Goal: Task Accomplishment & Management: Manage account settings

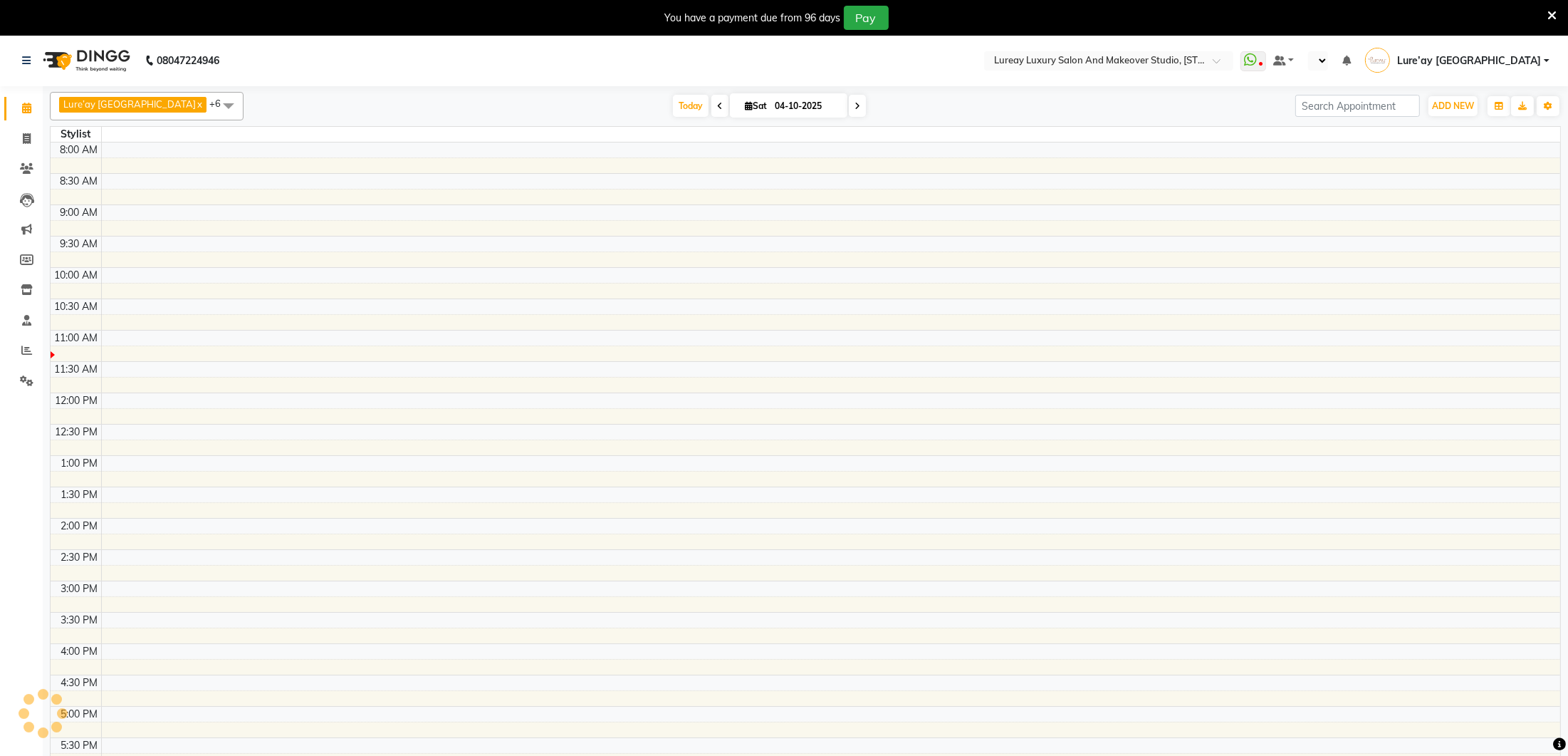
select select "en"
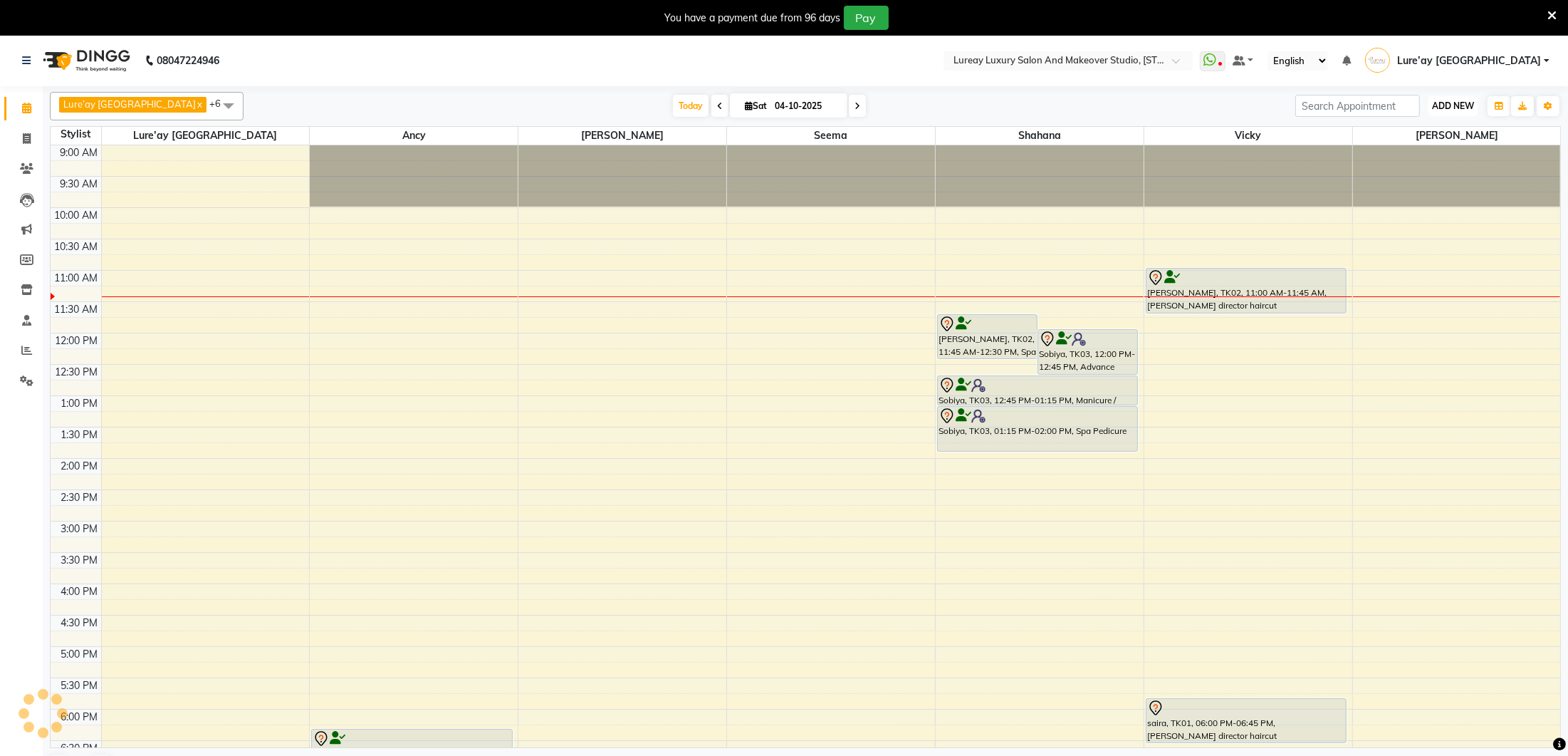
click at [1453, 98] on button "ADD NEW Toggle Dropdown" at bounding box center [1453, 106] width 49 height 20
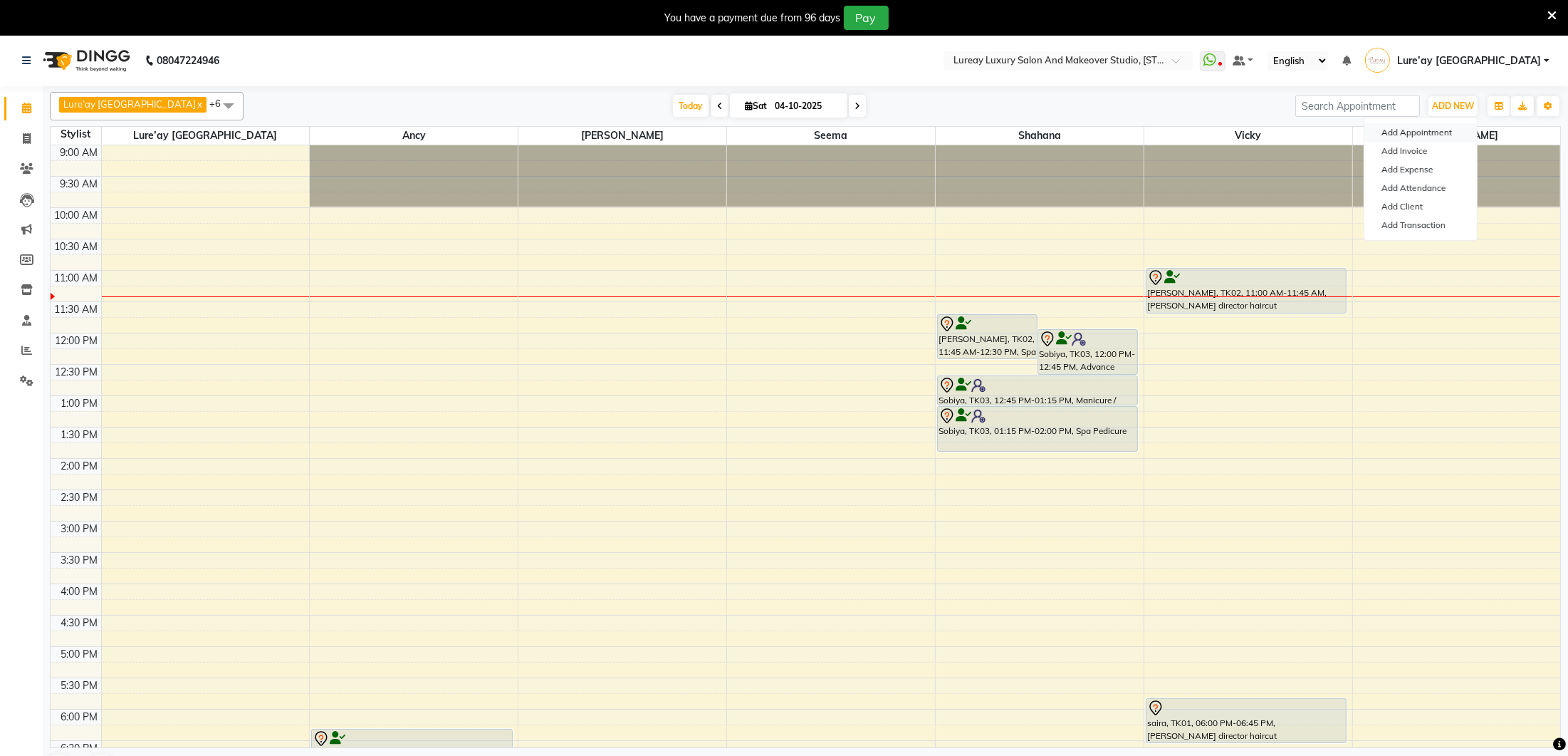
click at [1421, 128] on button "Add Appointment" at bounding box center [1420, 133] width 112 height 19
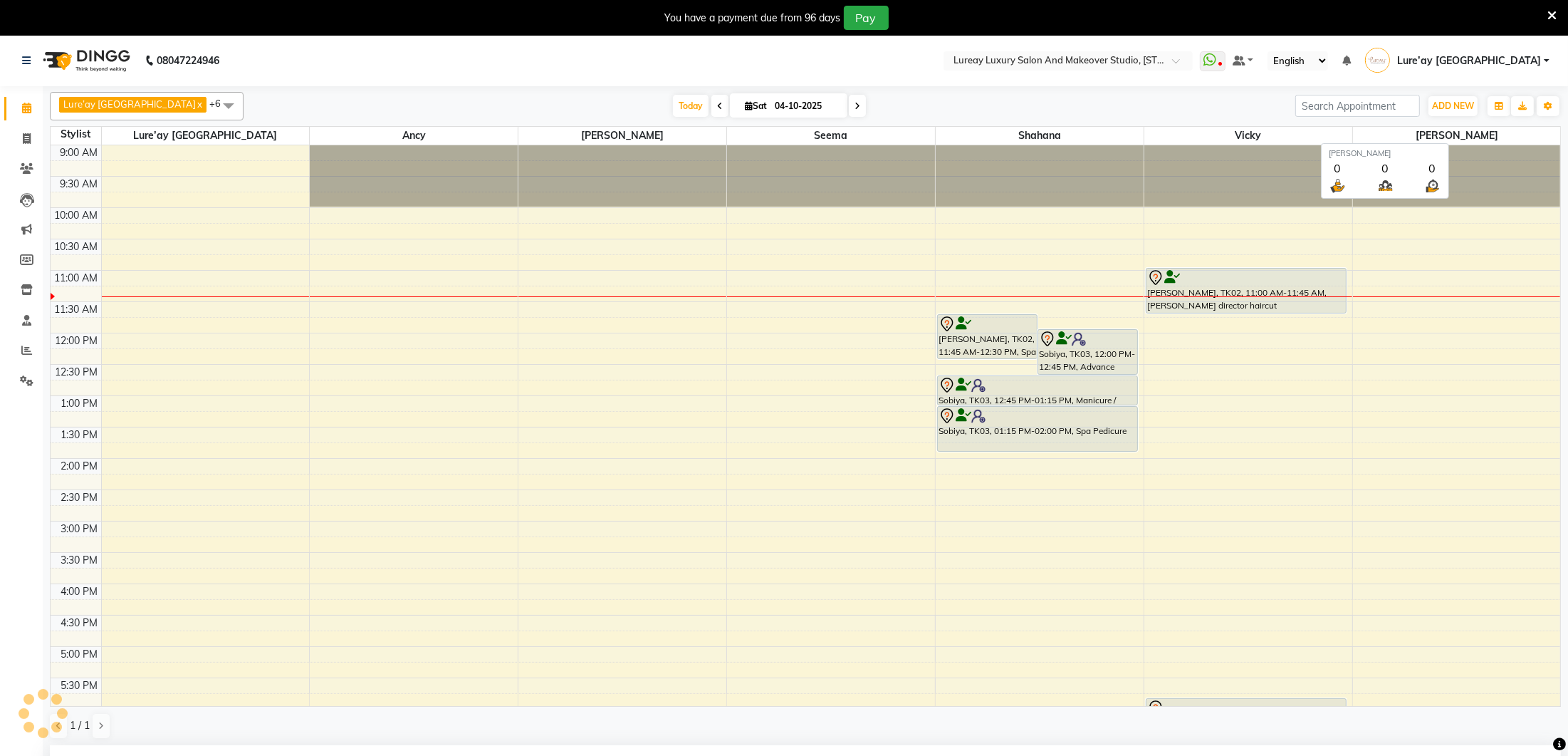
scroll to position [311, 0]
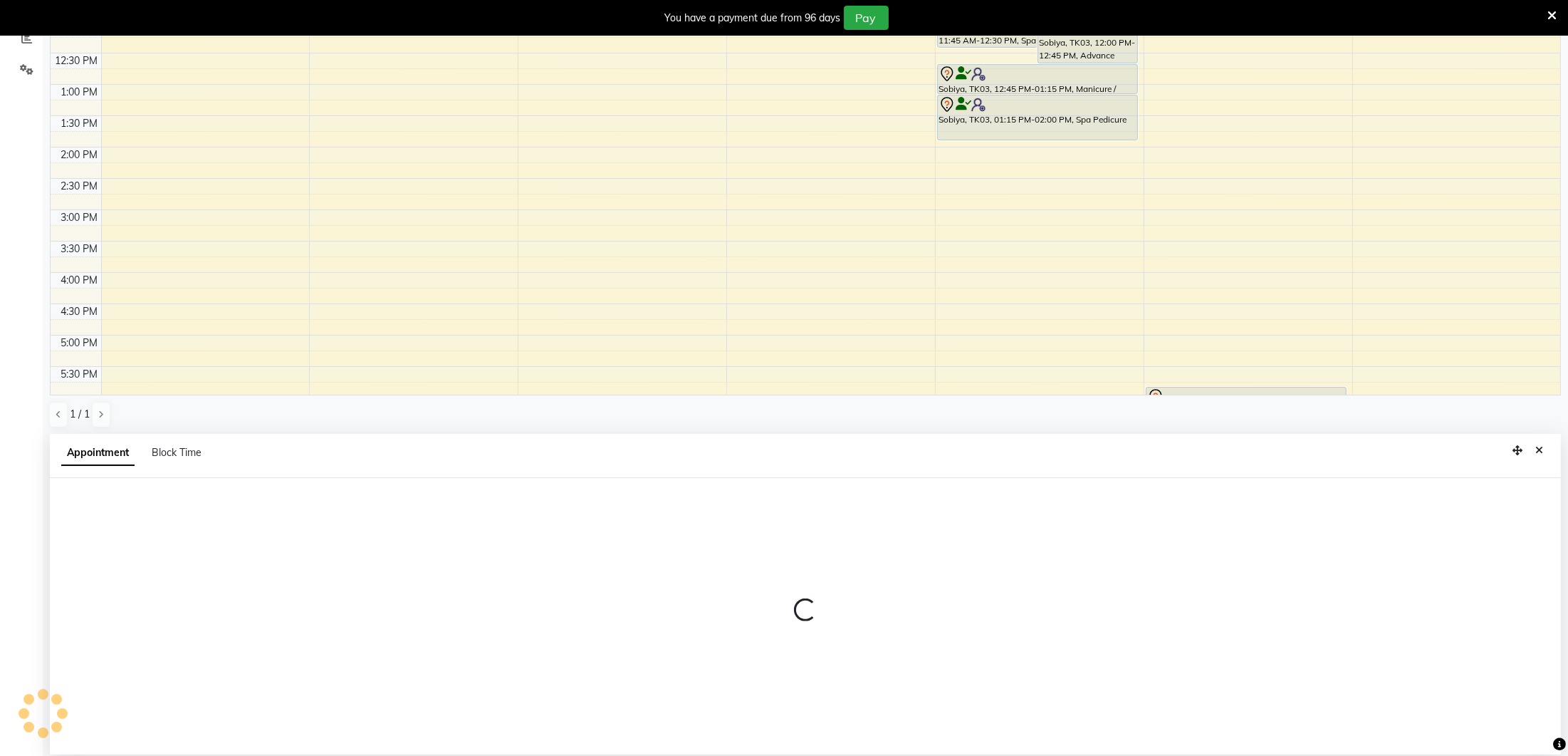
select select "600"
select select "tentative"
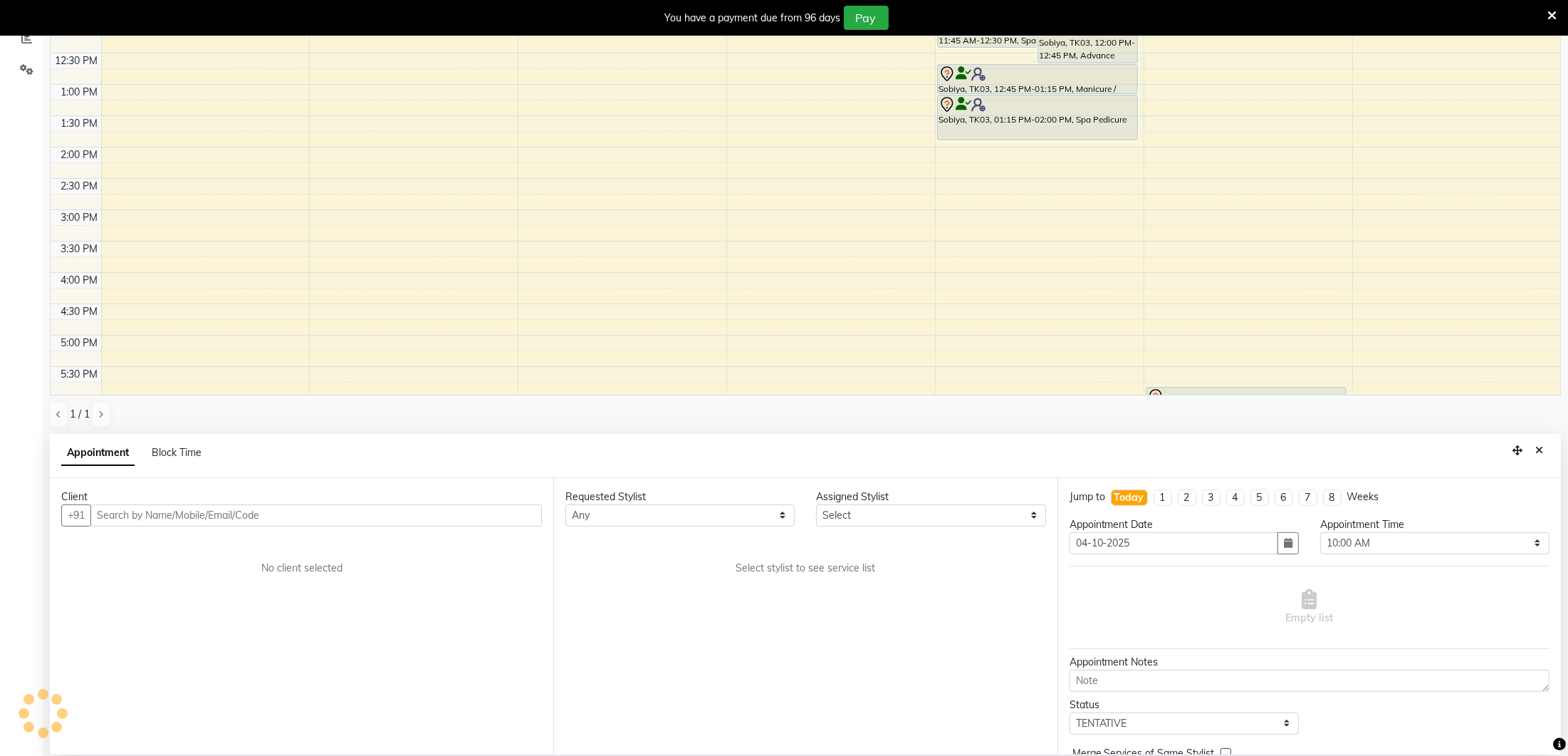
click at [117, 516] on input "text" at bounding box center [316, 515] width 452 height 22
type input "8974870670"
click at [528, 517] on span "Add Client" at bounding box center [512, 515] width 48 height 13
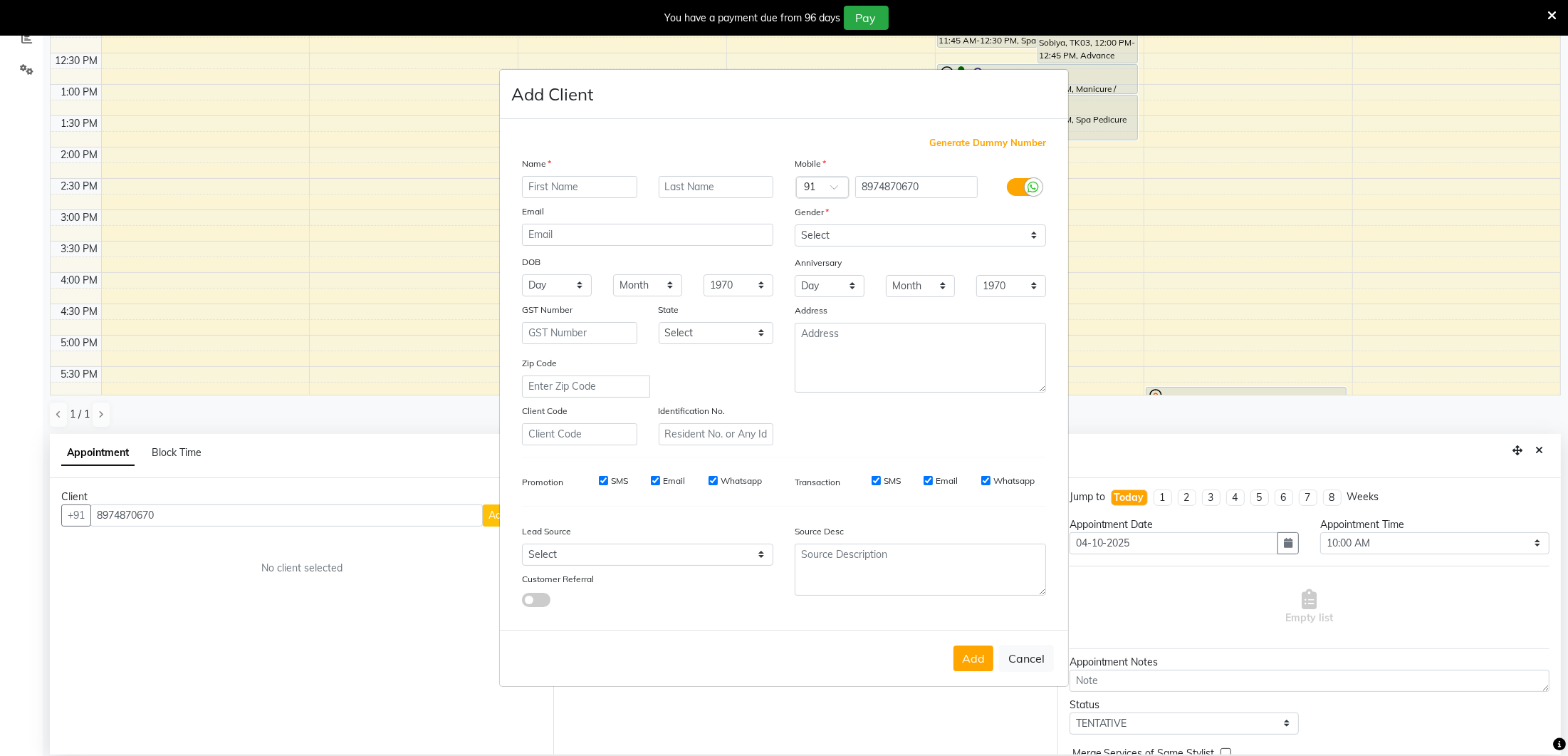
click at [576, 183] on input "text" at bounding box center [580, 187] width 115 height 22
type input "k tirpura"
click at [839, 228] on select "Select Male Female Other Prefer Not To Say" at bounding box center [920, 235] width 251 height 22
select select "female"
click at [963, 661] on button "Add" at bounding box center [973, 658] width 40 height 26
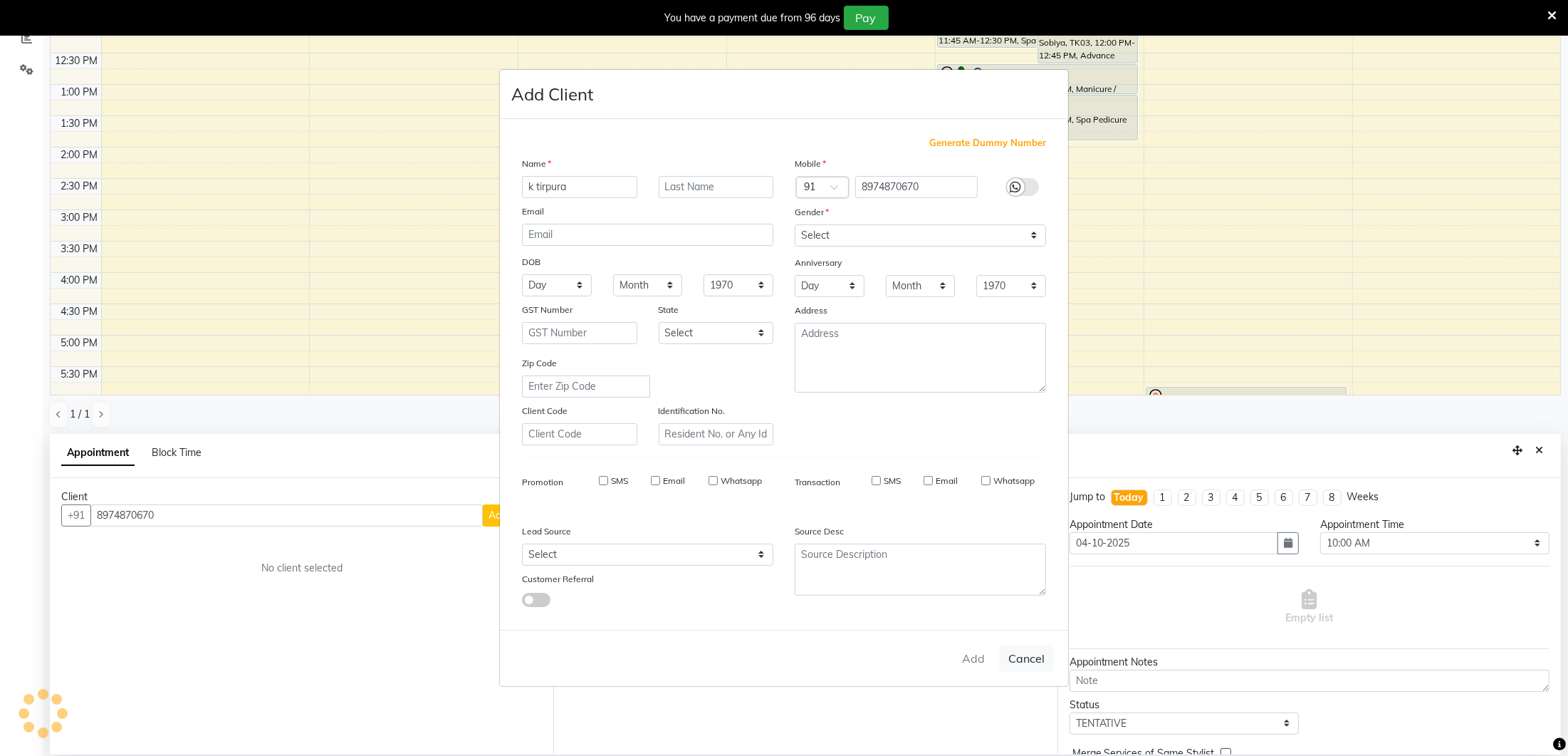
select select
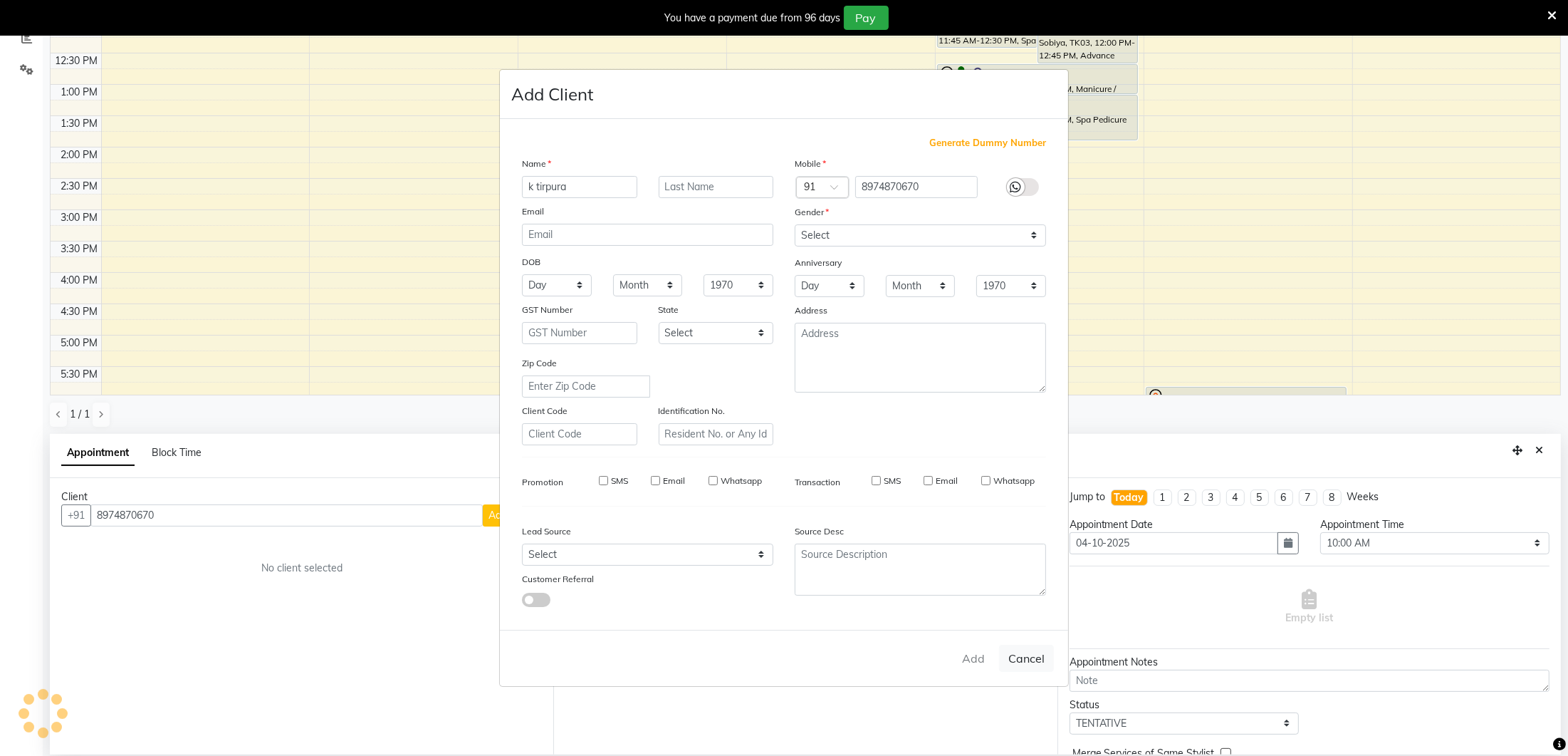
select select
checkbox input "false"
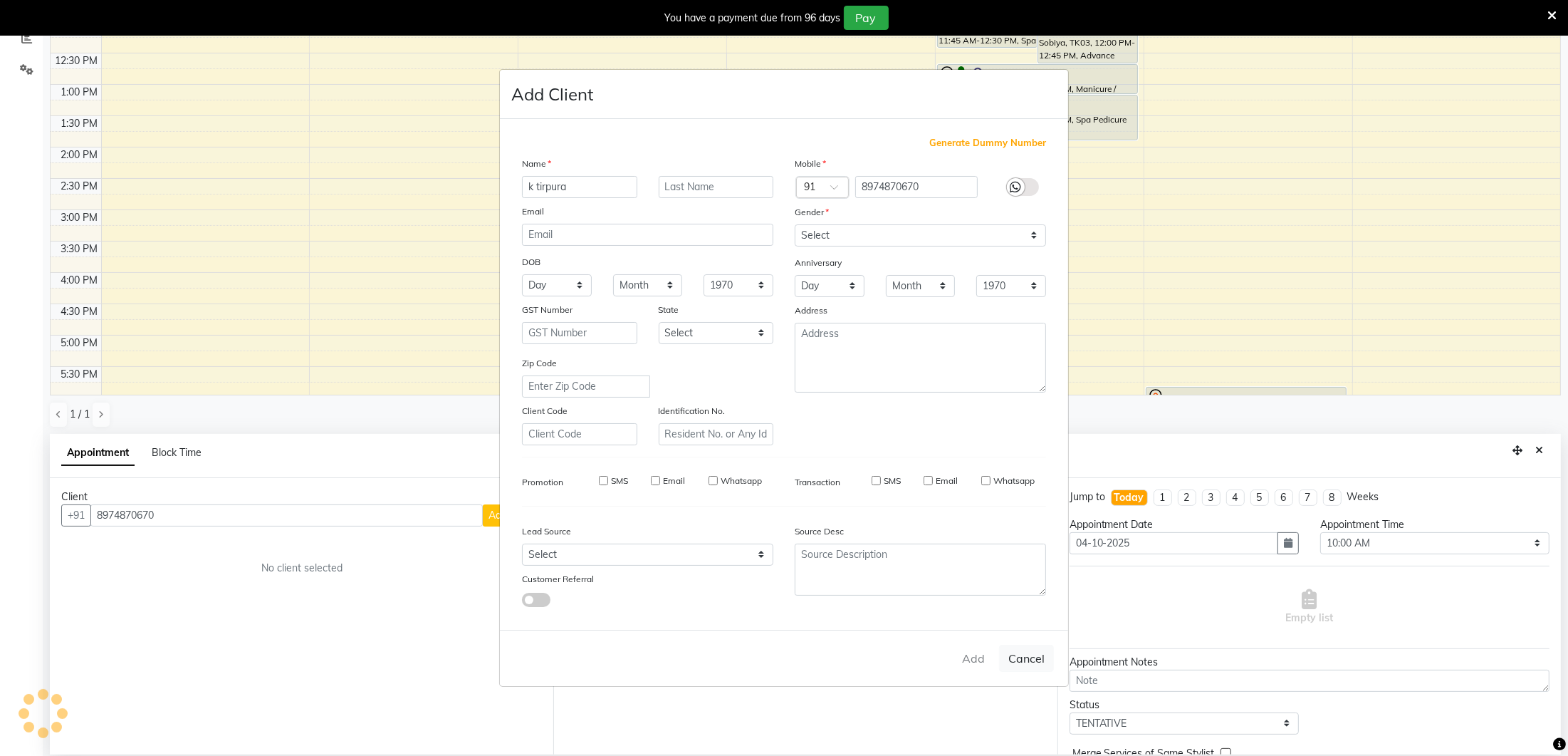
checkbox input "false"
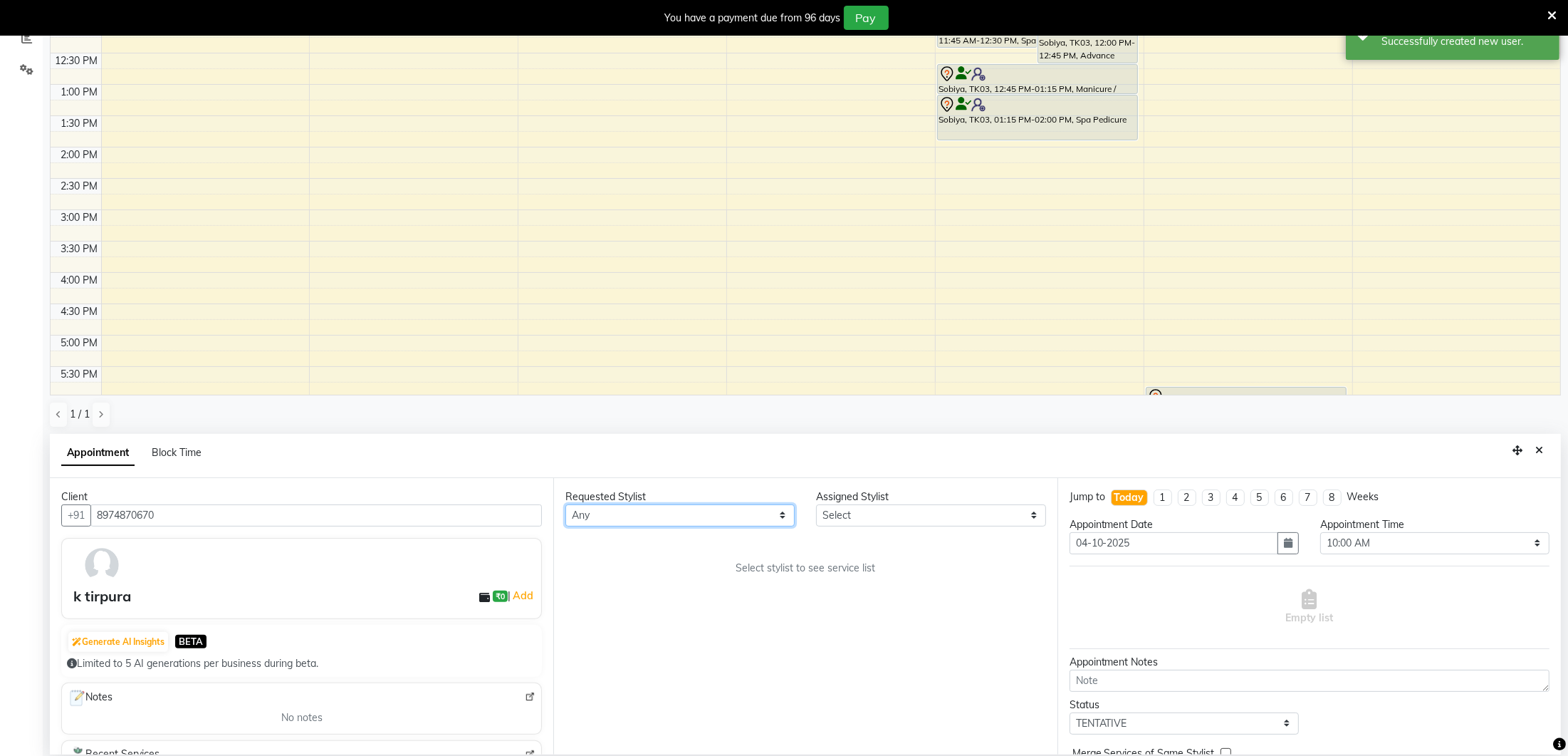
click at [682, 515] on select "Any Ancy Avantika Lure’ay India Nadeem Seema shahana Vicky vimla" at bounding box center [680, 515] width 229 height 22
select select "27184"
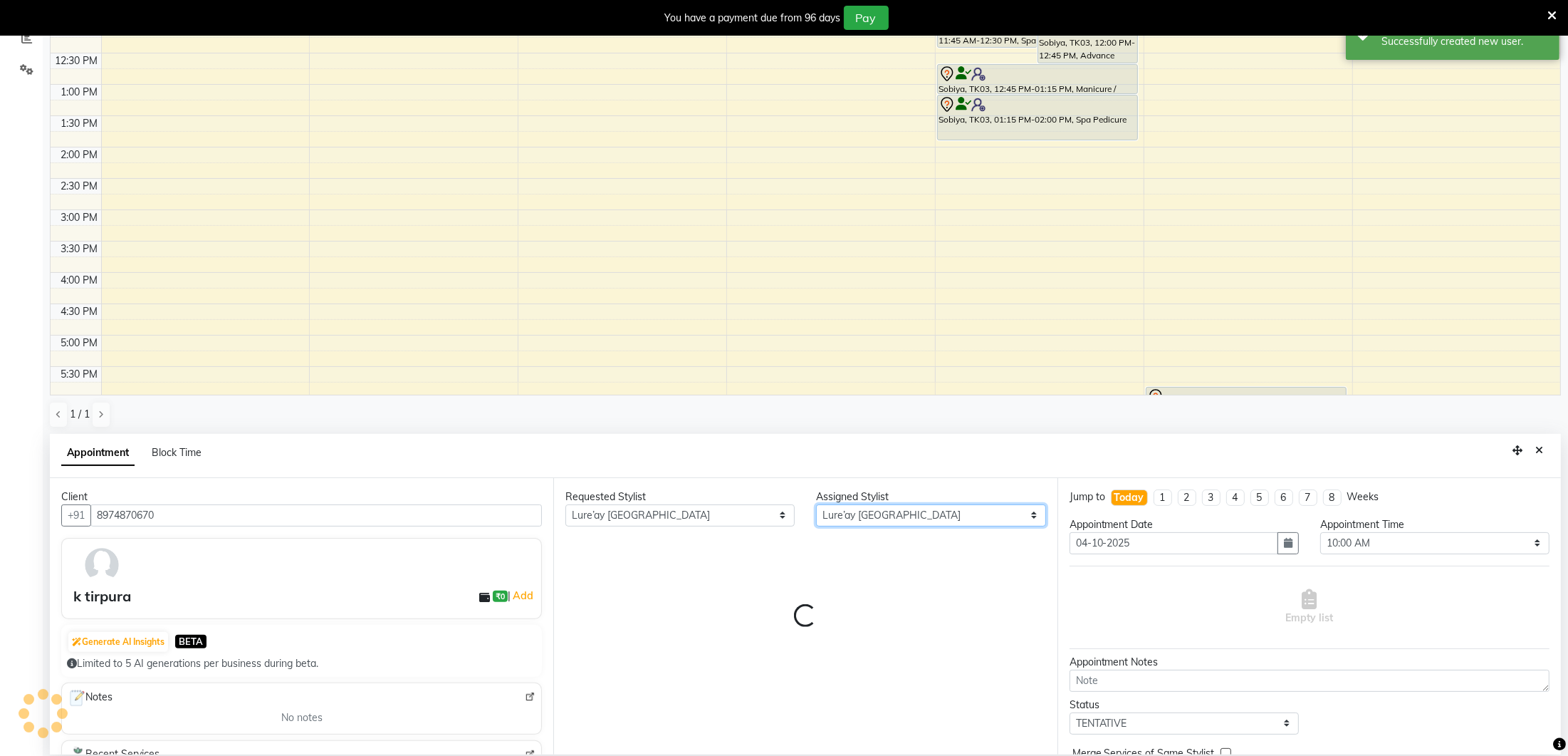
click at [925, 512] on select "Select Ancy Avantika Lure’ay India Nadeem Seema shahana Vicky vimla" at bounding box center [931, 515] width 229 height 22
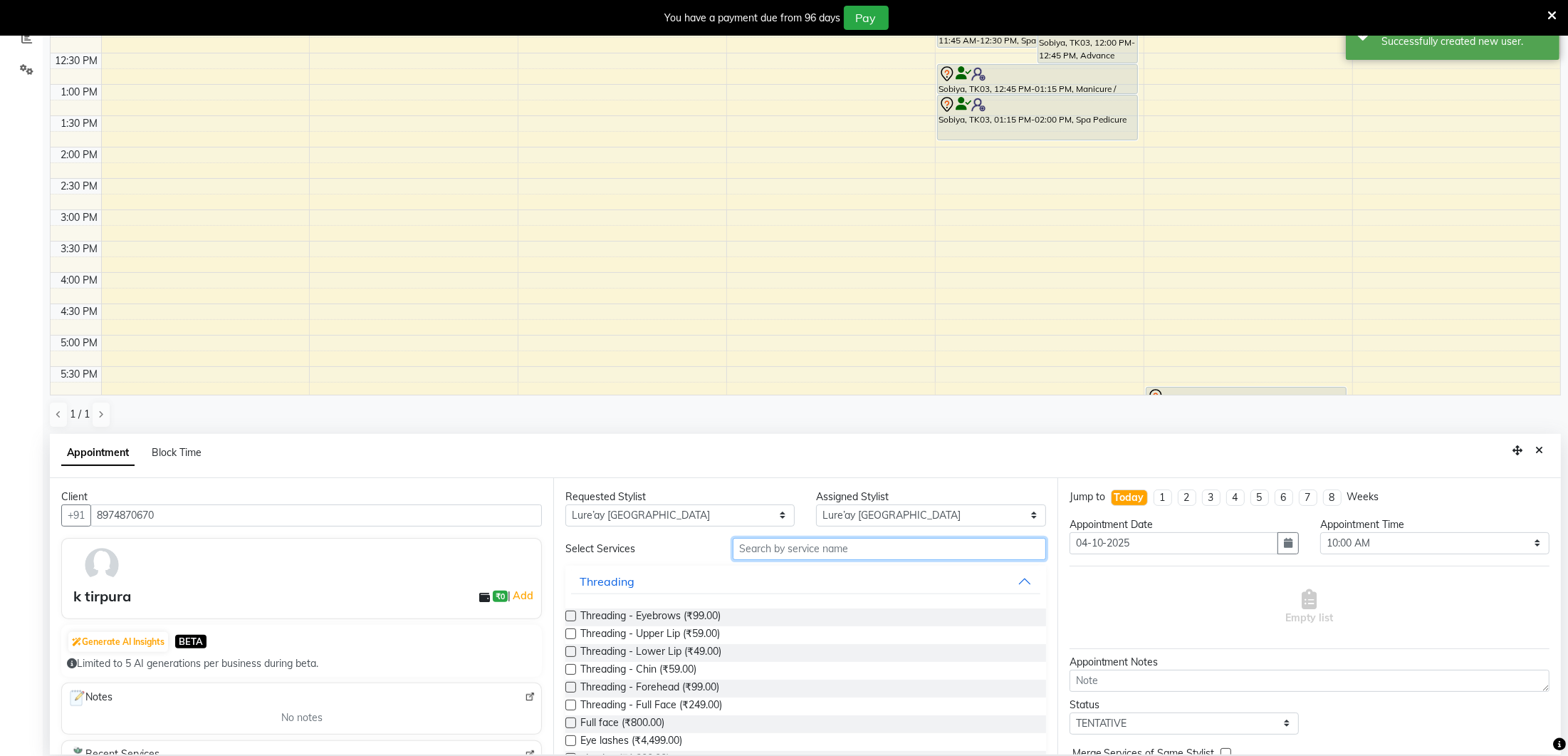
click at [790, 540] on input "text" at bounding box center [890, 549] width 314 height 22
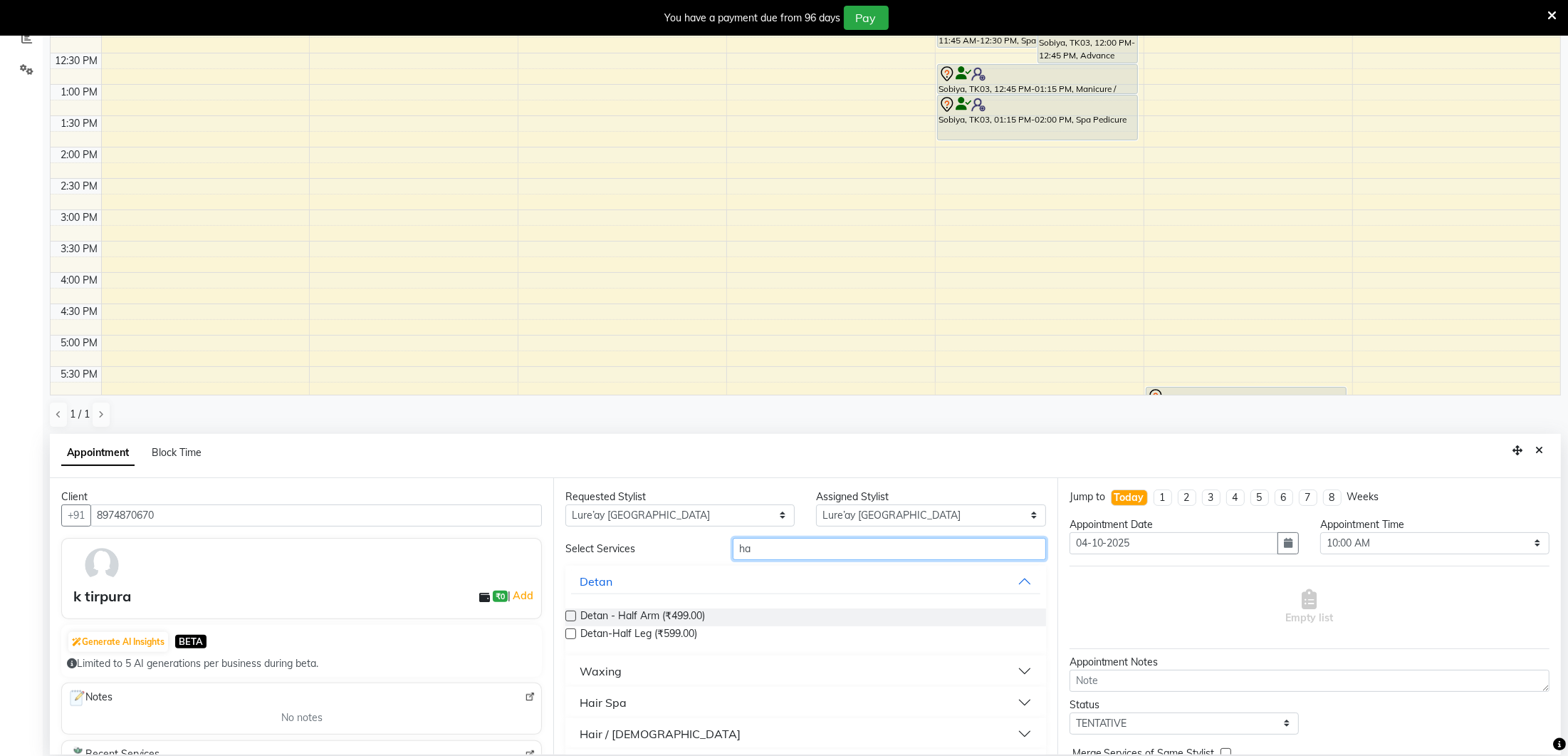
type input "h"
type input "botox"
click at [570, 615] on label at bounding box center [570, 615] width 11 height 11
click at [570, 615] on input "checkbox" at bounding box center [570, 617] width 9 height 9
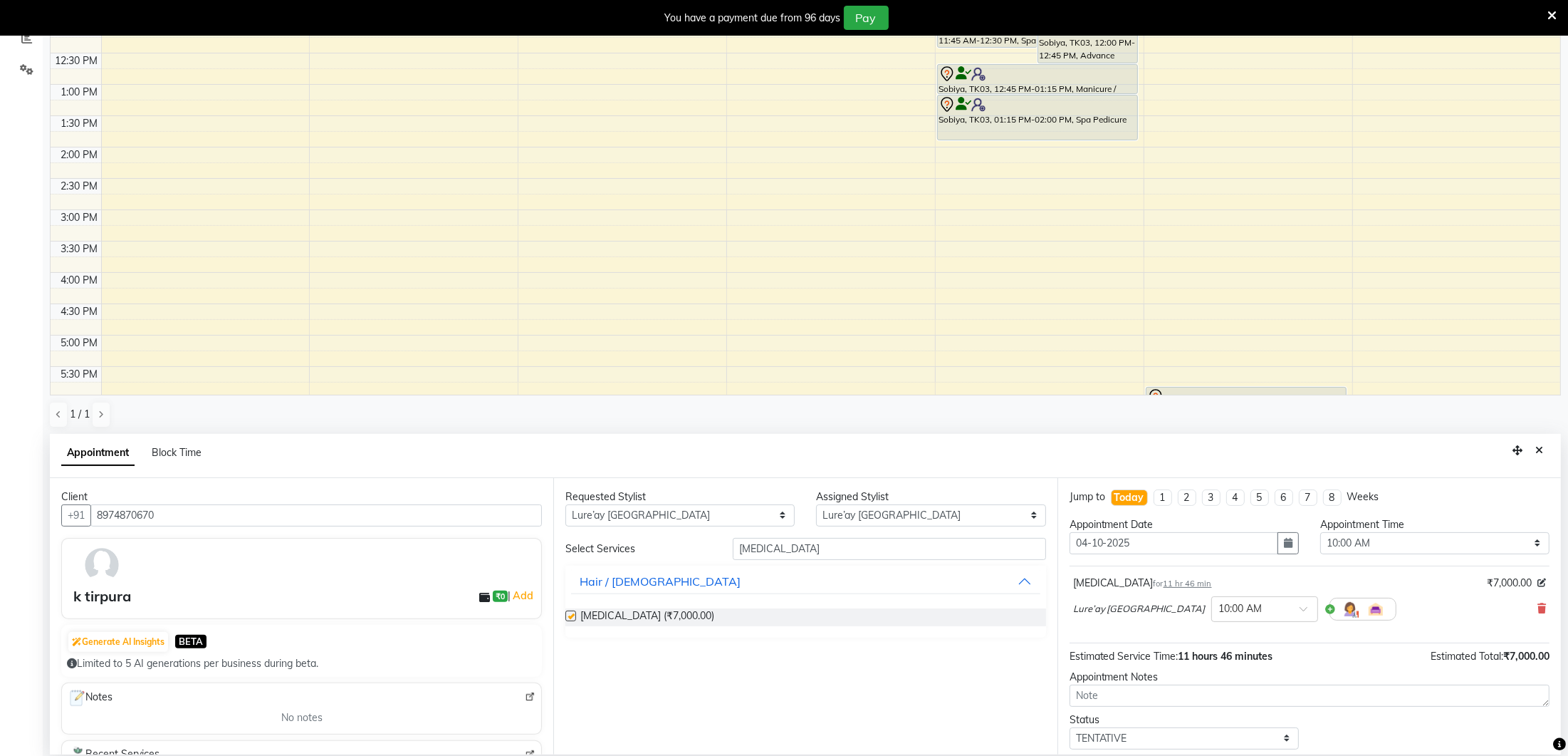
checkbox input "false"
click at [1411, 537] on select "Select 10:00 AM 10:15 AM 10:30 AM 10:45 AM 11:00 AM 11:15 AM 11:30 AM 11:45 AM …" at bounding box center [1435, 543] width 229 height 22
select select "750"
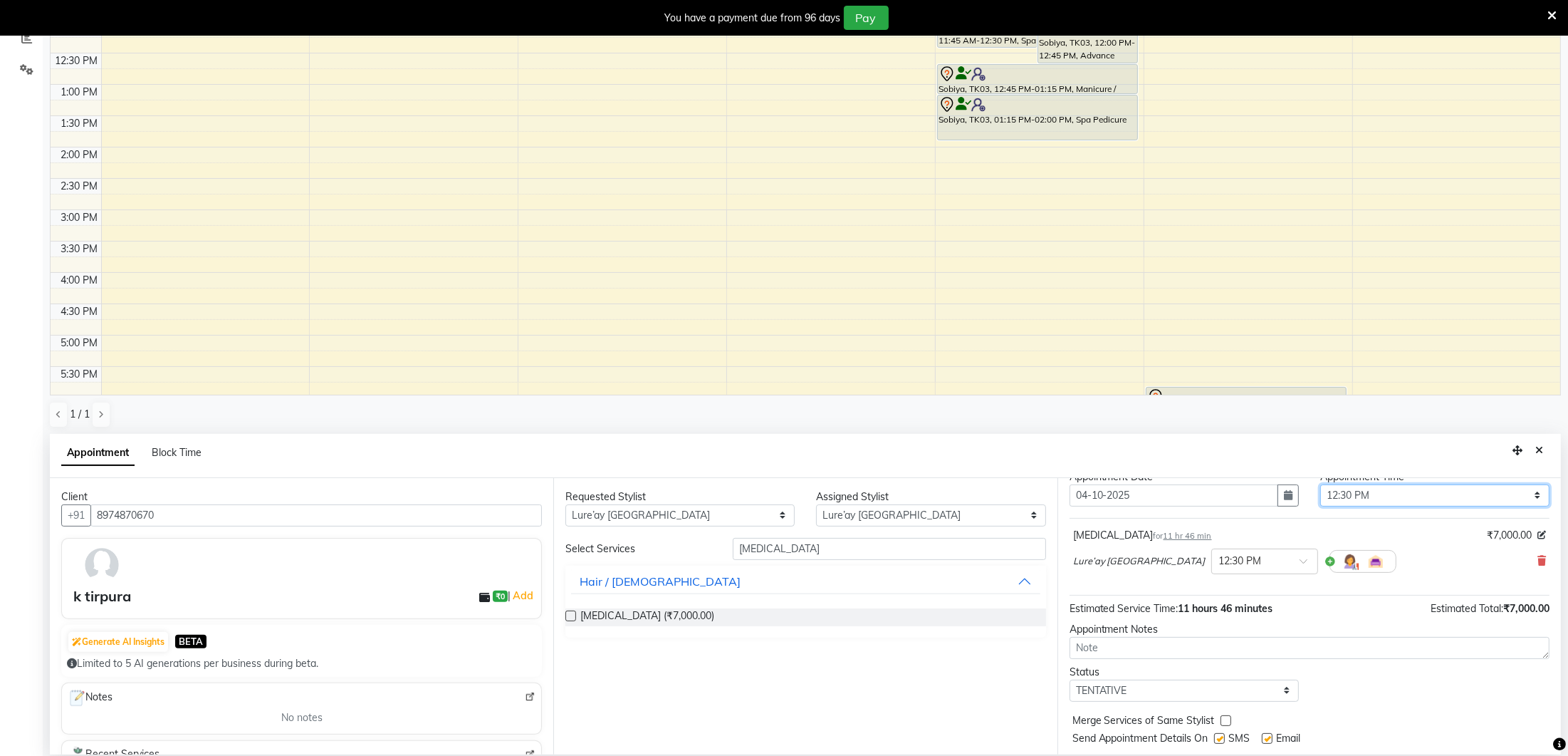
scroll to position [83, 0]
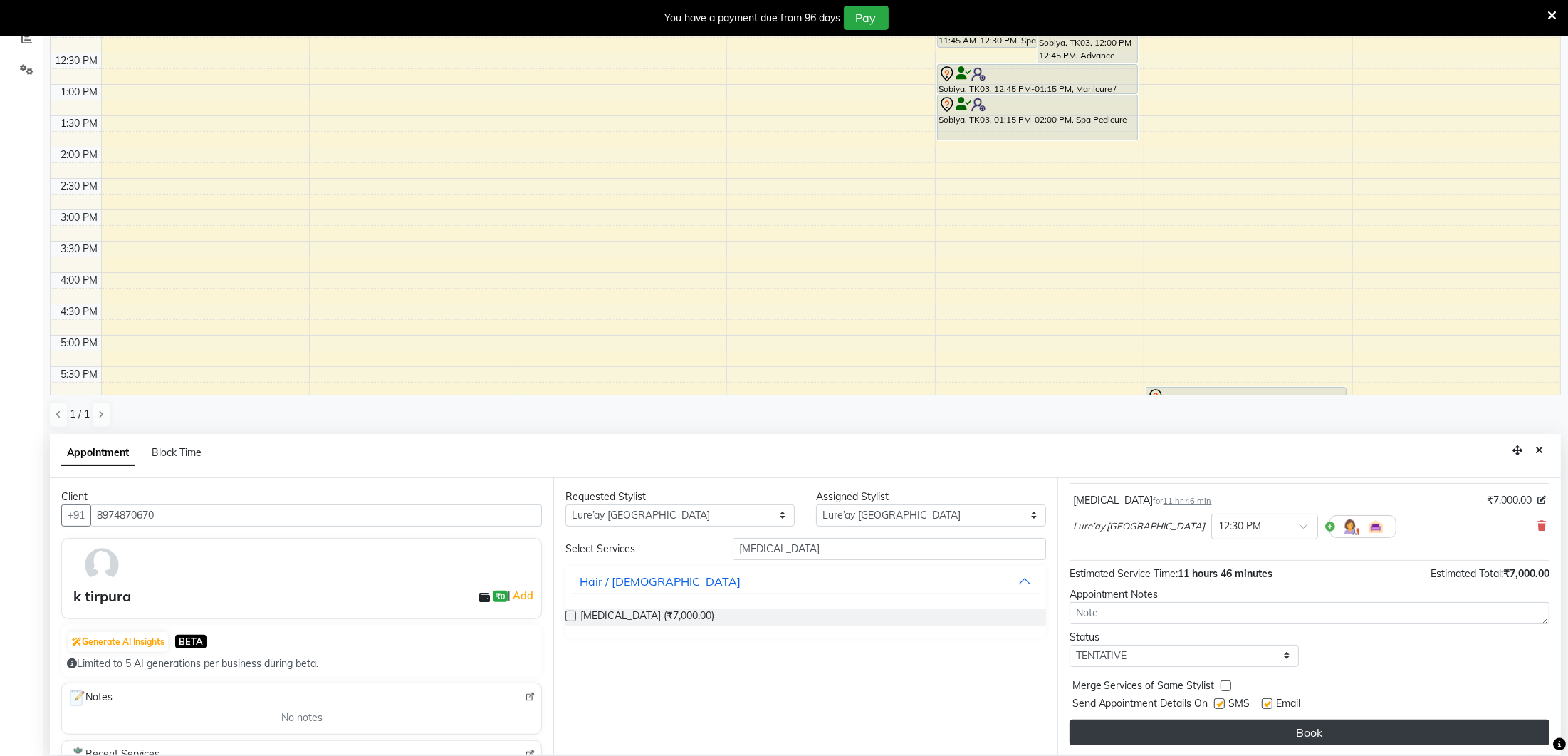
click at [1363, 732] on button "Book" at bounding box center [1310, 732] width 480 height 26
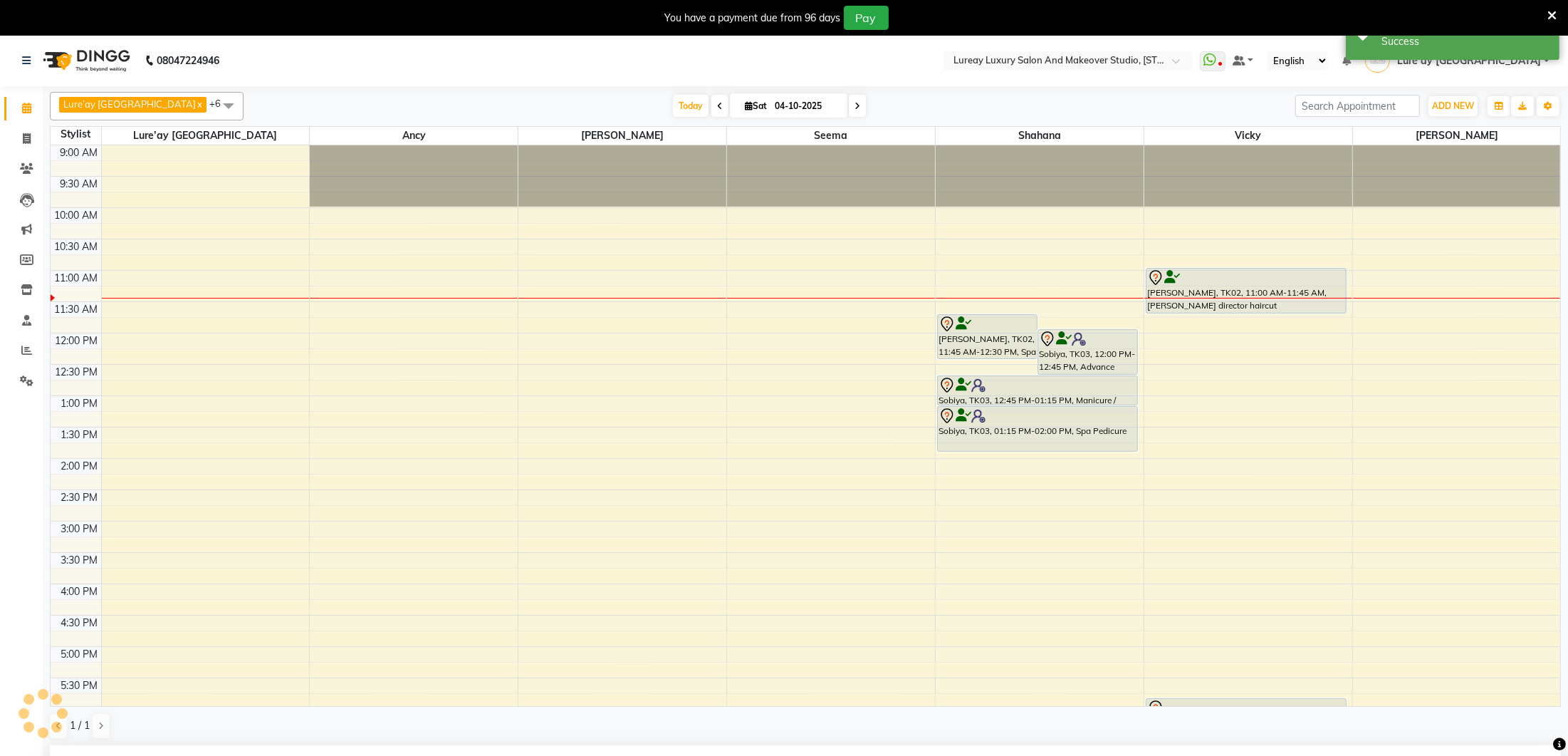
scroll to position [0, 0]
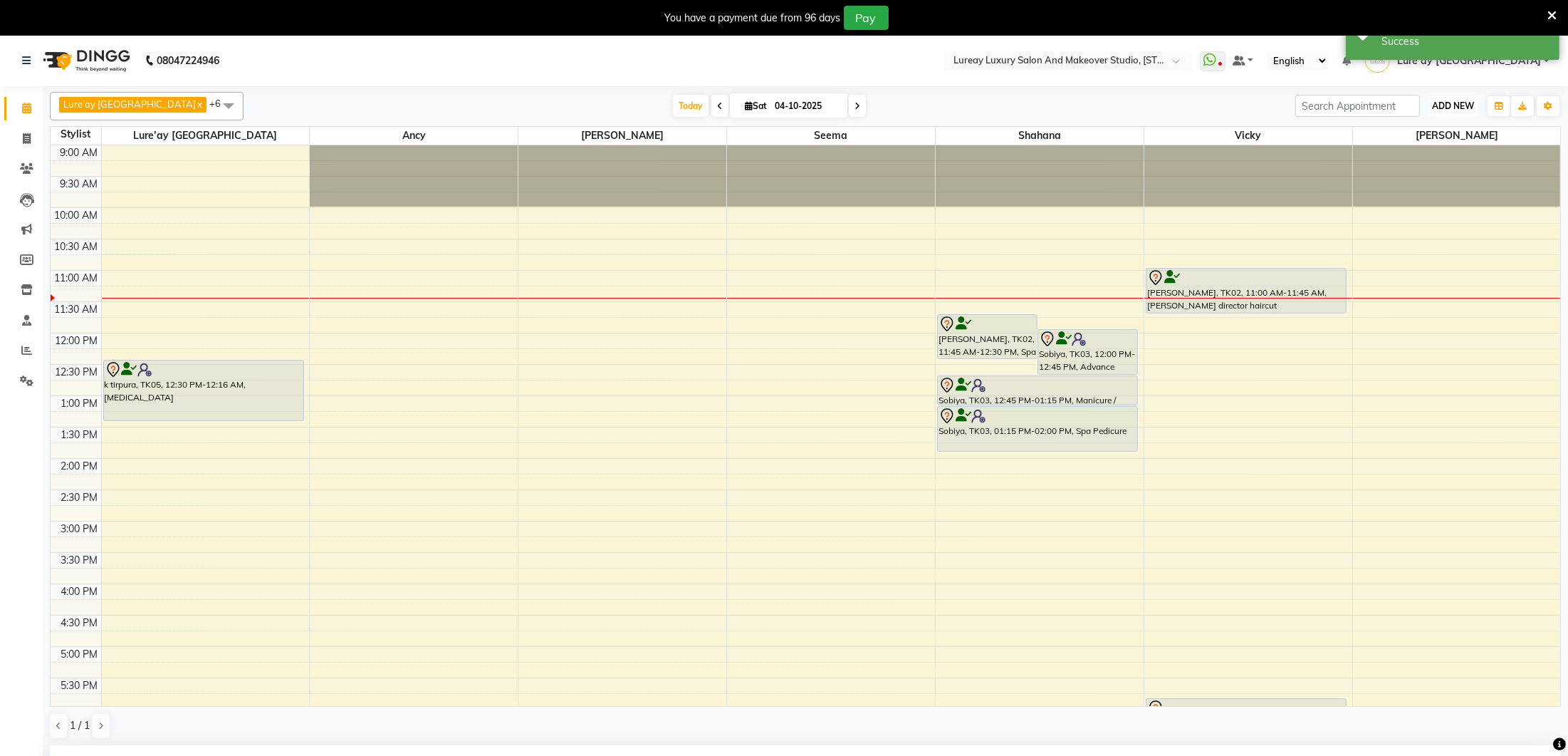
click at [1440, 106] on span "ADD NEW" at bounding box center [1453, 106] width 42 height 11
click at [1419, 136] on button "Add Appointment" at bounding box center [1420, 133] width 112 height 19
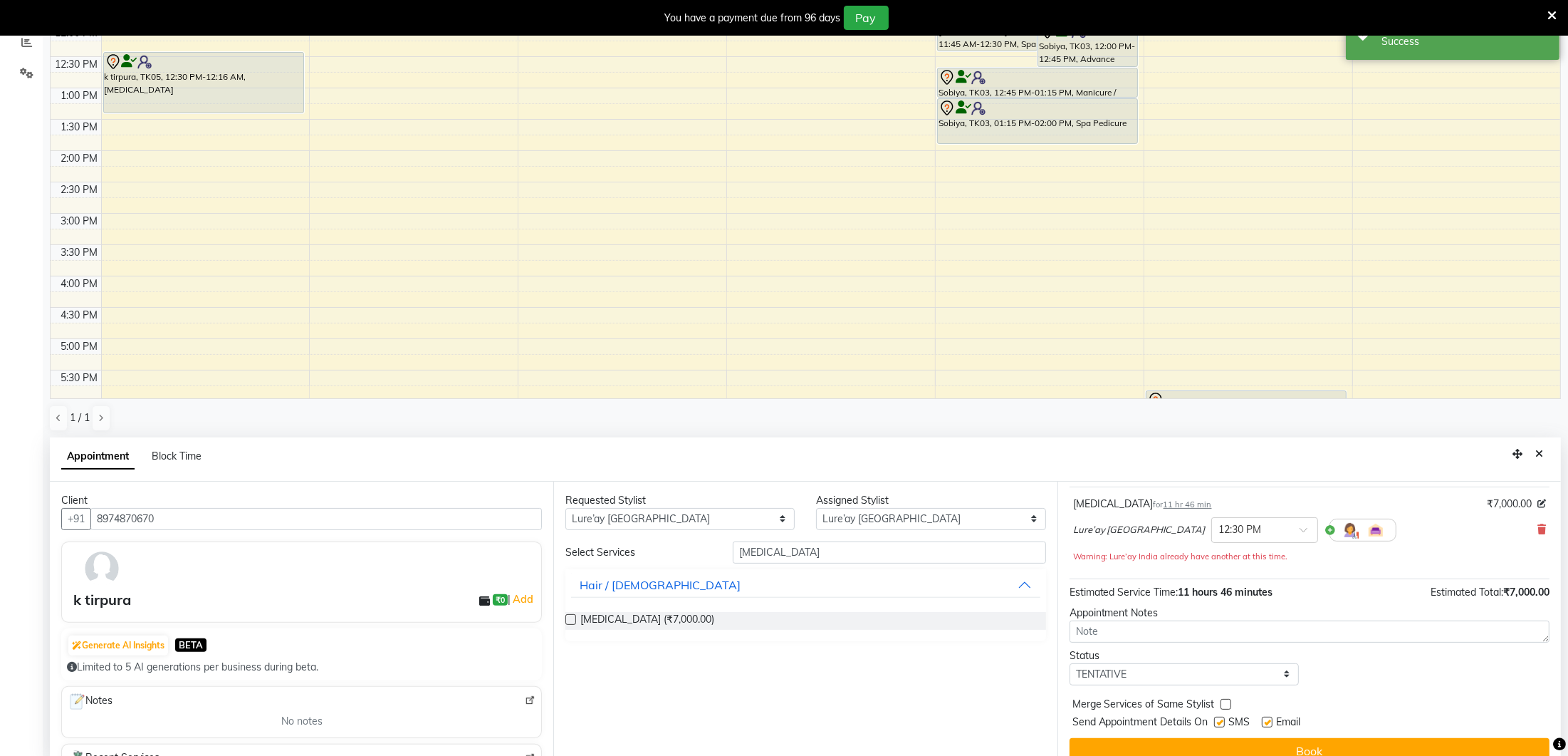
scroll to position [311, 0]
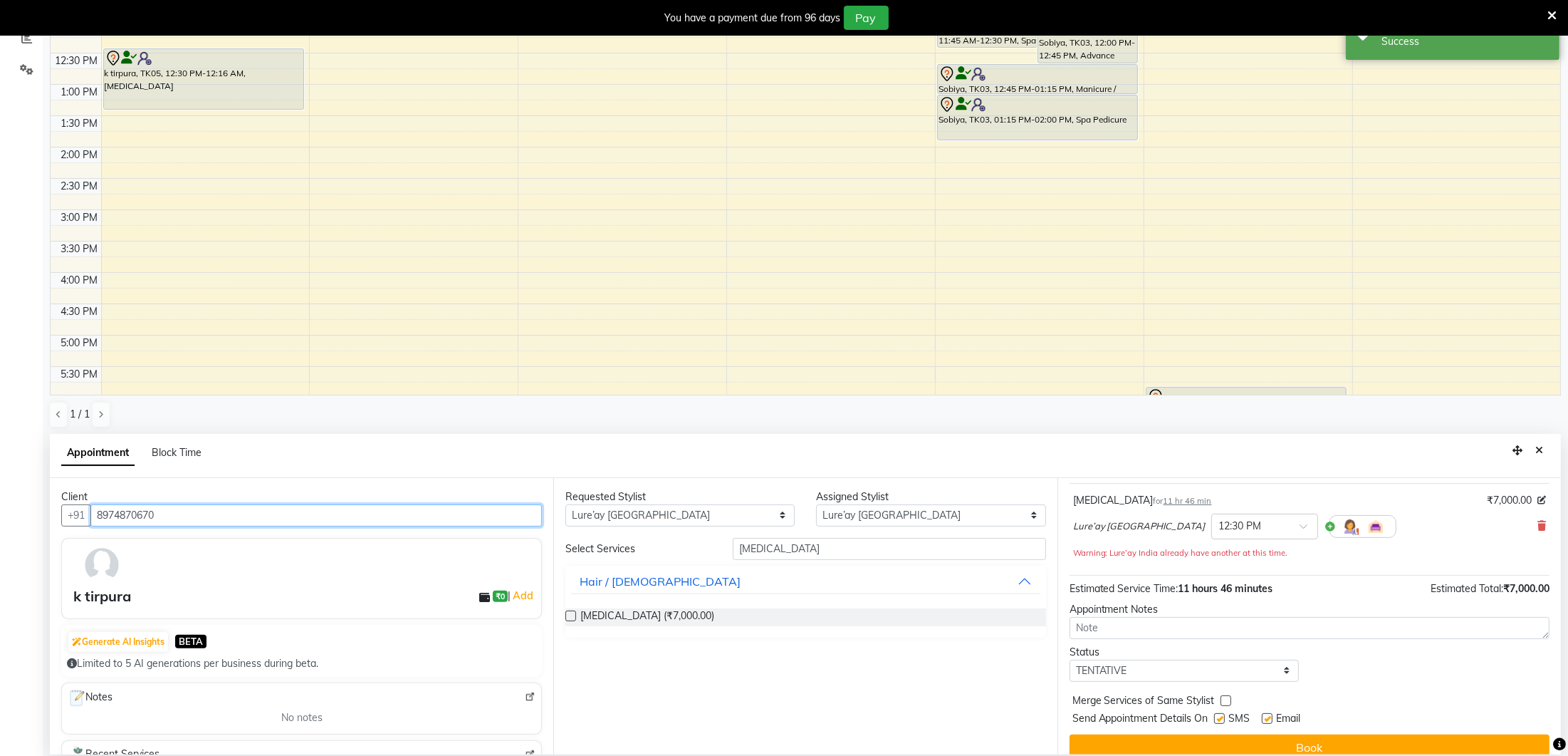
click at [331, 517] on input "8974870670" at bounding box center [316, 515] width 452 height 22
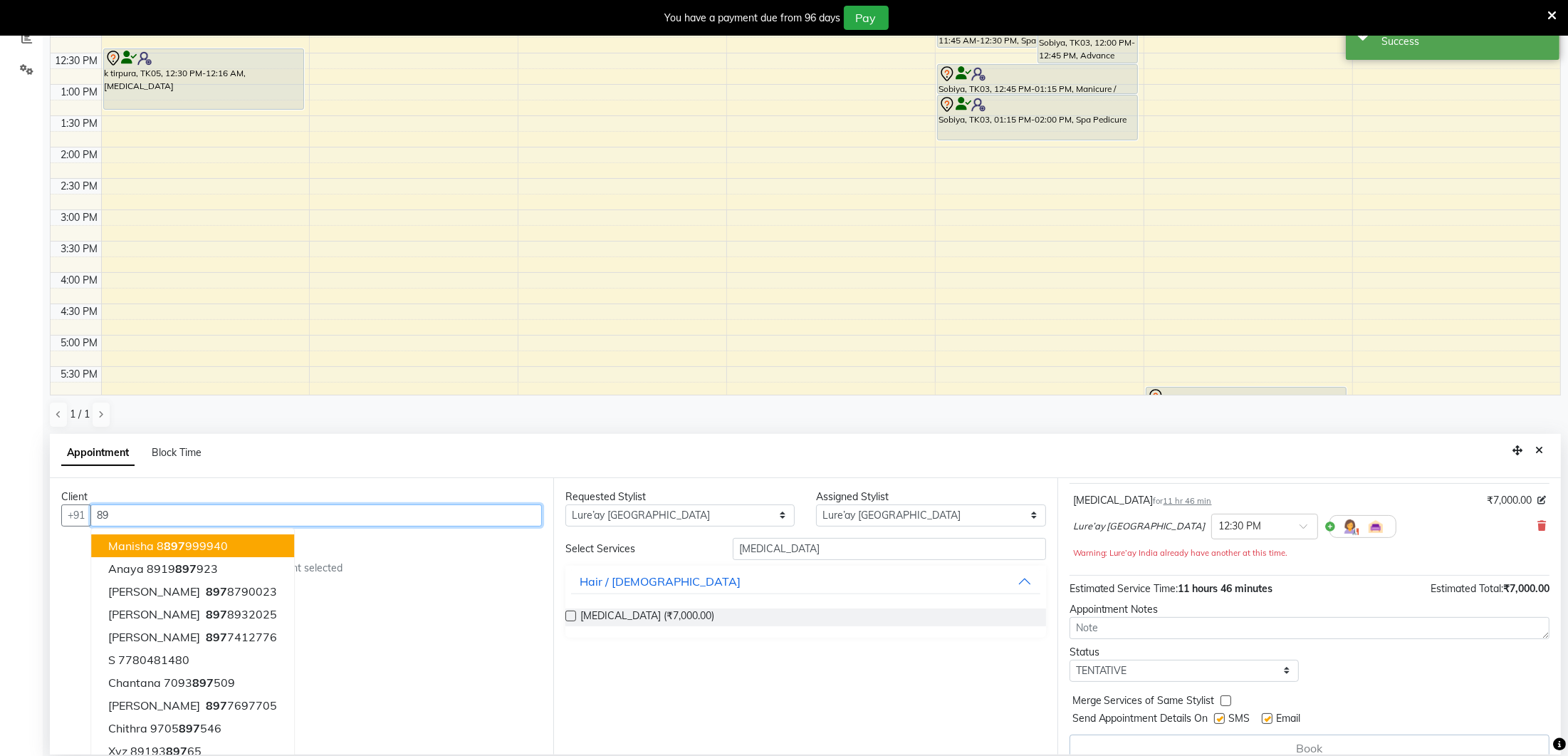
type input "8"
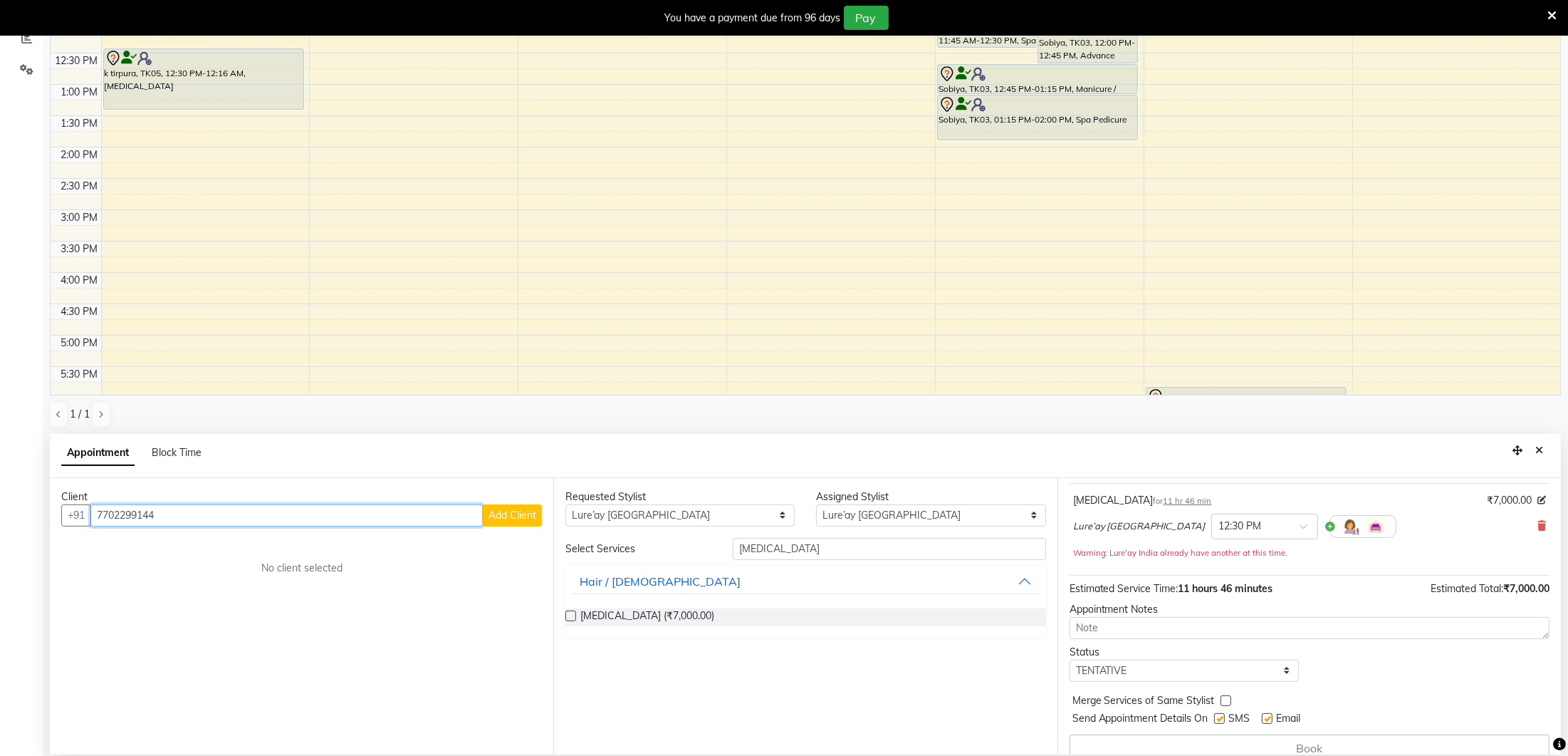
type input "7702299144"
click at [529, 511] on span "Add Client" at bounding box center [512, 515] width 48 height 13
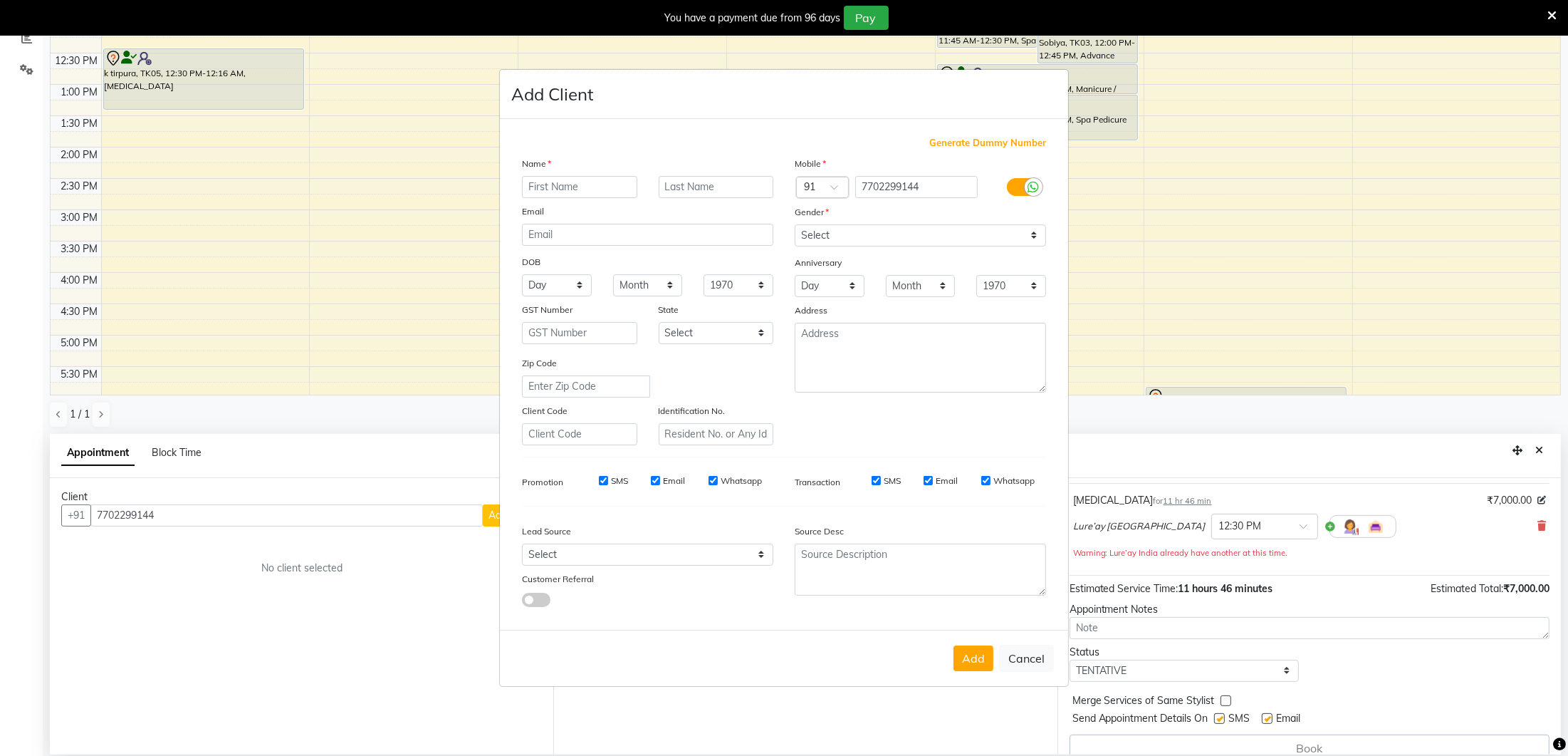
click at [629, 193] on input "text" at bounding box center [580, 187] width 115 height 22
type input "[PERSON_NAME]"
click at [858, 230] on select "Select Male Female Other Prefer Not To Say" at bounding box center [920, 235] width 251 height 22
click at [931, 243] on select "Select Male Female Other Prefer Not To Say" at bounding box center [920, 235] width 251 height 22
select select "male"
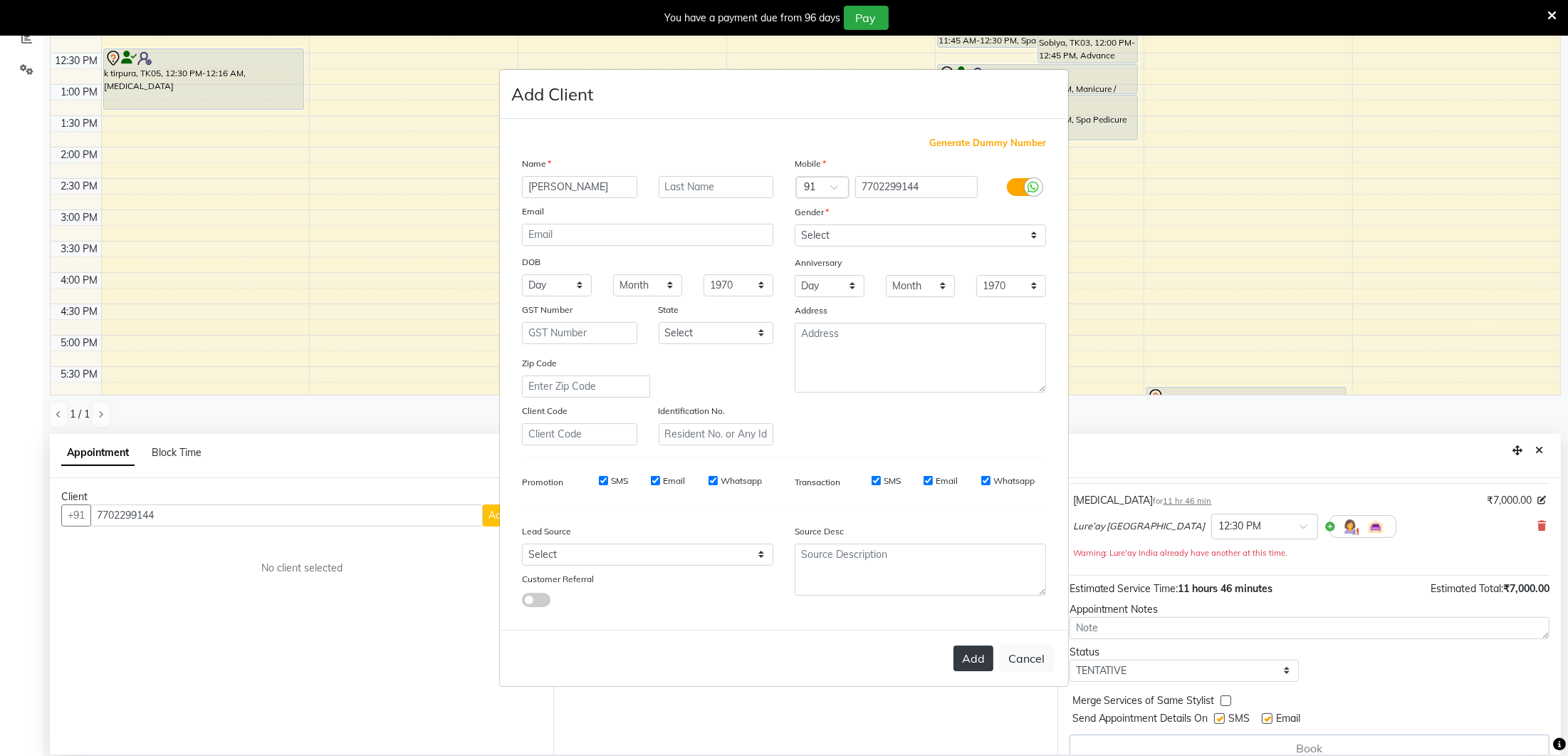
click at [981, 653] on button "Add" at bounding box center [973, 658] width 40 height 26
select select
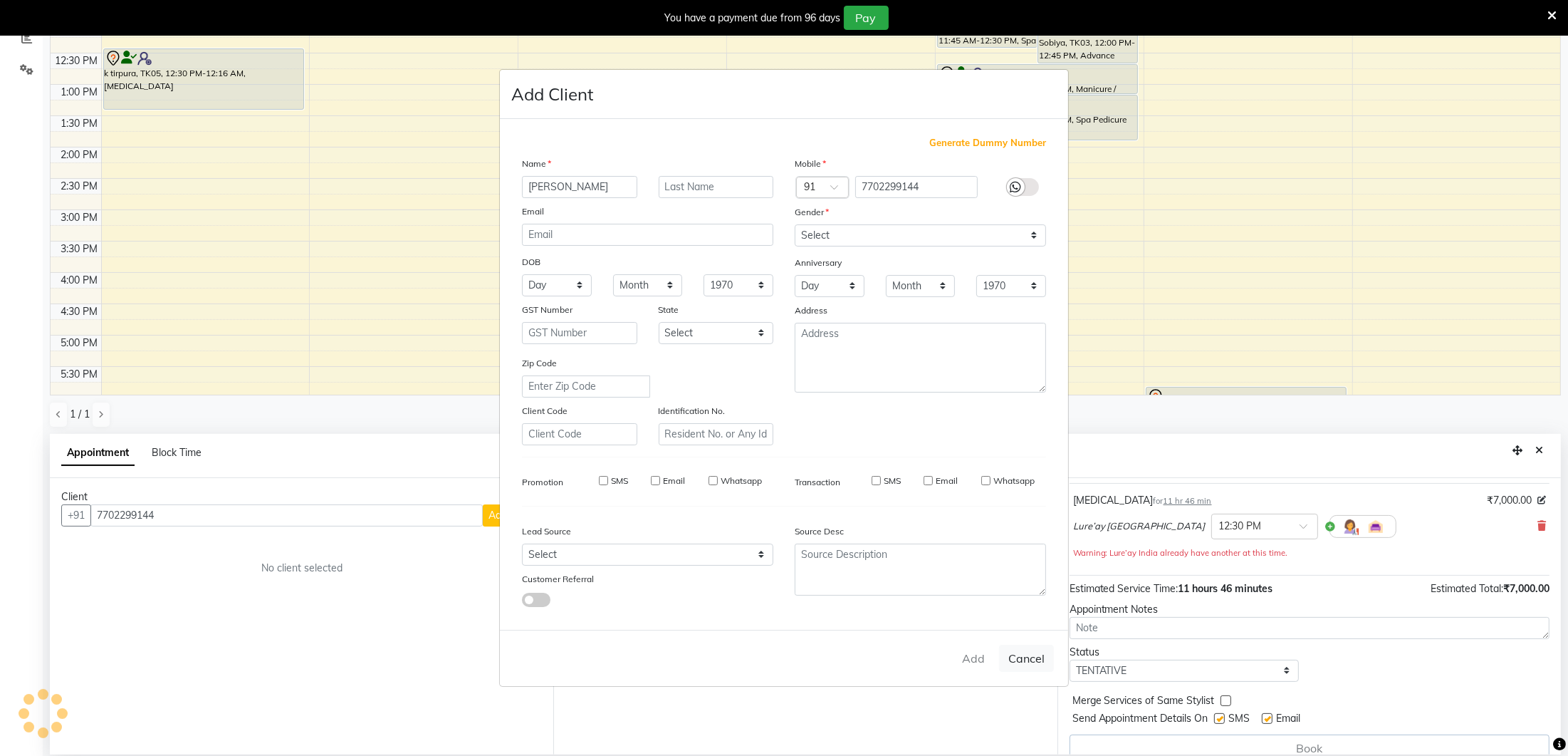
select select
checkbox input "false"
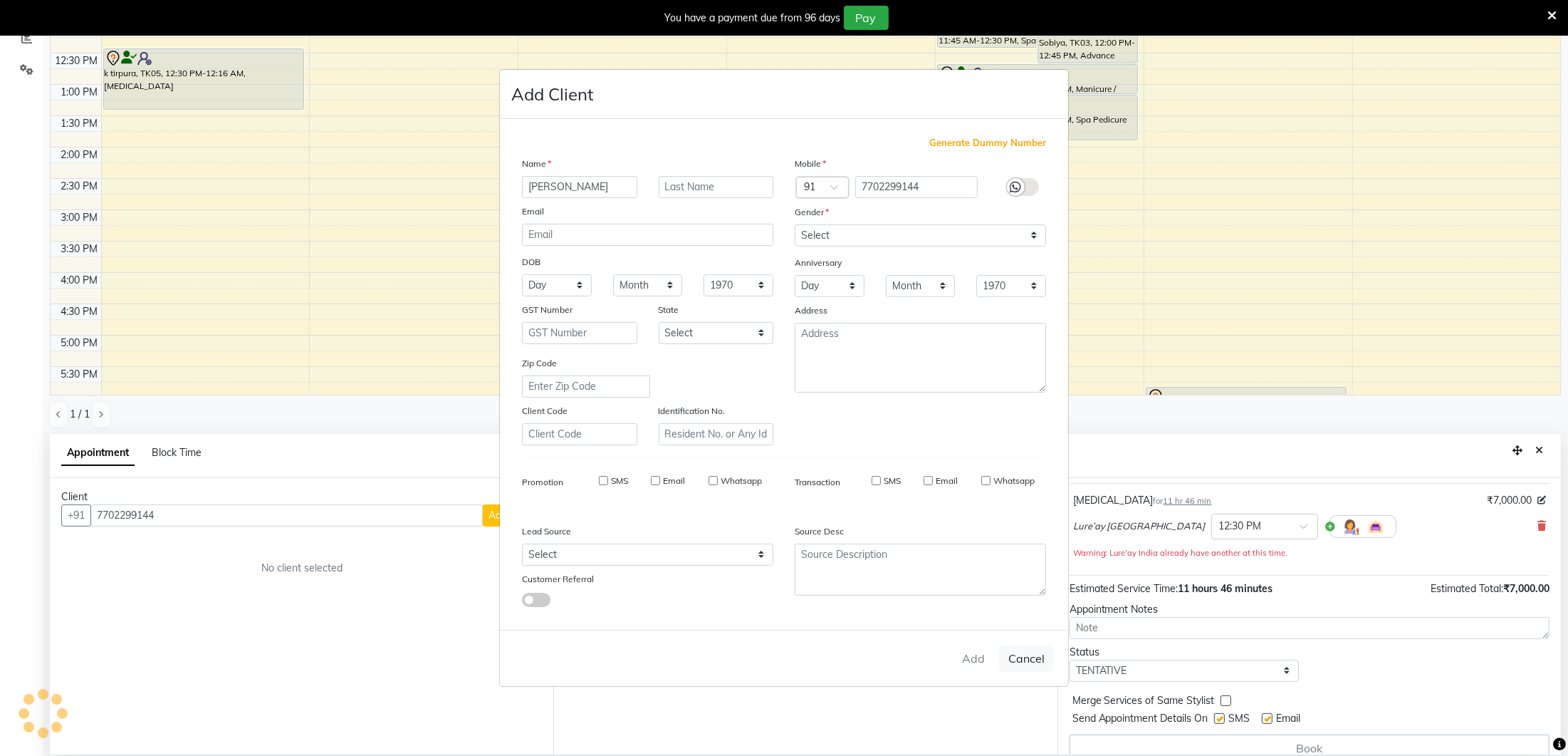
checkbox input "false"
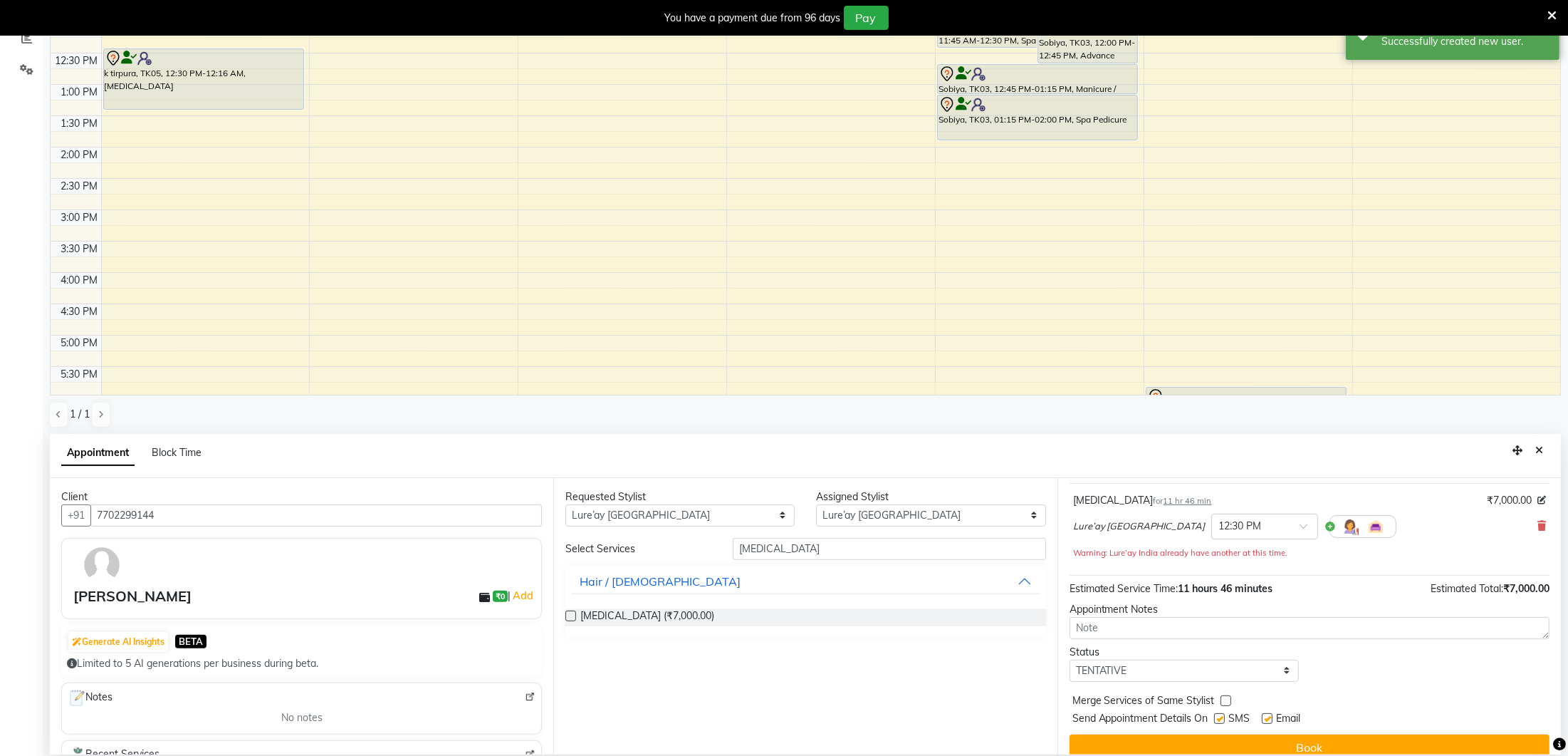
scroll to position [309, 0]
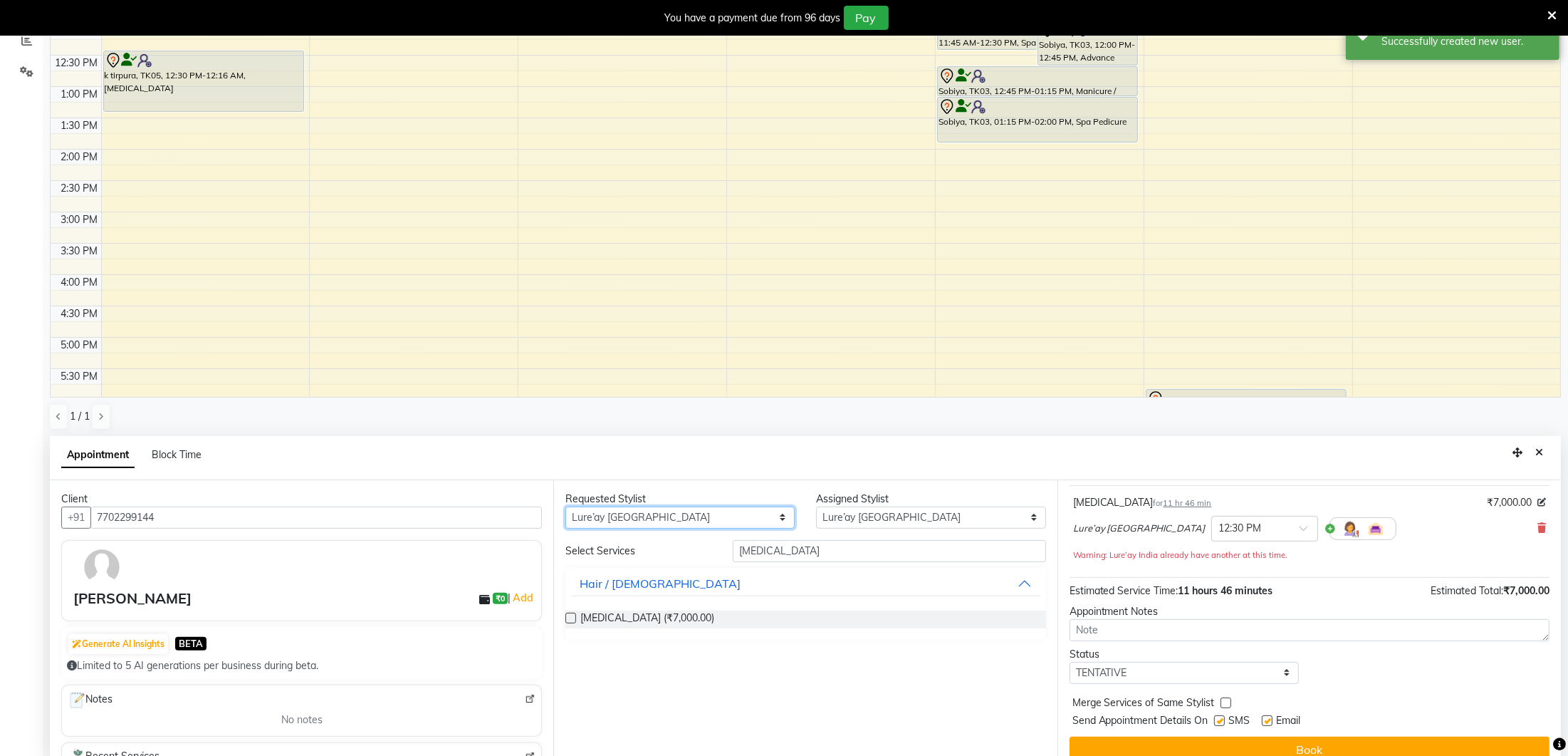
click at [782, 516] on select "Any Ancy Avantika Lure’ay India Nadeem Seema shahana Vicky vimla" at bounding box center [680, 517] width 229 height 22
select select "92722"
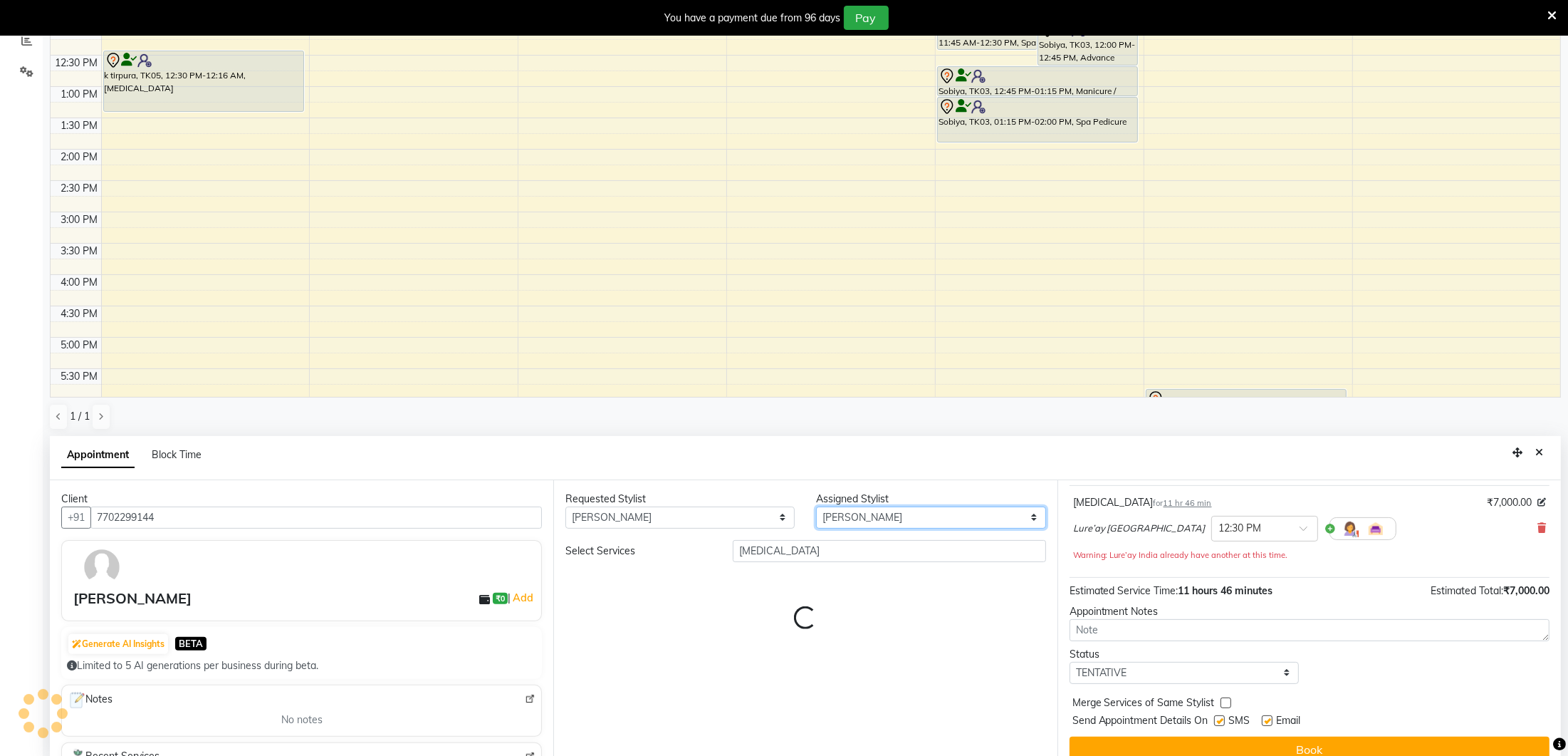
click at [834, 520] on select "Select Ancy Avantika Lure’ay India Nadeem Seema shahana Vicky vimla" at bounding box center [931, 517] width 229 height 22
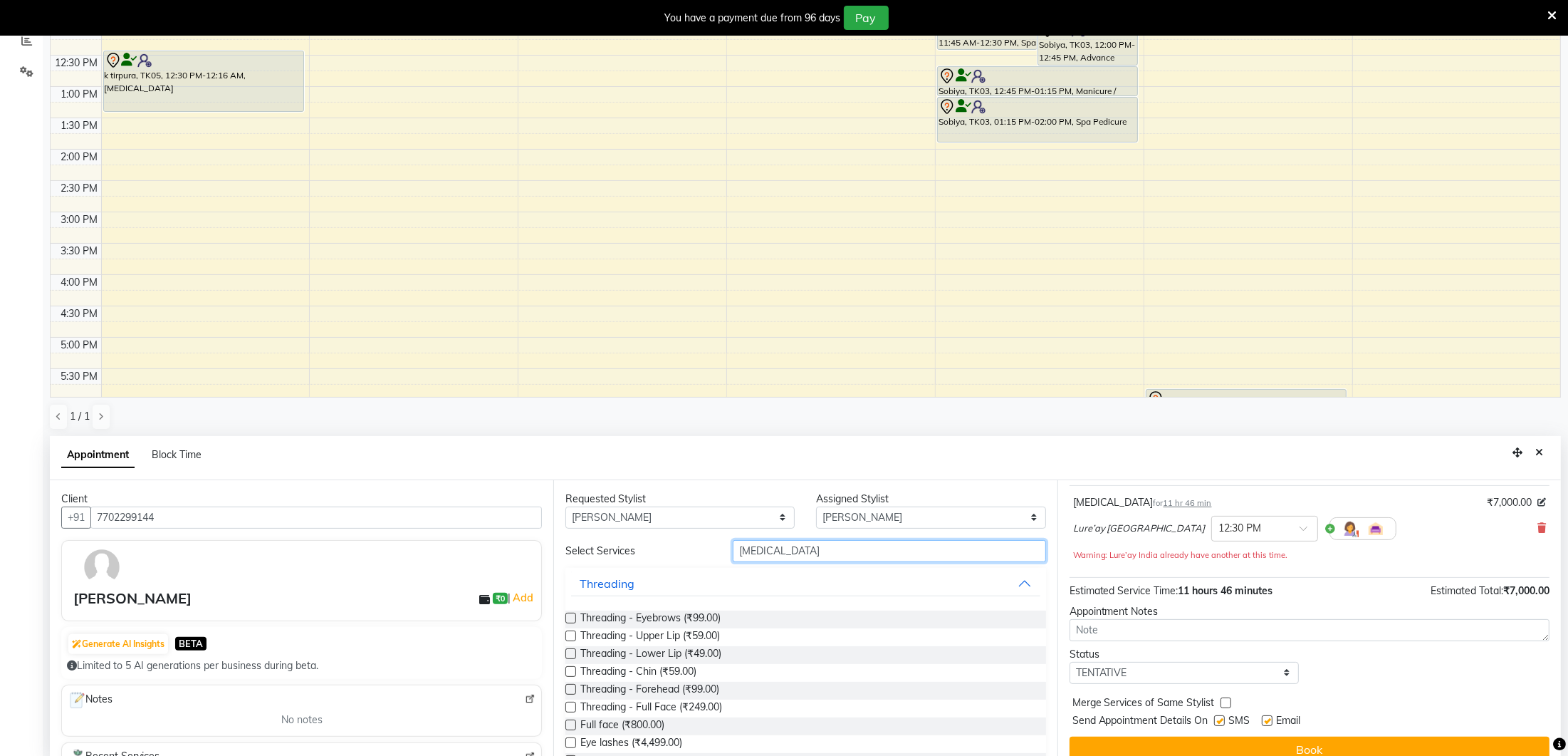
click at [769, 551] on input "botox" at bounding box center [890, 550] width 314 height 22
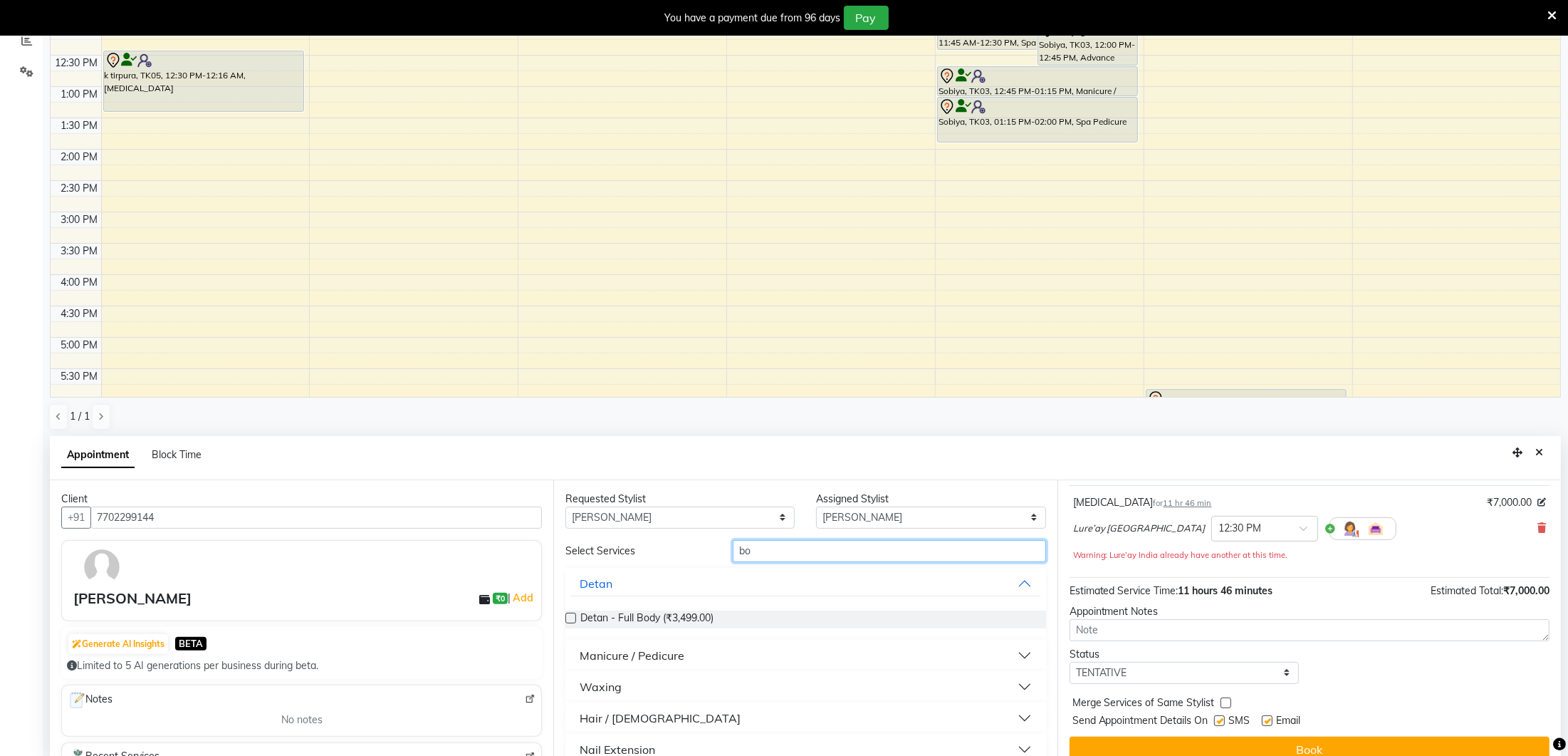
type input "b"
type input "hair cut"
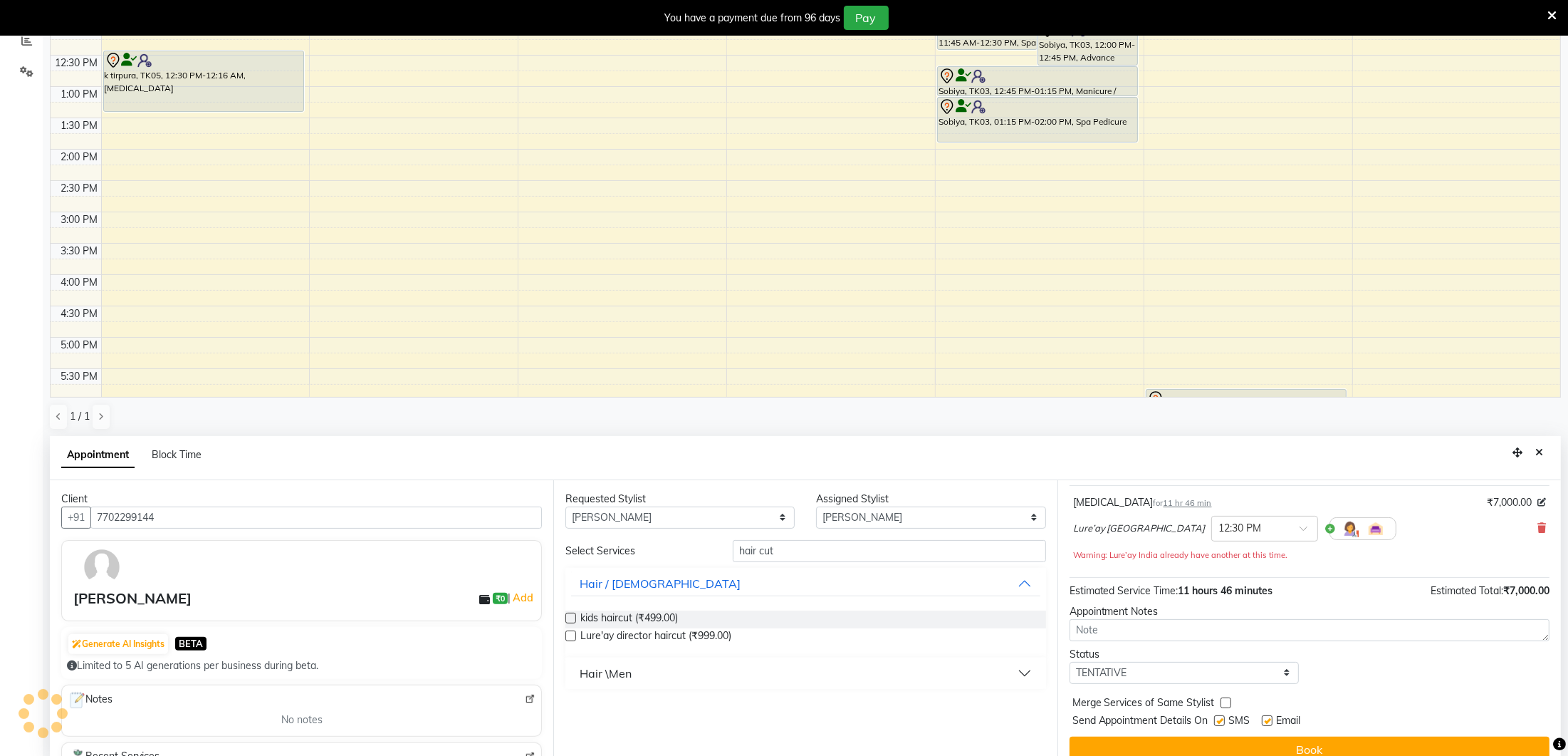
click at [569, 632] on label at bounding box center [570, 636] width 11 height 11
click at [569, 632] on input "checkbox" at bounding box center [570, 637] width 9 height 9
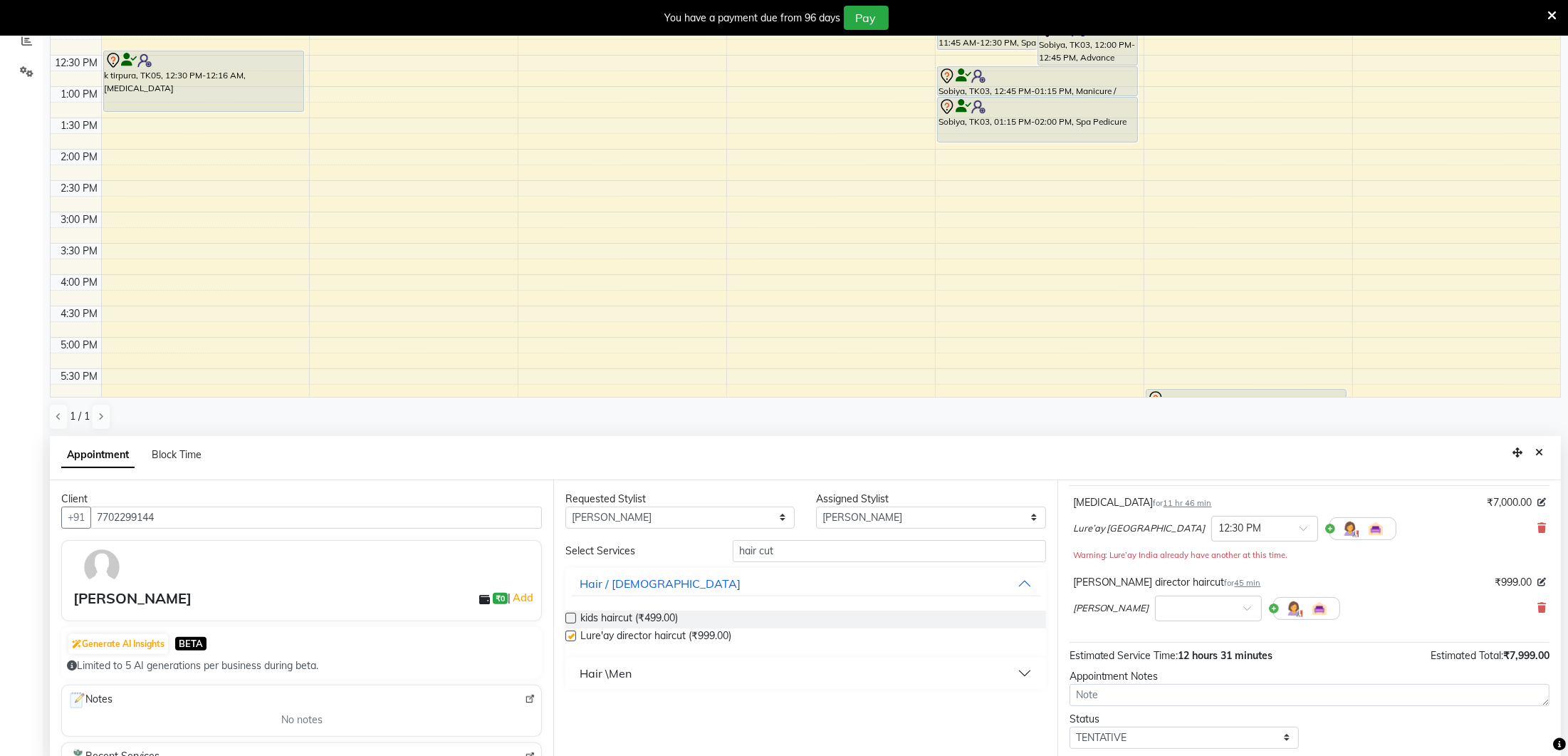
checkbox input "false"
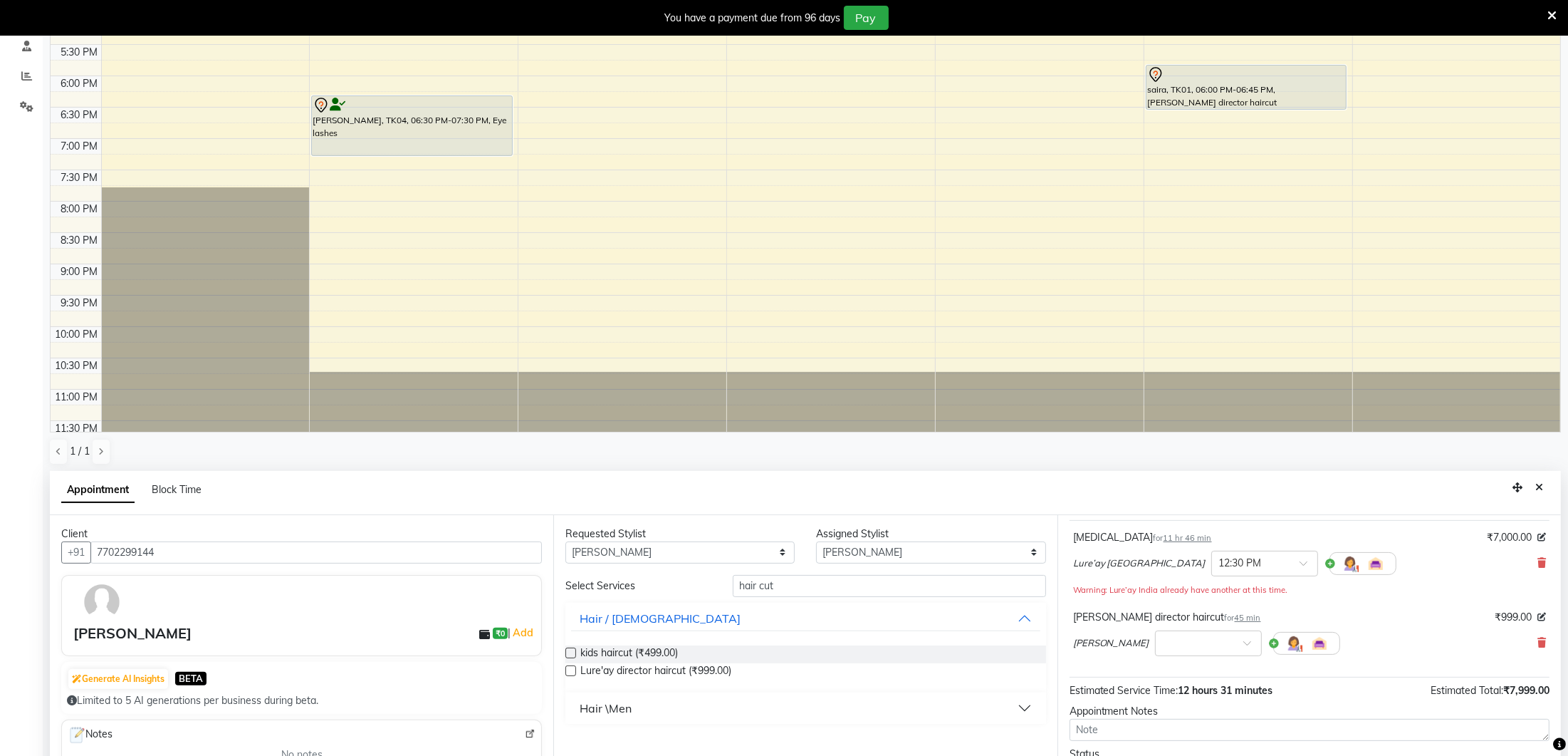
scroll to position [280, 0]
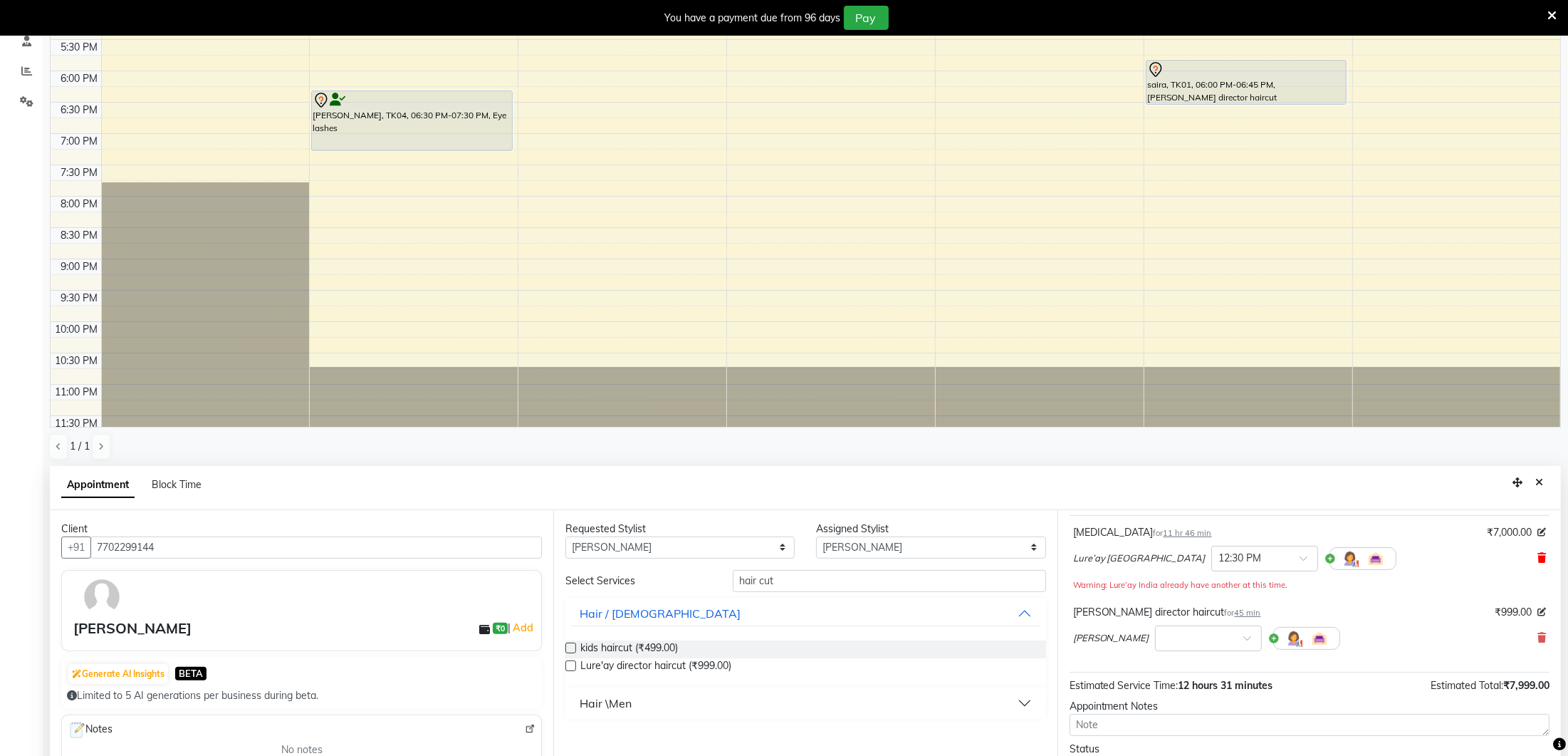
click at [1545, 555] on icon at bounding box center [1541, 558] width 9 height 10
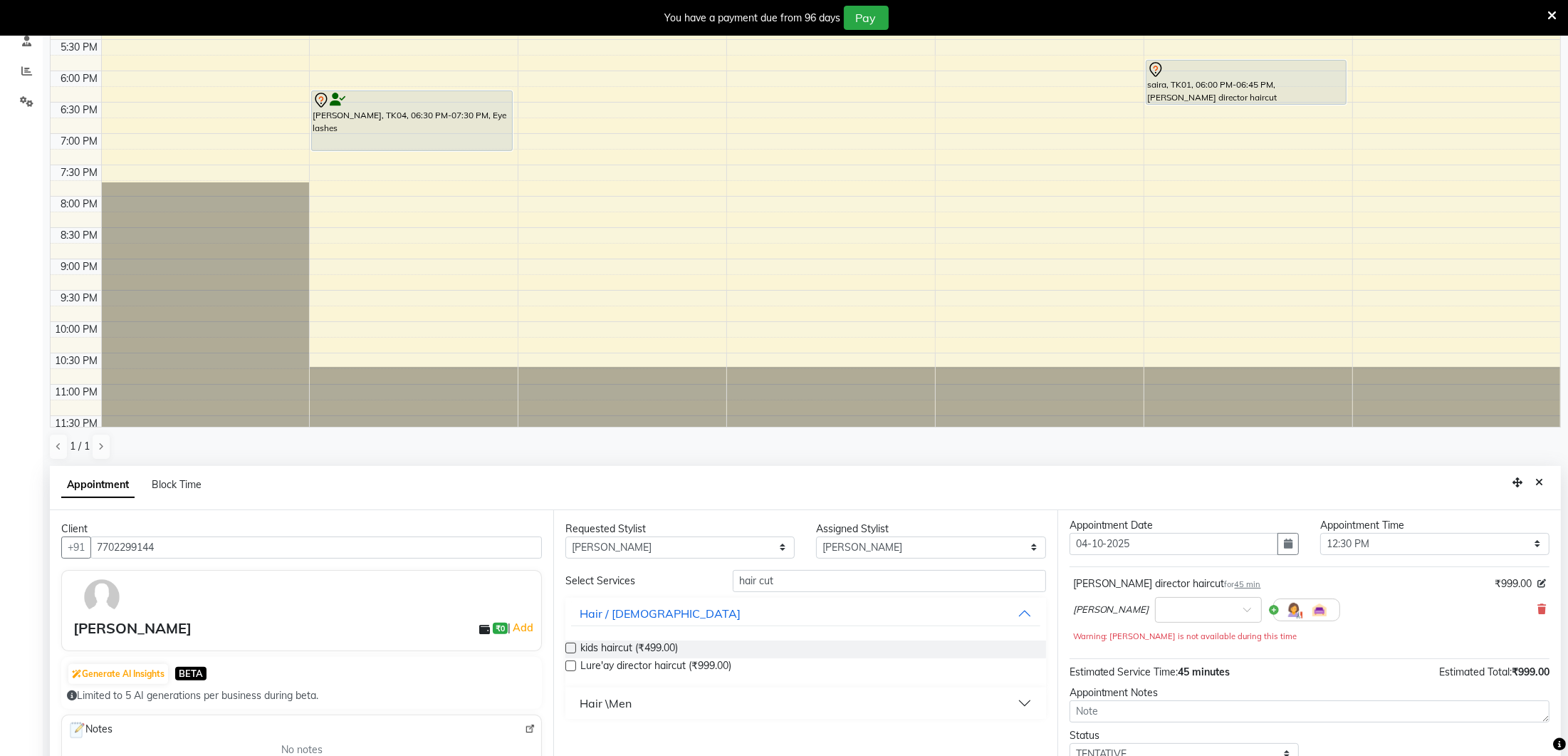
scroll to position [17, 0]
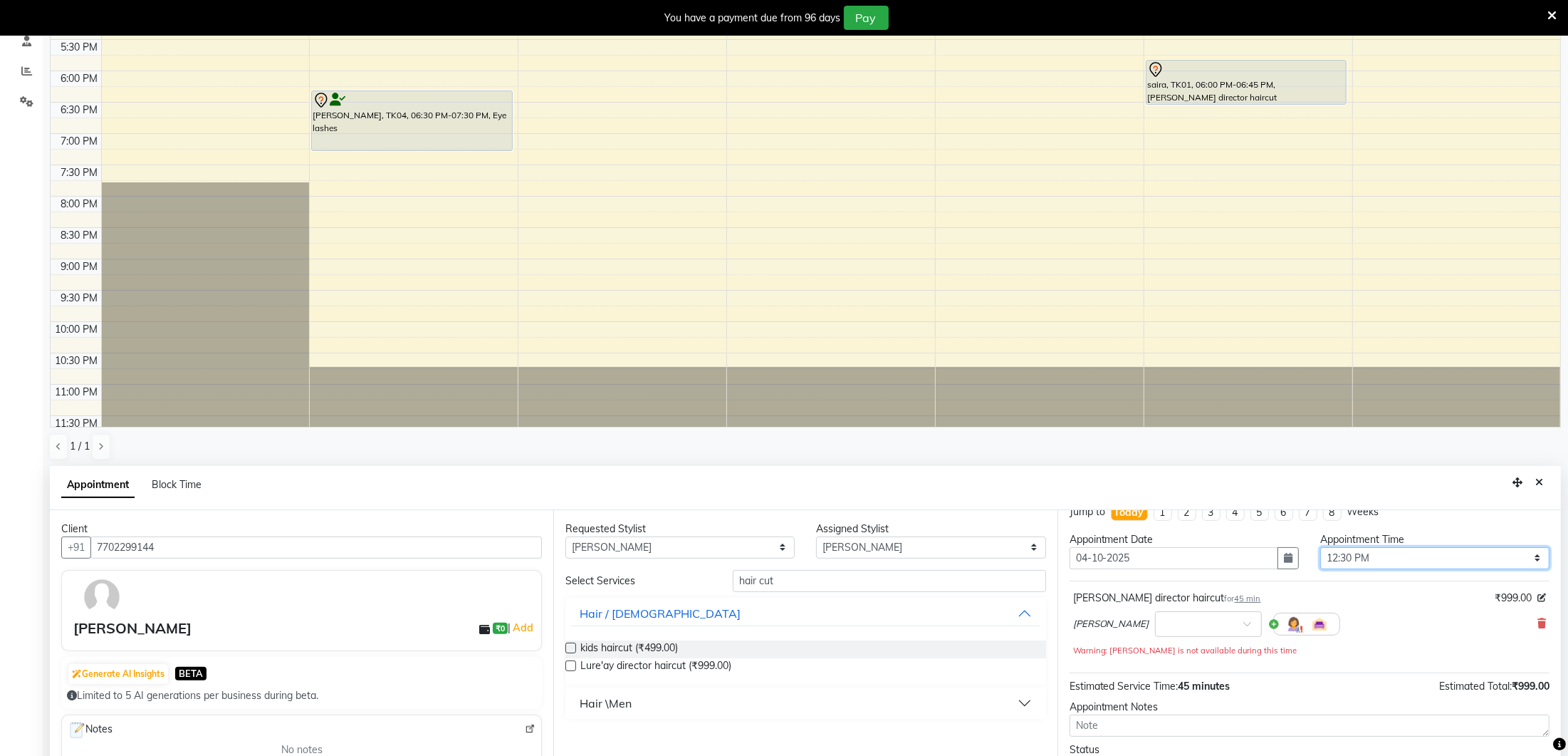
click at [1383, 551] on select "Select 10:00 AM 10:15 AM 10:30 AM 10:45 AM 11:00 AM 11:15 AM 11:30 AM 11:45 AM …" at bounding box center [1435, 558] width 229 height 22
select select "720"
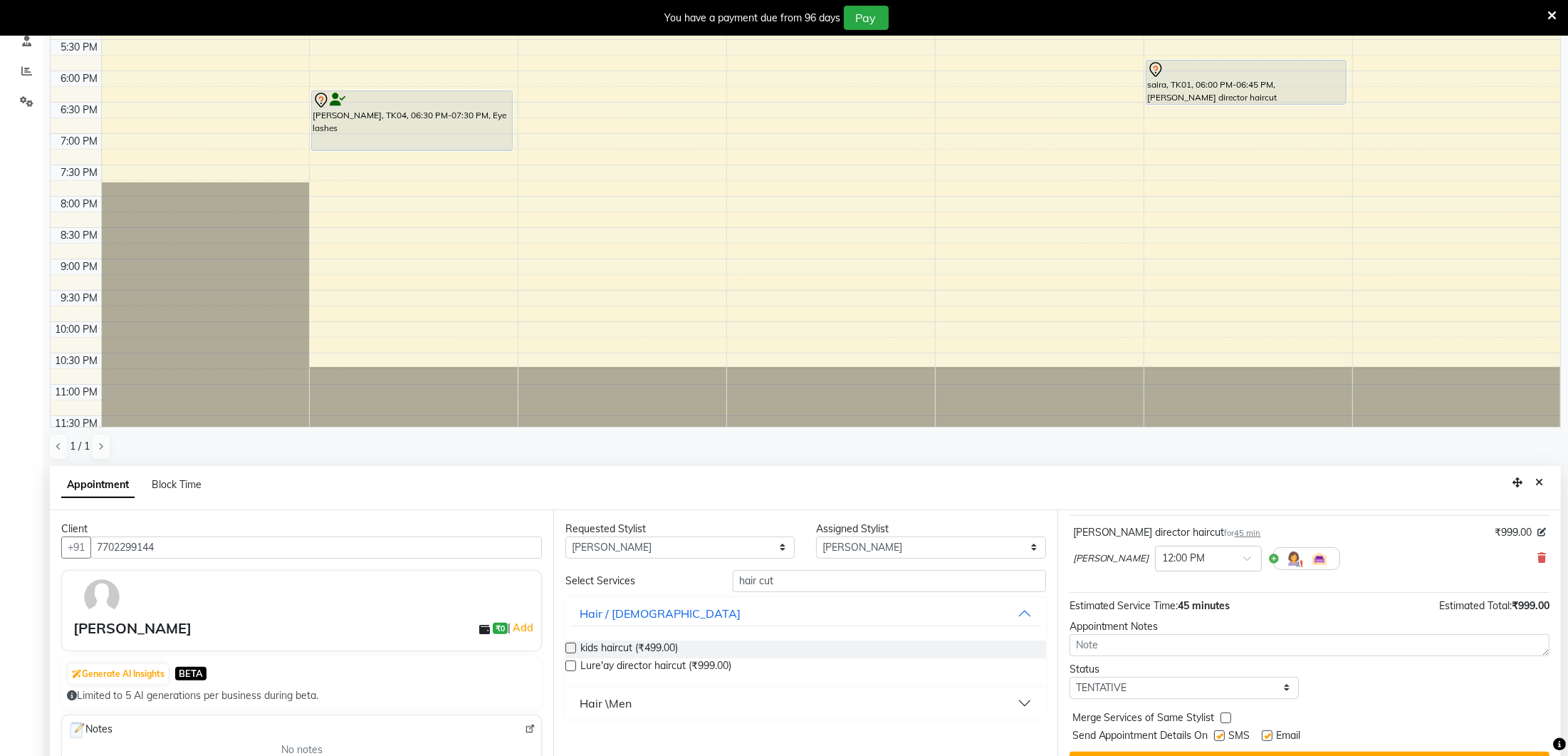
scroll to position [311, 0]
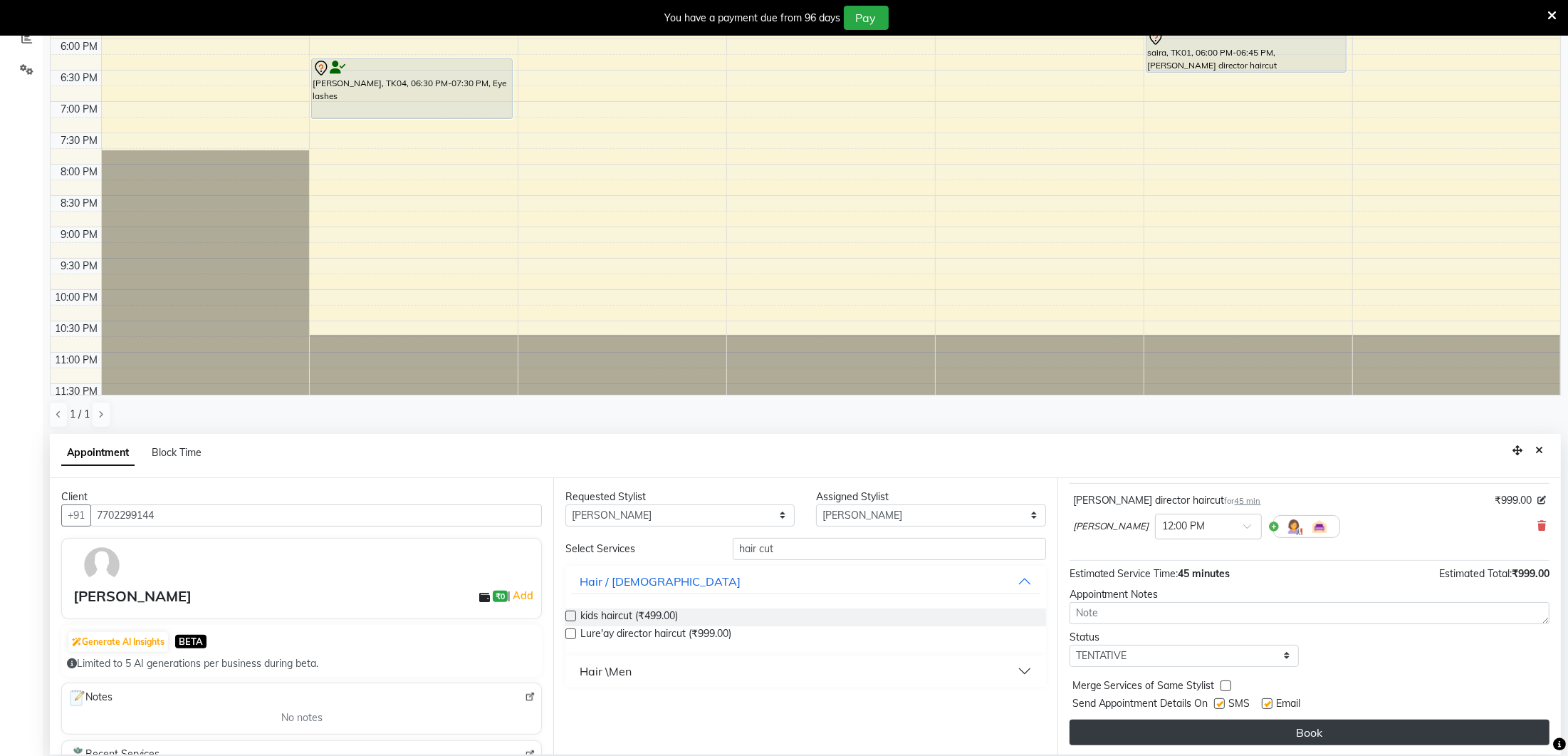
click at [1296, 723] on button "Book" at bounding box center [1310, 732] width 480 height 26
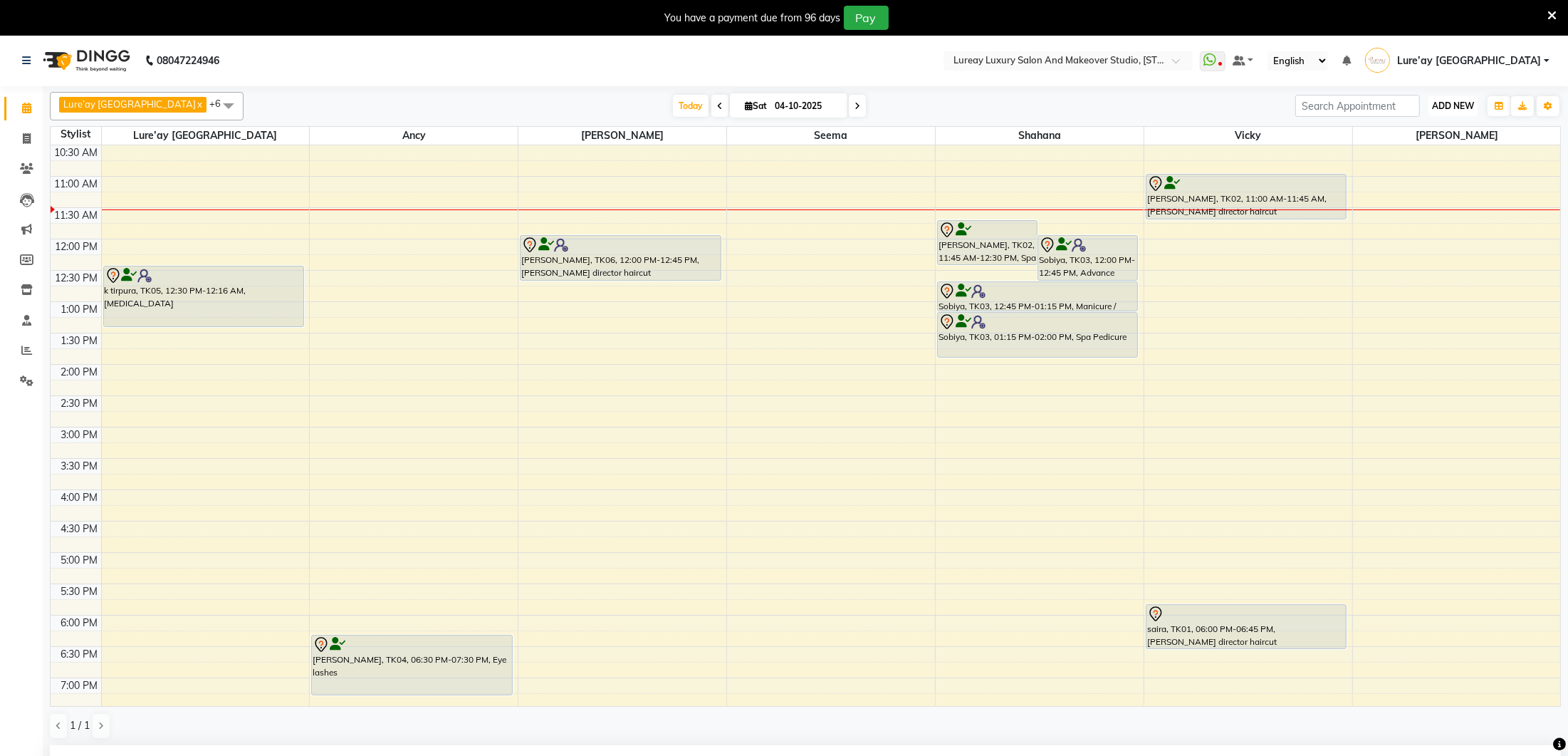
scroll to position [2, 0]
drag, startPoint x: 1458, startPoint y: 109, endPoint x: 1433, endPoint y: 110, distance: 25.0
click at [1458, 109] on button "ADD NEW Toggle Dropdown" at bounding box center [1453, 104] width 49 height 20
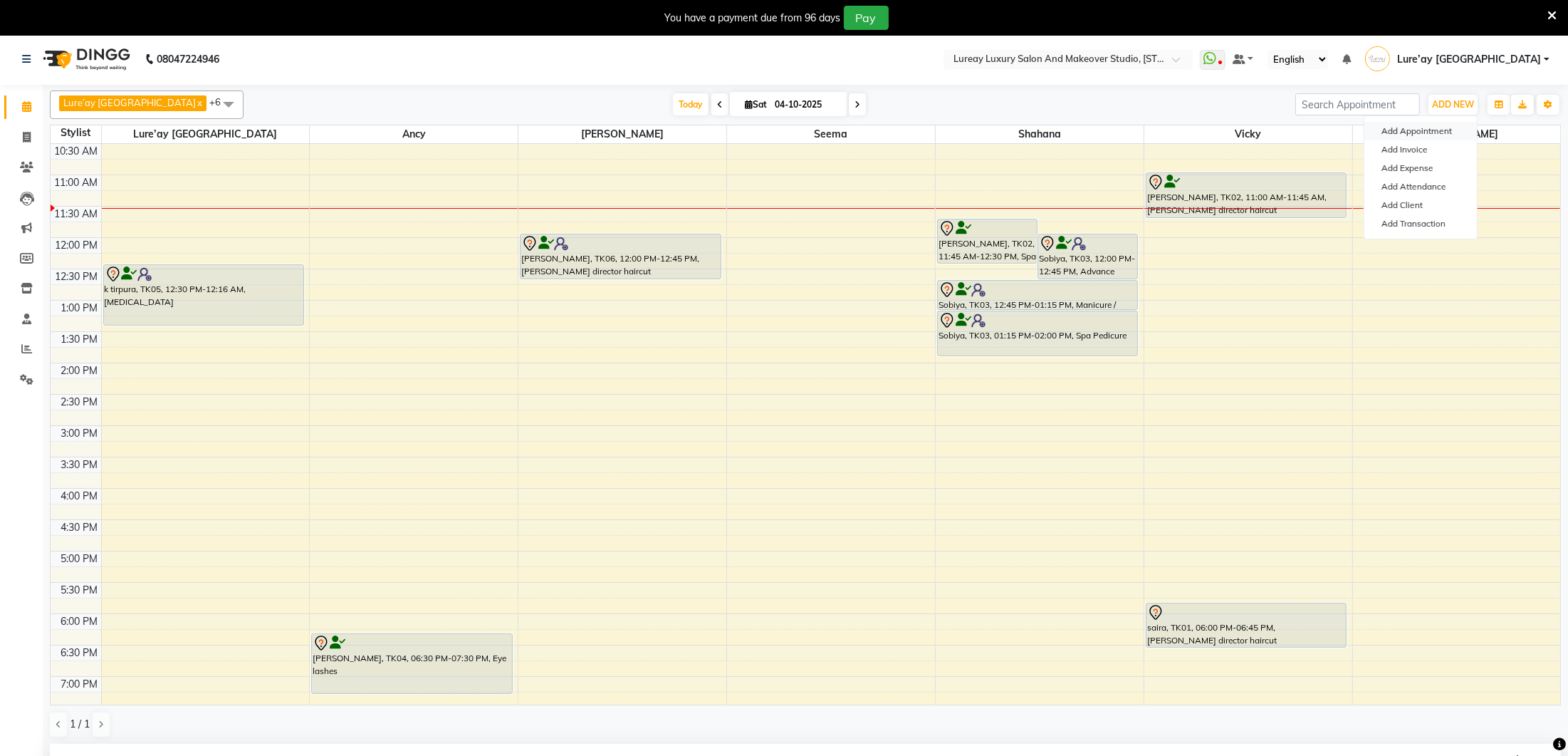
click at [1398, 135] on button "Add Appointment" at bounding box center [1420, 131] width 112 height 19
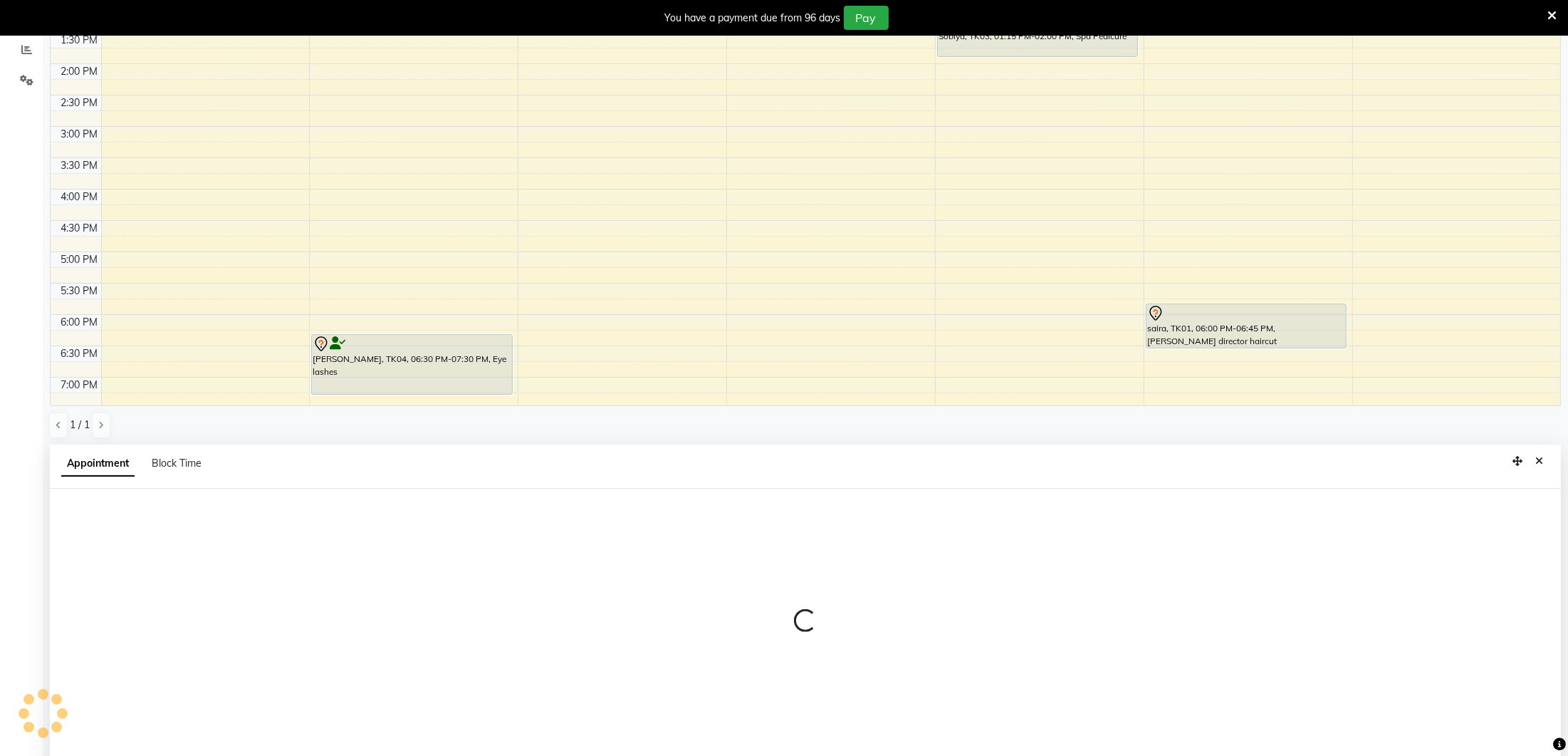
select select "tentative"
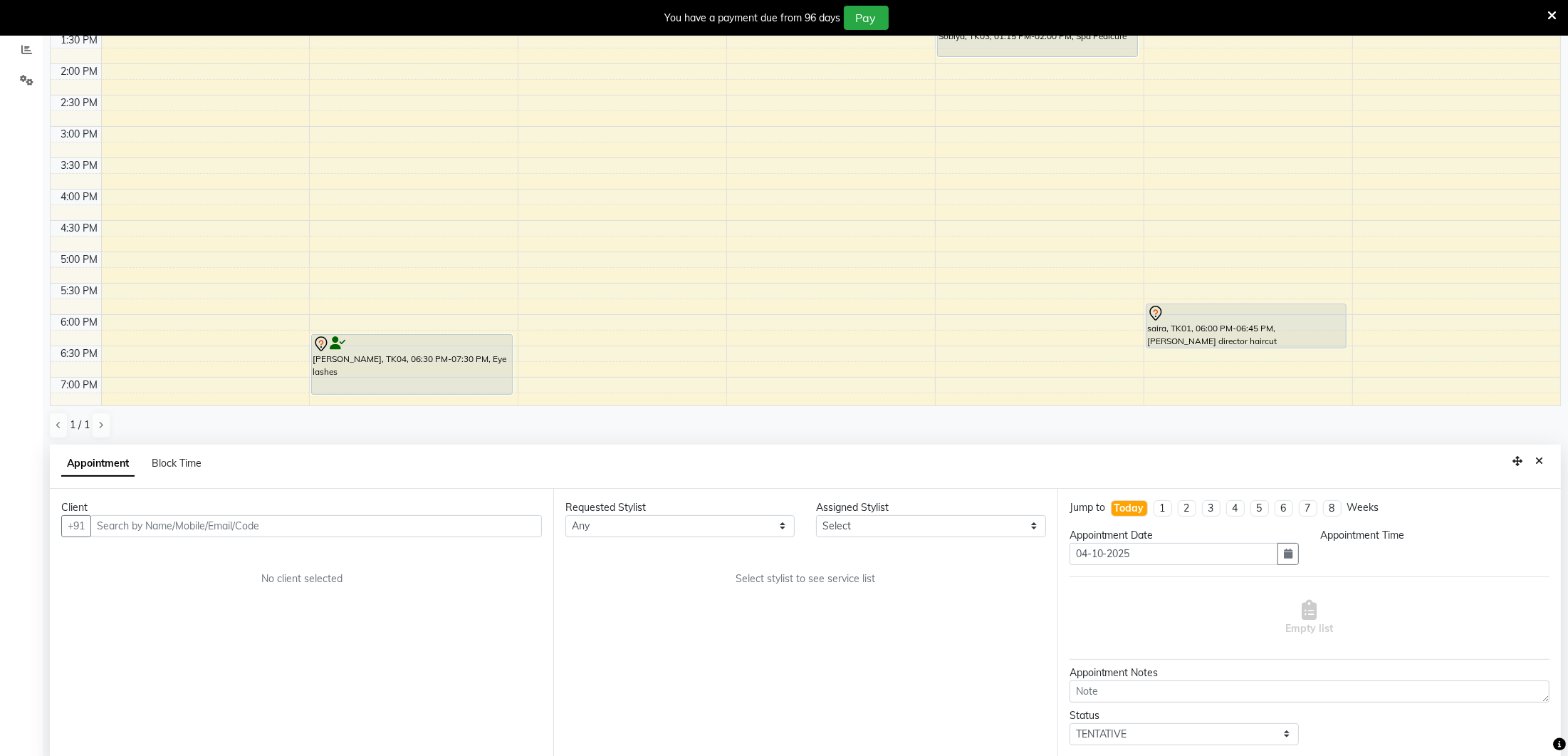
scroll to position [311, 0]
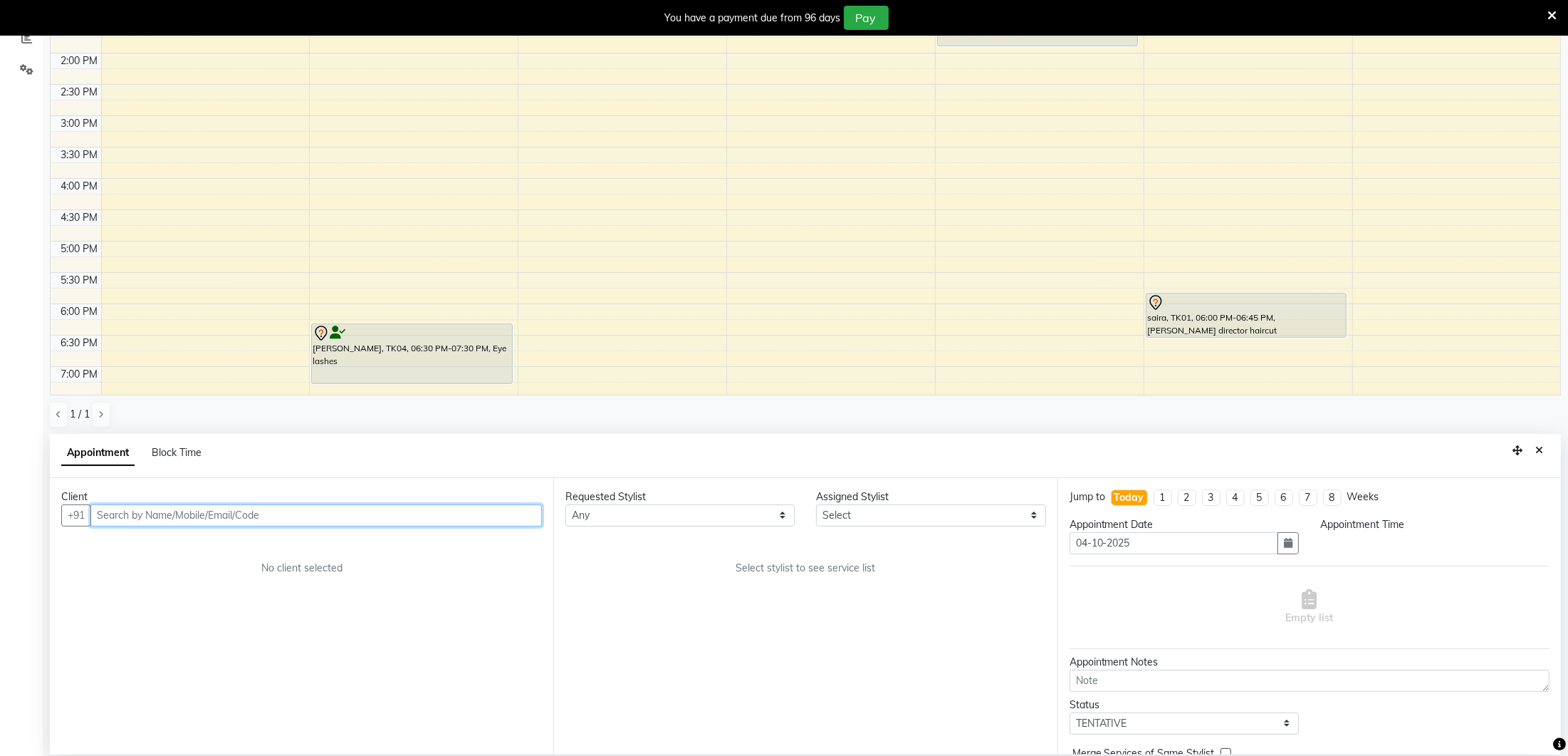
select select "600"
click at [197, 520] on input "text" at bounding box center [316, 515] width 452 height 22
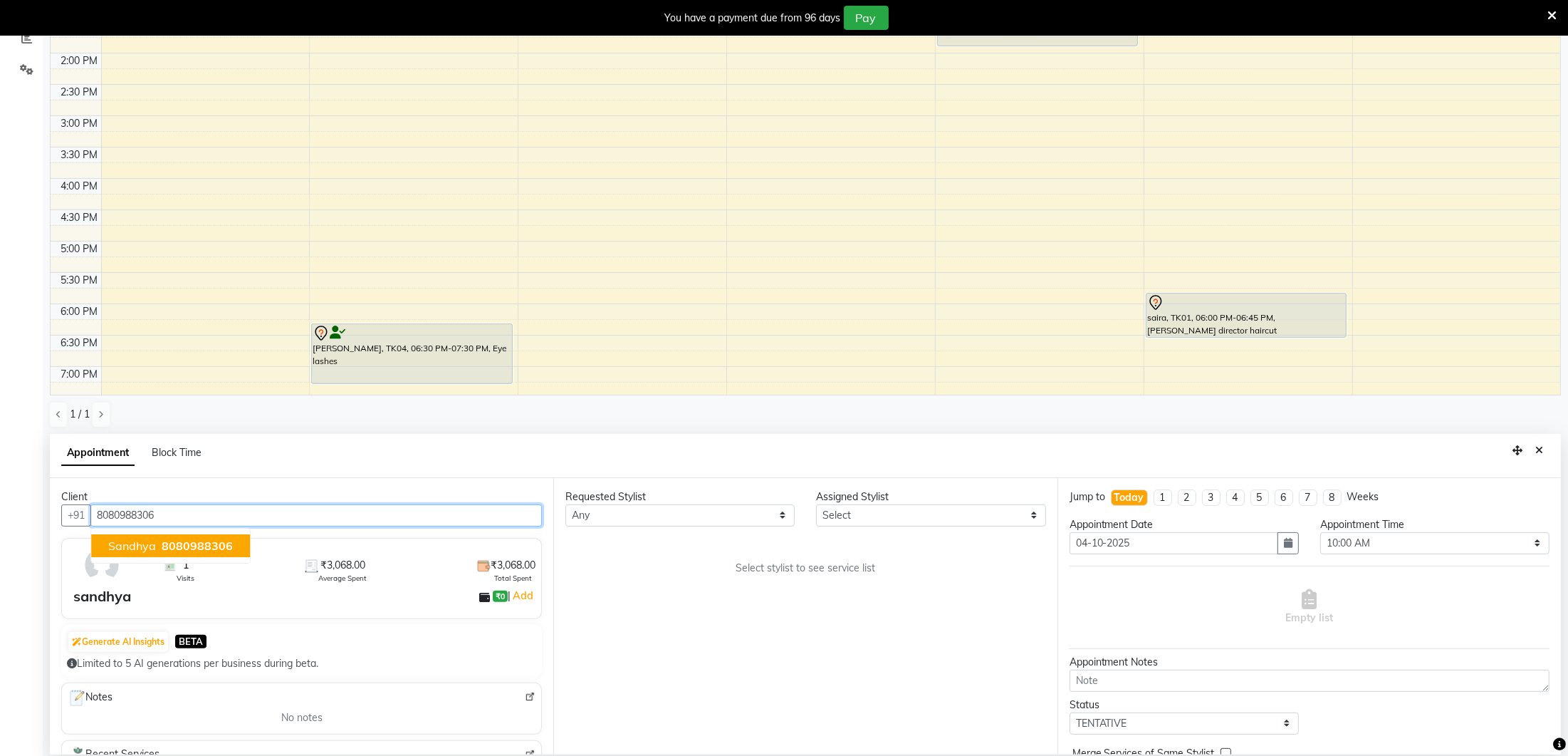
click at [188, 557] on ngb-typeahead-window "sandhya 8080988306" at bounding box center [170, 546] width 160 height 36
click at [205, 541] on span "8080988306" at bounding box center [197, 546] width 71 height 15
type input "8080988306"
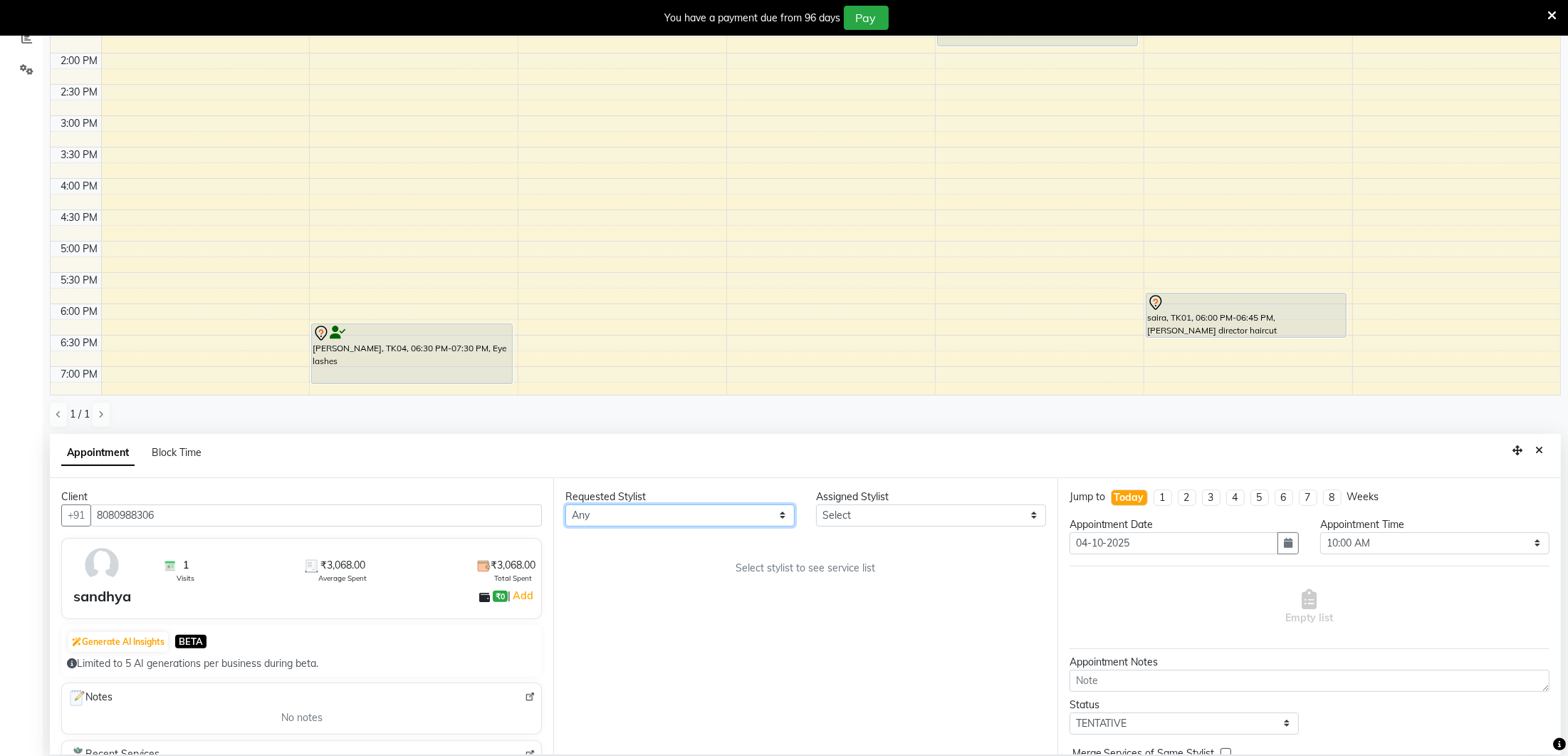
click at [623, 509] on select "Any Ancy Avantika Lure’ay India Nadeem Seema shahana Vicky vimla" at bounding box center [680, 515] width 229 height 22
select select "93005"
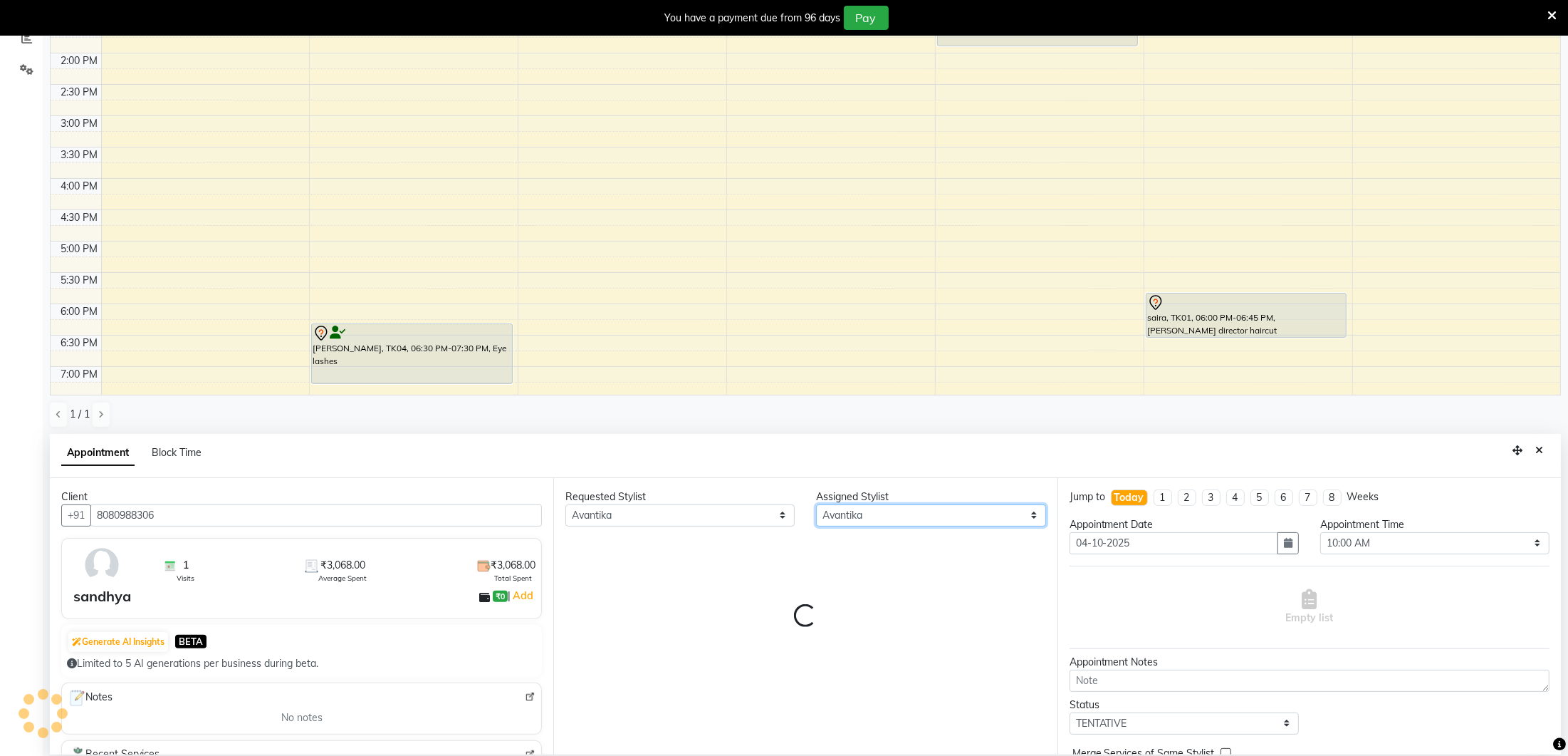
click at [855, 508] on select "Select Ancy Avantika Lure’ay India Nadeem Seema shahana Vicky vimla" at bounding box center [931, 515] width 229 height 22
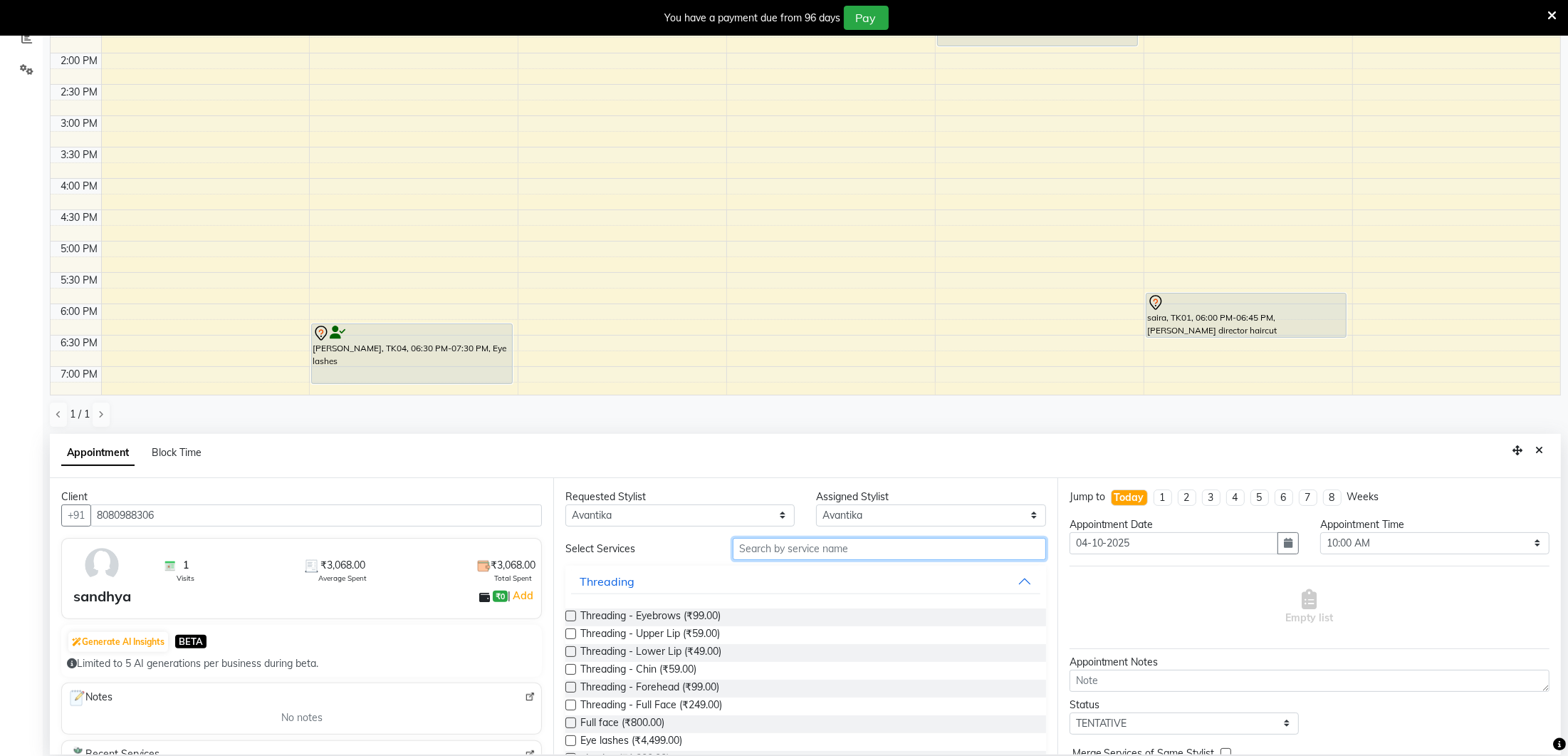
click at [773, 545] on input "text" at bounding box center [890, 549] width 314 height 22
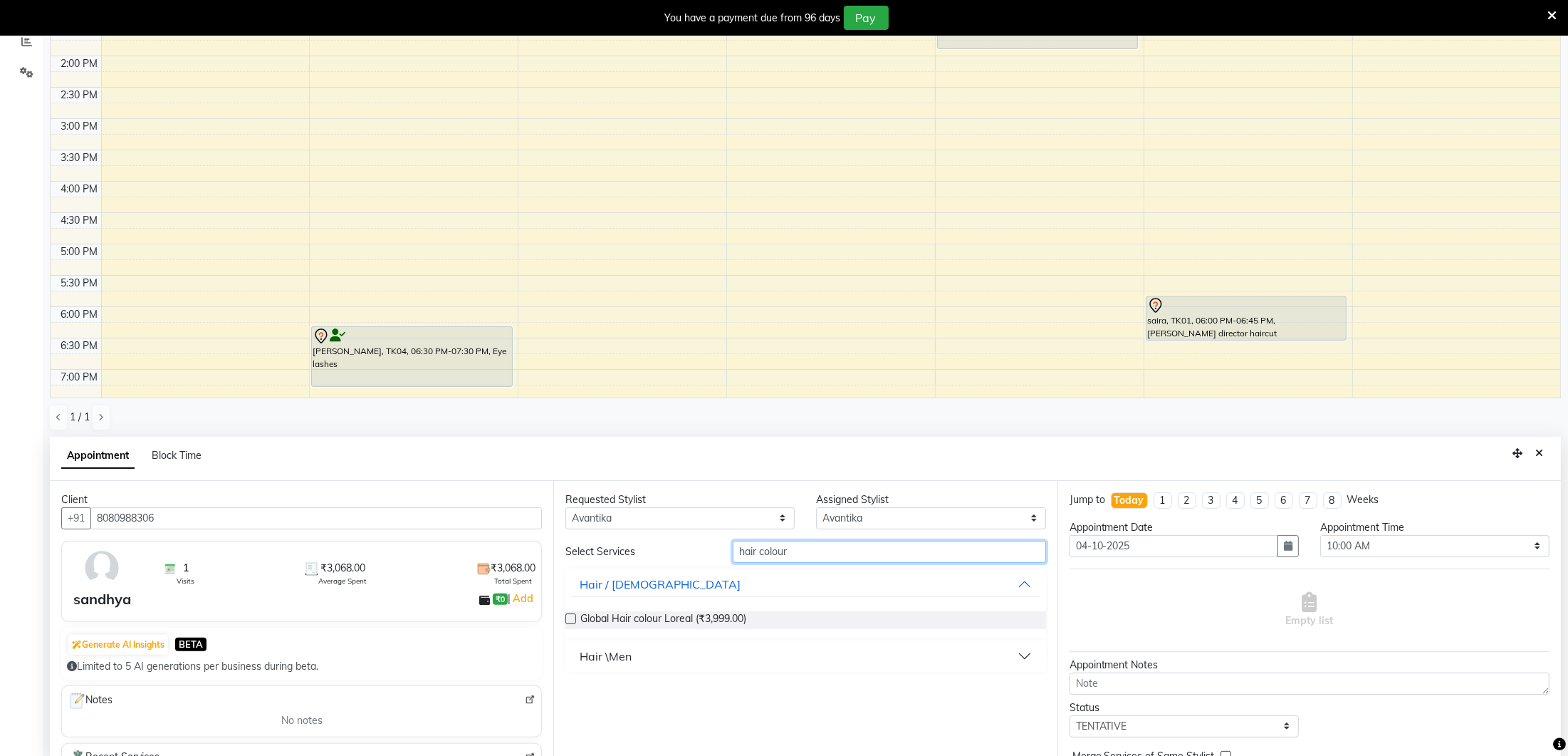
scroll to position [303, 0]
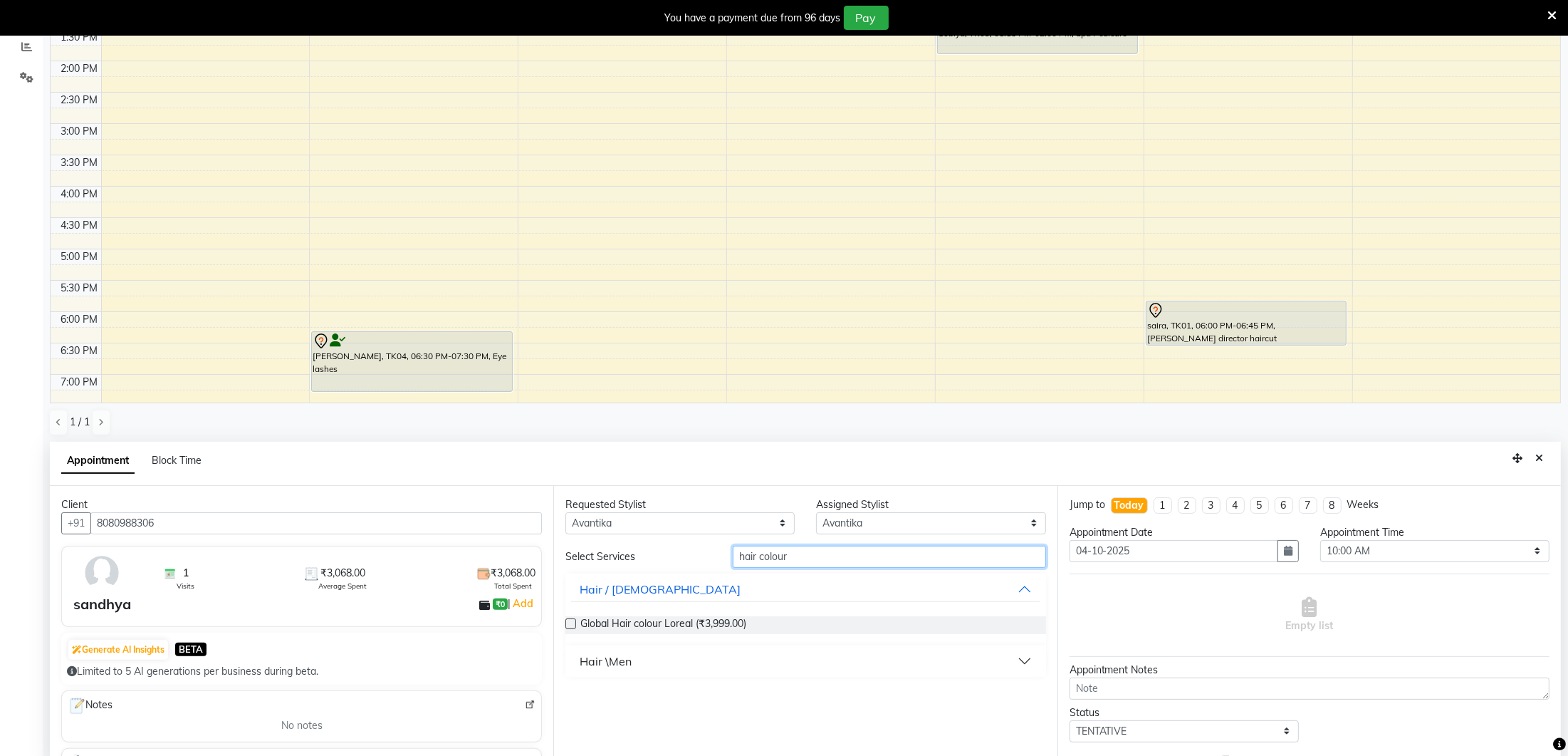
type input "hair colour"
click at [568, 621] on label at bounding box center [570, 624] width 11 height 11
click at [568, 621] on input "checkbox" at bounding box center [570, 625] width 9 height 9
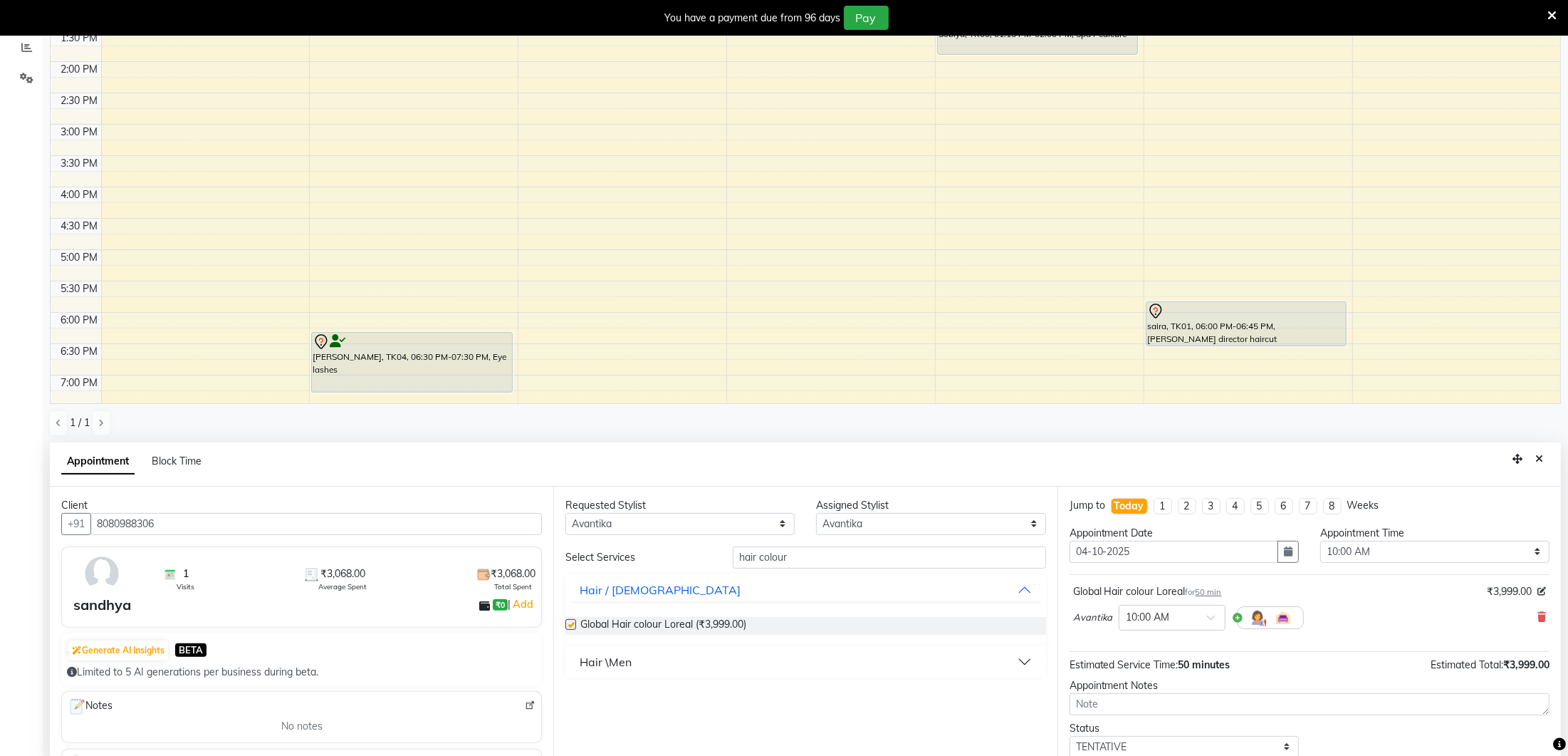
scroll to position [311, 0]
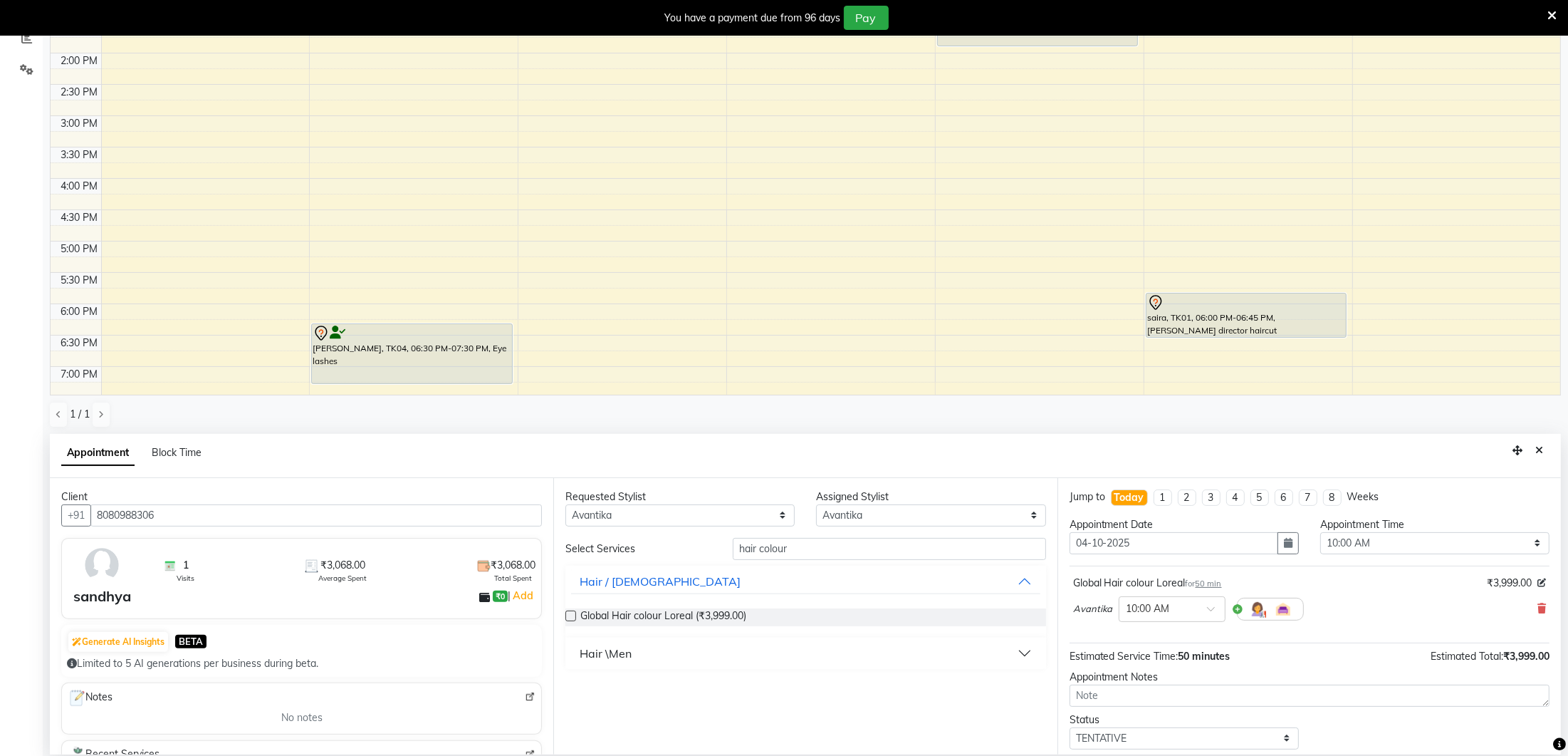
checkbox input "false"
click at [1369, 539] on select "Select 10:00 AM 10:15 AM 10:30 AM 10:45 AM 11:00 AM 11:15 AM 11:30 AM 11:45 AM …" at bounding box center [1435, 543] width 229 height 22
click at [1361, 545] on select "Select 10:00 AM 10:15 AM 10:30 AM 10:45 AM 11:00 AM 11:15 AM 11:30 AM 11:45 AM …" at bounding box center [1435, 543] width 229 height 22
select select "735"
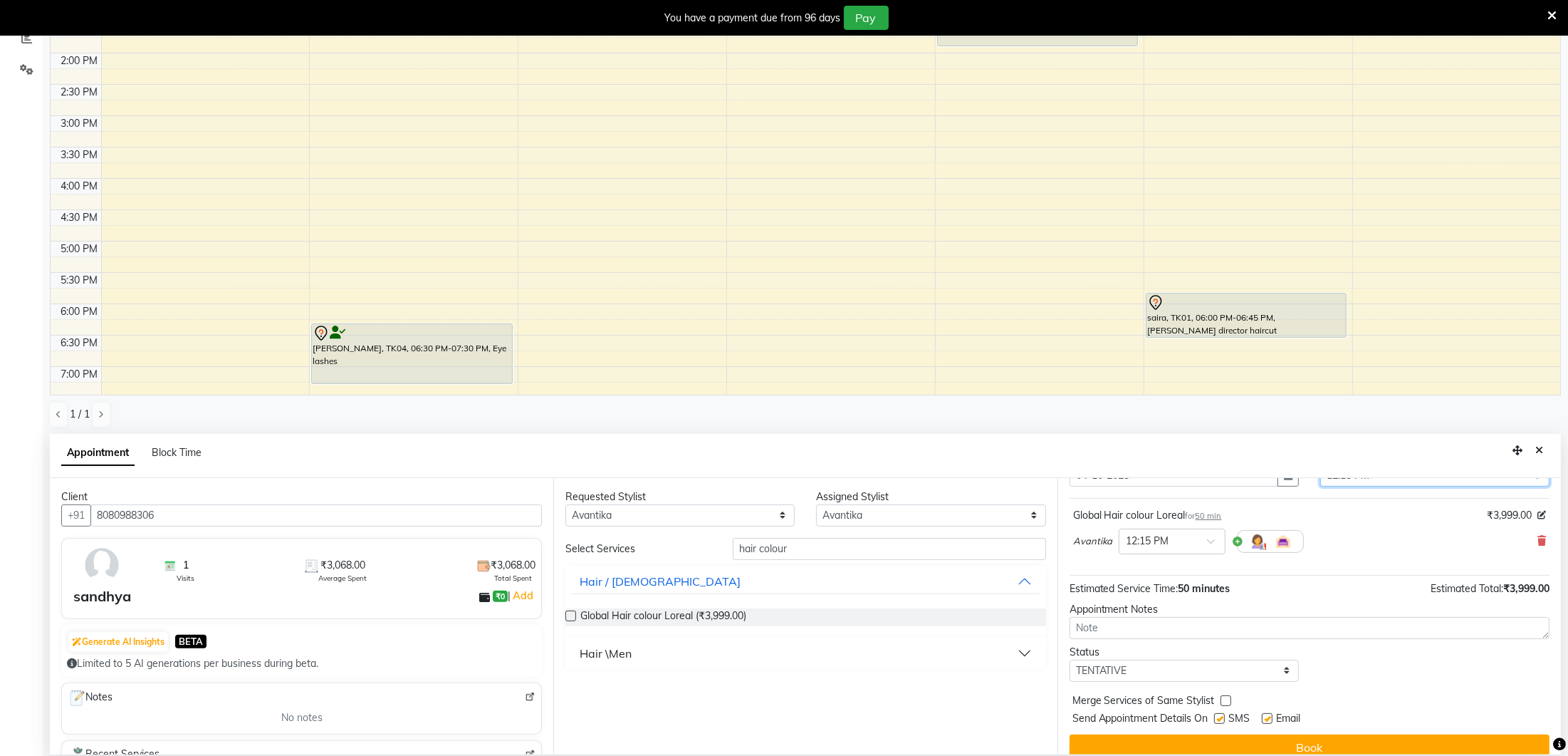
scroll to position [83, 0]
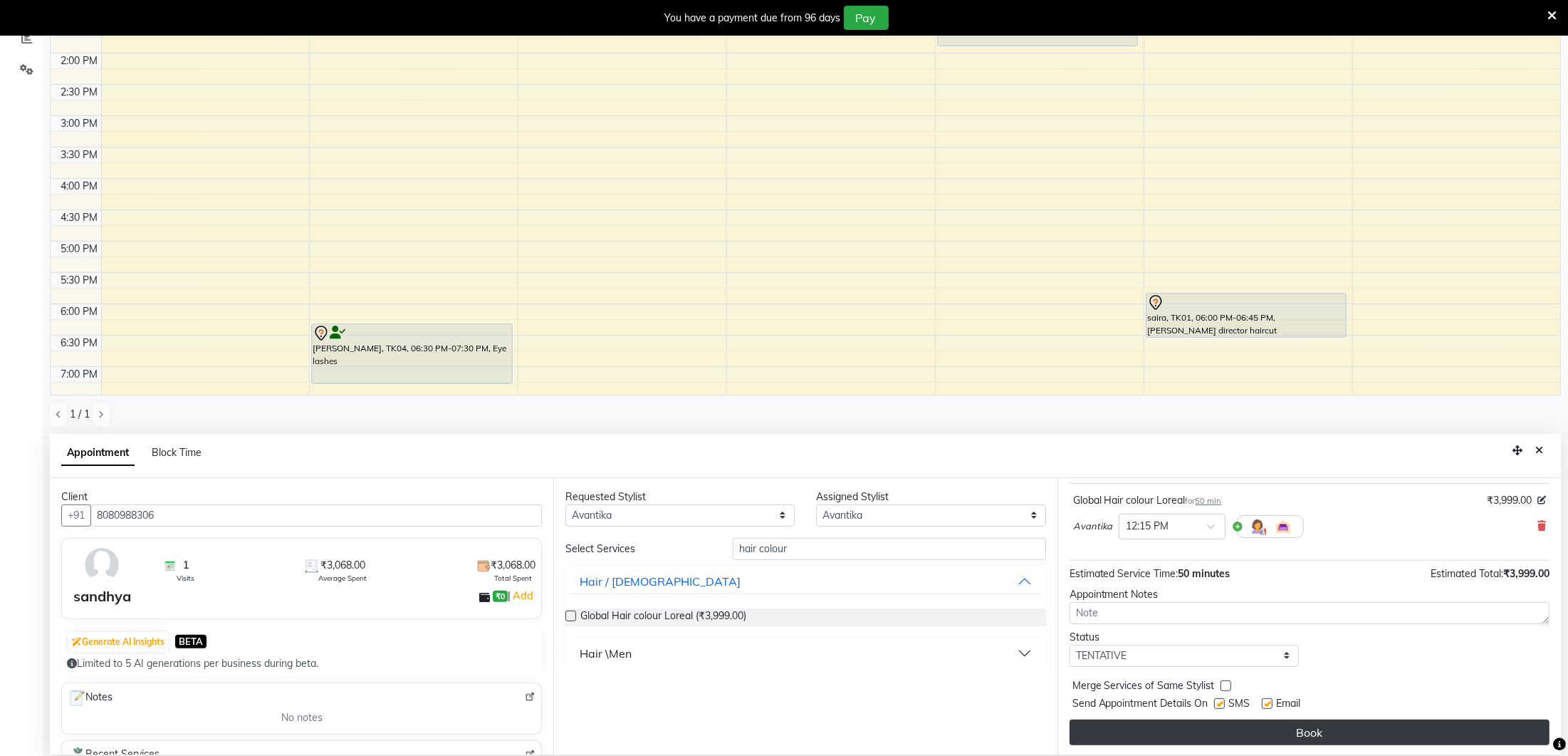
click at [1317, 730] on button "Book" at bounding box center [1310, 732] width 480 height 26
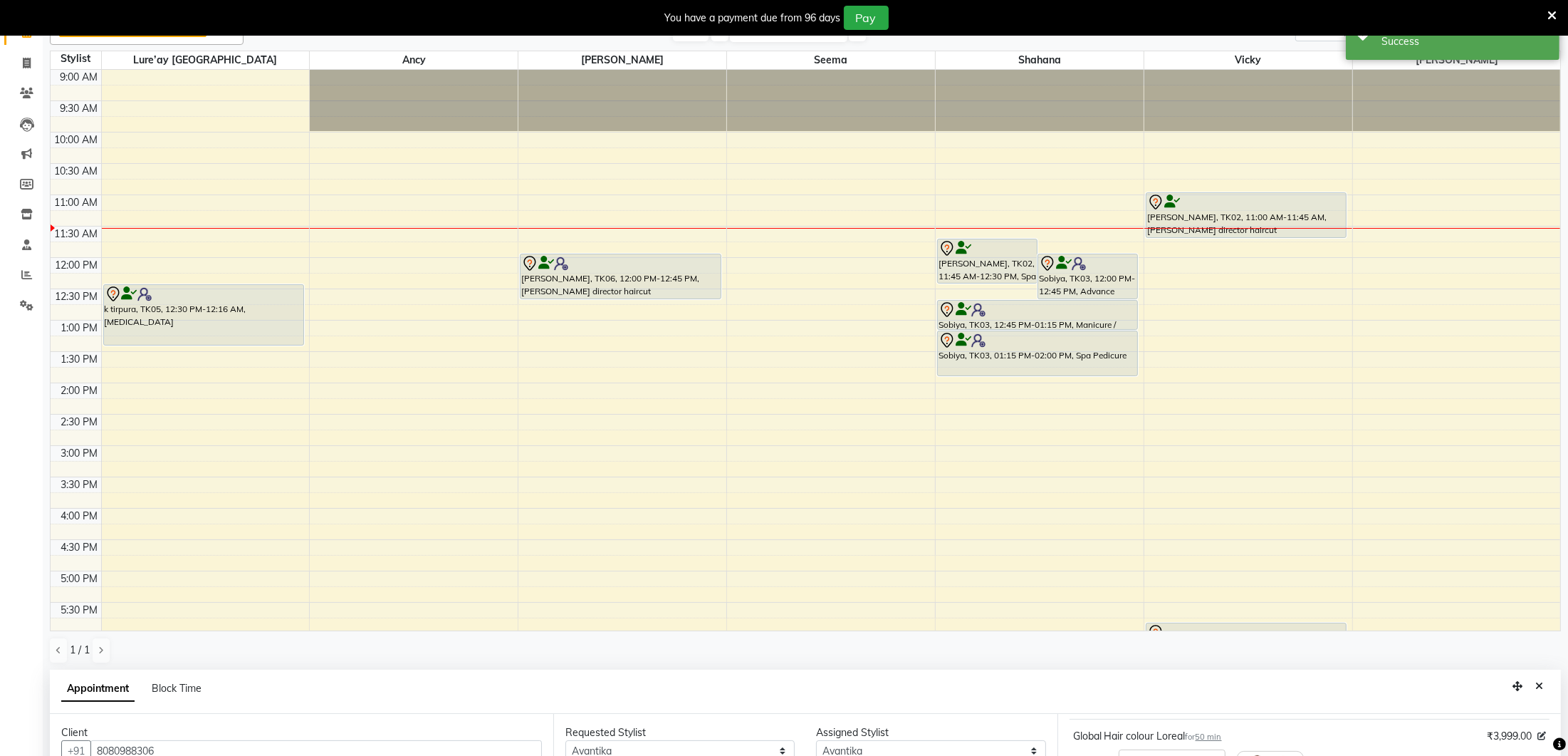
scroll to position [0, 0]
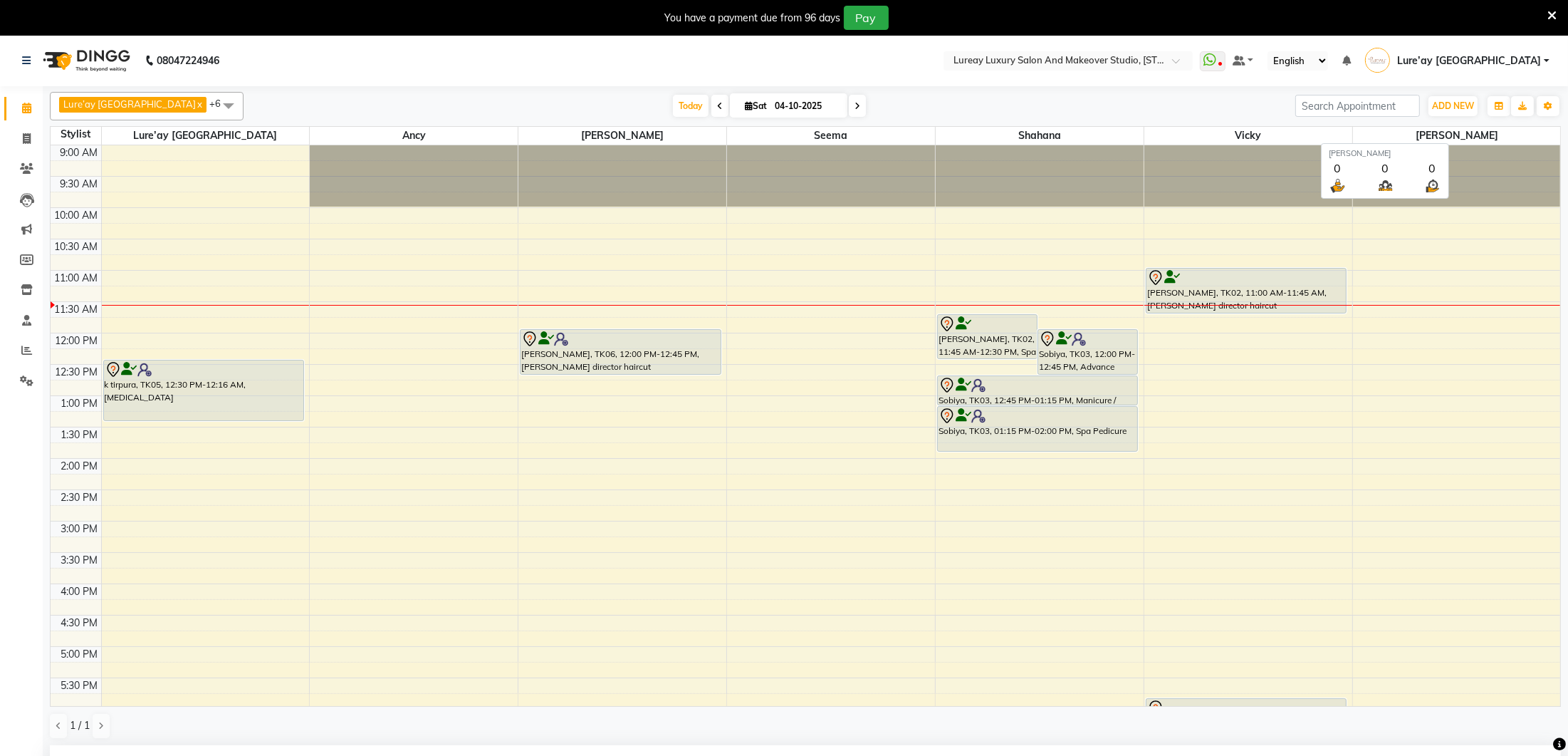
click at [1437, 134] on span "[PERSON_NAME]" at bounding box center [1457, 136] width 208 height 18
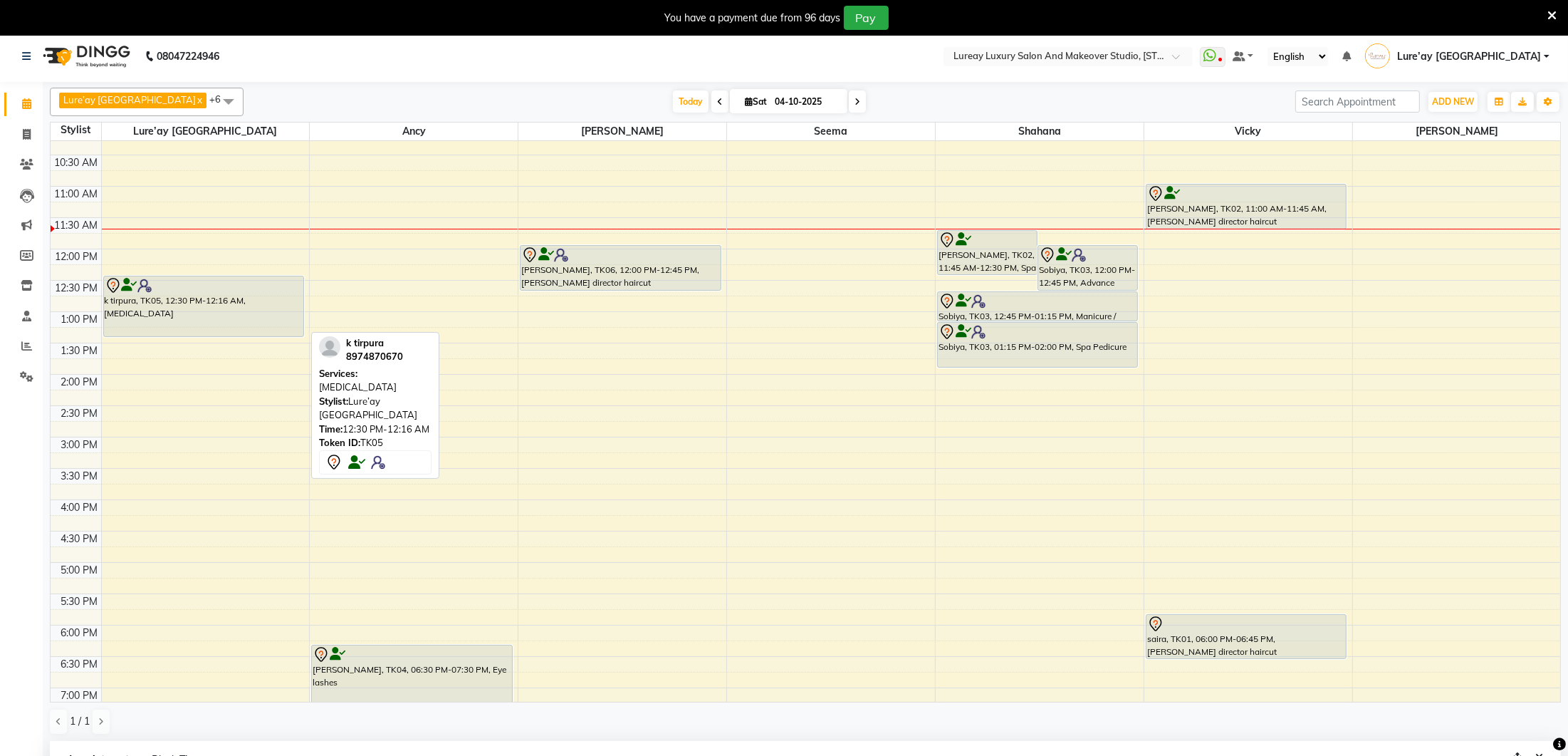
scroll to position [6, 0]
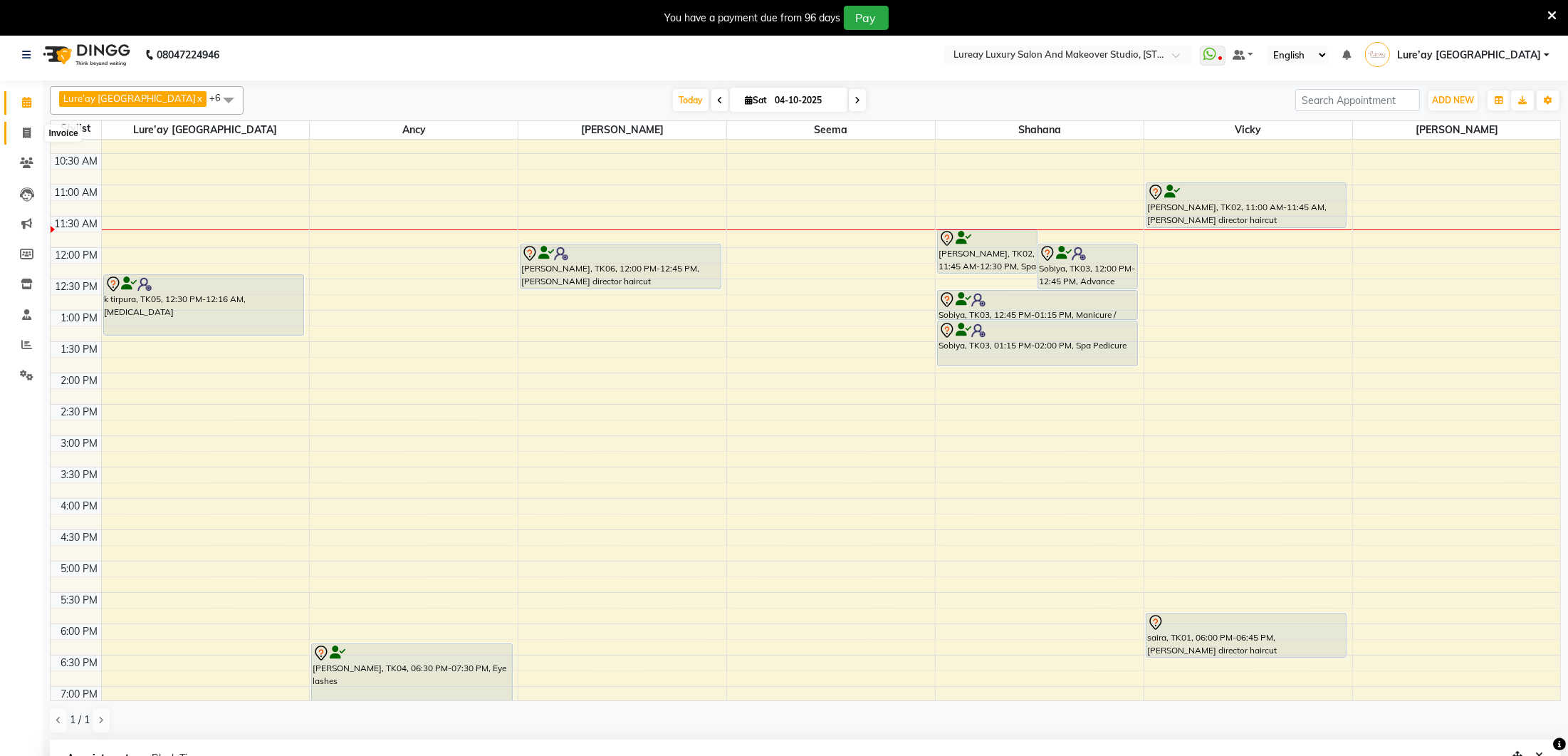
click at [21, 129] on span at bounding box center [27, 133] width 25 height 16
select select "service"
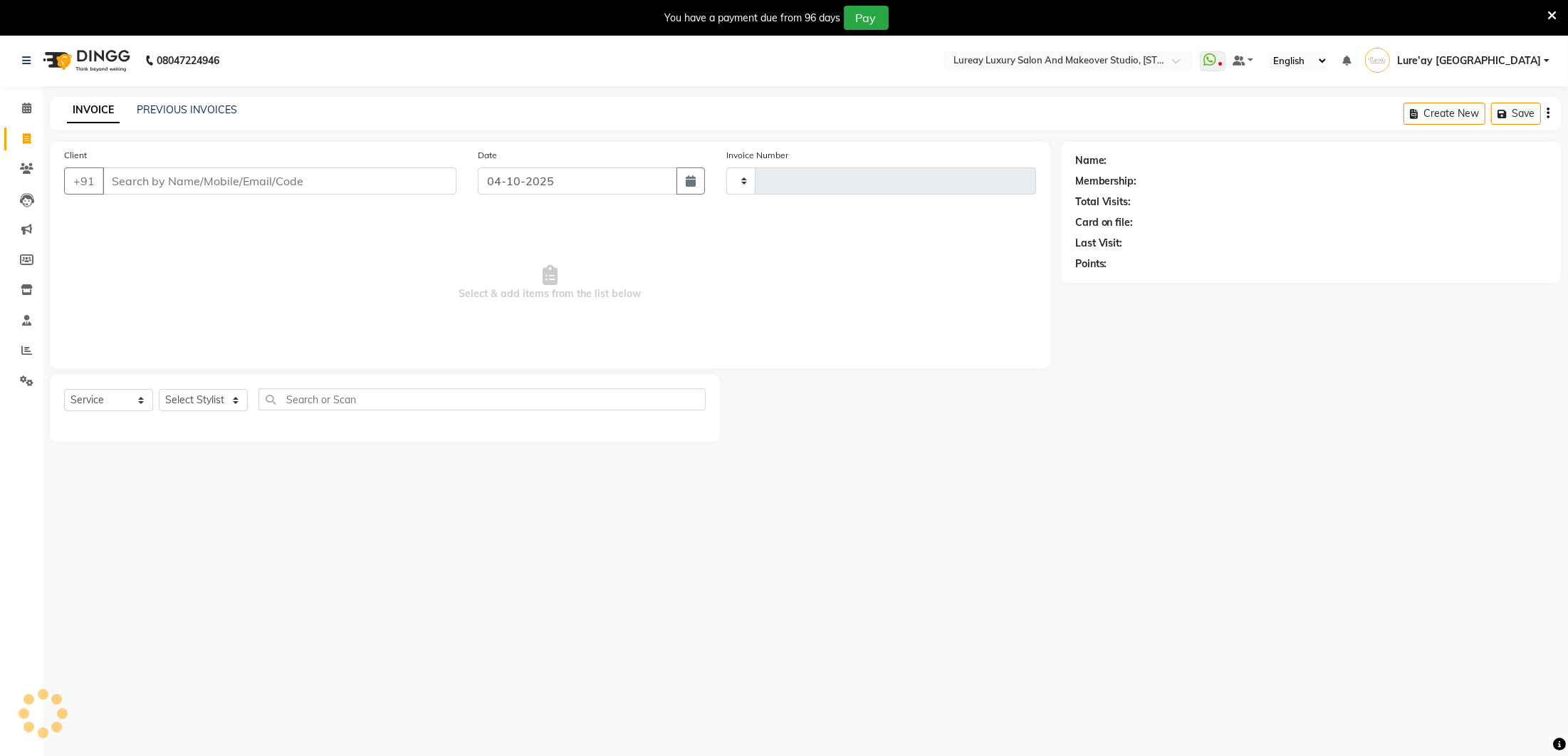
type input "0400"
select select "4075"
click at [26, 116] on span at bounding box center [27, 109] width 25 height 16
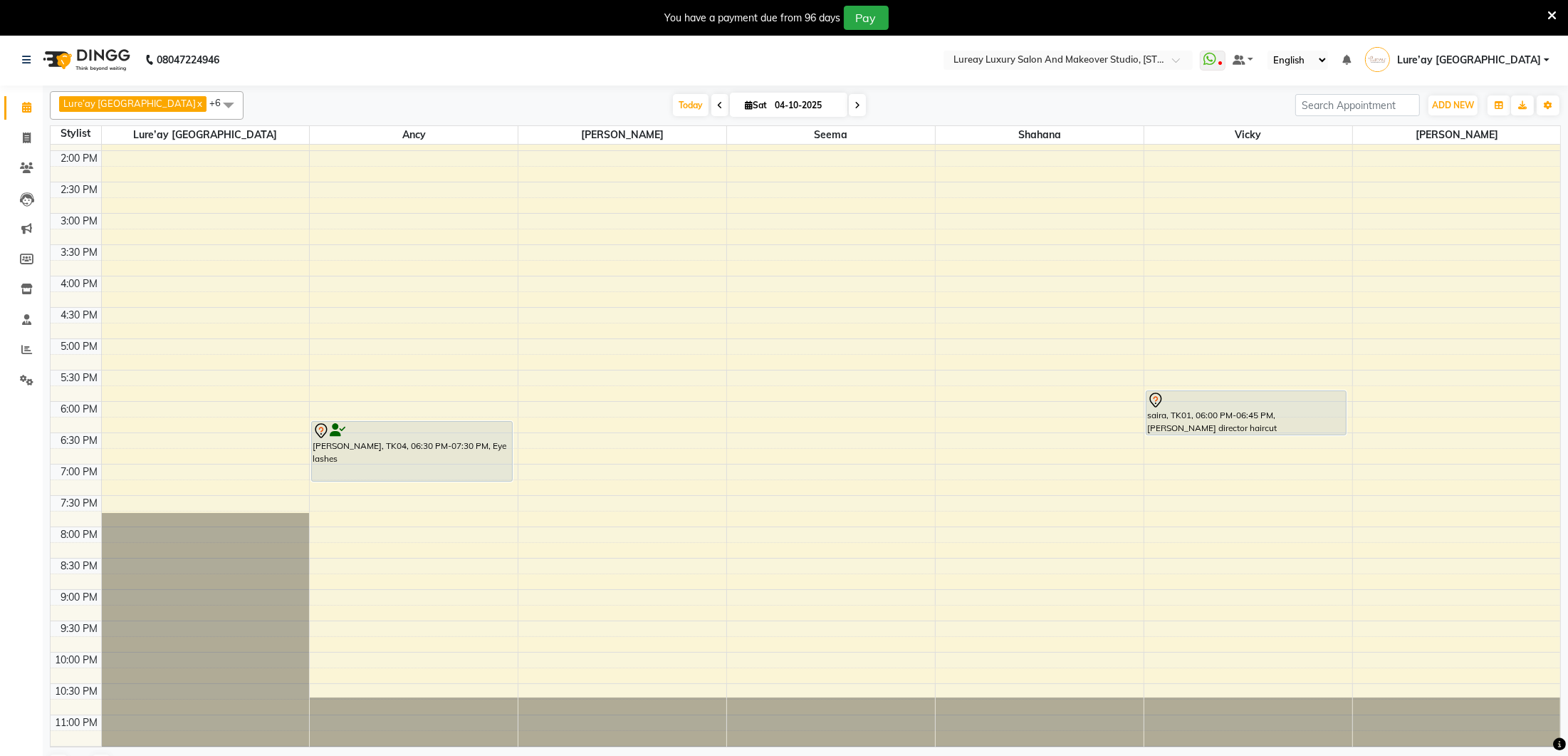
scroll to position [318, 0]
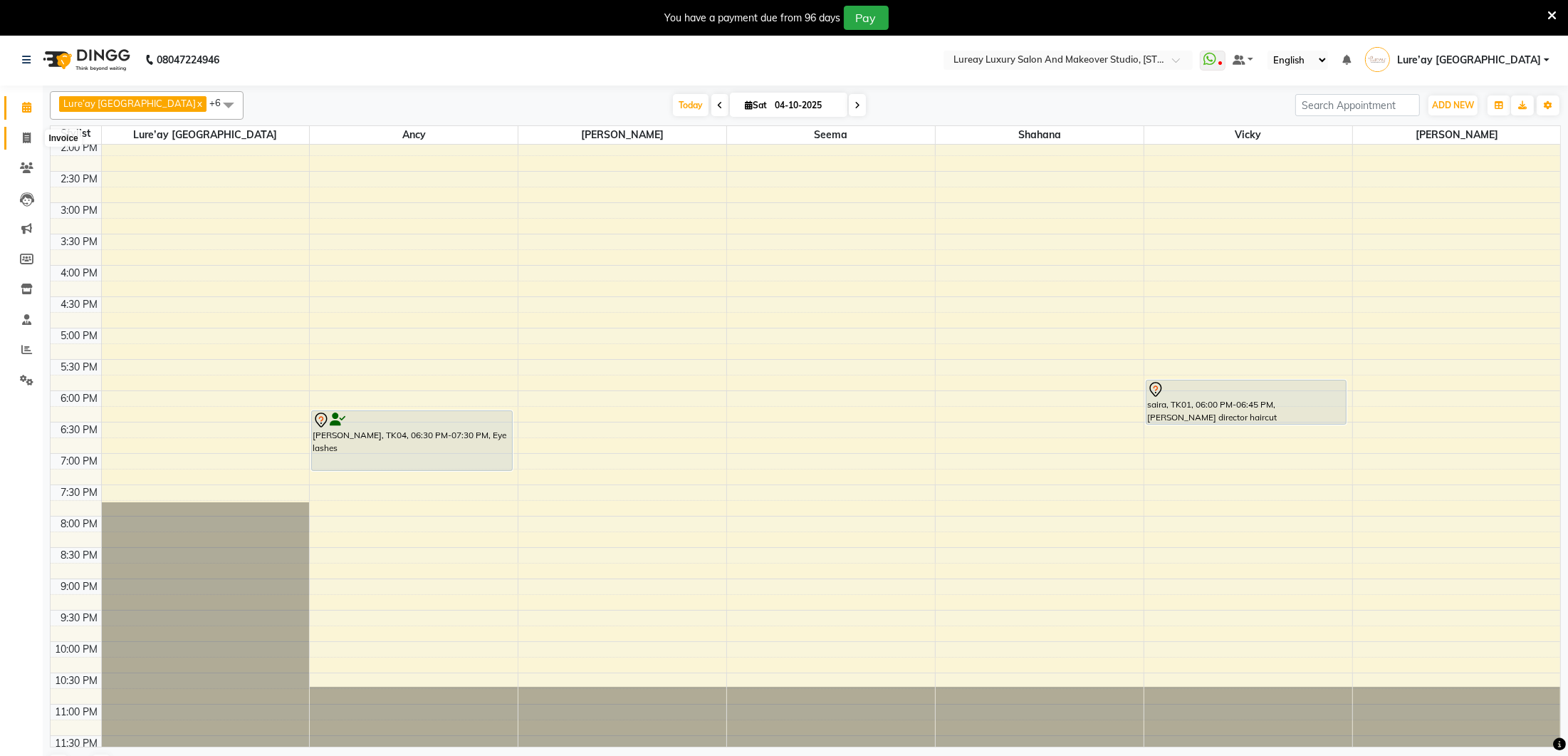
click at [28, 138] on icon at bounding box center [27, 137] width 8 height 11
select select "4075"
select select "service"
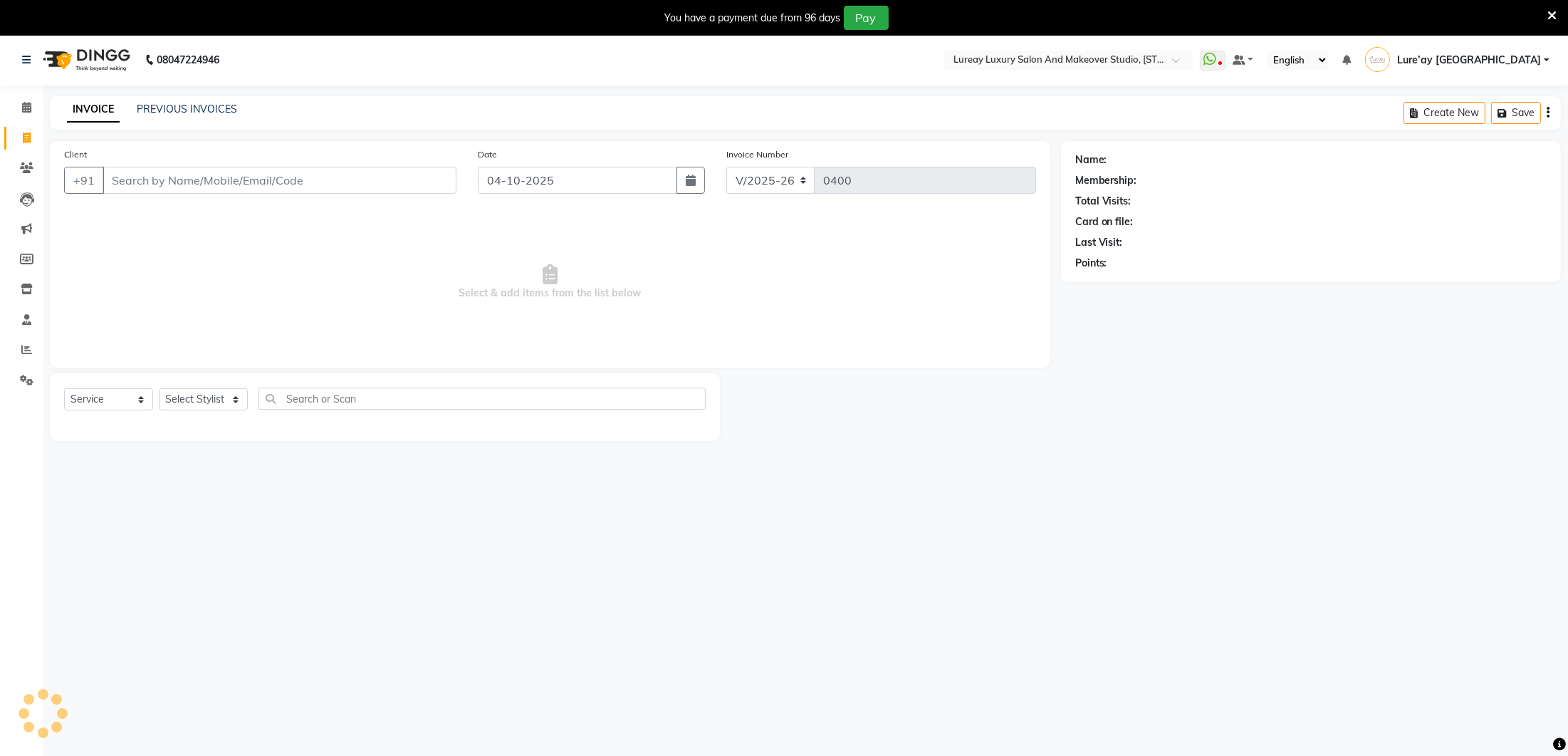
scroll to position [2, 0]
click at [31, 101] on icon at bounding box center [26, 106] width 9 height 11
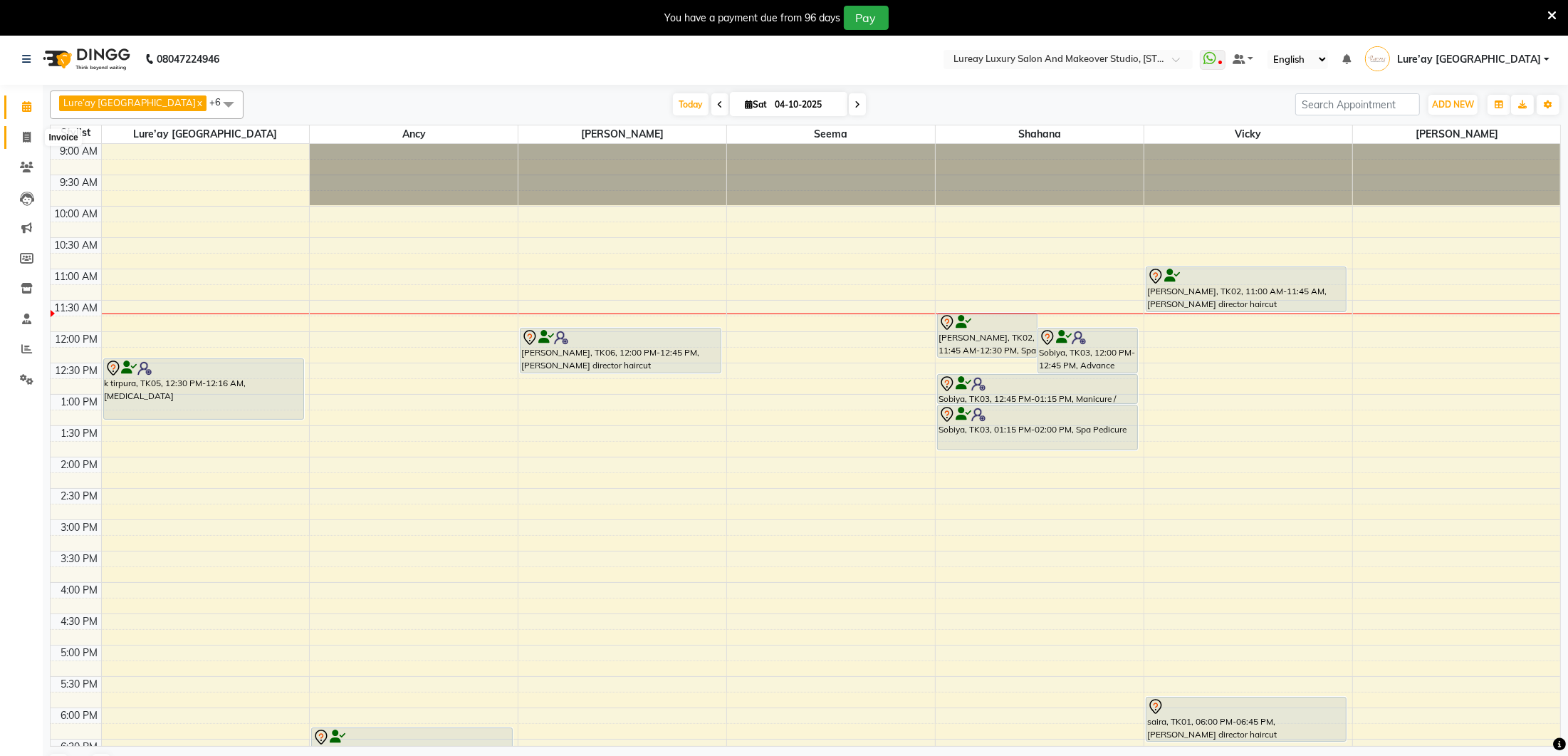
click at [28, 137] on icon at bounding box center [27, 137] width 8 height 11
select select "service"
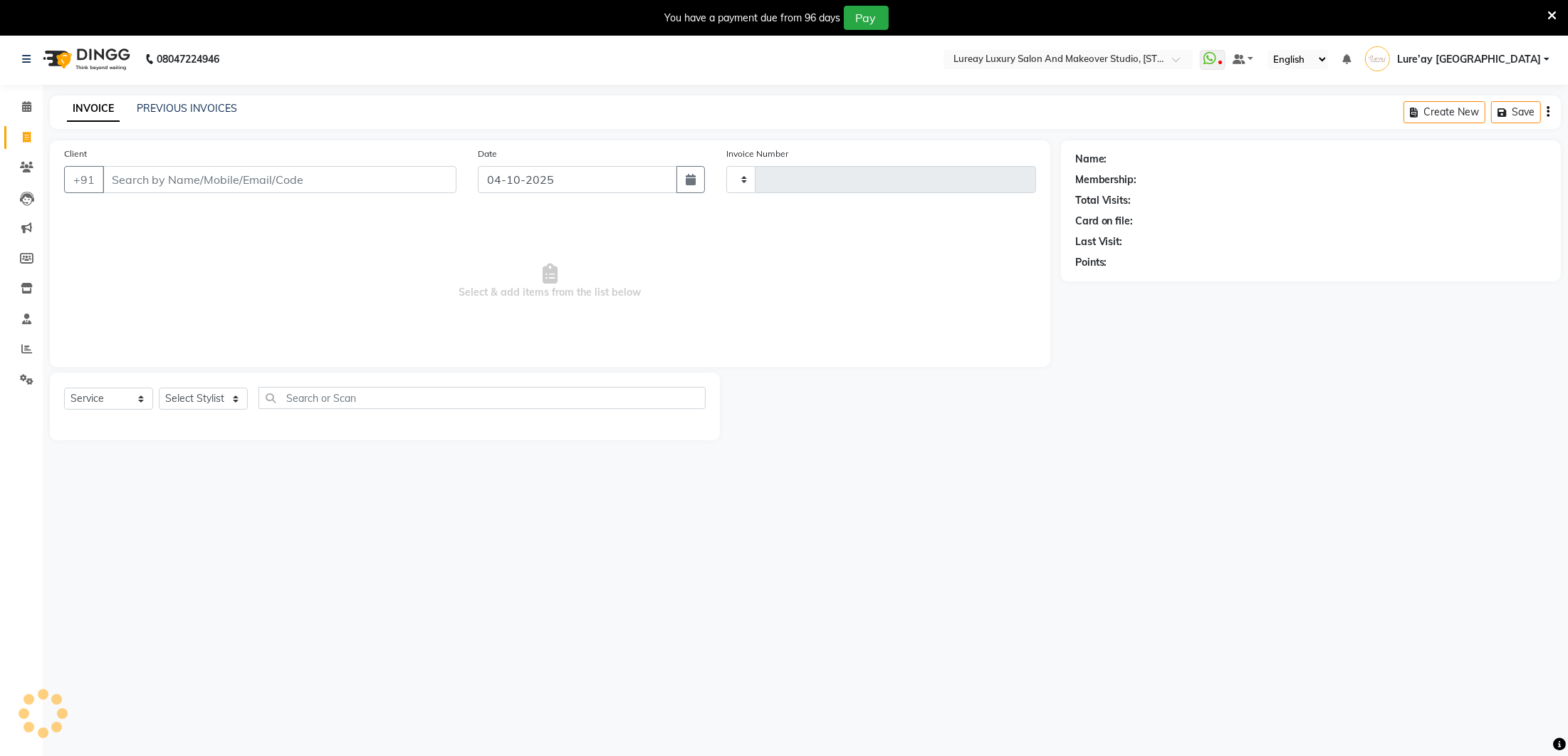
type input "0400"
select select "4075"
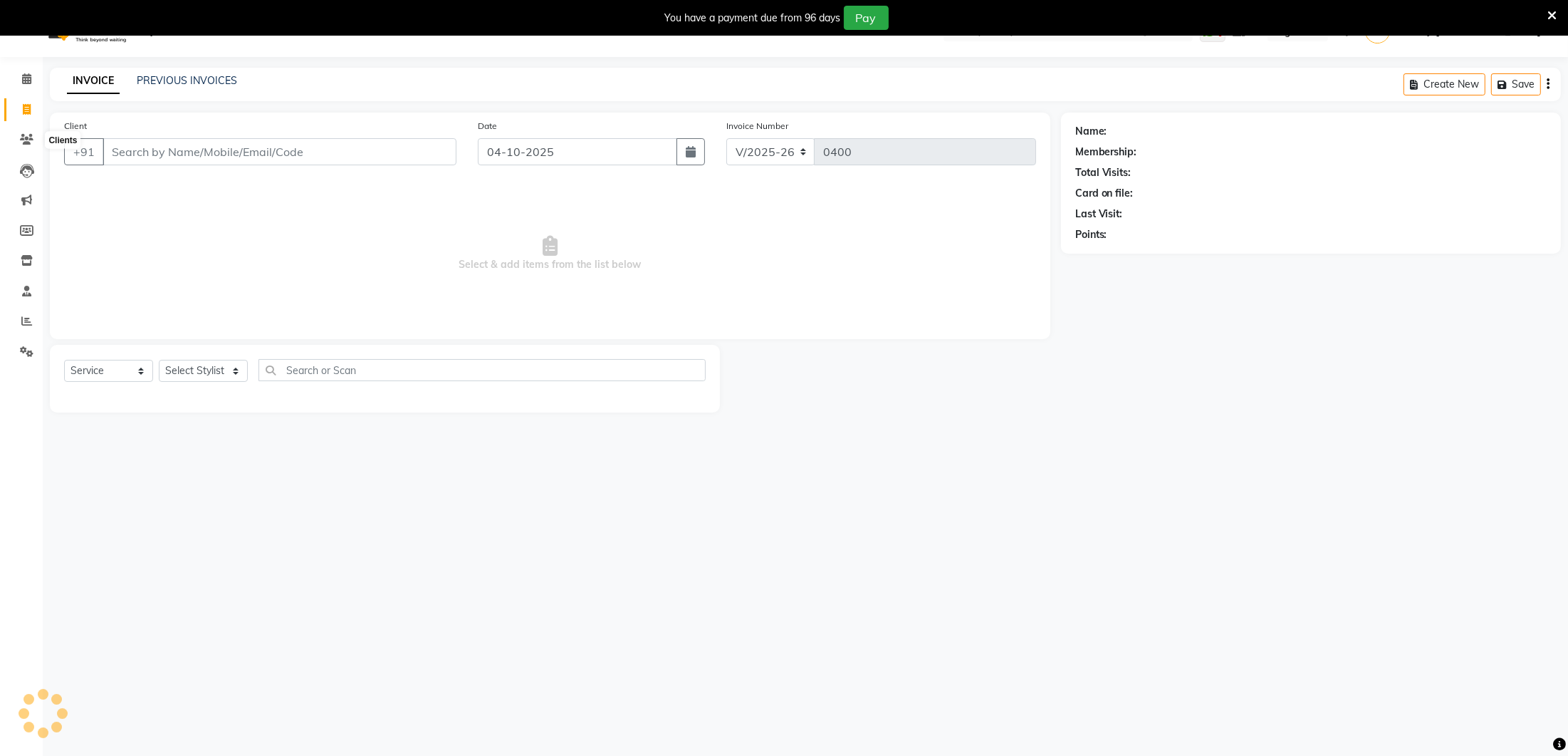
scroll to position [34, 0]
click at [225, 358] on select "Select Stylist Ancy Avantika Lure’ay India Nadeem Seema shahana Vicky vimla" at bounding box center [213, 366] width 110 height 22
select select "70810"
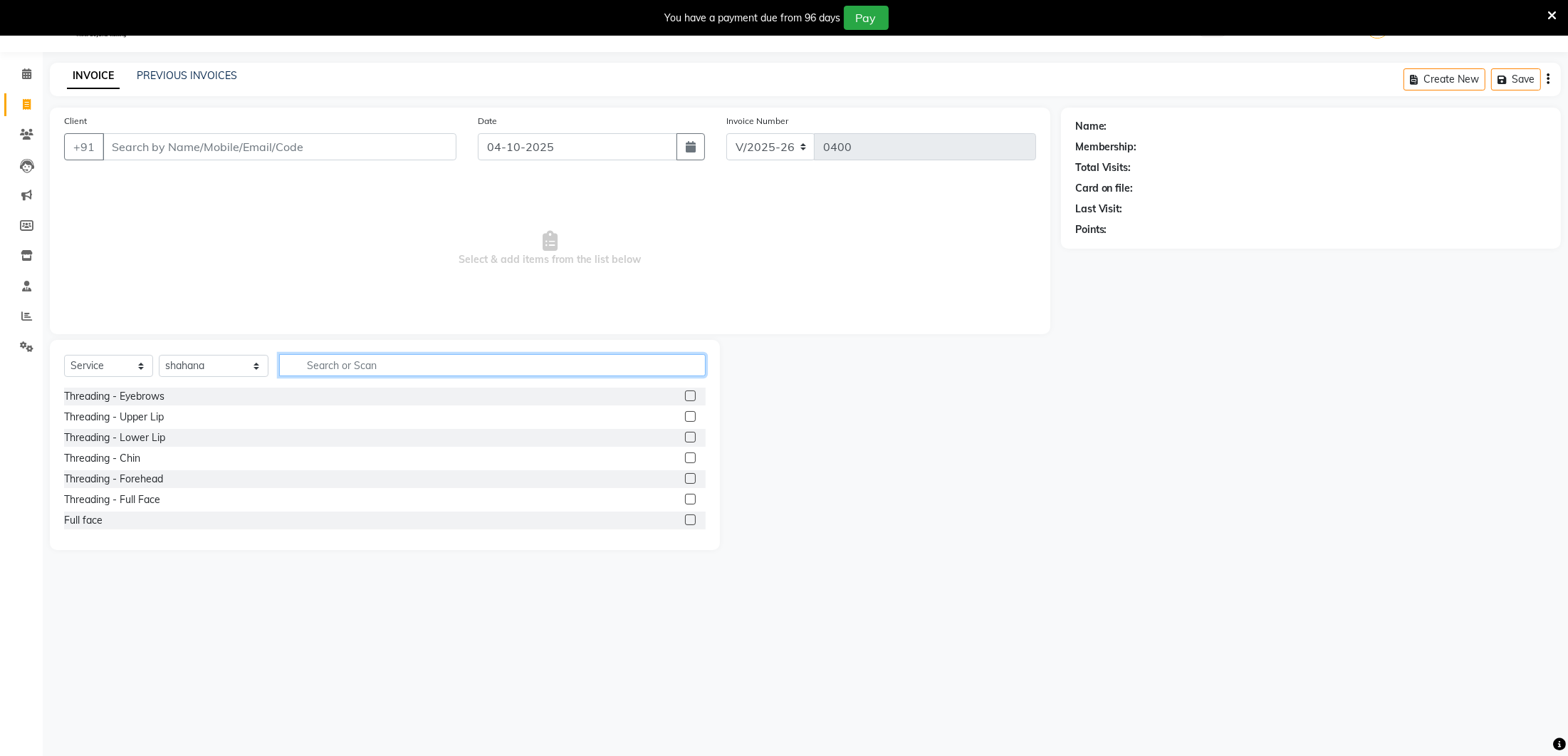
click at [316, 362] on input "text" at bounding box center [492, 365] width 427 height 22
type input "ped"
click at [691, 518] on label at bounding box center [690, 520] width 11 height 11
click at [691, 518] on input "checkbox" at bounding box center [689, 520] width 9 height 9
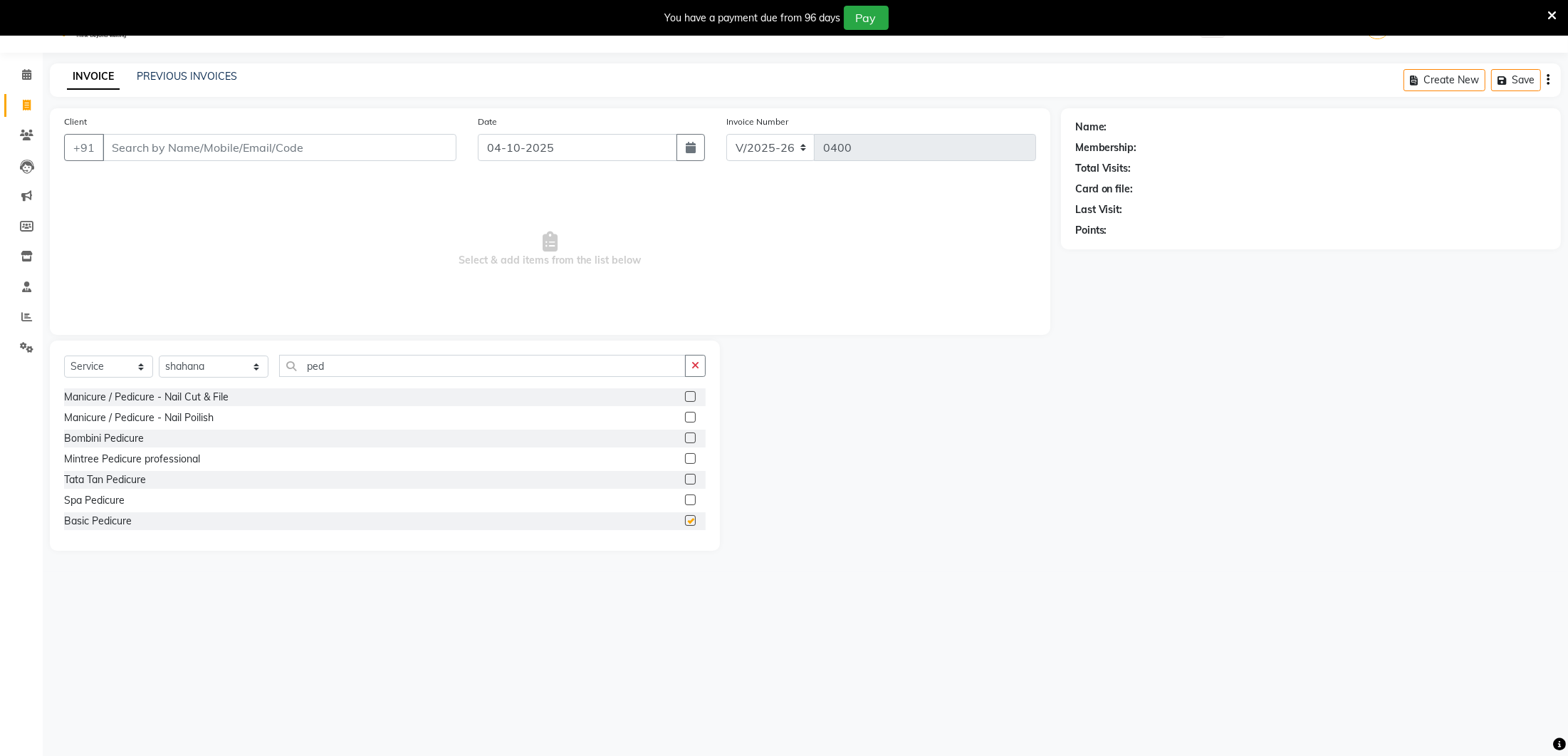
scroll to position [34, 0]
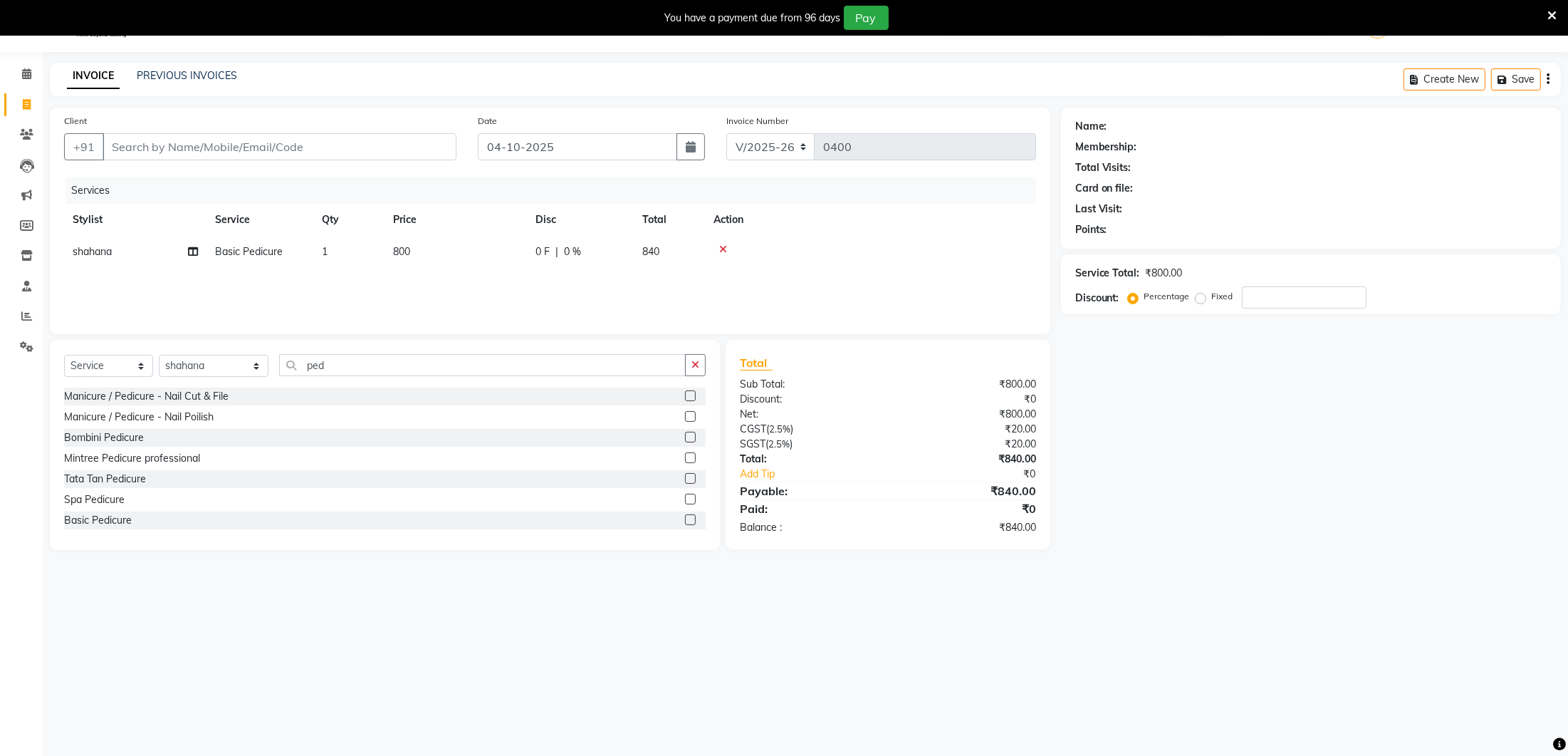
checkbox input "false"
click at [422, 241] on td "800" at bounding box center [455, 251] width 142 height 32
select select "70810"
click at [492, 247] on input "800" at bounding box center [522, 255] width 125 height 22
click at [495, 263] on input "800" at bounding box center [522, 255] width 125 height 22
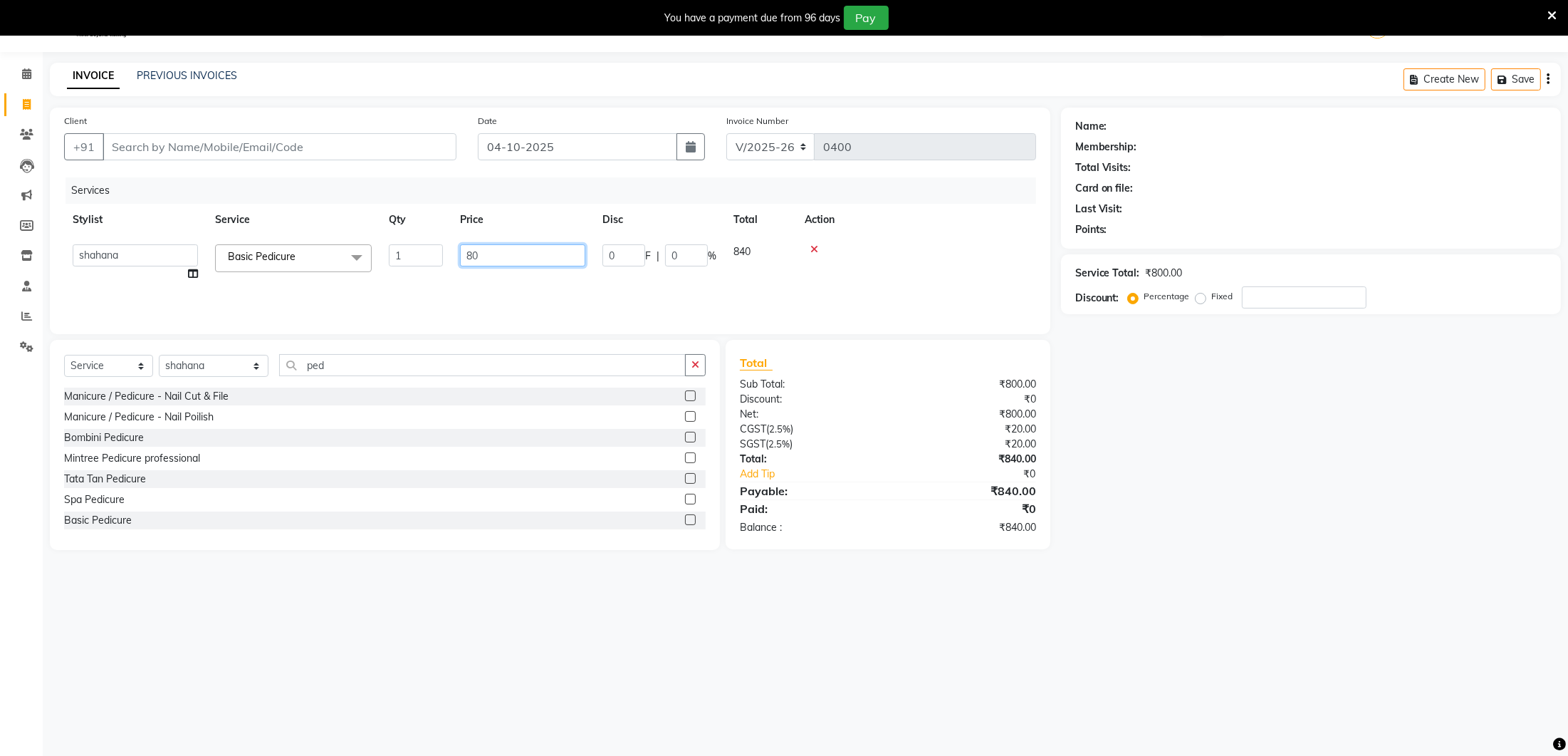
type input "8"
type input "1000"
click at [484, 292] on div "Services Stylist Service Qty Price Disc Total Action Ancy Avantika Lure’ay Indi…" at bounding box center [550, 248] width 972 height 142
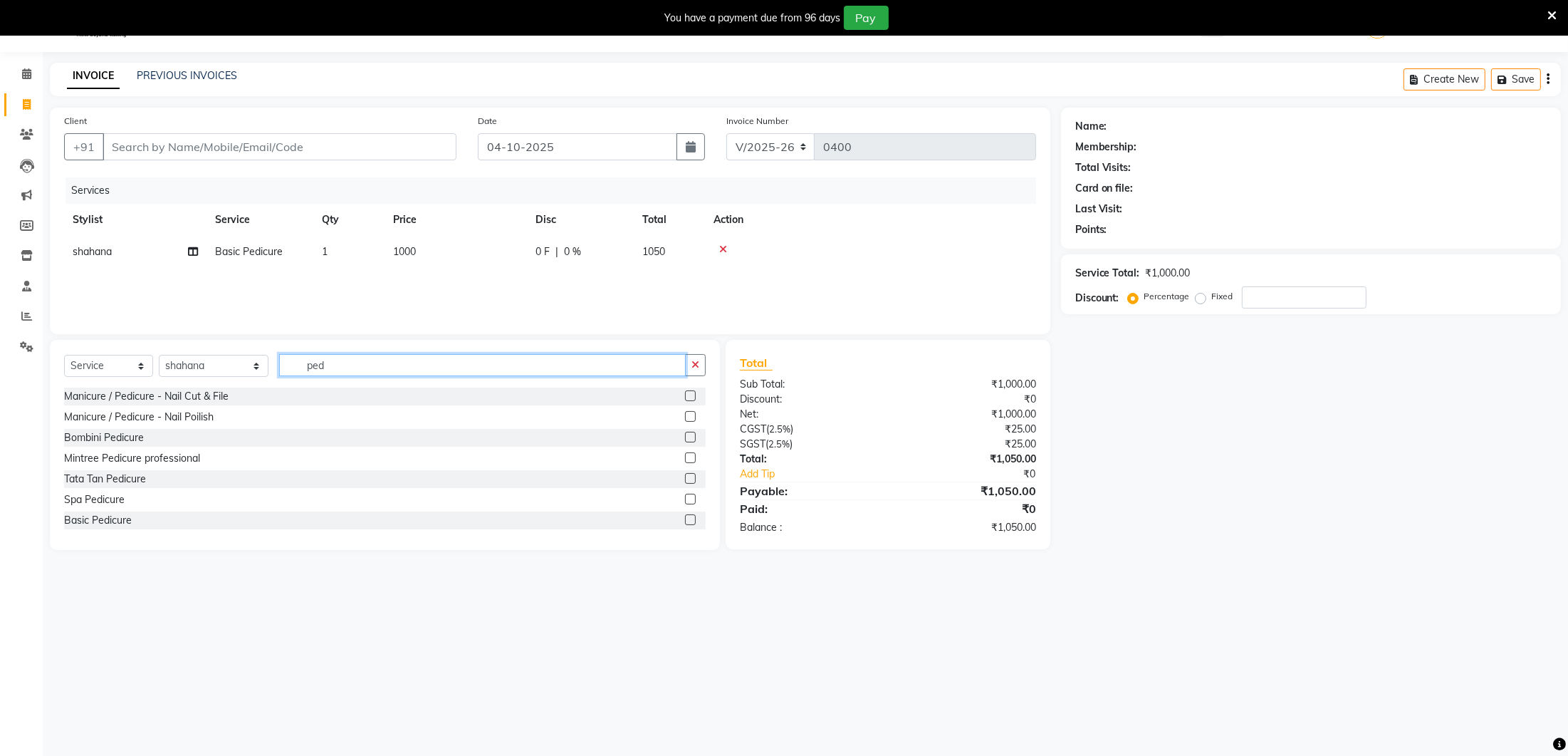
click at [393, 372] on input "ped" at bounding box center [483, 365] width 407 height 22
type input "p"
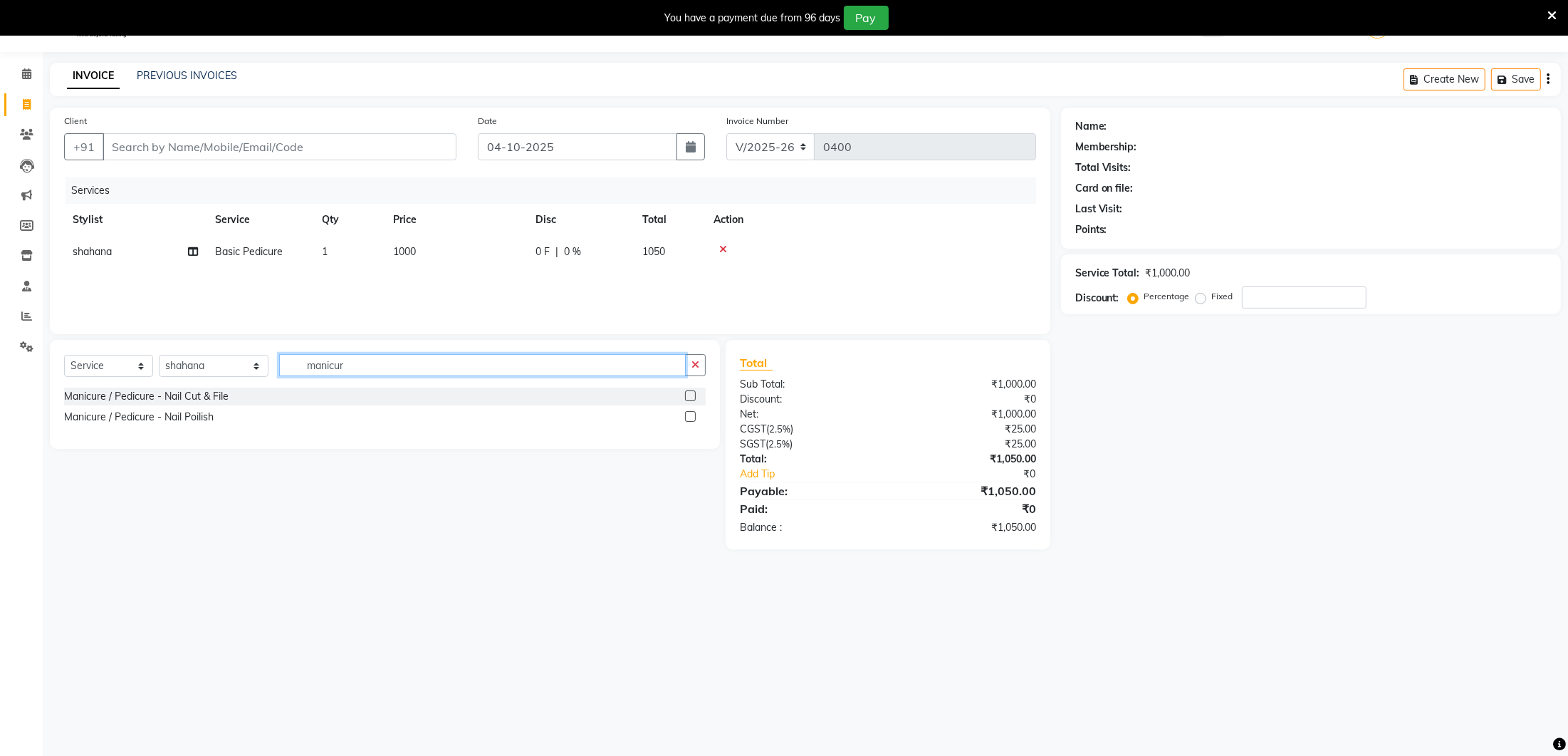
type input "manicur"
click at [693, 395] on label at bounding box center [690, 395] width 11 height 11
click at [693, 395] on input "checkbox" at bounding box center [689, 396] width 9 height 9
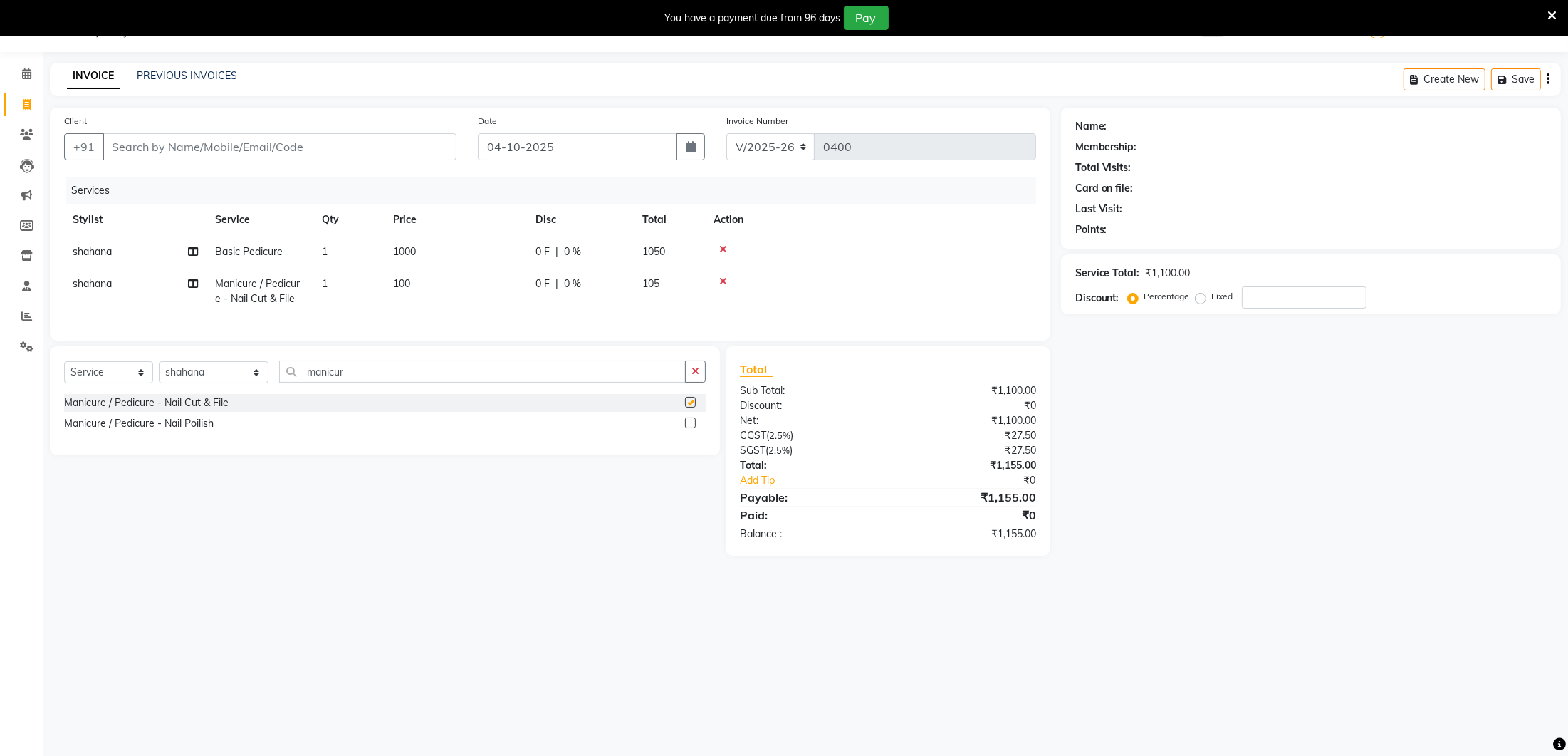
checkbox input "false"
click at [481, 315] on div "Services Stylist Service Qty Price Disc Total Action shahana Basic Pedicure 1 1…" at bounding box center [550, 251] width 972 height 149
click at [446, 276] on td "100" at bounding box center [455, 292] width 142 height 47
select select "70810"
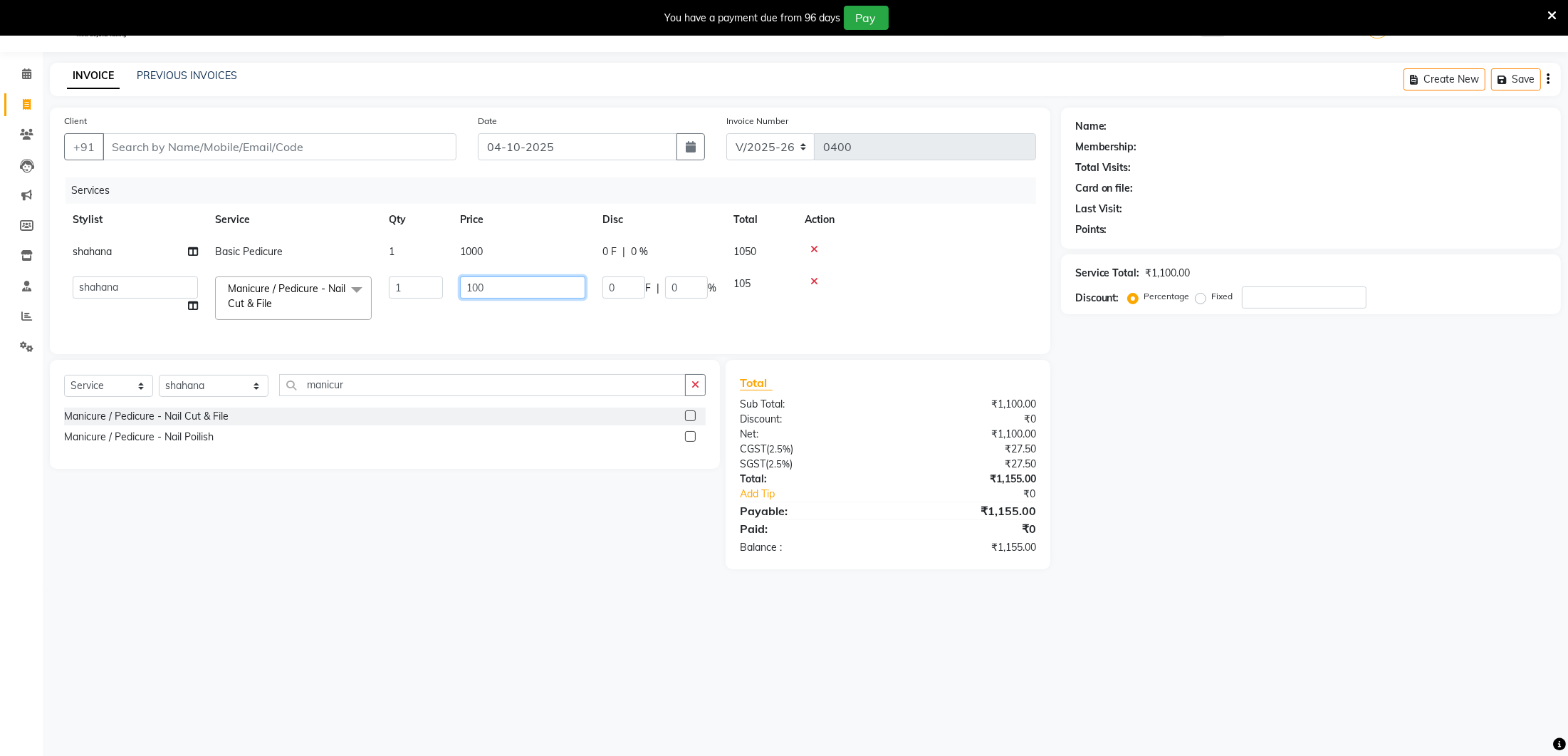
click at [500, 280] on input "100" at bounding box center [522, 287] width 125 height 22
type input "1"
type input "600"
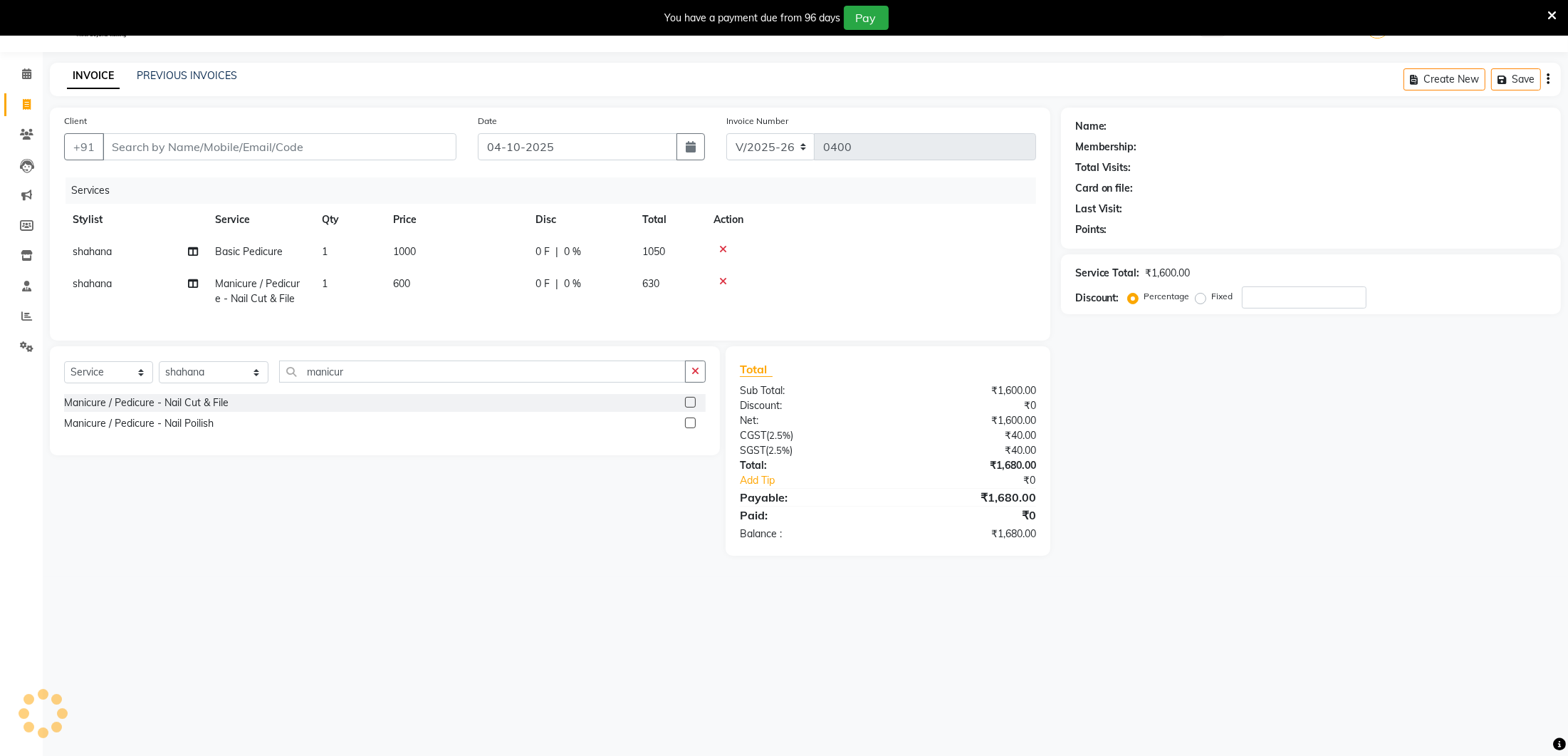
drag, startPoint x: 480, startPoint y: 323, endPoint x: 352, endPoint y: 401, distance: 149.9
click at [480, 323] on div "Services Stylist Service Qty Price Disc Total Action shahana Basic Pedicure 1 1…" at bounding box center [550, 251] width 972 height 149
click at [370, 377] on input "manicur" at bounding box center [483, 371] width 407 height 22
type input "m"
type input "hair cut"
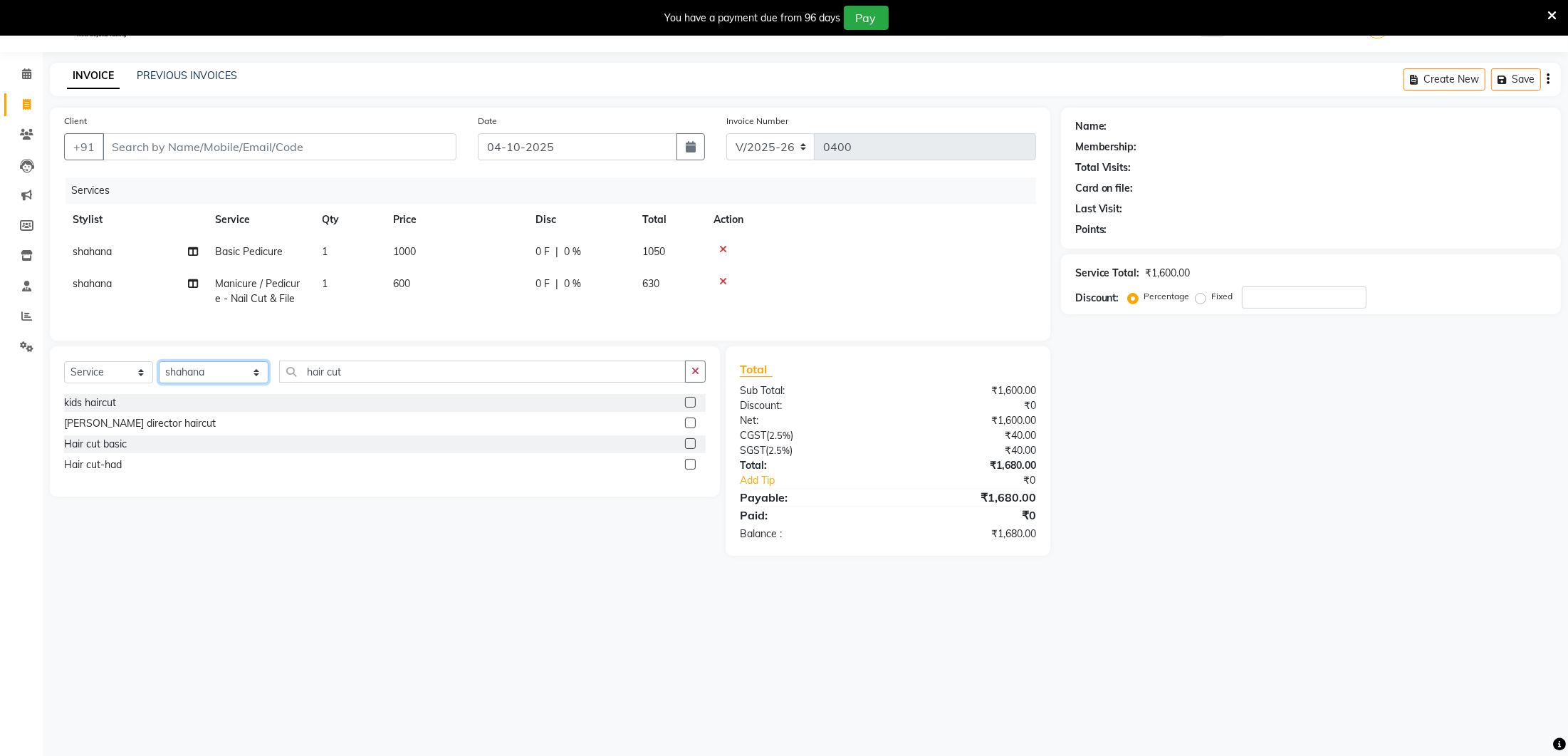
click at [238, 371] on select "Select Stylist Ancy Avantika Lure’ay India Nadeem Seema shahana Vicky vimla" at bounding box center [213, 371] width 110 height 22
select select "35806"
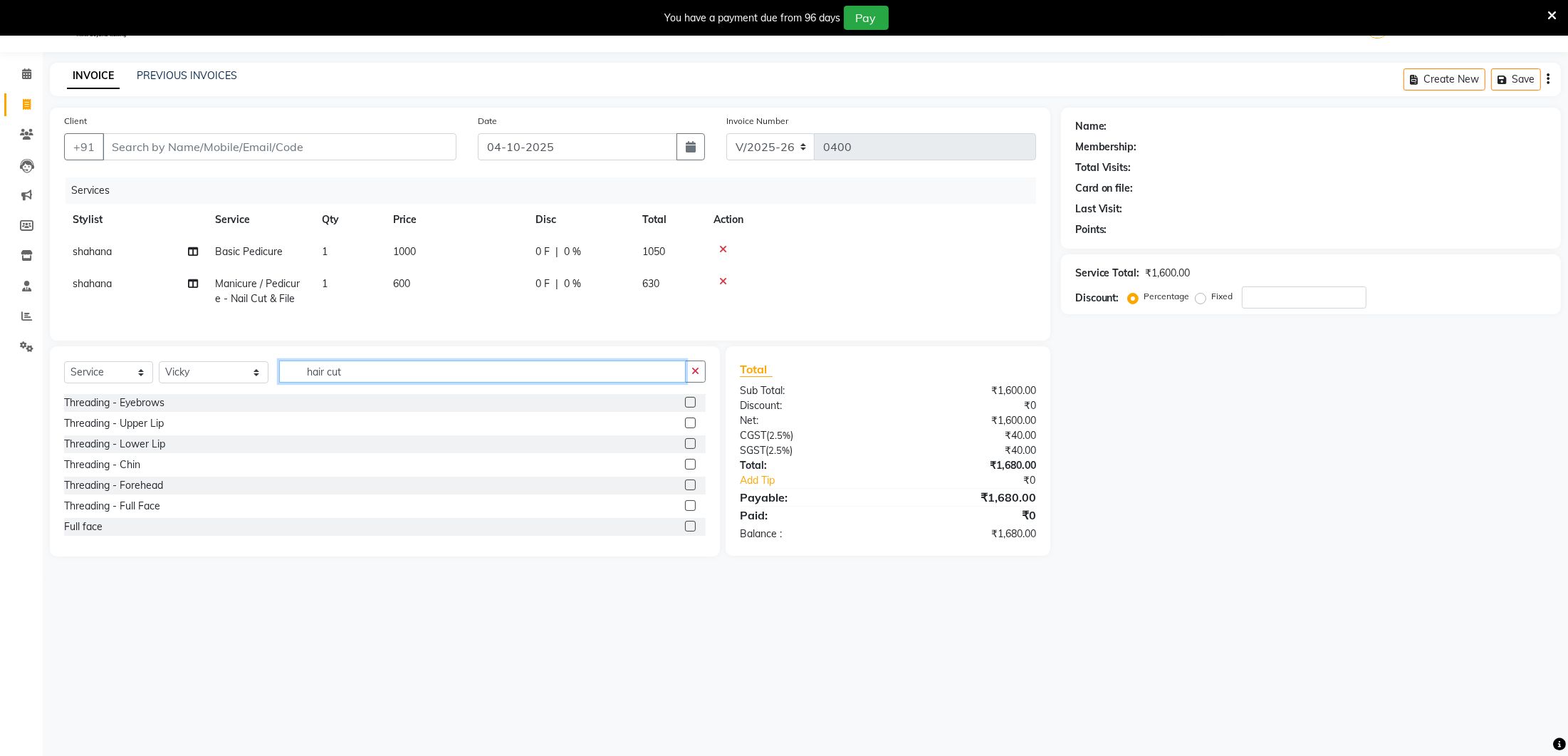
click at [362, 372] on input "hair cut" at bounding box center [483, 371] width 407 height 22
click at [366, 367] on input "hair cut" at bounding box center [483, 371] width 407 height 22
type input "hair cu"
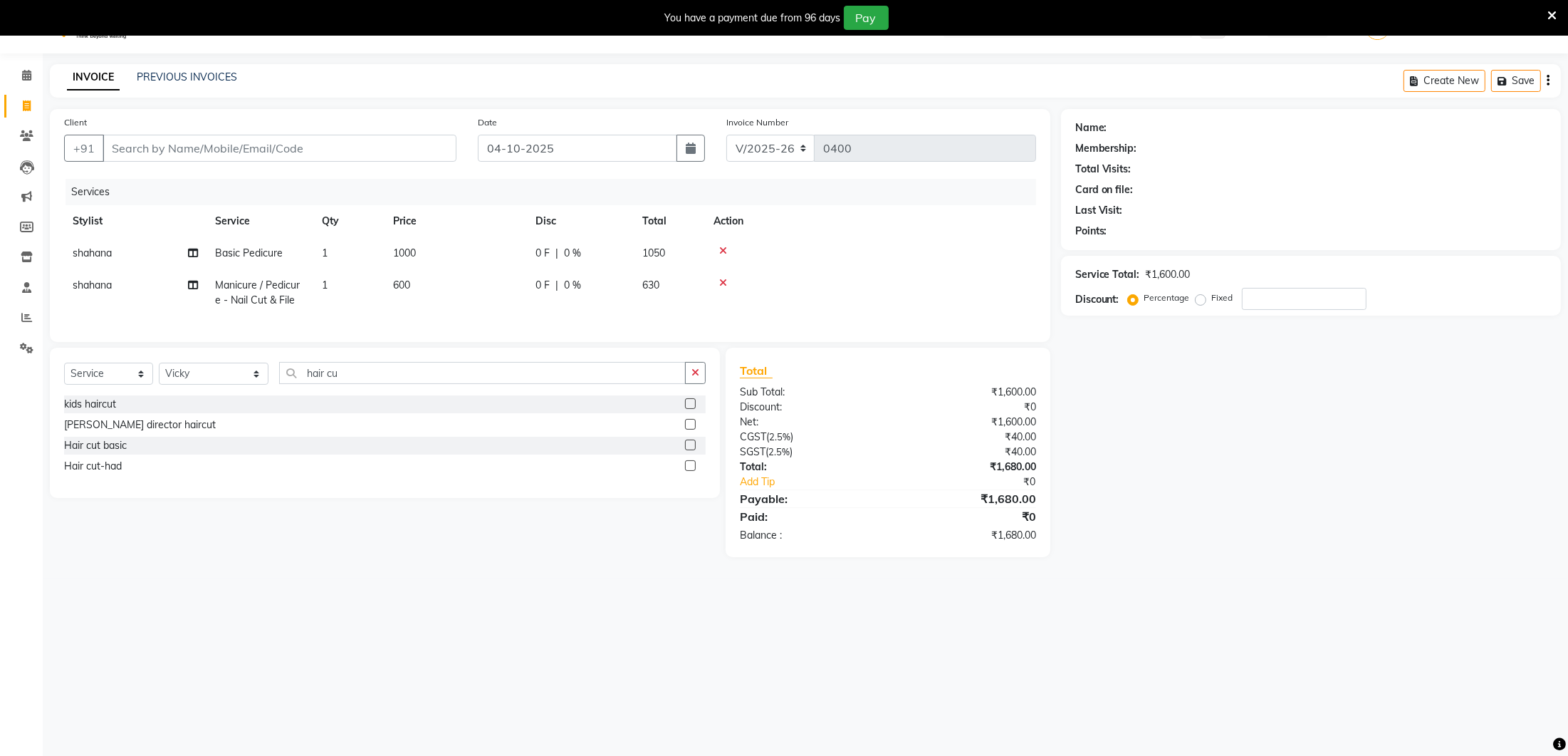
click at [695, 446] on label at bounding box center [690, 445] width 11 height 11
click at [695, 446] on input "checkbox" at bounding box center [689, 445] width 9 height 9
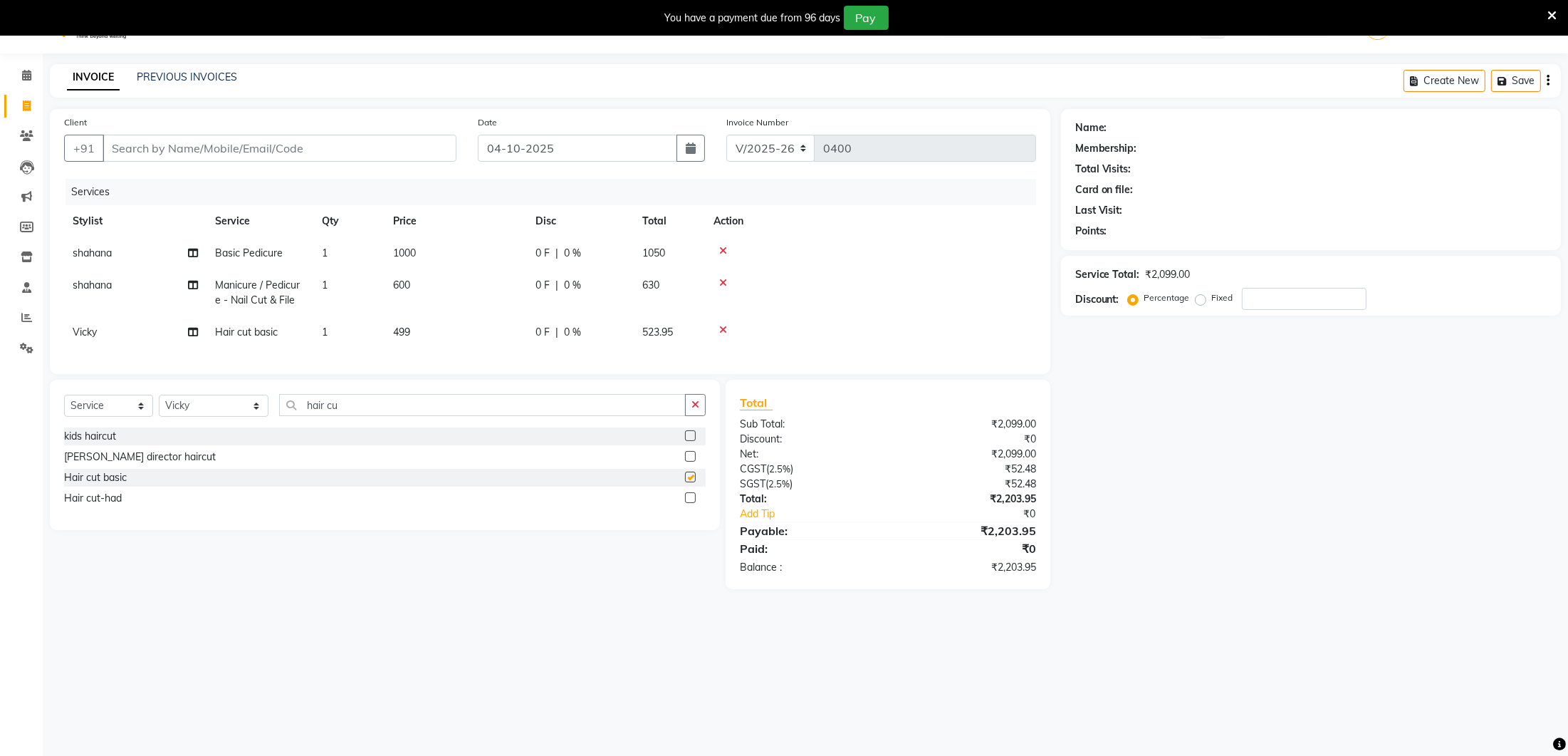
checkbox input "false"
click at [391, 345] on td "499" at bounding box center [455, 332] width 142 height 32
select select "35806"
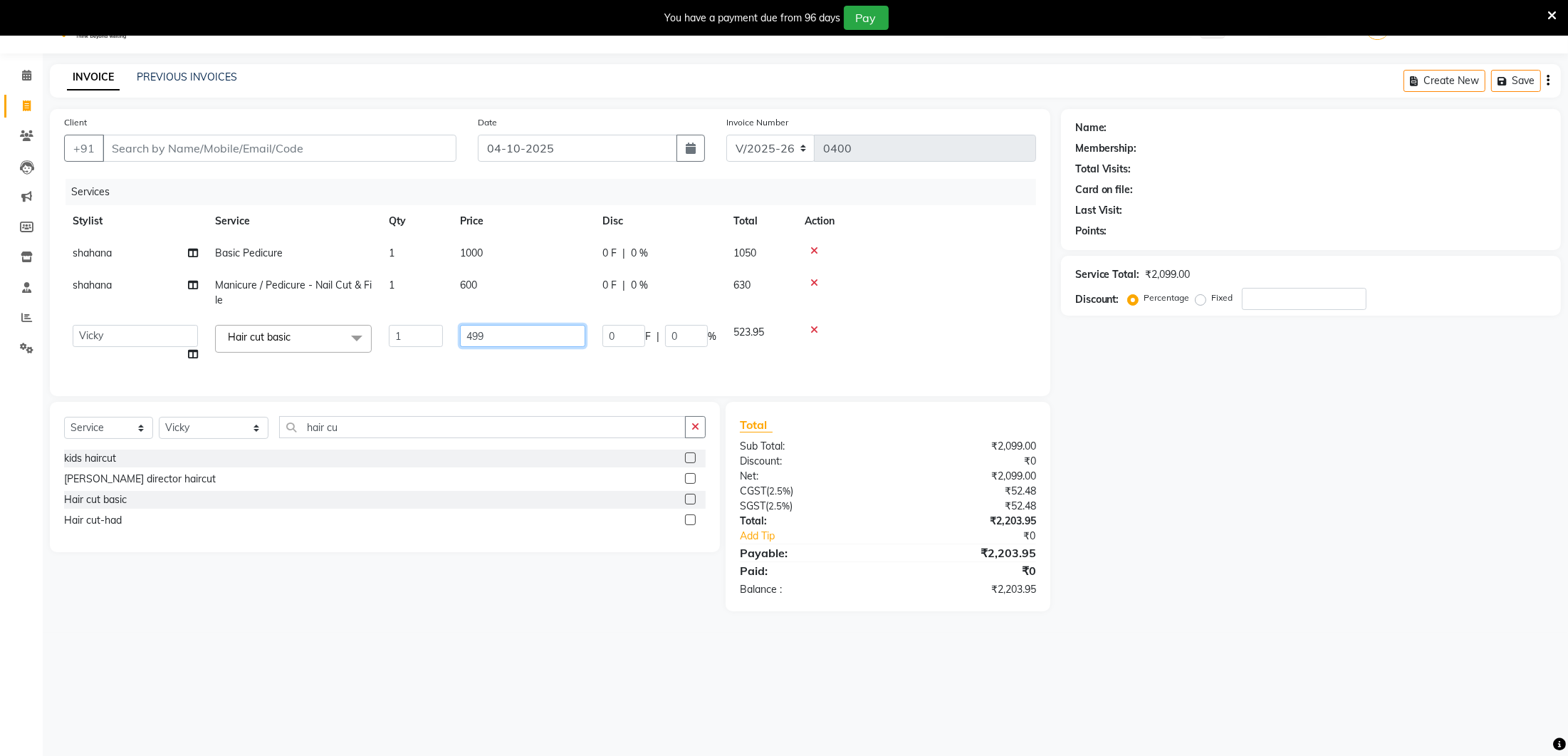
click at [460, 342] on input "499" at bounding box center [522, 336] width 125 height 22
click at [509, 332] on input "499" at bounding box center [522, 336] width 125 height 22
type input "4"
type input "500"
click at [175, 143] on input "Client" at bounding box center [279, 147] width 354 height 27
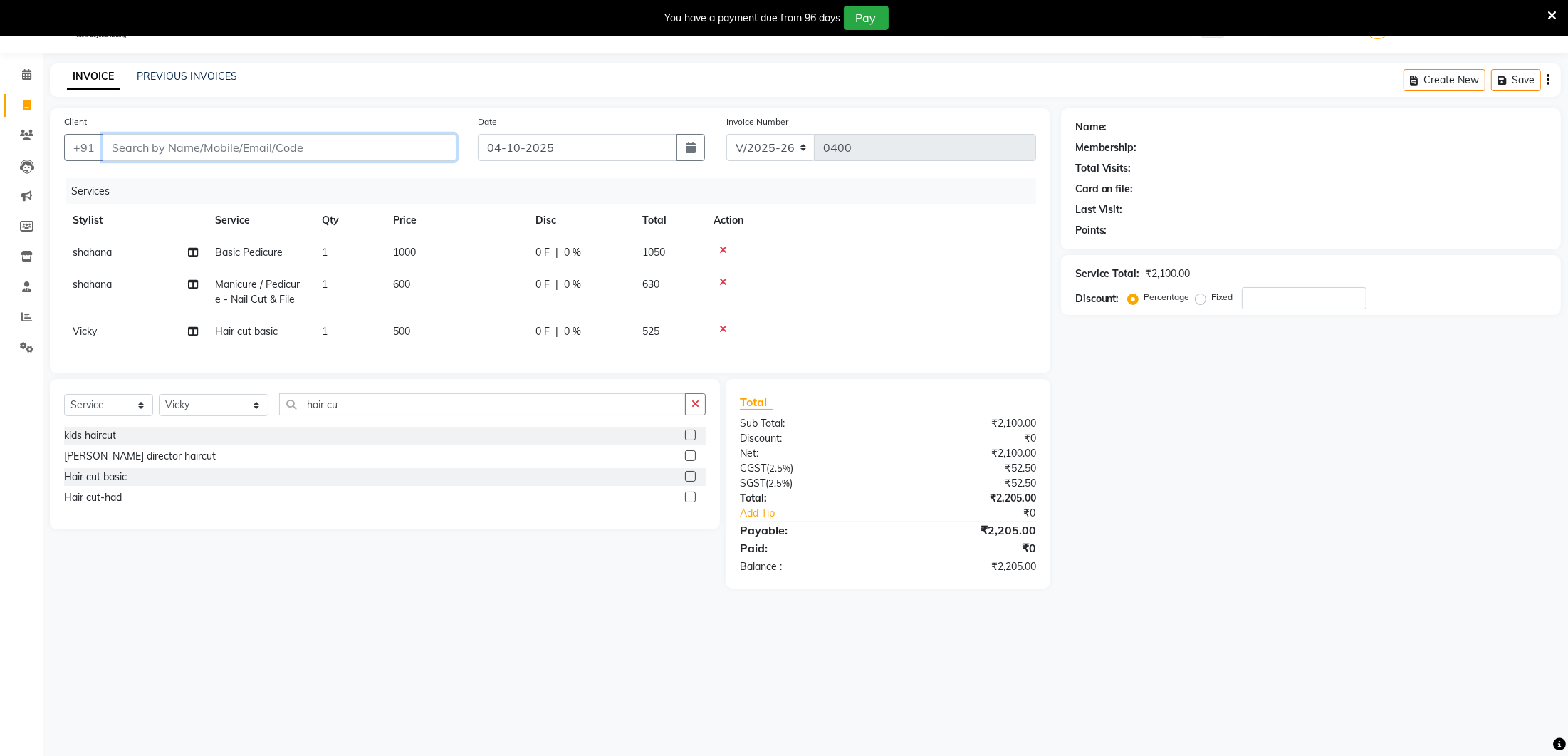
scroll to position [34, 0]
type input "8"
type input "0"
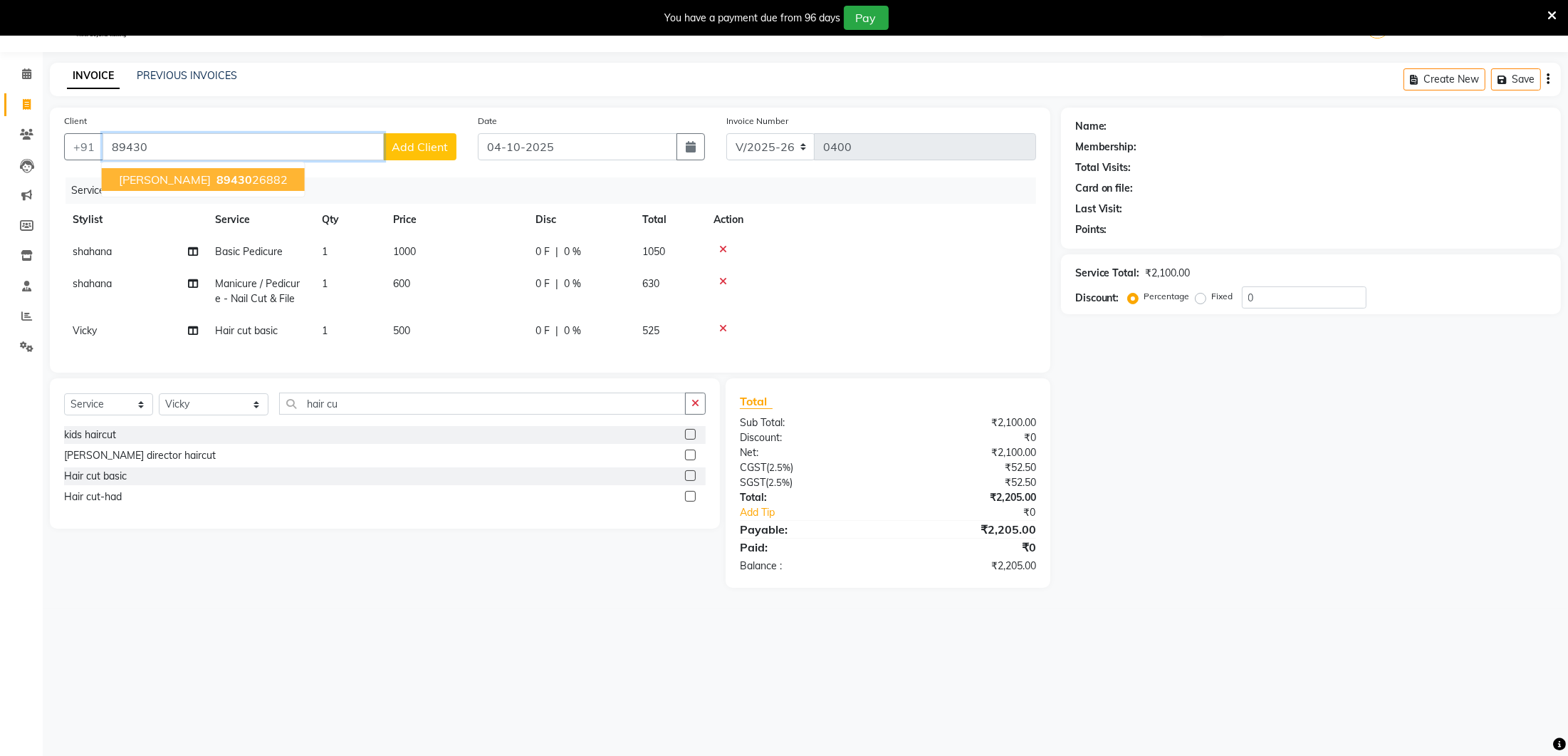
click at [216, 184] on span "89430" at bounding box center [234, 180] width 36 height 15
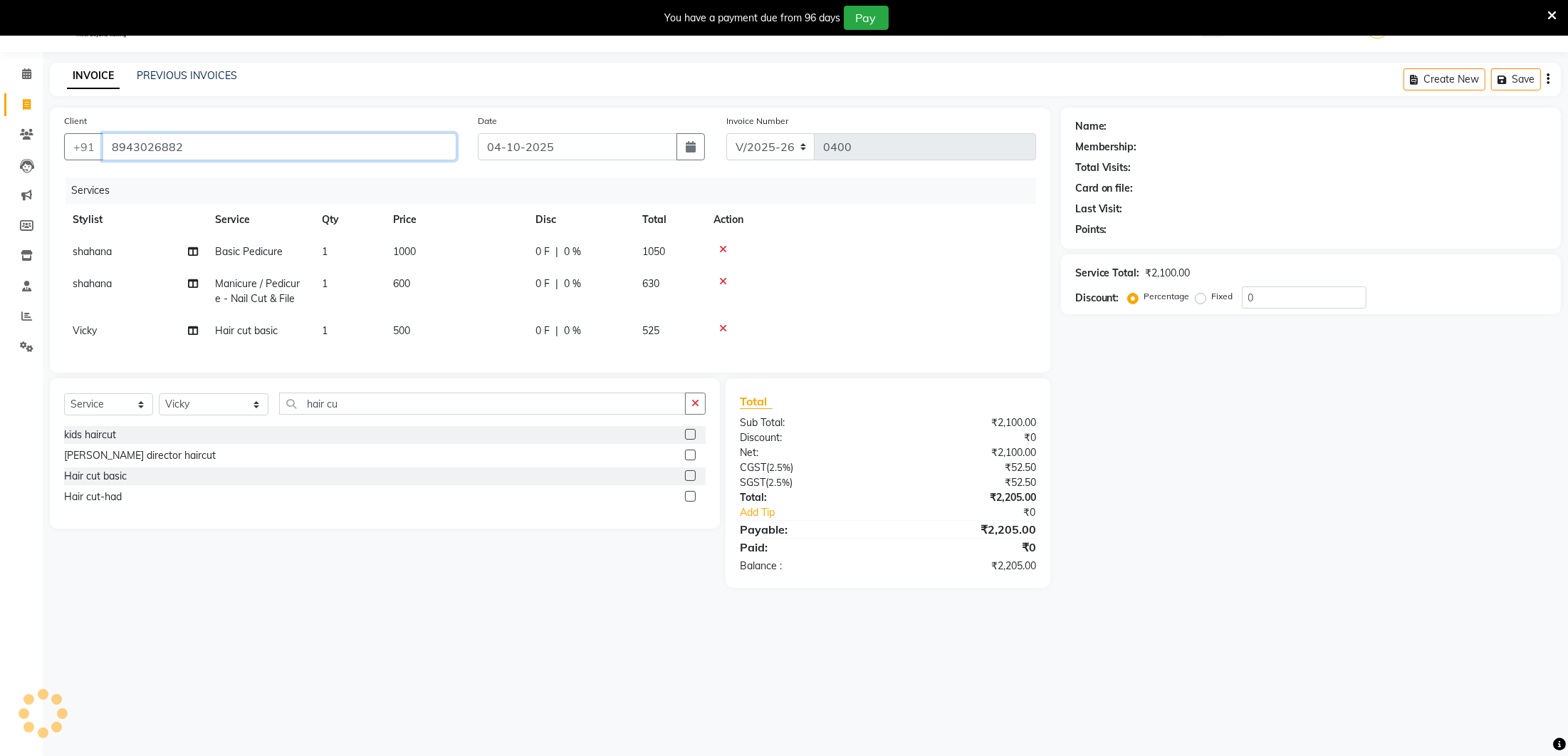
type input "8943026882"
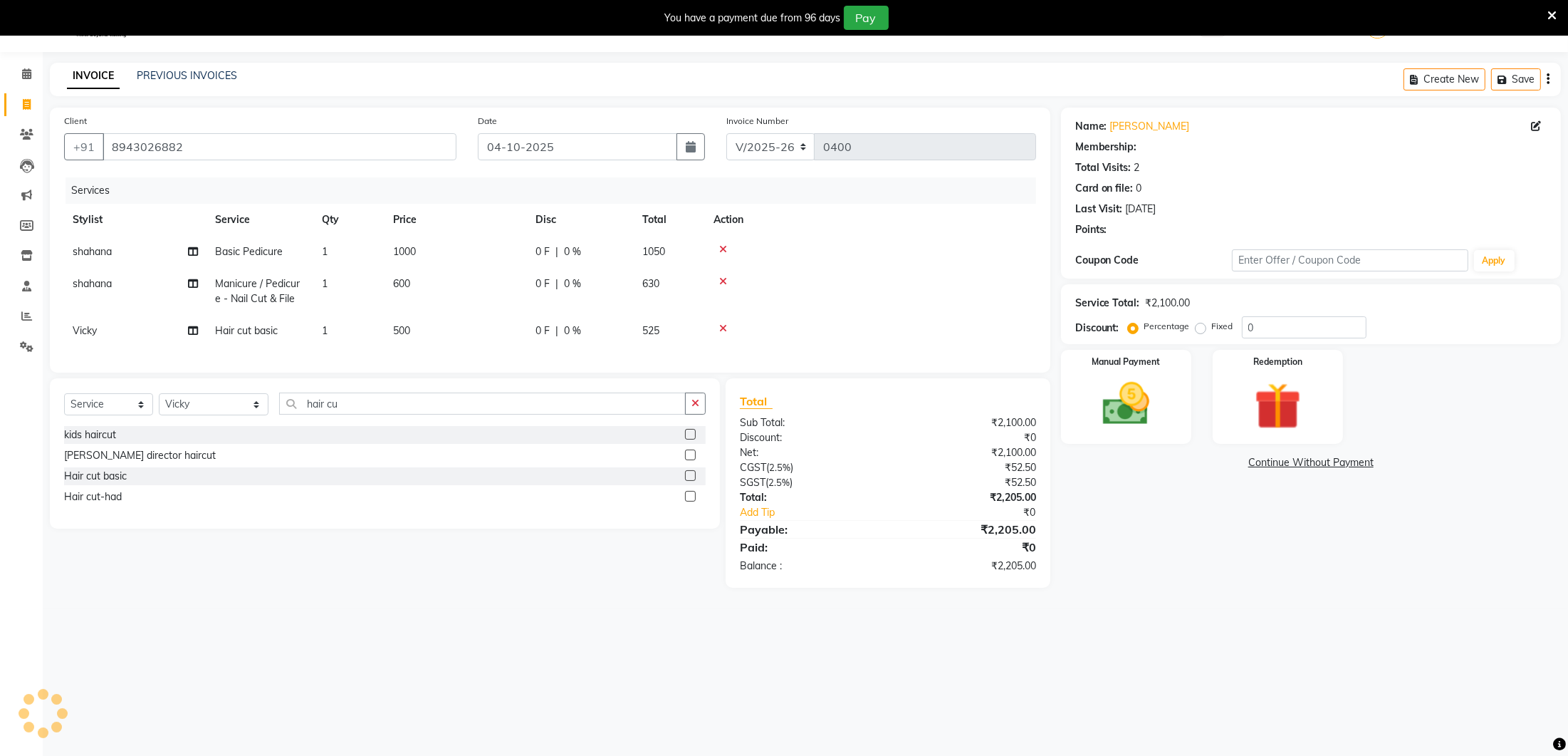
type input "20"
select select "1: Object"
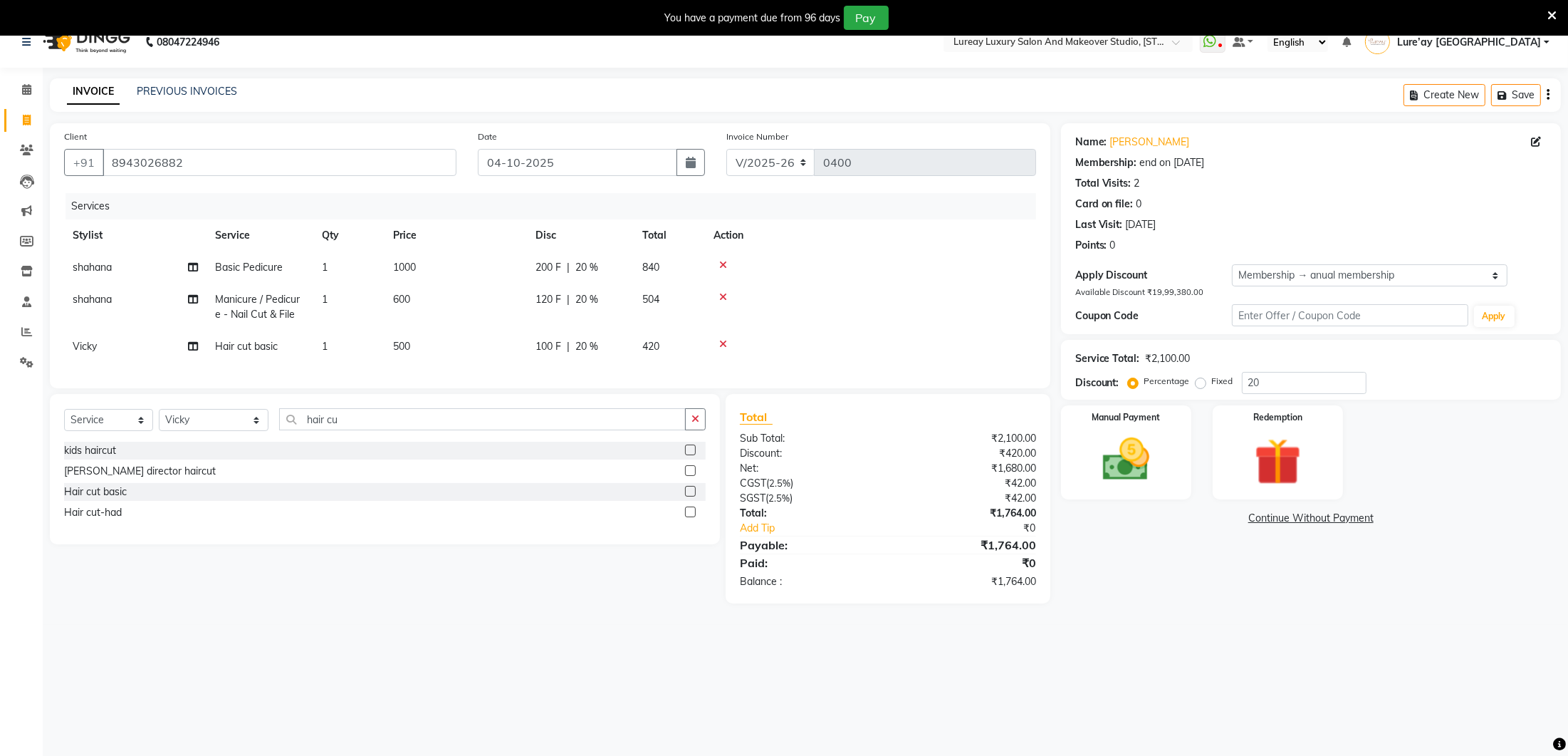
scroll to position [19, 0]
click at [413, 355] on td "500" at bounding box center [455, 346] width 142 height 32
select select "35806"
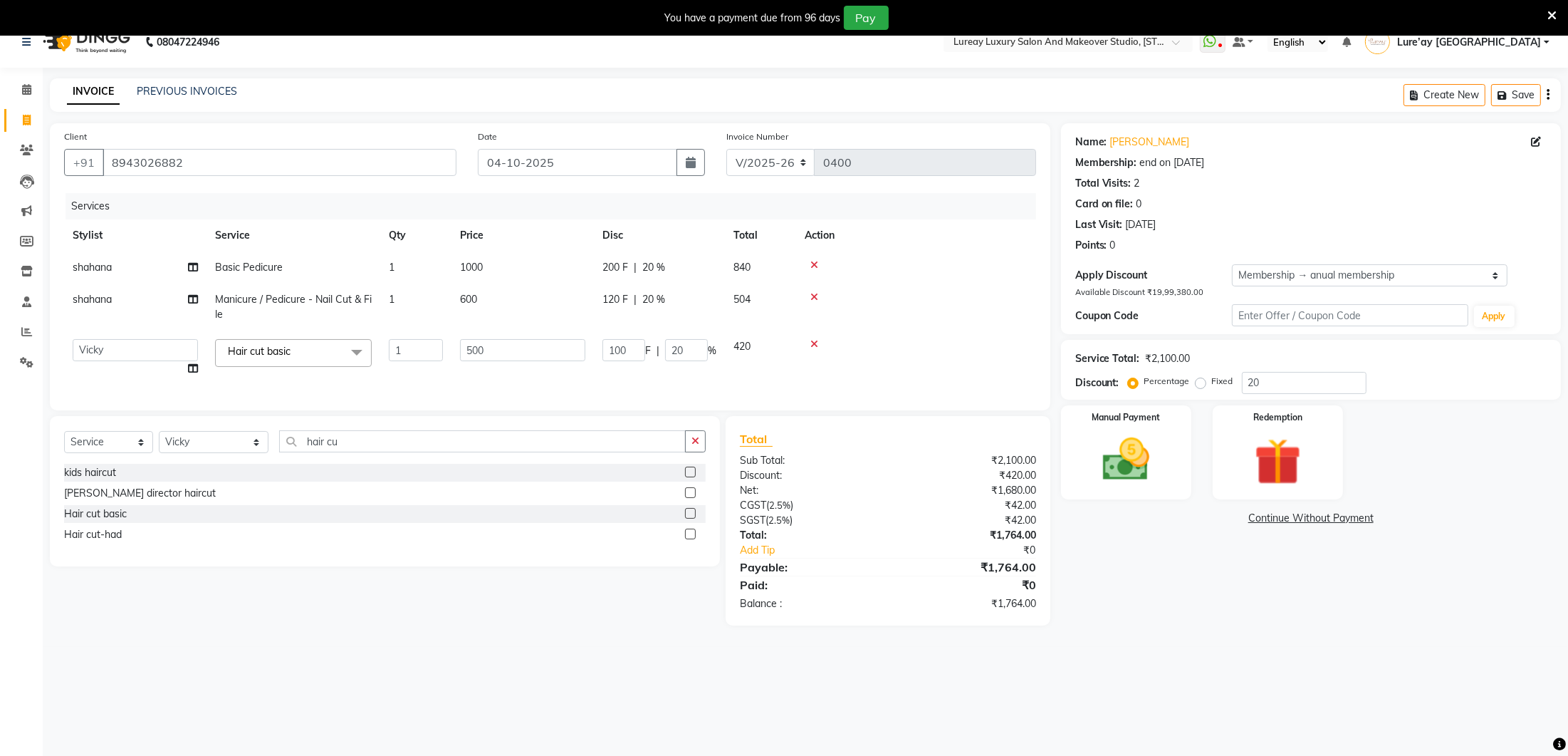
click at [507, 361] on td "500" at bounding box center [522, 358] width 142 height 54
click at [513, 348] on input "500" at bounding box center [522, 351] width 125 height 22
type input "5"
type input "600"
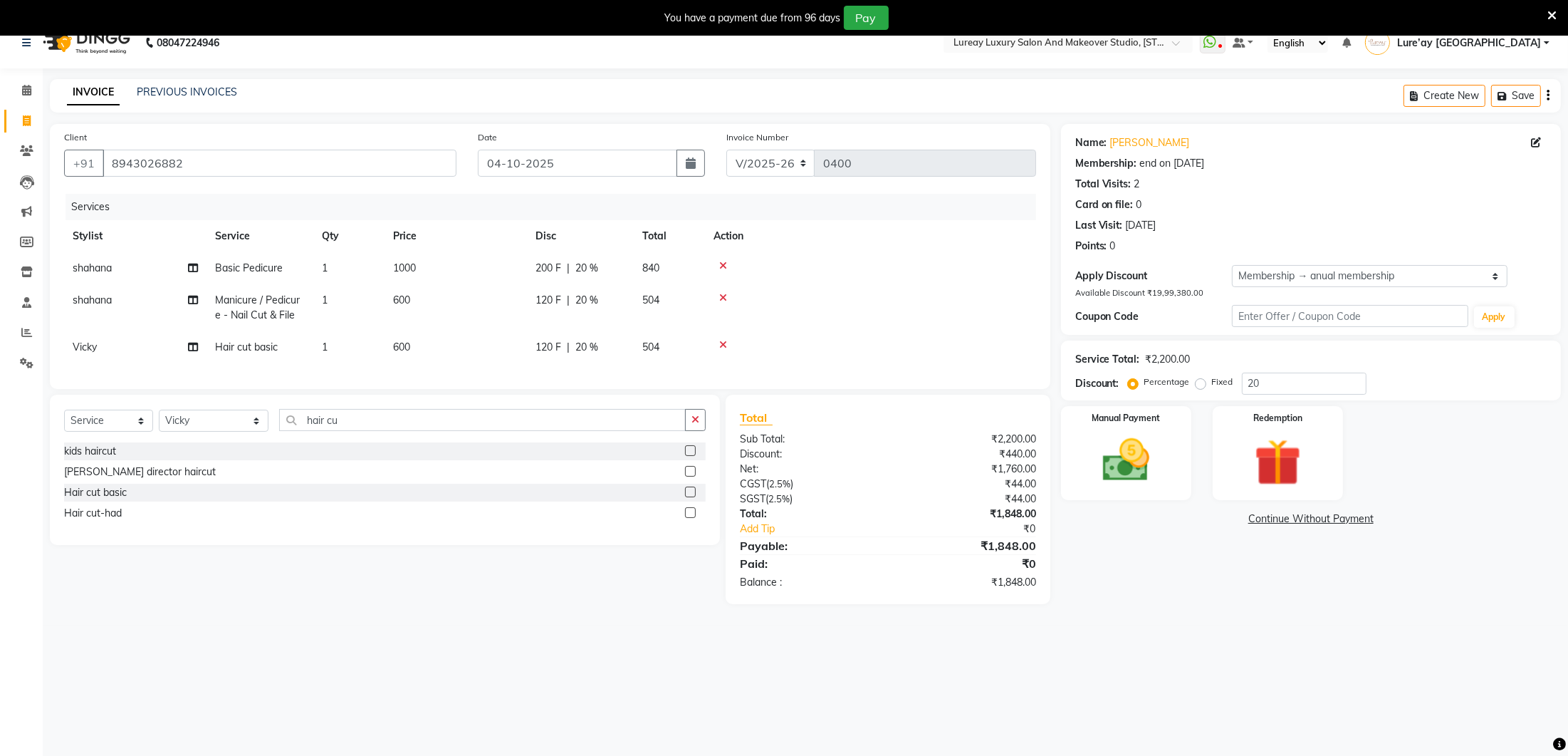
click at [500, 376] on div "Client +91 8943026882 Date 04-10-2025 Invoice Number V/2025 V/2025-26 0400 Serv…" at bounding box center [550, 257] width 1001 height 265
click at [1146, 470] on img at bounding box center [1126, 459] width 80 height 56
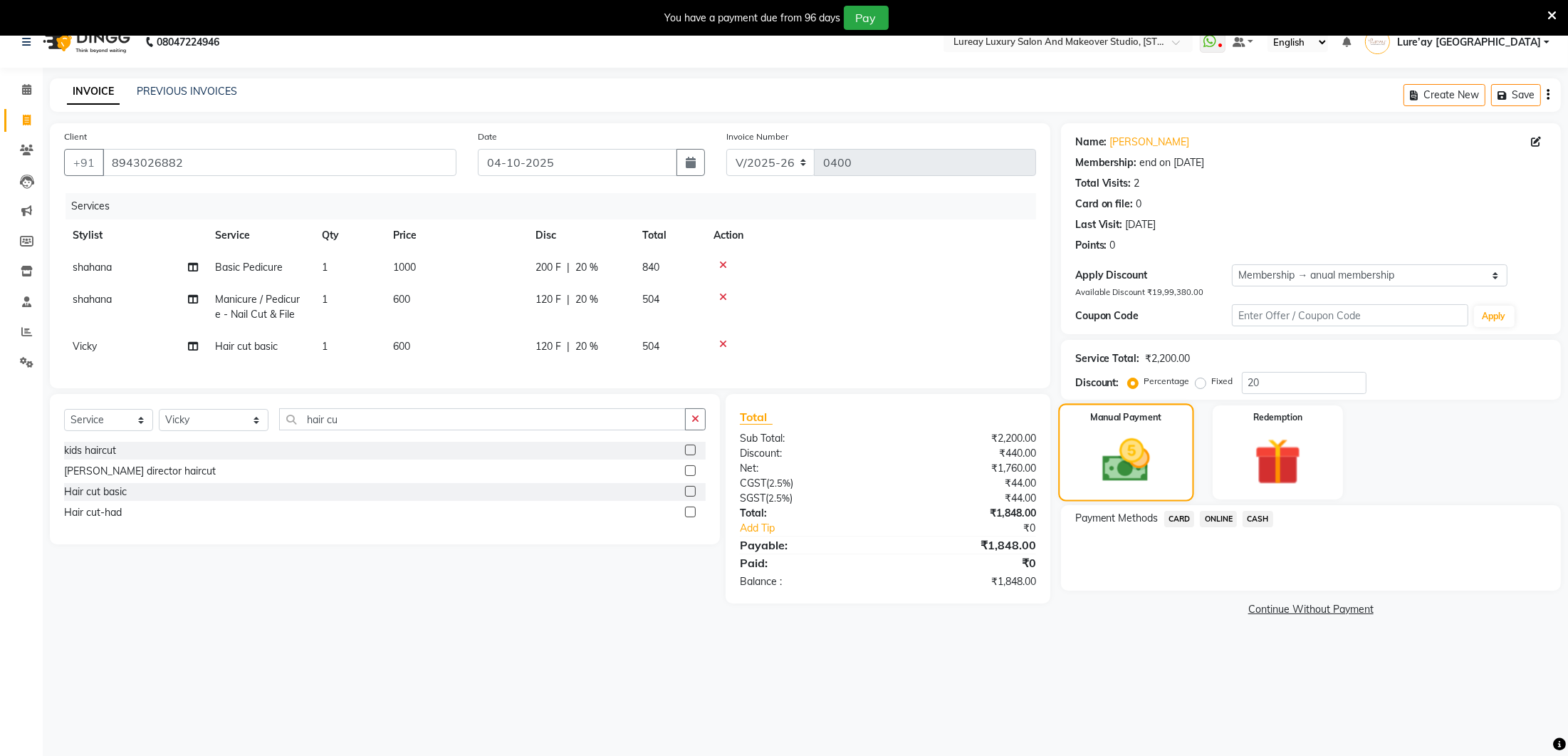
scroll to position [18, 0]
click at [1189, 519] on span "CARD" at bounding box center [1180, 519] width 31 height 16
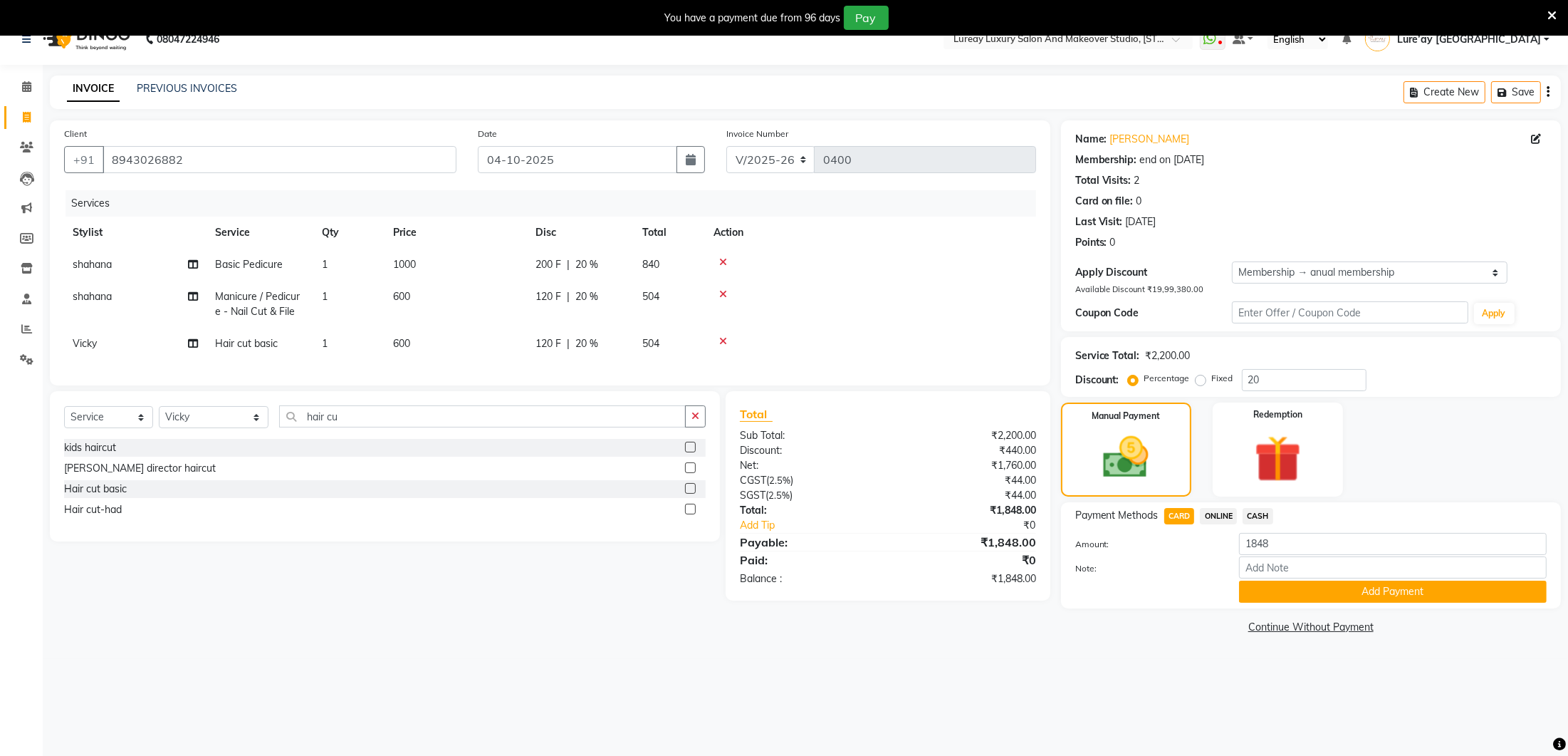
click at [1285, 583] on div "Amount: 1848 Note: Add Payment" at bounding box center [1311, 568] width 471 height 70
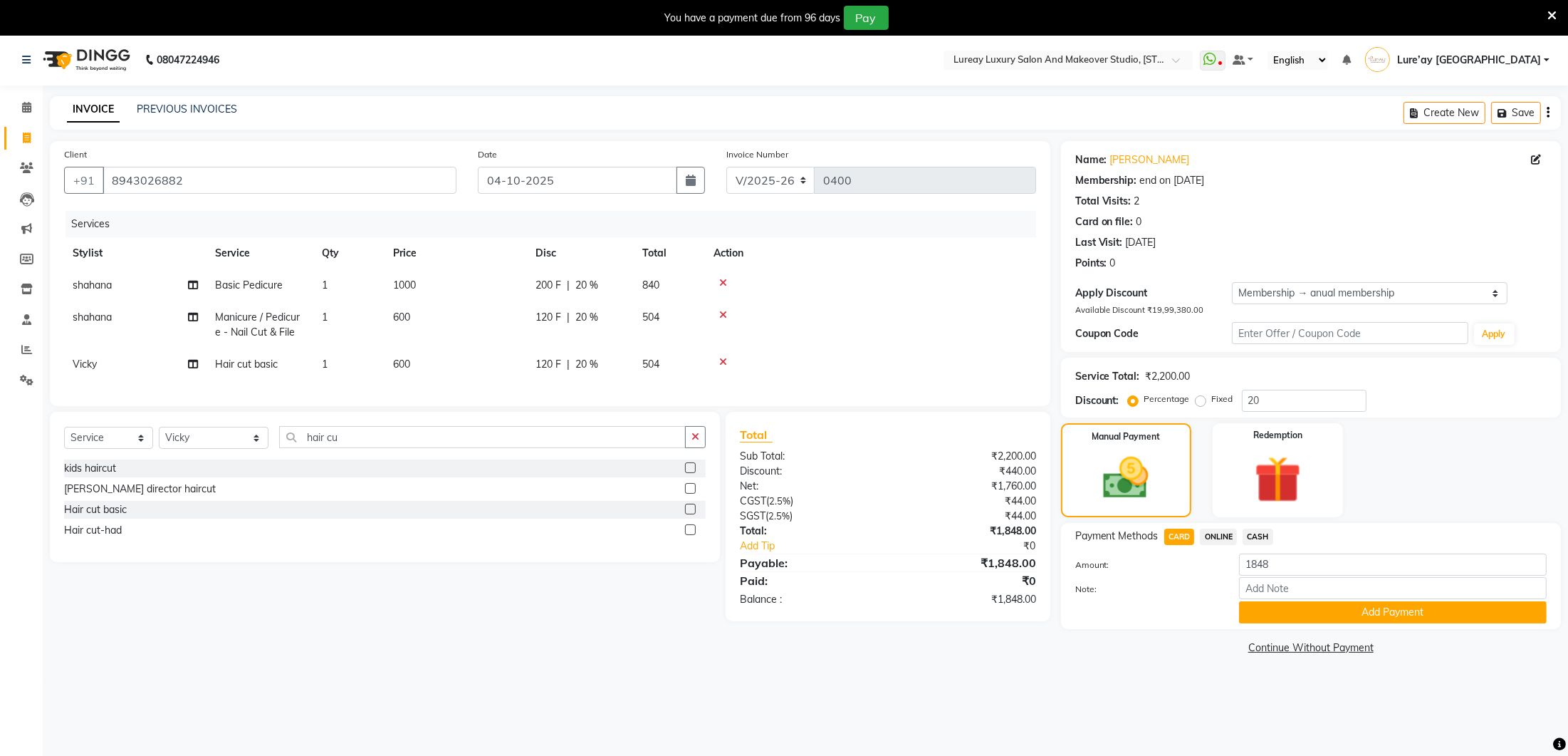
scroll to position [0, 0]
click at [1286, 610] on button "Add Payment" at bounding box center [1393, 613] width 308 height 22
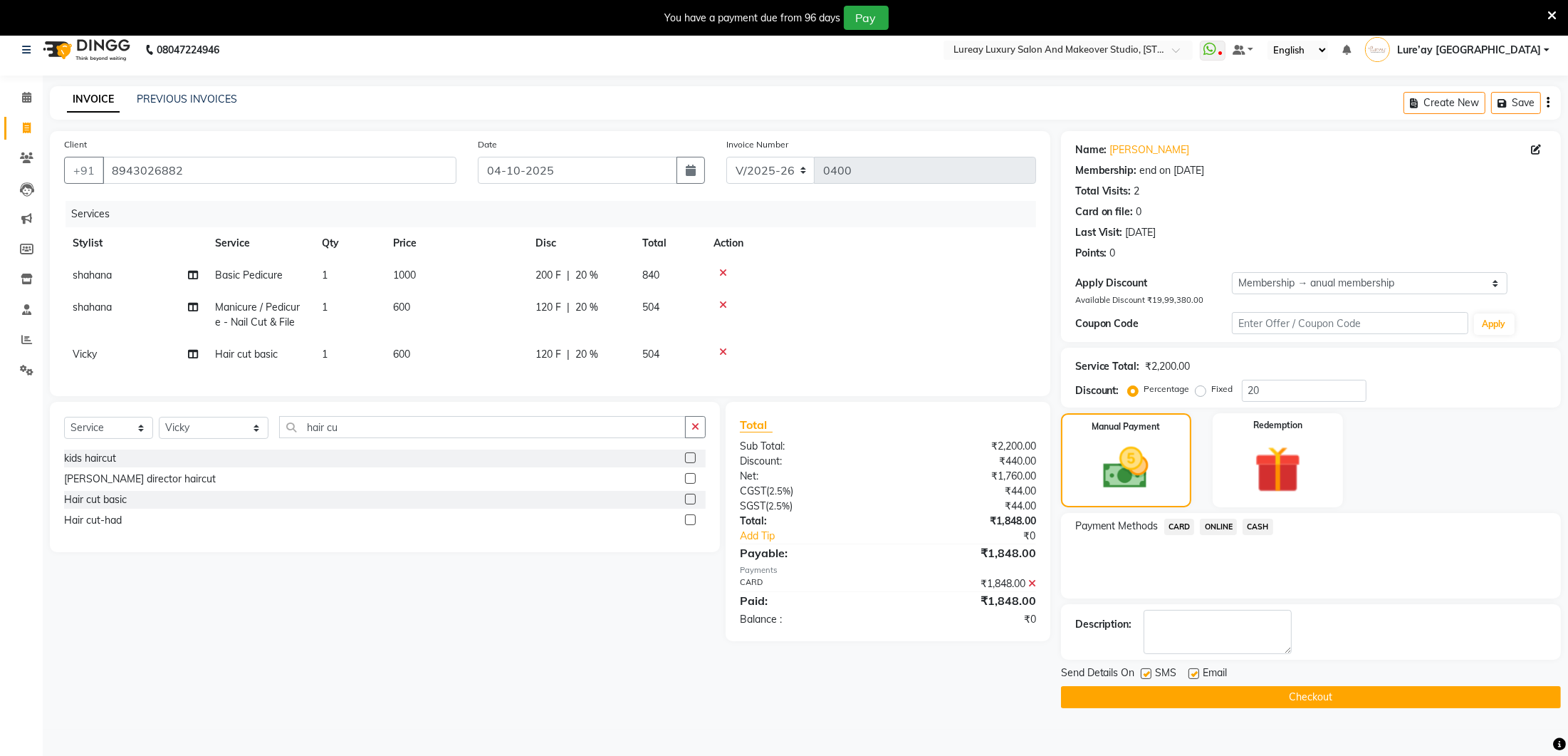
click at [1237, 691] on button "Checkout" at bounding box center [1310, 697] width 500 height 22
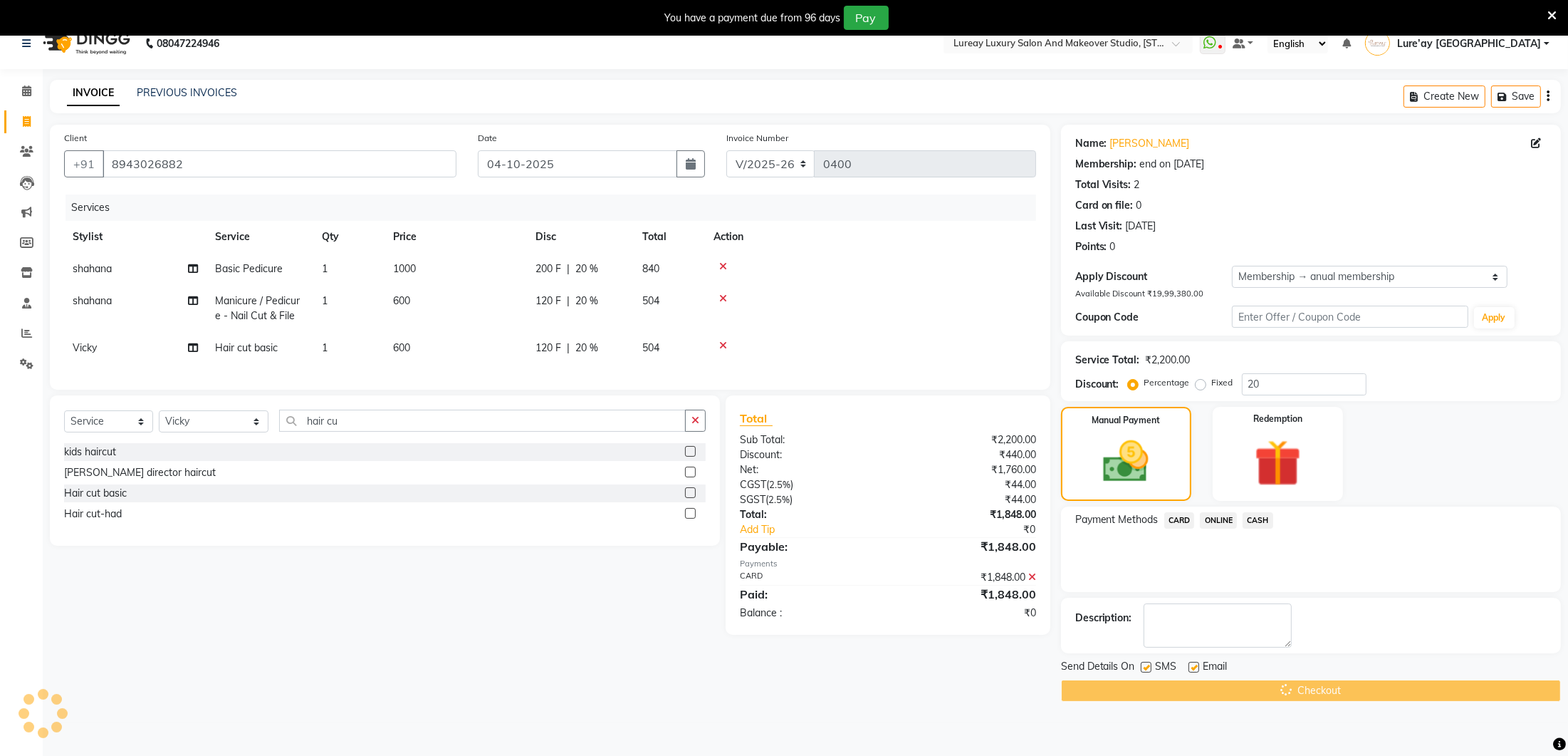
scroll to position [24, 0]
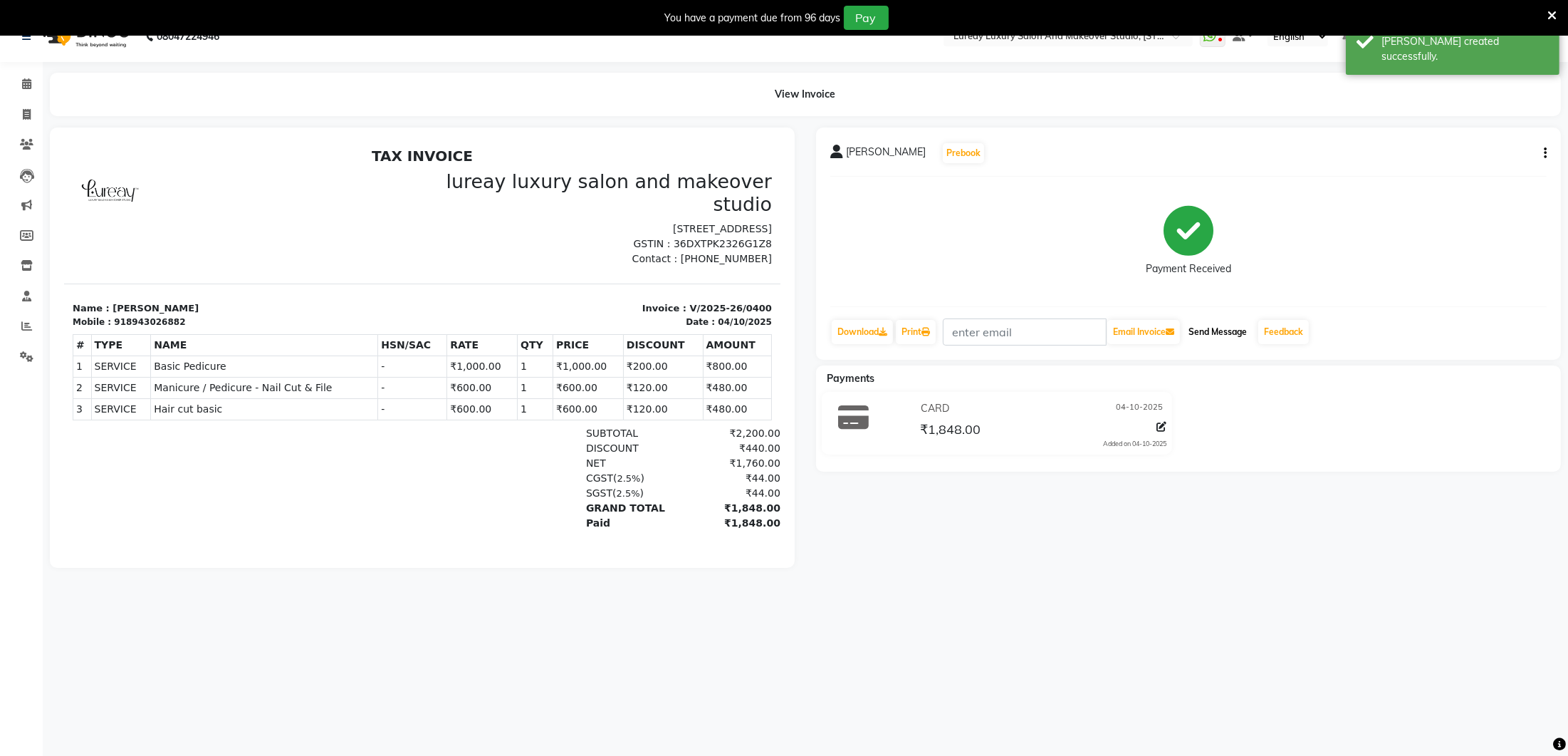
click at [1230, 328] on button "Send Message" at bounding box center [1218, 332] width 70 height 24
click at [29, 112] on icon at bounding box center [27, 112] width 8 height 11
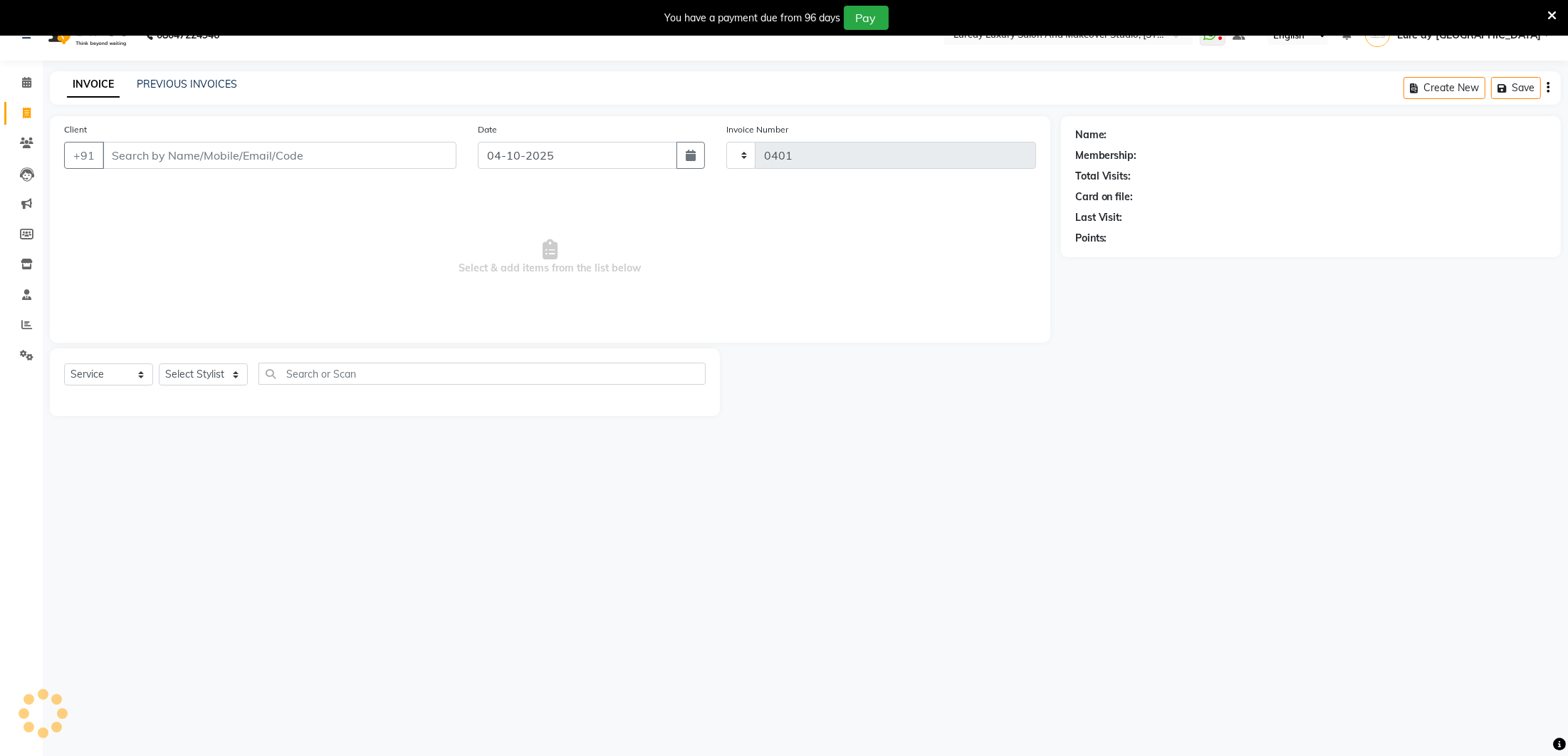
click at [30, 118] on icon at bounding box center [27, 112] width 8 height 11
click at [24, 110] on icon at bounding box center [27, 112] width 8 height 11
select select "4075"
select select "service"
click at [26, 113] on icon at bounding box center [27, 112] width 8 height 11
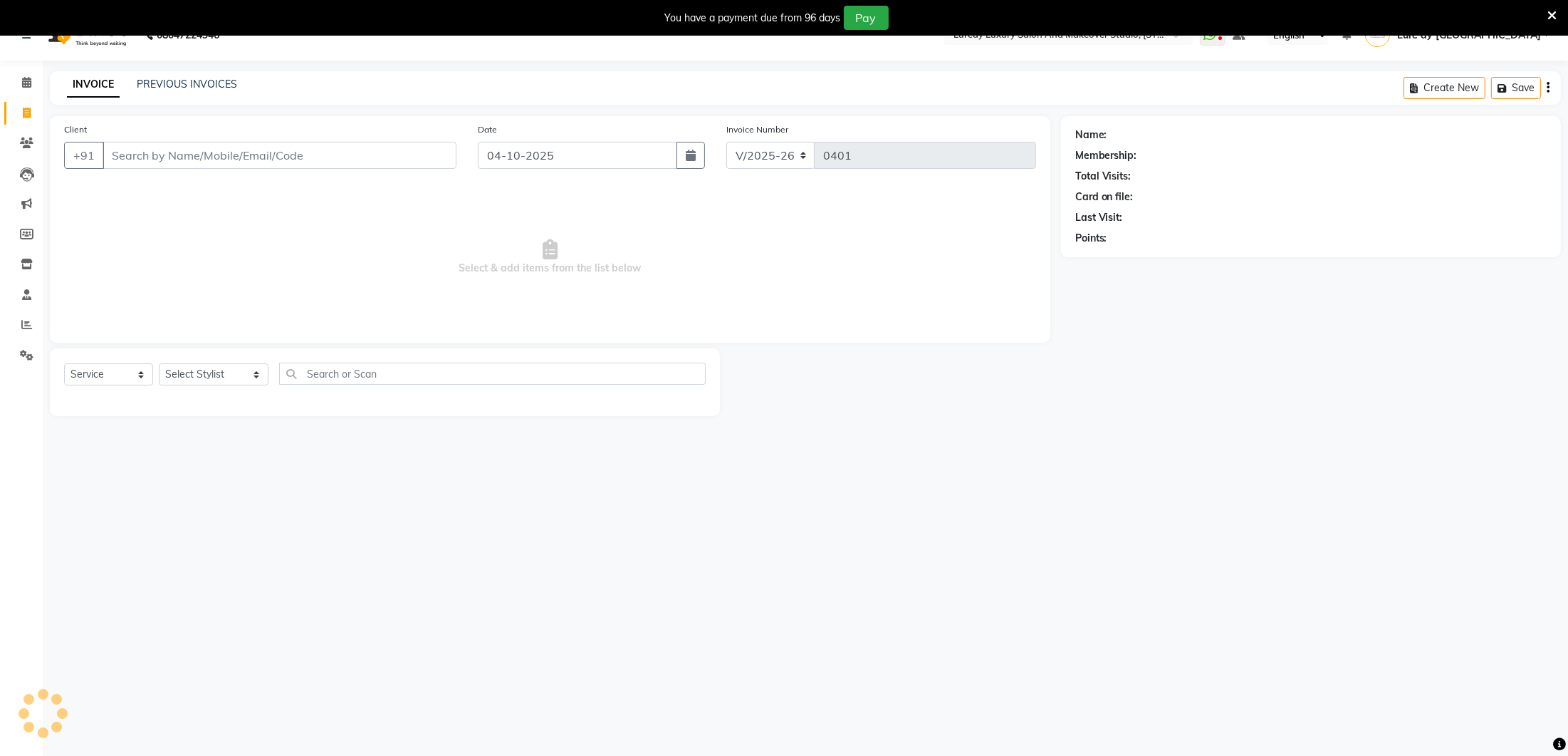
click at [24, 115] on icon at bounding box center [27, 112] width 8 height 11
select select "service"
type input "0401"
click at [29, 85] on icon at bounding box center [26, 82] width 9 height 11
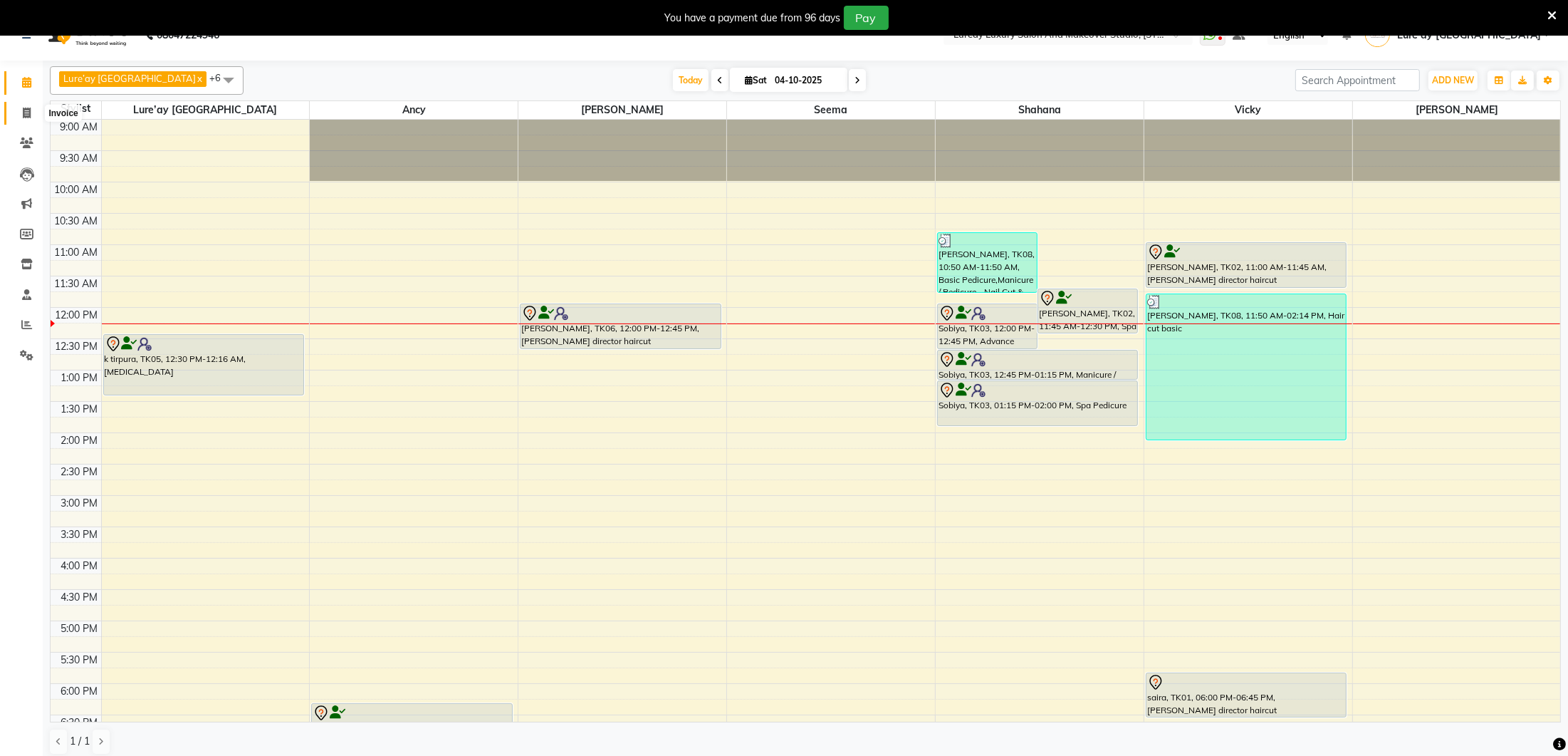
click at [28, 114] on icon at bounding box center [27, 112] width 8 height 11
select select "service"
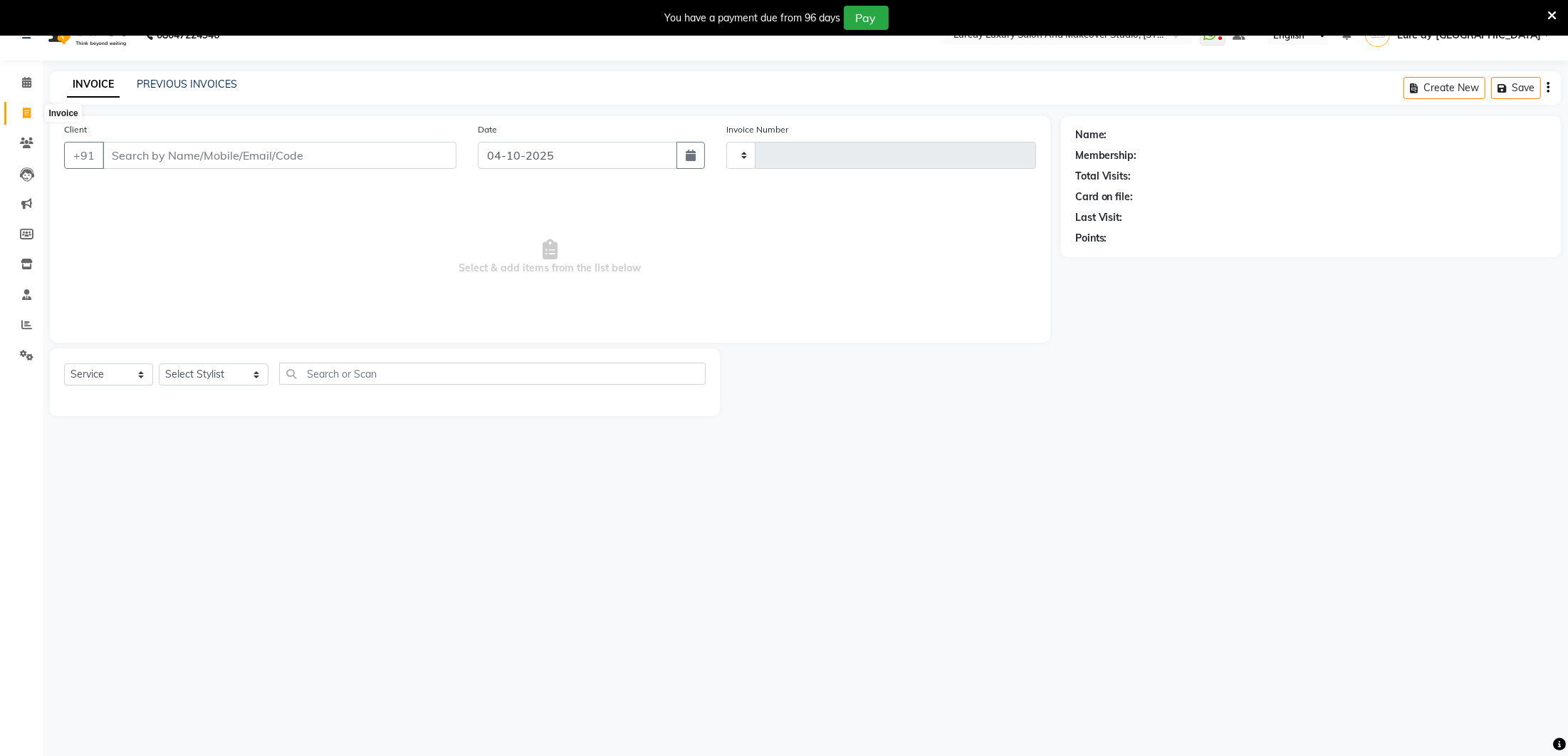
click at [32, 119] on span at bounding box center [27, 114] width 25 height 16
select select "service"
type input "0401"
select select "4075"
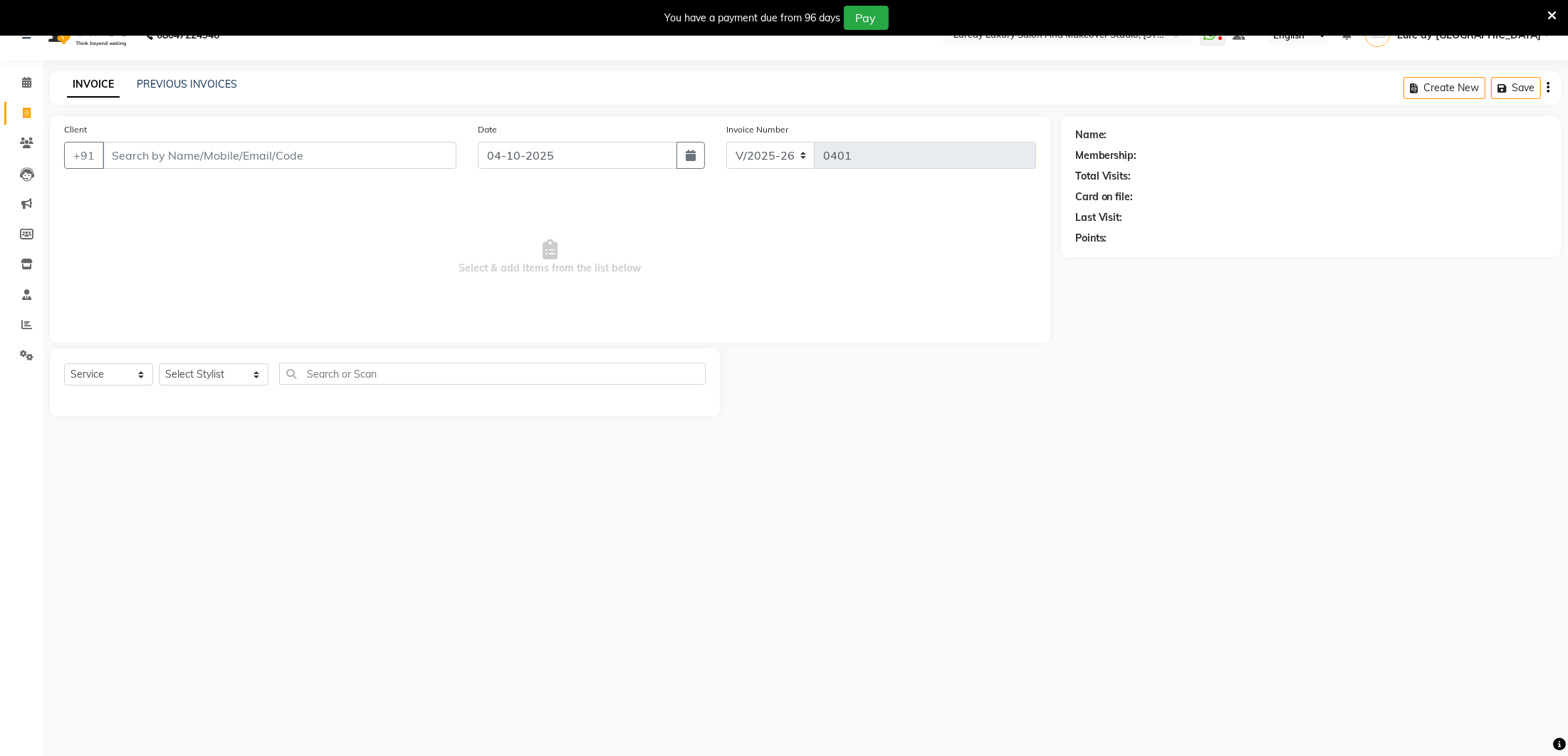
click at [1555, 17] on icon at bounding box center [1552, 15] width 9 height 13
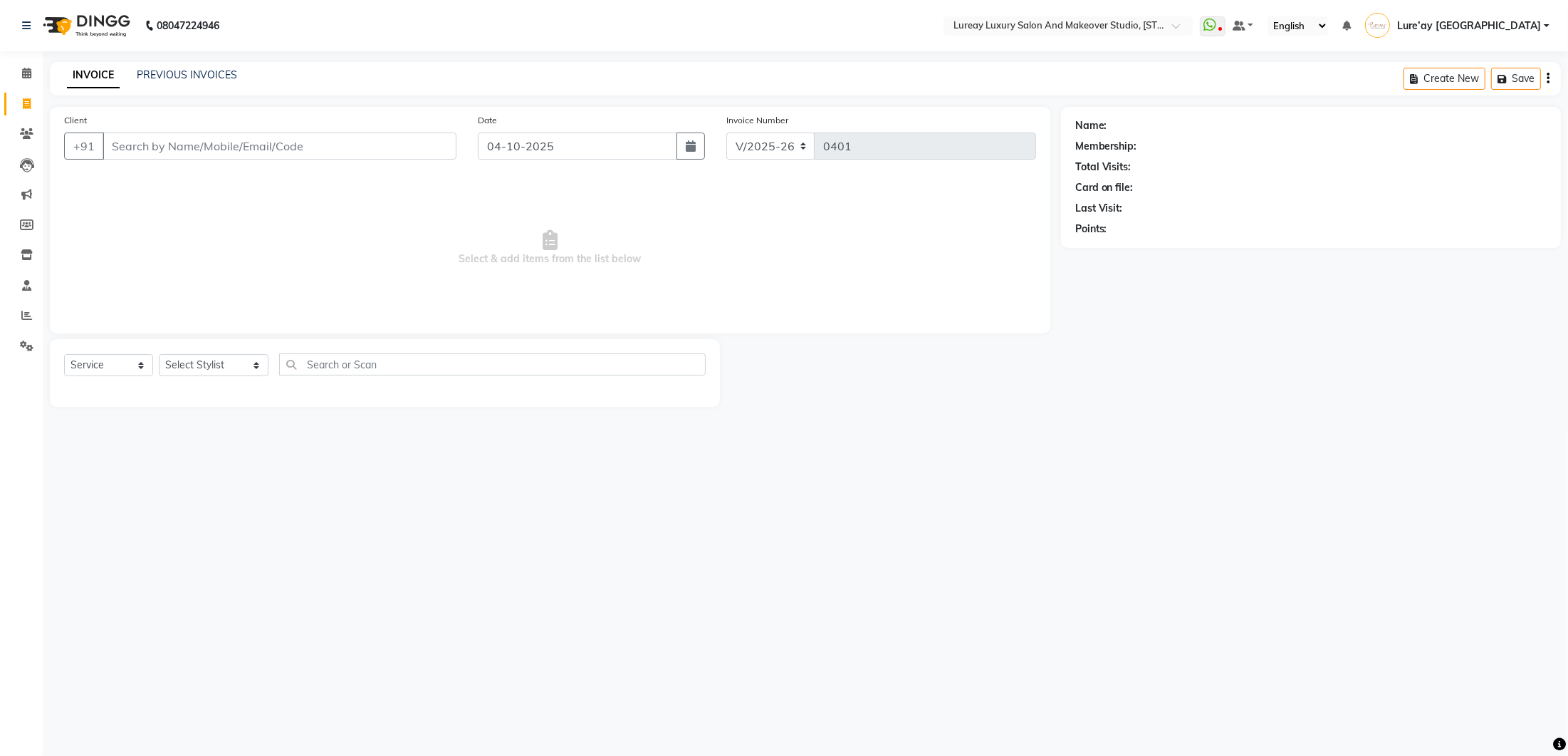
click at [26, 102] on icon at bounding box center [27, 103] width 8 height 11
select select "4075"
select select "service"
click at [22, 112] on link "Invoice" at bounding box center [21, 104] width 34 height 24
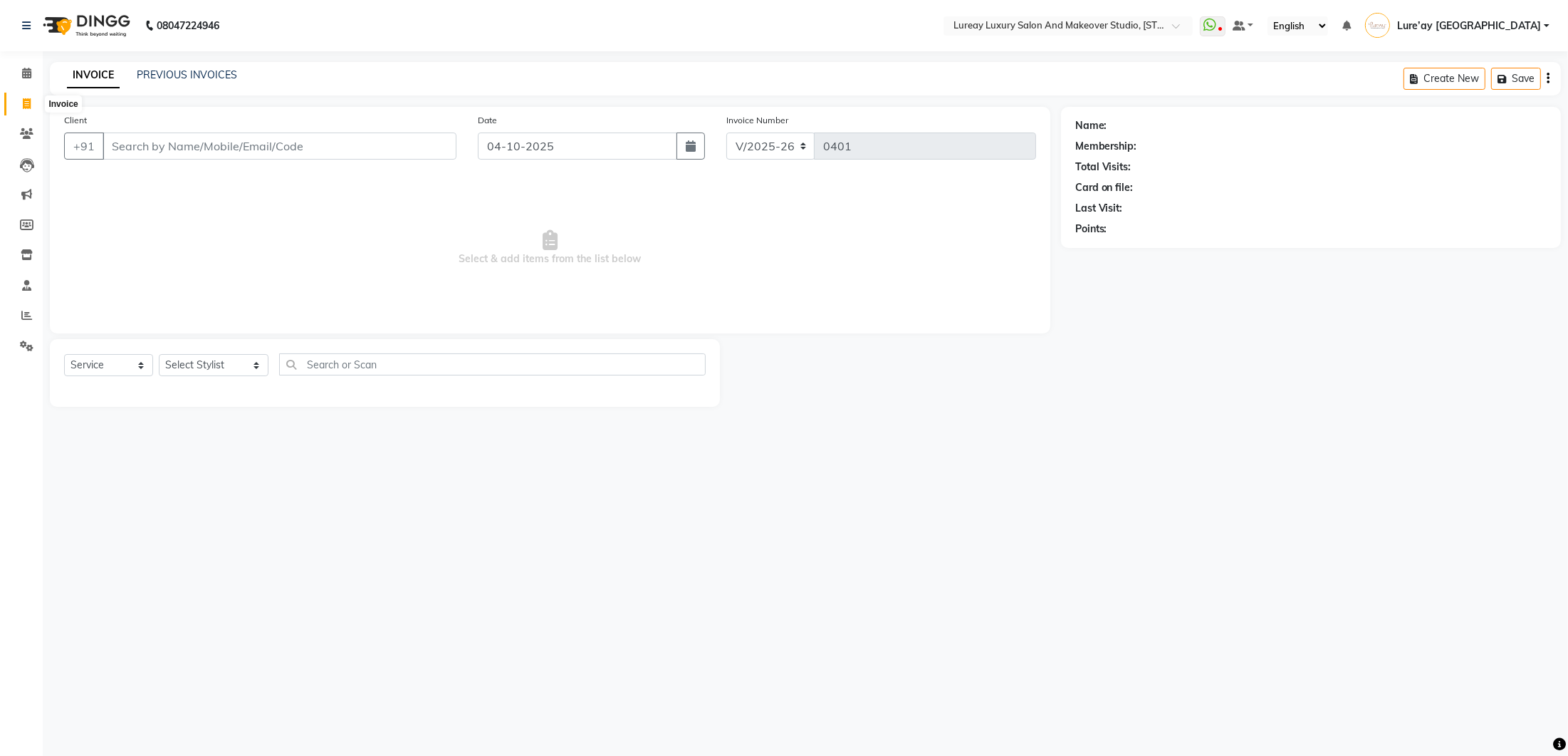
click at [28, 111] on span at bounding box center [27, 104] width 25 height 16
click at [19, 76] on span at bounding box center [27, 74] width 25 height 16
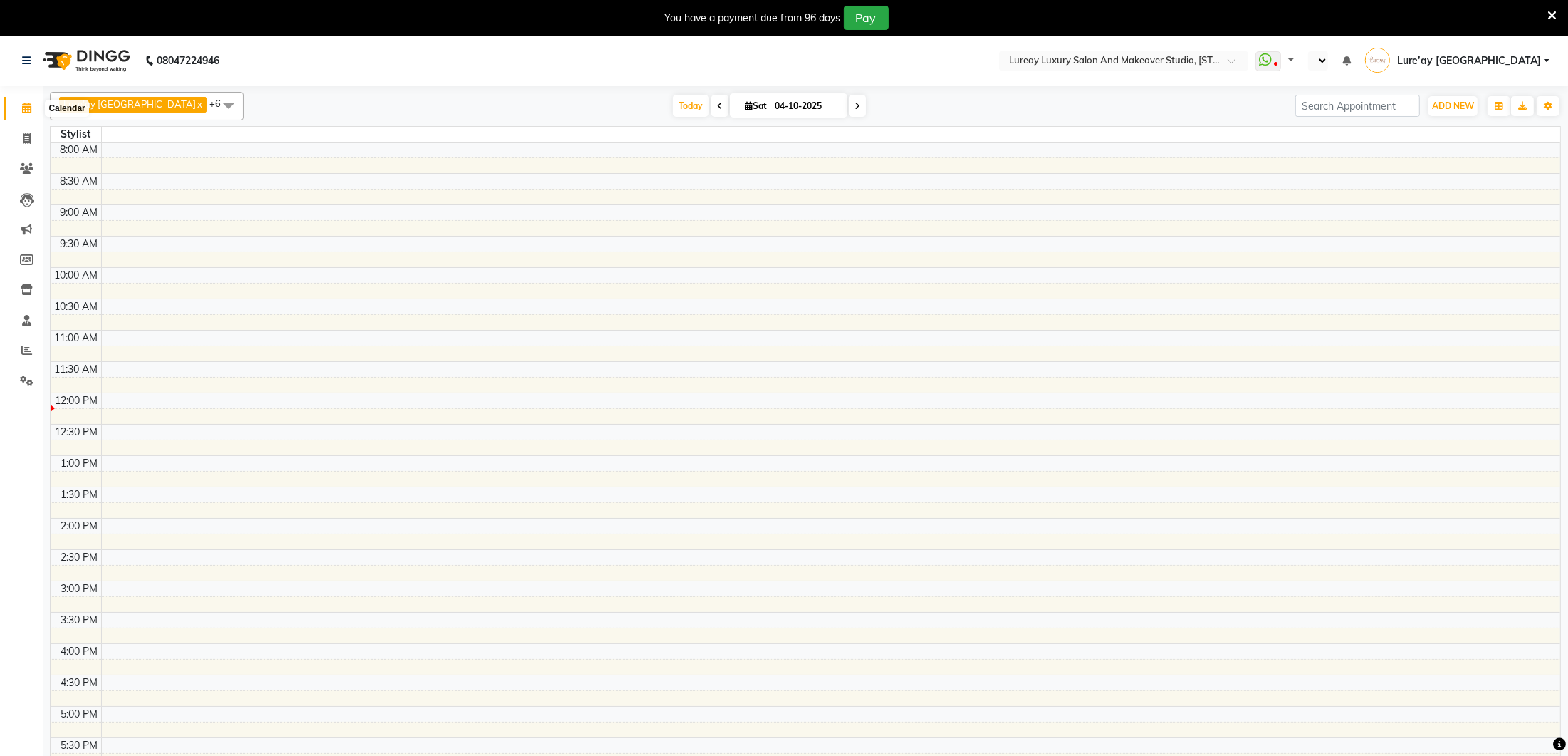
select select "en"
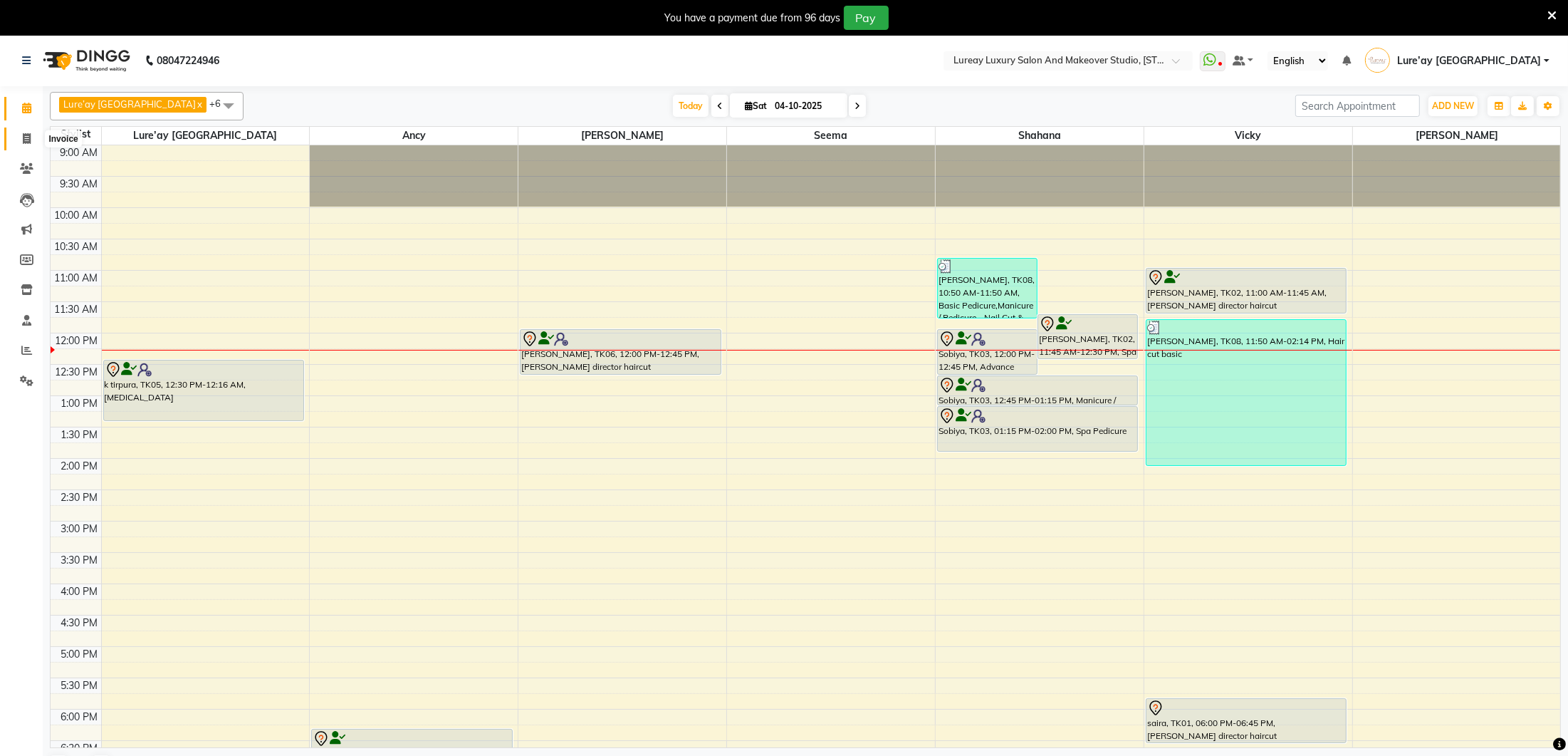
click at [30, 139] on span at bounding box center [27, 139] width 25 height 16
select select "service"
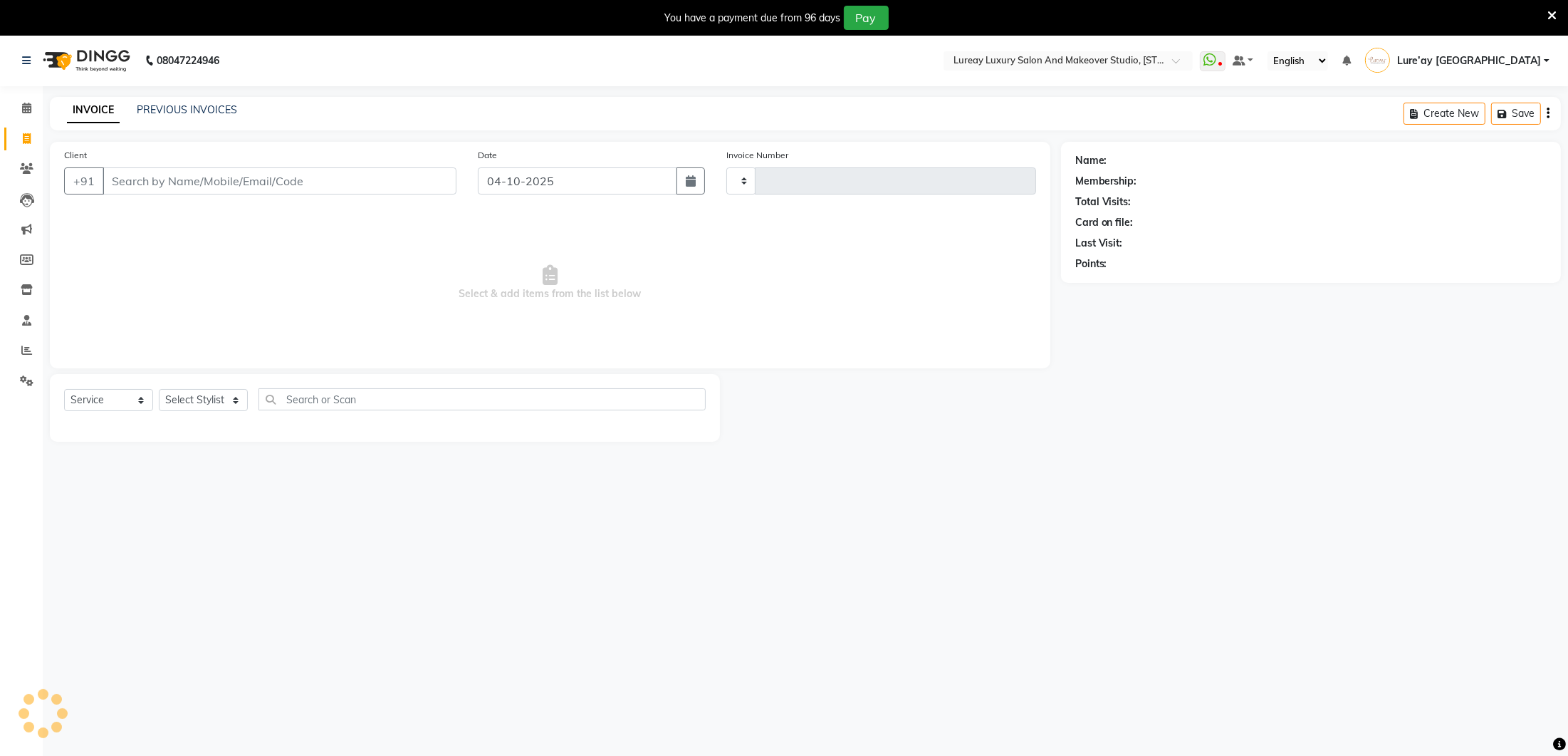
type input "0401"
select select "4075"
click at [219, 403] on select "Select Stylist Ancy Avantika Lure’ay India Nadeem Seema shahana Vicky vimla" at bounding box center [213, 400] width 110 height 22
click at [230, 395] on select "Select Stylist Ancy Avantika Lure’ay India Nadeem Seema shahana Vicky vimla" at bounding box center [213, 394] width 110 height 22
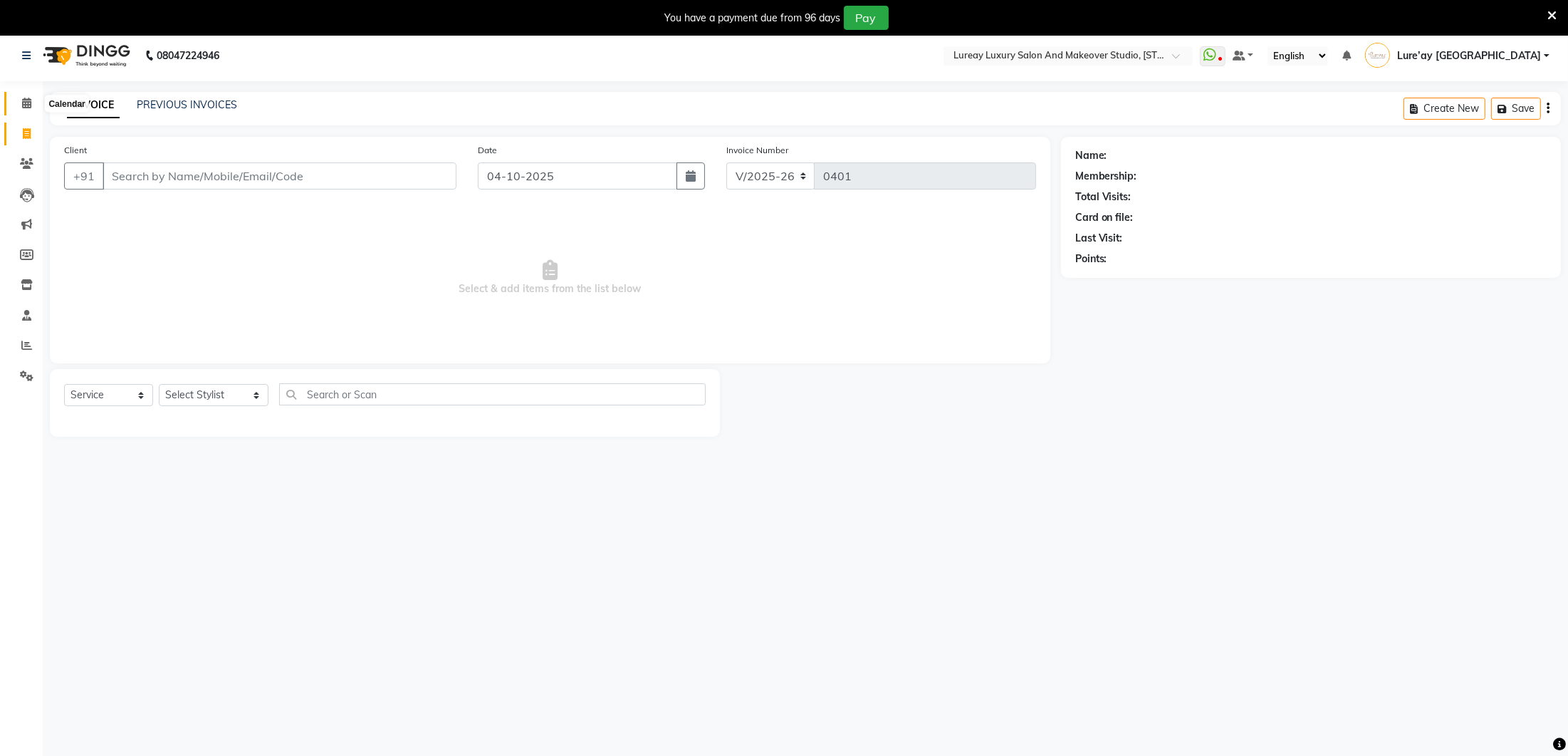
click at [24, 105] on icon at bounding box center [26, 102] width 9 height 11
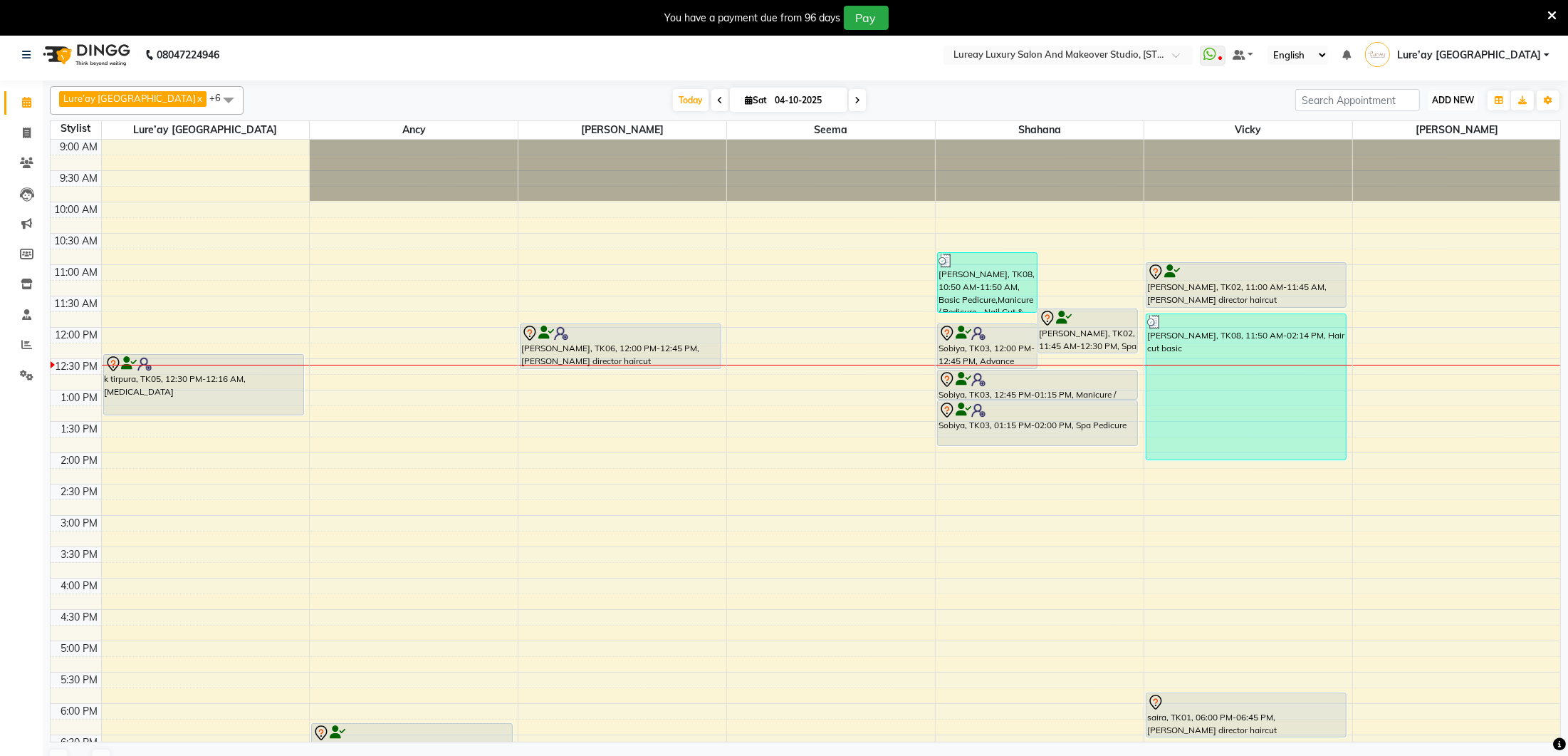
click at [1466, 100] on span "ADD NEW" at bounding box center [1453, 100] width 42 height 11
click at [1454, 115] on div "Add Appointment Add Invoice Add Expense Add Attendance Add Client Add Transacti…" at bounding box center [1421, 173] width 114 height 124
click at [1467, 95] on span "ADD NEW" at bounding box center [1453, 100] width 42 height 11
click at [1453, 132] on button "Add Appointment" at bounding box center [1420, 127] width 112 height 19
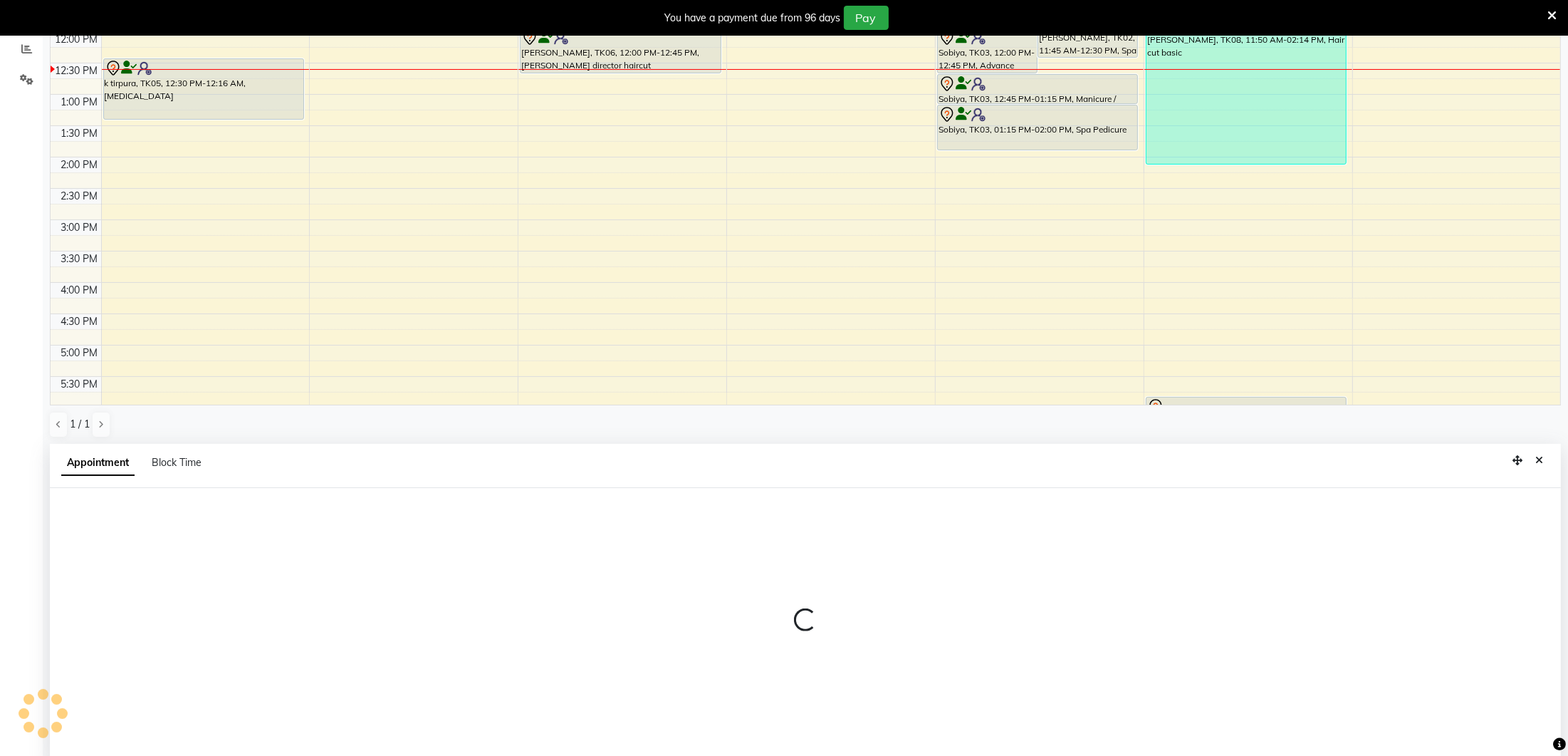
scroll to position [311, 0]
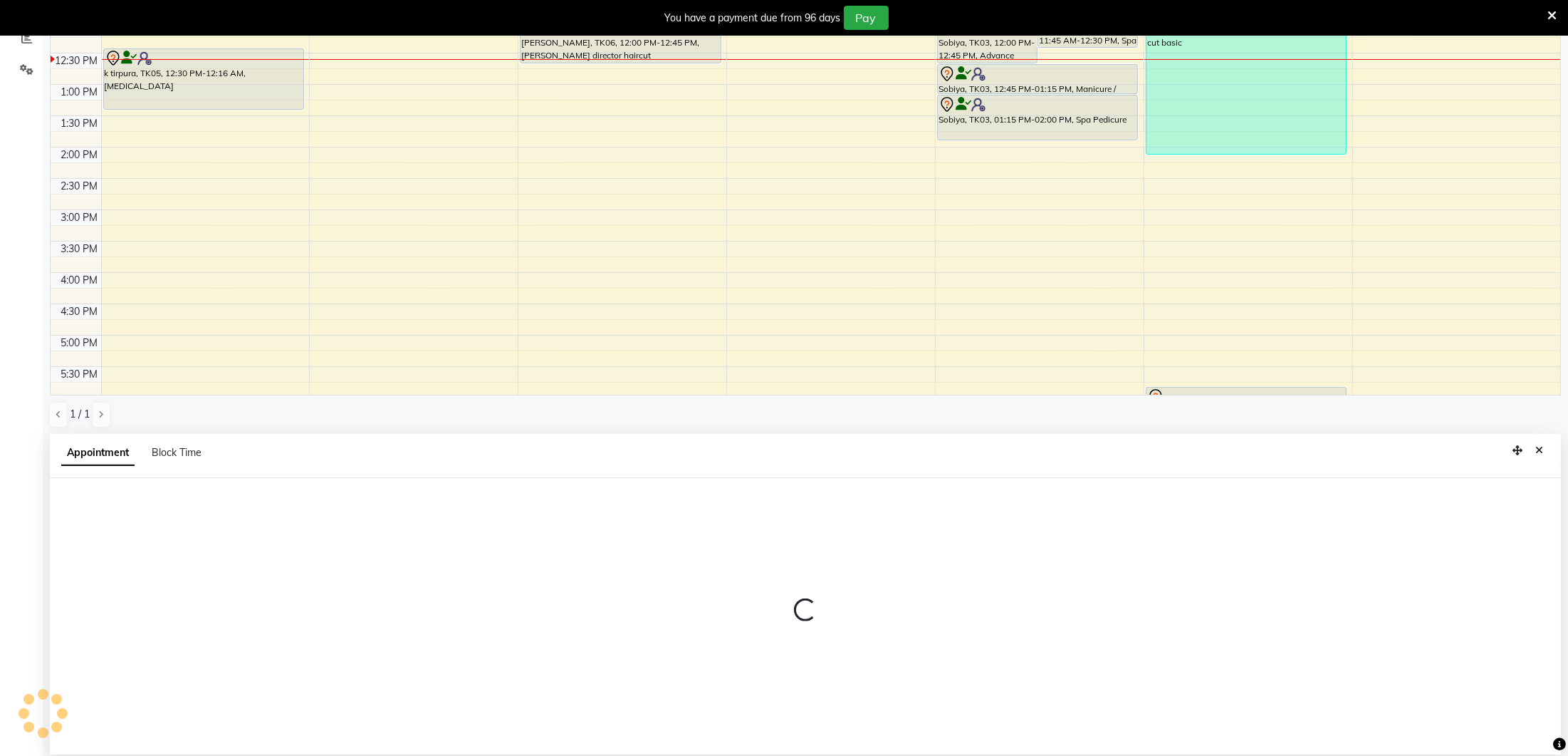
select select "600"
select select "tentative"
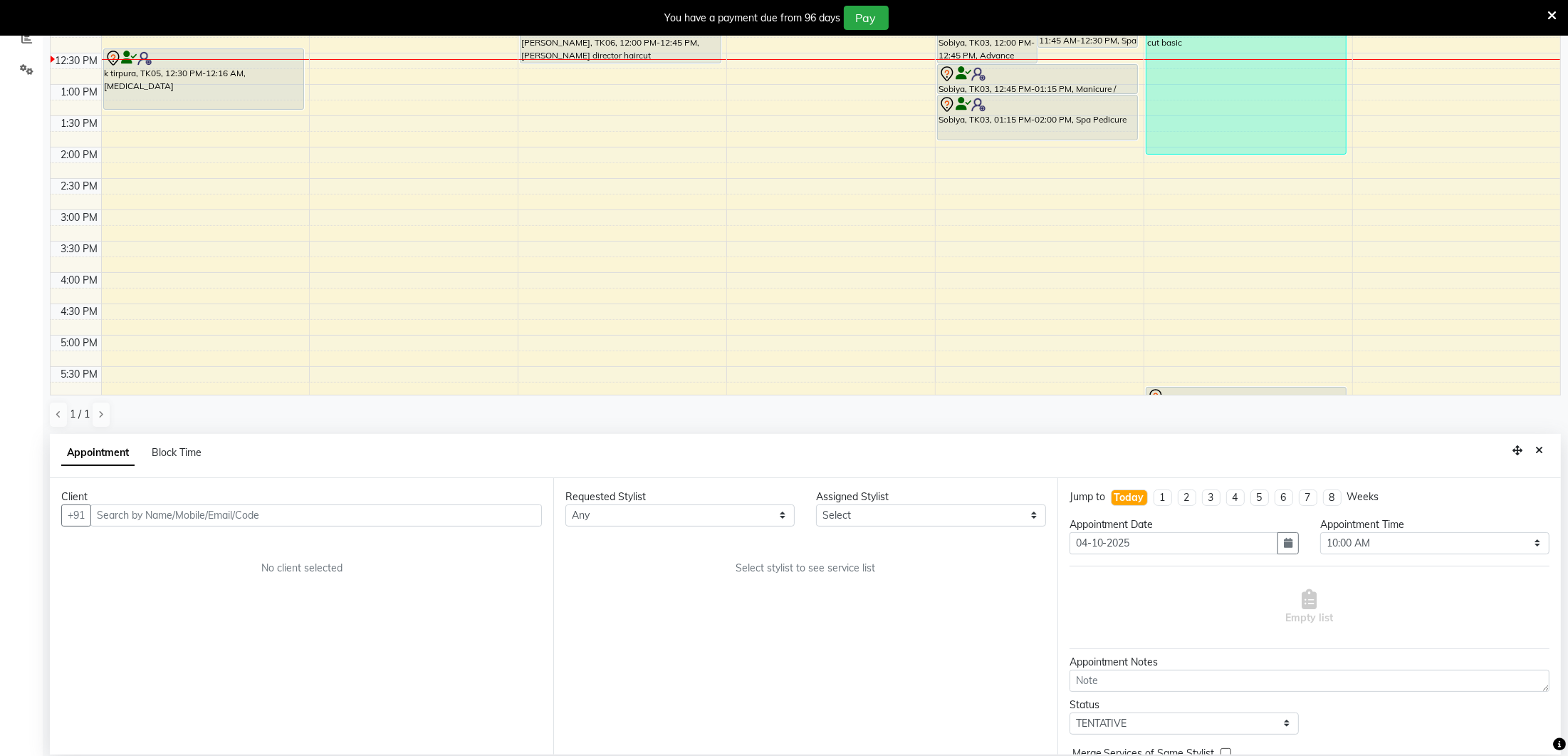
click at [154, 509] on input "text" at bounding box center [316, 515] width 452 height 22
click at [158, 515] on input "text" at bounding box center [316, 515] width 452 height 22
click at [303, 518] on input "text" at bounding box center [316, 515] width 452 height 22
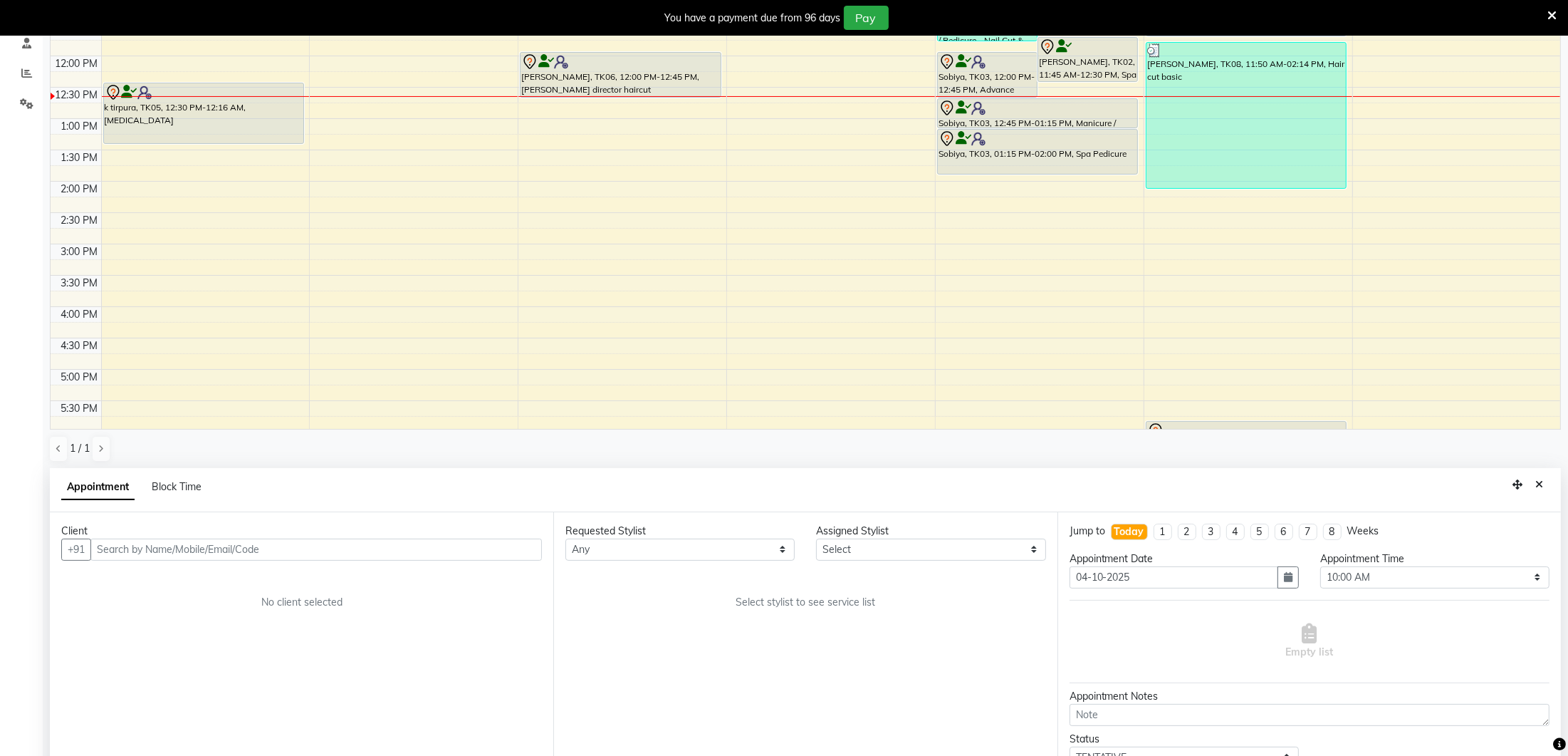
scroll to position [280, 0]
click at [187, 549] on input "text" at bounding box center [316, 547] width 452 height 22
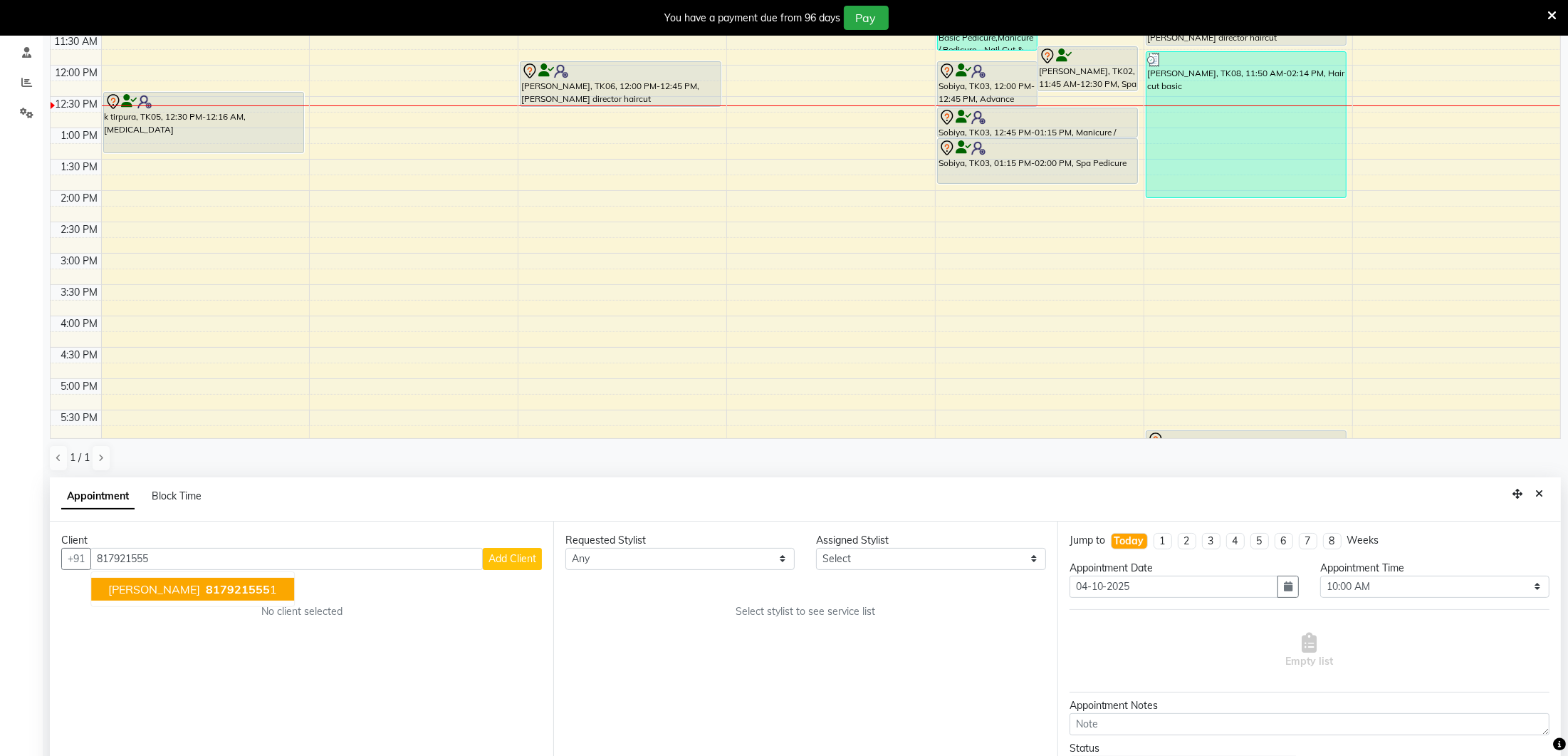
scroll to position [268, 0]
click at [206, 588] on span "817921555" at bounding box center [237, 589] width 64 height 15
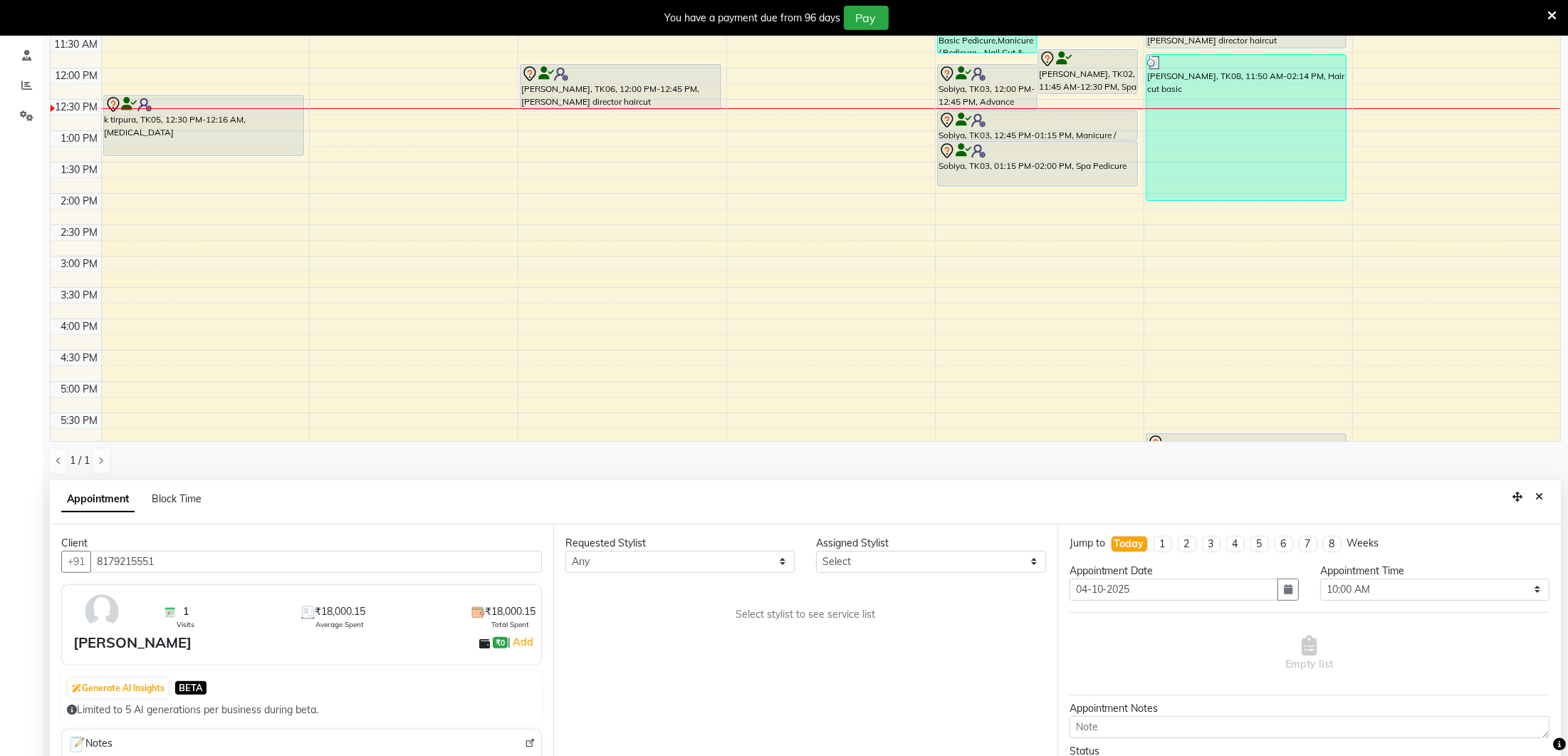
type input "8179215551"
click at [626, 561] on select "Any Ancy Avantika Lure’ay India Nadeem Seema shahana Vicky vimla" at bounding box center [680, 562] width 229 height 22
select select "70812"
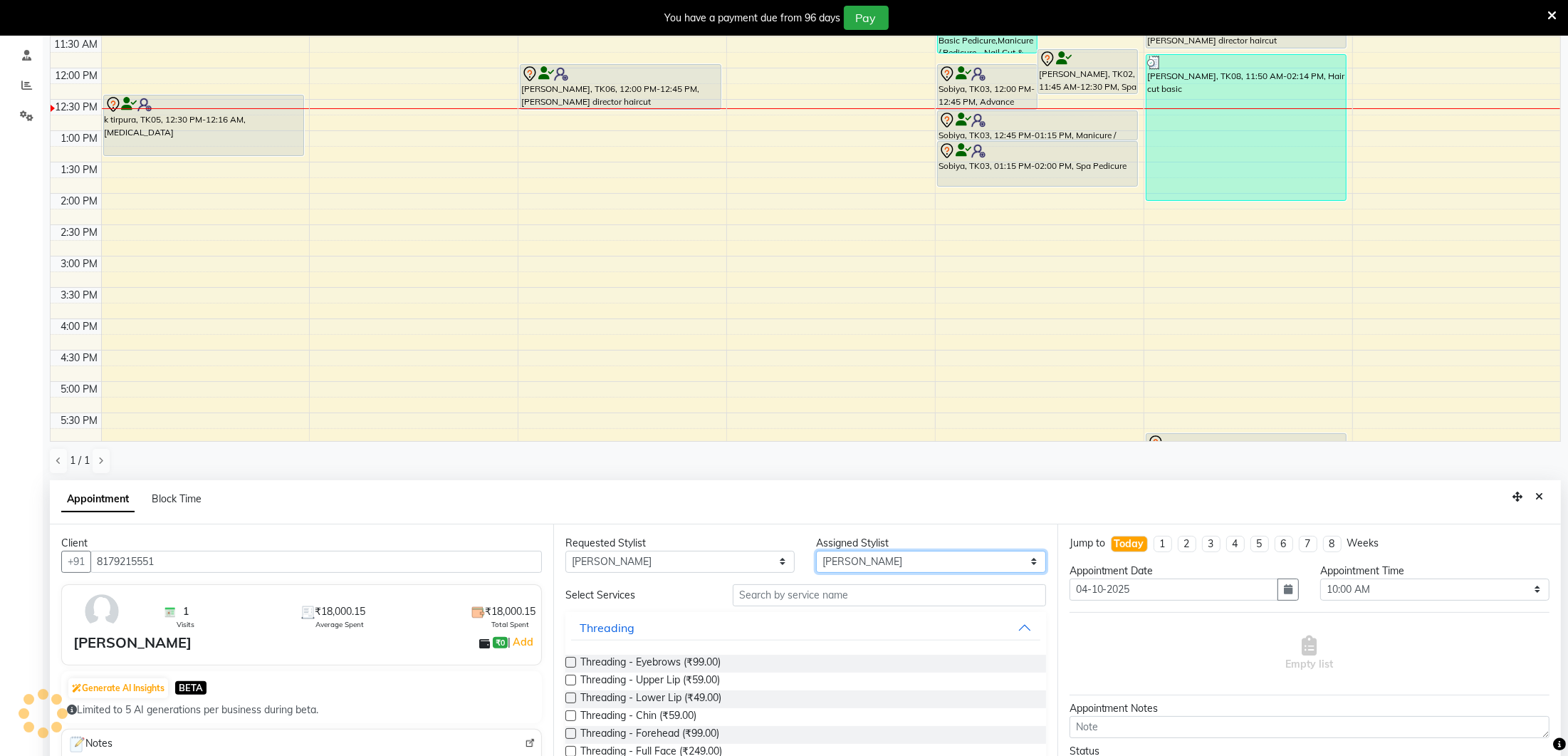
click at [844, 559] on select "Select Ancy Avantika Lure’ay India Nadeem Seema shahana Vicky vimla" at bounding box center [931, 562] width 229 height 22
click at [759, 592] on input "text" at bounding box center [890, 595] width 314 height 22
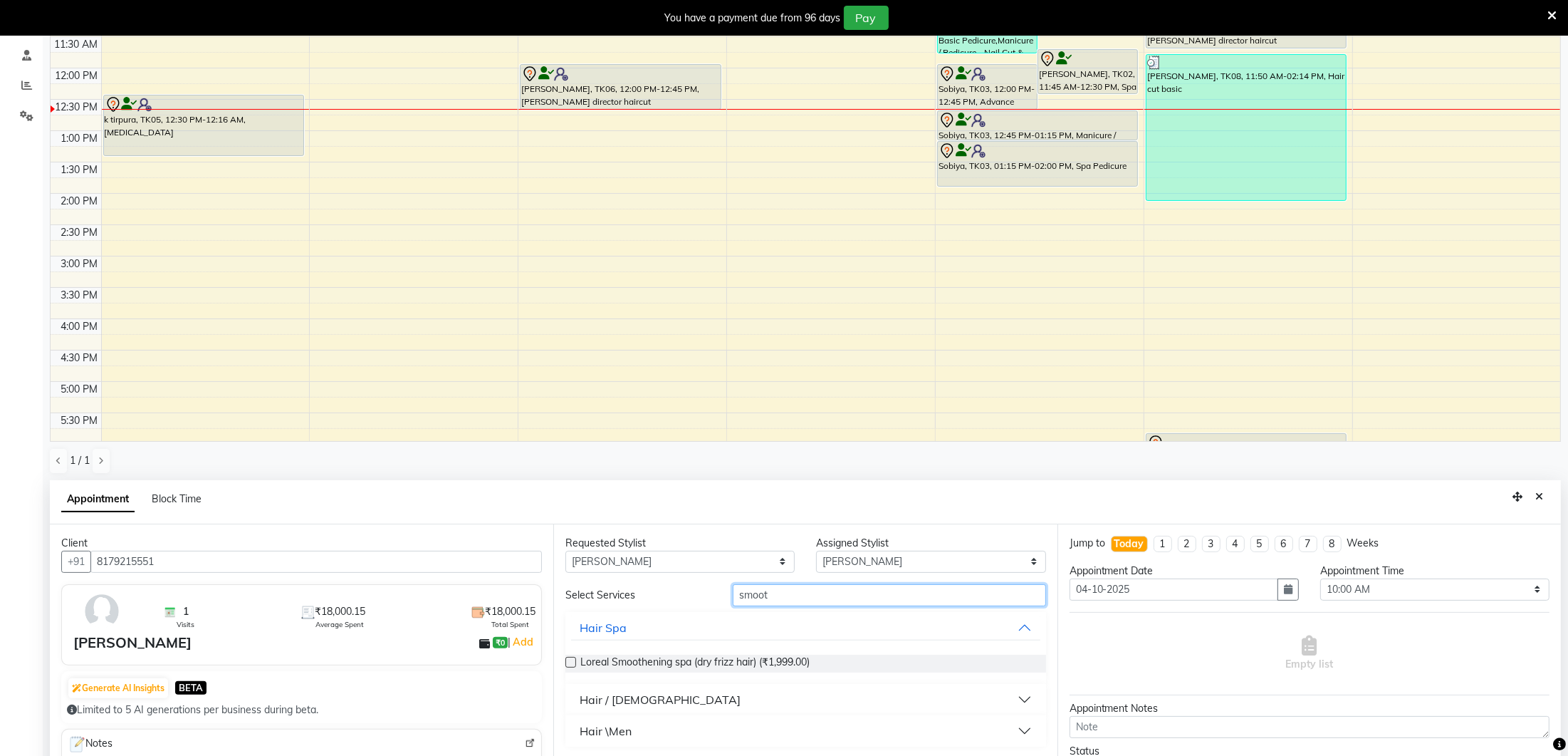
type input "smoot"
click at [591, 696] on div "Hair / Female" at bounding box center [661, 699] width 161 height 17
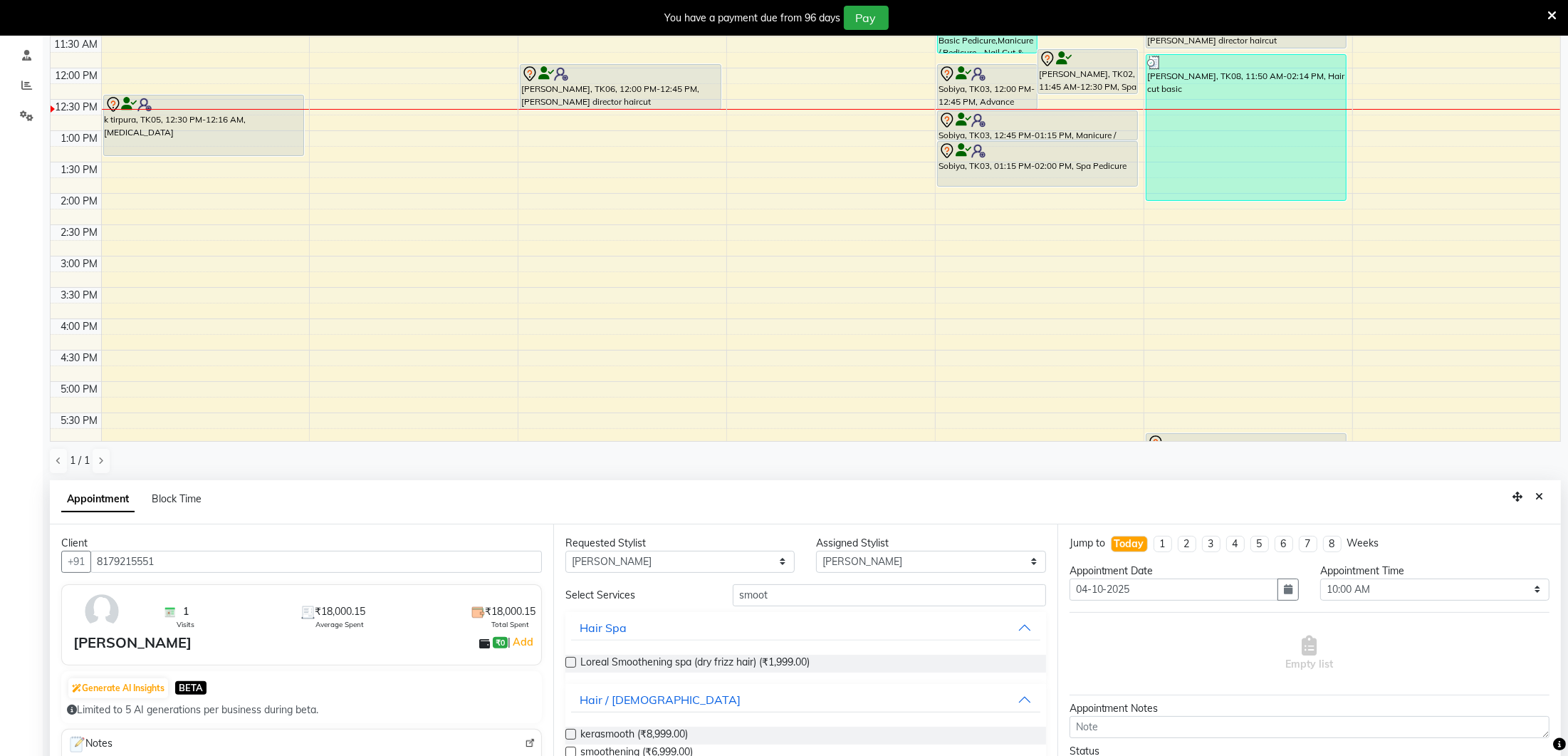
click at [573, 751] on label at bounding box center [570, 752] width 11 height 11
click at [573, 751] on input "checkbox" at bounding box center [570, 753] width 9 height 9
checkbox input "false"
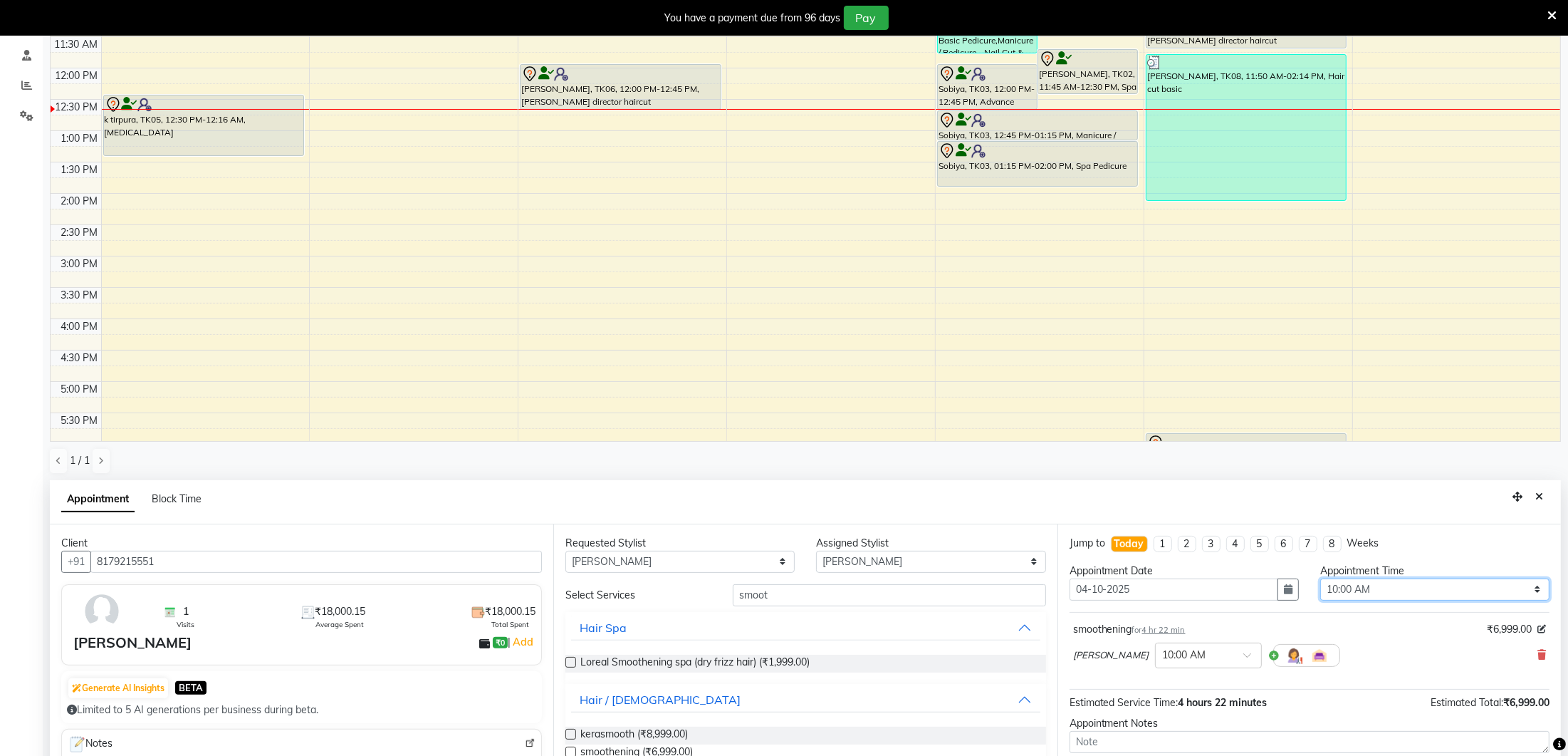
click at [1388, 586] on select "Select 10:00 AM 10:15 AM 10:30 AM 10:45 AM 11:00 AM 11:15 AM 11:30 AM 11:45 AM …" at bounding box center [1435, 589] width 229 height 22
drag, startPoint x: 1388, startPoint y: 586, endPoint x: 1286, endPoint y: 580, distance: 102.2
click at [1286, 584] on icon "button" at bounding box center [1288, 589] width 9 height 10
click at [1218, 655] on div "5" at bounding box center [1221, 663] width 23 height 23
type input "05-10-2025"
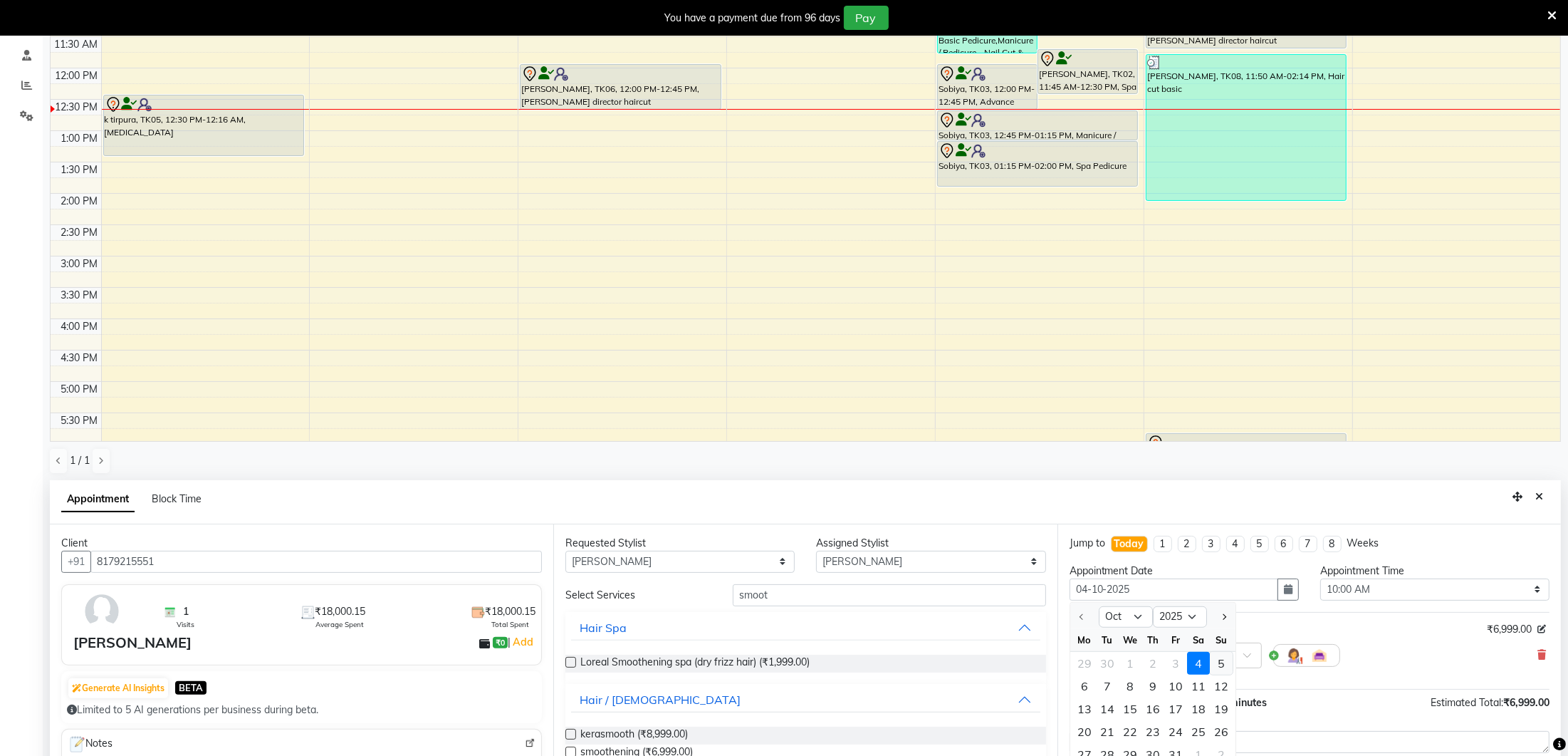
type input "05-10-2025"
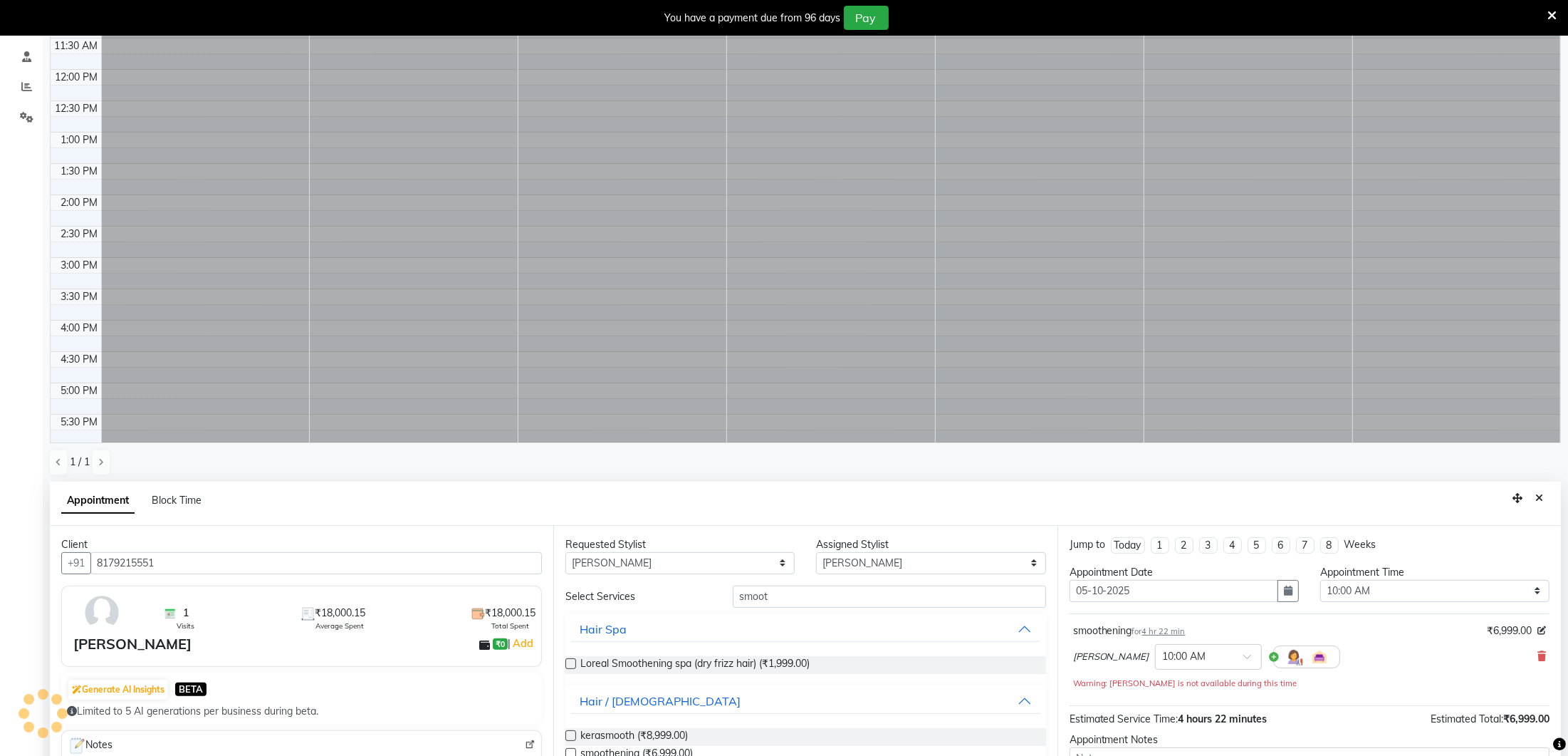
scroll to position [185, 0]
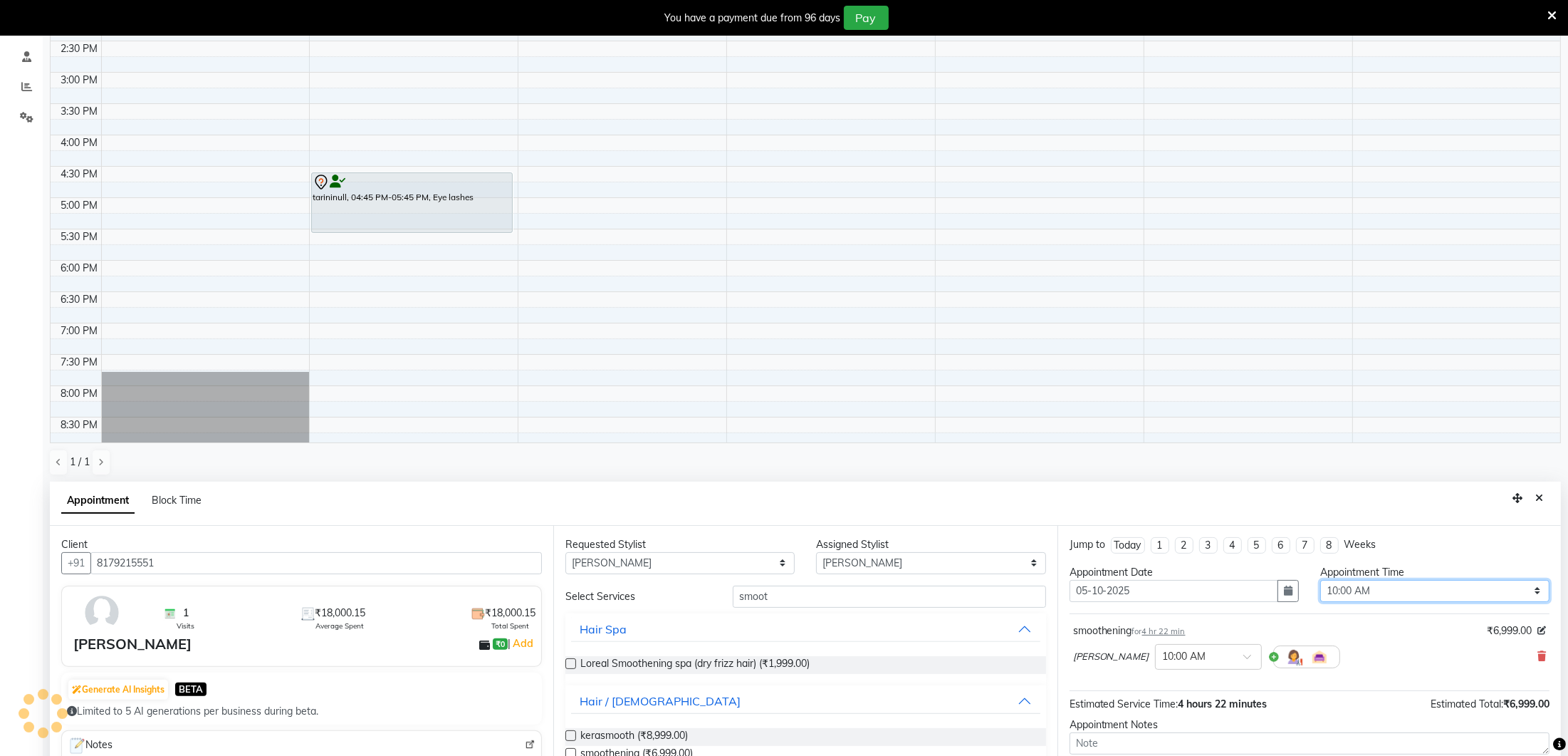
click at [1326, 585] on select "Select 10:00 AM 10:15 AM 10:30 AM 10:45 AM 11:00 AM 11:15 AM 11:30 AM 11:45 AM …" at bounding box center [1435, 591] width 229 height 22
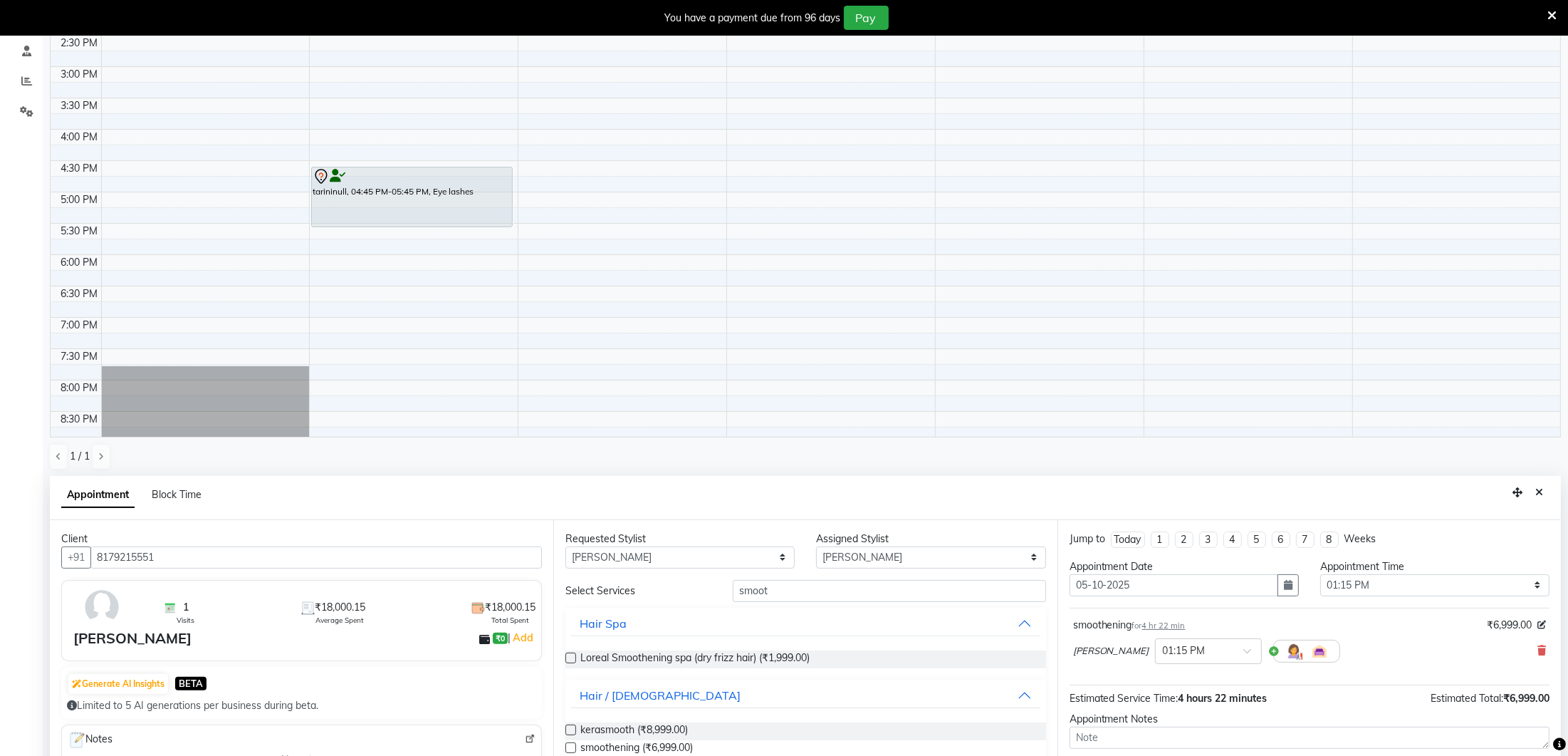
click at [1365, 594] on div "Appointment Time Select 10:00 AM 10:15 AM 10:30 AM 10:45 AM 11:00 AM 11:15 AM 1…" at bounding box center [1435, 584] width 251 height 49
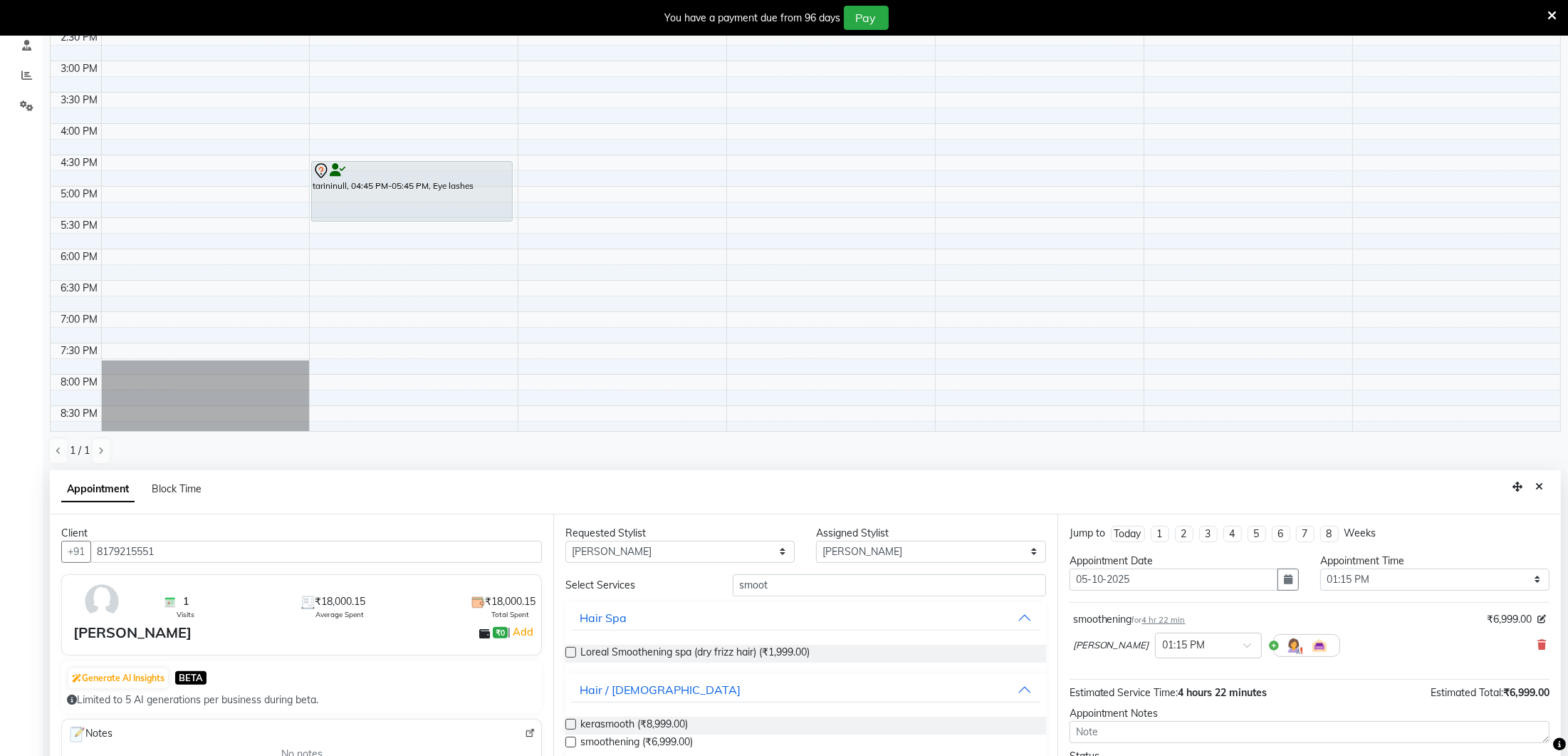
scroll to position [279, 0]
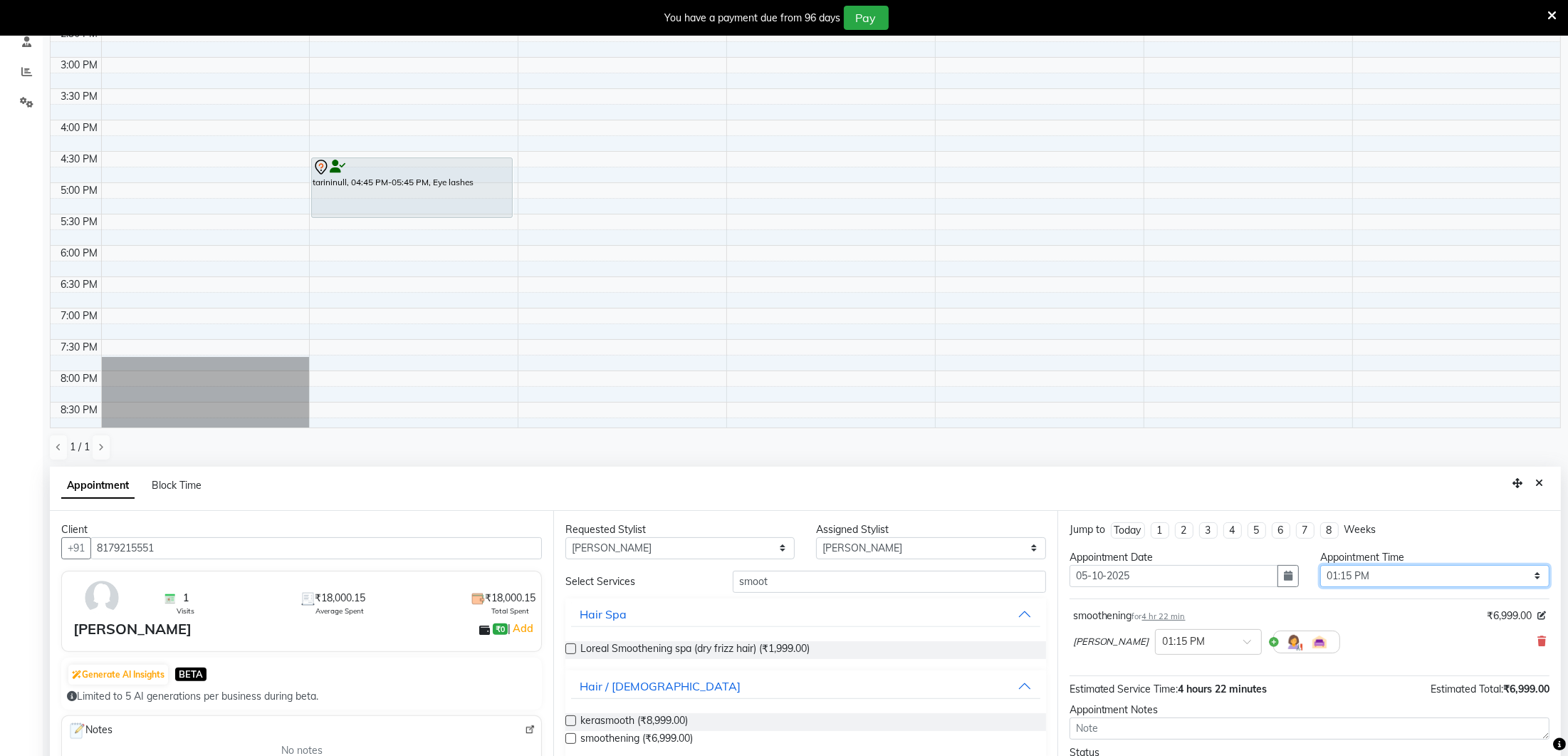
click at [1362, 567] on select "Select 10:00 AM 10:15 AM 10:30 AM 10:45 AM 11:00 AM 11:15 AM 11:30 AM 11:45 AM …" at bounding box center [1435, 576] width 229 height 22
select select "720"
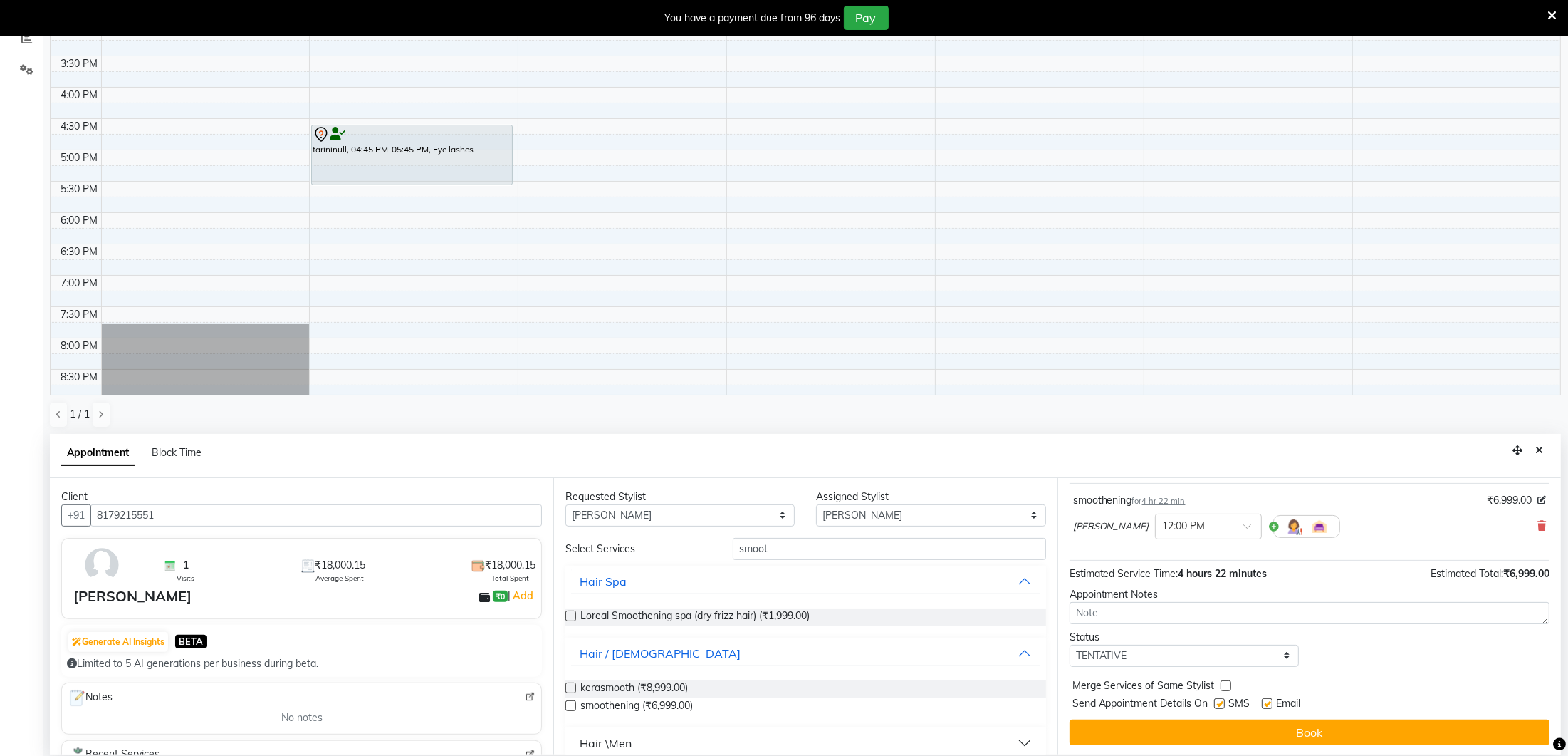
click at [1348, 720] on button "Book" at bounding box center [1310, 732] width 480 height 26
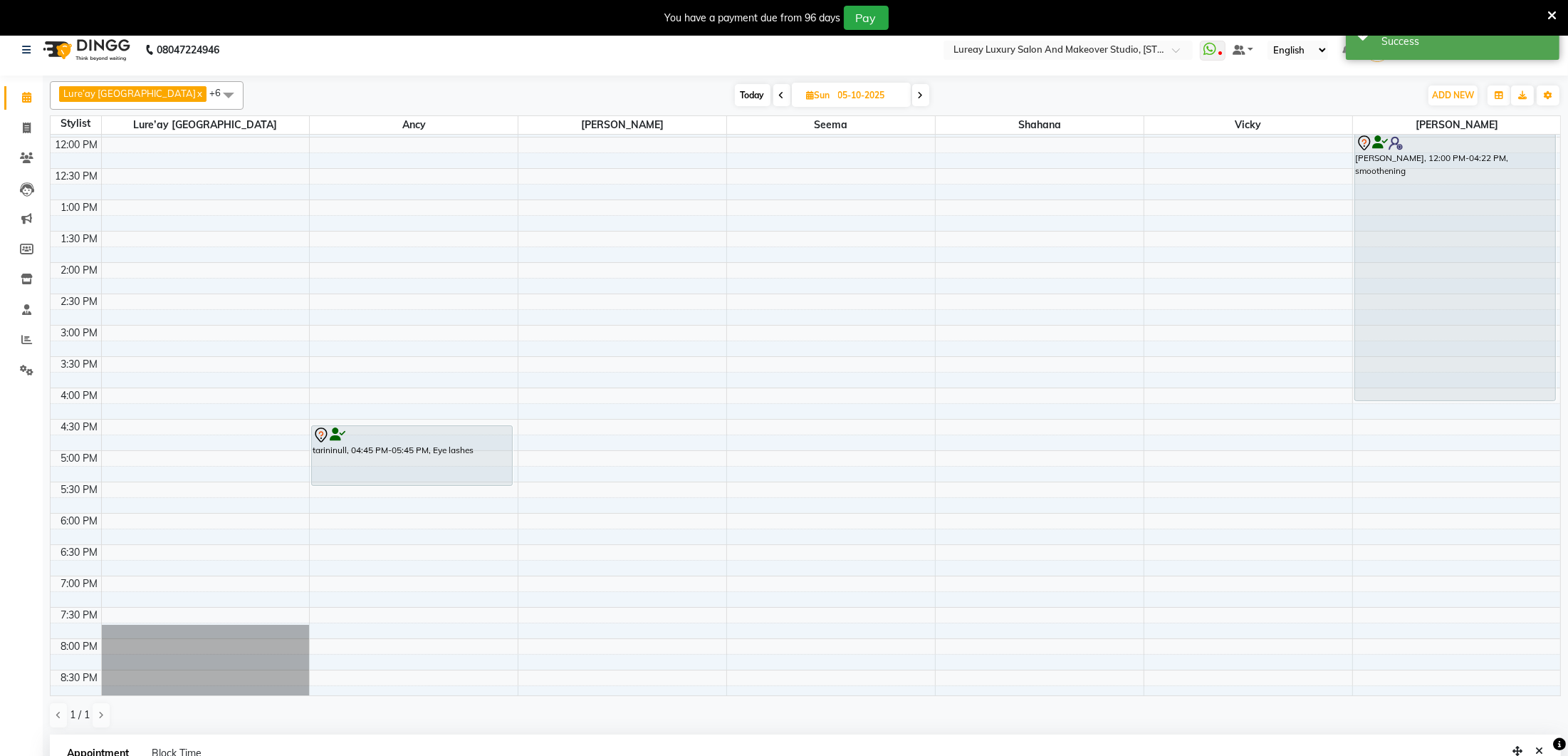
scroll to position [0, 0]
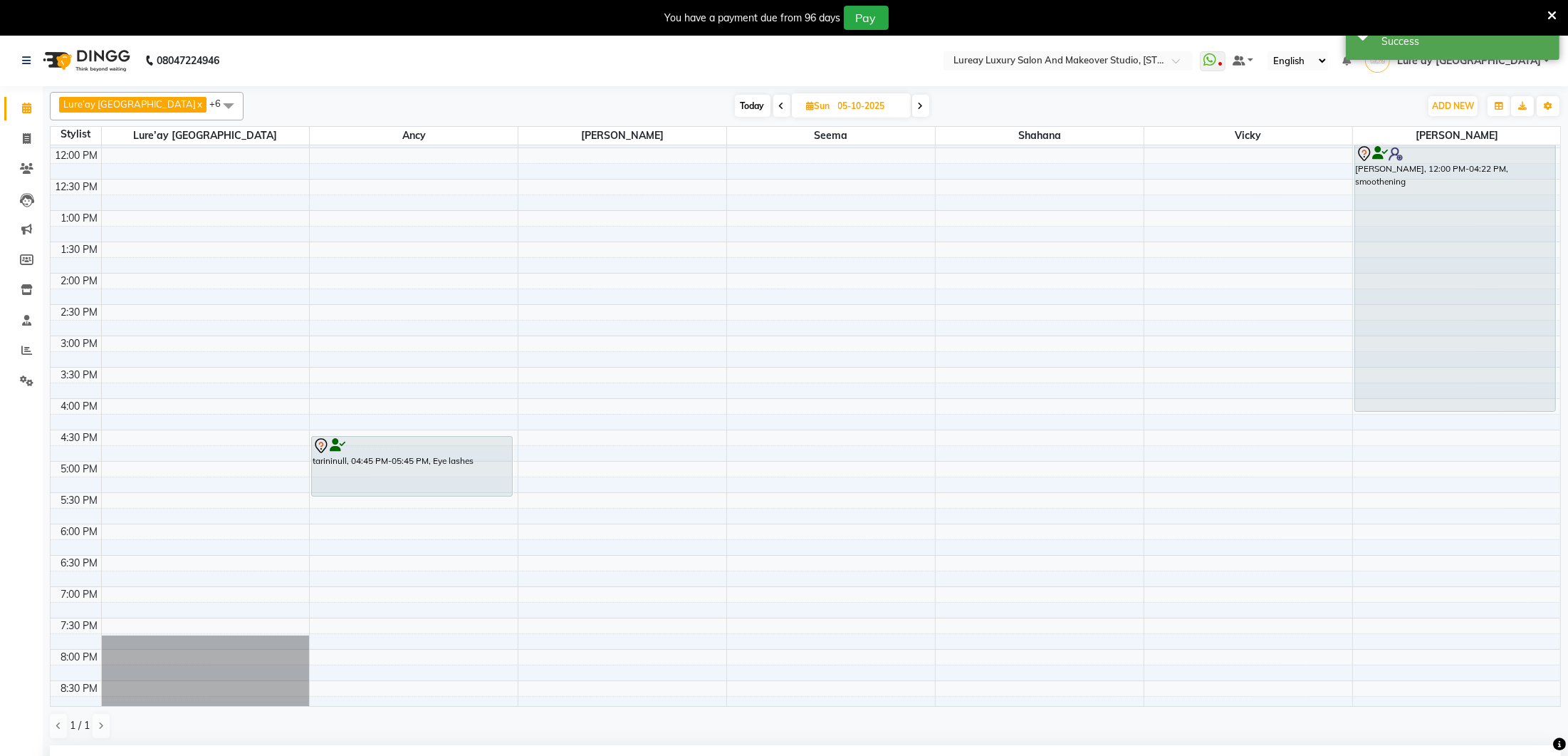
click at [773, 107] on span at bounding box center [782, 106] width 17 height 22
type input "04-10-2025"
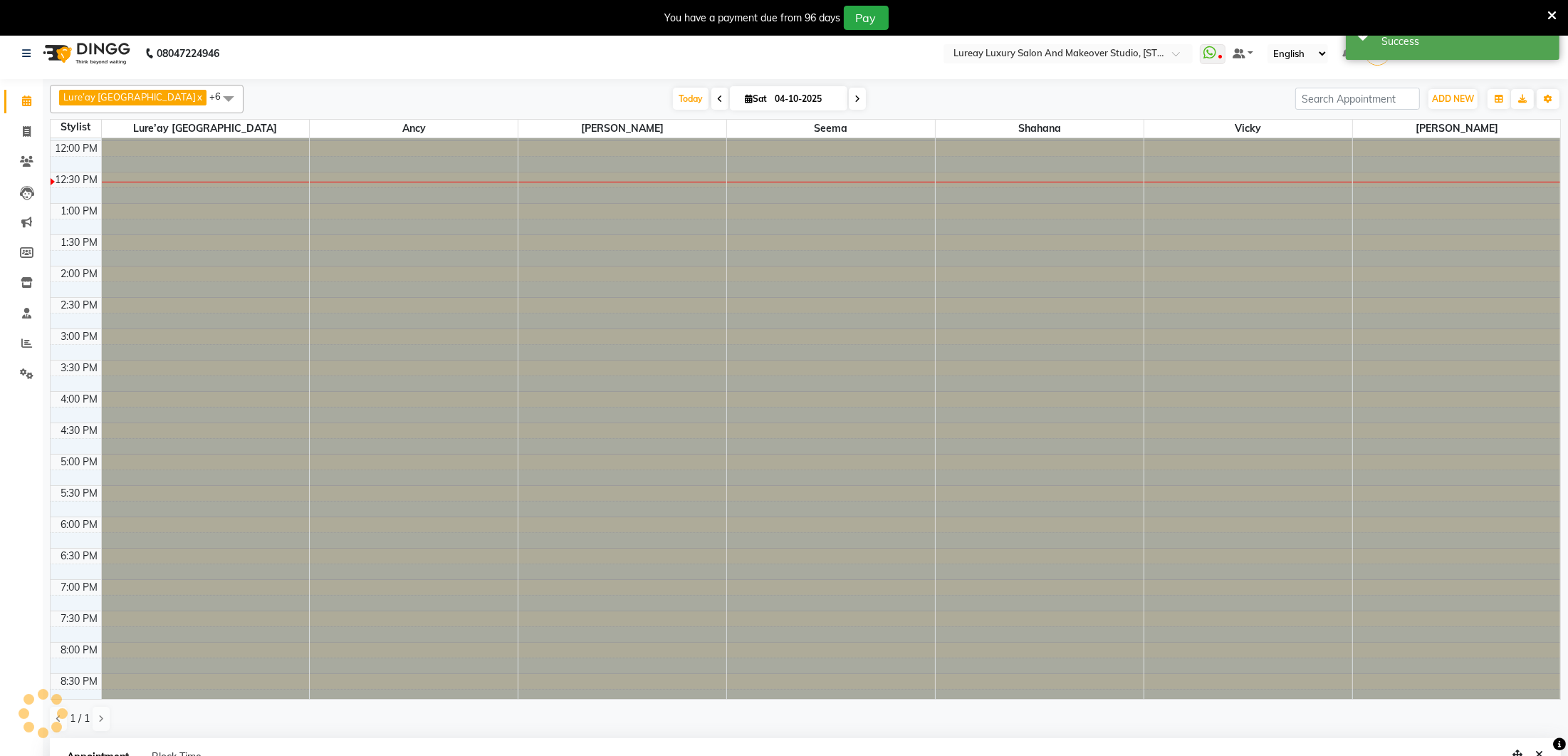
scroll to position [185, 0]
select select "720"
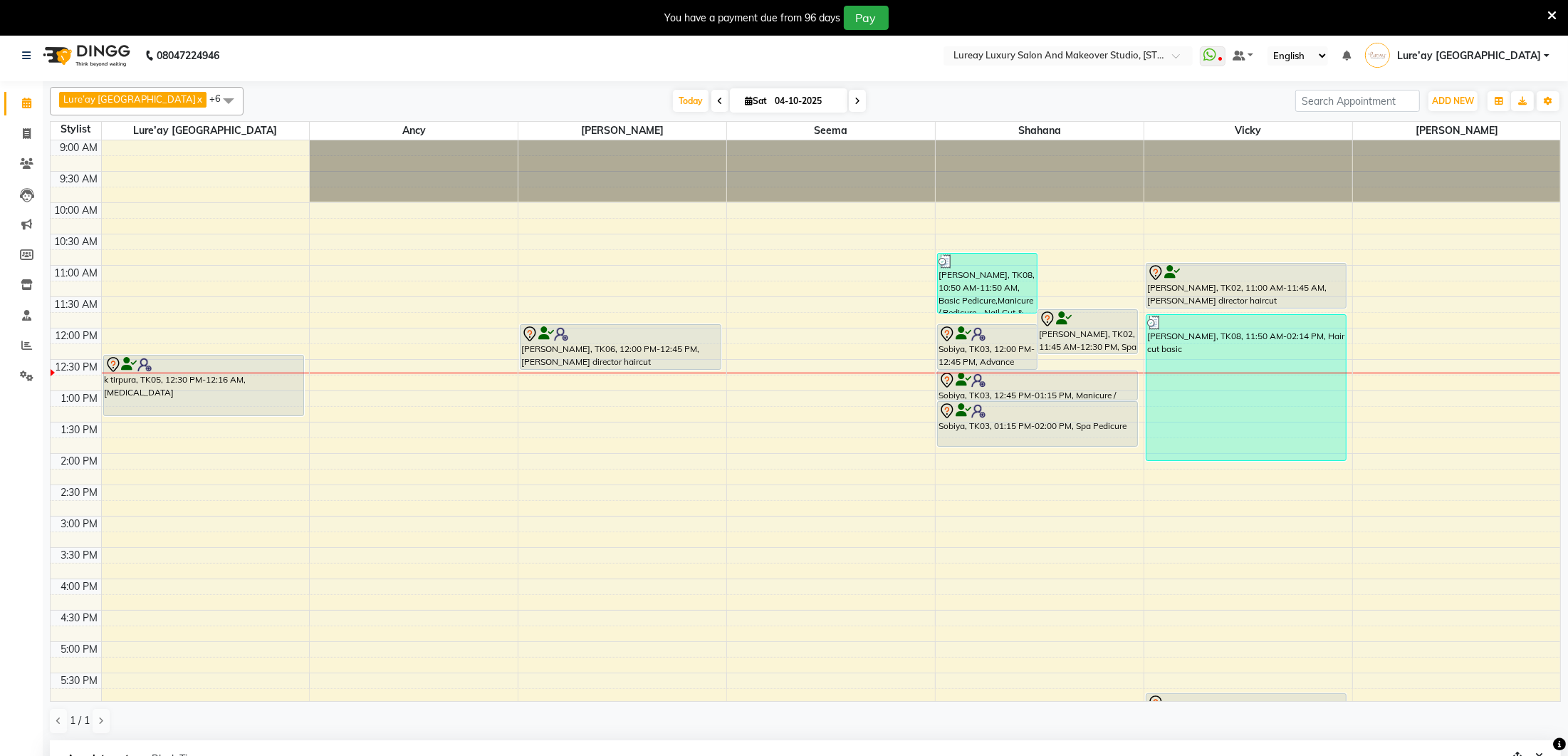
scroll to position [0, 0]
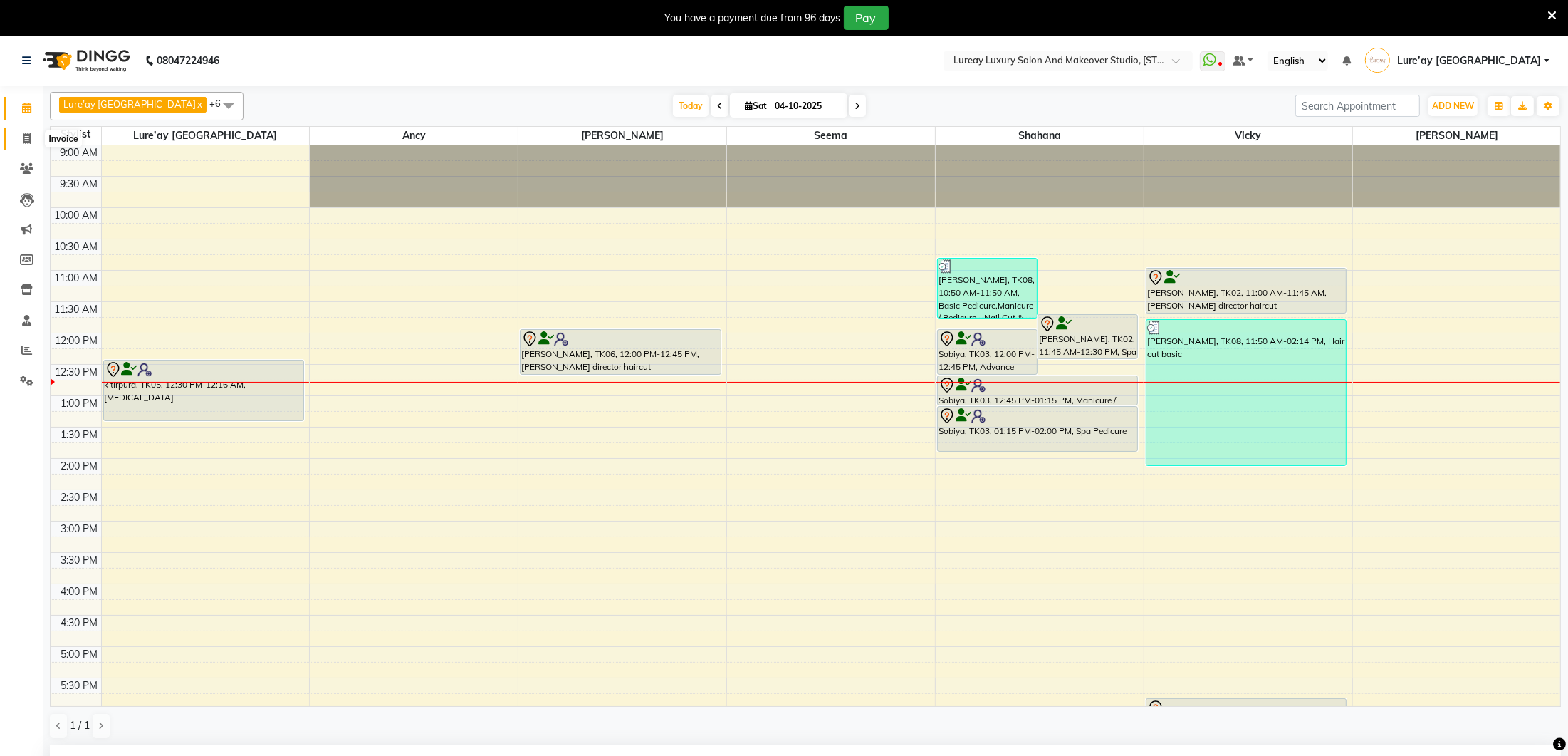
click at [26, 139] on icon at bounding box center [27, 138] width 8 height 11
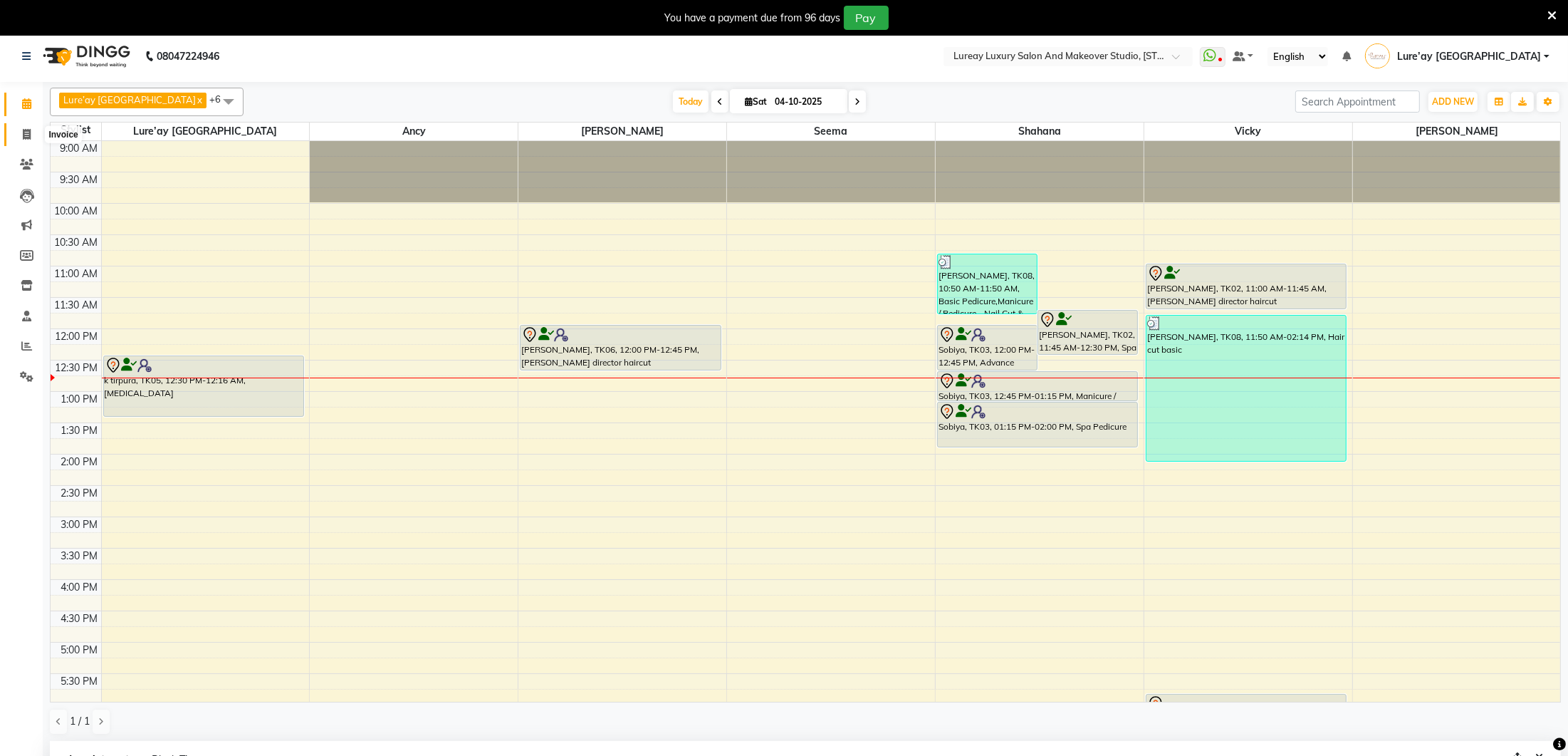
select select "service"
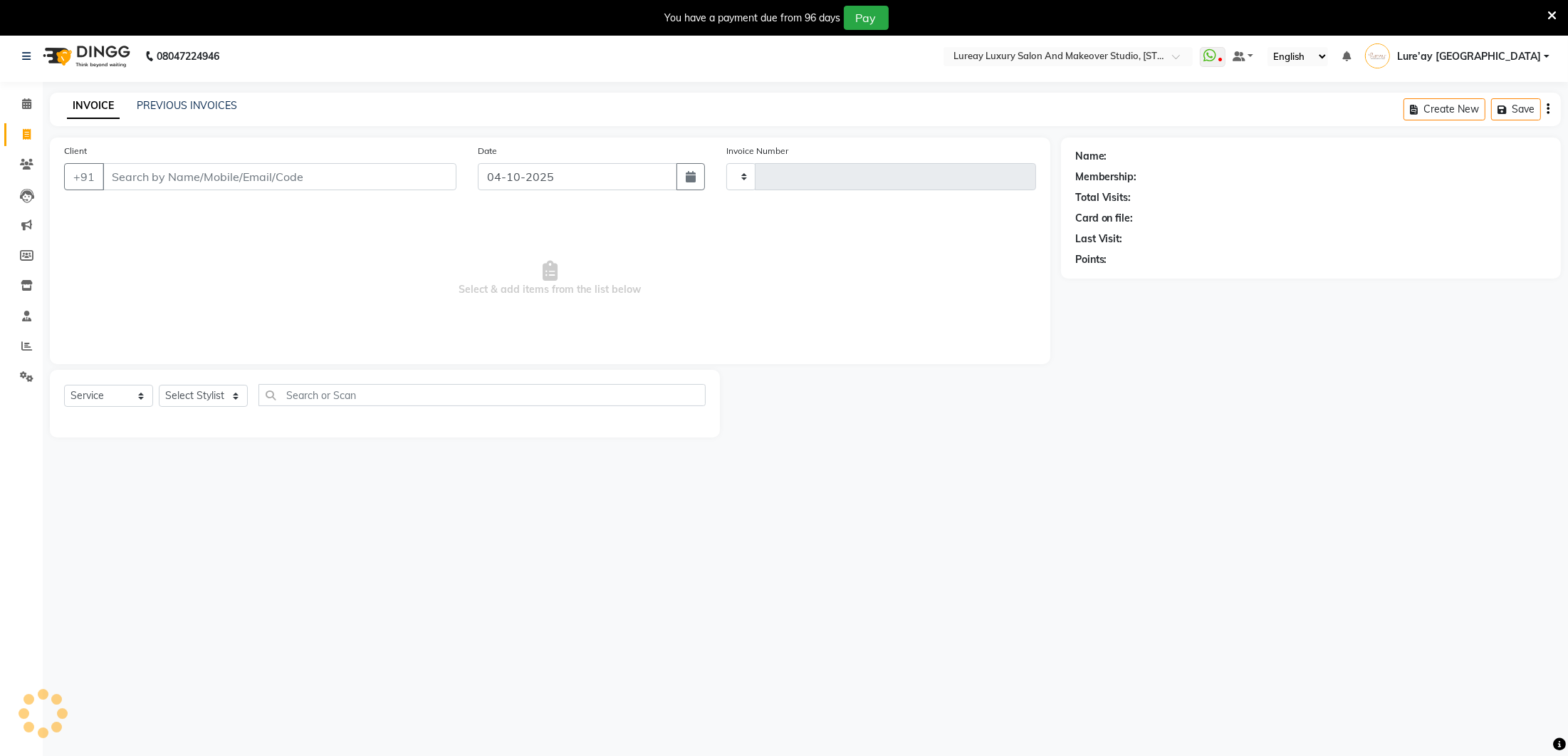
scroll to position [0, 0]
type input "0401"
select select "4075"
click at [231, 401] on select "Select Stylist Ancy Avantika Lure’ay India Nadeem Seema shahana Vicky vimla" at bounding box center [213, 400] width 110 height 22
select select "70810"
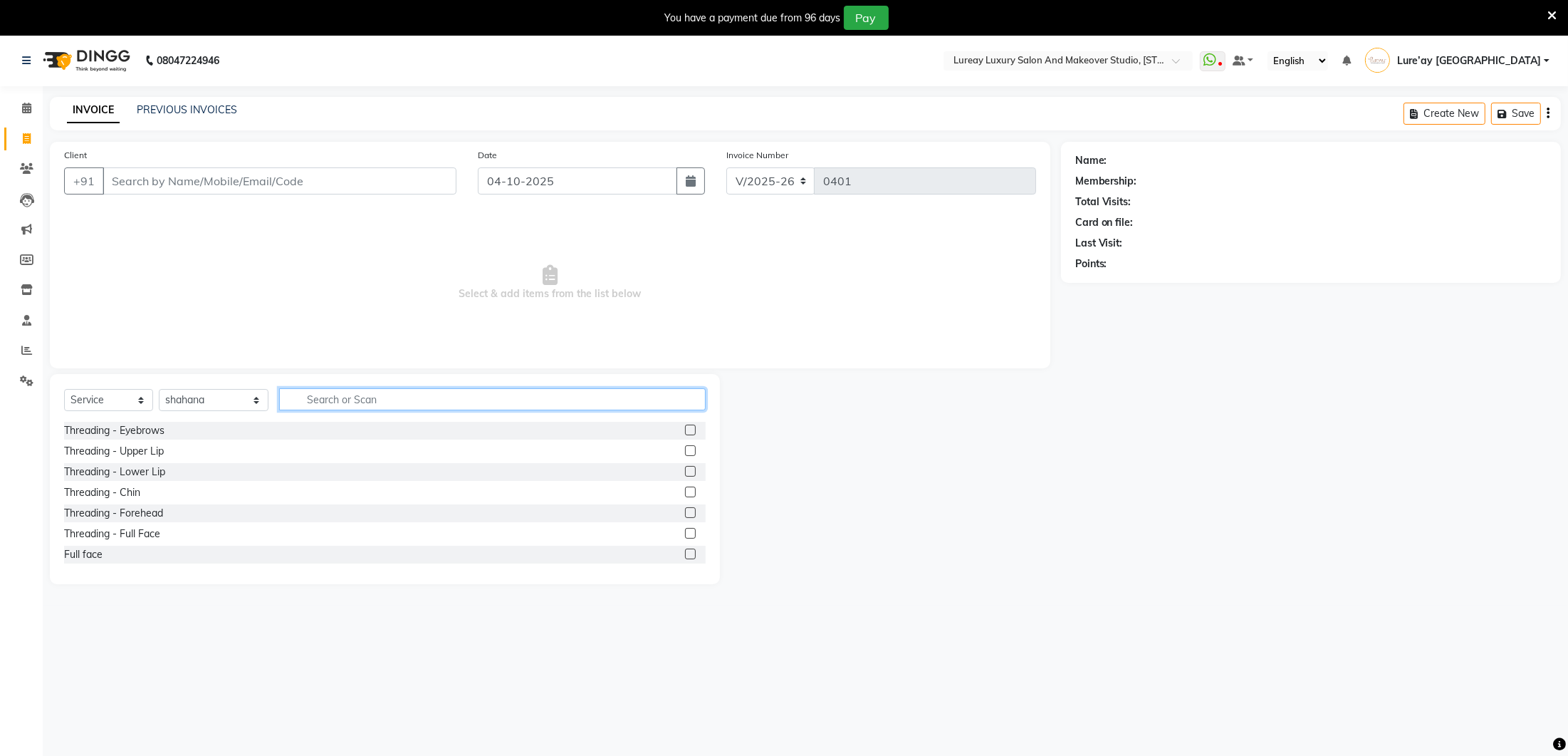
click at [305, 398] on input "text" at bounding box center [492, 399] width 427 height 22
type input "detan"
drag, startPoint x: 691, startPoint y: 429, endPoint x: 634, endPoint y: 407, distance: 61.1
click at [691, 429] on label at bounding box center [690, 428] width 11 height 11
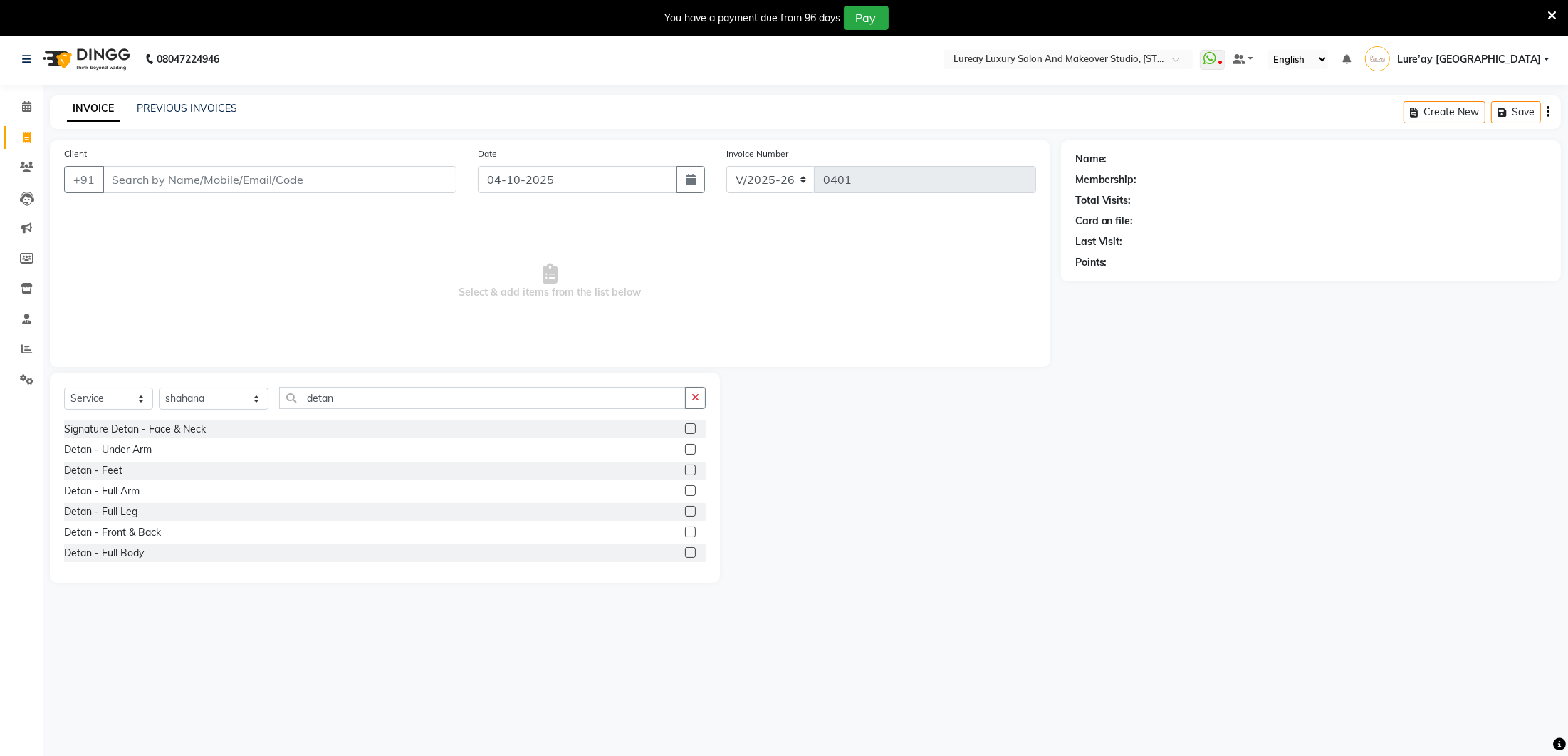
click at [691, 429] on input "checkbox" at bounding box center [689, 428] width 9 height 9
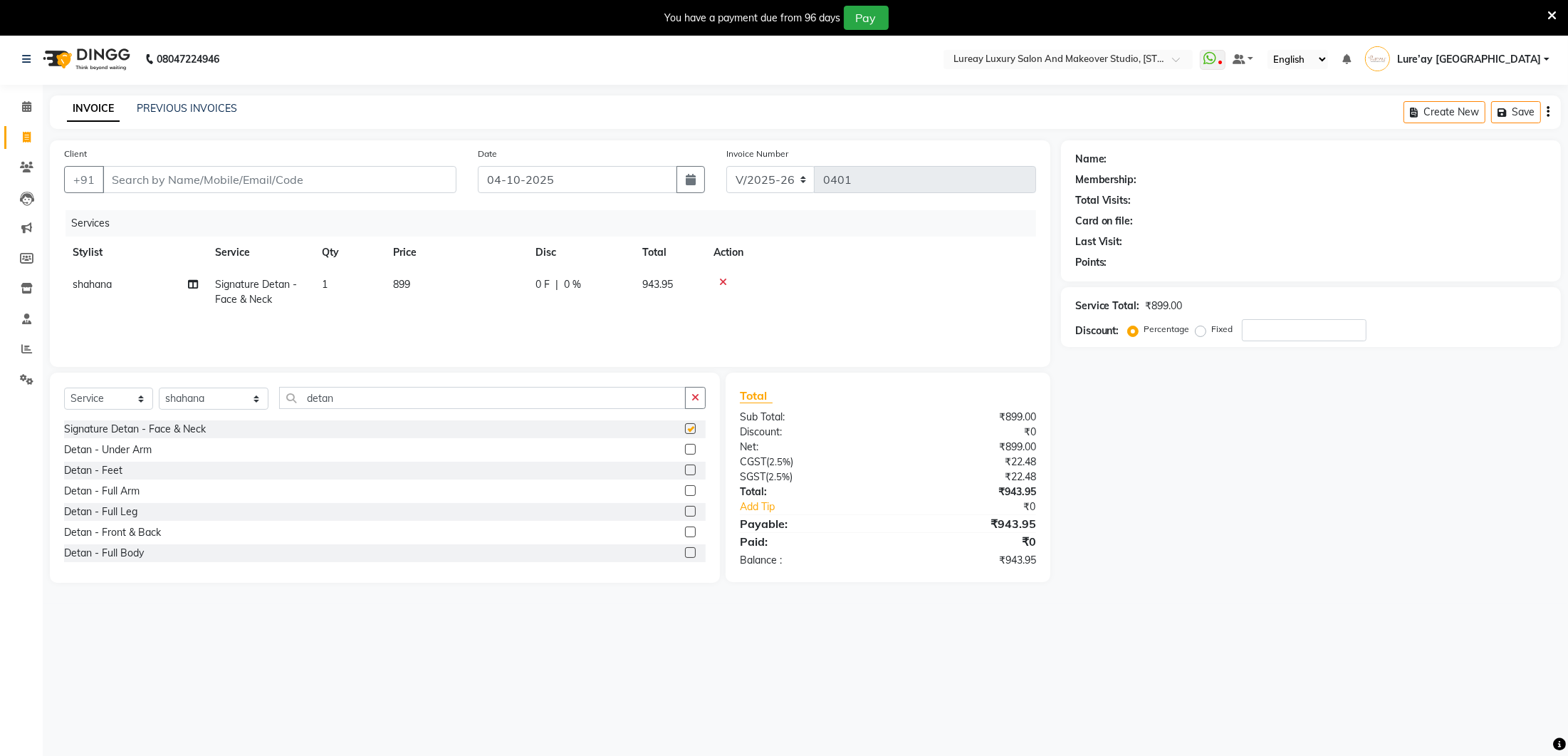
checkbox input "false"
click at [419, 285] on td "899" at bounding box center [455, 292] width 142 height 47
select select "70810"
click at [529, 281] on input "899" at bounding box center [522, 288] width 125 height 22
type input "8"
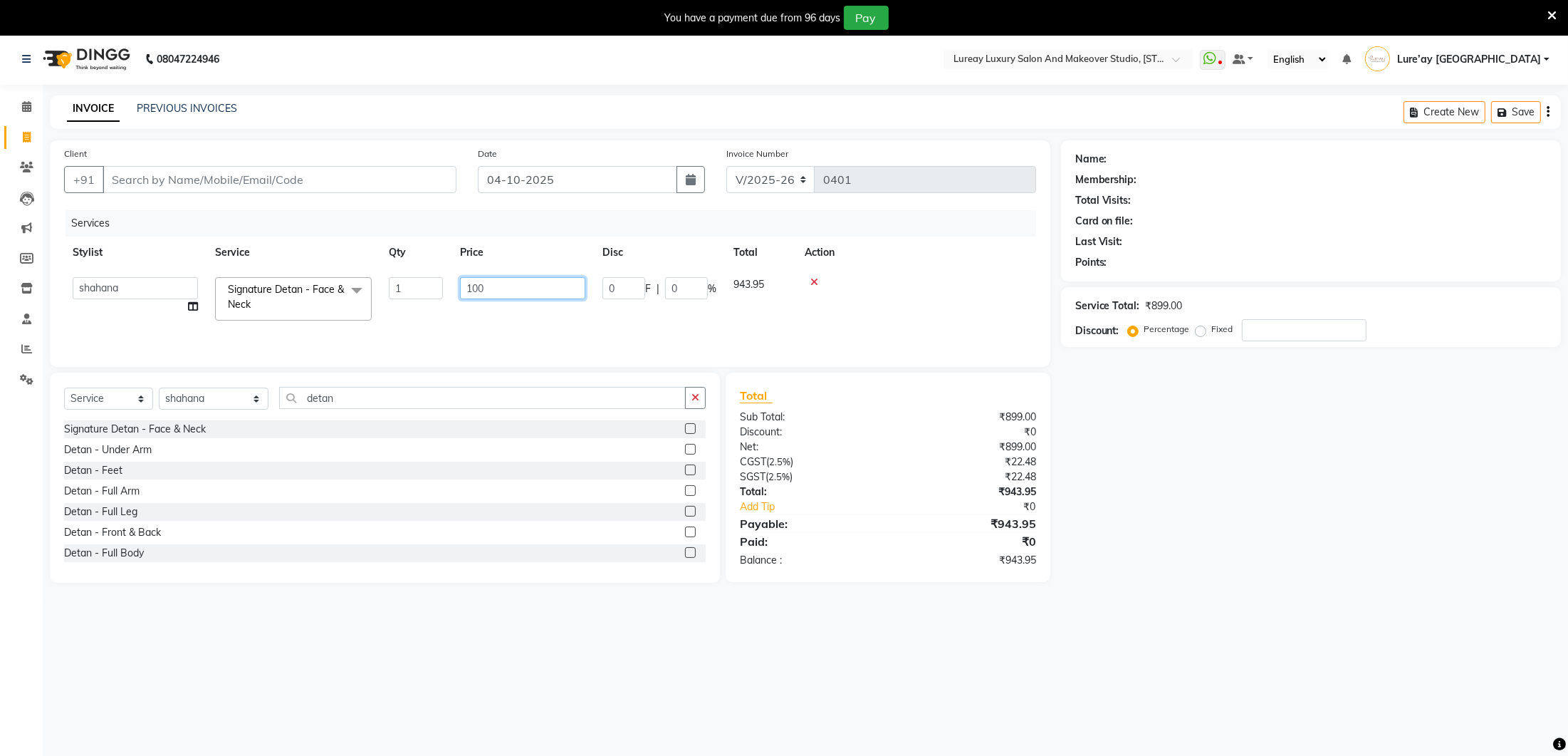
type input "1000"
click at [529, 315] on div "Services Stylist Service Qty Price Disc Total Action shahana Signature Detan - …" at bounding box center [550, 281] width 972 height 142
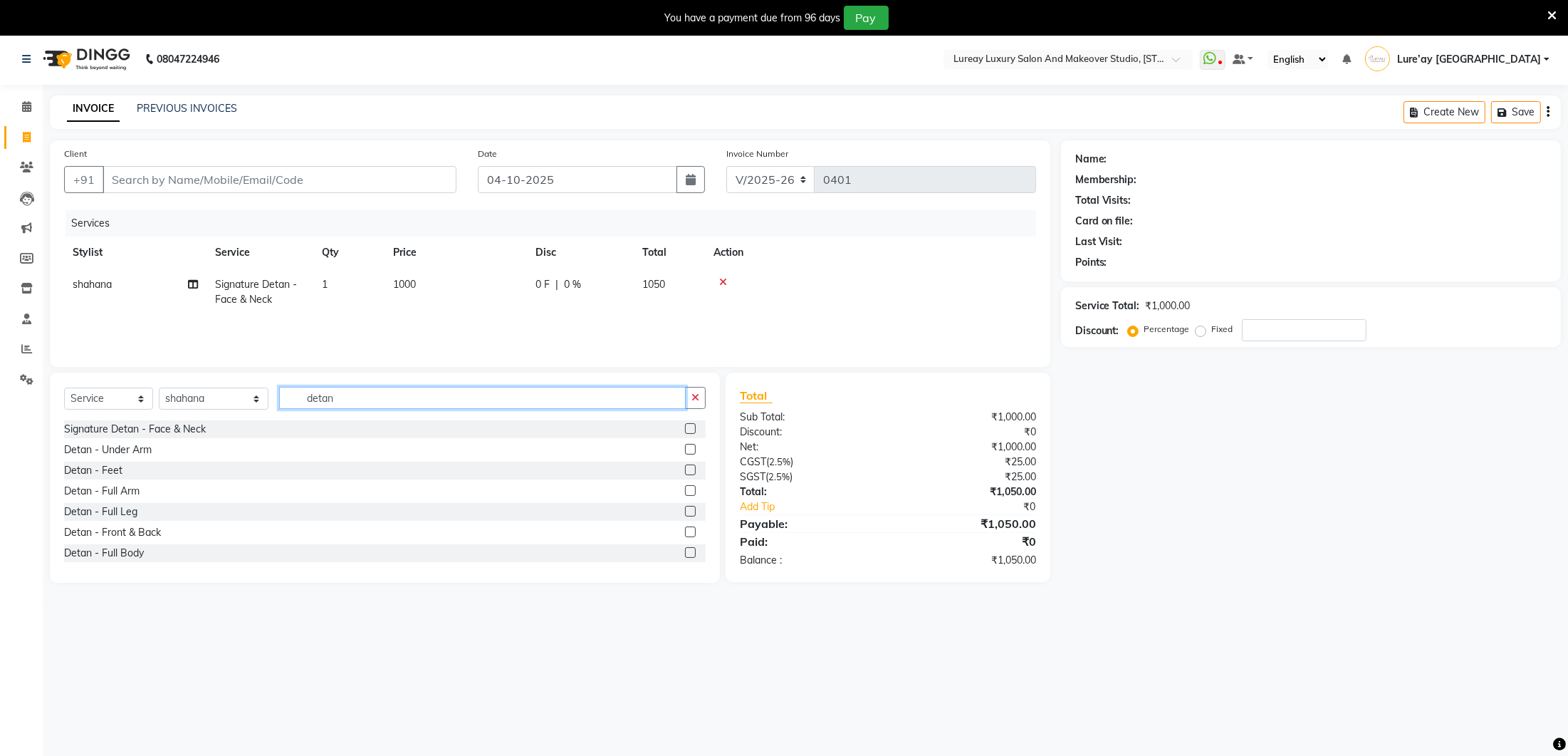
click at [350, 406] on input "detan" at bounding box center [483, 398] width 407 height 22
type input "d"
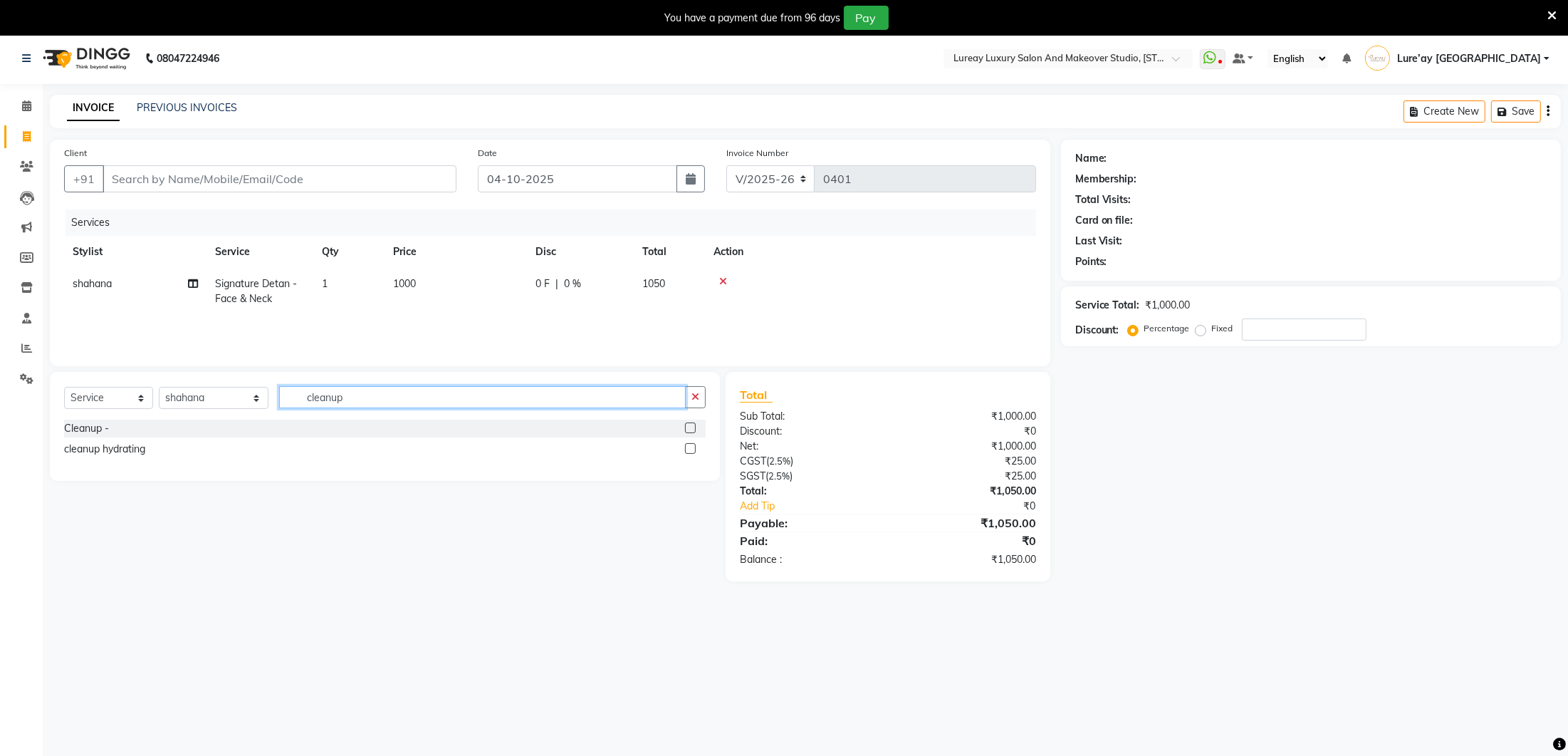
type input "cleanup"
click at [690, 425] on label at bounding box center [690, 428] width 11 height 11
click at [690, 425] on input "checkbox" at bounding box center [689, 428] width 9 height 9
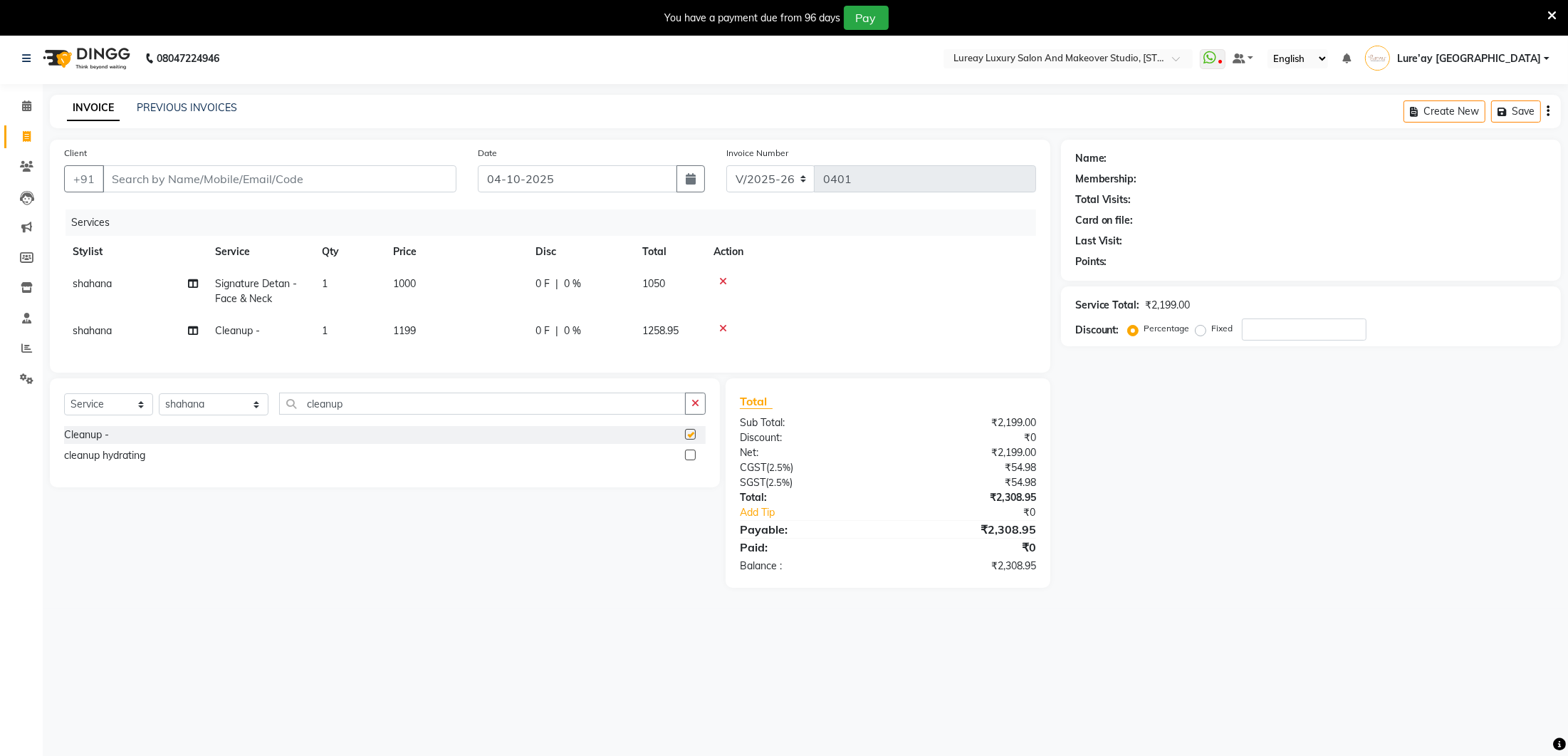
checkbox input "false"
click at [475, 345] on td "1199" at bounding box center [455, 330] width 142 height 32
select select "70810"
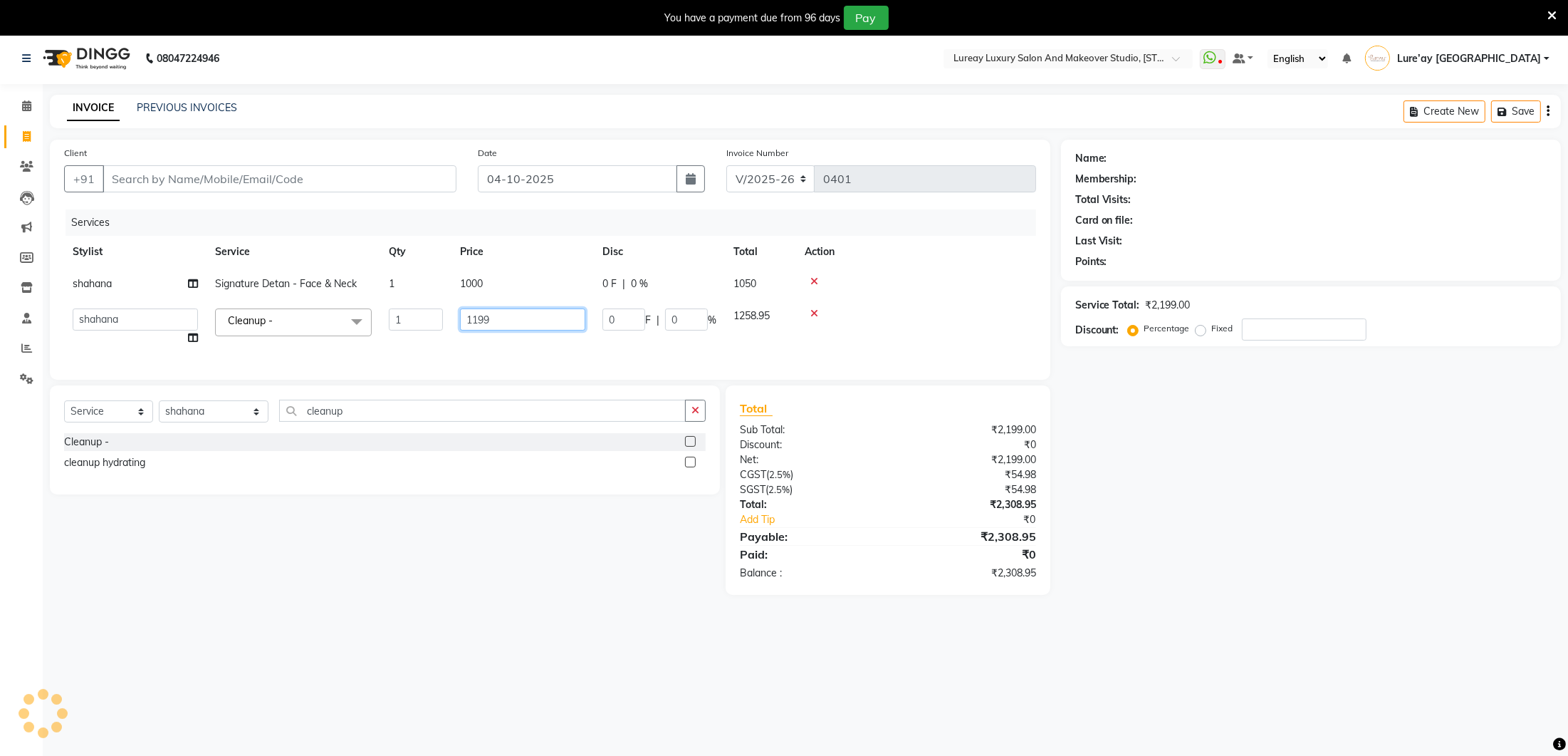
click at [500, 325] on input "1199" at bounding box center [522, 319] width 125 height 22
type input "1500"
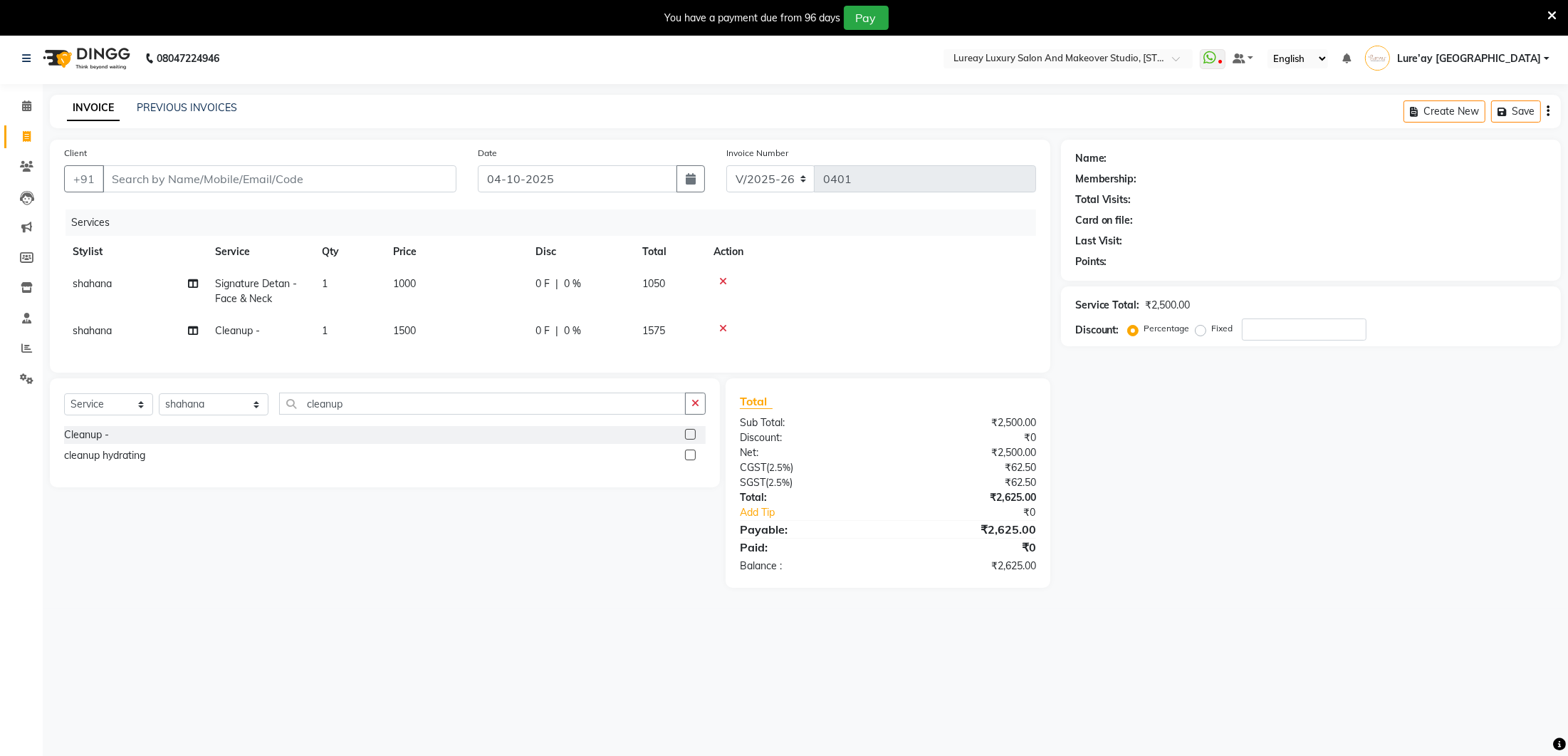
click at [499, 345] on td "1500" at bounding box center [455, 330] width 142 height 32
select select "70810"
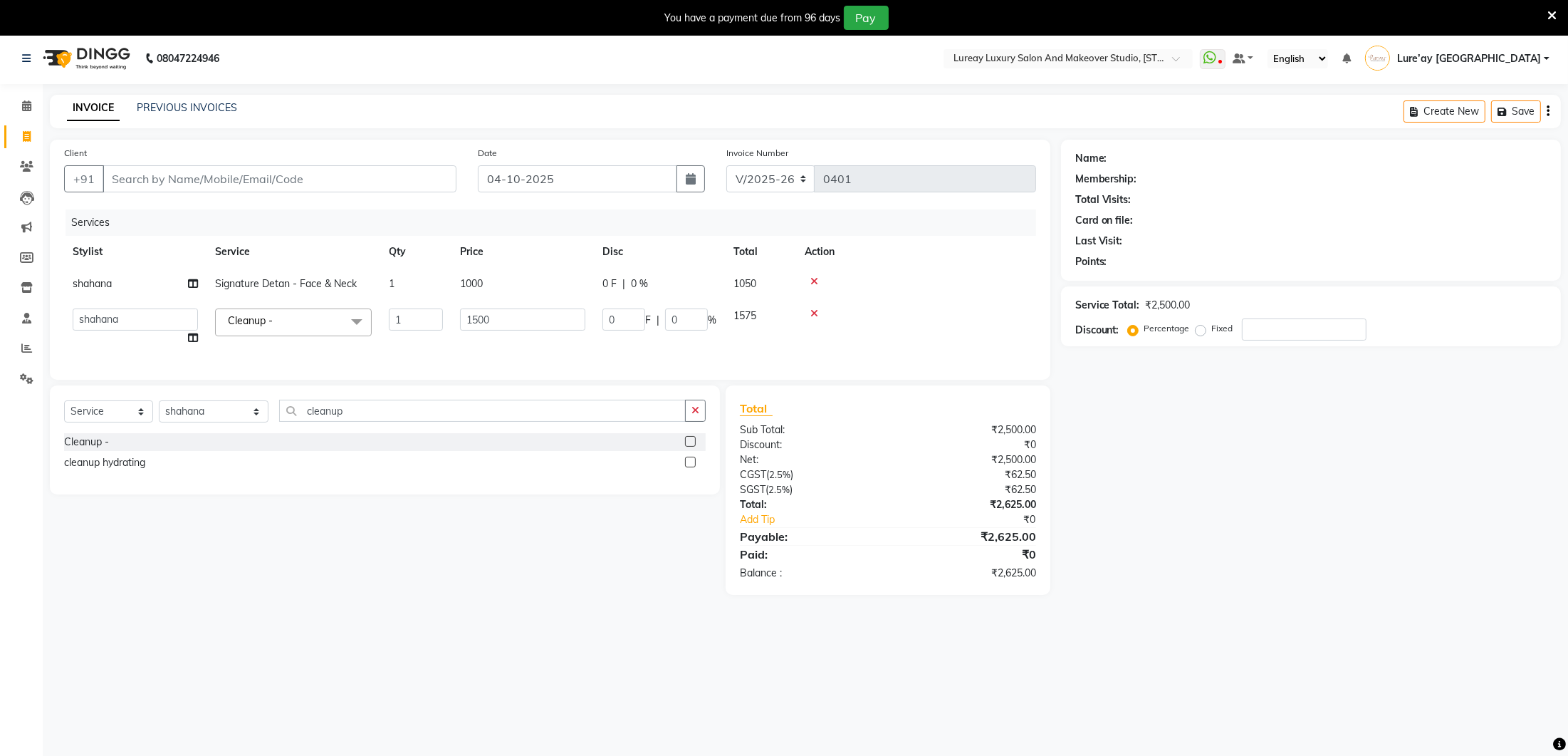
click at [363, 423] on div "Select Service Product Membership Package Voucher Prepaid Gift Card Select Styl…" at bounding box center [385, 416] width 642 height 33
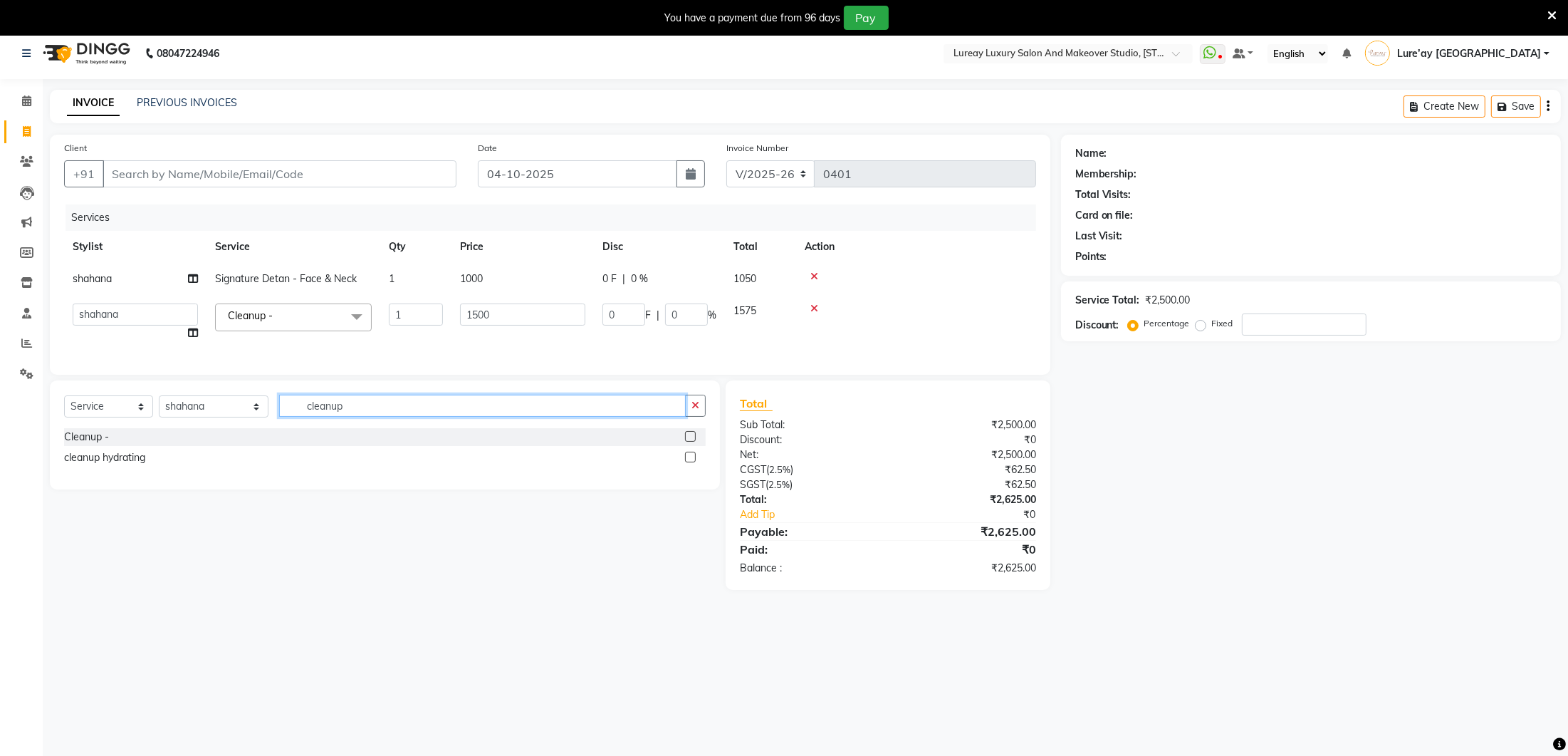
click at [372, 410] on input "cleanup" at bounding box center [483, 406] width 407 height 22
type input "c"
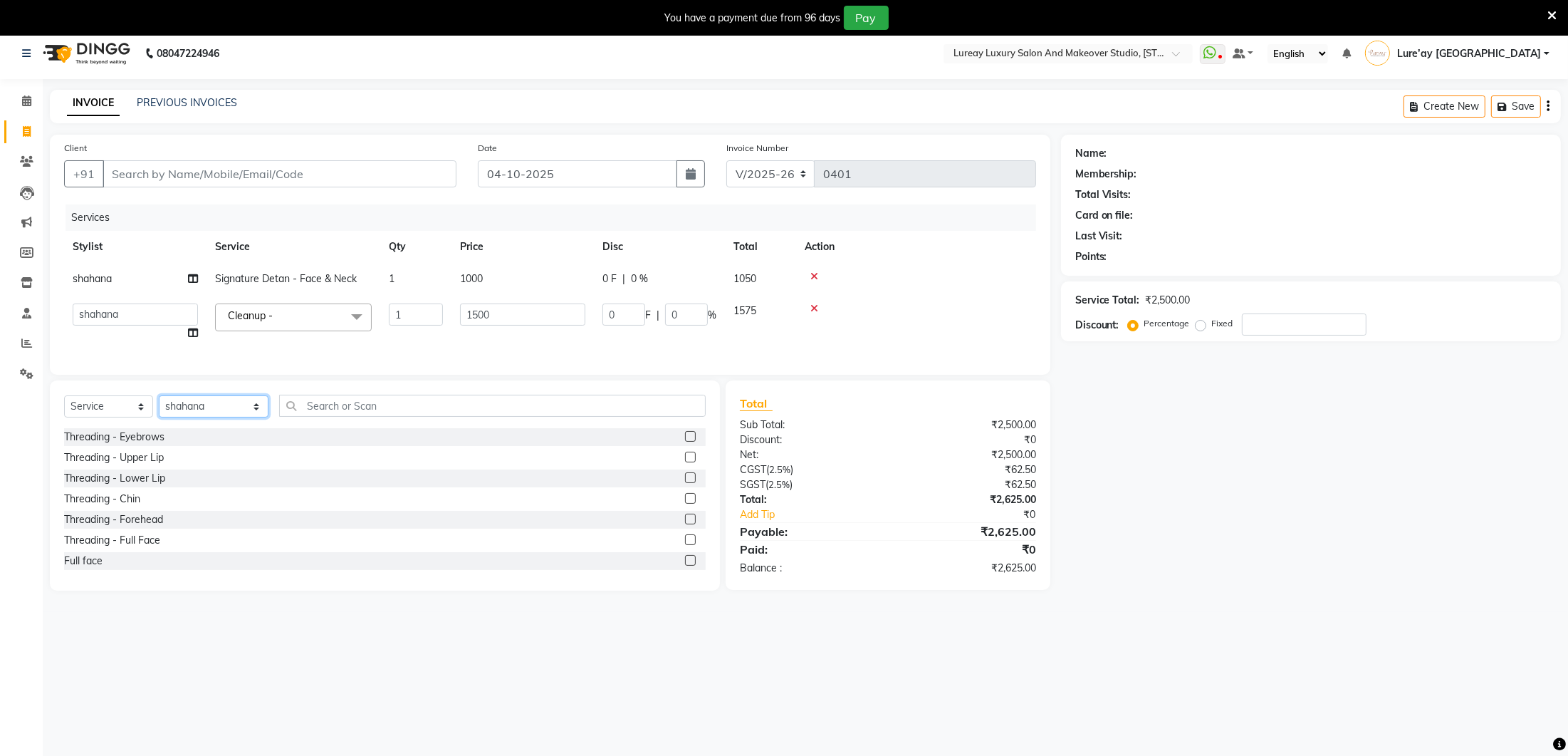
click at [182, 410] on select "Select Stylist Ancy Avantika Lure’ay India Nadeem Seema shahana Vicky vimla" at bounding box center [213, 406] width 110 height 22
select select "35806"
click at [324, 403] on input "text" at bounding box center [492, 406] width 427 height 22
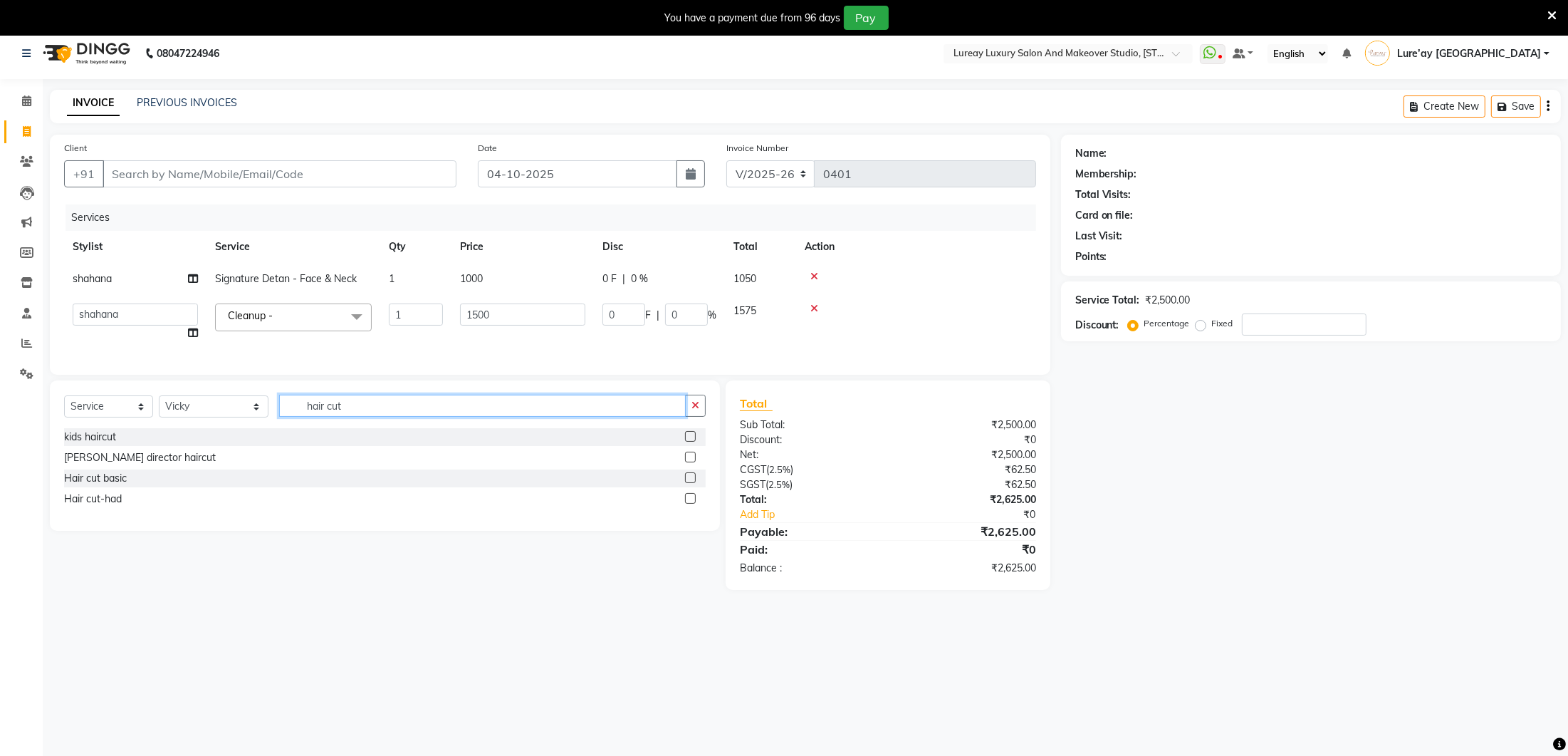
type input "hair cut"
click at [691, 454] on label at bounding box center [690, 457] width 11 height 11
click at [691, 454] on input "checkbox" at bounding box center [689, 457] width 9 height 9
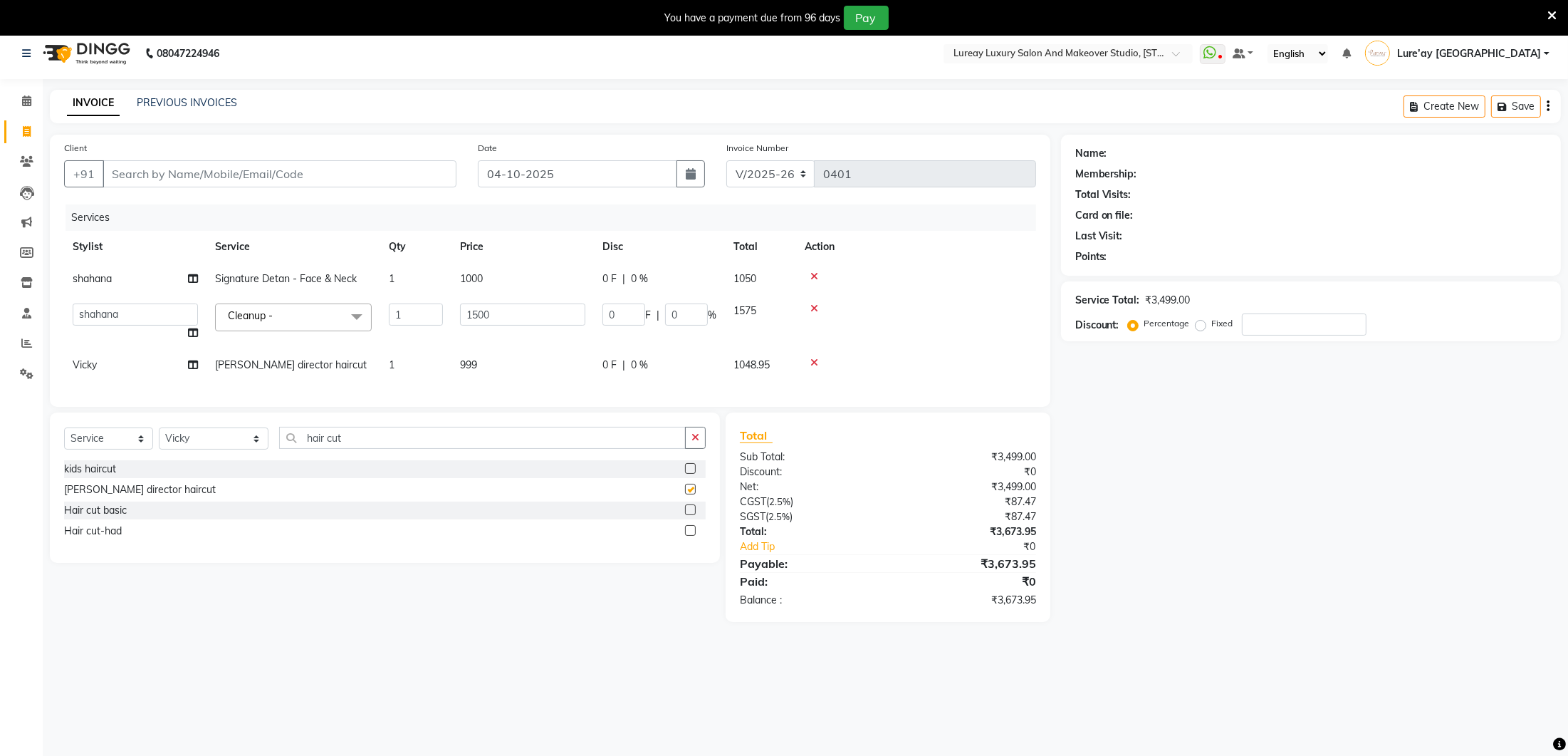
checkbox input "false"
click at [475, 384] on div "Services Stylist Service Qty Price Disc Total Action shahana Signature Detan - …" at bounding box center [550, 298] width 972 height 188
click at [543, 370] on td "999" at bounding box center [522, 365] width 142 height 32
select select "35806"
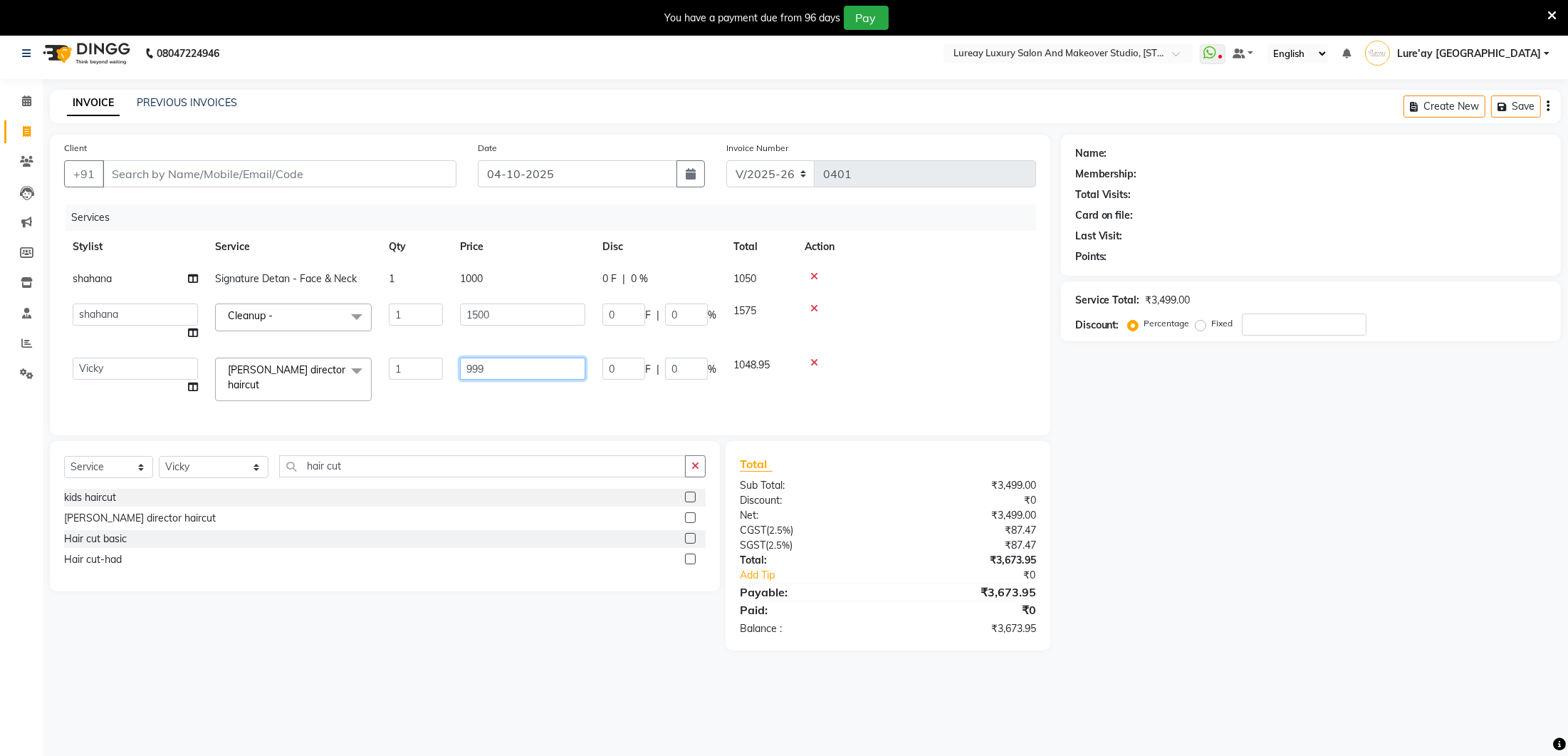
click at [542, 358] on input "999" at bounding box center [522, 368] width 125 height 22
click at [539, 367] on input "999" at bounding box center [522, 368] width 125 height 22
type input "9"
type input "500"
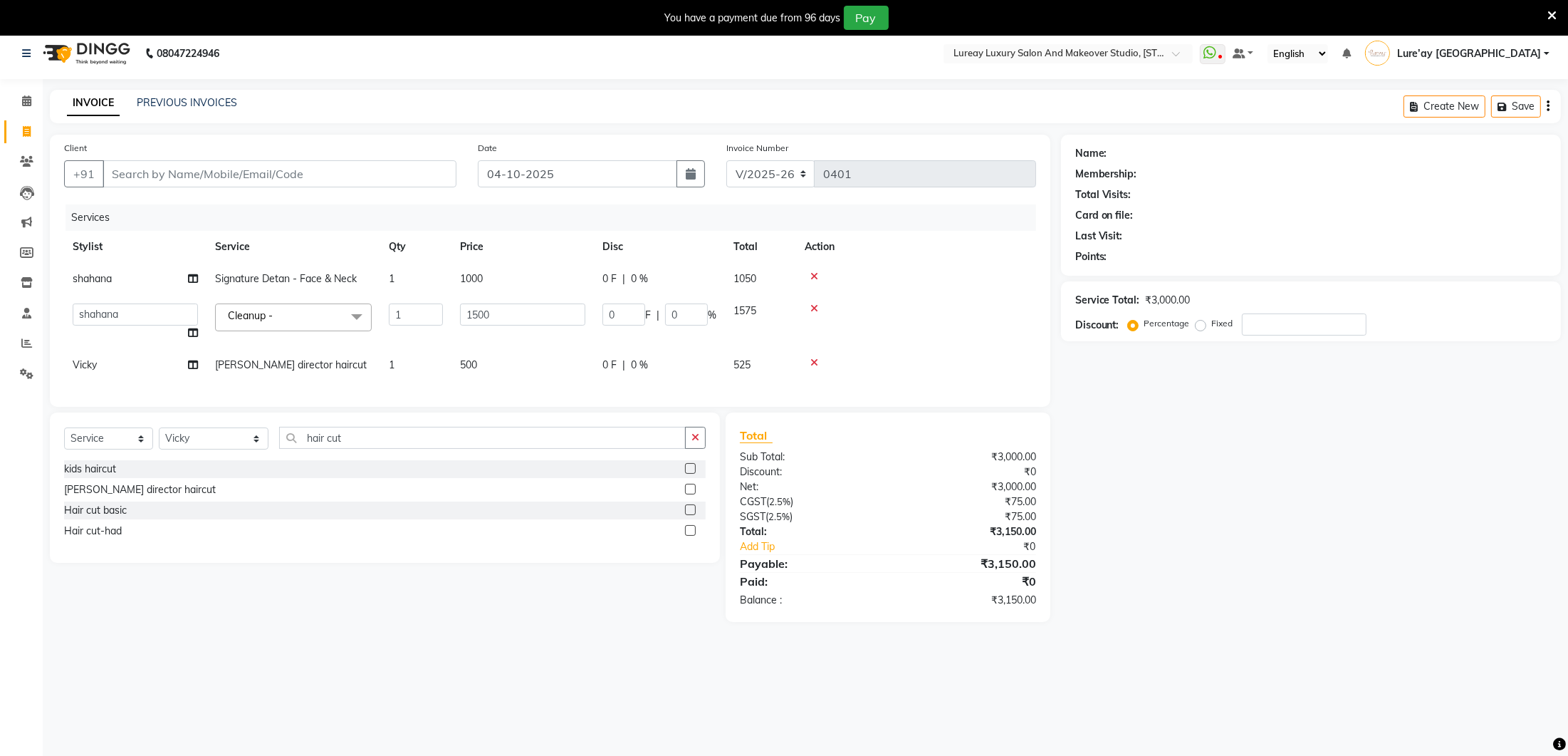
click at [516, 406] on div "Client +91 Date 04-10-2025 Invoice Number V/2025 V/2025-26 0401 Services Stylis…" at bounding box center [550, 271] width 1001 height 272
click at [411, 176] on input "Client" at bounding box center [279, 173] width 354 height 27
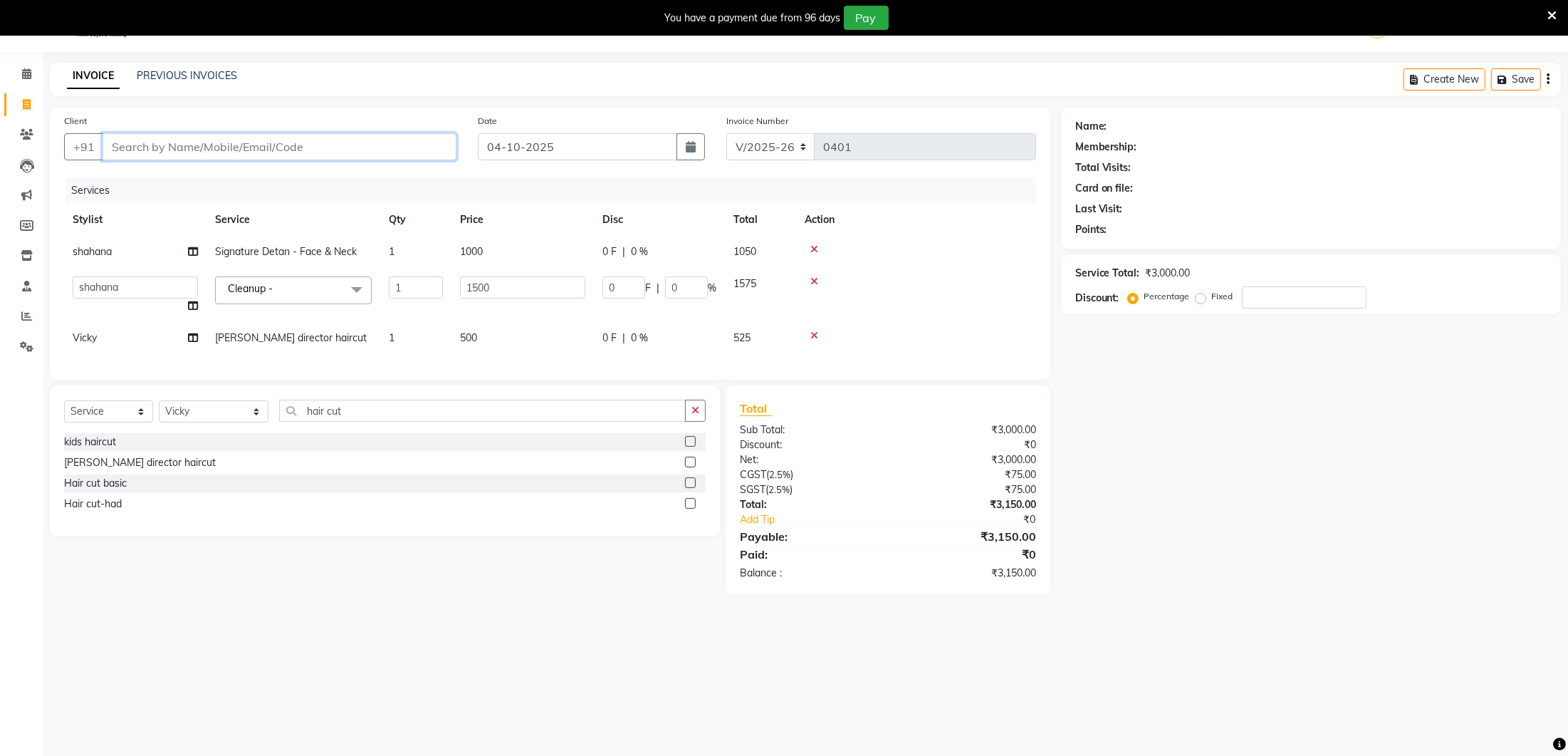
scroll to position [0, 0]
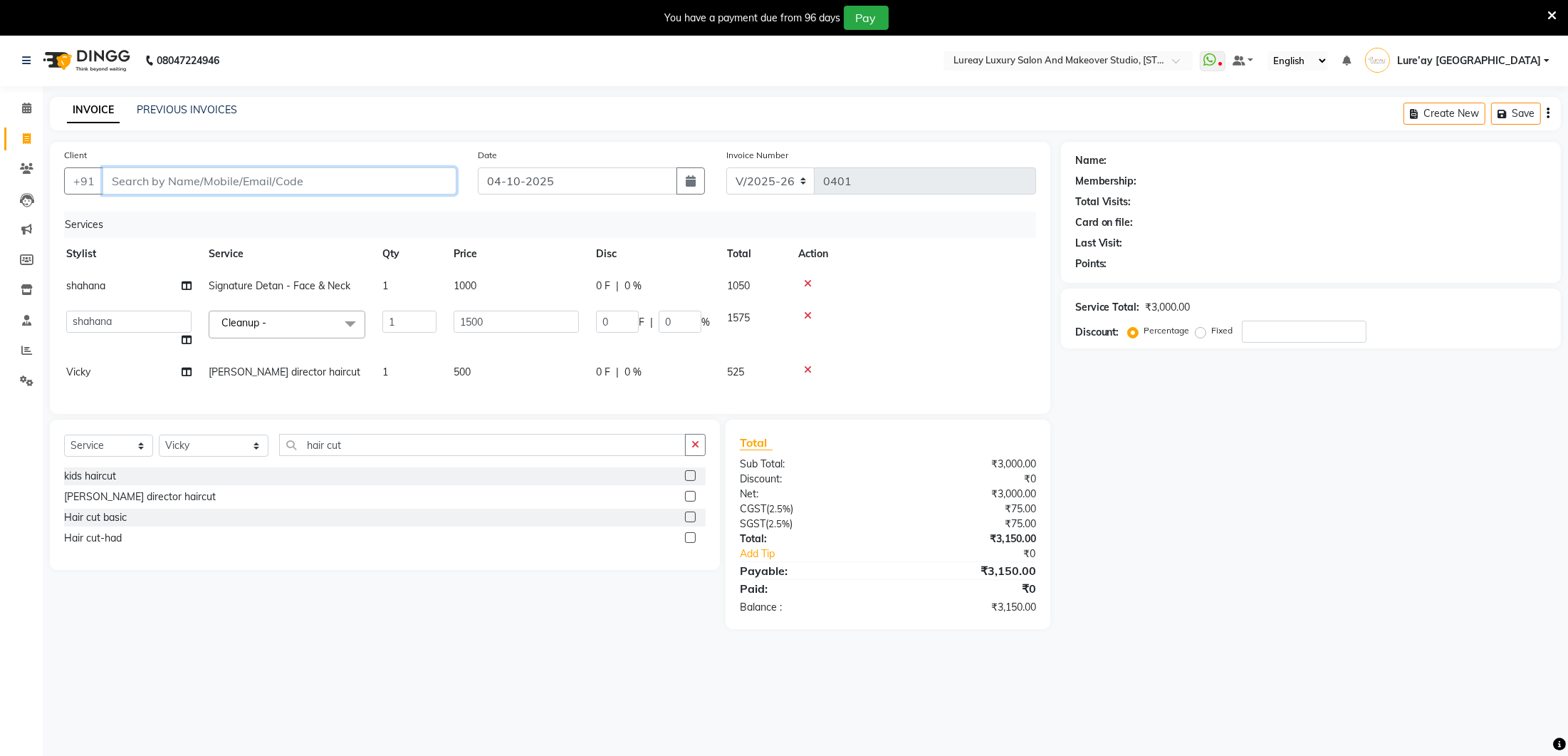
click at [279, 187] on input "Client" at bounding box center [279, 180] width 354 height 27
click at [365, 188] on input "Client" at bounding box center [279, 180] width 354 height 27
type input "7"
type input "0"
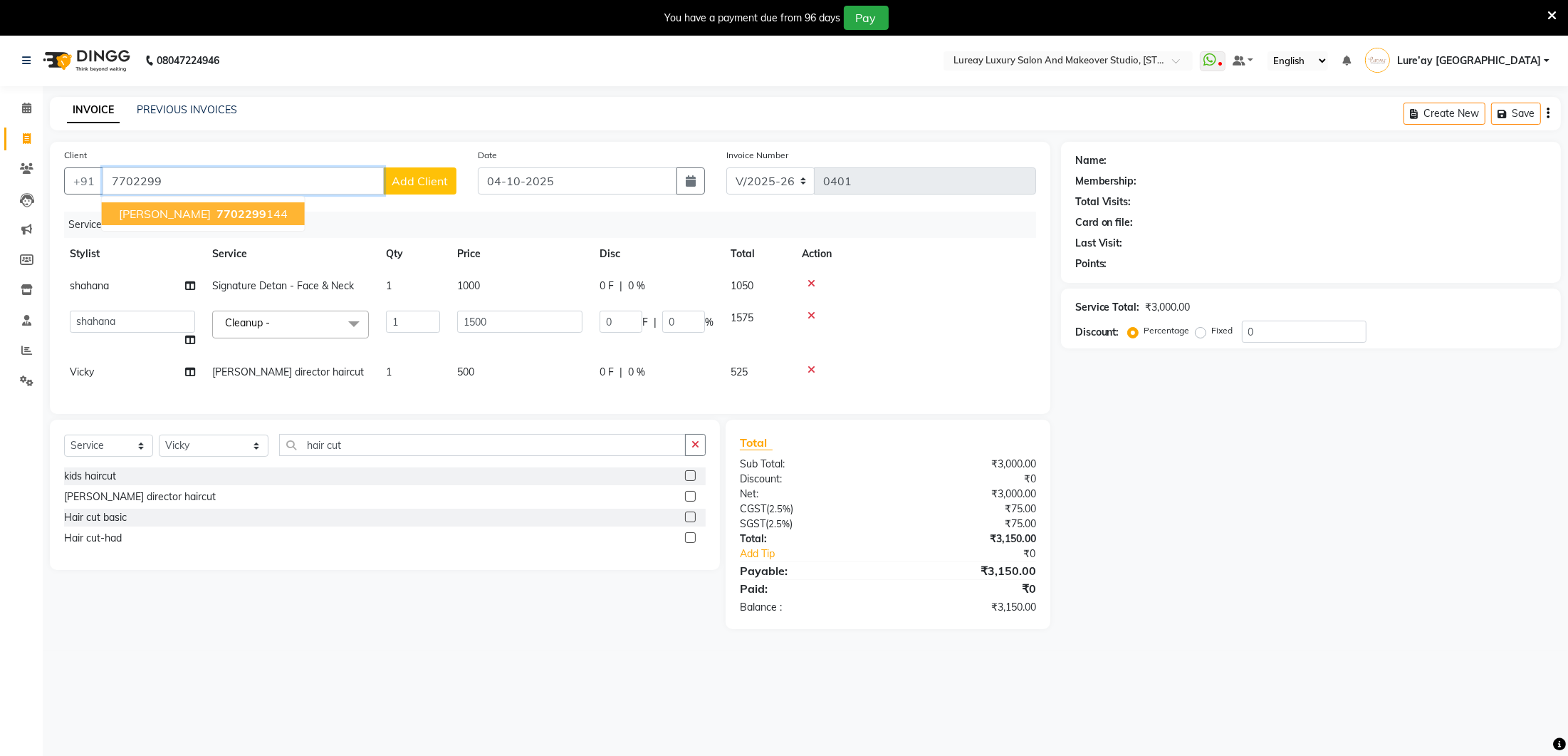
click at [214, 211] on ngb-highlight "7702299 144" at bounding box center [250, 214] width 74 height 15
type input "7702299144"
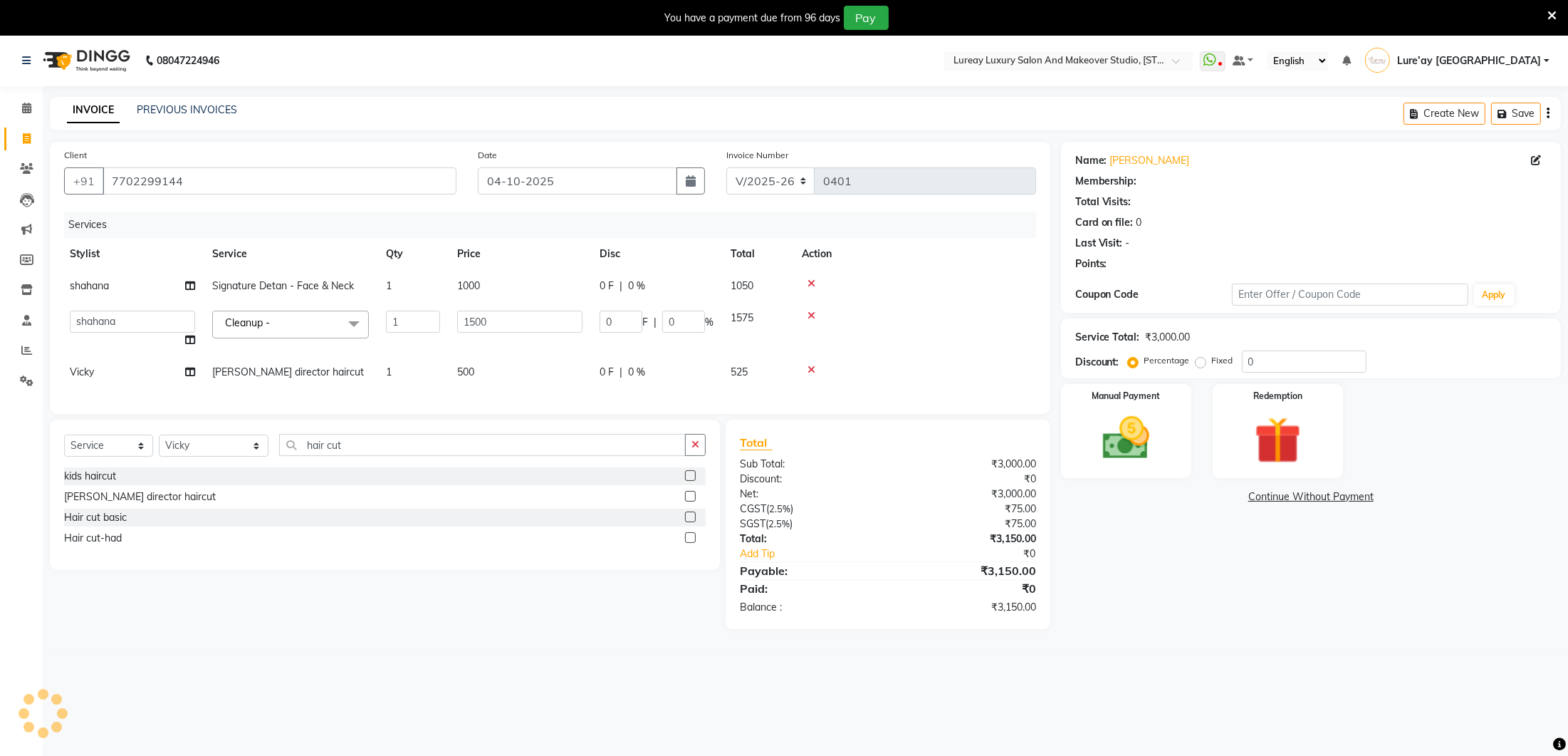
select select "1: Object"
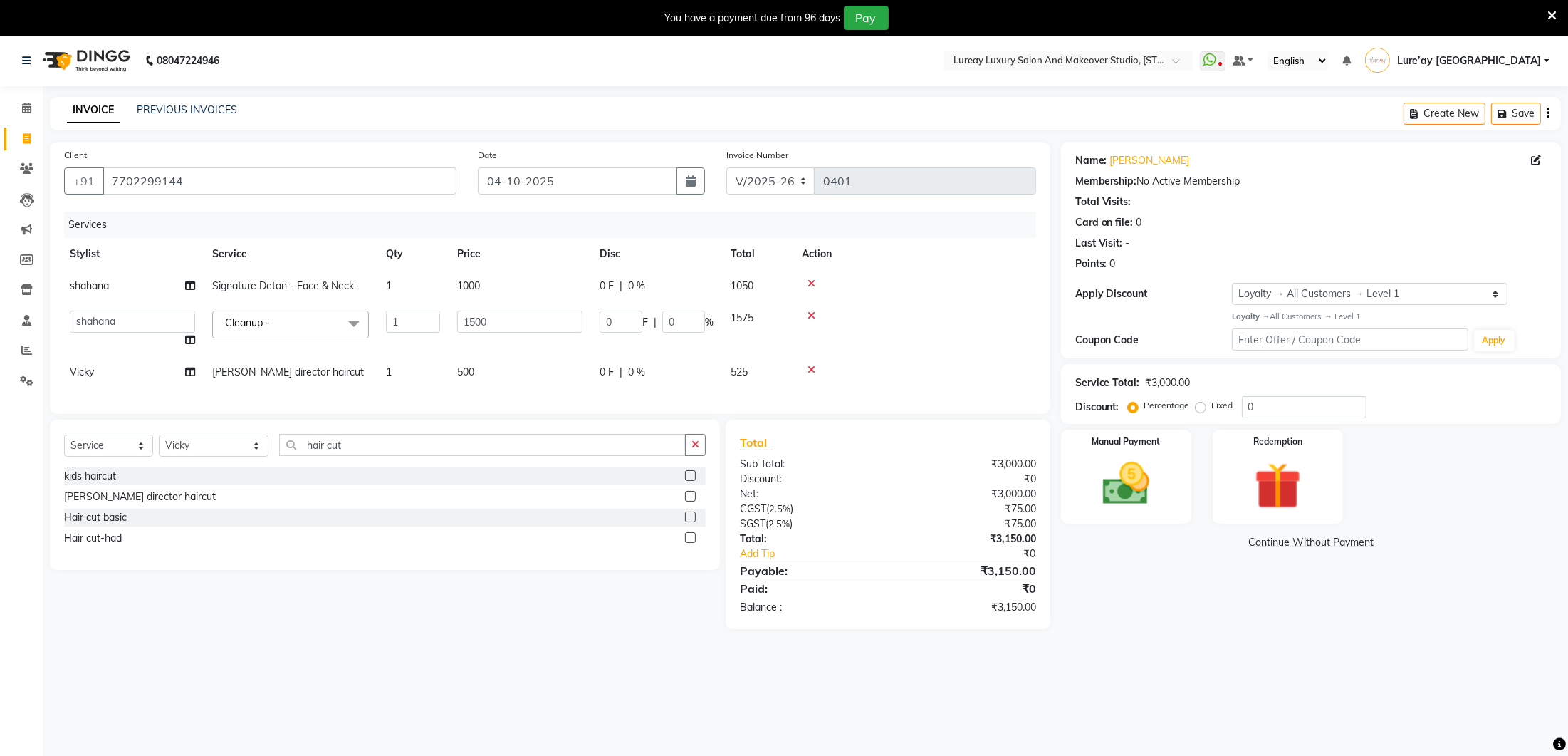
click at [1145, 403] on label "Percentage" at bounding box center [1167, 406] width 45 height 13
click at [1138, 403] on input "Percentage" at bounding box center [1136, 406] width 10 height 10
click at [1158, 477] on img at bounding box center [1126, 484] width 80 height 56
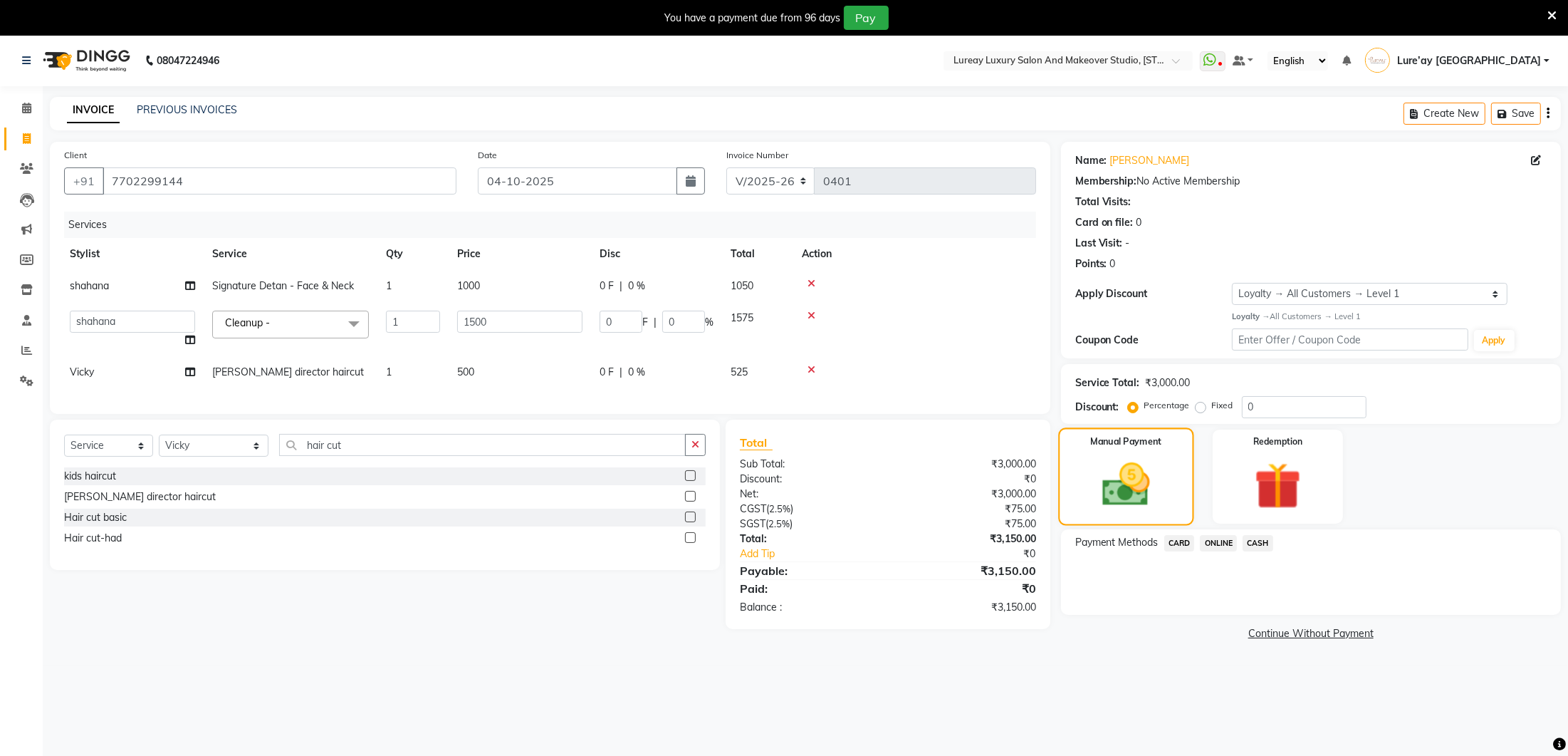
drag, startPoint x: 1128, startPoint y: 405, endPoint x: 1150, endPoint y: 432, distance: 34.8
click at [1145, 405] on label "Percentage" at bounding box center [1167, 406] width 45 height 13
click at [1131, 405] on input "Percentage" at bounding box center [1136, 406] width 10 height 10
click at [1145, 410] on label "Percentage" at bounding box center [1167, 406] width 45 height 13
click at [1137, 410] on input "Percentage" at bounding box center [1136, 406] width 10 height 10
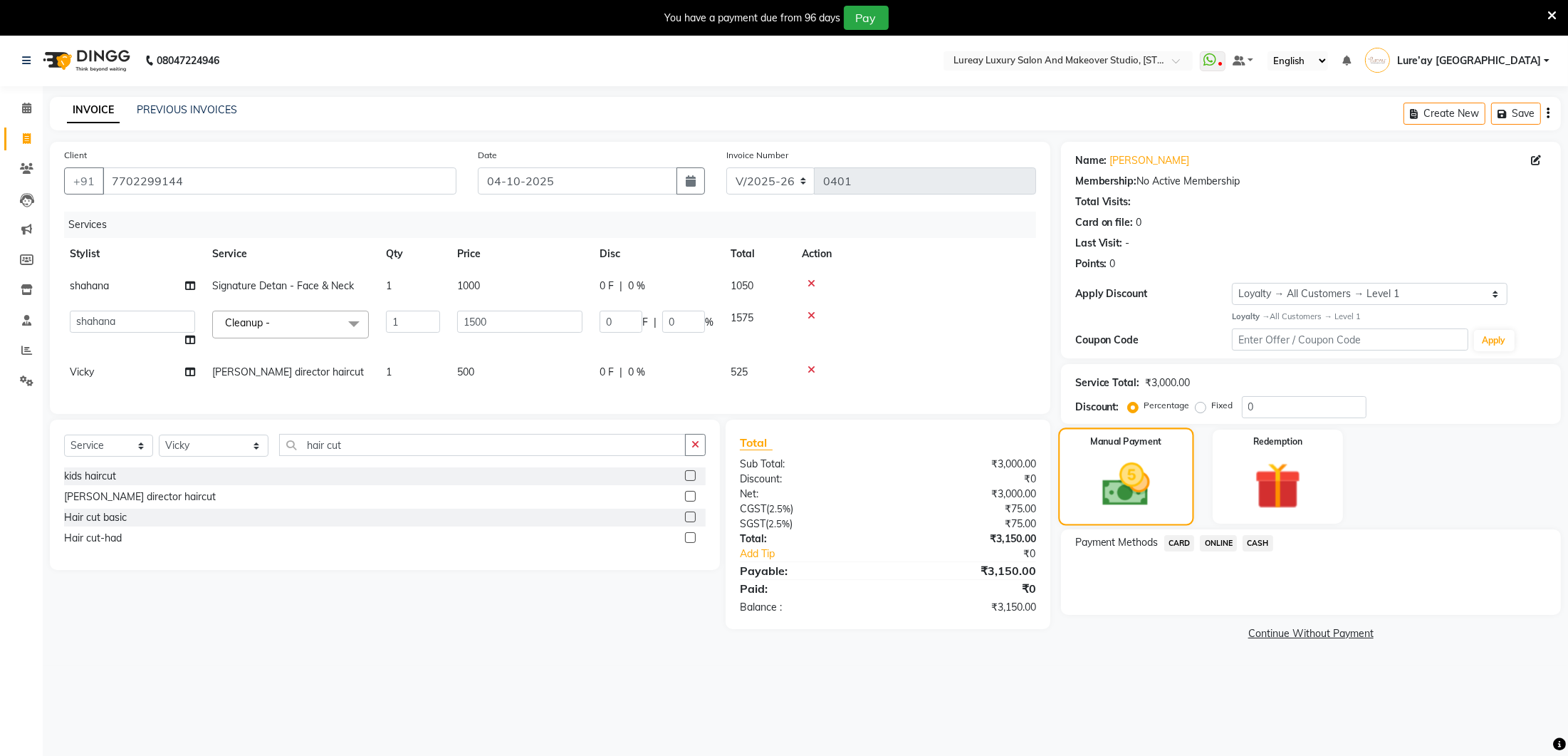
click at [1138, 476] on img at bounding box center [1125, 484] width 77 height 54
click at [1252, 538] on span "CASH" at bounding box center [1258, 542] width 31 height 16
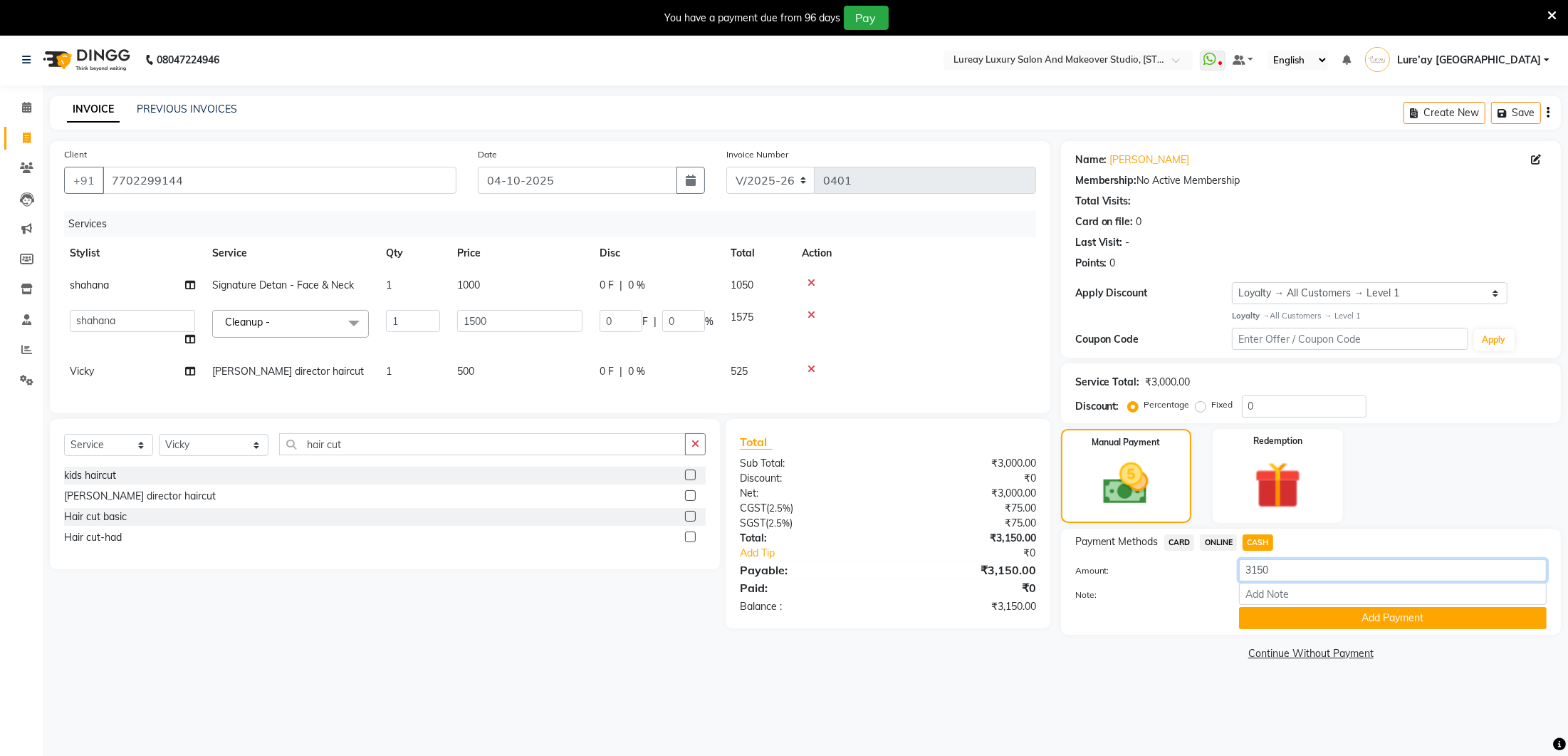
click at [1261, 568] on input "3150" at bounding box center [1393, 570] width 308 height 22
type input "3100"
click at [1303, 609] on button "Add Payment" at bounding box center [1393, 618] width 308 height 22
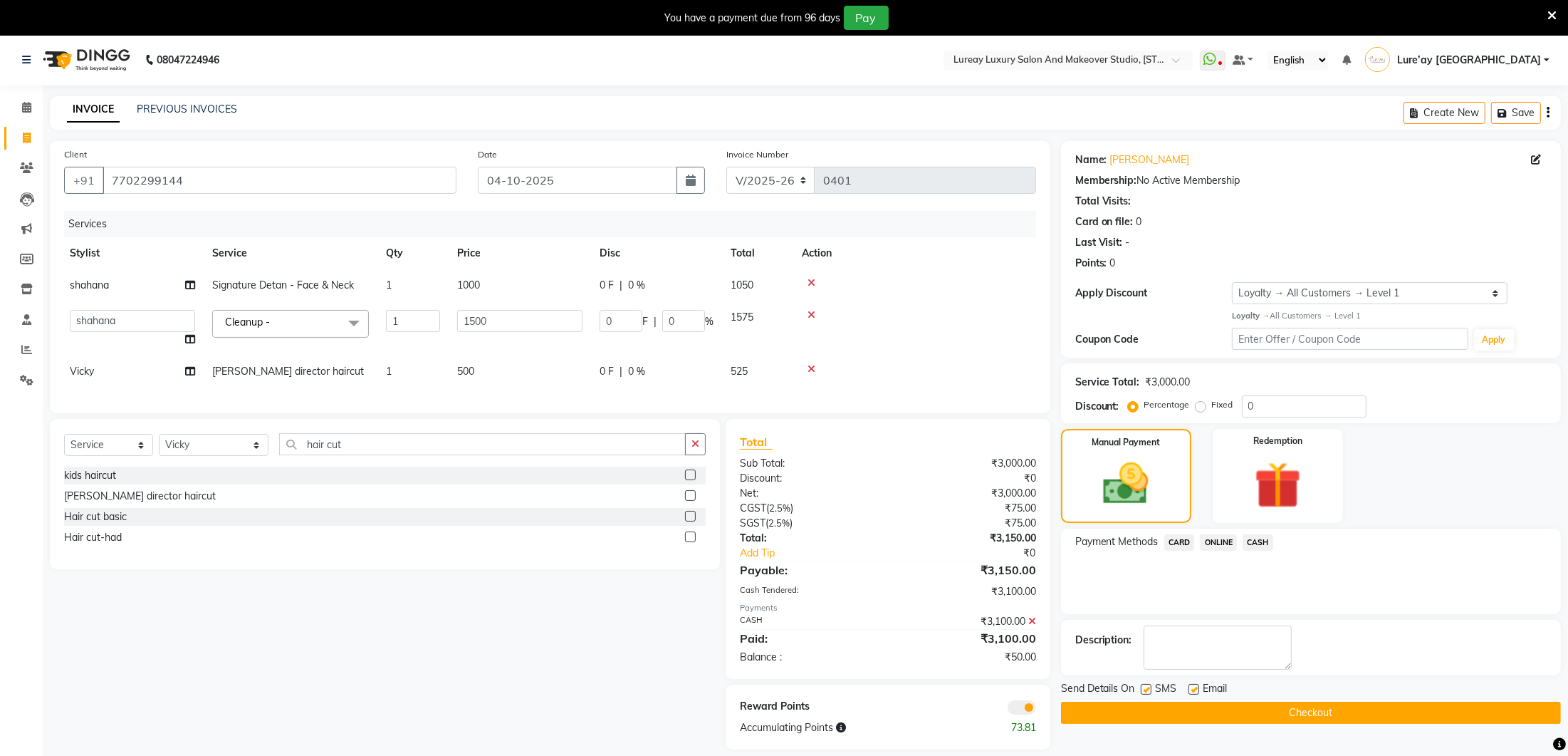
click at [1035, 619] on icon at bounding box center [1033, 621] width 8 height 10
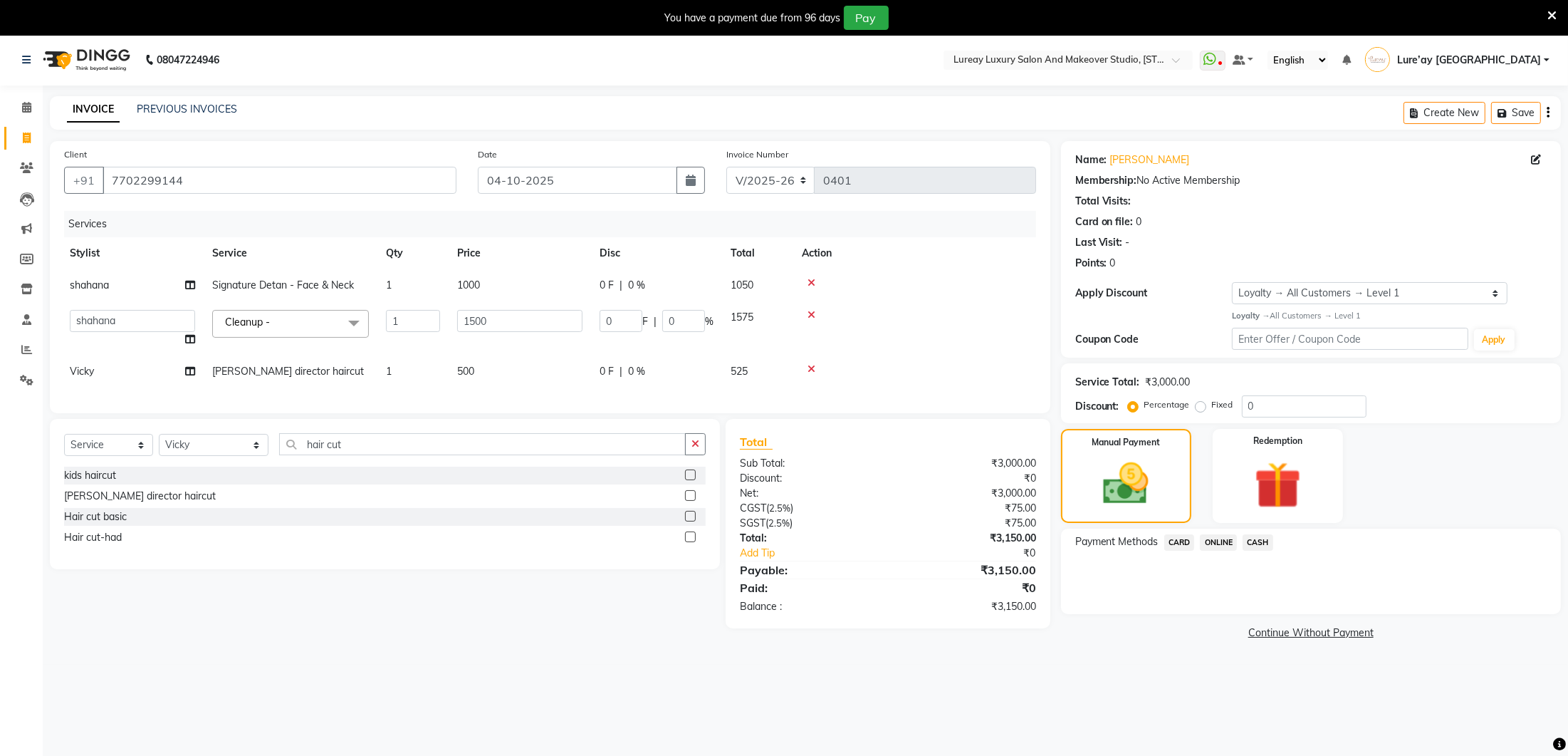
click at [1263, 540] on span "CASH" at bounding box center [1258, 542] width 31 height 16
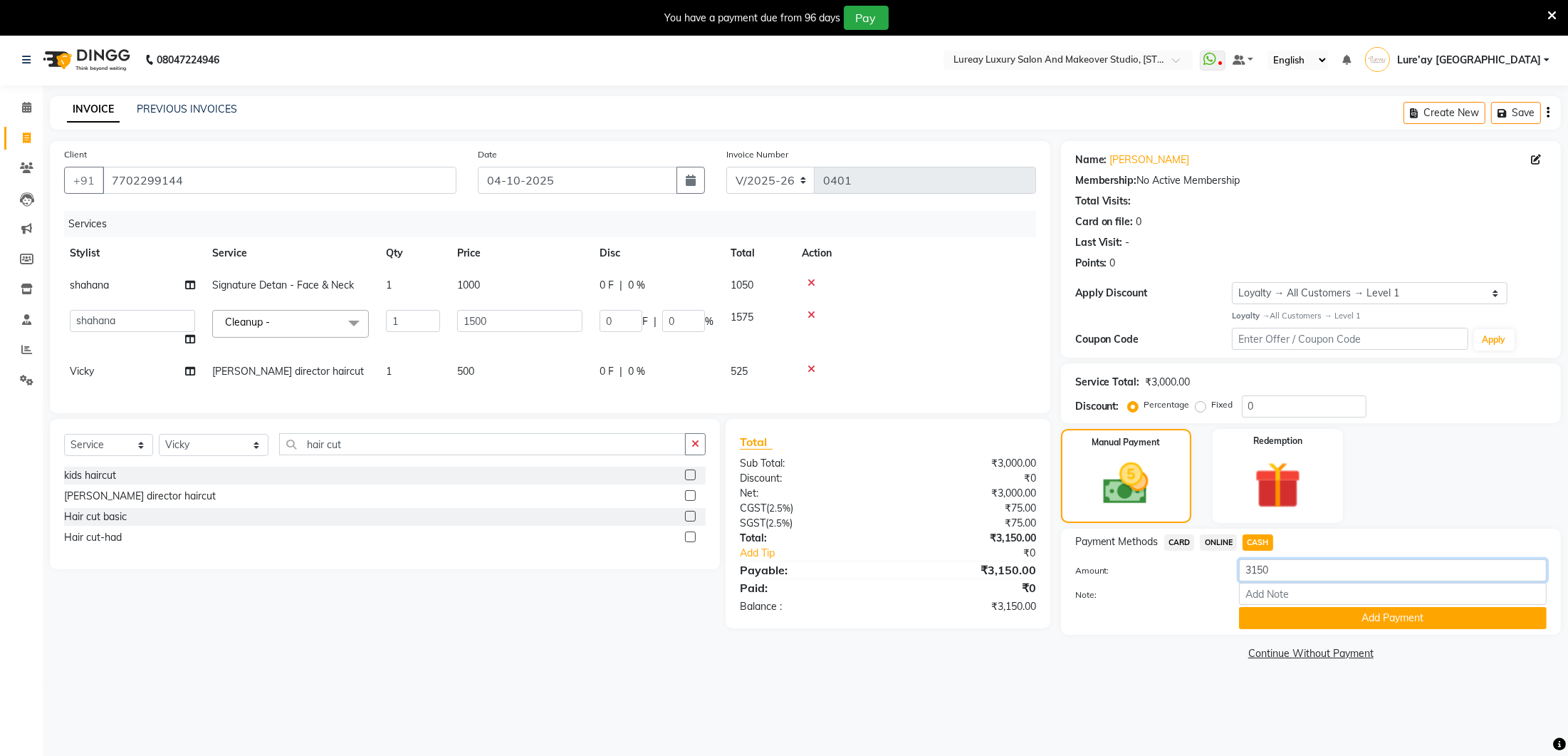
click at [1265, 568] on input "3150" at bounding box center [1393, 570] width 308 height 22
type input "3100"
click at [1284, 615] on button "Add Payment" at bounding box center [1393, 618] width 308 height 22
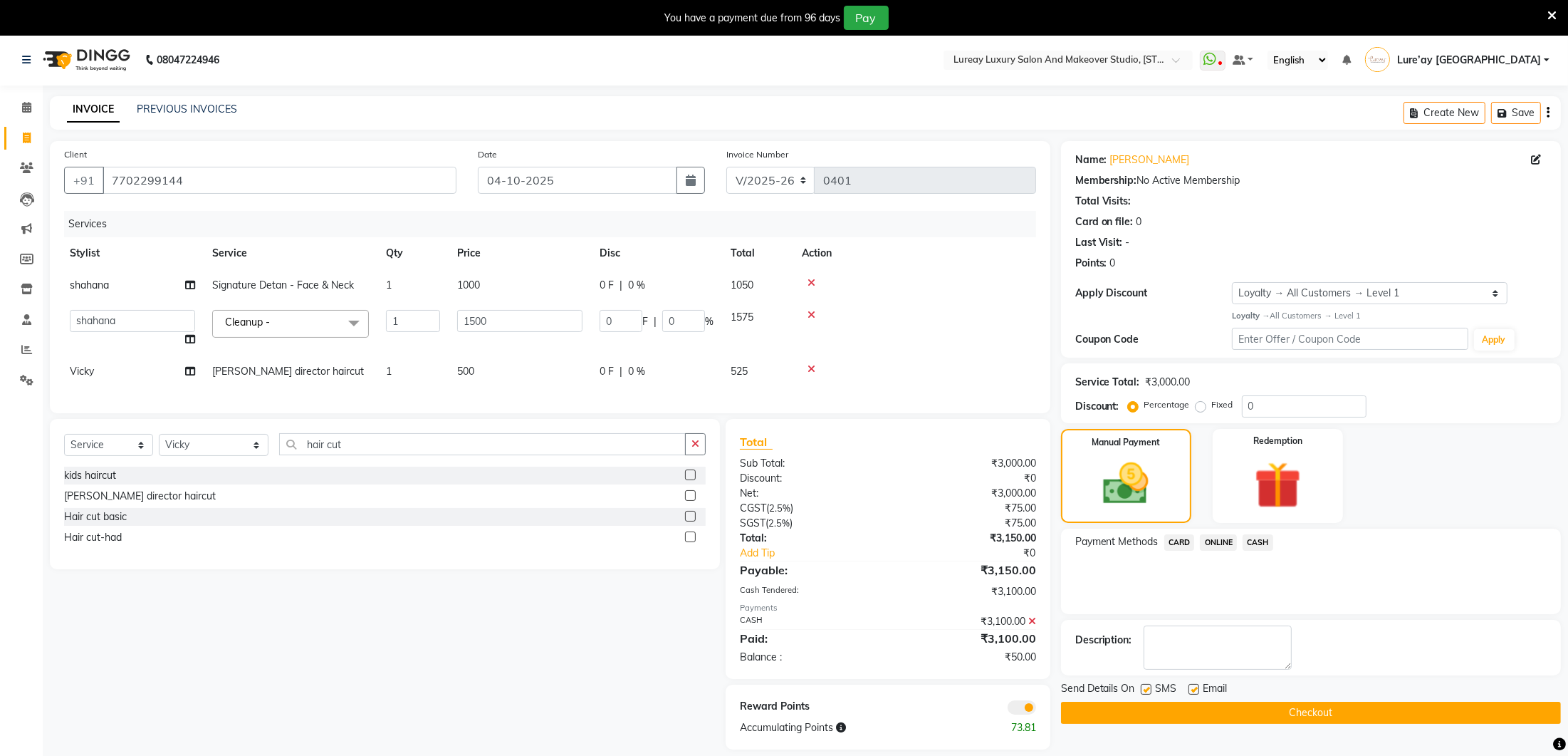
click at [1228, 535] on span "ONLINE" at bounding box center [1219, 542] width 37 height 16
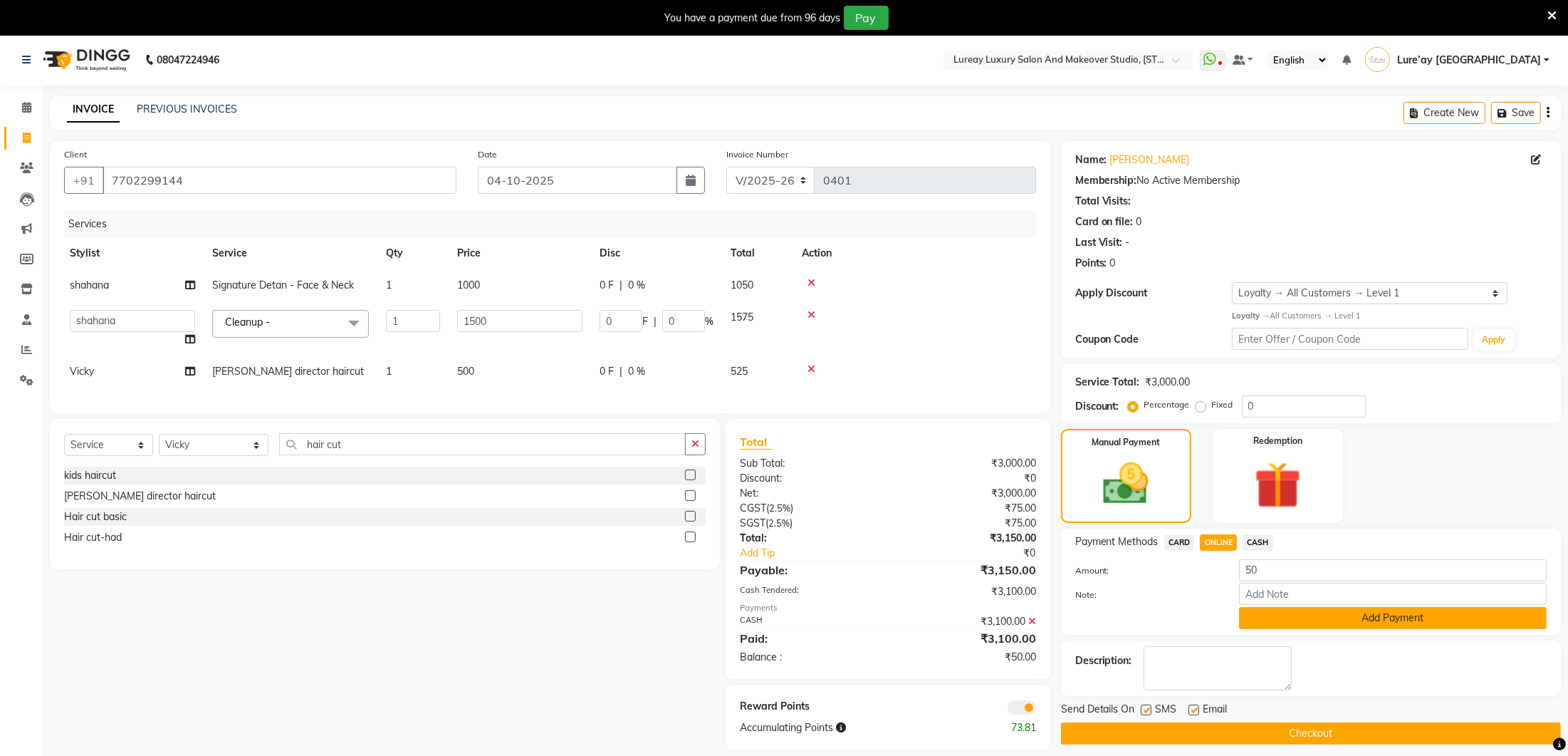
click at [1278, 610] on button "Add Payment" at bounding box center [1393, 618] width 308 height 22
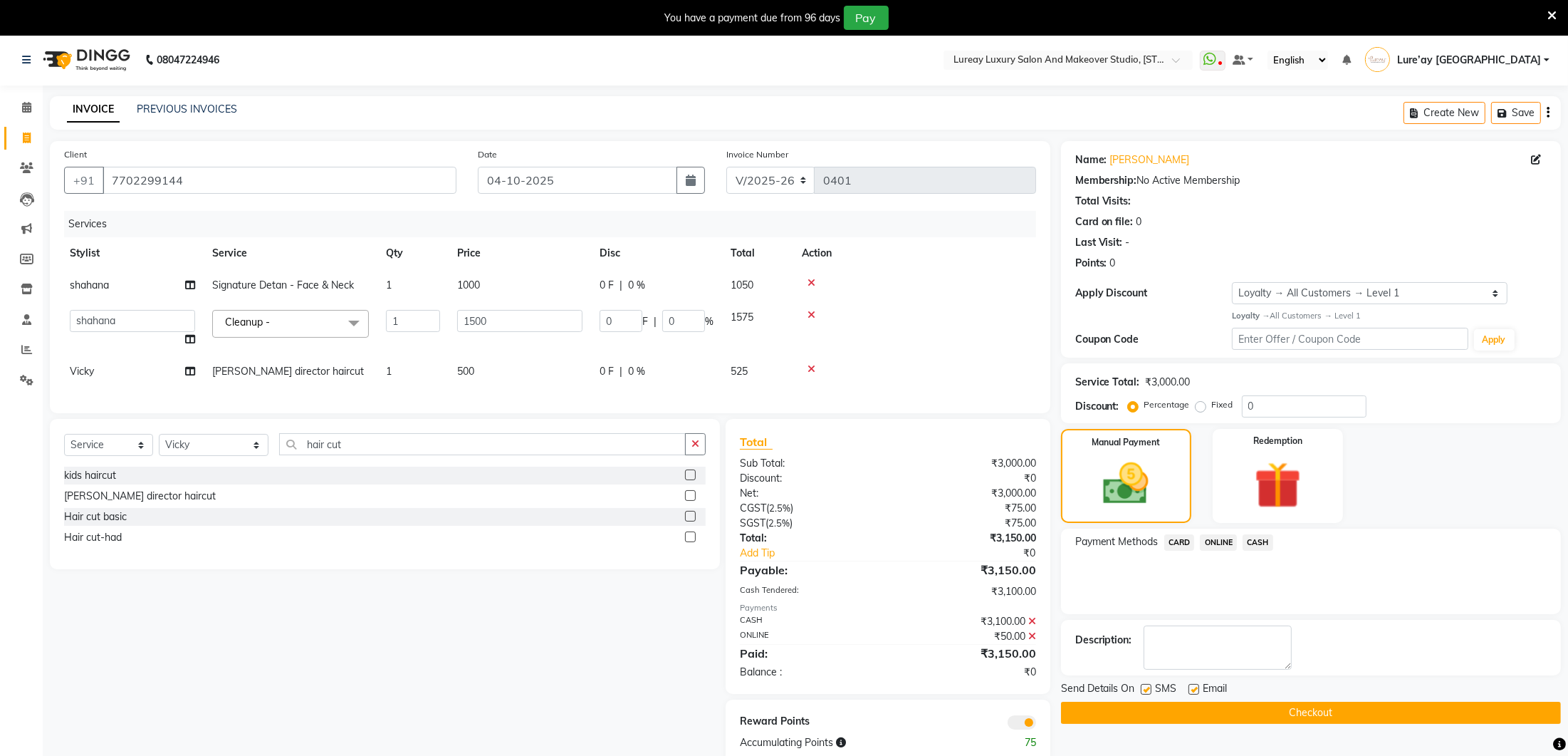
click at [1263, 704] on button "Checkout" at bounding box center [1310, 712] width 500 height 22
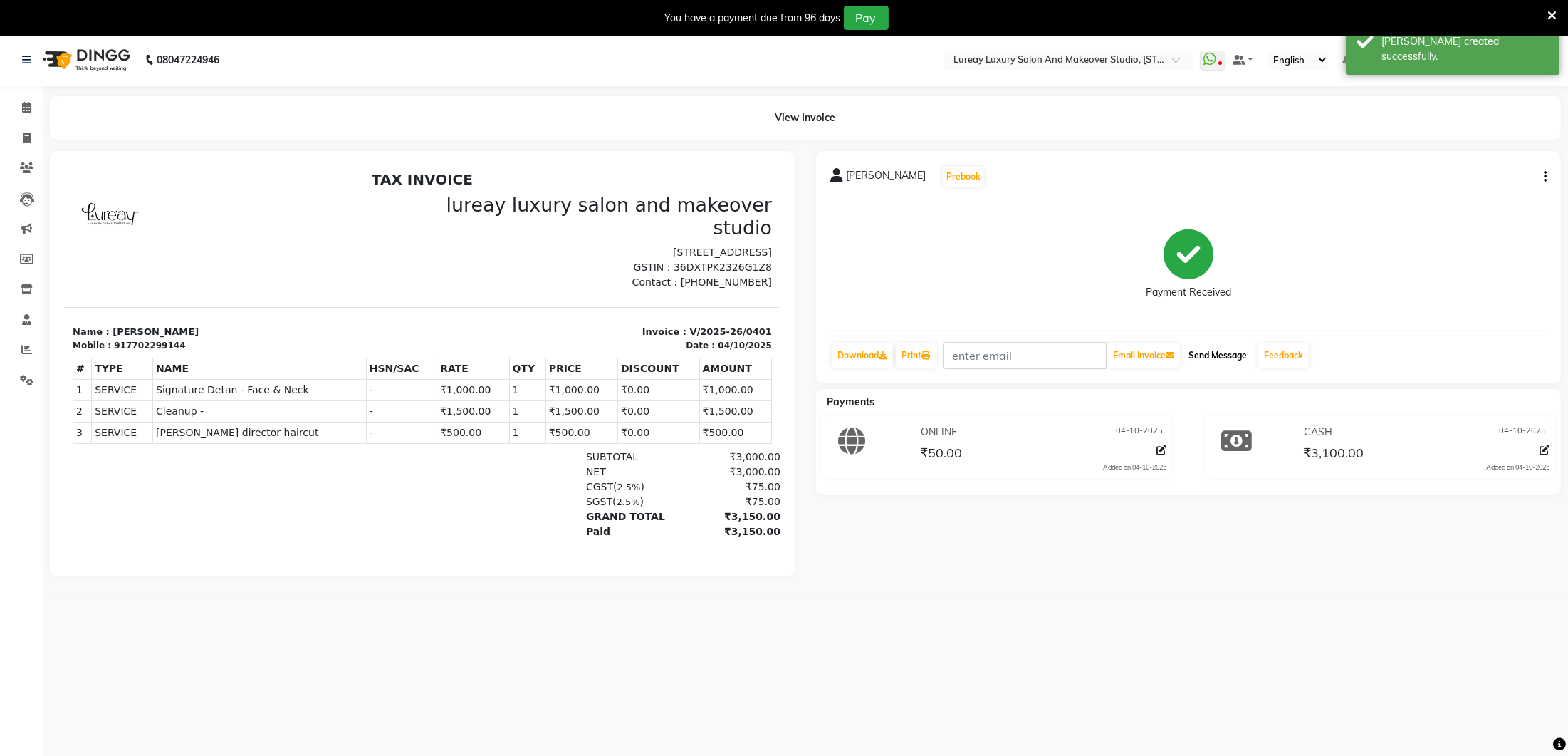
click at [1231, 356] on button "Send Message" at bounding box center [1218, 355] width 70 height 24
click at [32, 137] on span at bounding box center [27, 139] width 25 height 16
select select "service"
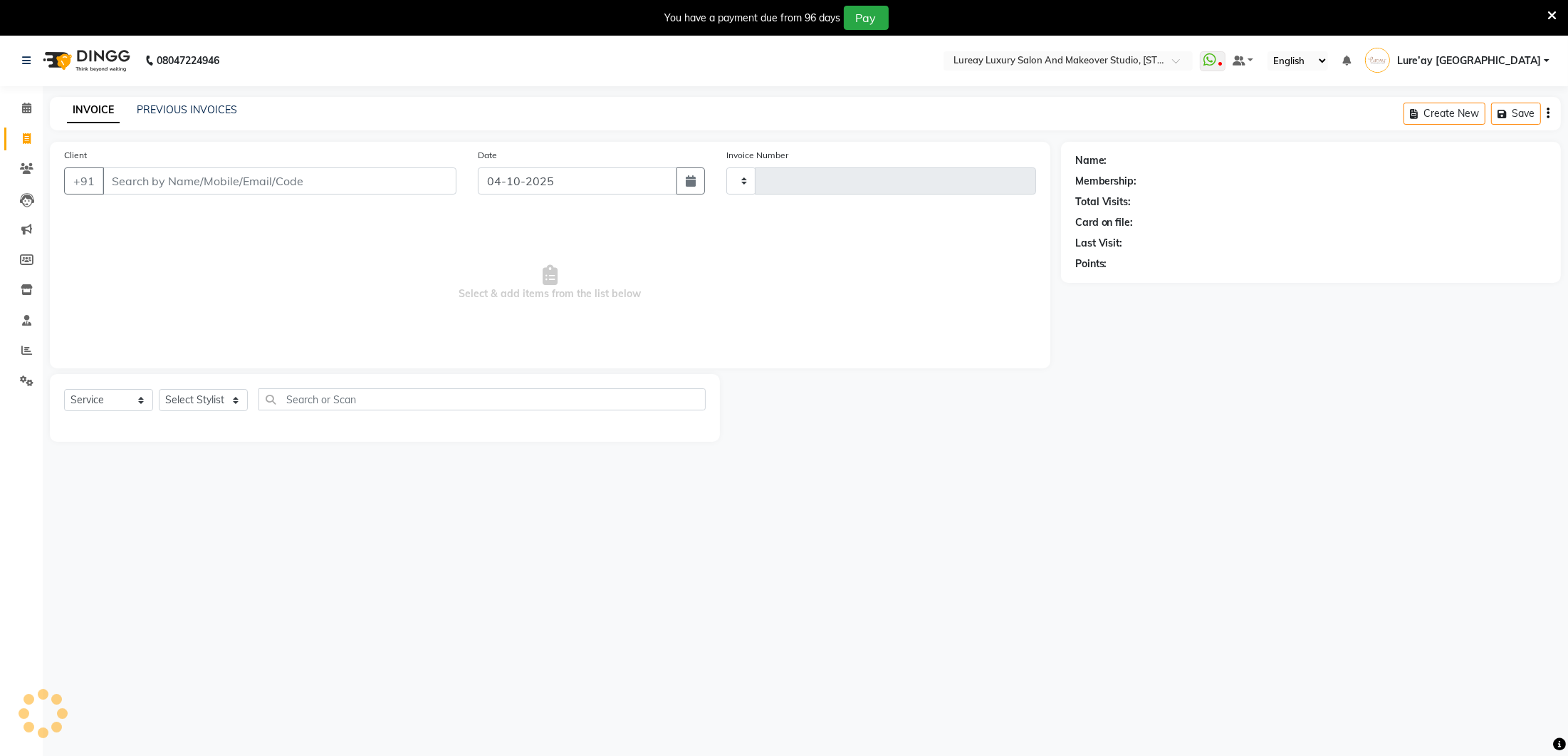
type input "0402"
select select "4075"
click at [167, 108] on link "PREVIOUS INVOICES" at bounding box center [187, 110] width 101 height 13
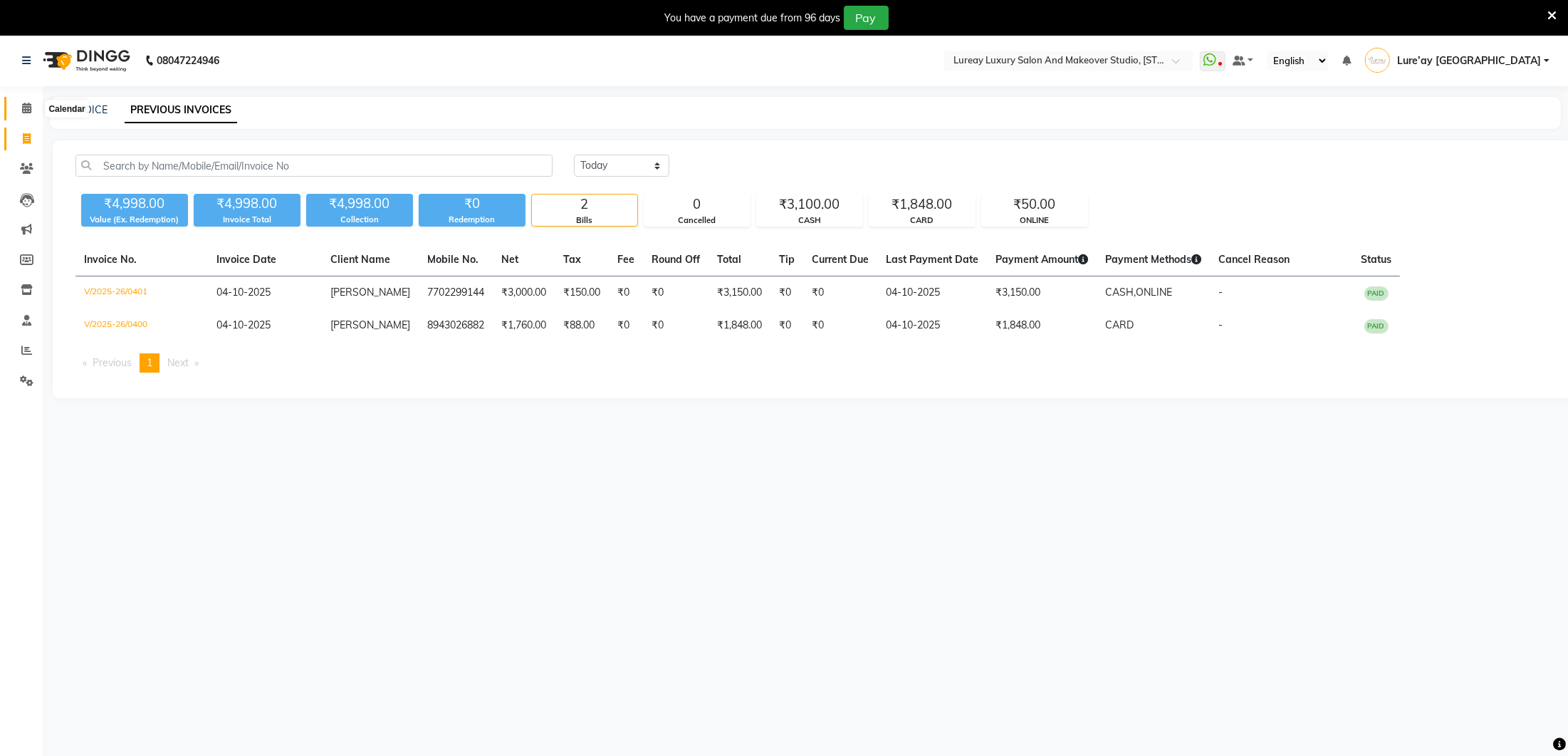
click at [22, 108] on icon at bounding box center [26, 107] width 9 height 11
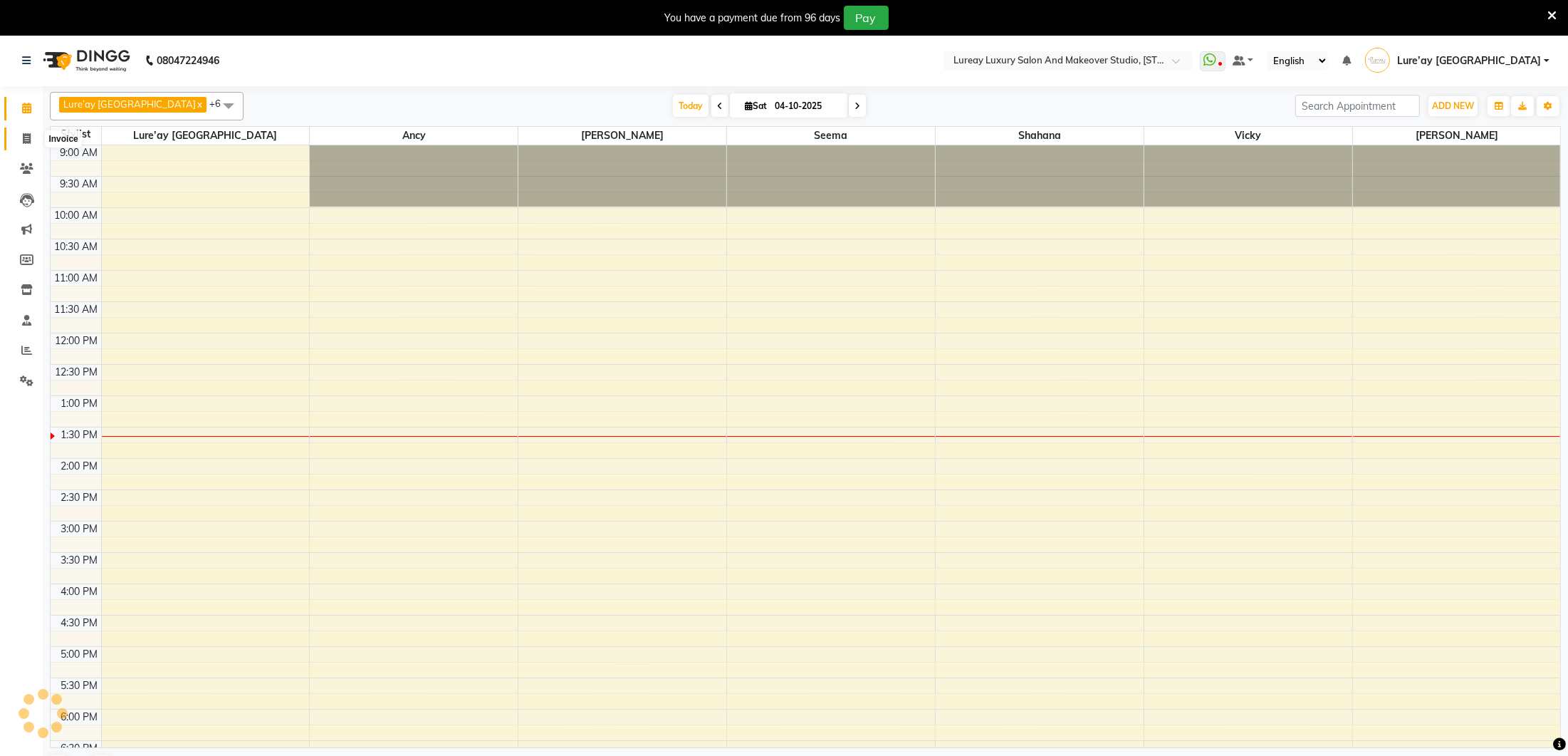
click at [24, 134] on icon at bounding box center [27, 138] width 8 height 11
select select "service"
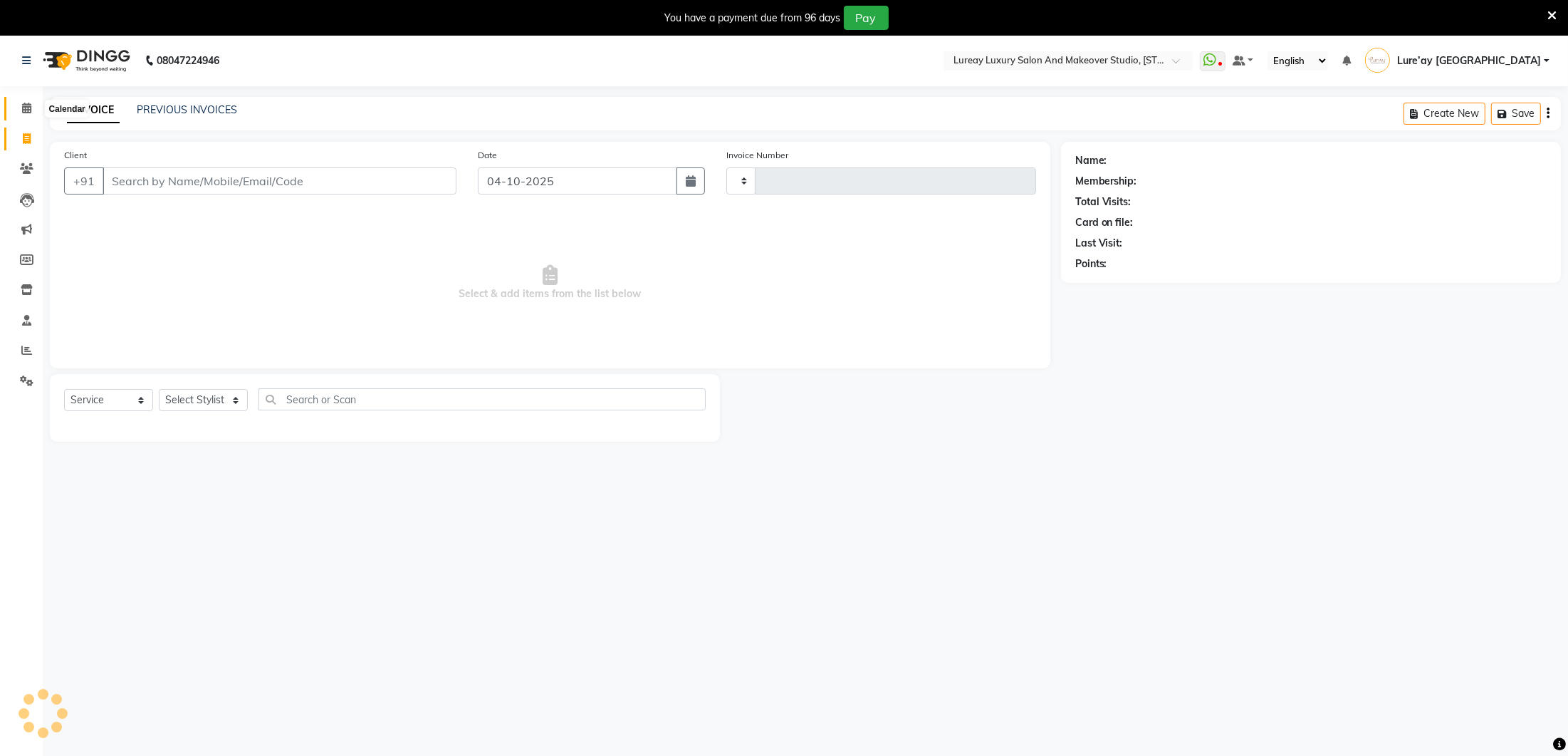
click at [28, 106] on icon at bounding box center [26, 107] width 9 height 11
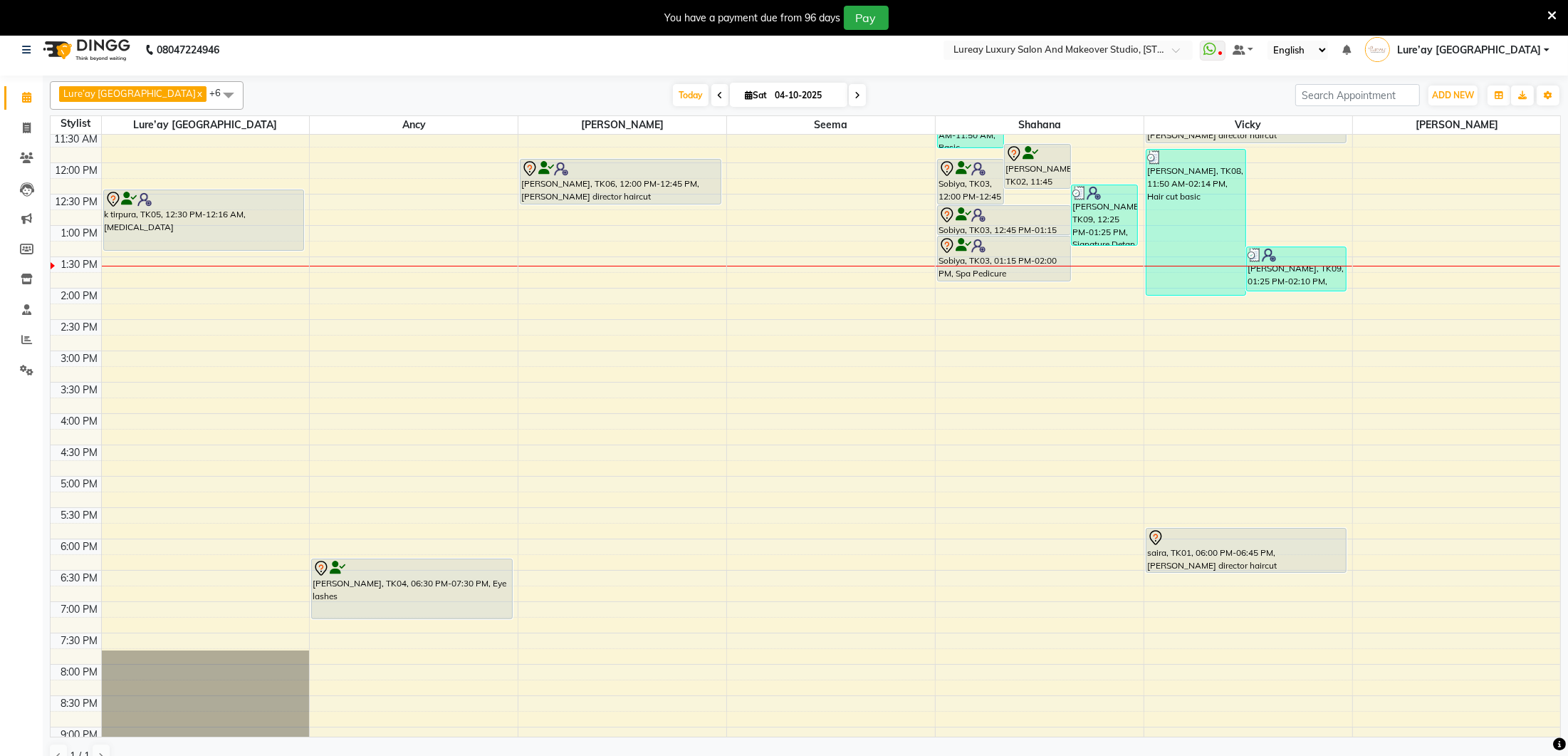
scroll to position [166, 0]
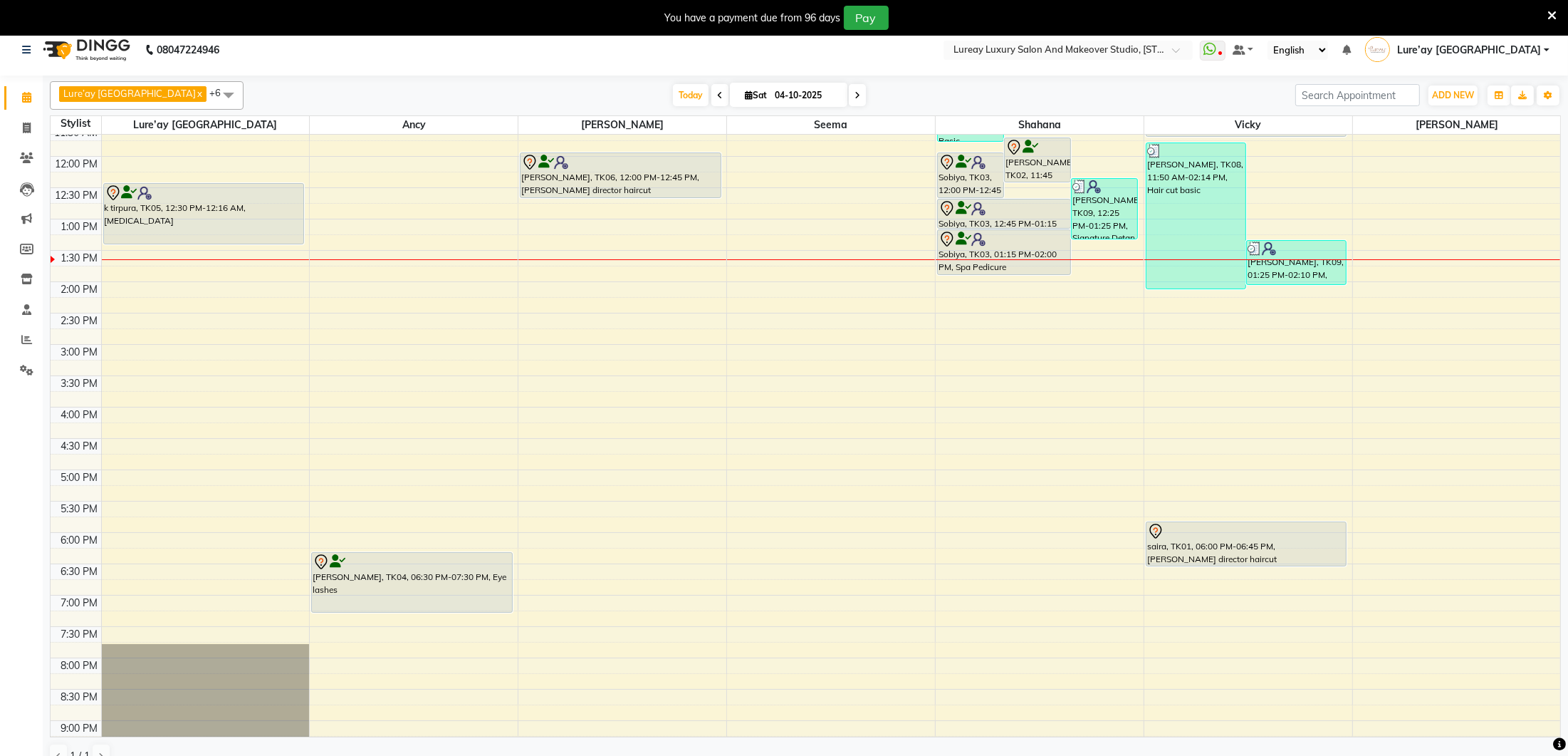
click at [855, 95] on icon at bounding box center [857, 95] width 6 height 9
type input "05-10-2025"
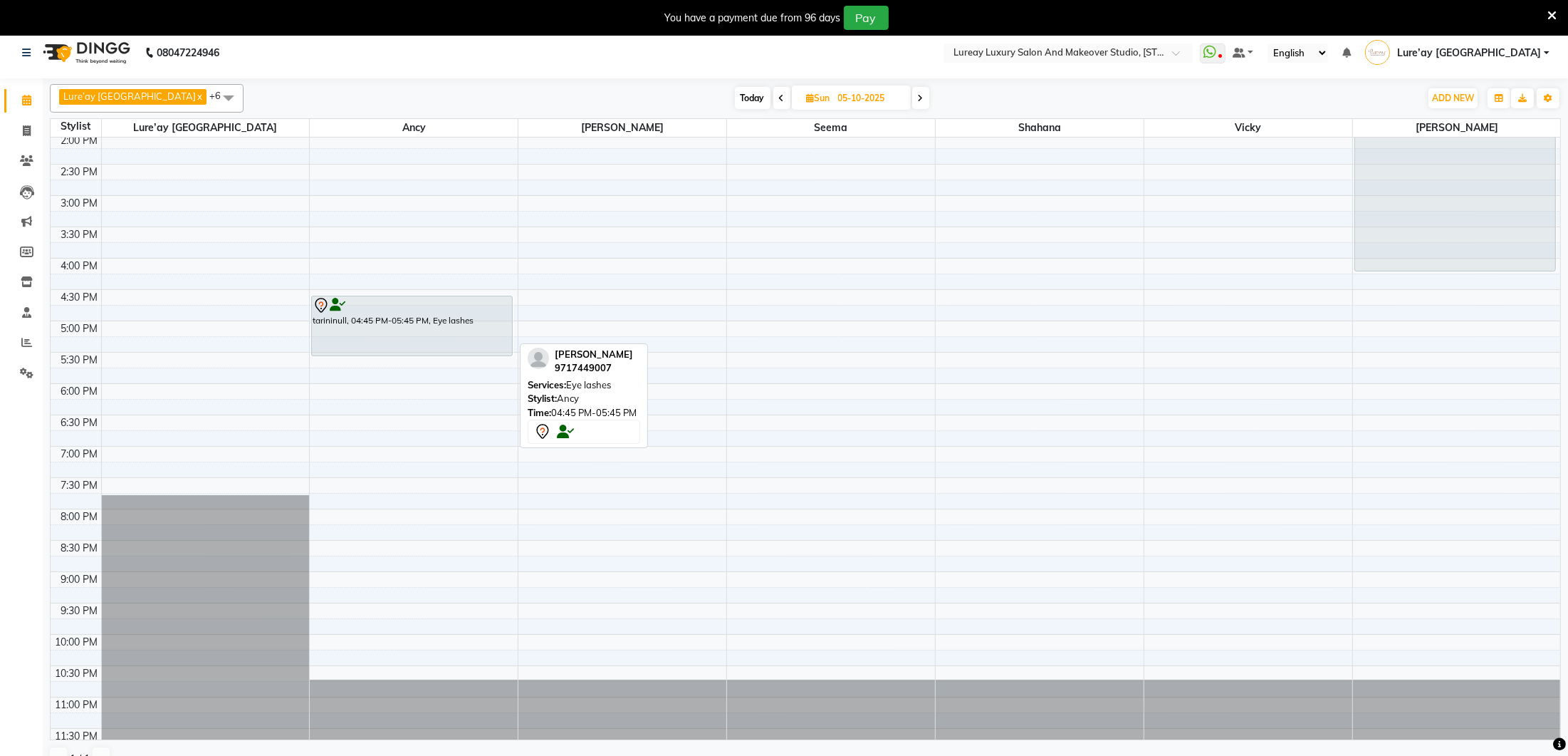
scroll to position [0, 0]
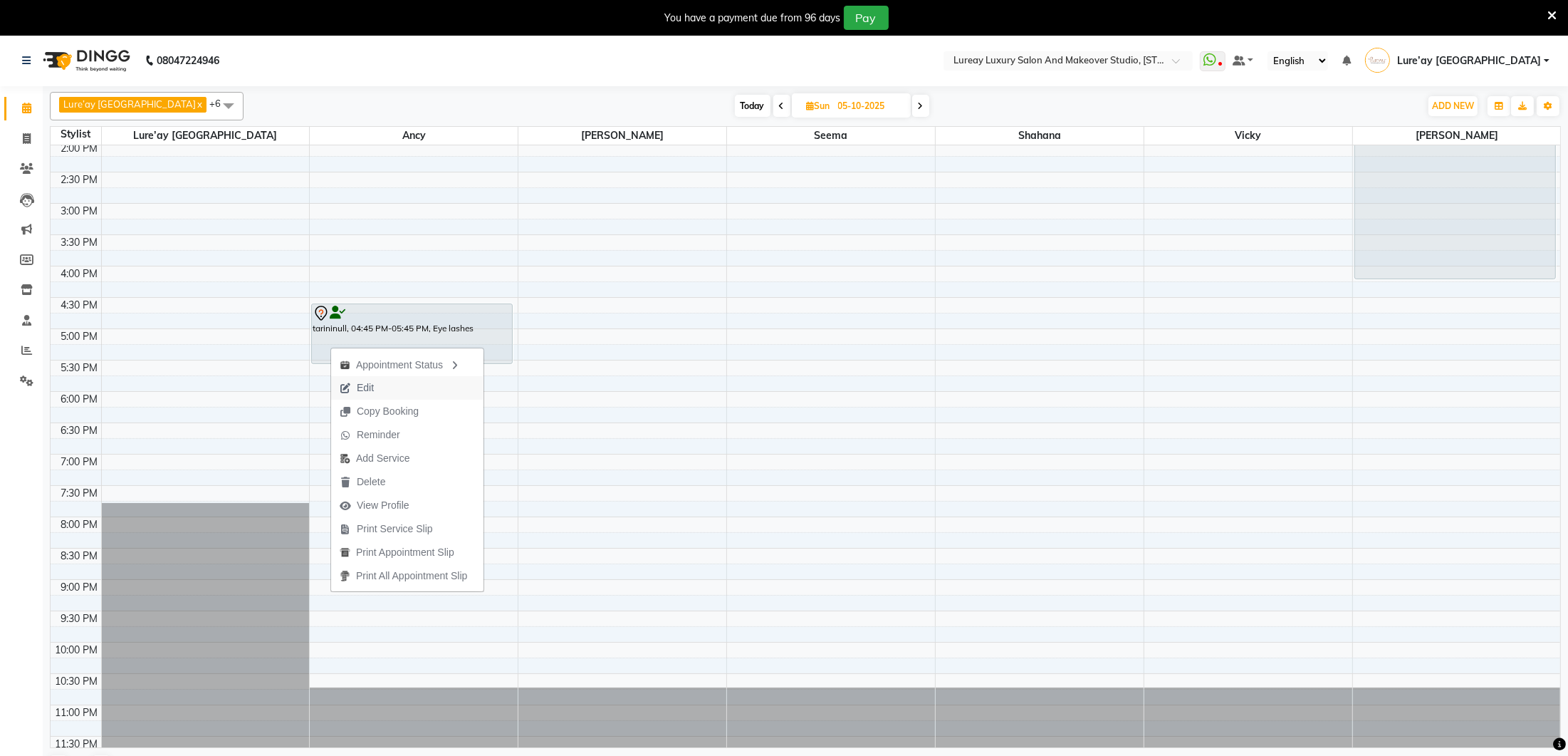
click at [369, 392] on span "Edit" at bounding box center [365, 388] width 17 height 15
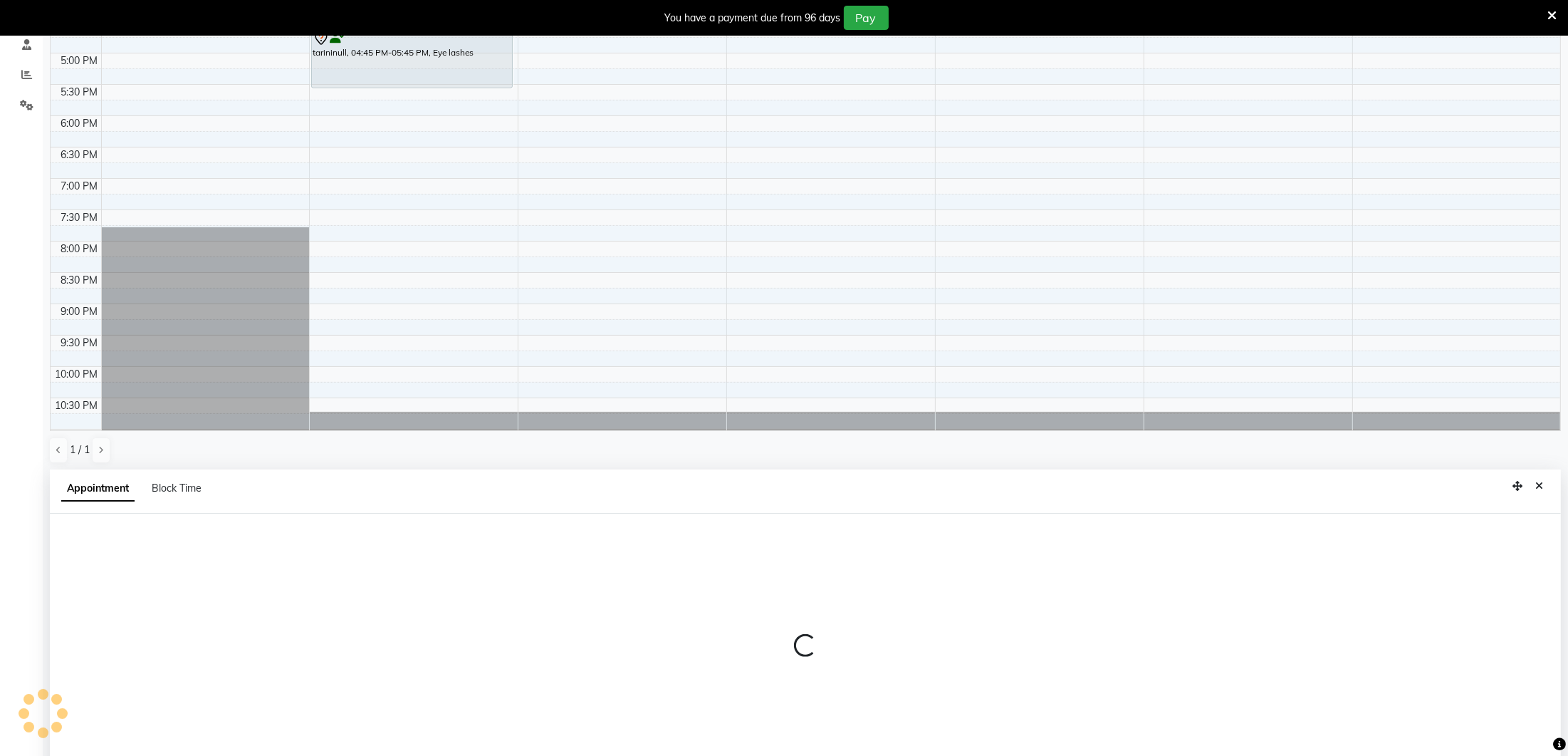
select select "tentative"
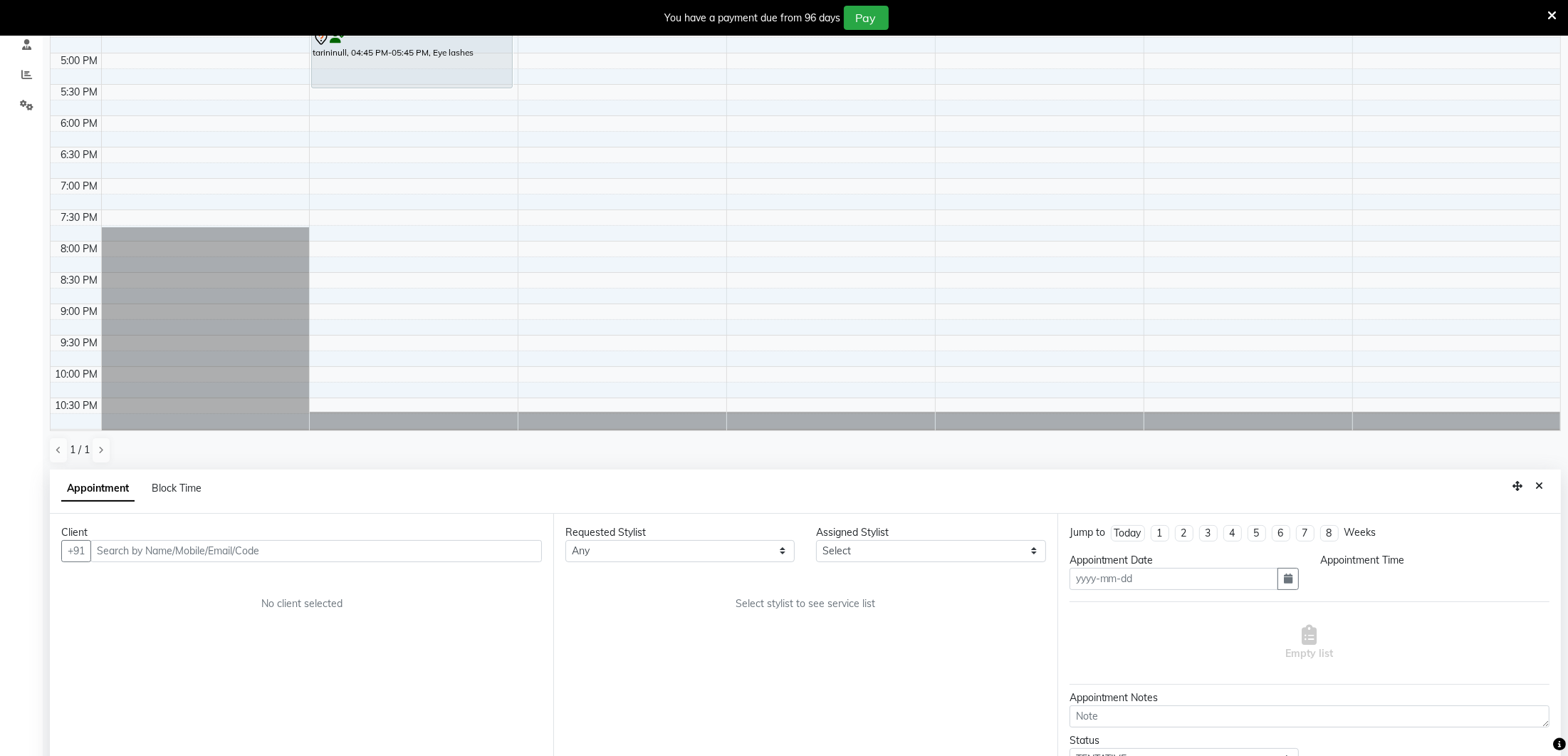
scroll to position [311, 0]
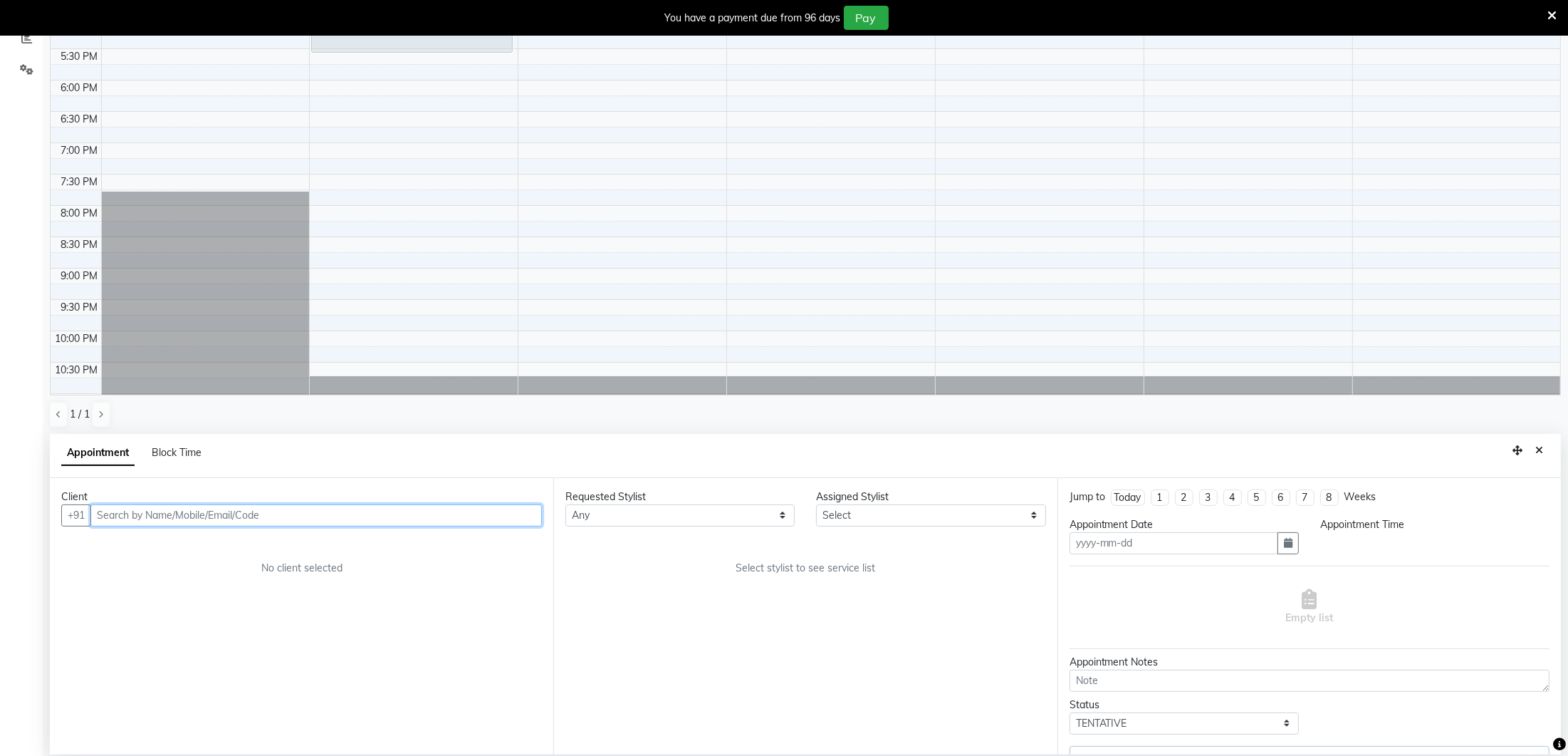
type input "05-10-2025"
select select "1005"
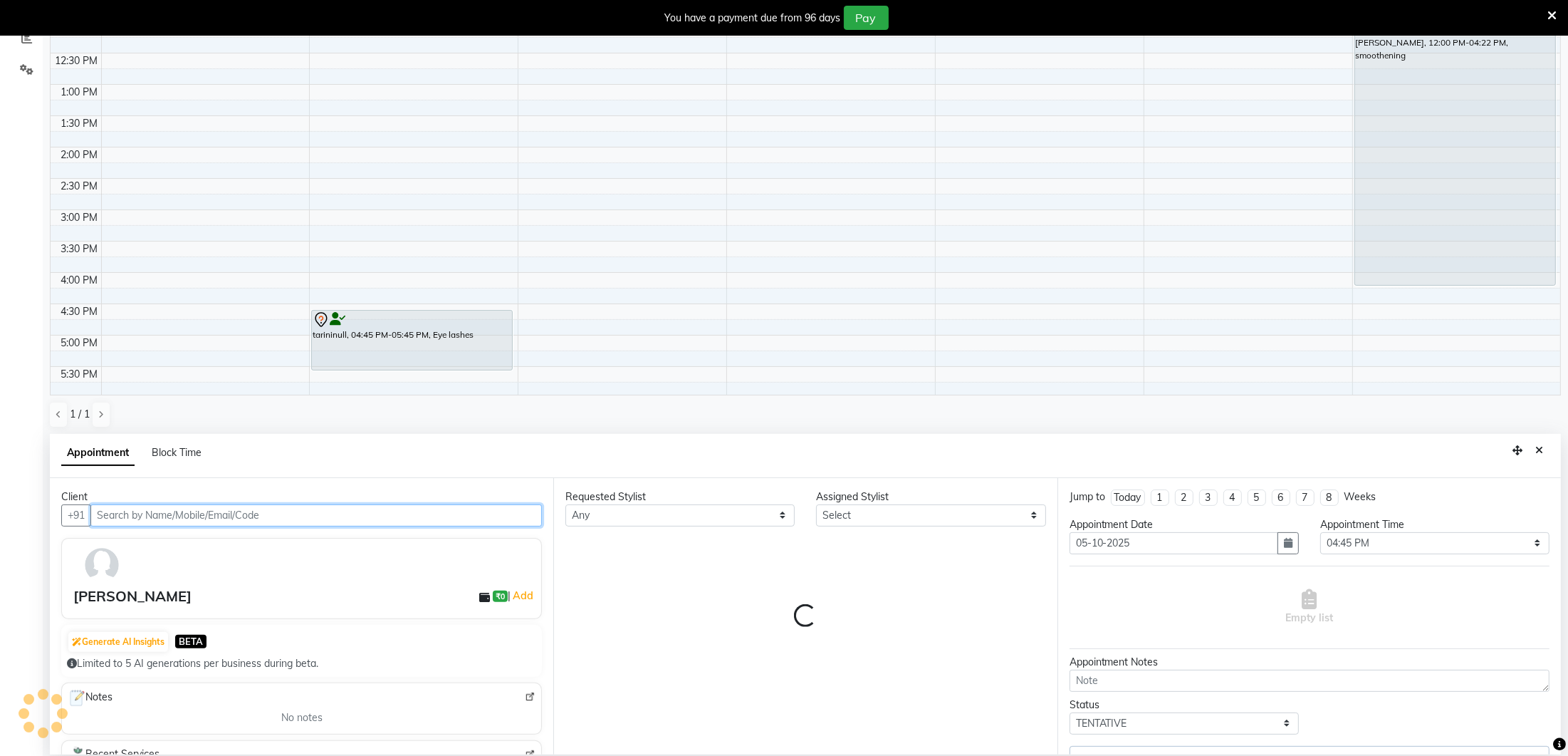
select select "70813"
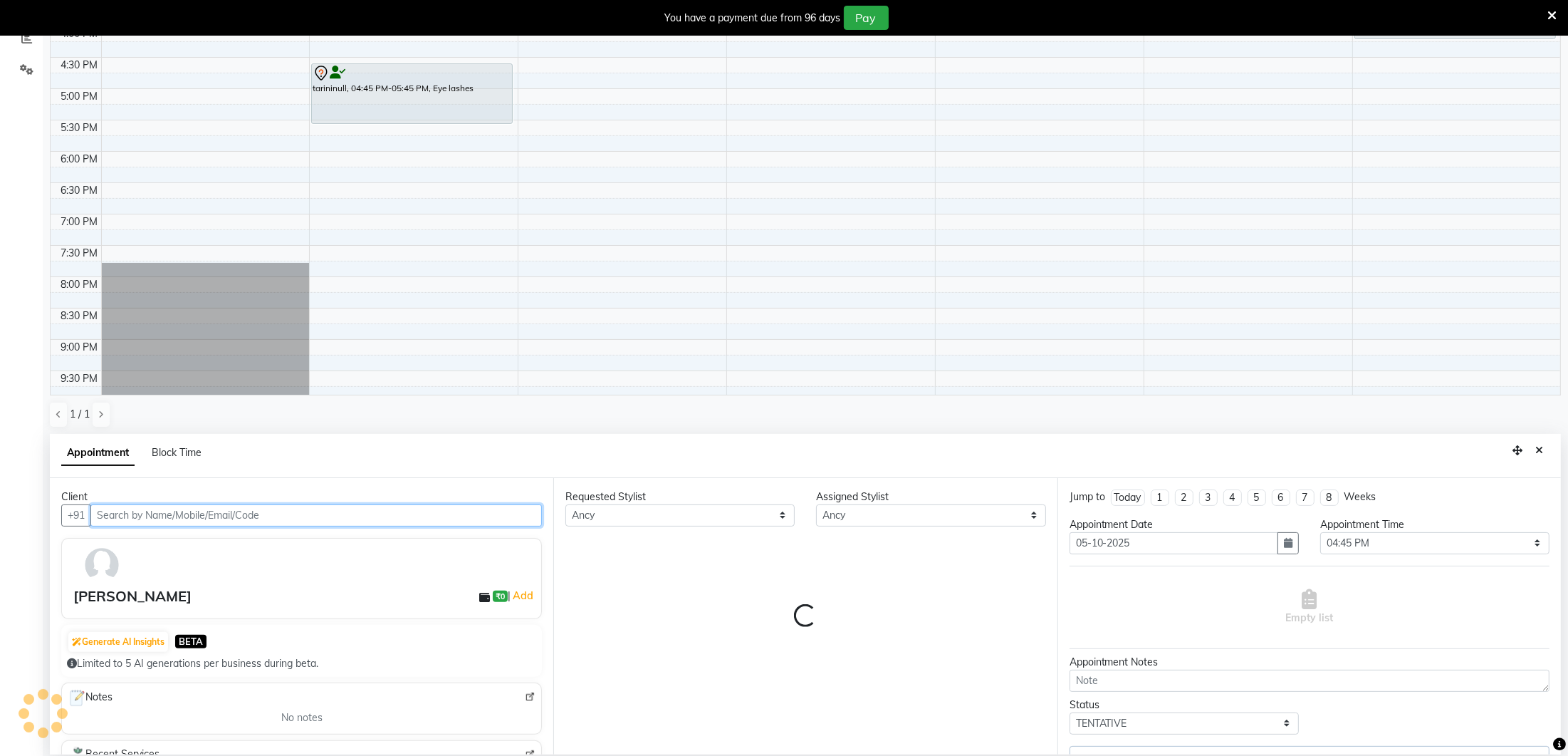
select select "1700"
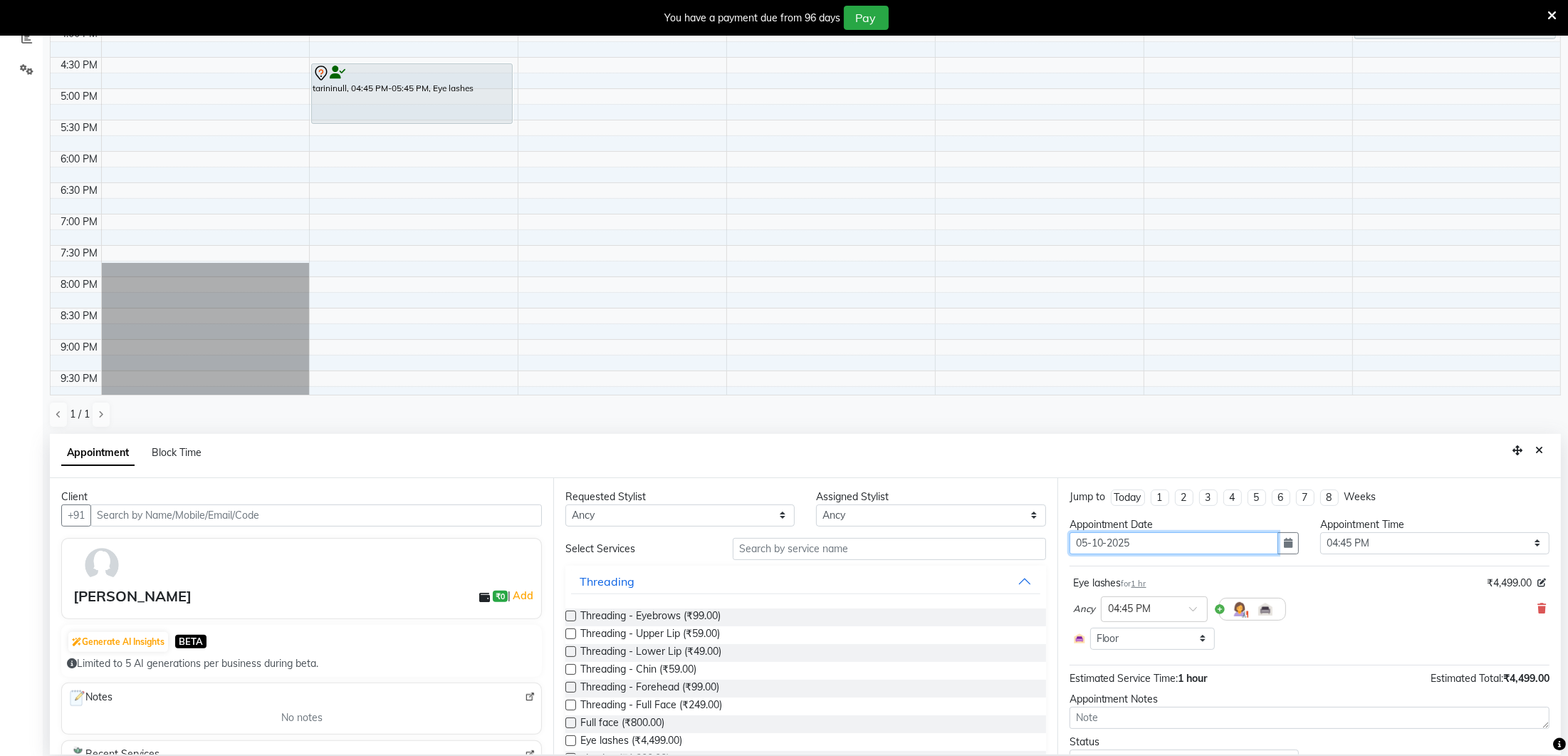
click at [1155, 543] on input "05-10-2025" at bounding box center [1174, 543] width 209 height 22
click at [1288, 540] on icon "button" at bounding box center [1288, 543] width 9 height 10
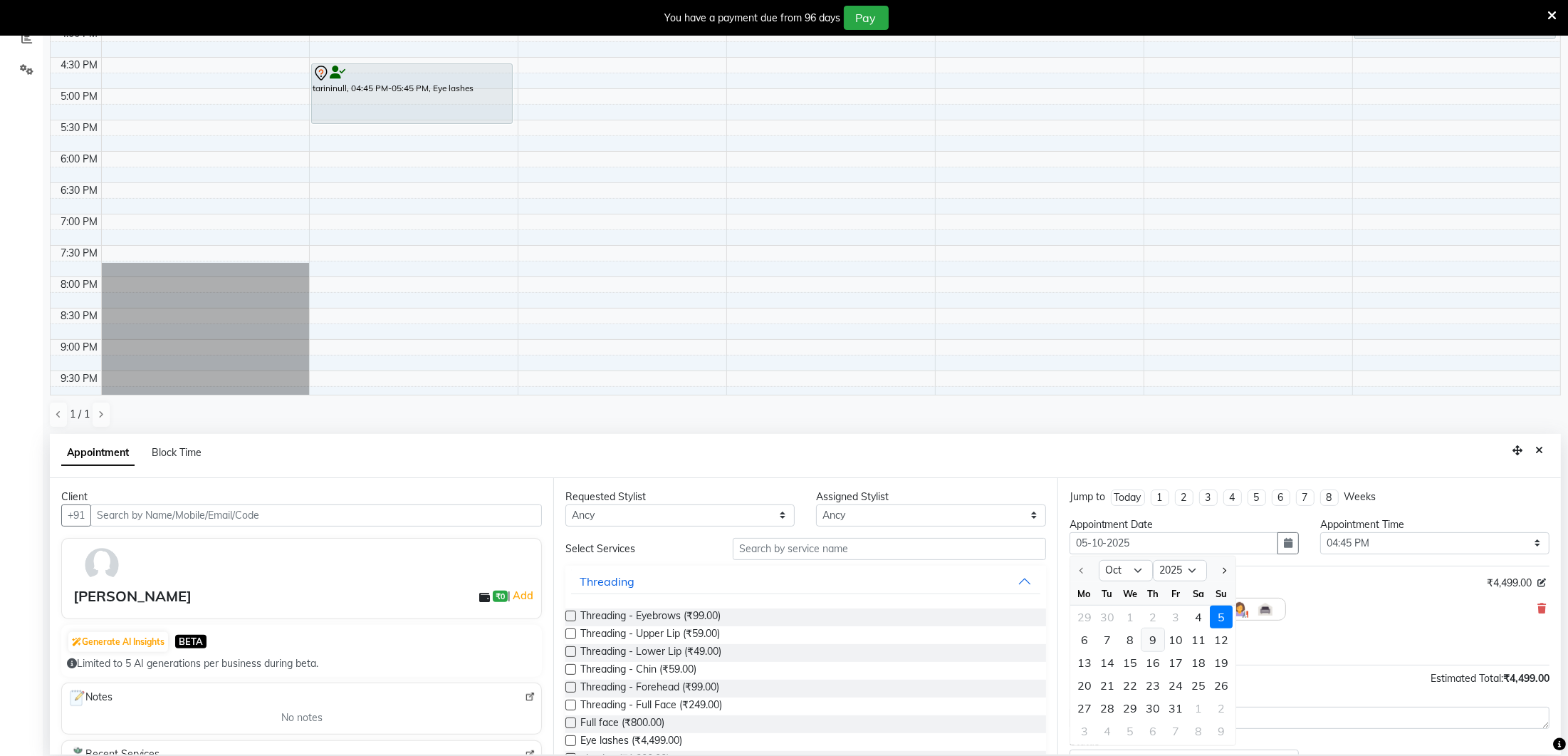
click at [1151, 633] on div "9" at bounding box center [1153, 640] width 23 height 23
type input "09-10-2025"
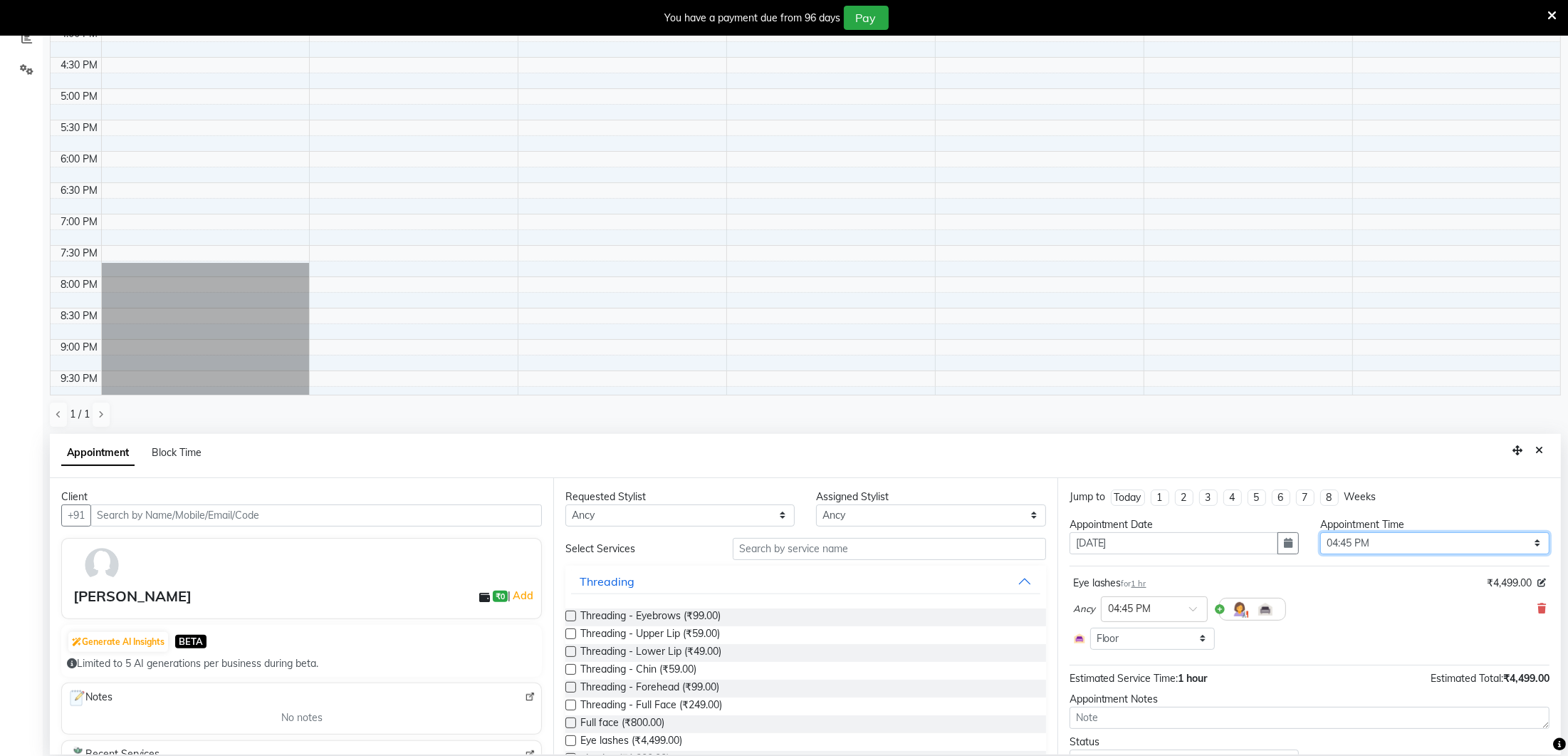
click at [1340, 544] on select "Select 10:00 AM 10:15 AM 10:30 AM 10:45 AM 11:00 AM 11:15 AM 11:30 AM 11:45 AM …" at bounding box center [1435, 543] width 229 height 22
select select "900"
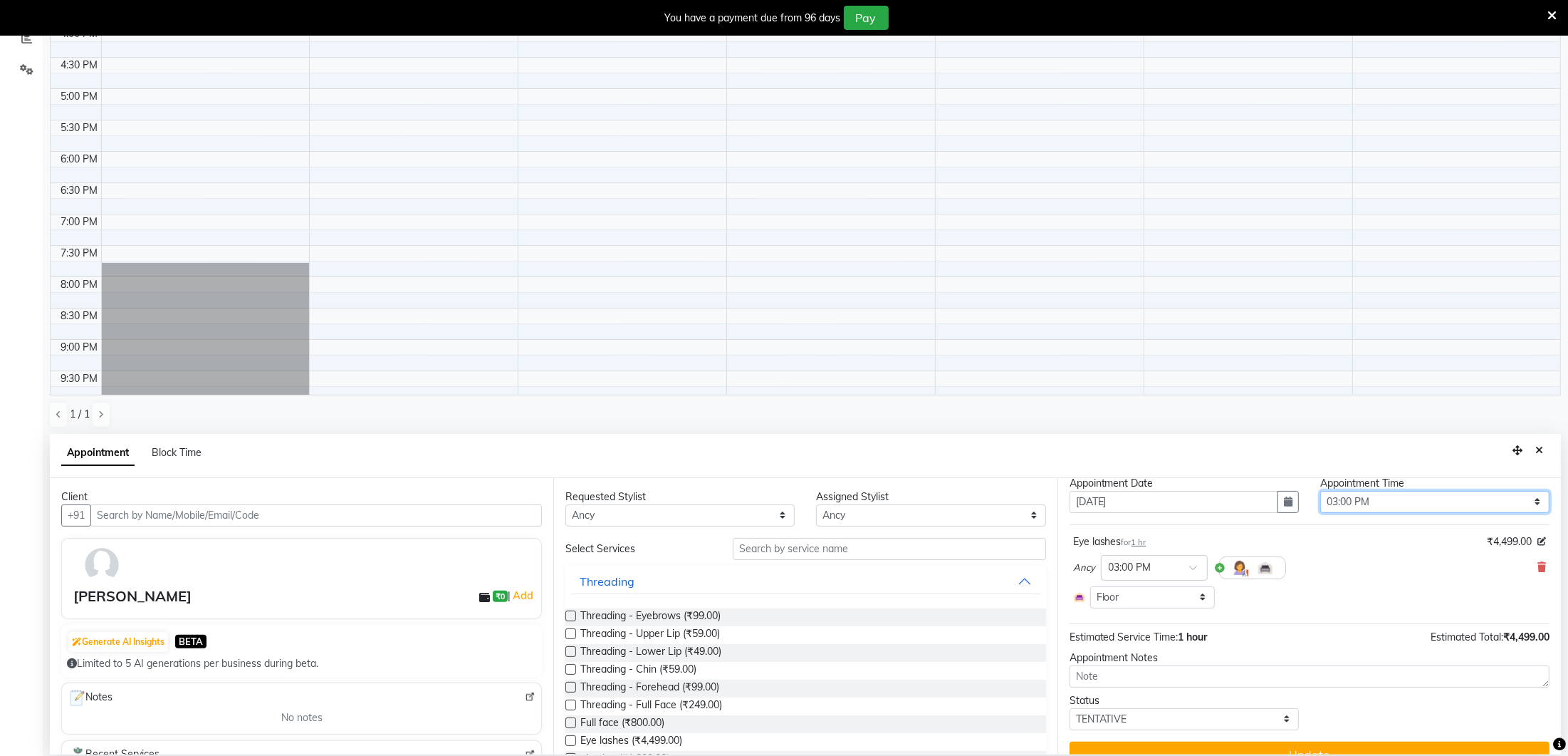
scroll to position [64, 0]
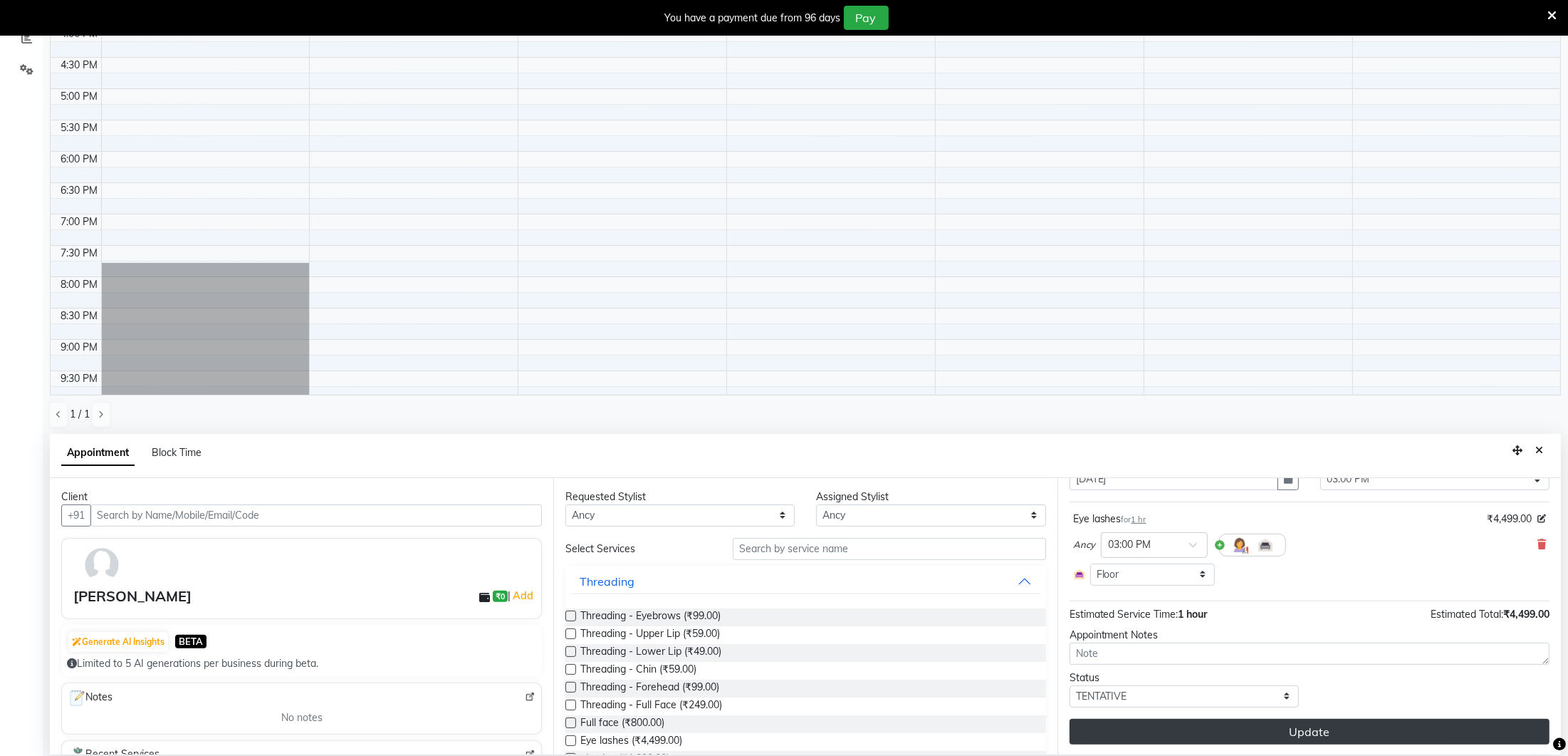
click at [1330, 736] on button "Update" at bounding box center [1310, 732] width 480 height 26
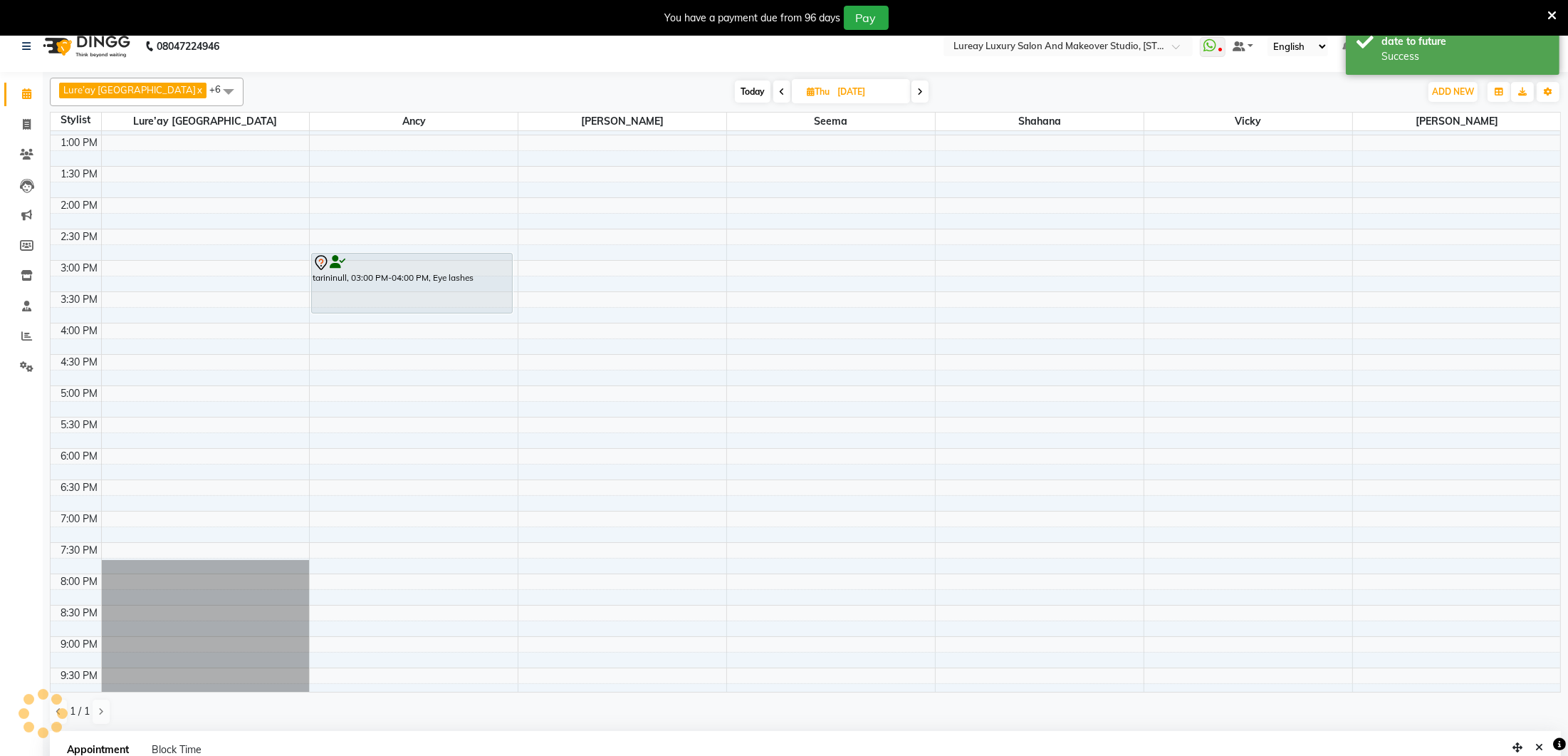
scroll to position [0, 0]
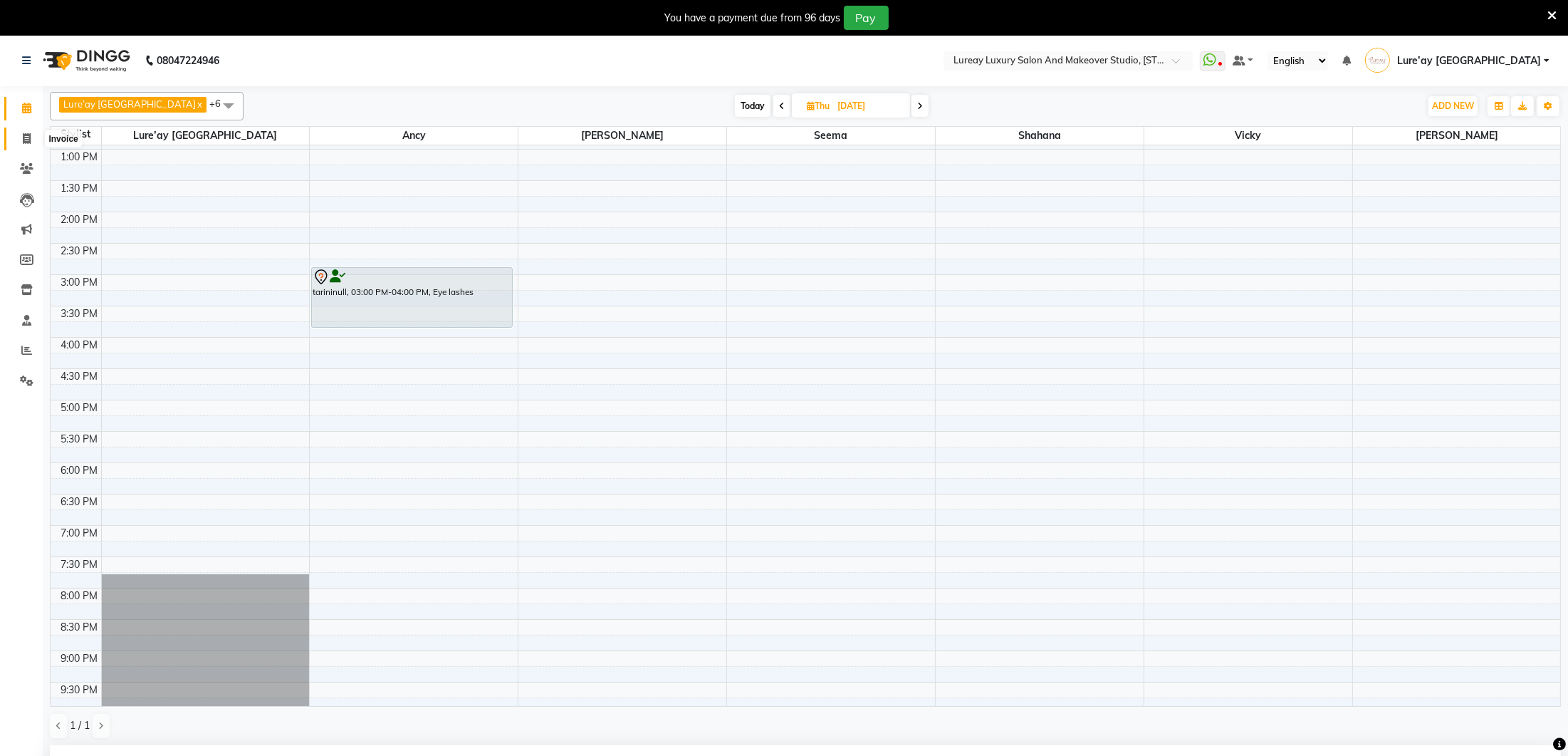
click at [35, 144] on span at bounding box center [27, 139] width 25 height 16
select select "service"
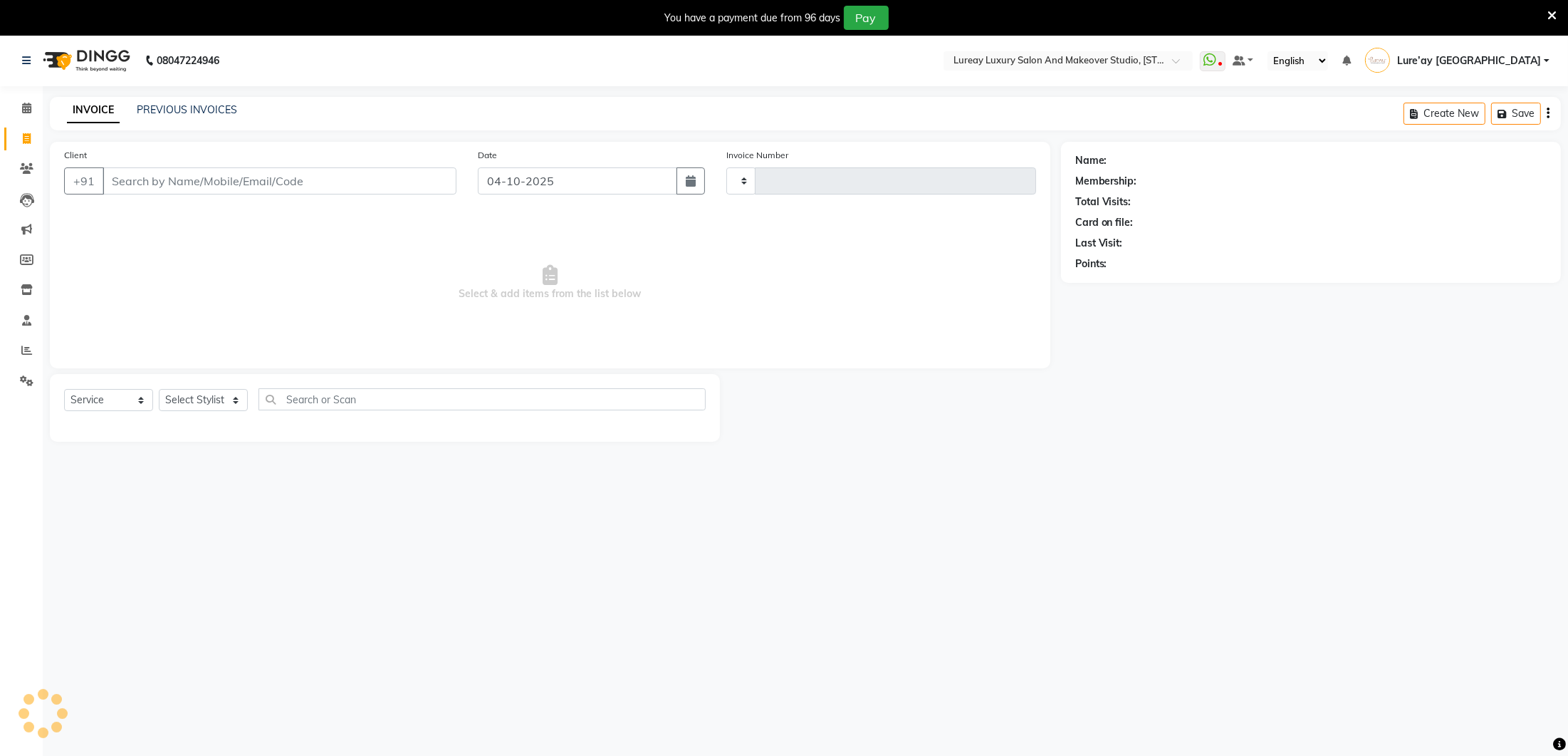
type input "0402"
select select "4075"
click at [32, 112] on span at bounding box center [27, 109] width 25 height 16
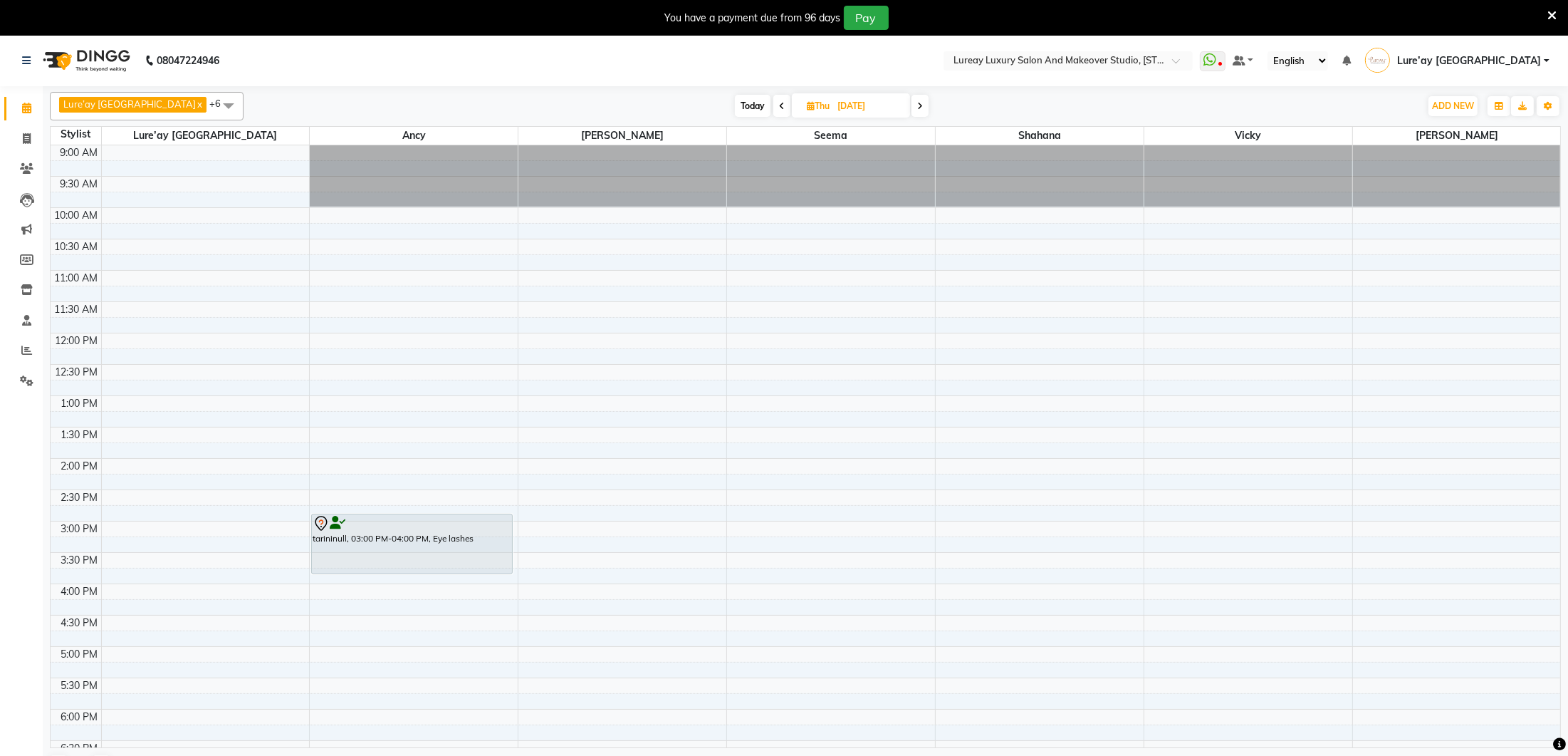
click at [779, 105] on icon at bounding box center [782, 106] width 6 height 9
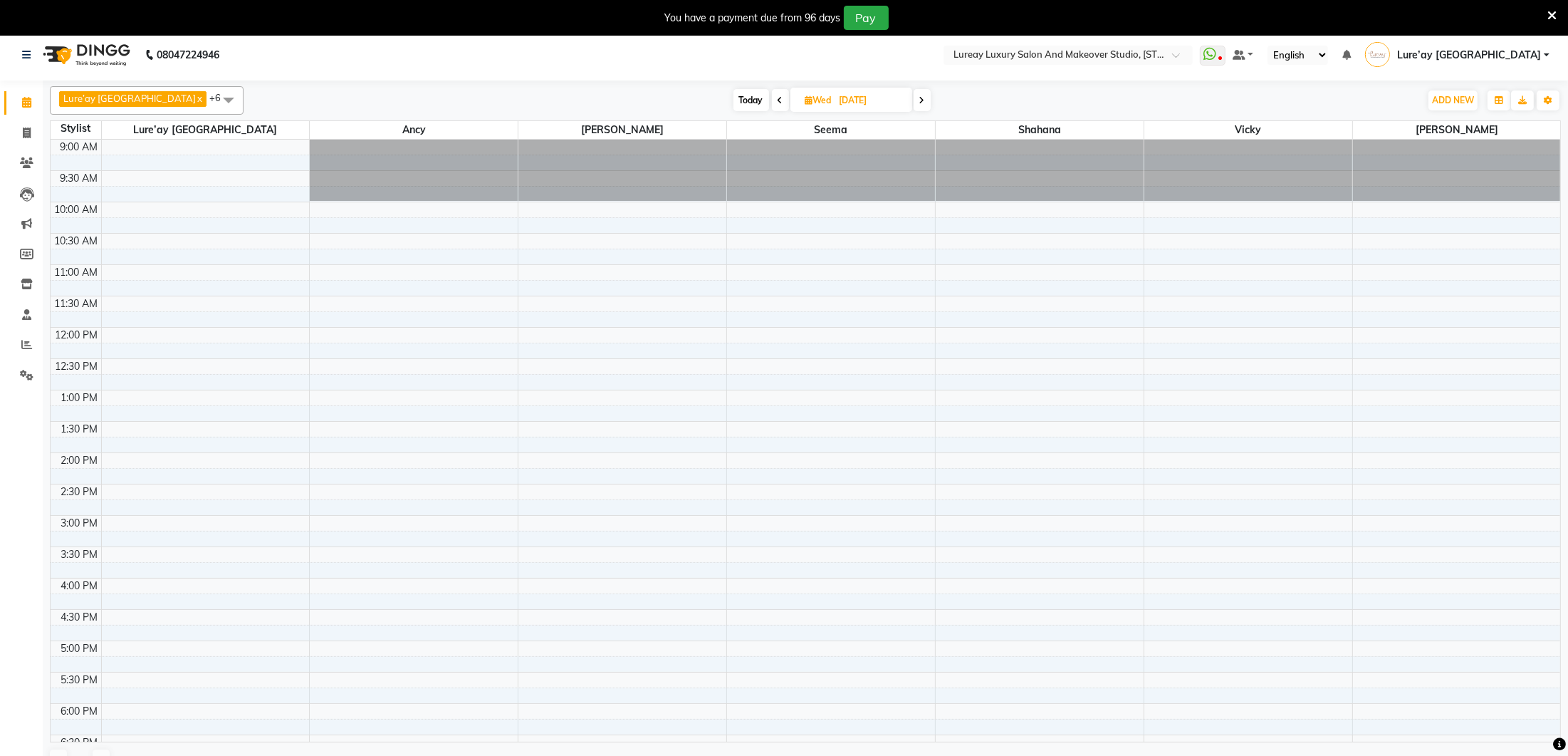
click at [772, 102] on span at bounding box center [780, 100] width 17 height 22
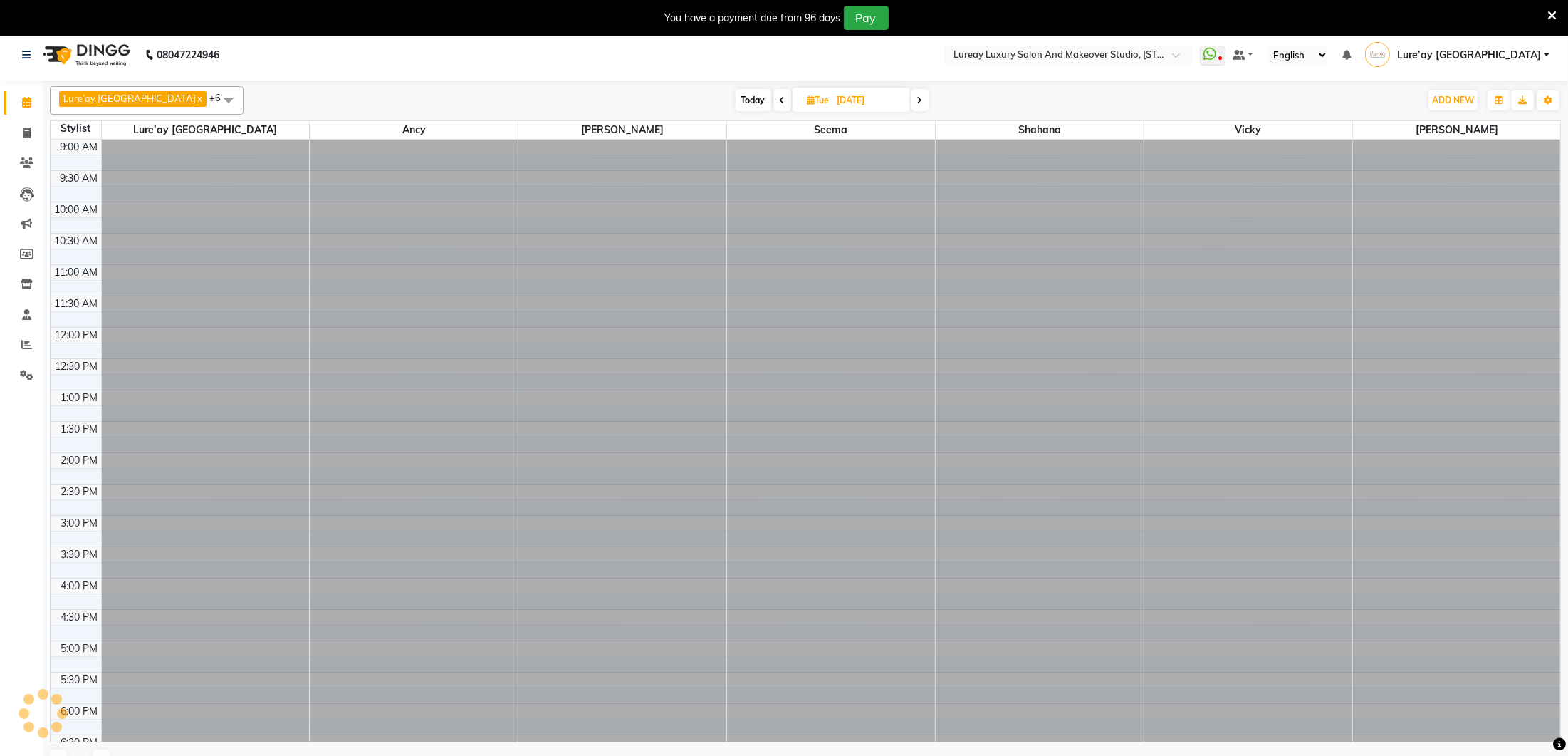
scroll to position [308, 0]
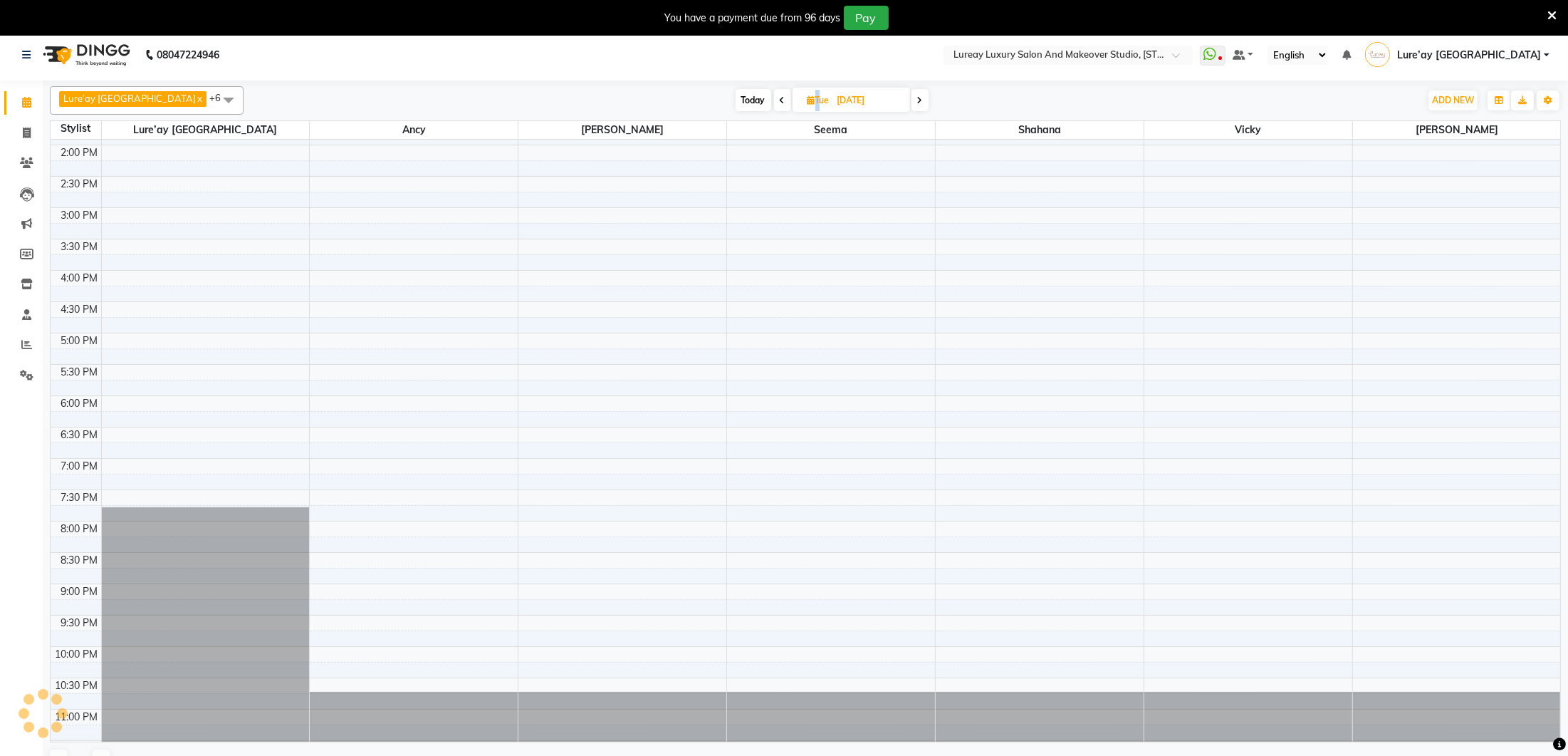
click at [780, 102] on icon at bounding box center [782, 100] width 6 height 9
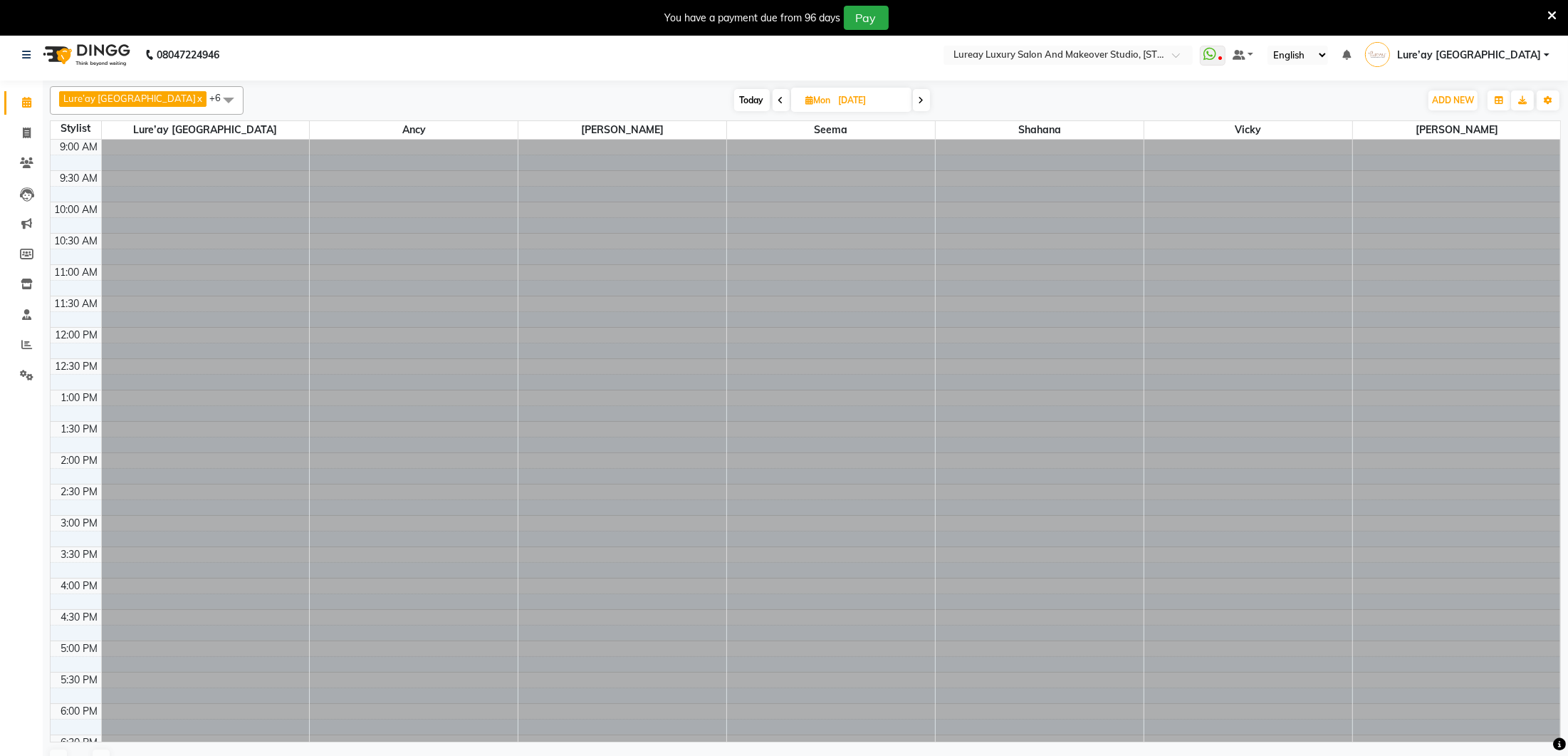
click at [773, 102] on span at bounding box center [781, 100] width 17 height 22
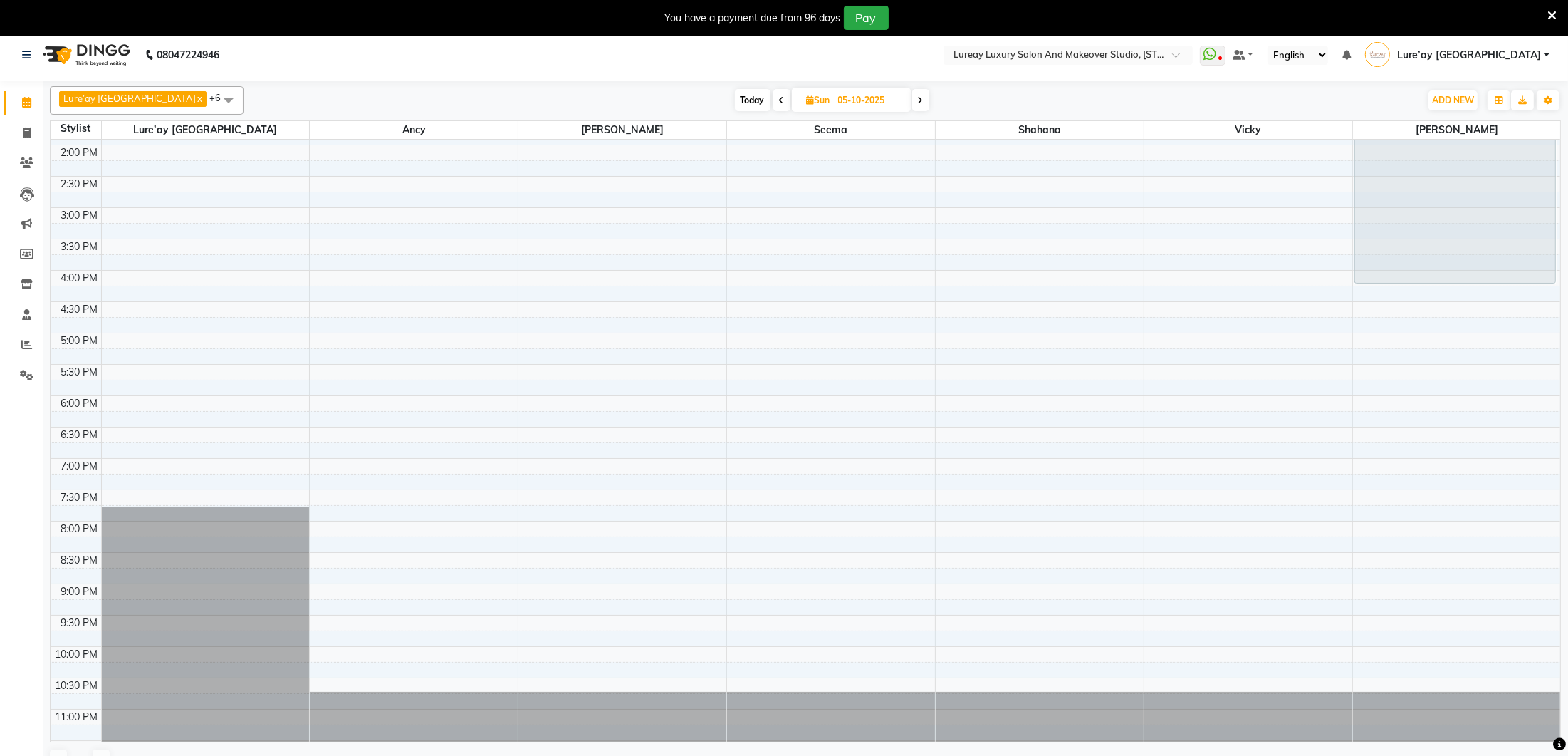
click at [773, 102] on span at bounding box center [782, 100] width 17 height 22
type input "04-10-2025"
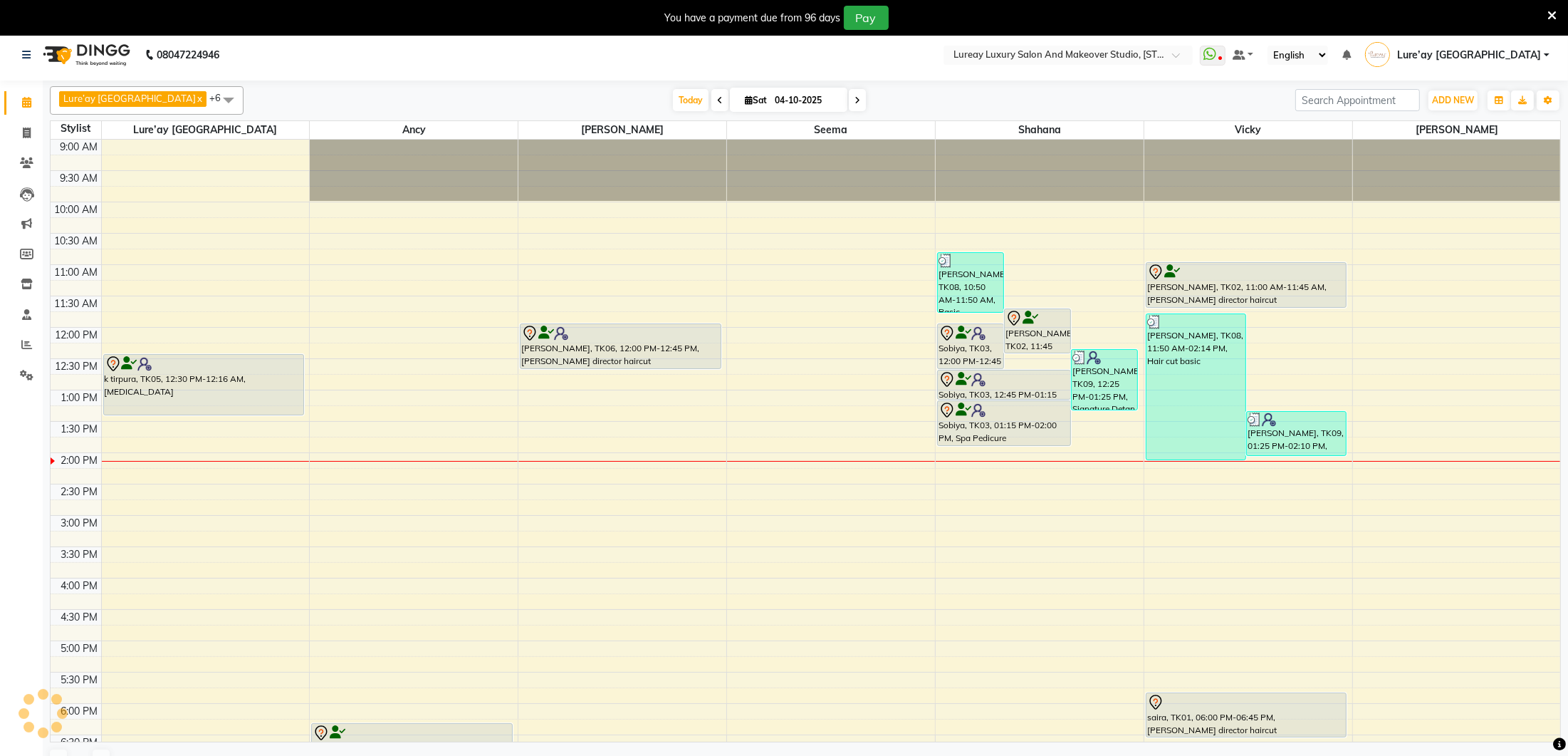
scroll to position [0, 0]
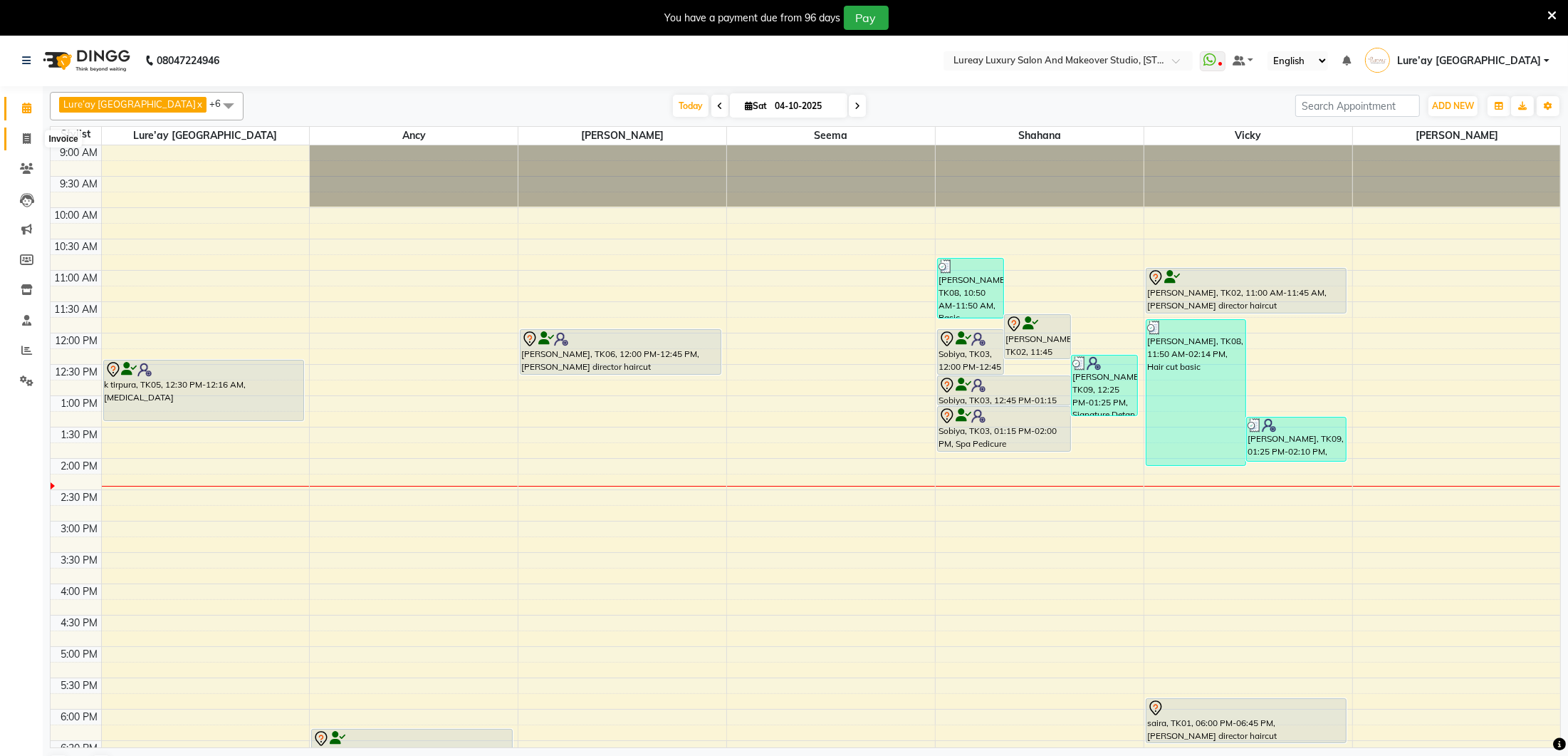
click at [24, 143] on link "Invoice" at bounding box center [21, 139] width 34 height 24
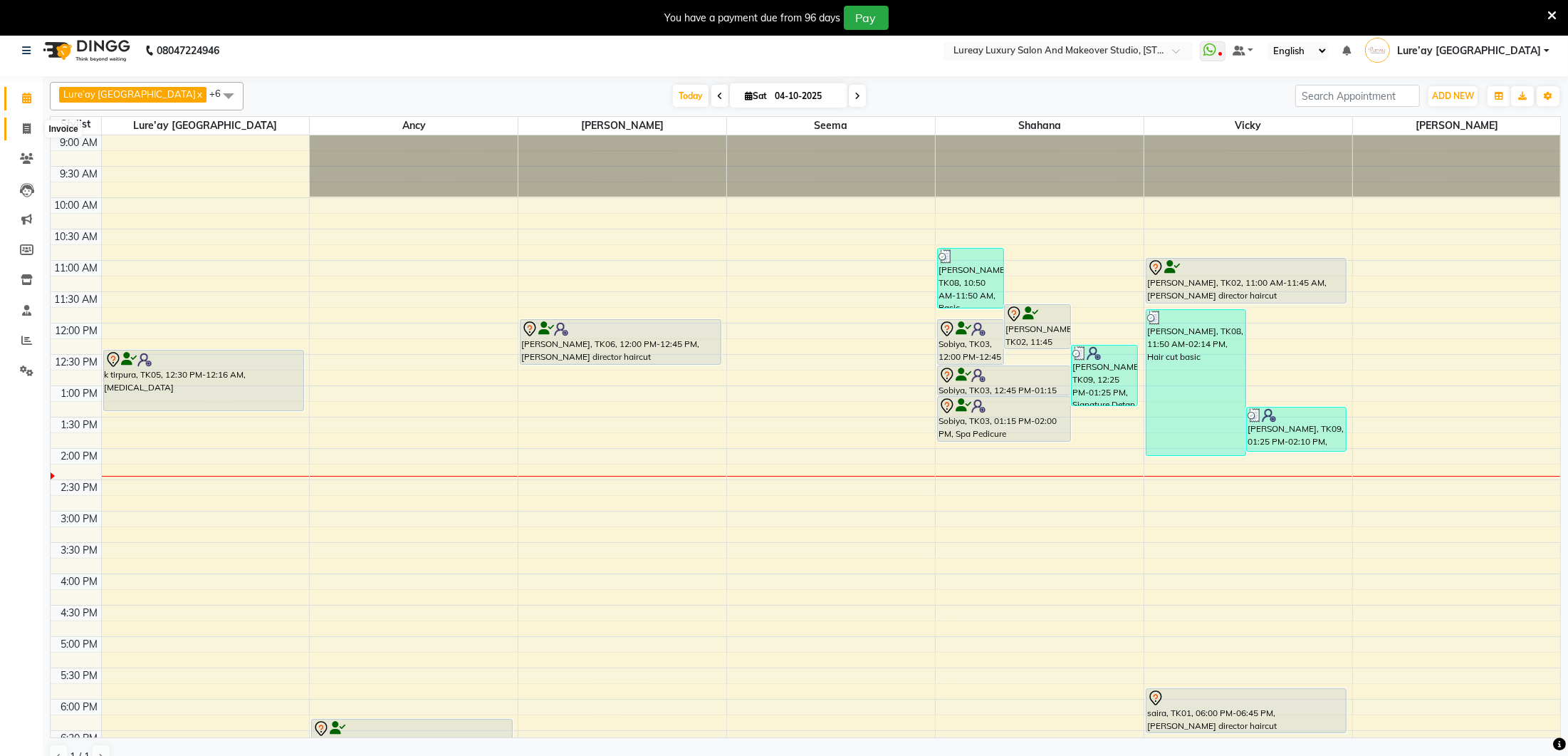
select select "service"
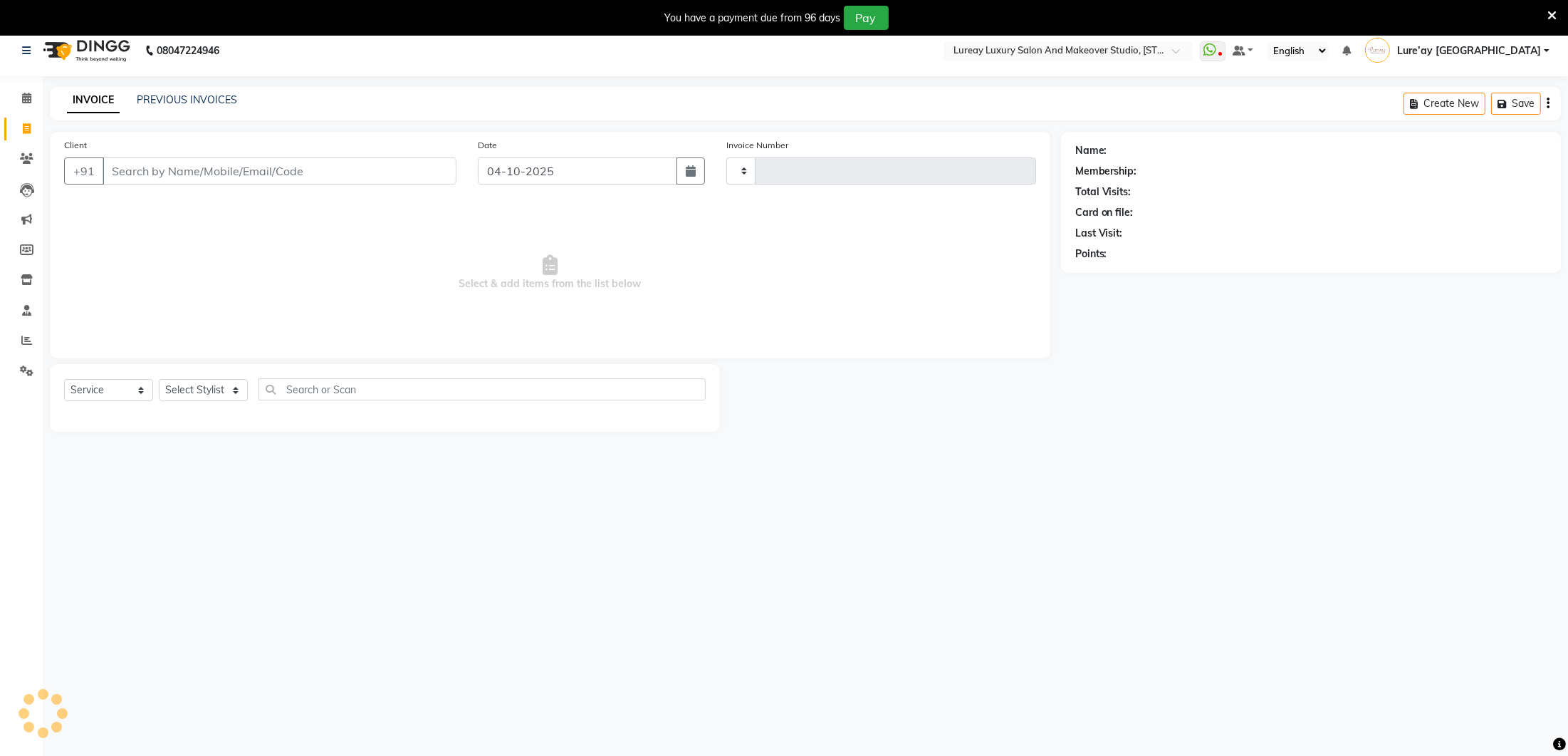
type input "0402"
select select "4075"
click at [175, 95] on link "PREVIOUS INVOICES" at bounding box center [187, 100] width 101 height 13
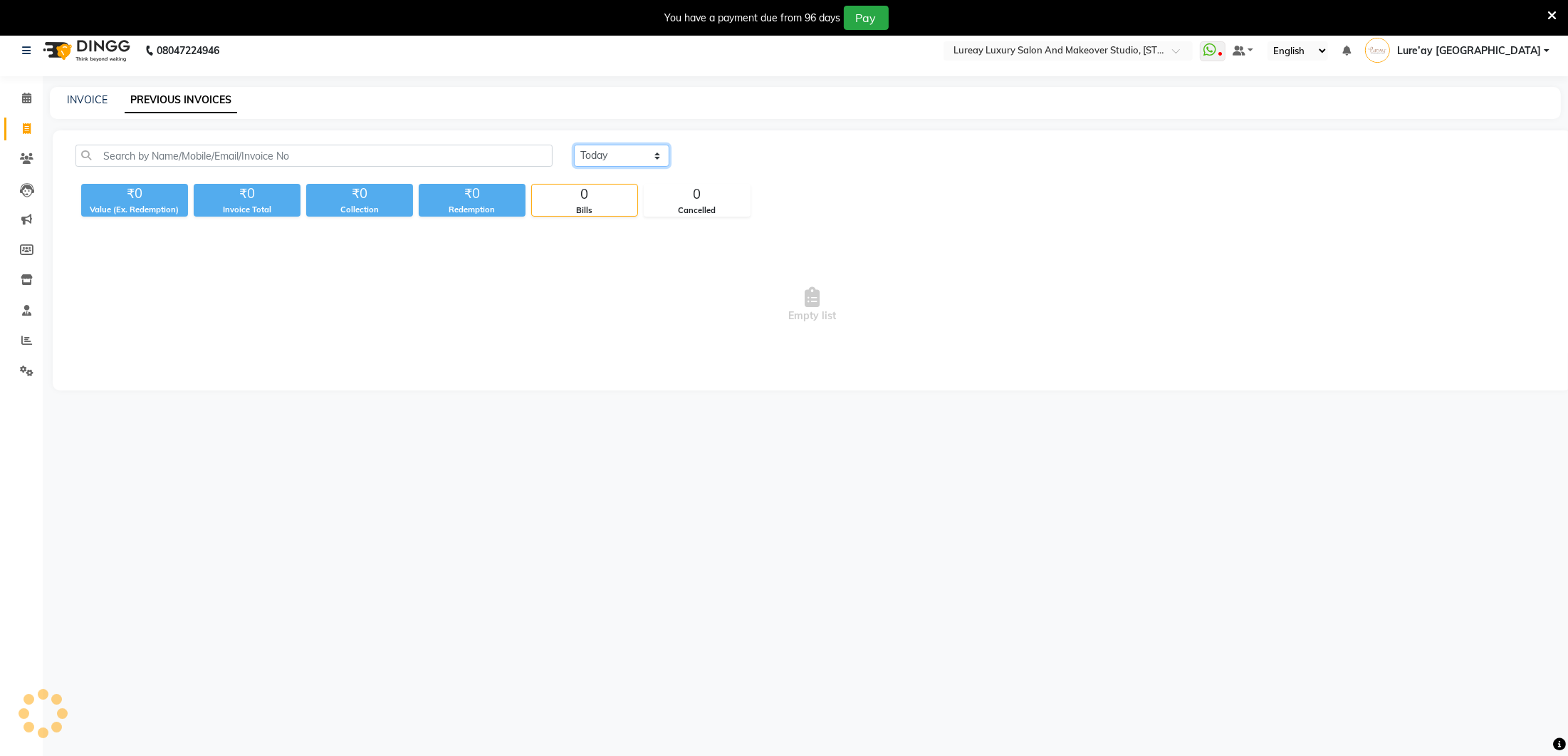
click at [609, 150] on select "[DATE] [DATE] Custom Range" at bounding box center [621, 155] width 95 height 22
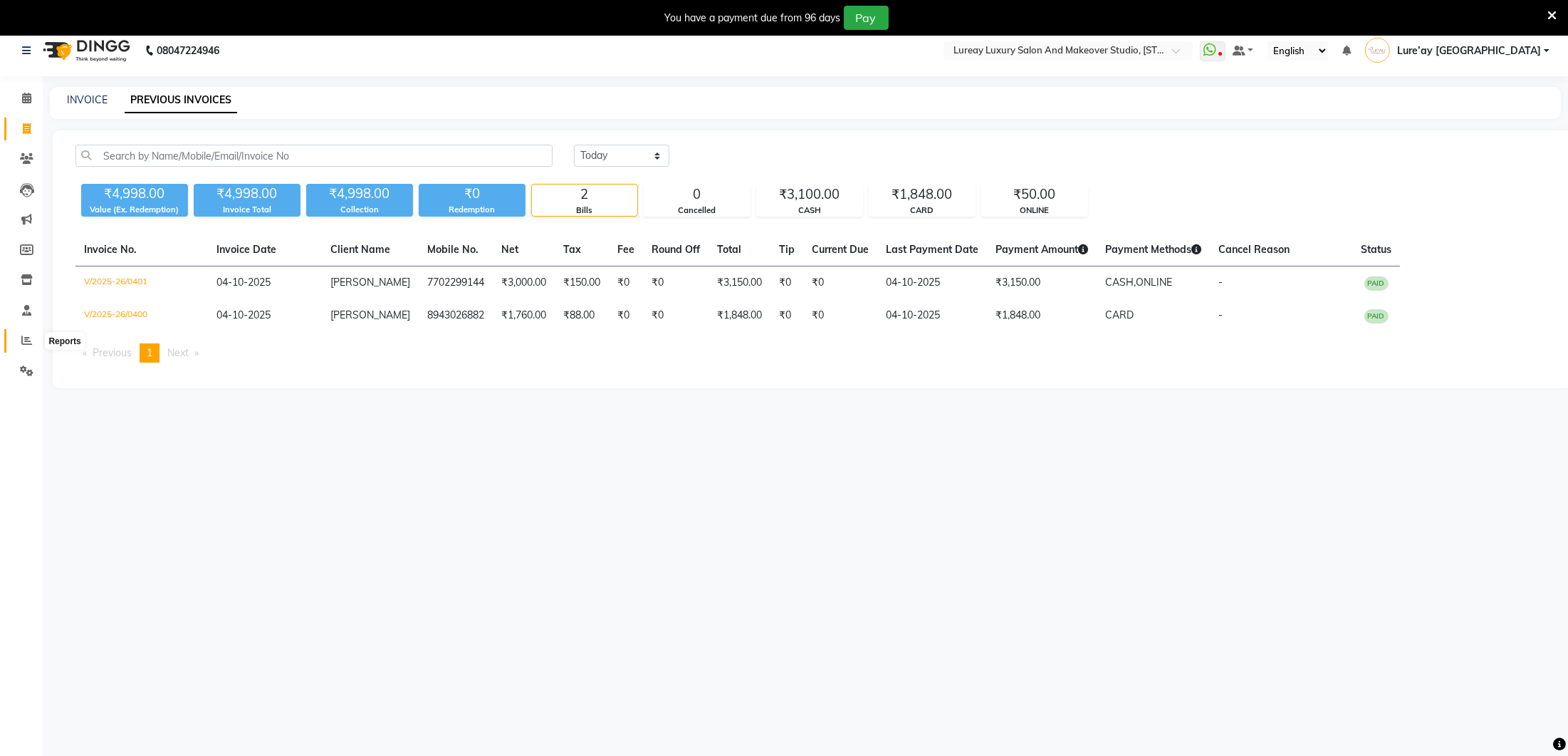
click at [32, 341] on icon at bounding box center [26, 340] width 11 height 11
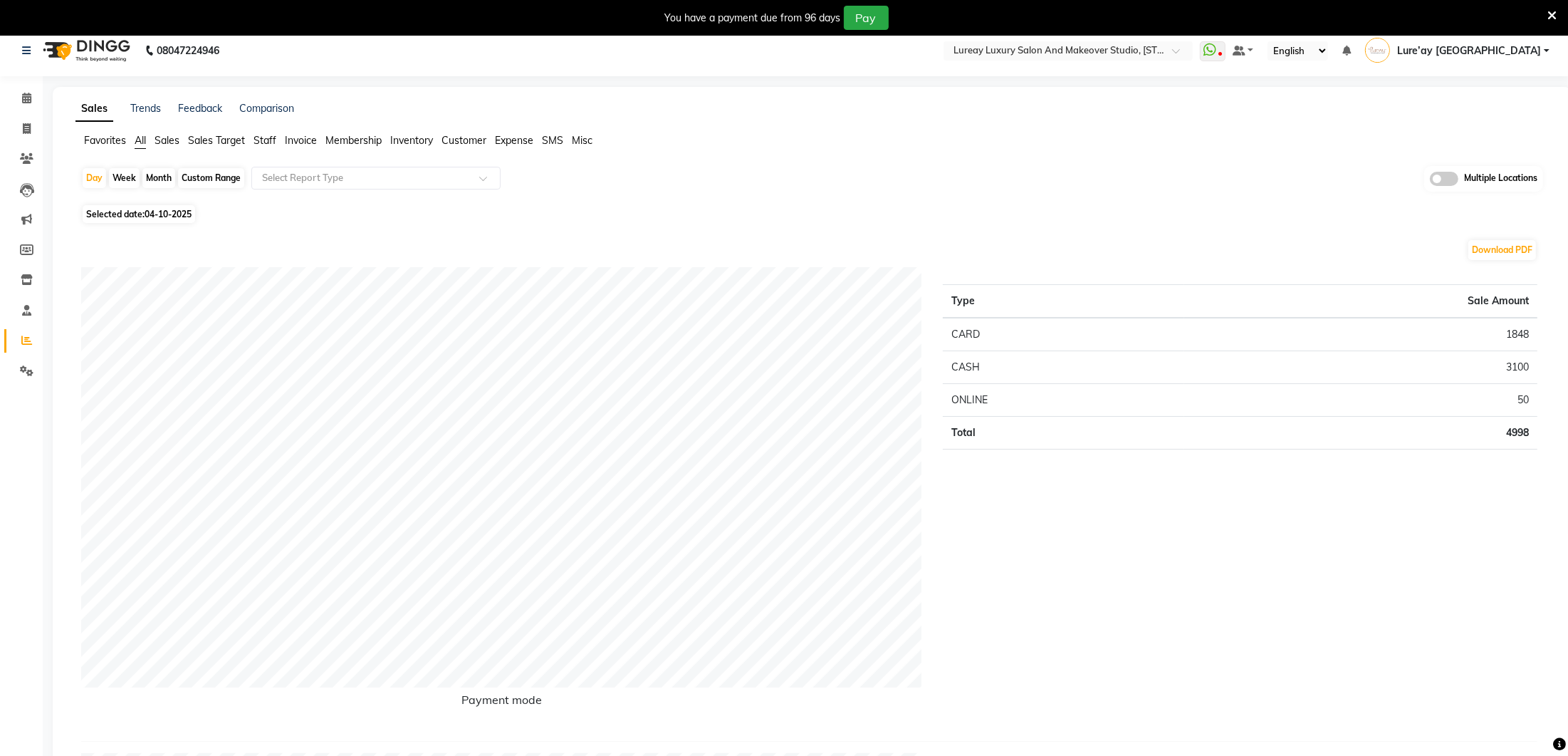
click at [232, 177] on div "Custom Range" at bounding box center [211, 178] width 67 height 20
select select "10"
select select "2025"
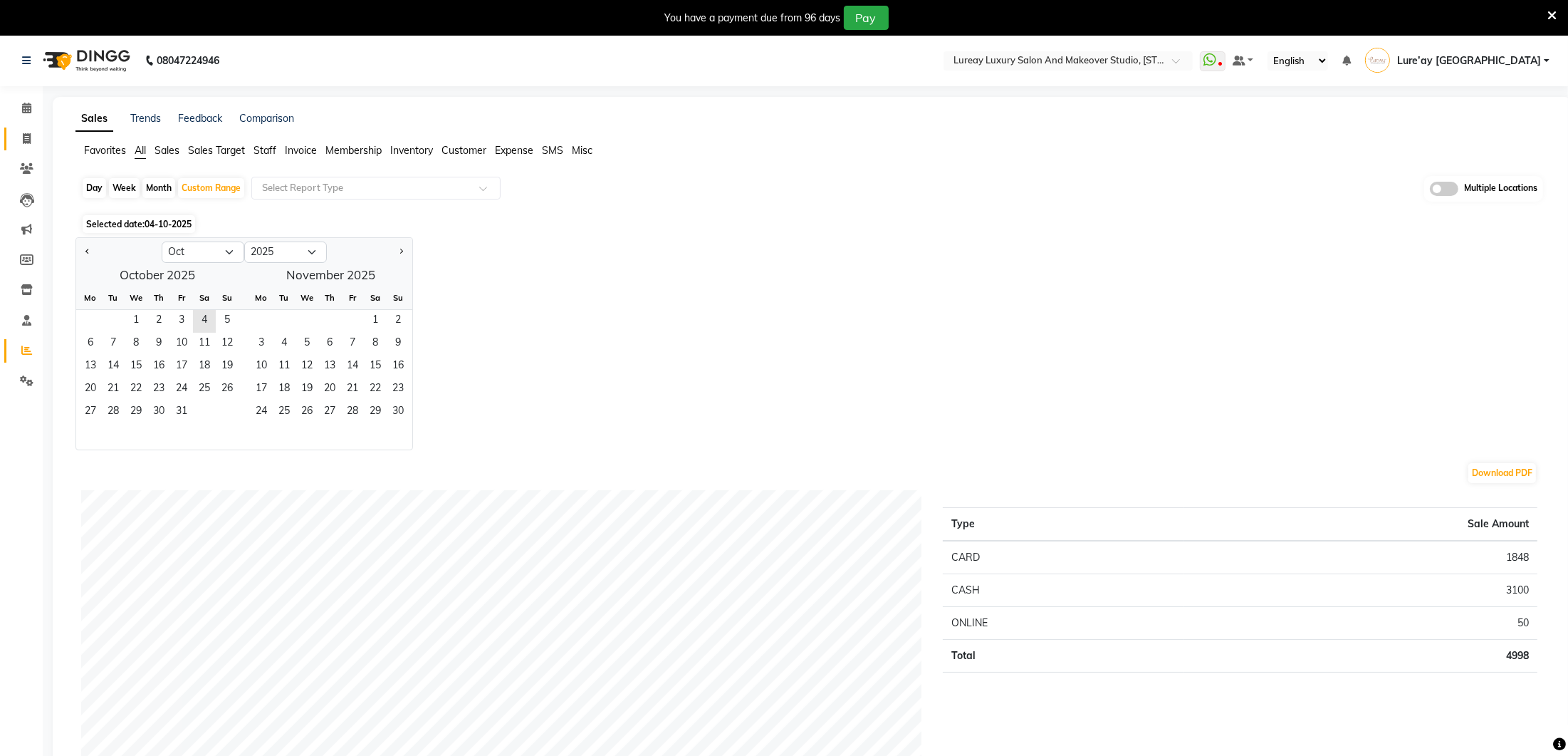
click at [24, 147] on link "Invoice" at bounding box center [21, 139] width 34 height 24
select select "service"
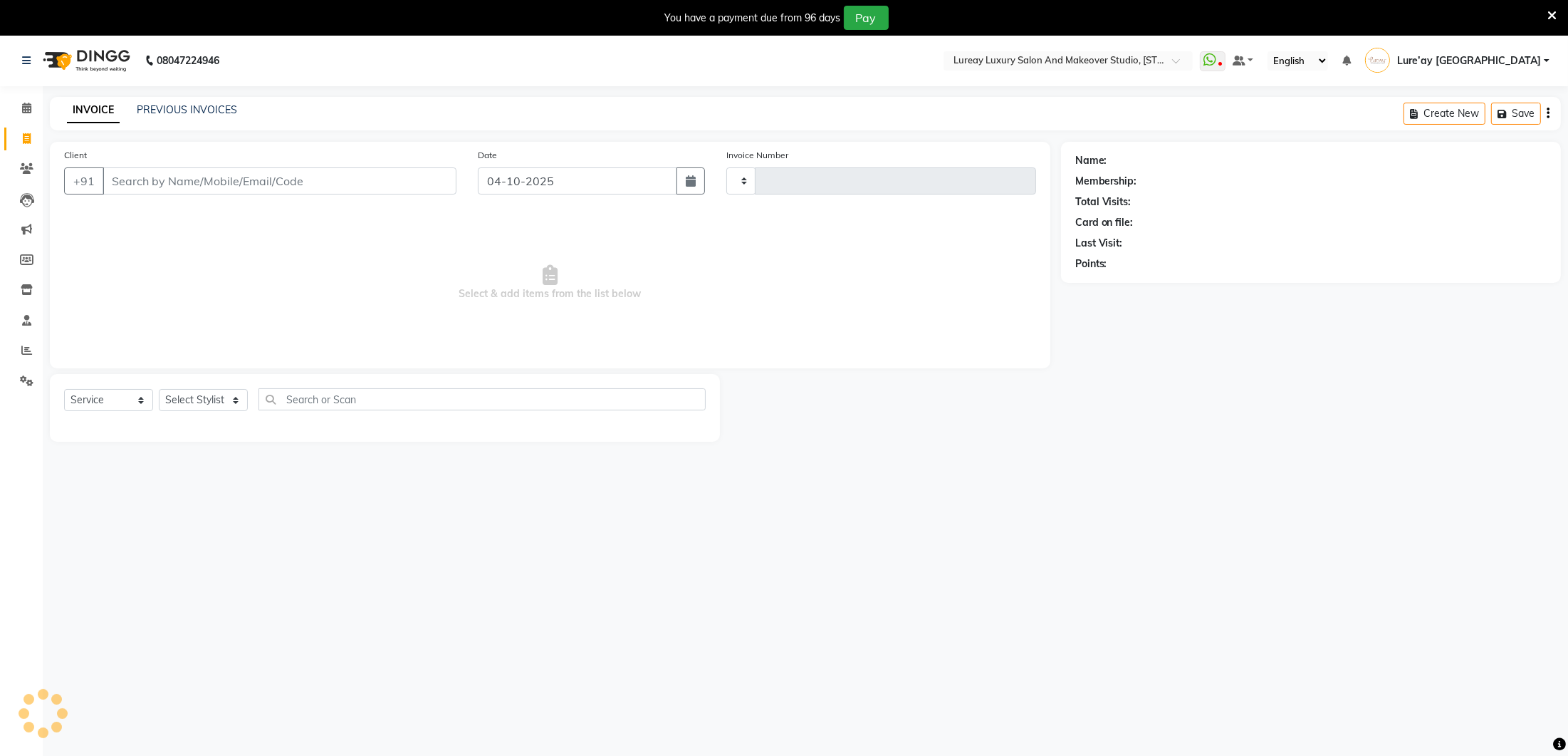
scroll to position [34, 0]
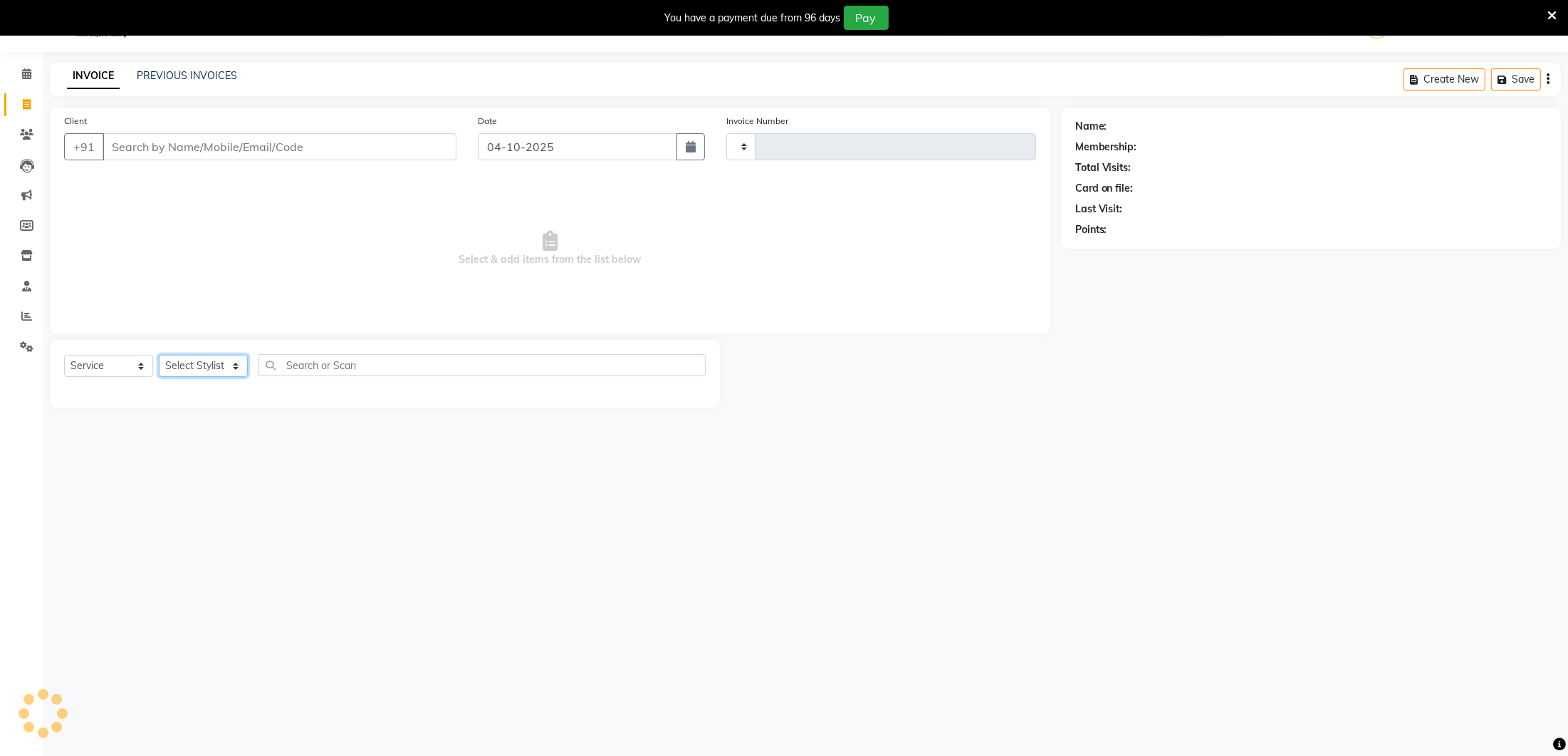
click at [232, 358] on select "Select Stylist" at bounding box center [203, 366] width 89 height 22
type input "0402"
select select "4075"
click at [224, 363] on select "Select Stylist" at bounding box center [203, 366] width 89 height 22
click at [440, 288] on span "Select & add items from the list below" at bounding box center [550, 248] width 972 height 142
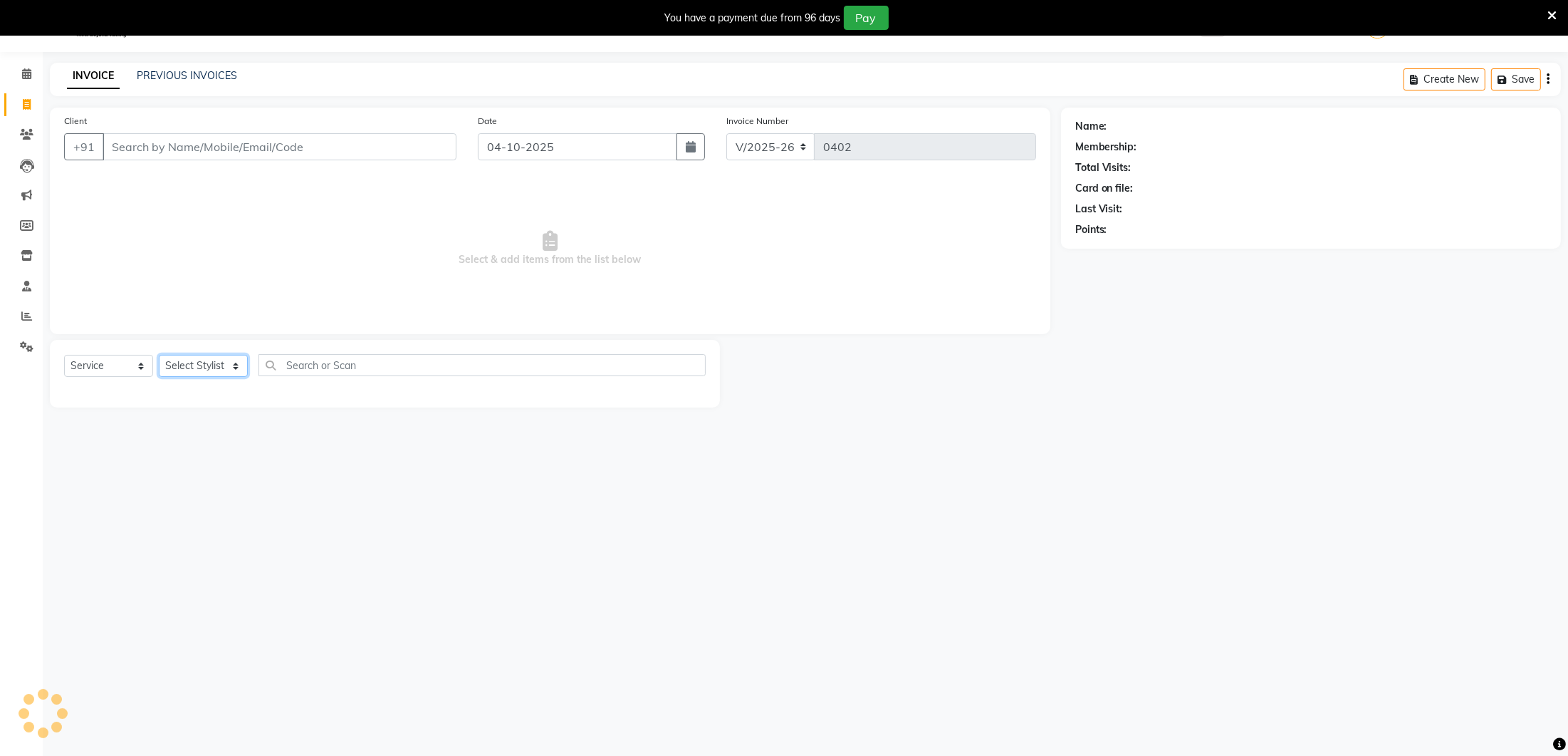
click at [234, 369] on select "Select Stylist" at bounding box center [203, 366] width 89 height 22
click at [222, 361] on select "Select Stylist" at bounding box center [203, 366] width 89 height 22
click at [28, 106] on icon at bounding box center [27, 104] width 8 height 11
select select "4075"
select select "service"
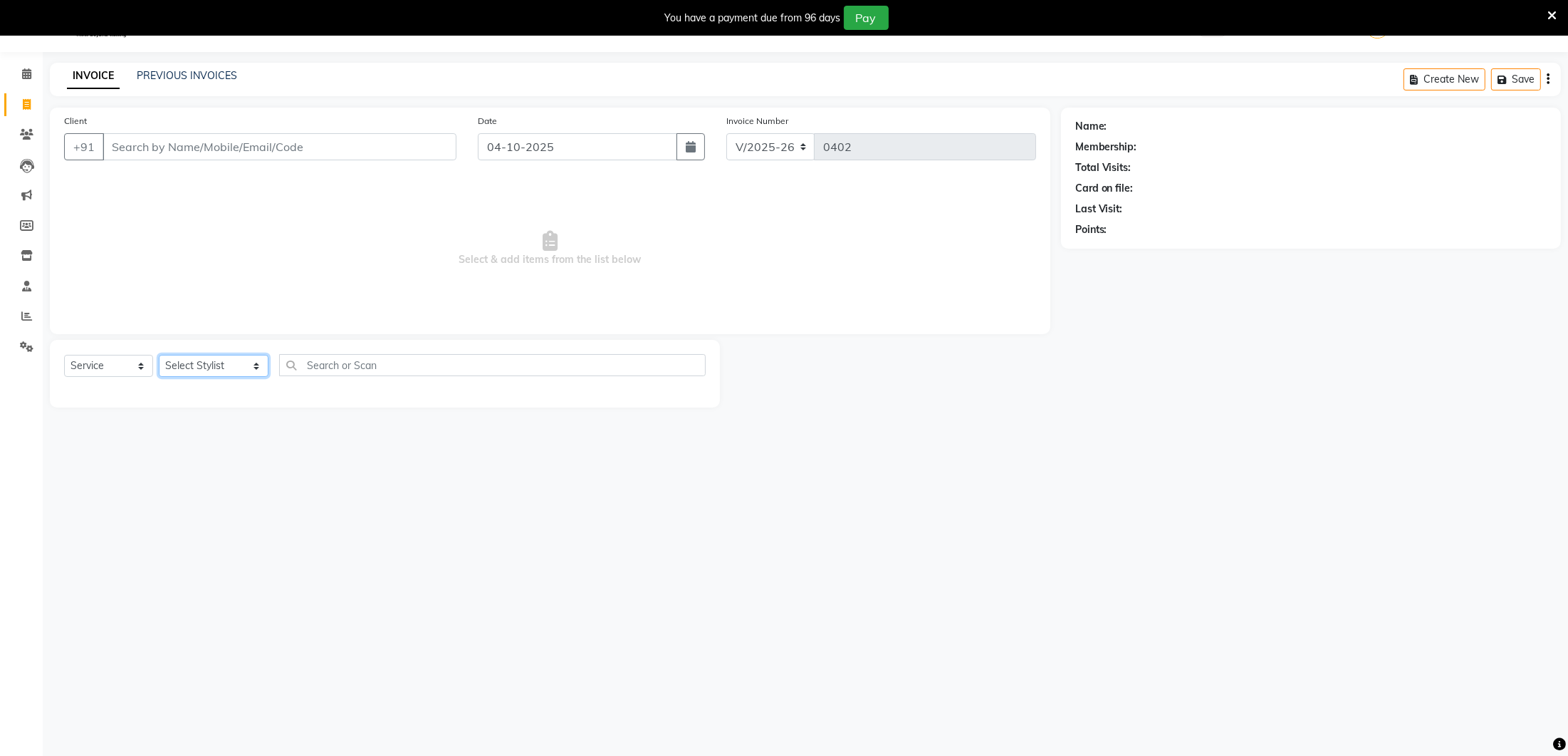
click at [229, 367] on select "Select Stylist Ancy Avantika Lure’ay India Nadeem Seema shahana Vicky vimla" at bounding box center [213, 366] width 110 height 22
select select "70810"
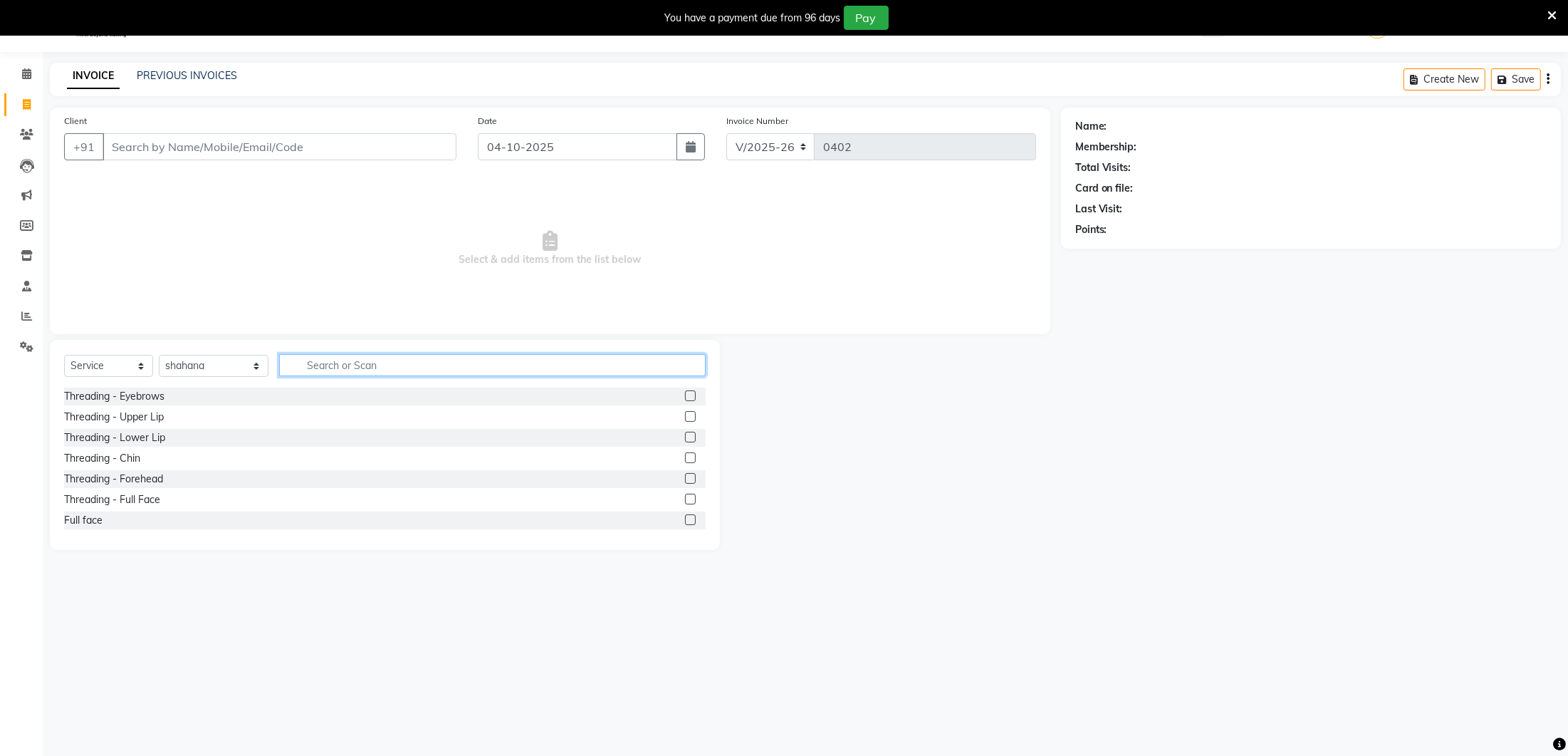
click at [331, 360] on input "text" at bounding box center [492, 365] width 427 height 22
type input "facial"
click at [691, 393] on label at bounding box center [690, 395] width 11 height 11
click at [691, 393] on input "checkbox" at bounding box center [689, 396] width 9 height 9
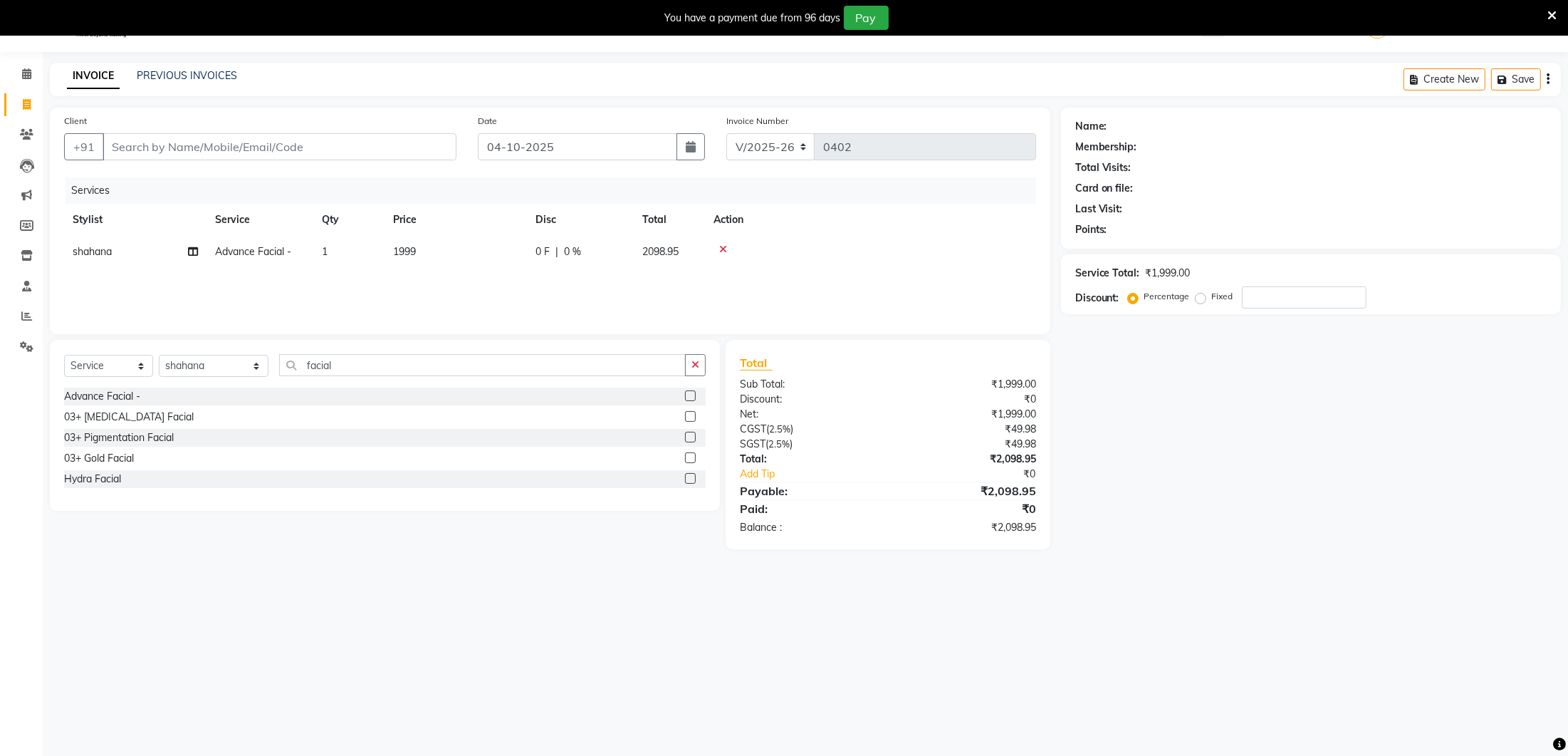
checkbox input "false"
drag, startPoint x: 458, startPoint y: 276, endPoint x: 468, endPoint y: 254, distance: 24.2
click at [458, 270] on div "Services Stylist Service Qty Price Disc Total Action shahana Advance Facial - 1…" at bounding box center [550, 248] width 972 height 142
click at [469, 253] on td "1999" at bounding box center [455, 251] width 142 height 32
select select "70810"
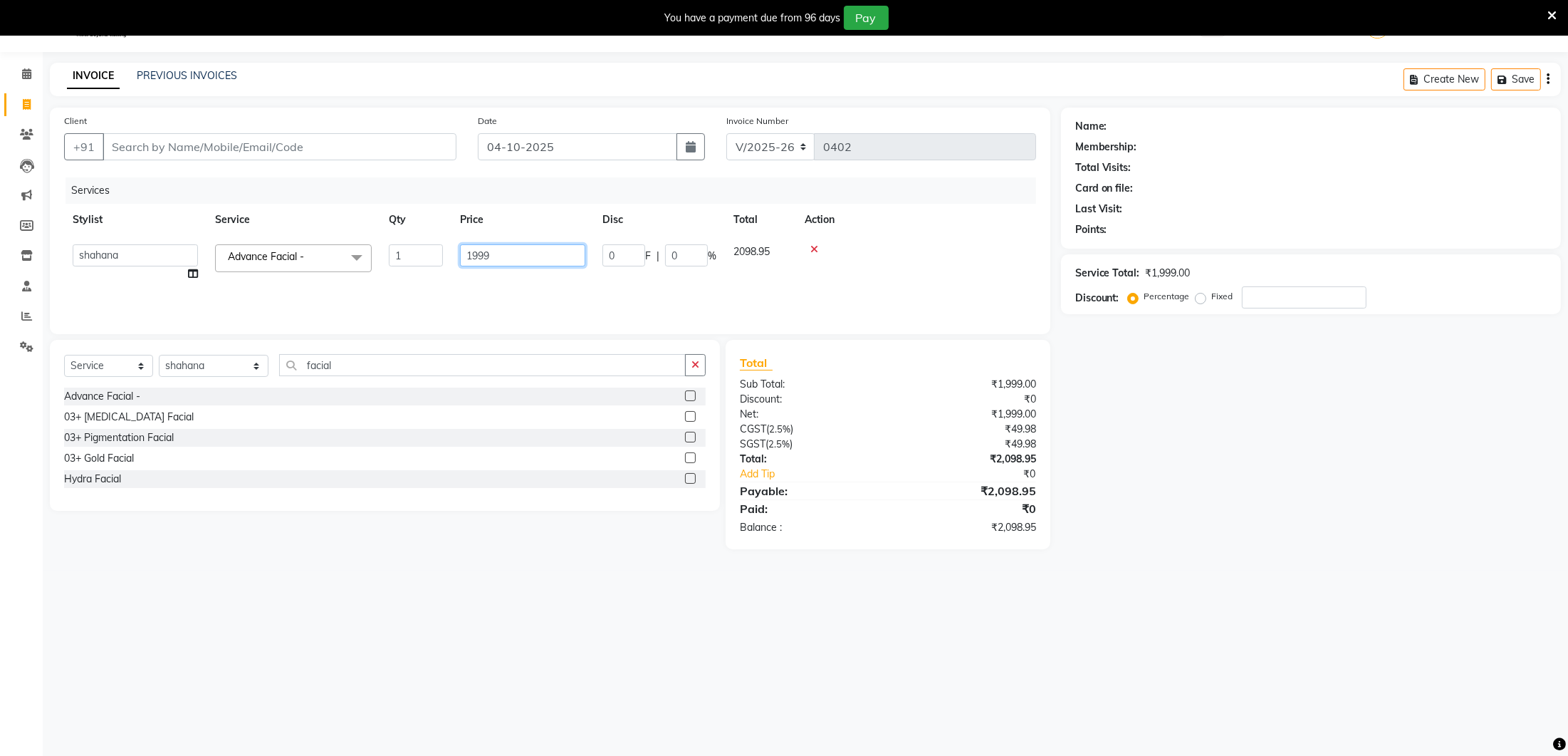
click at [516, 256] on input "1999" at bounding box center [522, 255] width 125 height 22
type input "1"
type input "2000"
drag, startPoint x: 493, startPoint y: 293, endPoint x: 410, endPoint y: 318, distance: 86.7
click at [493, 293] on div "Services Stylist Service Qty Price Disc Total Action shahana Advance Facial - 1…" at bounding box center [550, 248] width 972 height 142
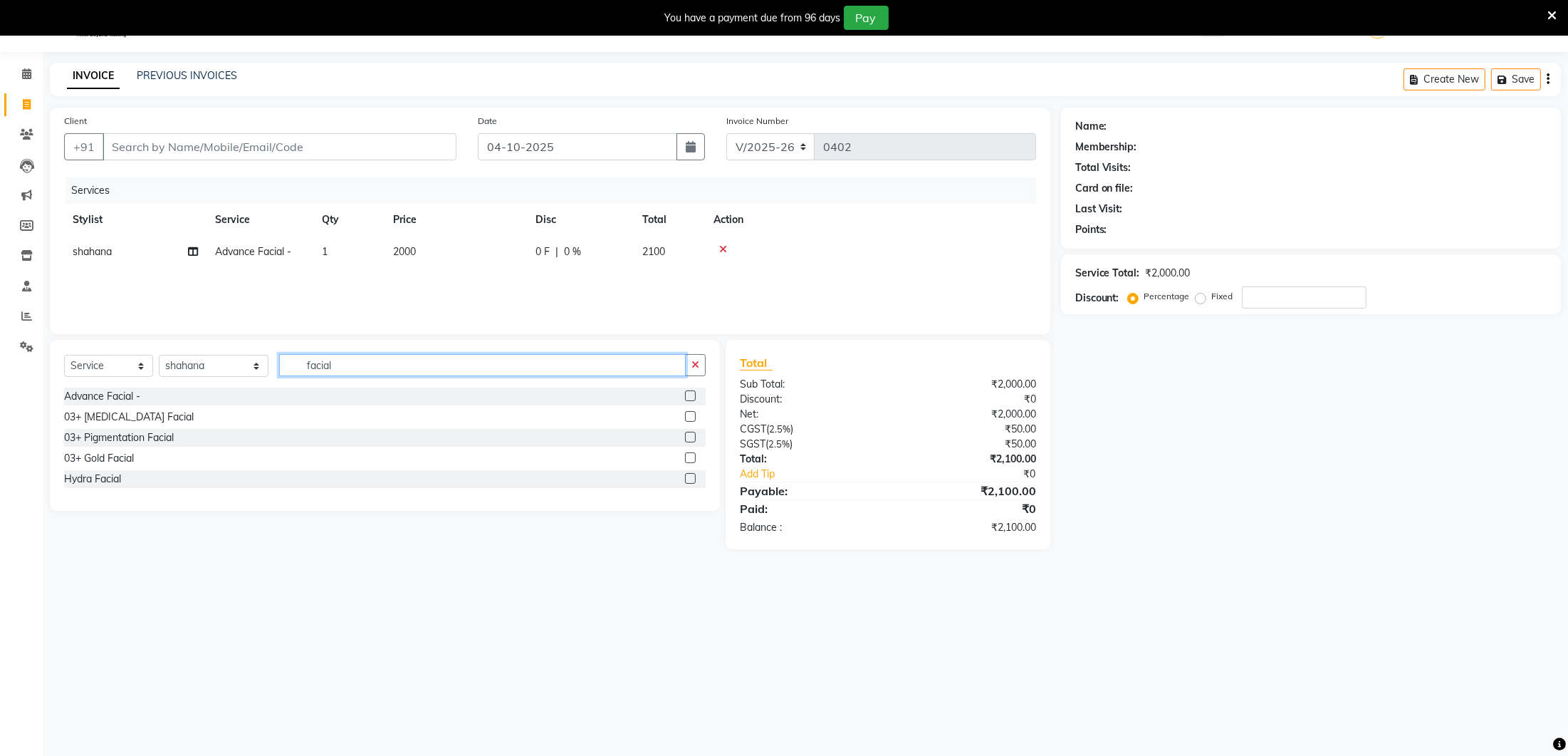
click at [315, 365] on input "facial" at bounding box center [483, 365] width 407 height 22
type input "f"
type input "s"
type input "mani"
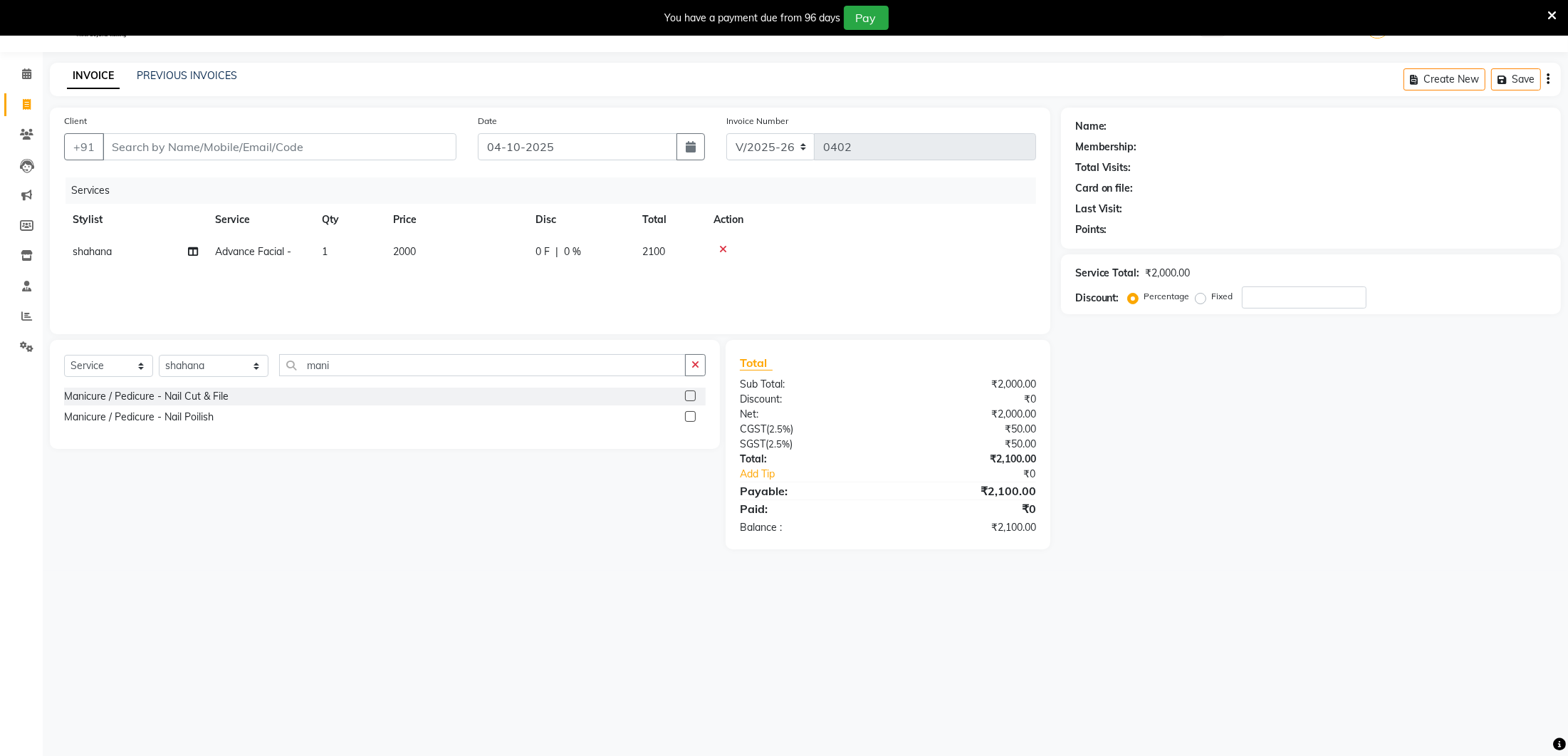
click at [695, 394] on label at bounding box center [690, 395] width 11 height 11
click at [695, 394] on input "checkbox" at bounding box center [689, 396] width 9 height 9
checkbox input "false"
click at [446, 285] on td "100" at bounding box center [455, 292] width 142 height 47
select select "70810"
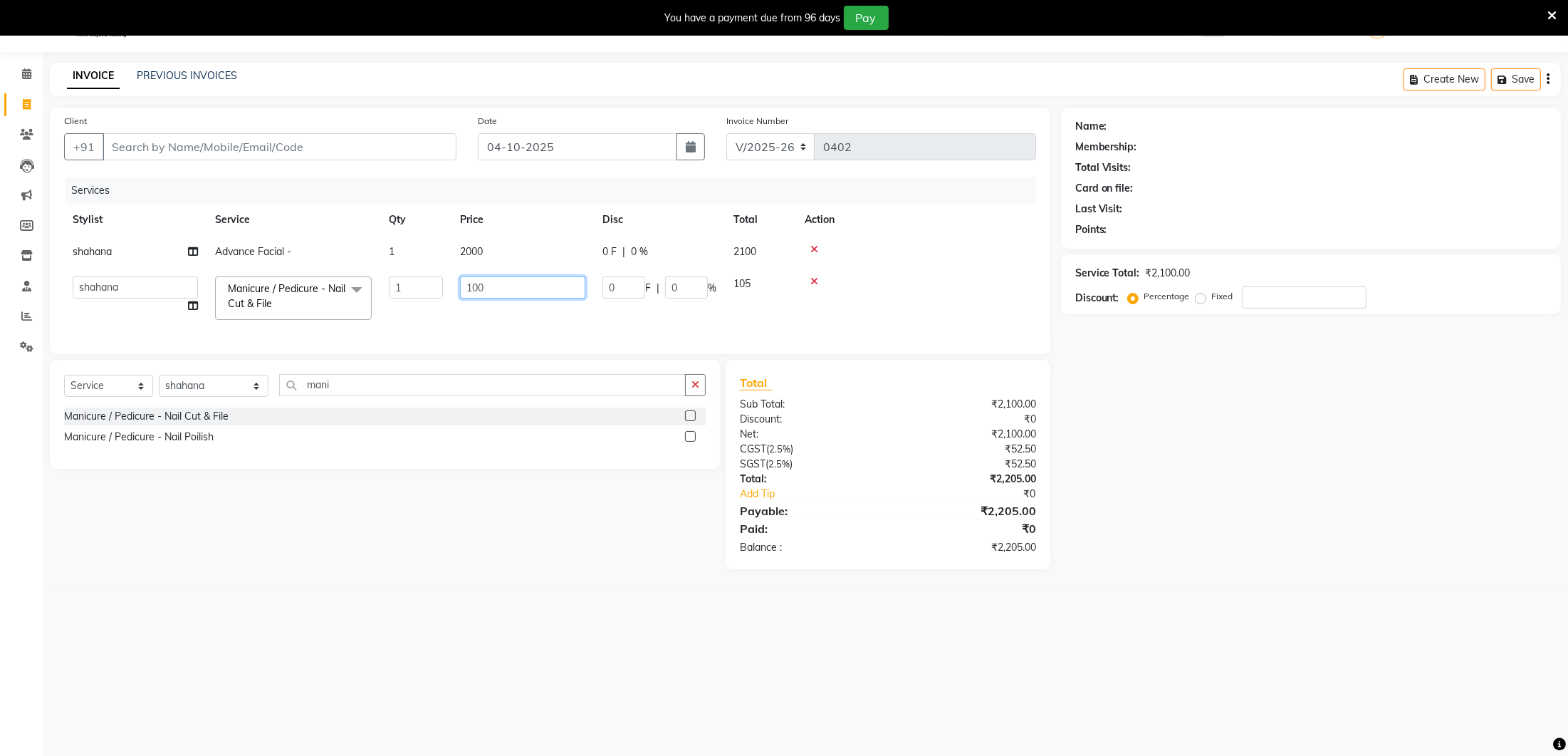
click at [505, 285] on input "100" at bounding box center [522, 287] width 125 height 22
type input "1"
type input "900"
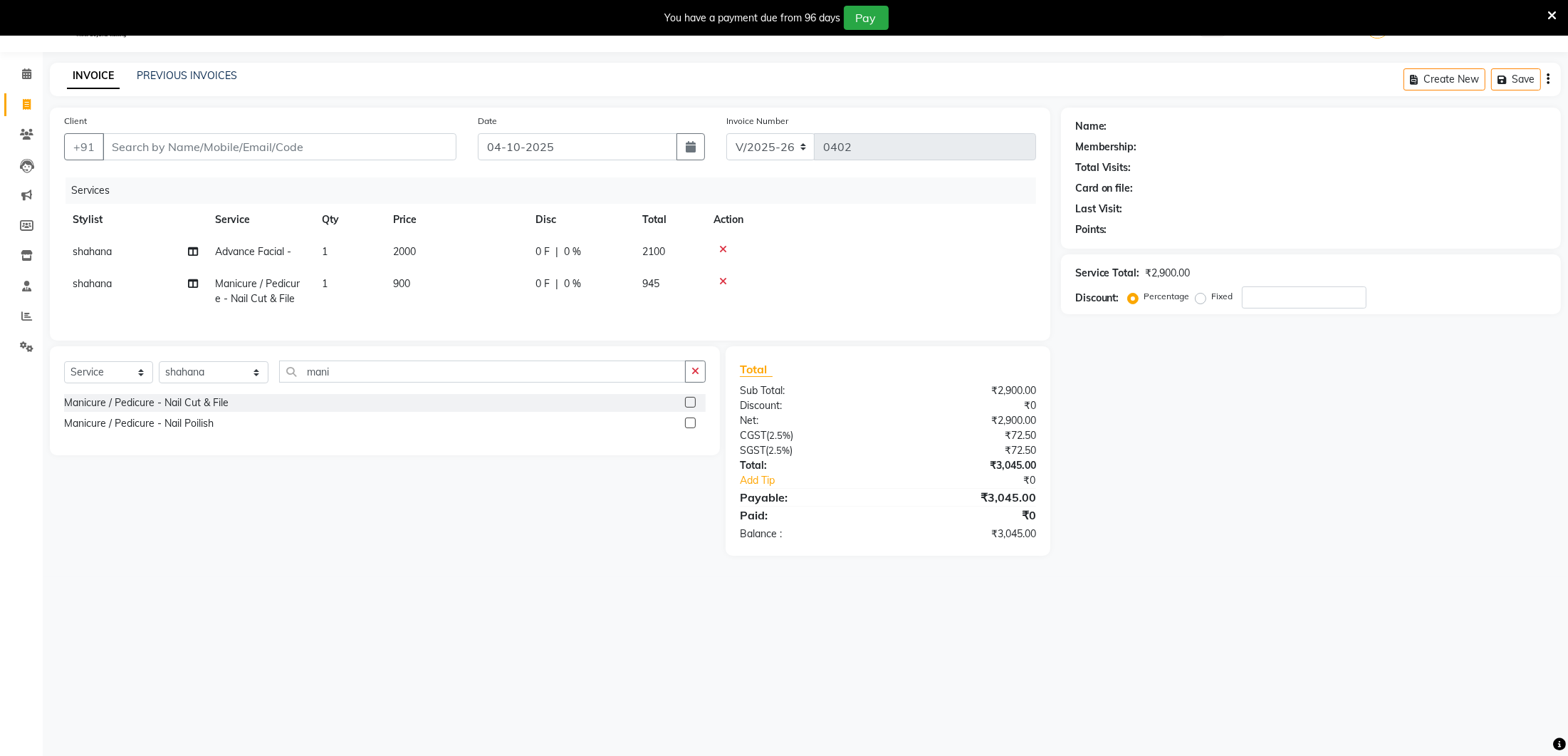
drag, startPoint x: 484, startPoint y: 322, endPoint x: 435, endPoint y: 350, distance: 56.4
click at [484, 322] on div "Services Stylist Service Qty Price Disc Total Action shahana Advance Facial - 1…" at bounding box center [550, 251] width 972 height 149
click at [353, 384] on div "Select Service Product Membership Package Voucher Prepaid Gift Card Select Styl…" at bounding box center [385, 377] width 642 height 33
click at [355, 373] on input "mani" at bounding box center [483, 371] width 407 height 22
click at [226, 364] on select "Select Stylist Ancy Avantika Lure’ay India Nadeem Seema shahana Vicky vimla" at bounding box center [213, 371] width 110 height 22
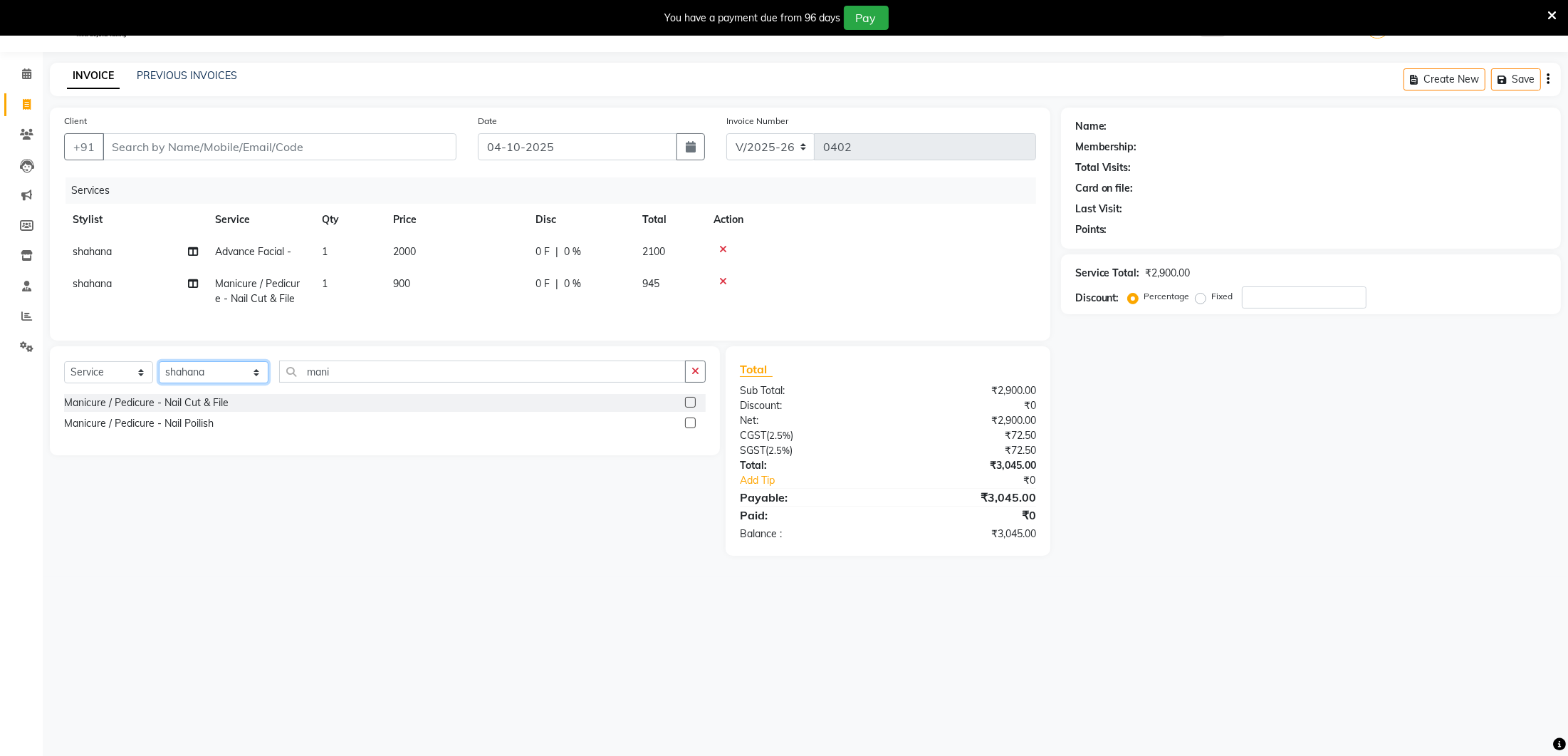
select select "93005"
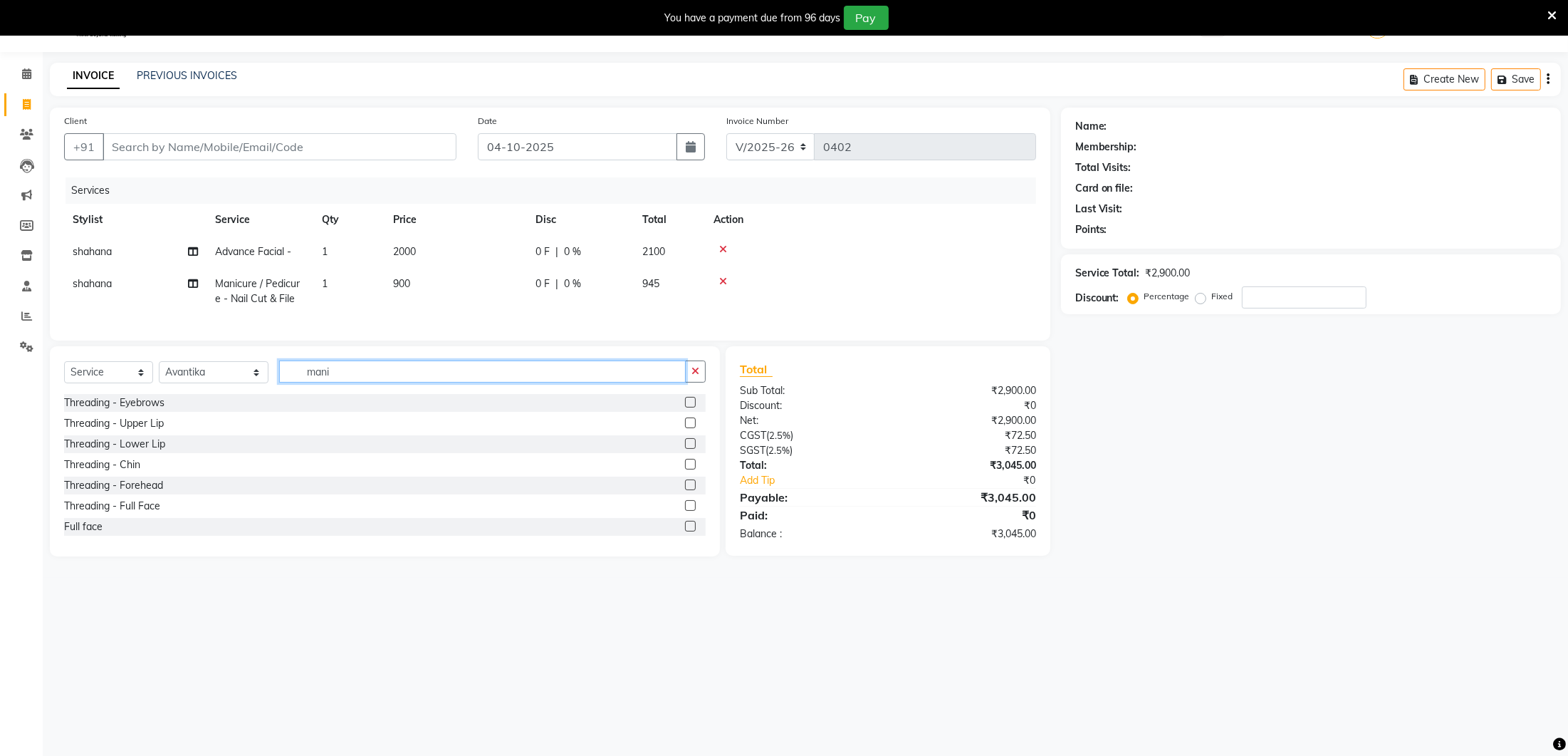
click at [326, 371] on input "mani" at bounding box center [483, 371] width 407 height 22
type input "m"
type input "cleanup"
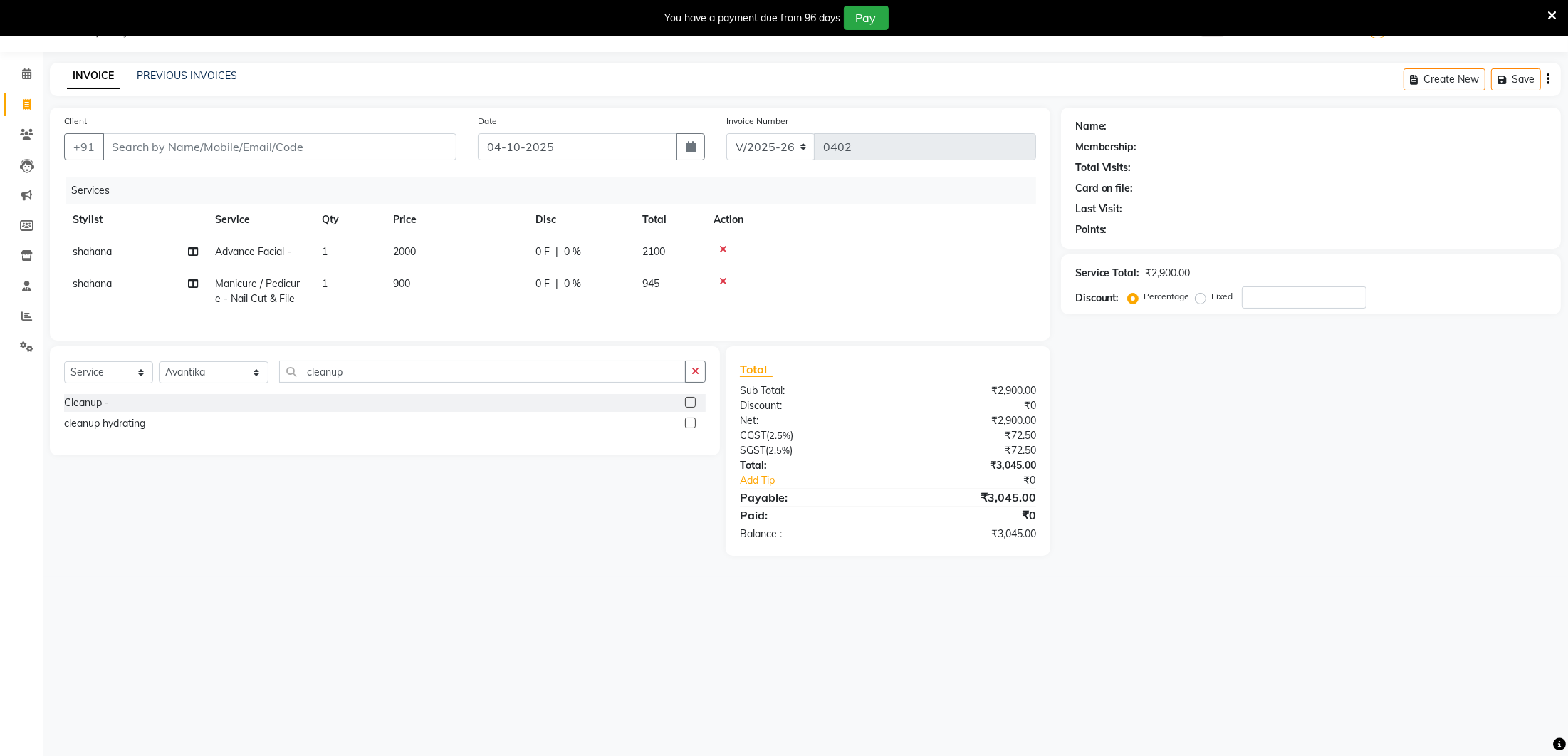
click at [692, 404] on label at bounding box center [690, 402] width 11 height 11
click at [692, 404] on input "checkbox" at bounding box center [689, 402] width 9 height 9
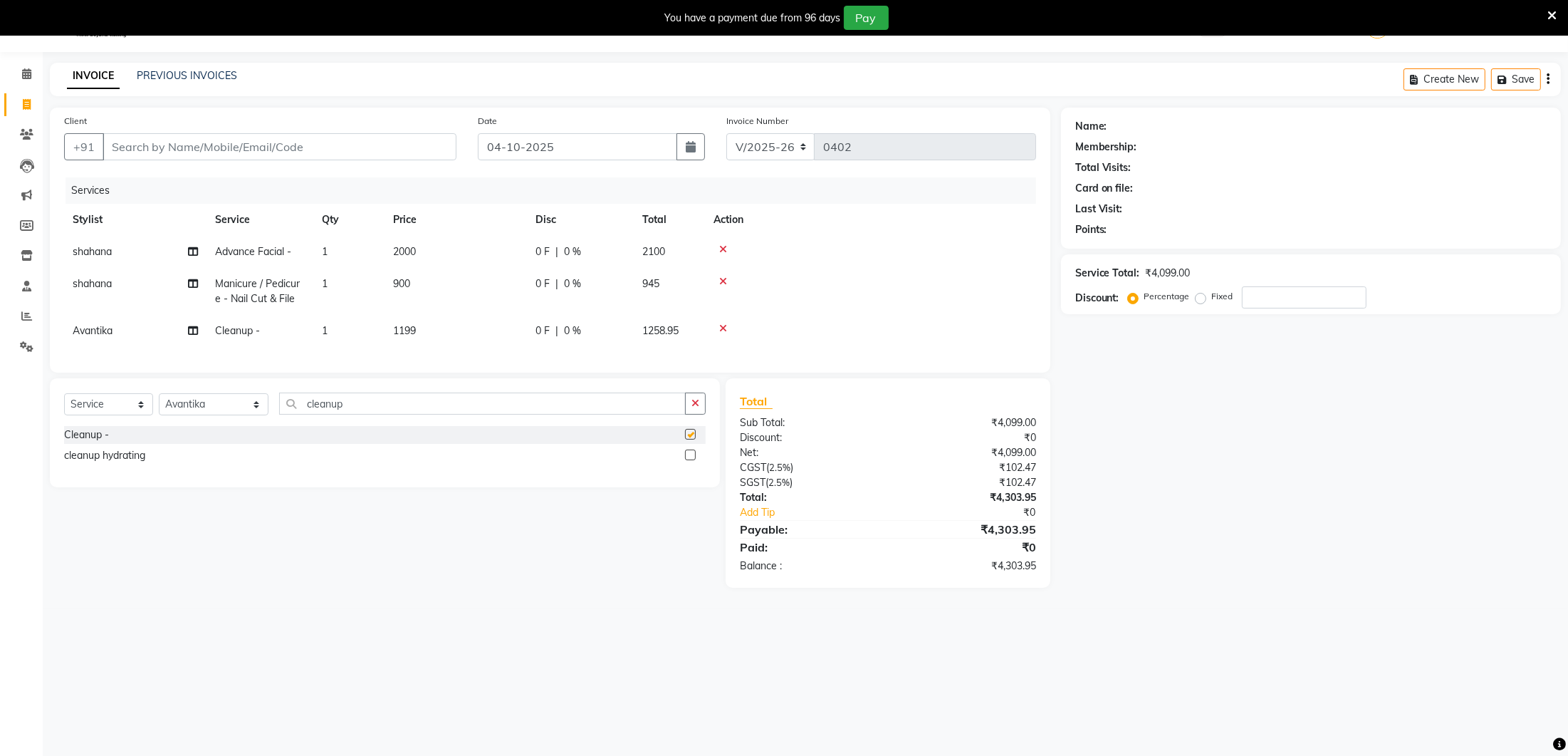
checkbox input "false"
click at [453, 332] on td "1199" at bounding box center [455, 330] width 142 height 32
select select "93005"
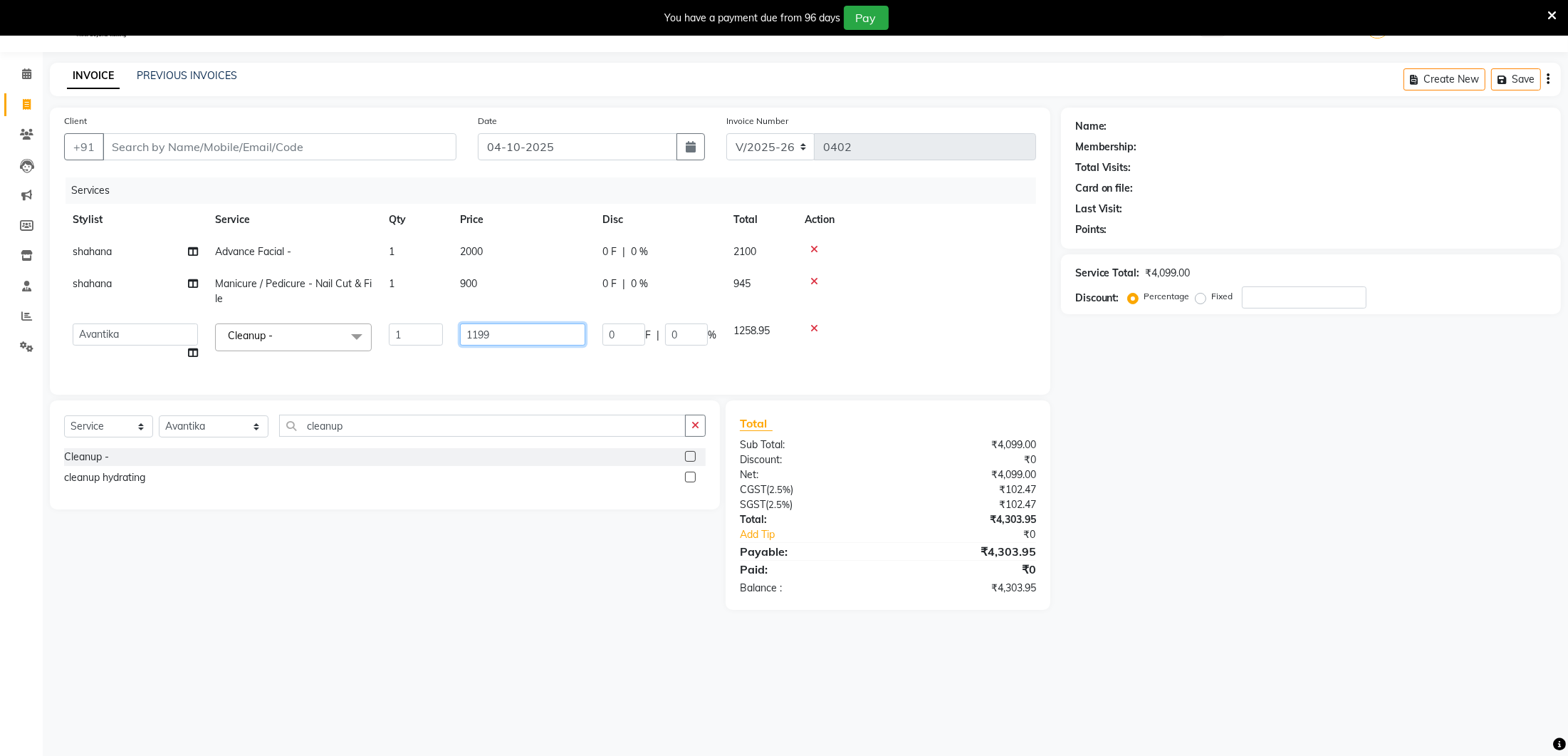
click at [530, 332] on input "1199" at bounding box center [522, 334] width 125 height 22
type input "1000"
click at [509, 370] on div "Client +91 Date 04-10-2025 Invoice Number V/2025 V/2025-26 0402 Services Stylis…" at bounding box center [550, 250] width 1001 height 287
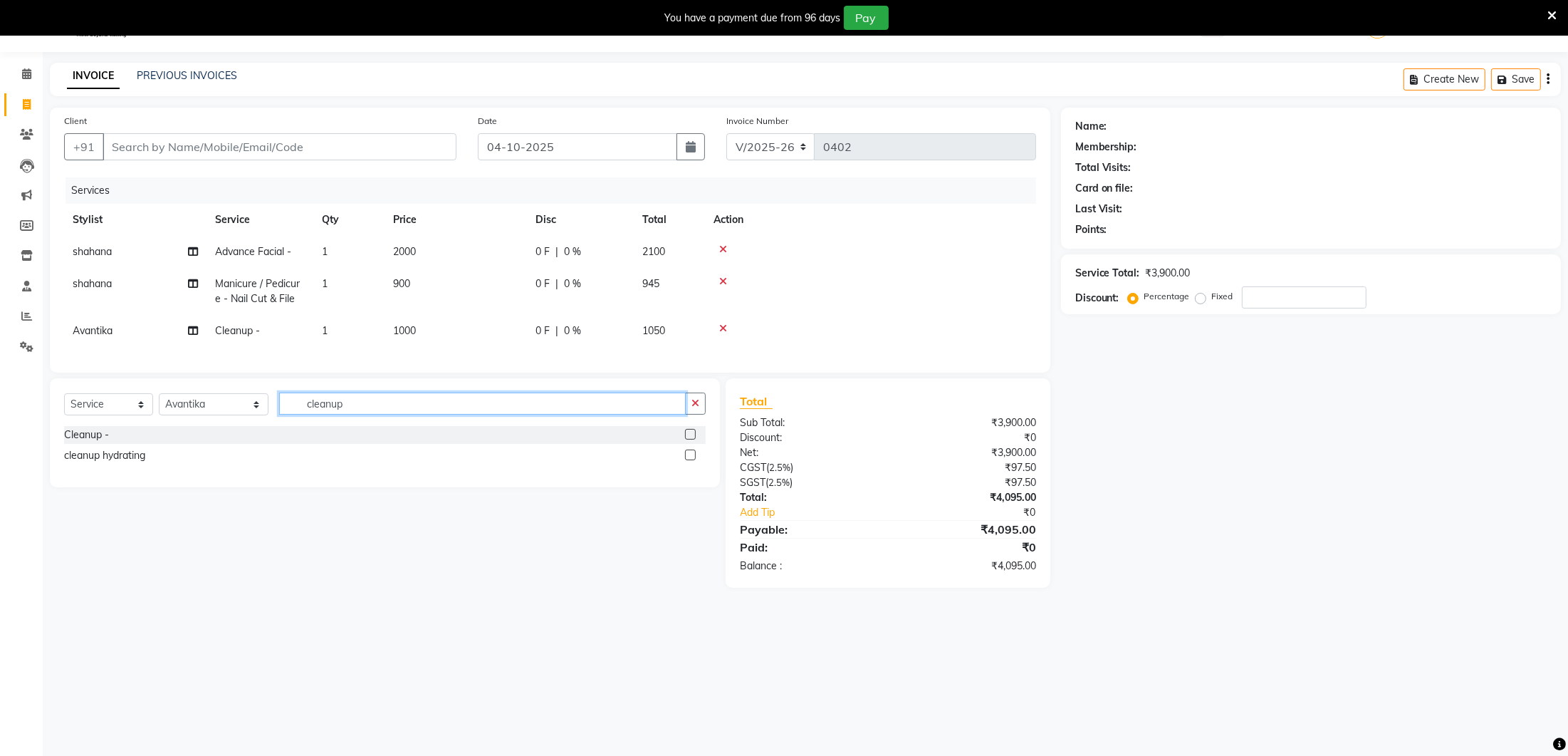
drag, startPoint x: 370, startPoint y: 405, endPoint x: 207, endPoint y: 398, distance: 163.2
click at [370, 405] on input "cleanup" at bounding box center [483, 403] width 407 height 22
click at [205, 399] on select "Select Stylist Ancy Avantika Lure’ay India Nadeem Seema shahana Vicky vimla" at bounding box center [213, 404] width 110 height 22
select select "70813"
click at [343, 406] on input "cleanup" at bounding box center [483, 403] width 407 height 22
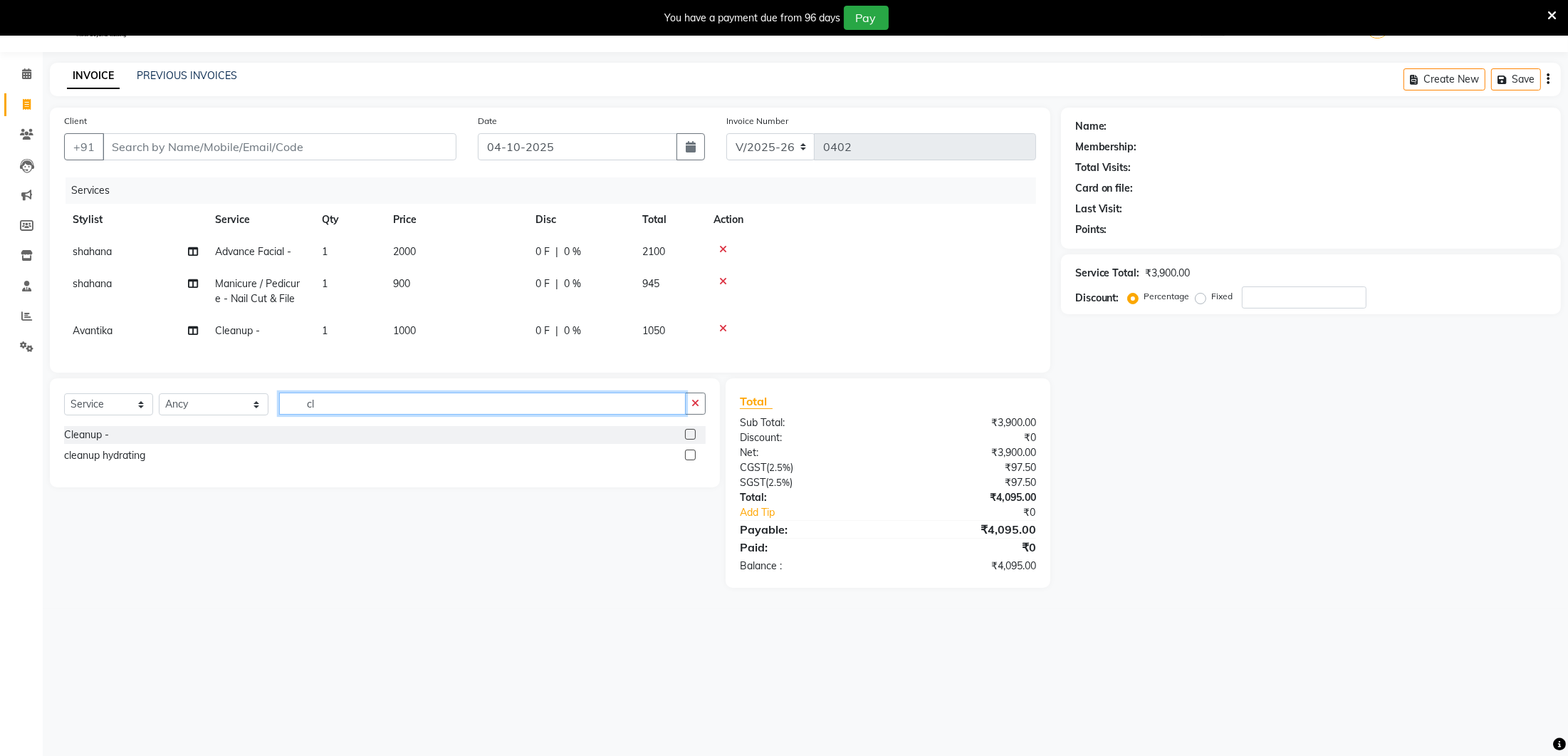
type input "c"
type input "mani"
click at [690, 434] on label at bounding box center [690, 434] width 11 height 11
click at [690, 434] on input "checkbox" at bounding box center [689, 434] width 9 height 9
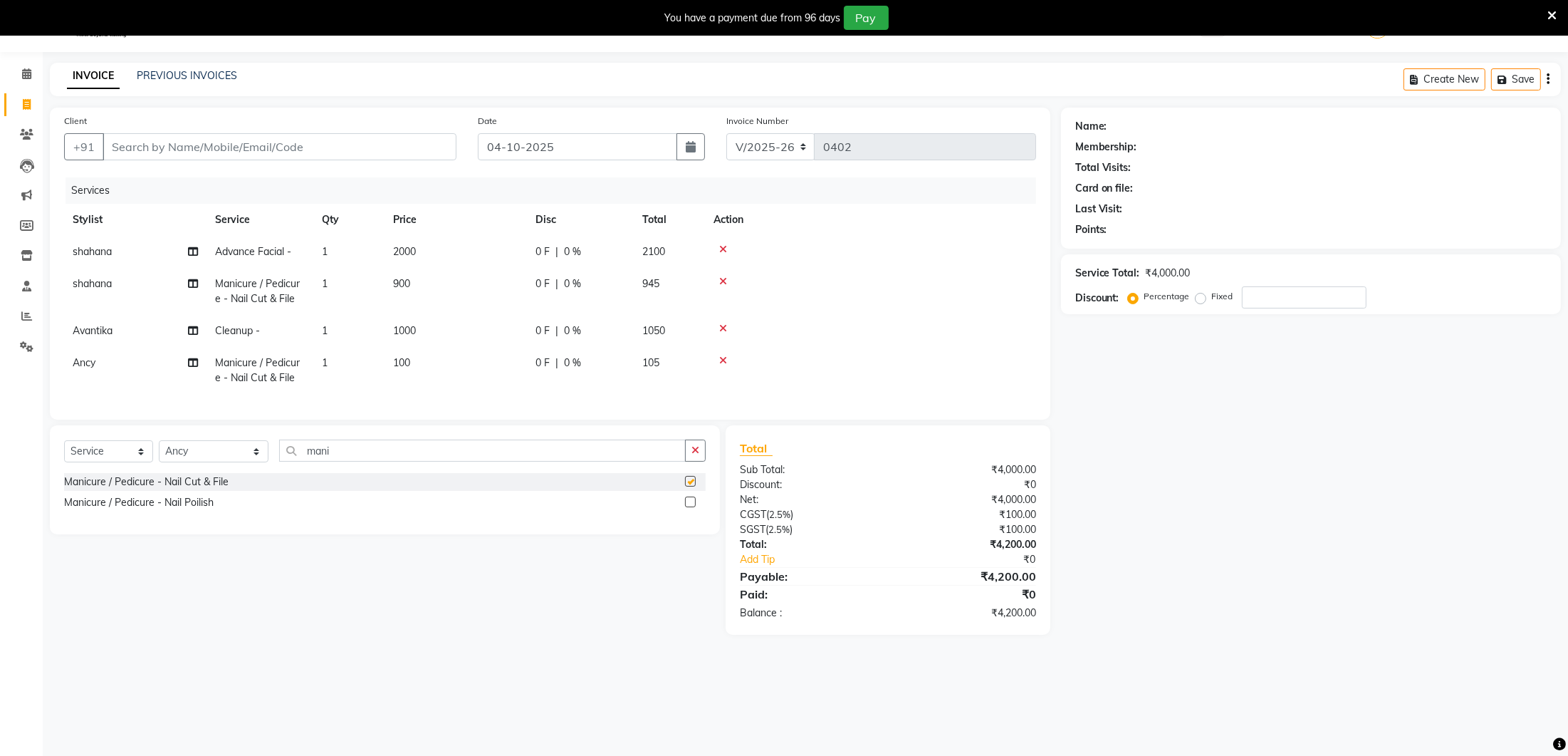
checkbox input "false"
click at [412, 361] on td "100" at bounding box center [455, 371] width 142 height 47
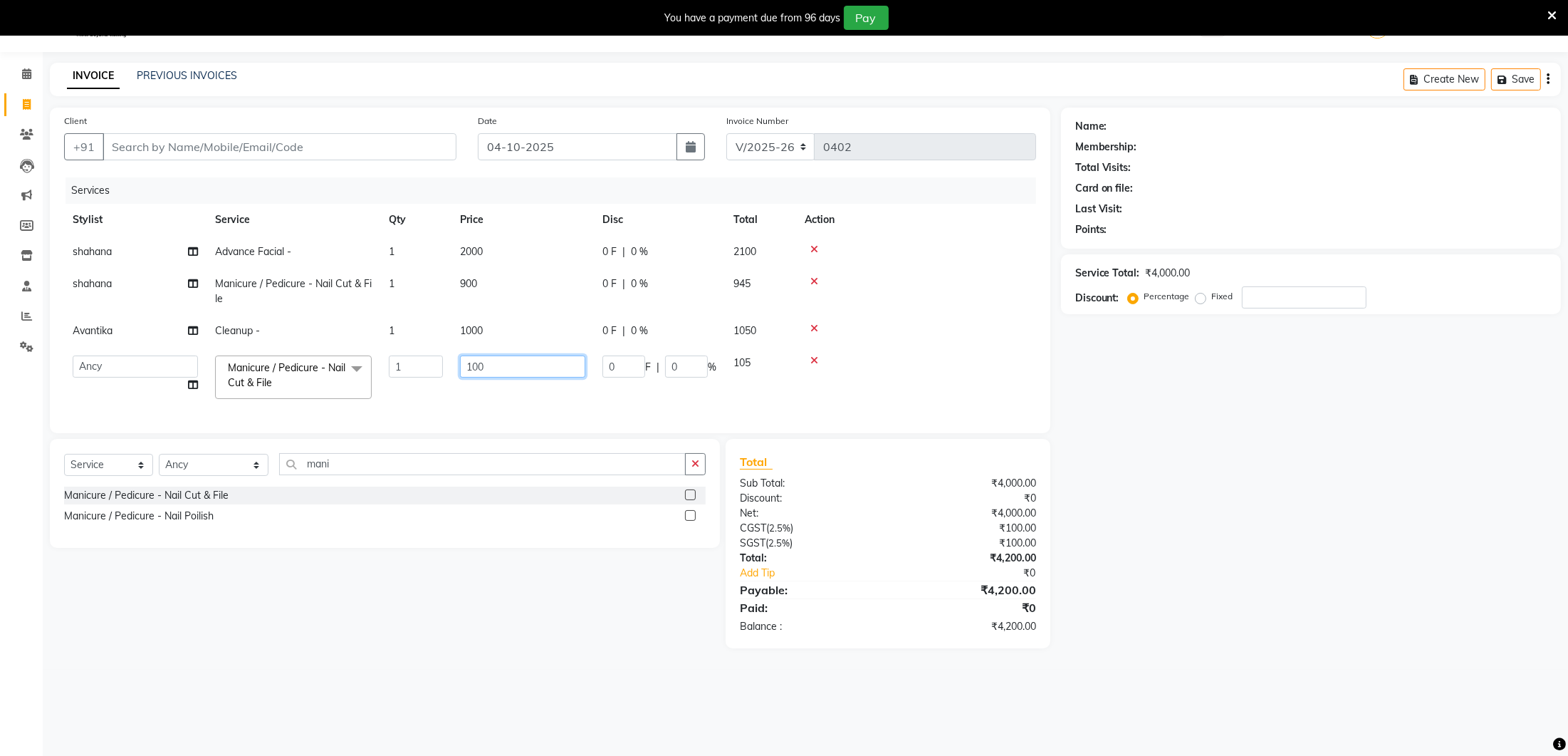
click at [564, 367] on input "100" at bounding box center [522, 366] width 125 height 22
type input "1"
type input "900"
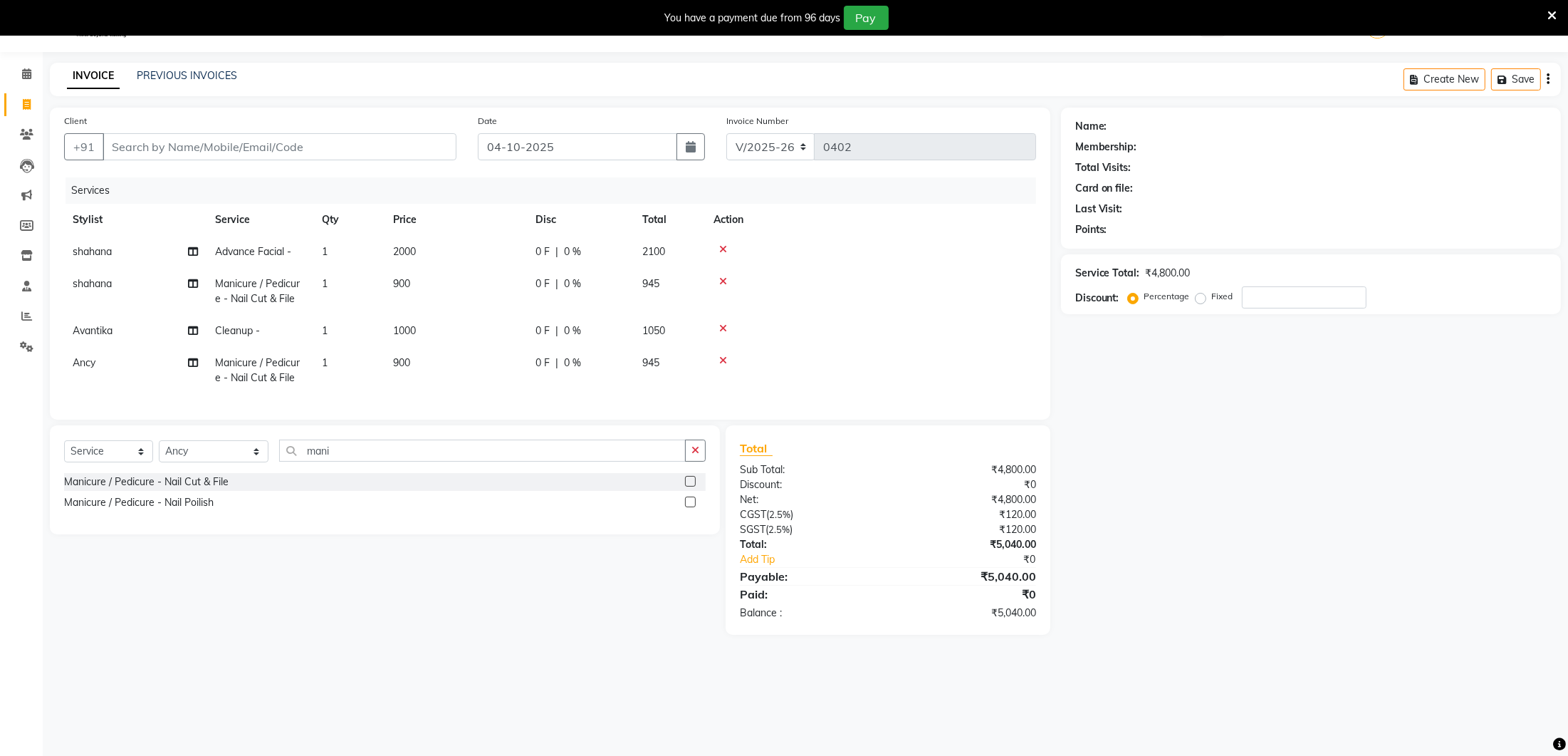
click at [513, 395] on div "Services Stylist Service Qty Price Disc Total Action shahana Advance Facial - 1…" at bounding box center [550, 291] width 972 height 228
click at [30, 73] on icon at bounding box center [26, 73] width 9 height 11
click at [319, 140] on input "Client" at bounding box center [279, 146] width 354 height 27
type input "8"
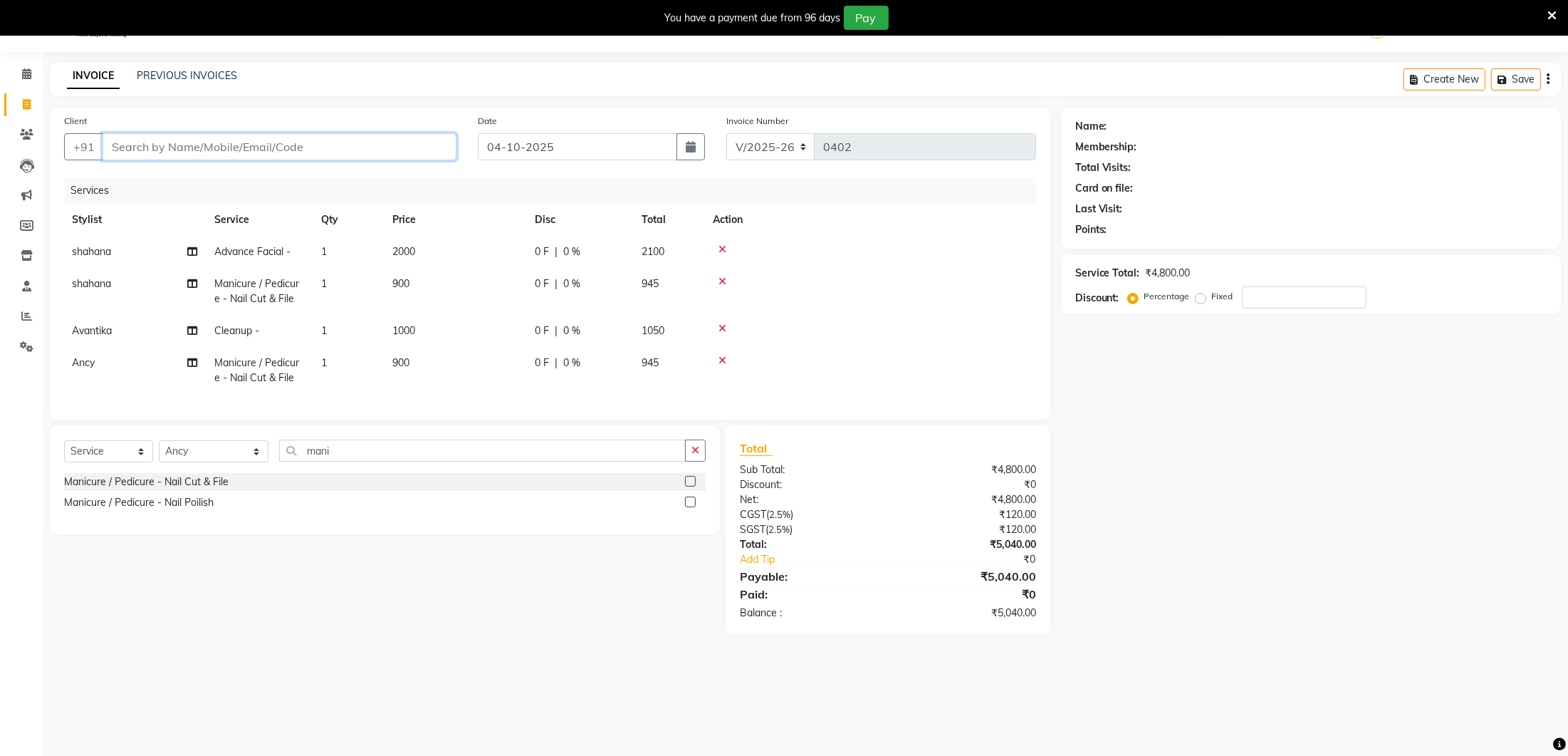
type input "0"
click at [238, 177] on button "Sobiya 8977208 416" at bounding box center [175, 180] width 148 height 23
type input "8977208416"
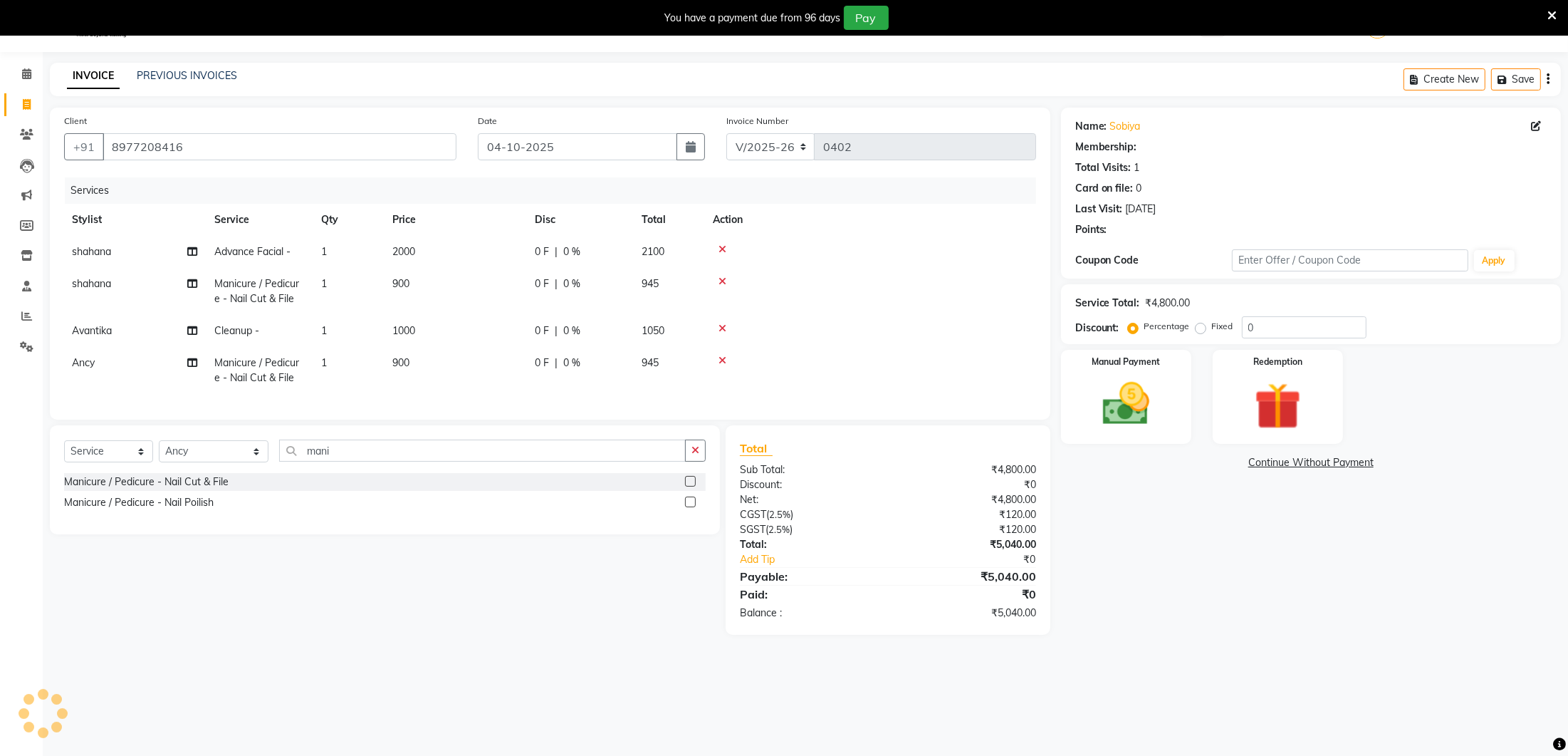
select select "1: Object"
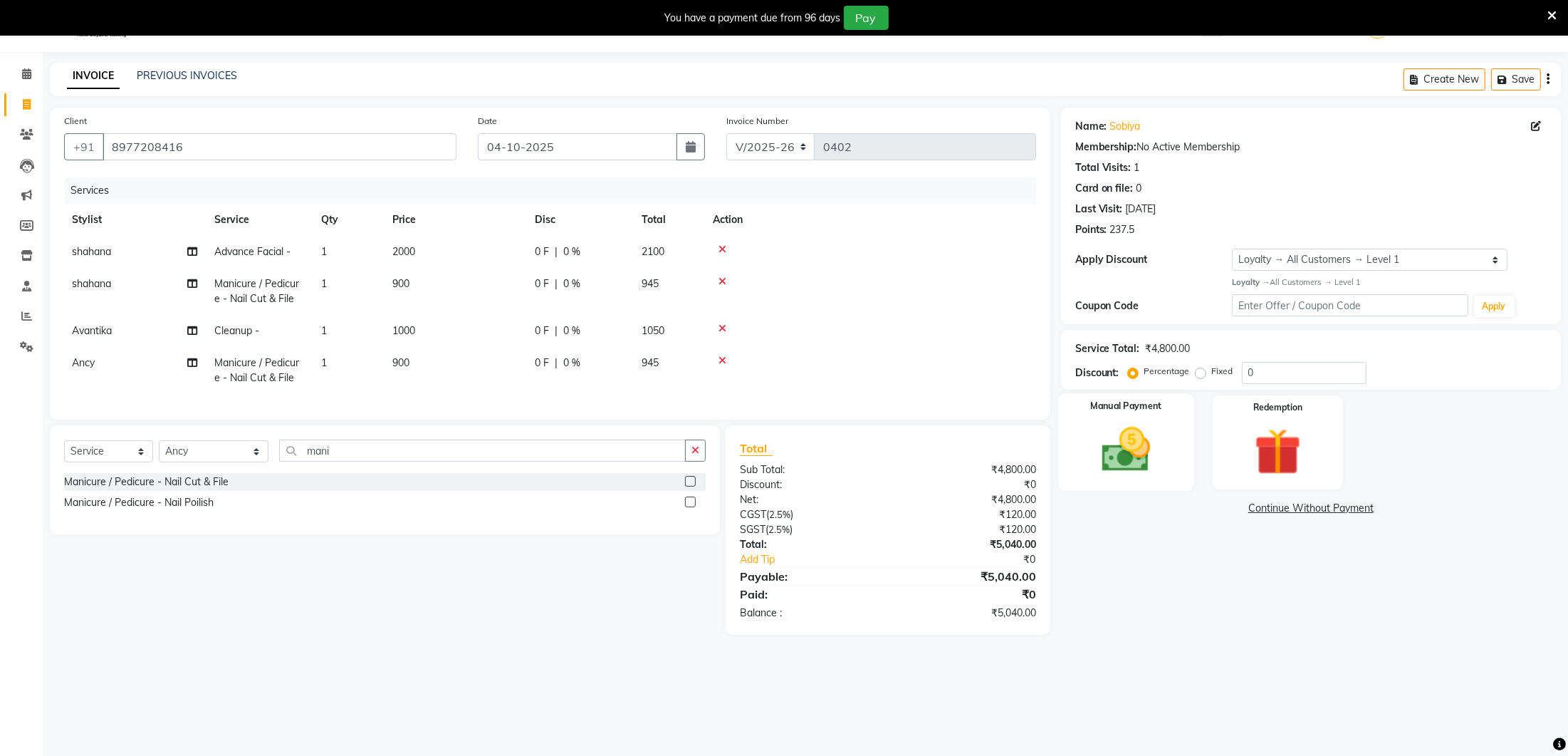
click at [1098, 422] on img at bounding box center [1126, 450] width 80 height 56
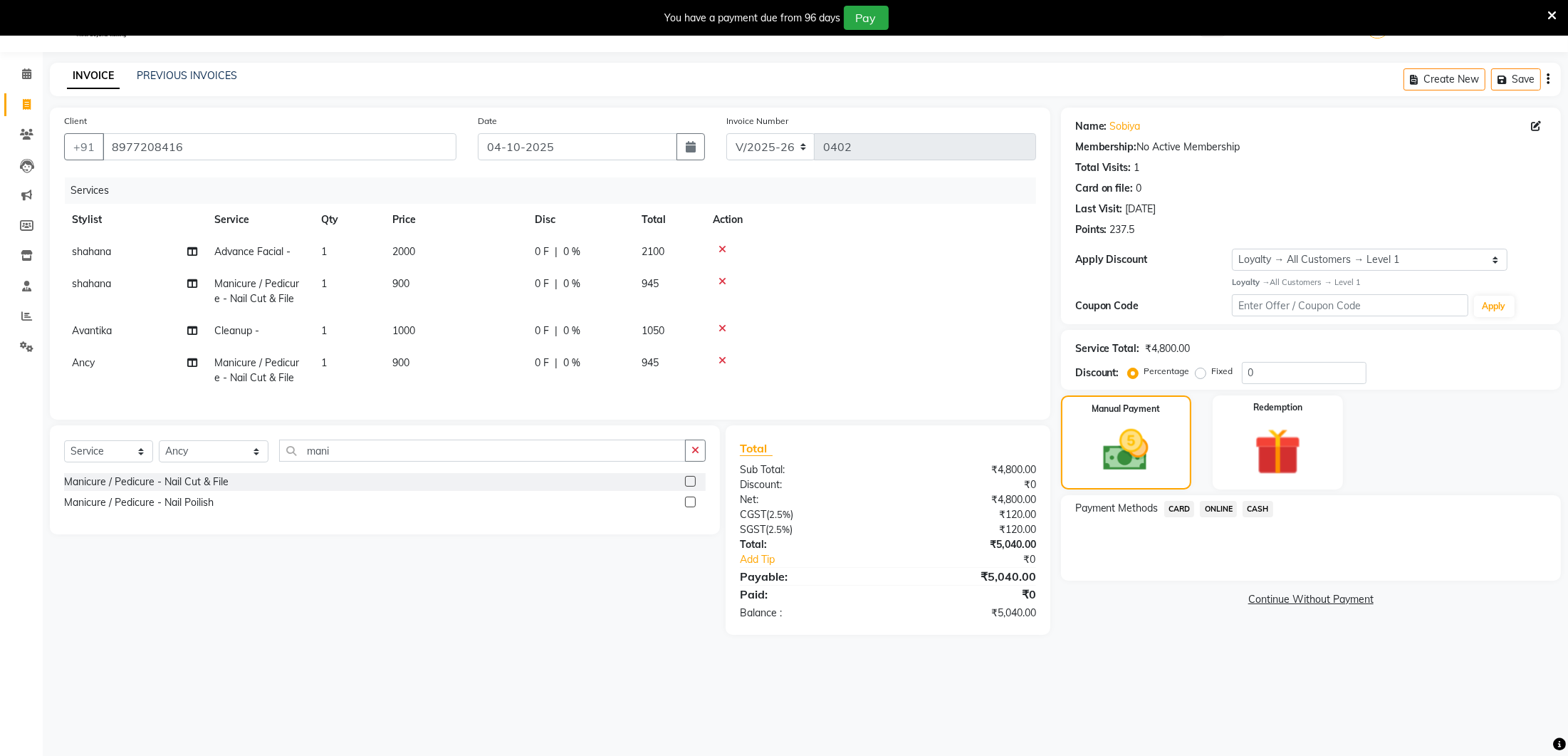
click at [1227, 503] on span "ONLINE" at bounding box center [1219, 509] width 37 height 16
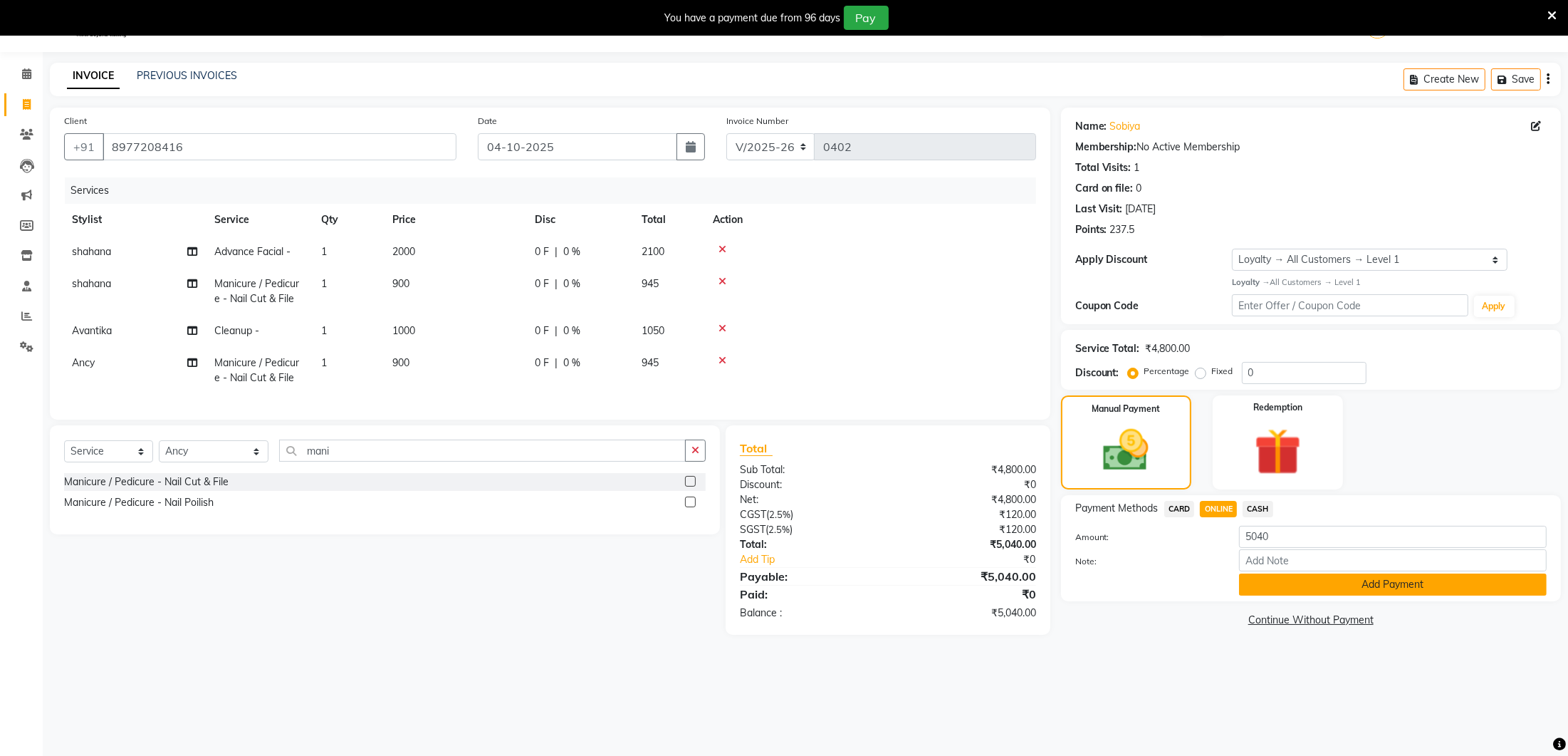
click at [1277, 592] on button "Add Payment" at bounding box center [1393, 584] width 308 height 22
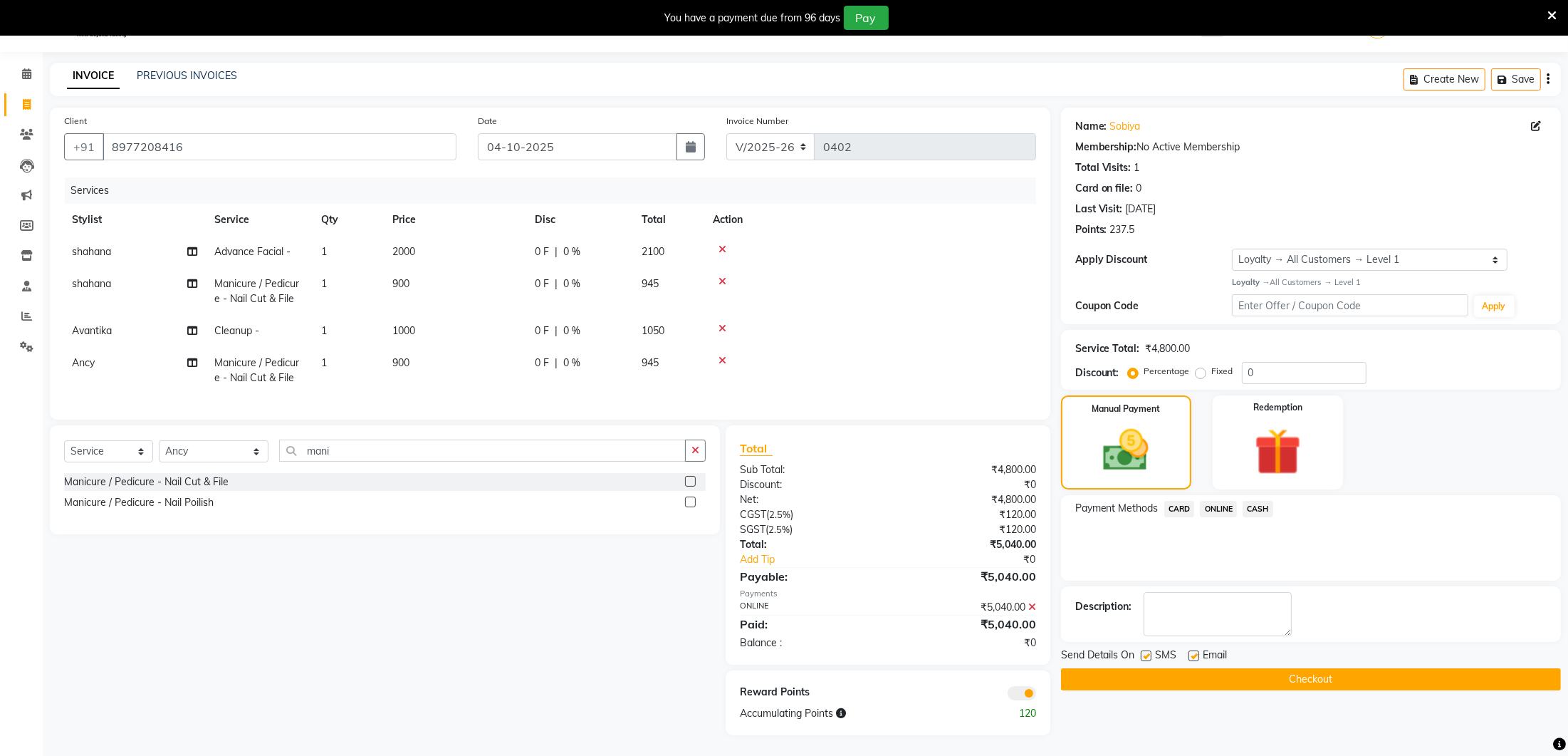
click at [1246, 683] on button "Checkout" at bounding box center [1310, 679] width 500 height 22
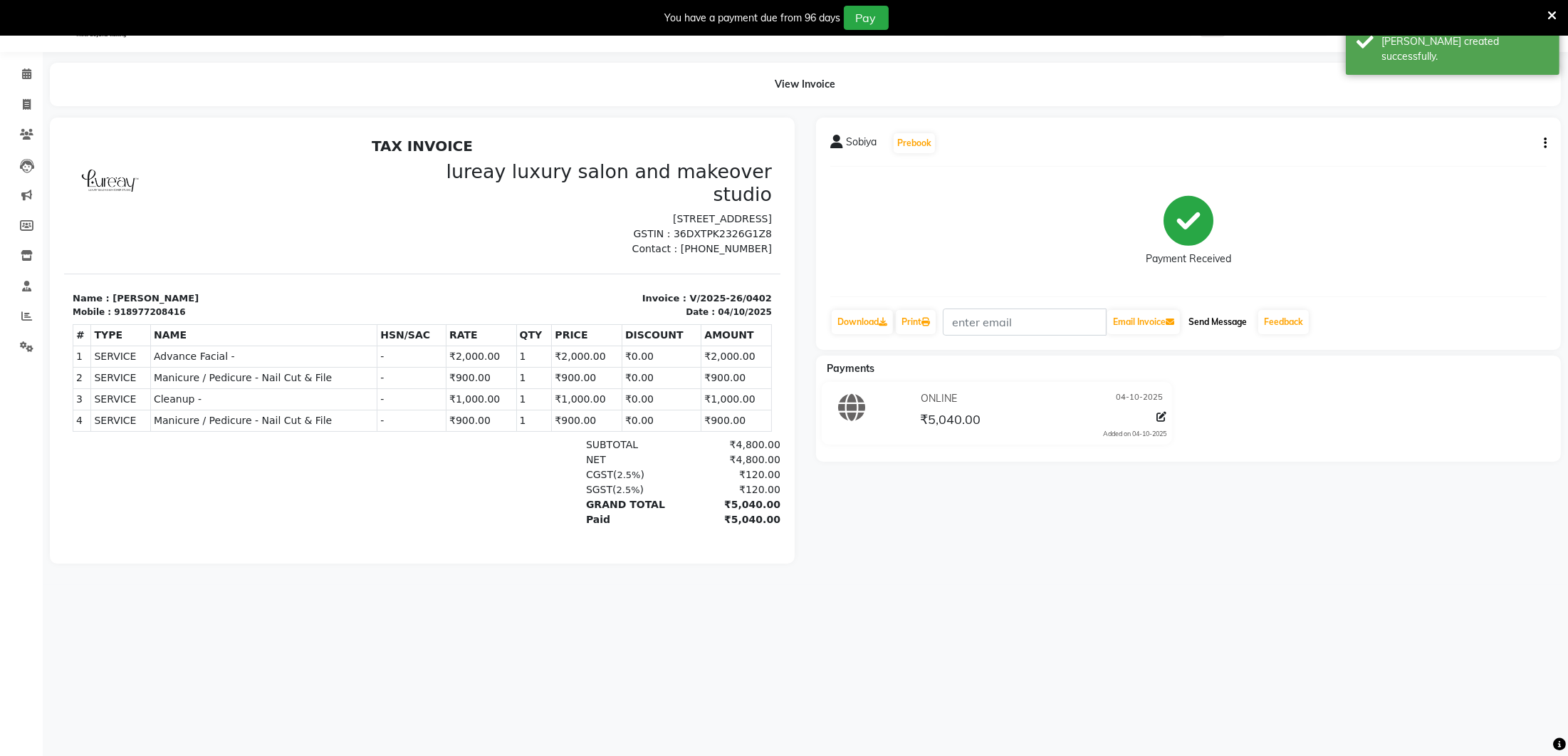
click at [1202, 322] on button "Send Message" at bounding box center [1218, 322] width 70 height 24
click at [24, 349] on icon at bounding box center [27, 346] width 14 height 11
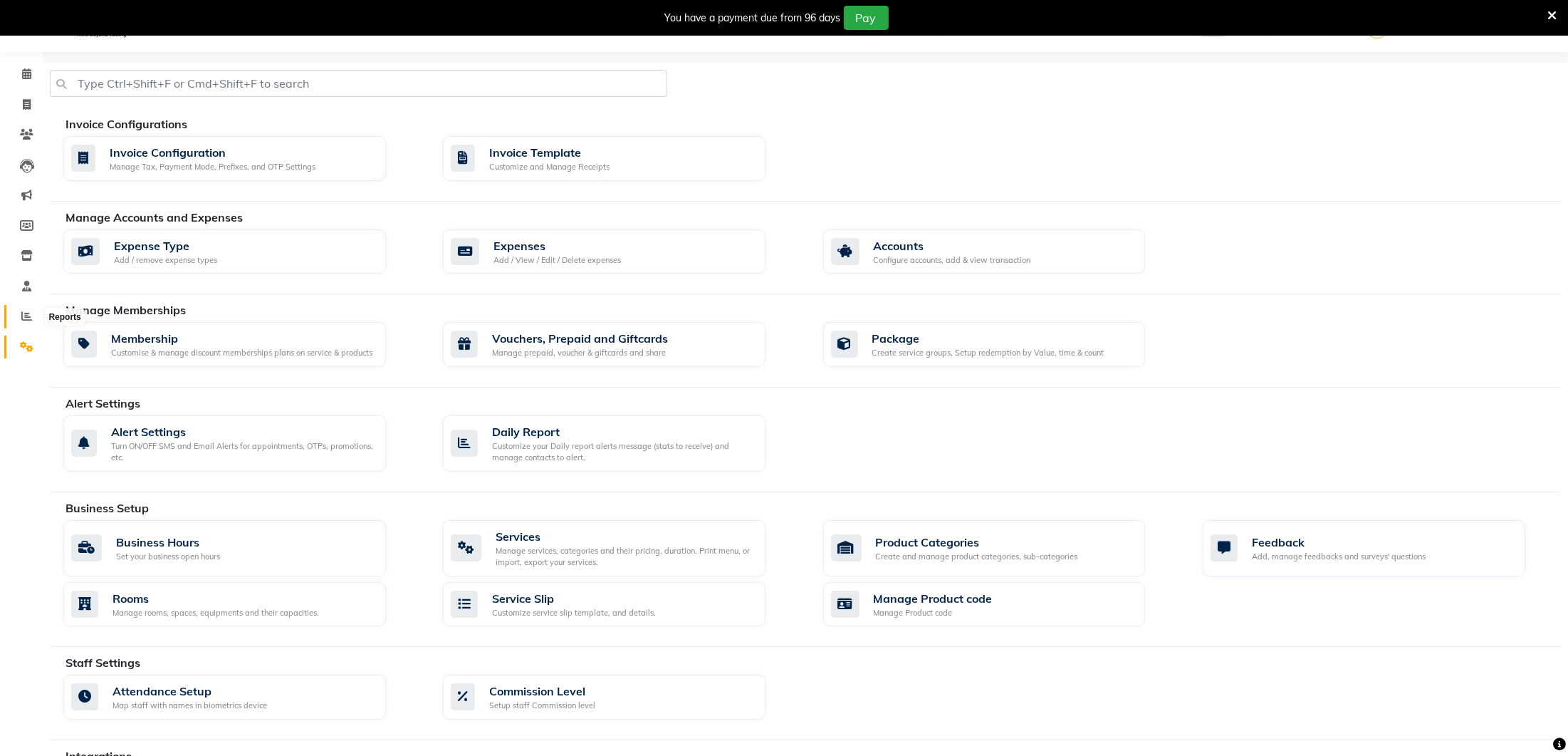
click at [25, 315] on icon at bounding box center [26, 315] width 11 height 11
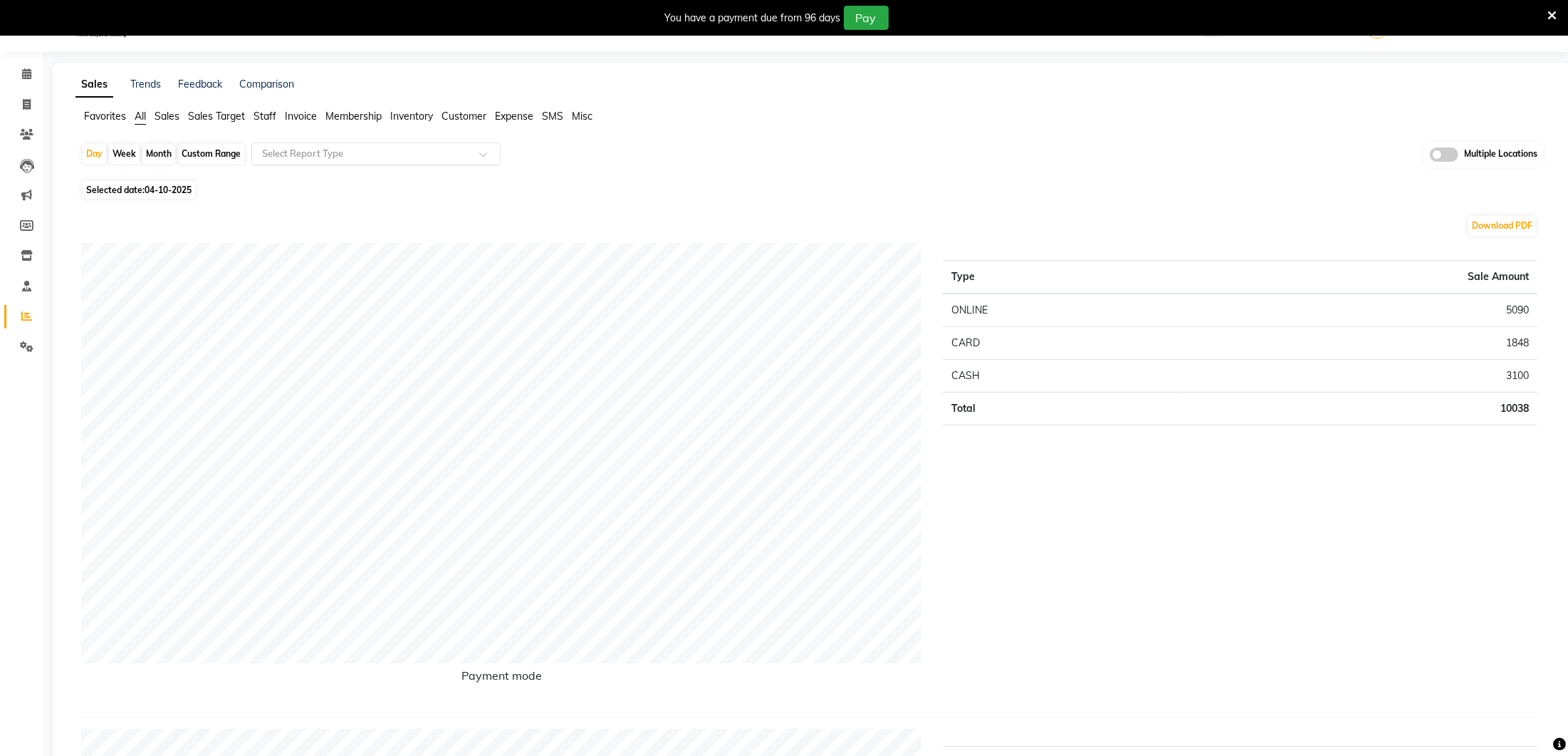
click at [333, 153] on input "text" at bounding box center [362, 154] width 205 height 15
click at [311, 173] on div "Daily Sales" at bounding box center [375, 179] width 248 height 28
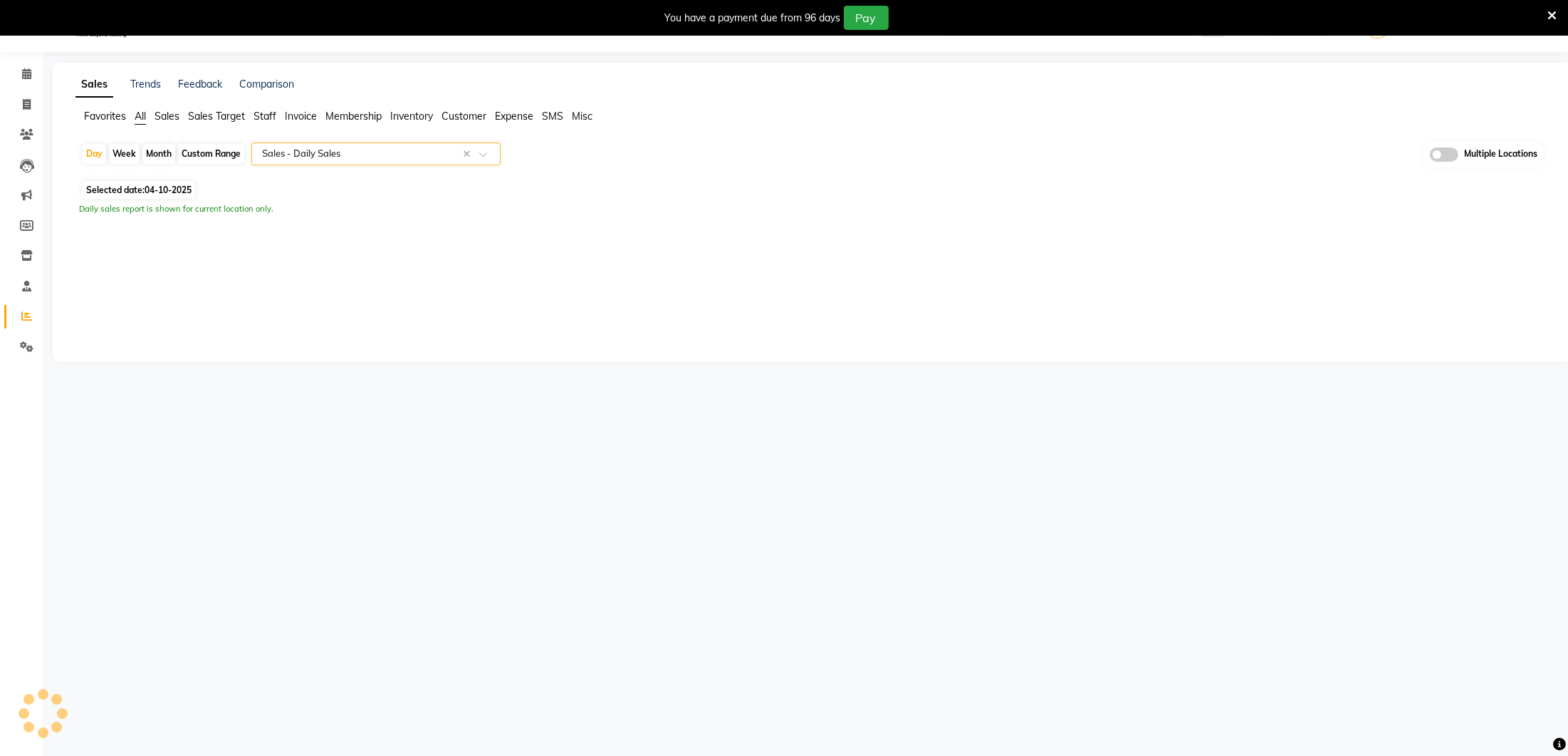
select select "full_report"
select select "csv"
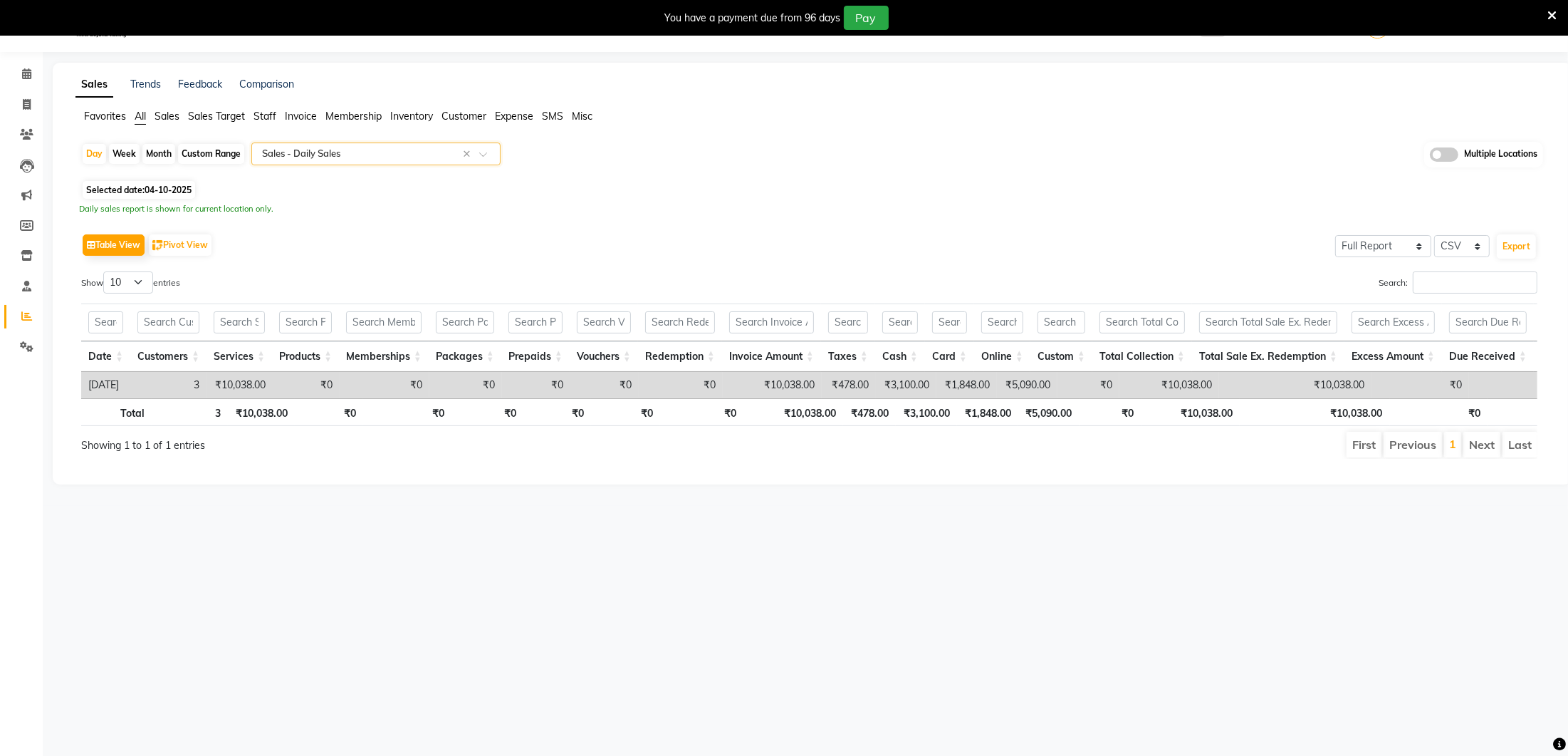
click at [304, 152] on input "text" at bounding box center [362, 154] width 205 height 15
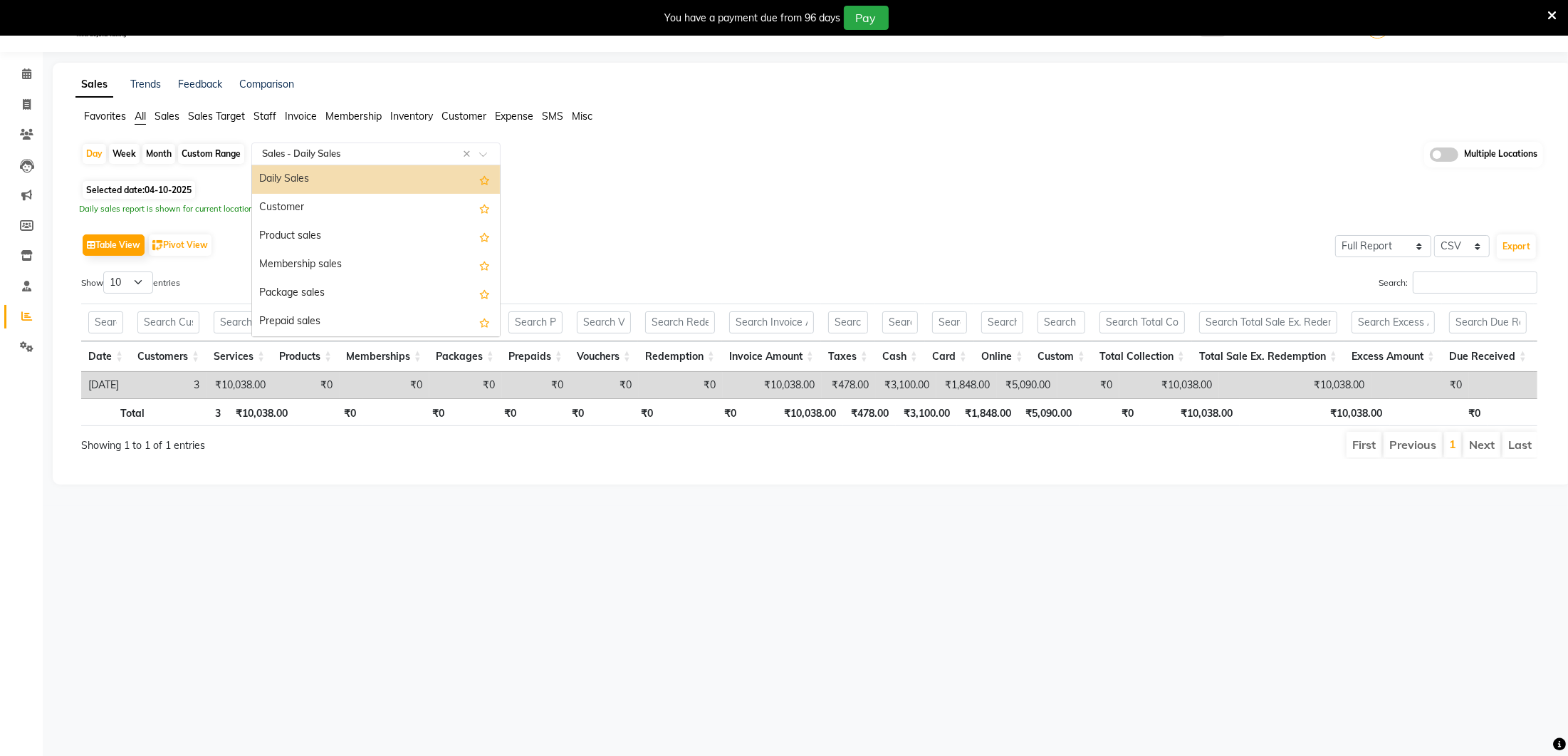
click at [310, 187] on div "Daily Sales" at bounding box center [375, 179] width 248 height 28
click at [342, 155] on input "text" at bounding box center [362, 154] width 205 height 15
click at [319, 185] on div "Daily Sales" at bounding box center [375, 179] width 248 height 28
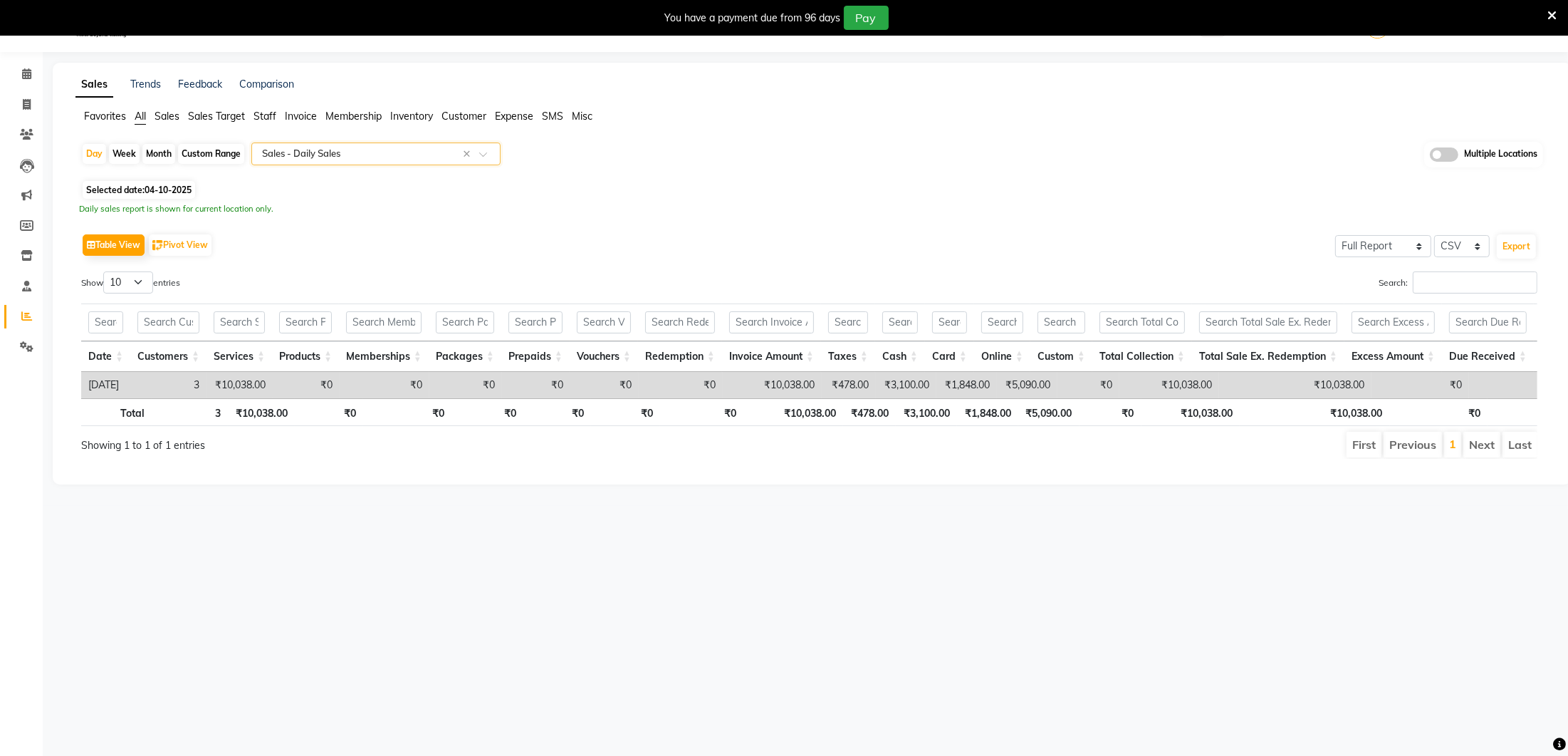
scroll to position [16, 0]
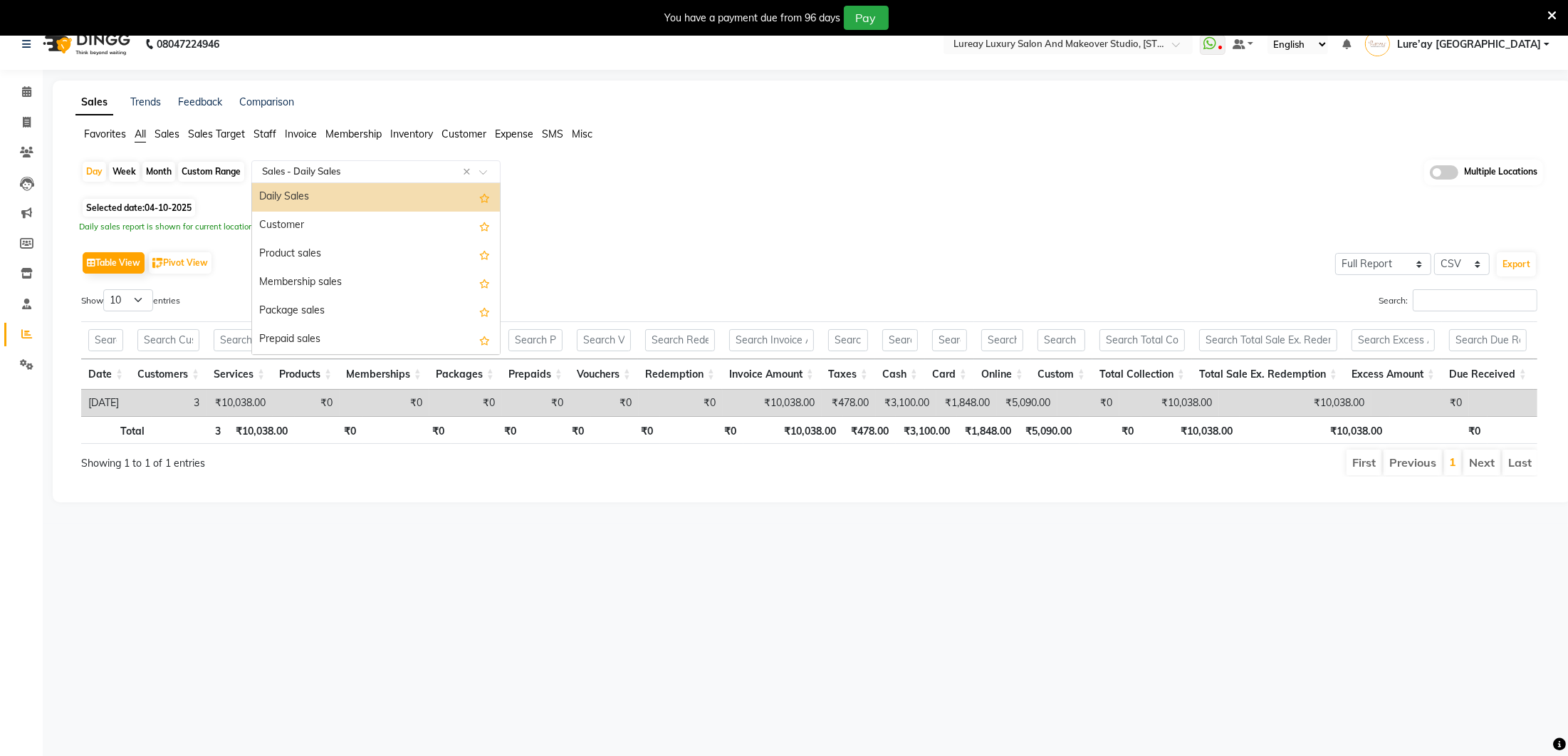
click at [338, 163] on div "Select Report Type × Sales - Daily Sales ×" at bounding box center [375, 172] width 249 height 23
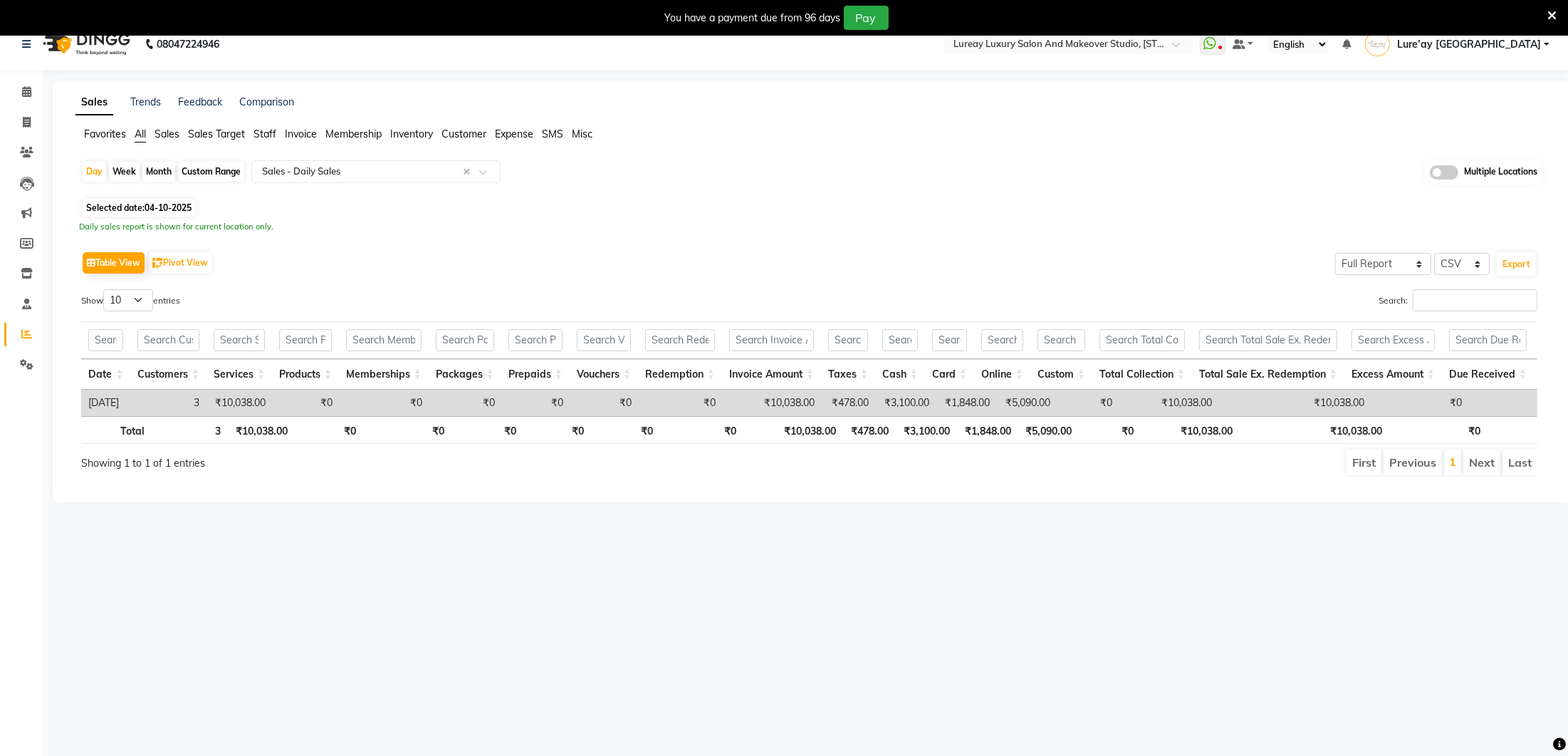
click at [169, 210] on span "04-10-2025" at bounding box center [168, 207] width 47 height 11
select select "10"
select select "2025"
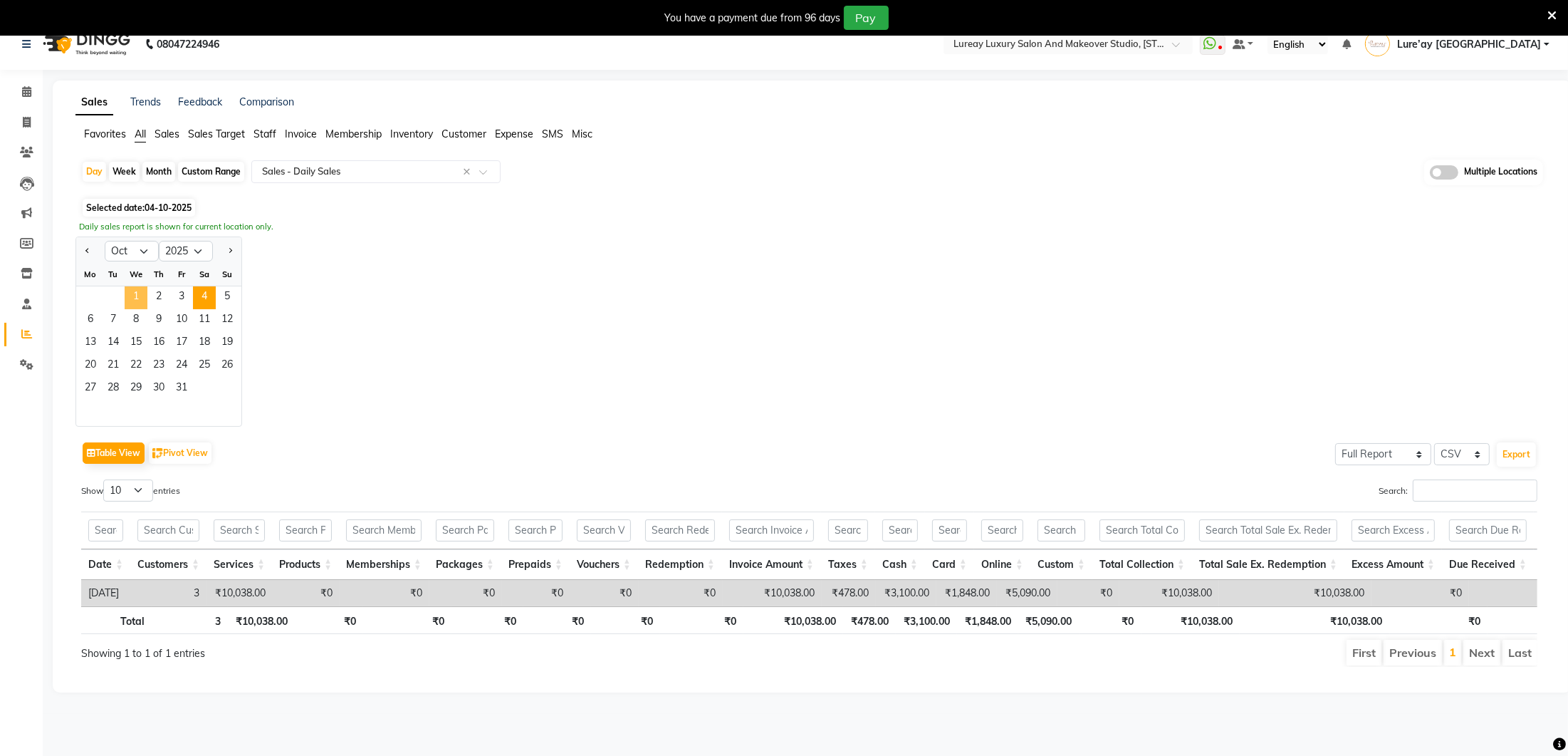
click at [141, 291] on span "1" at bounding box center [136, 298] width 23 height 23
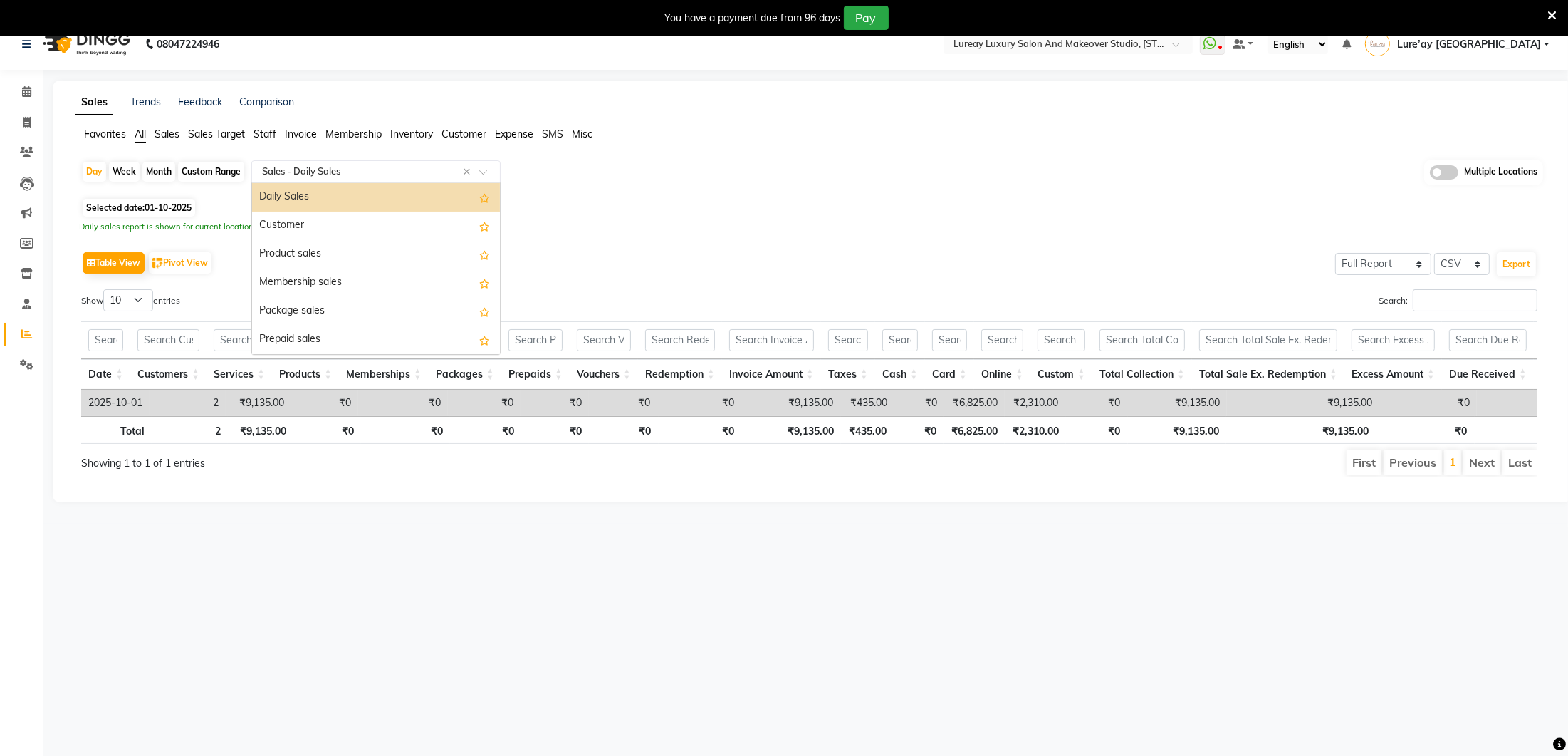
click at [268, 169] on input "text" at bounding box center [362, 172] width 205 height 15
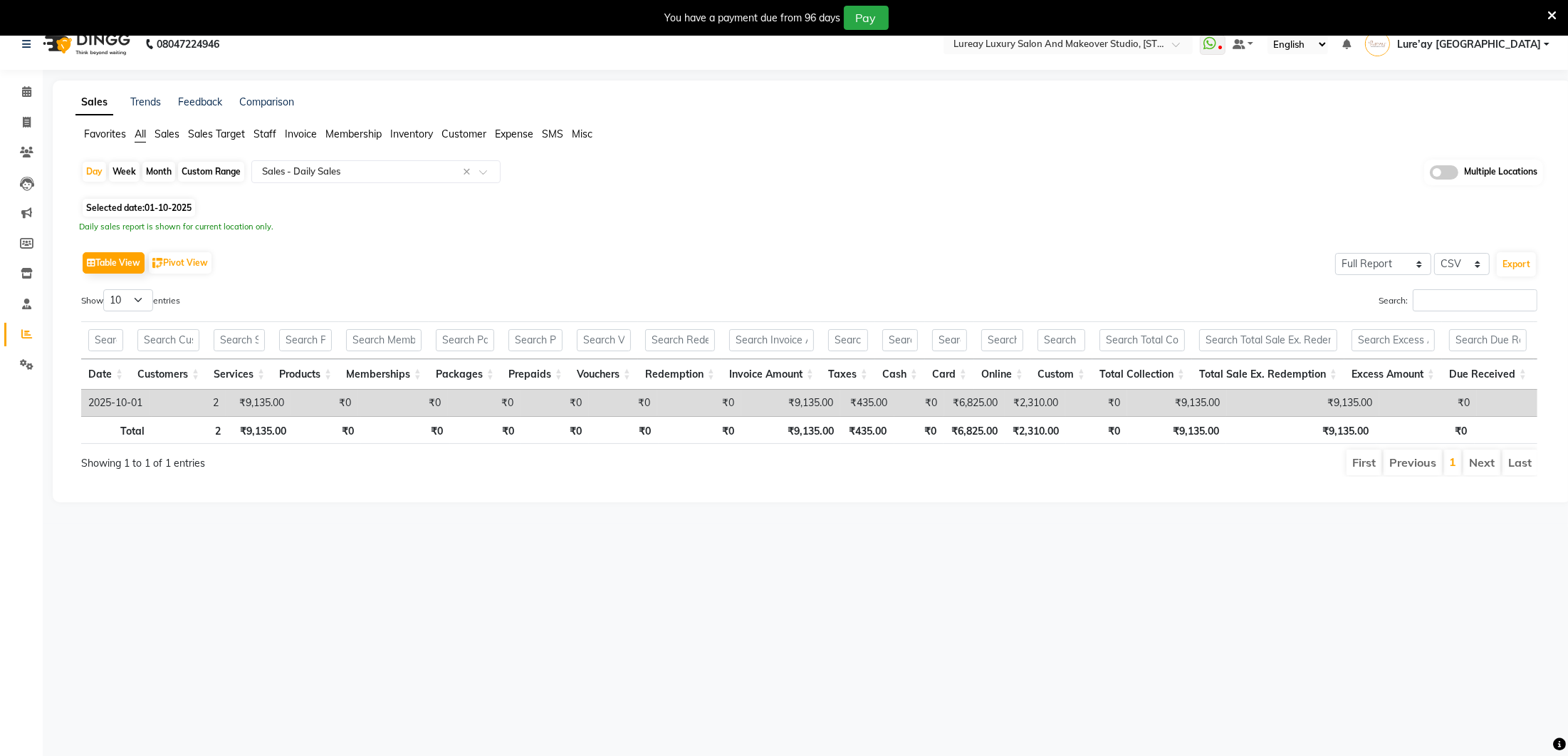
click at [222, 164] on div "Custom Range" at bounding box center [211, 172] width 67 height 20
select select "10"
select select "2025"
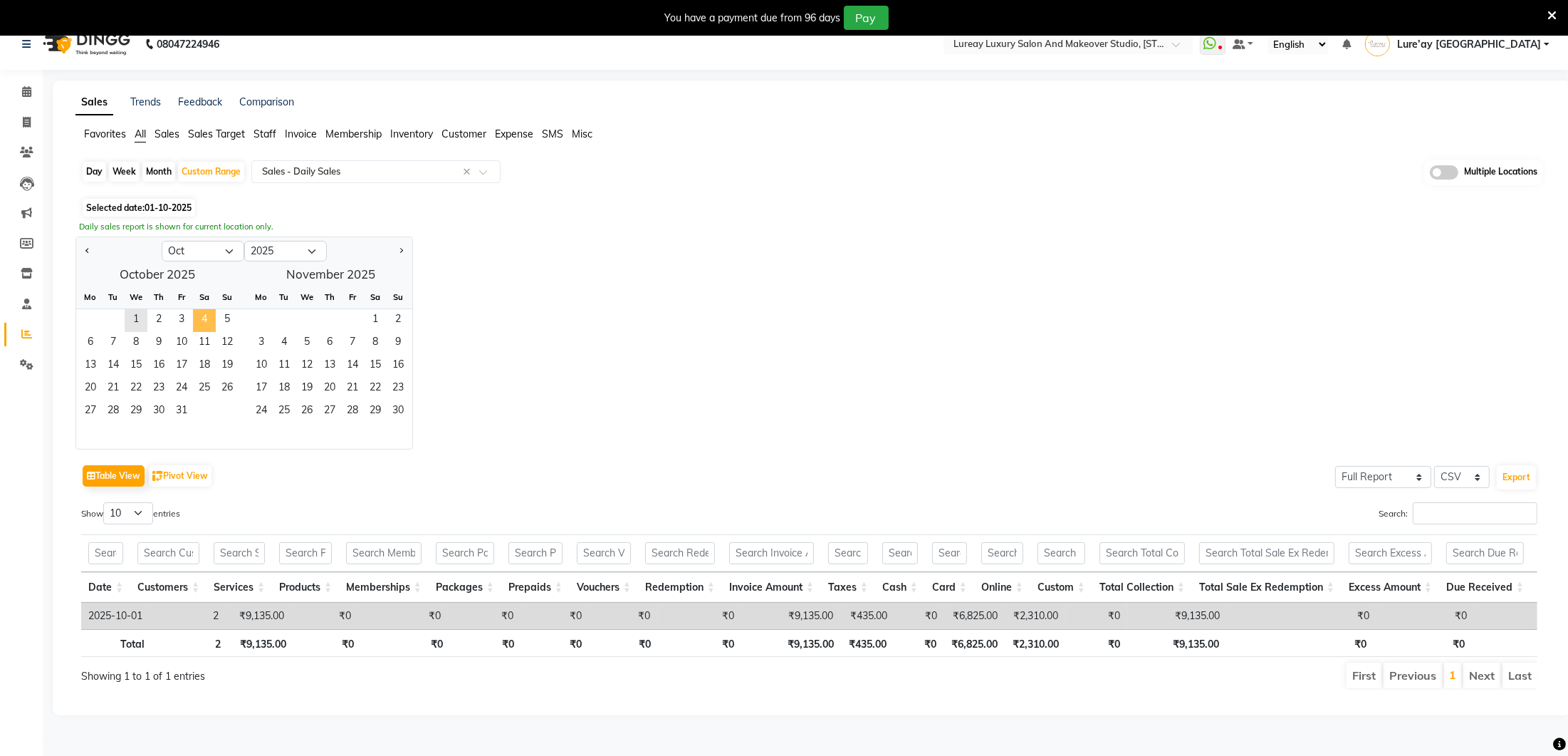
click at [205, 321] on span "4" at bounding box center [205, 320] width 23 height 23
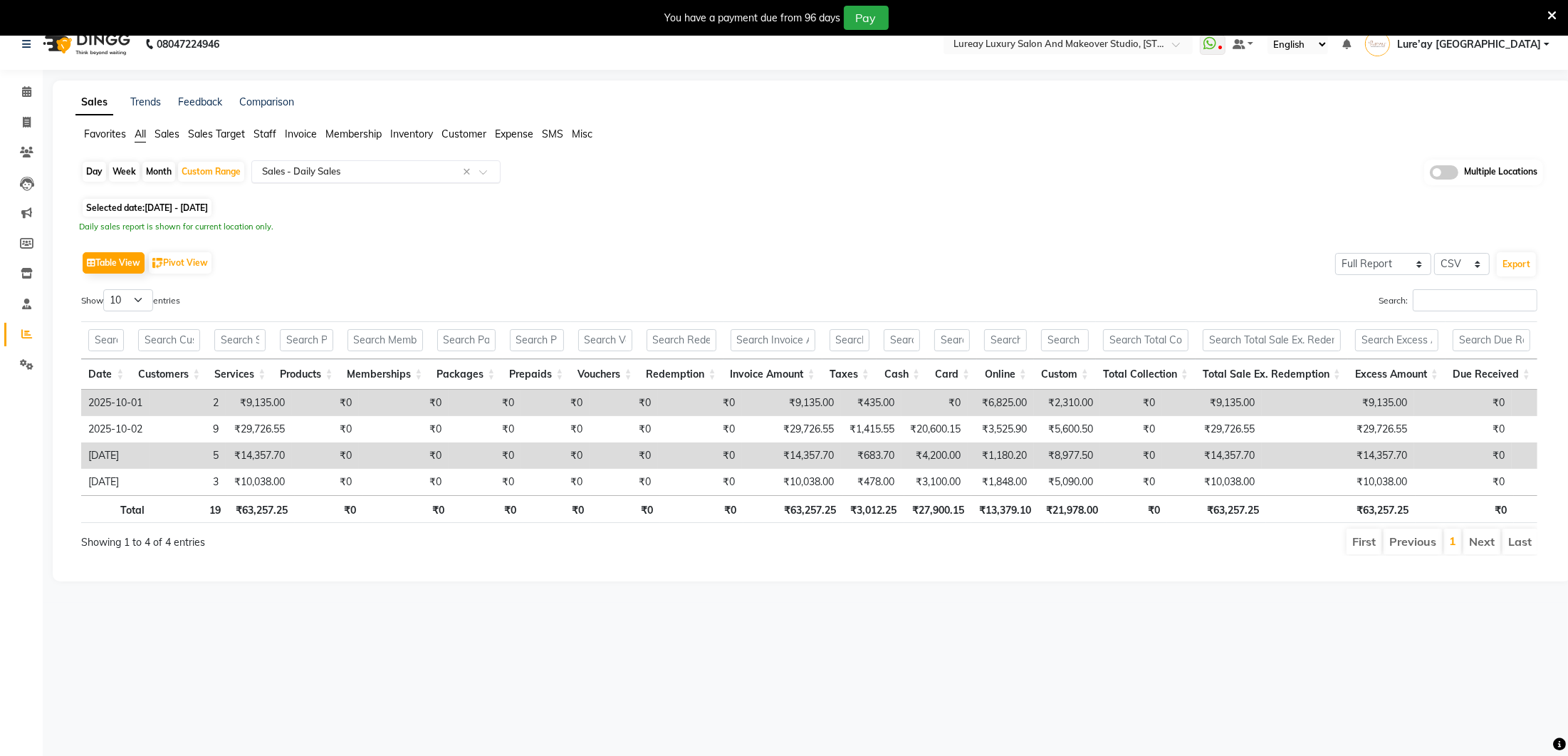
click at [310, 167] on input "text" at bounding box center [362, 172] width 205 height 15
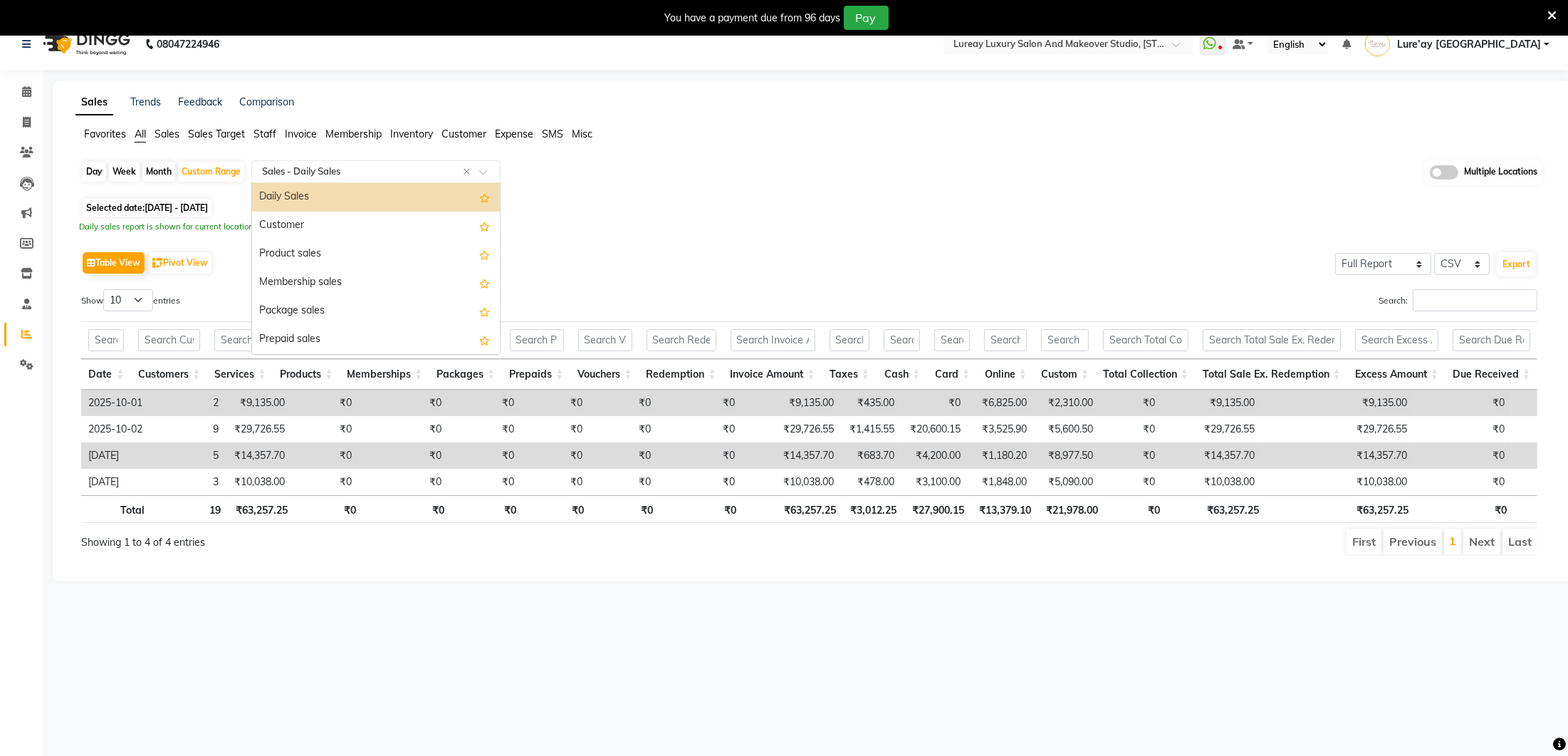
click at [266, 135] on span "Staff" at bounding box center [265, 134] width 23 height 13
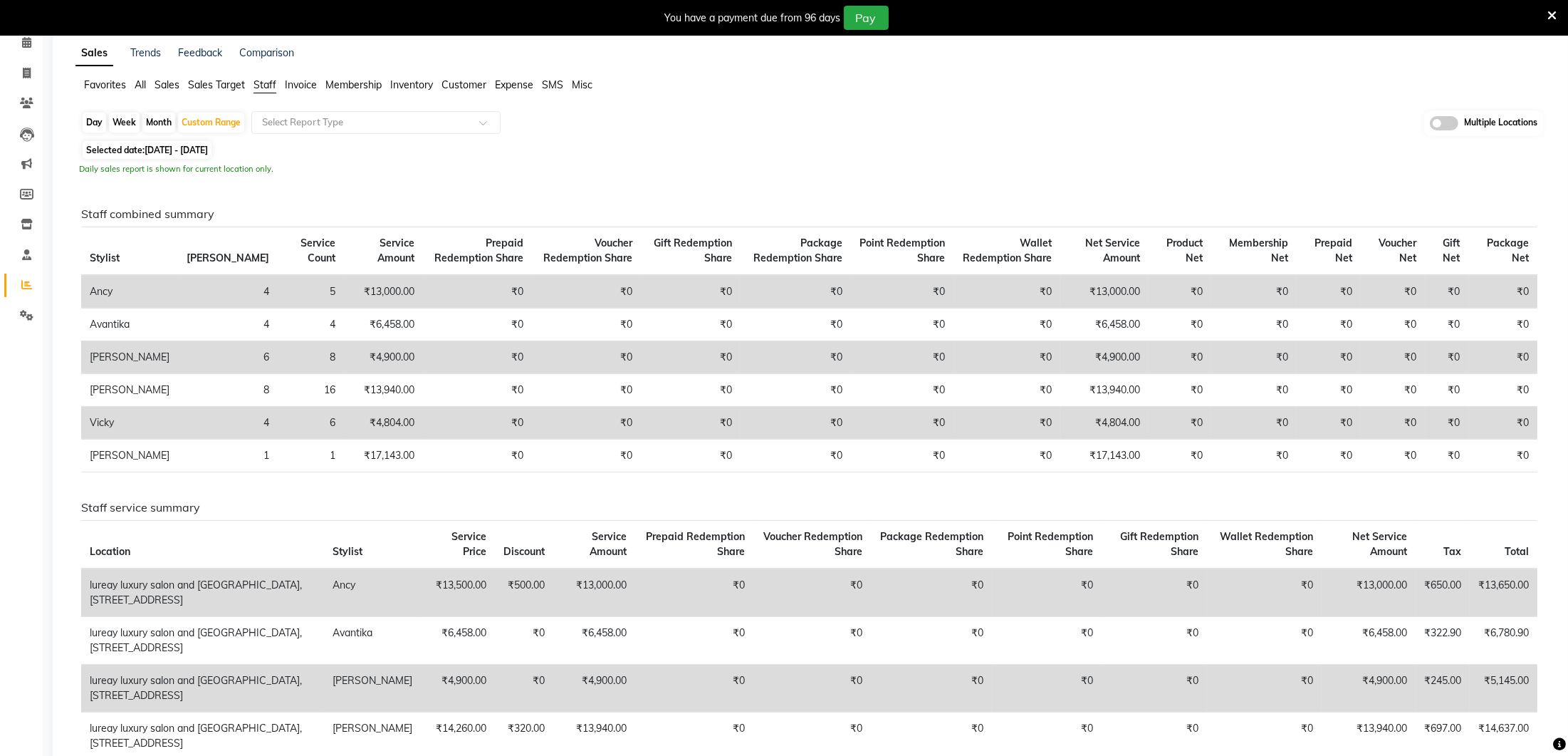
scroll to position [63, 0]
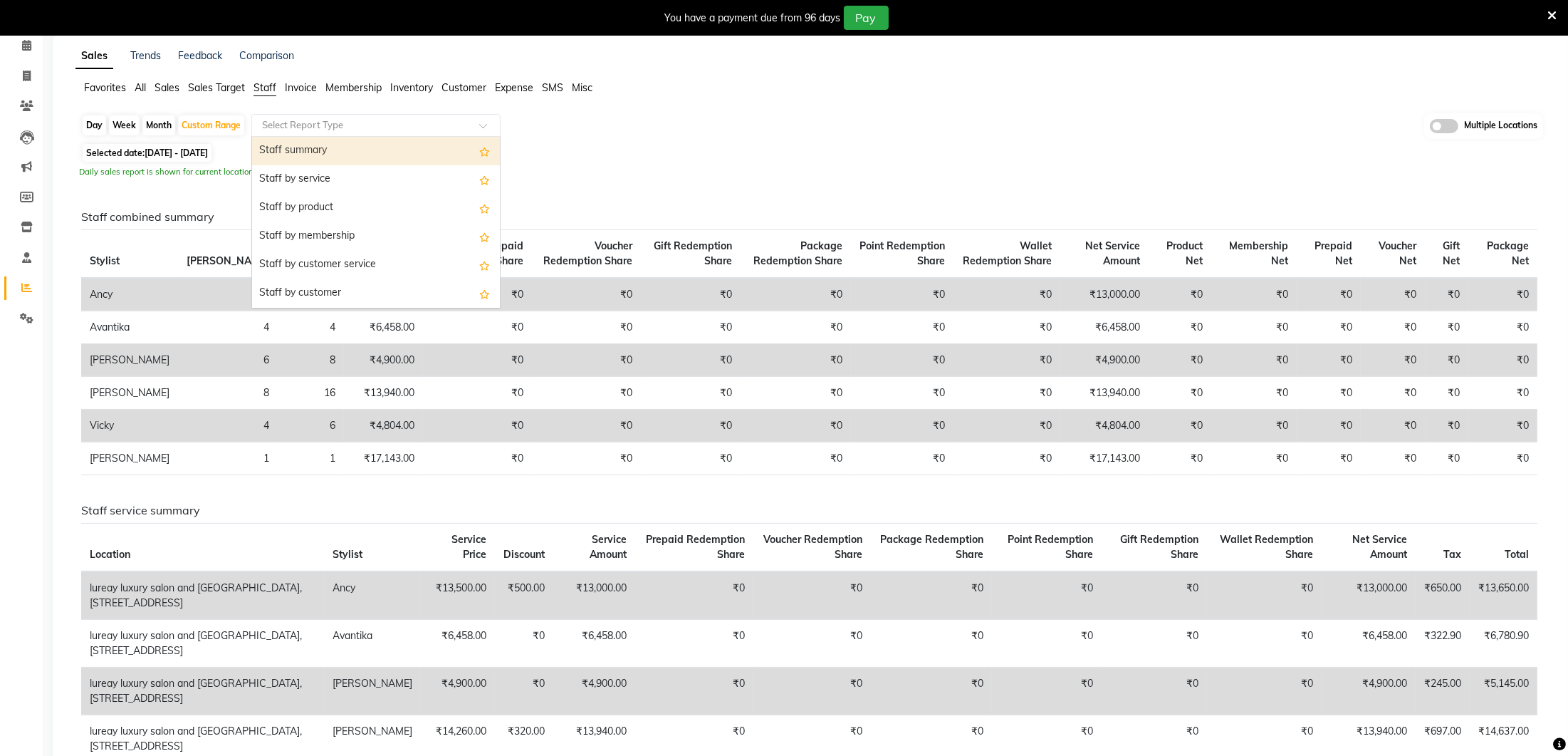
click at [317, 119] on input "text" at bounding box center [362, 126] width 205 height 15
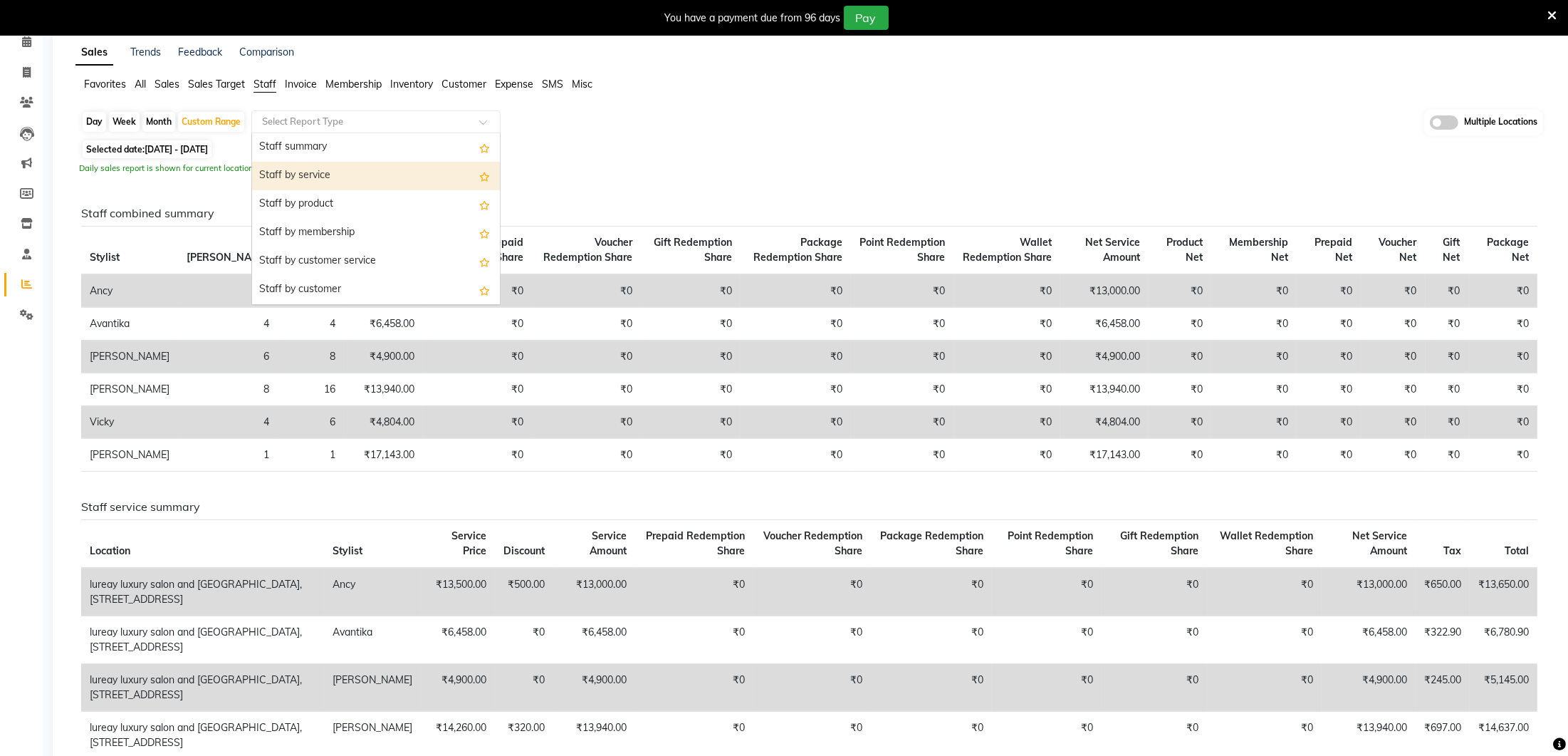
scroll to position [34, 0]
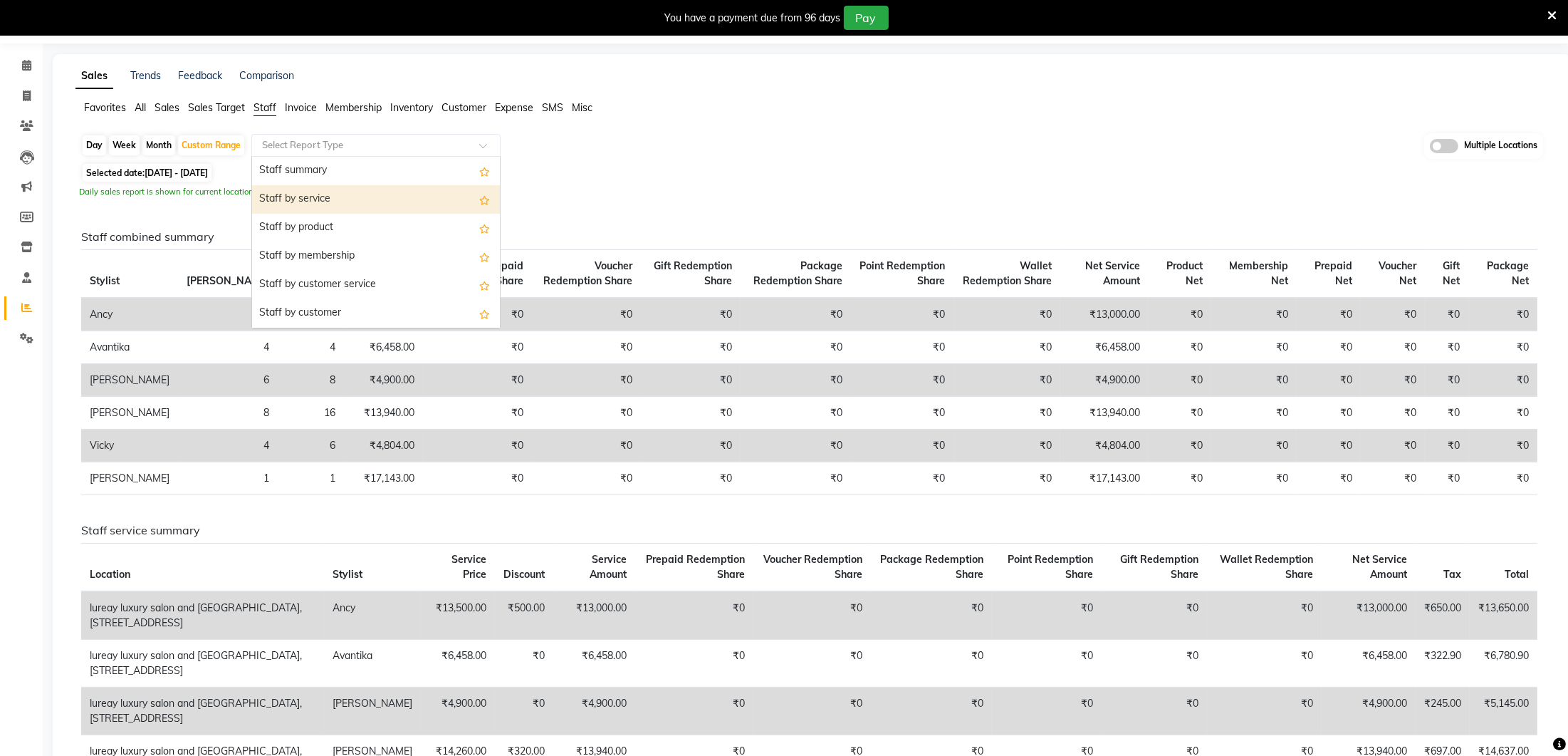
click at [316, 185] on div "Staff by service" at bounding box center [375, 199] width 248 height 28
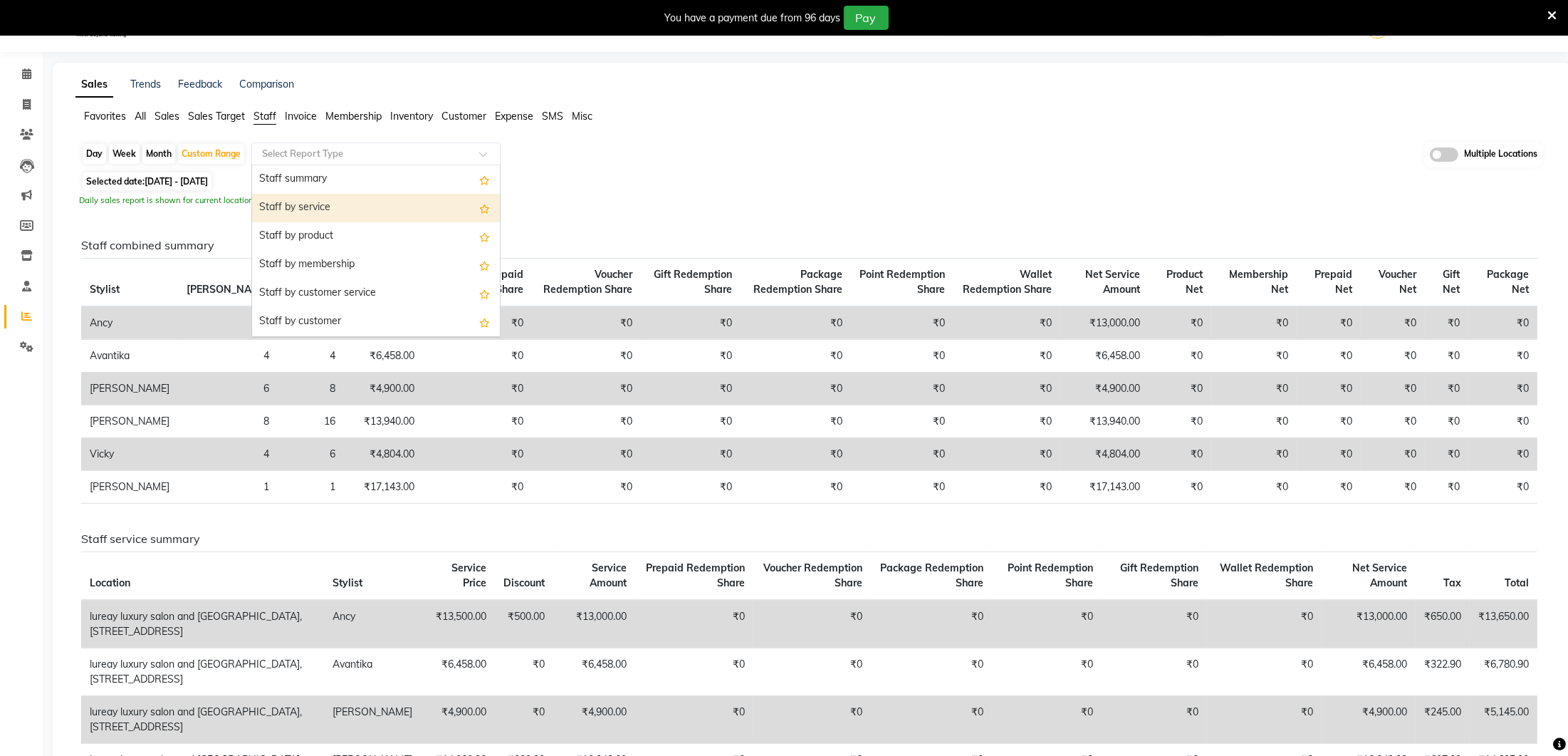
select select "full_report"
select select "csv"
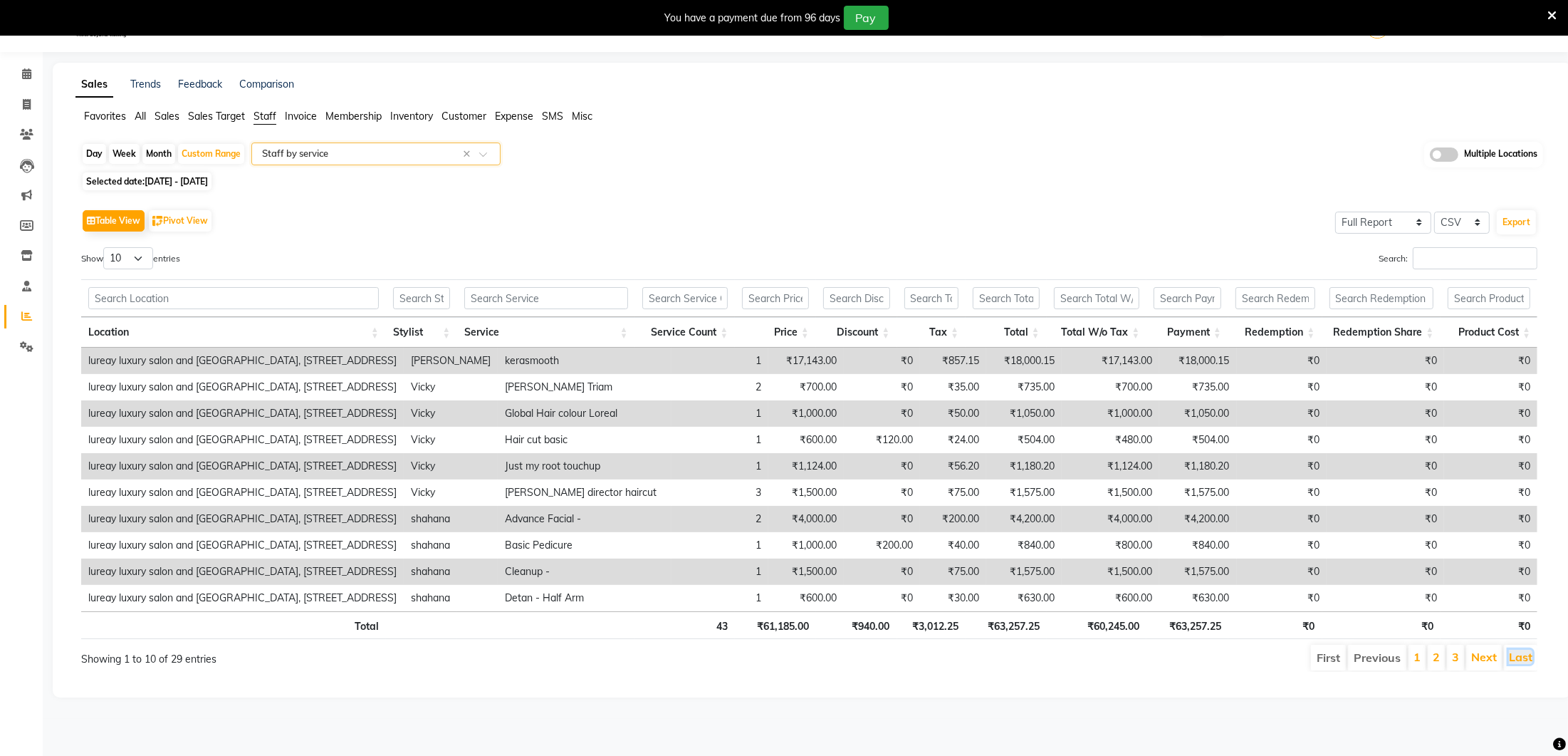
click at [1516, 658] on link "Last" at bounding box center [1520, 657] width 24 height 15
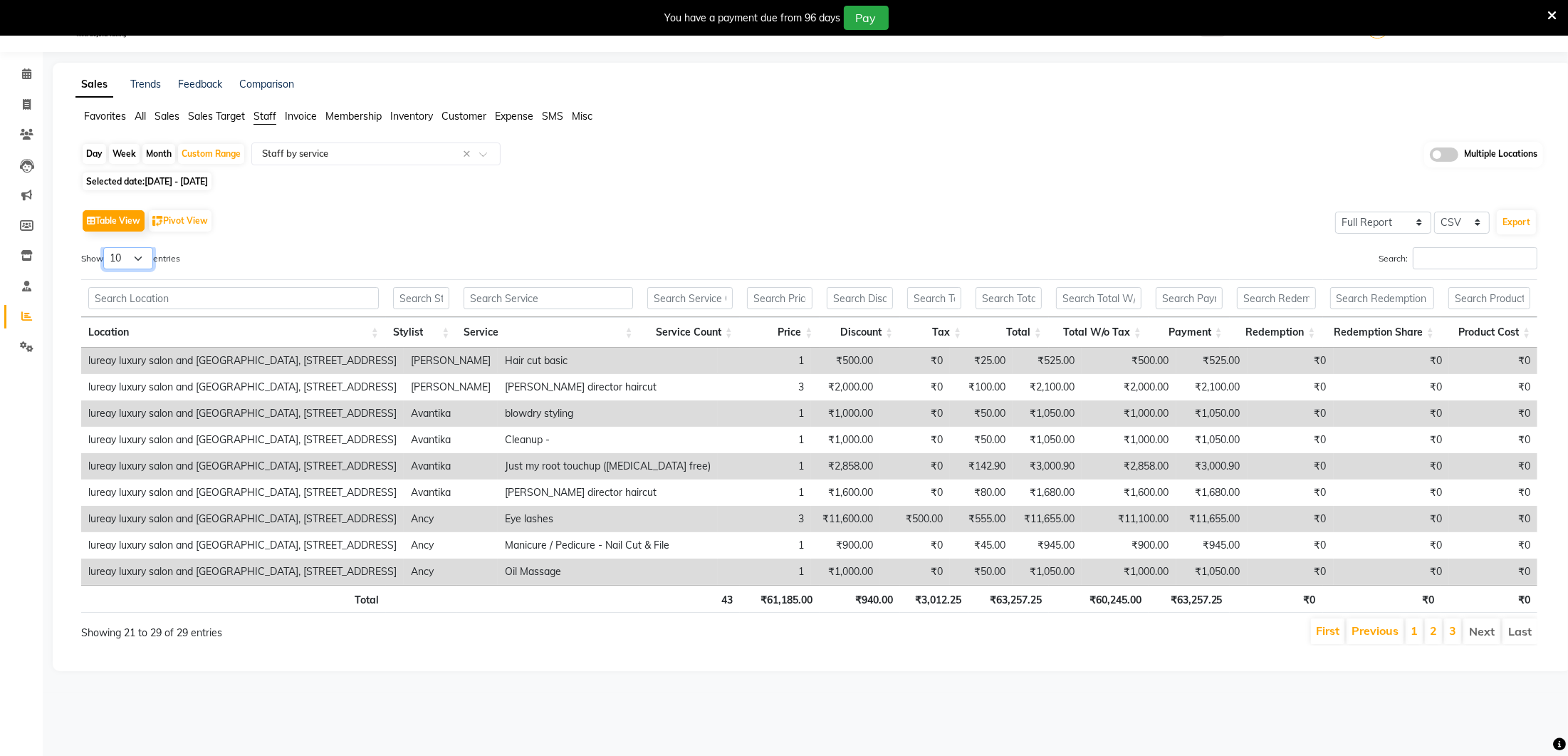
click at [142, 257] on select "10 25 50 100" at bounding box center [128, 258] width 50 height 22
select select "100"
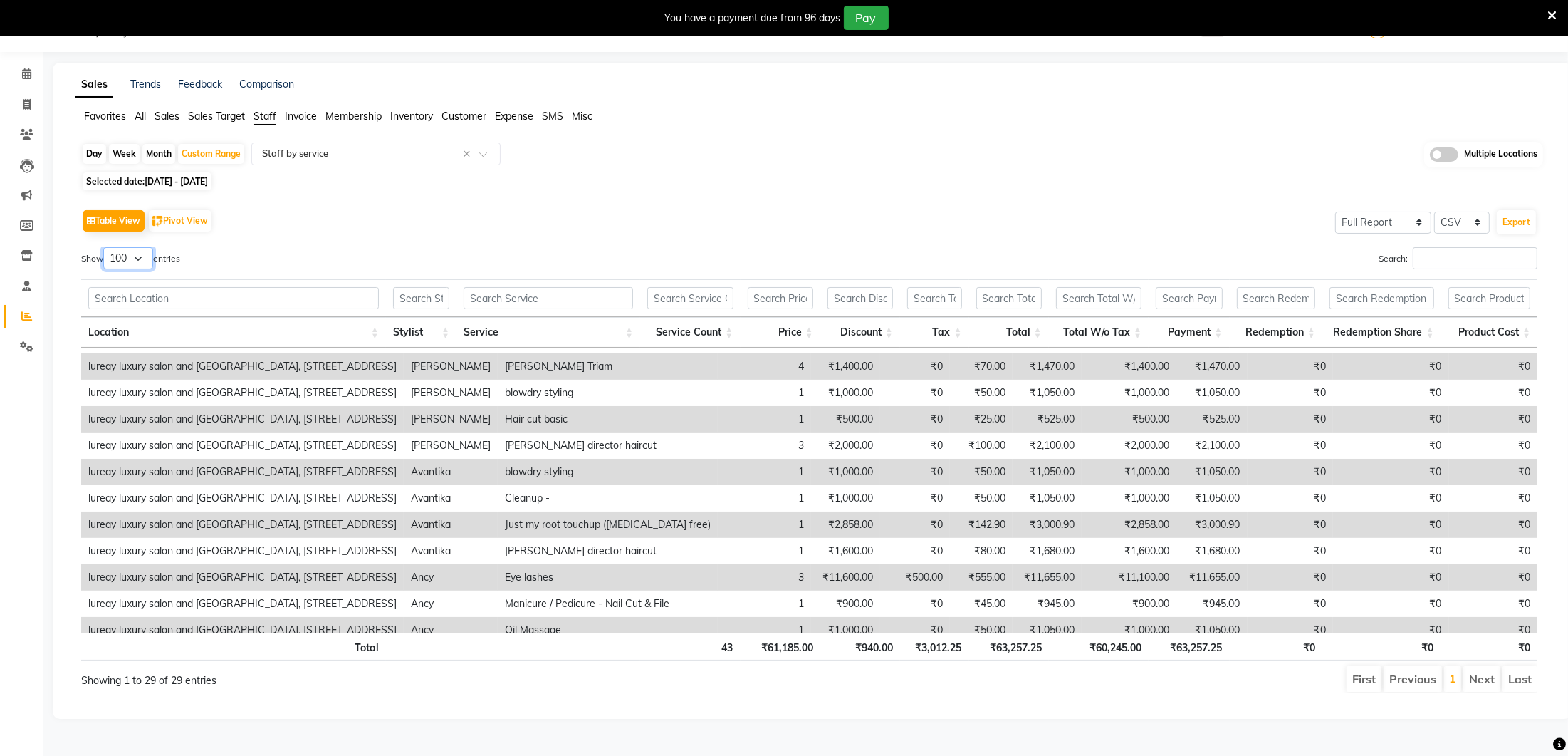
scroll to position [479, 0]
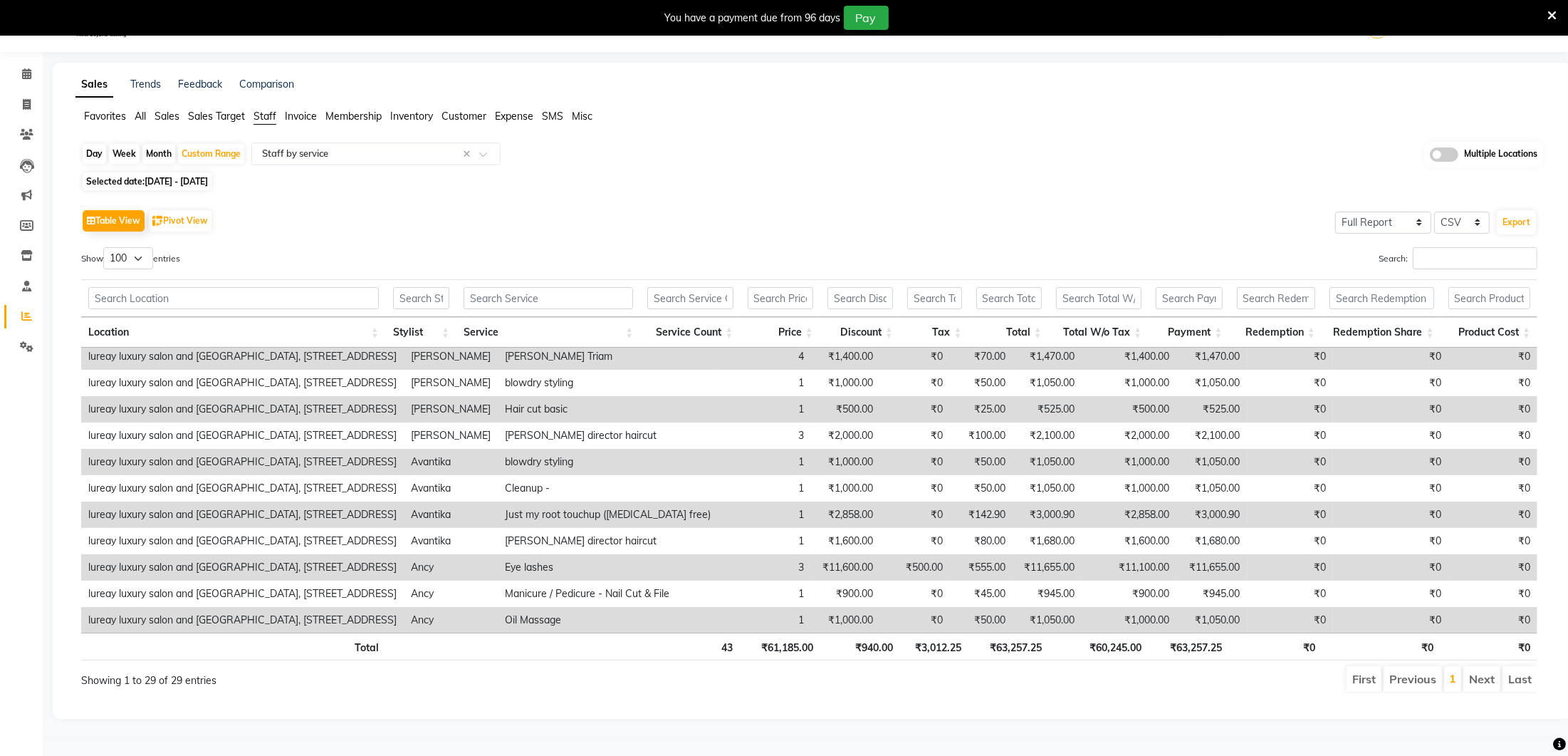
click at [811, 572] on td "₹11,600.00" at bounding box center [845, 567] width 69 height 26
click at [811, 611] on td "₹1,000.00" at bounding box center [845, 620] width 69 height 26
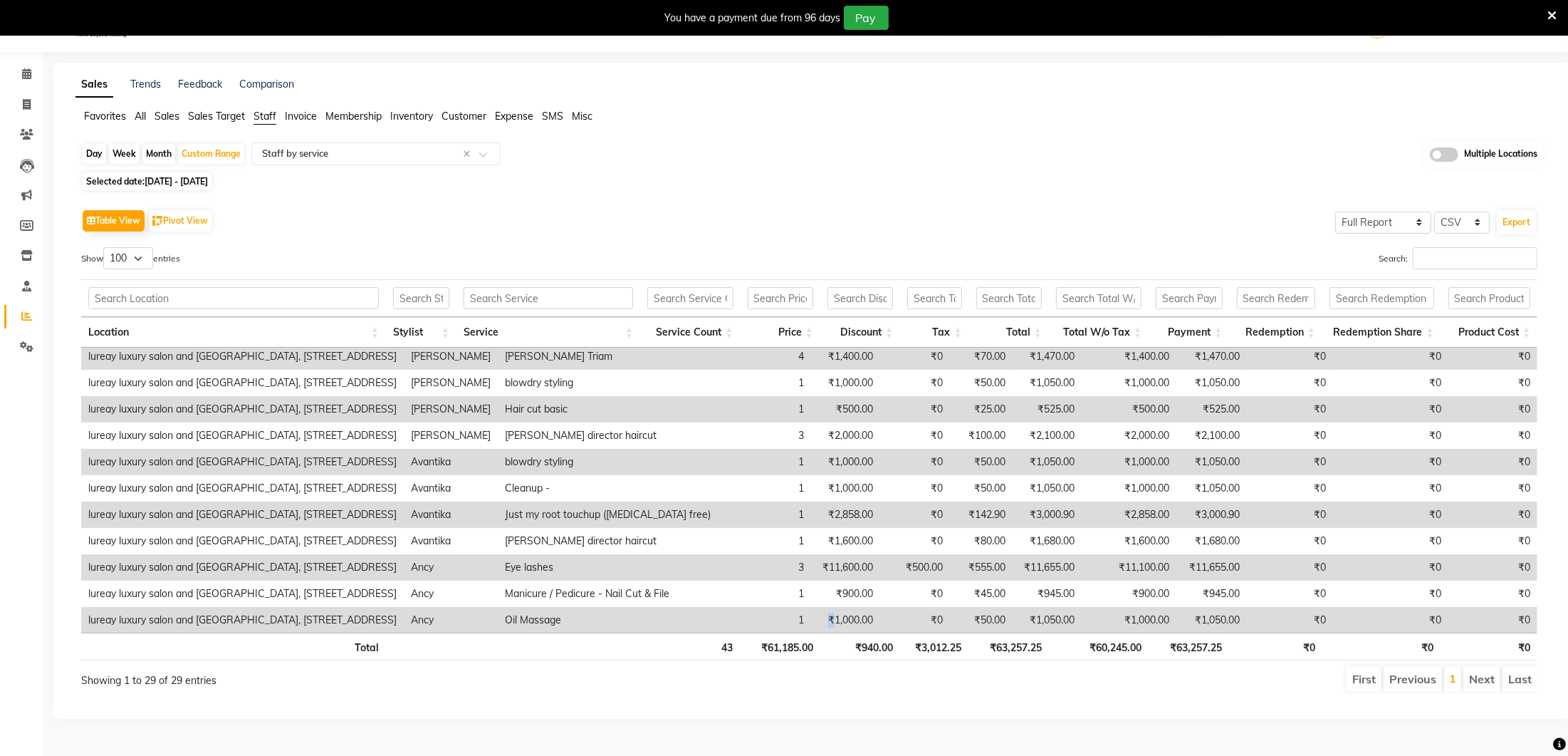
drag, startPoint x: 741, startPoint y: 611, endPoint x: 696, endPoint y: 615, distance: 45.2
click at [696, 615] on tr "lureay luxury salon and makeover studio, banjarahills road no 1 Ancy Oil Massag…" at bounding box center [809, 620] width 1457 height 26
click at [811, 615] on td "₹1,000.00" at bounding box center [845, 620] width 69 height 26
click at [26, 100] on icon at bounding box center [27, 104] width 8 height 11
select select "service"
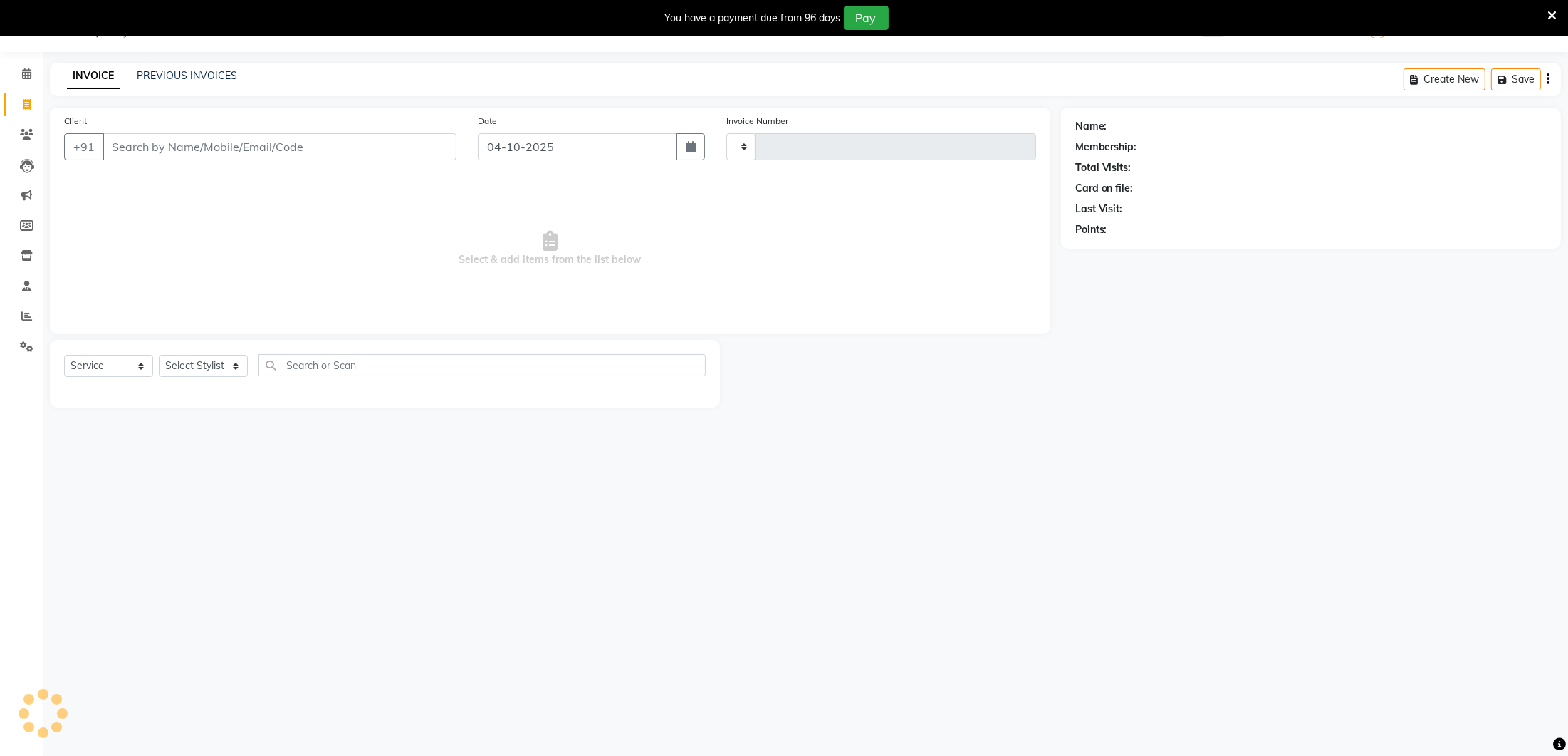
type input "0403"
select select "4075"
click at [167, 78] on link "PREVIOUS INVOICES" at bounding box center [187, 76] width 101 height 13
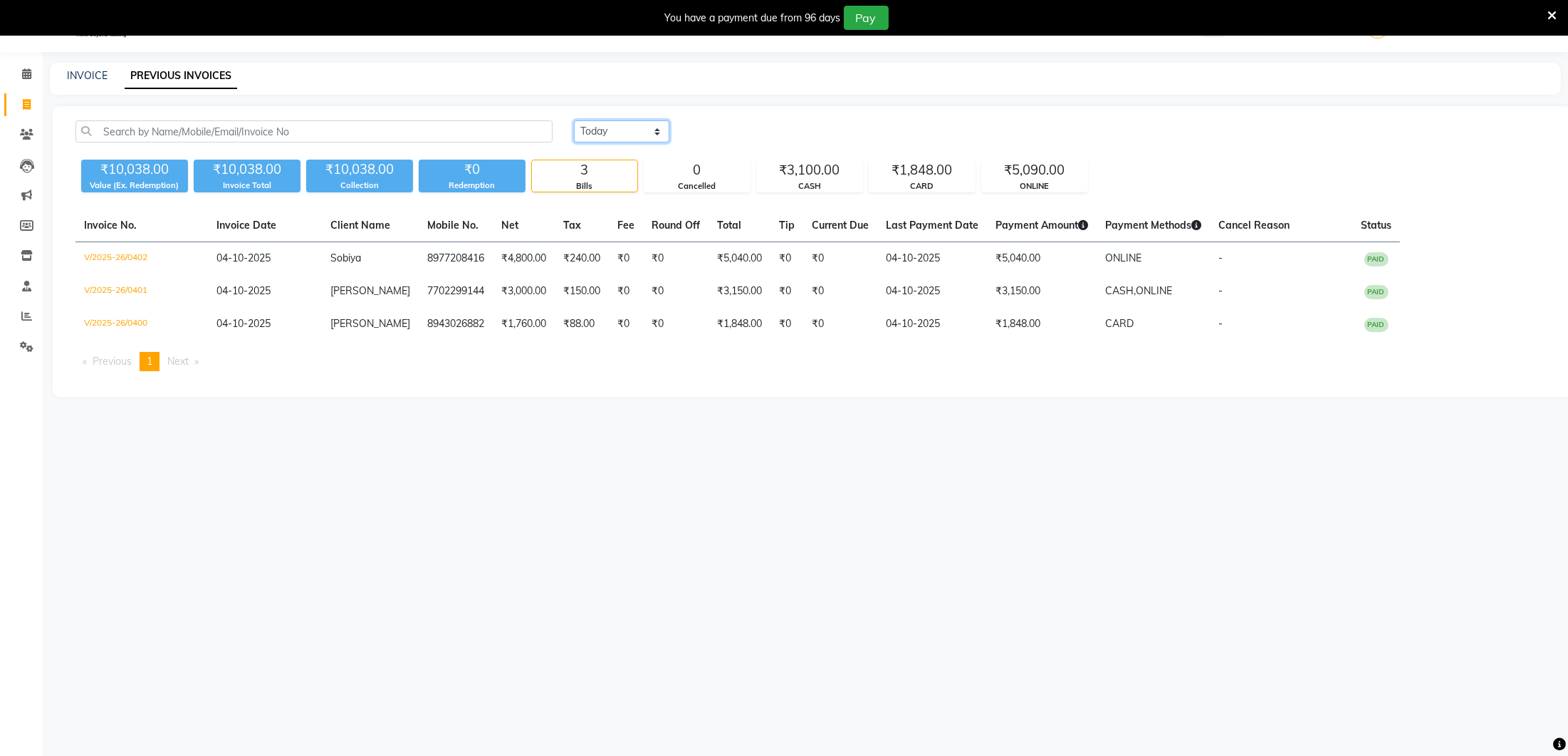
click at [594, 129] on select "[DATE] [DATE] Custom Range" at bounding box center [621, 131] width 95 height 22
select select "yesterday"
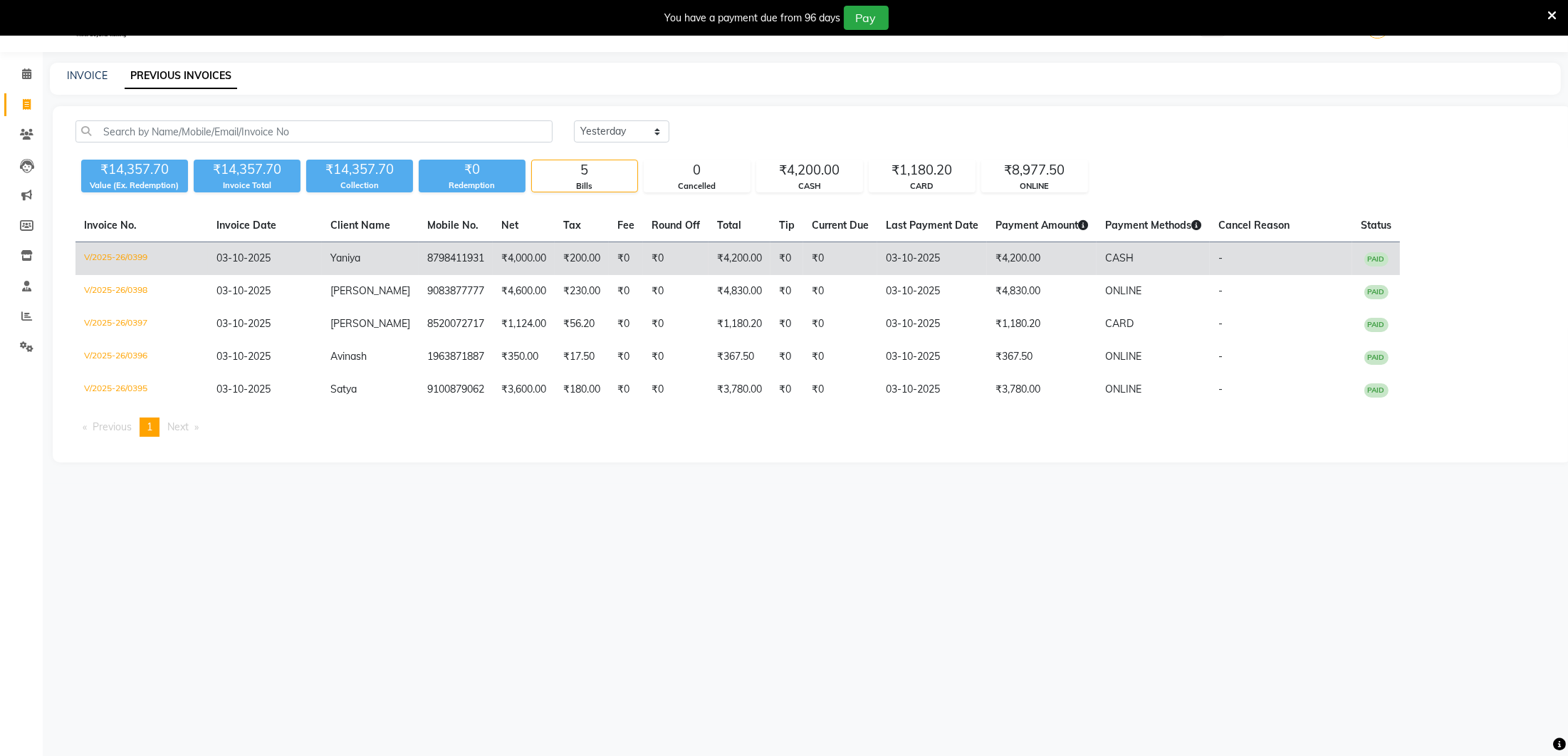
click at [467, 269] on td "8798411931" at bounding box center [455, 259] width 74 height 33
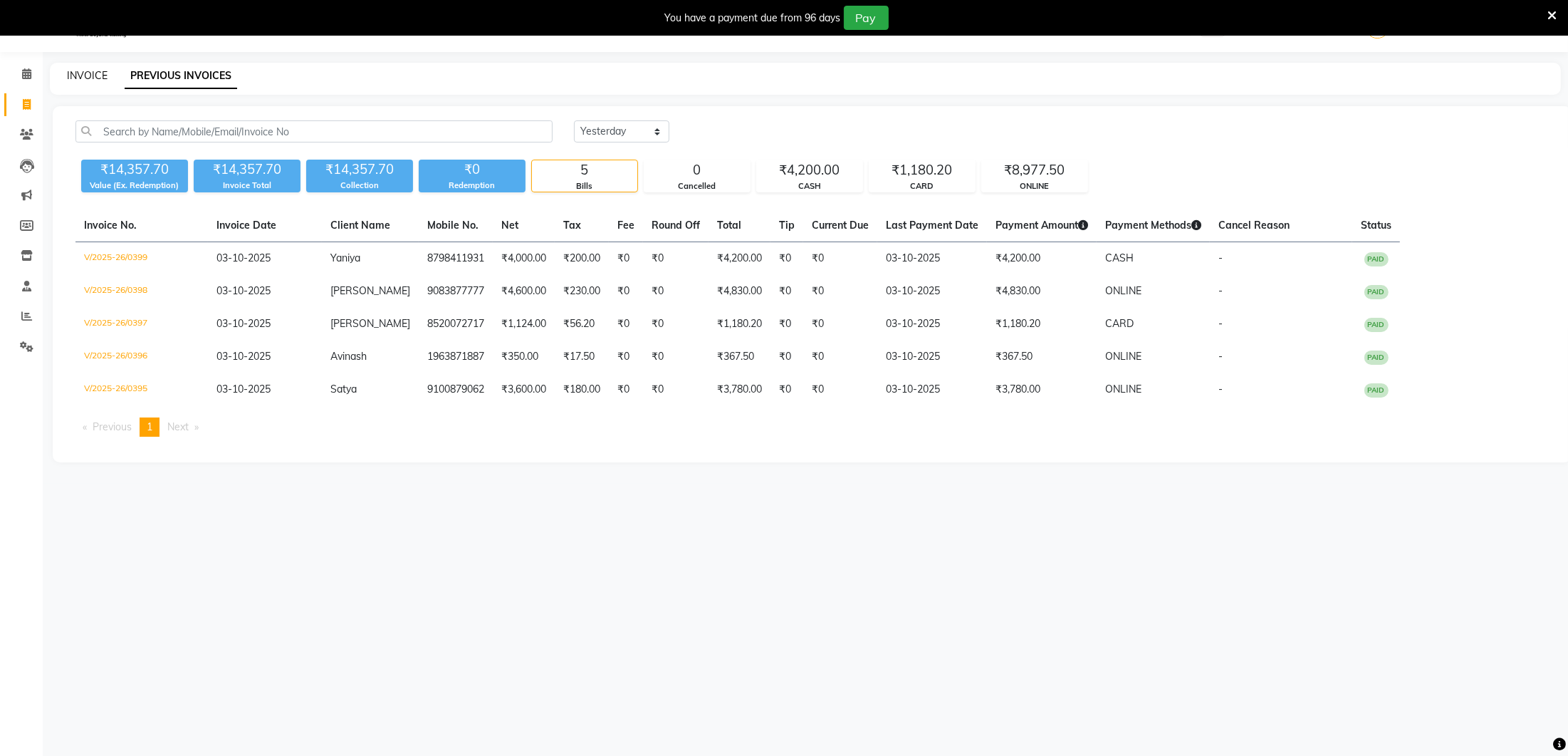
click at [85, 80] on link "INVOICE" at bounding box center [87, 76] width 41 height 13
select select "service"
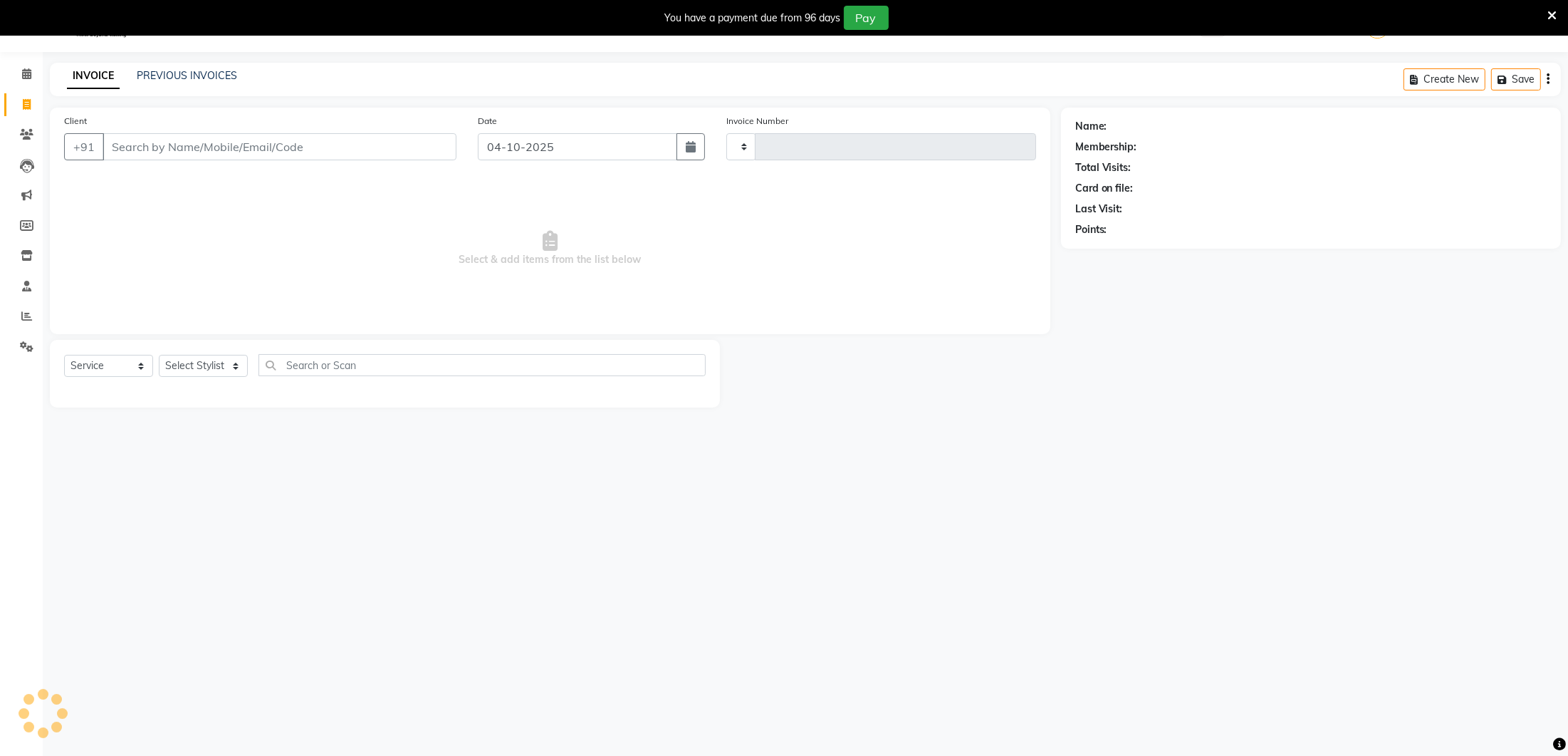
type input "0403"
select select "4075"
click at [154, 137] on input "Client" at bounding box center [279, 146] width 354 height 27
type input "9398259377"
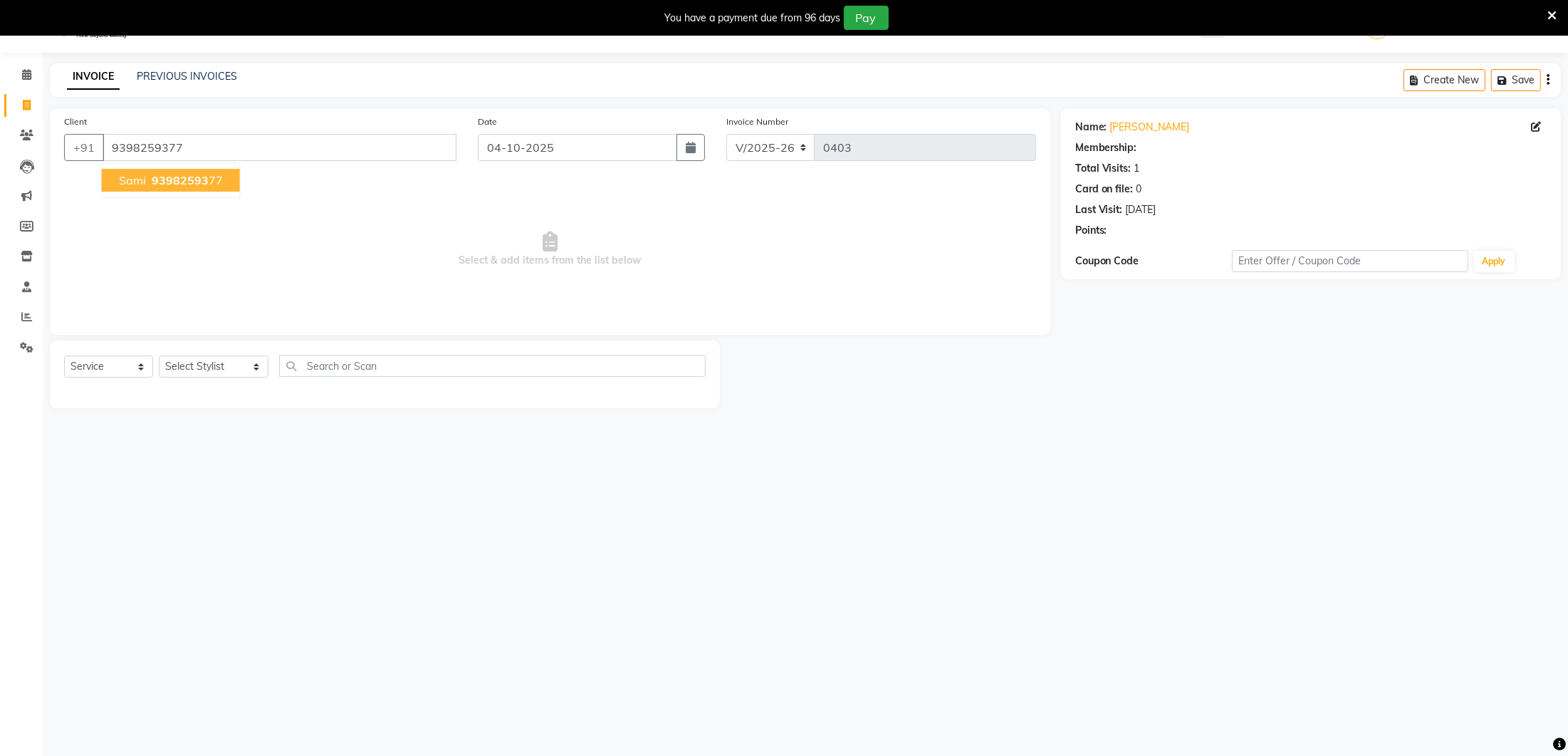
click at [120, 170] on button "sami 93982593 77" at bounding box center [171, 180] width 138 height 23
click at [200, 365] on select "Select Stylist Ancy Avantika Lure’ay India Nadeem Seema shahana Vicky vimla" at bounding box center [213, 366] width 110 height 22
select select "35806"
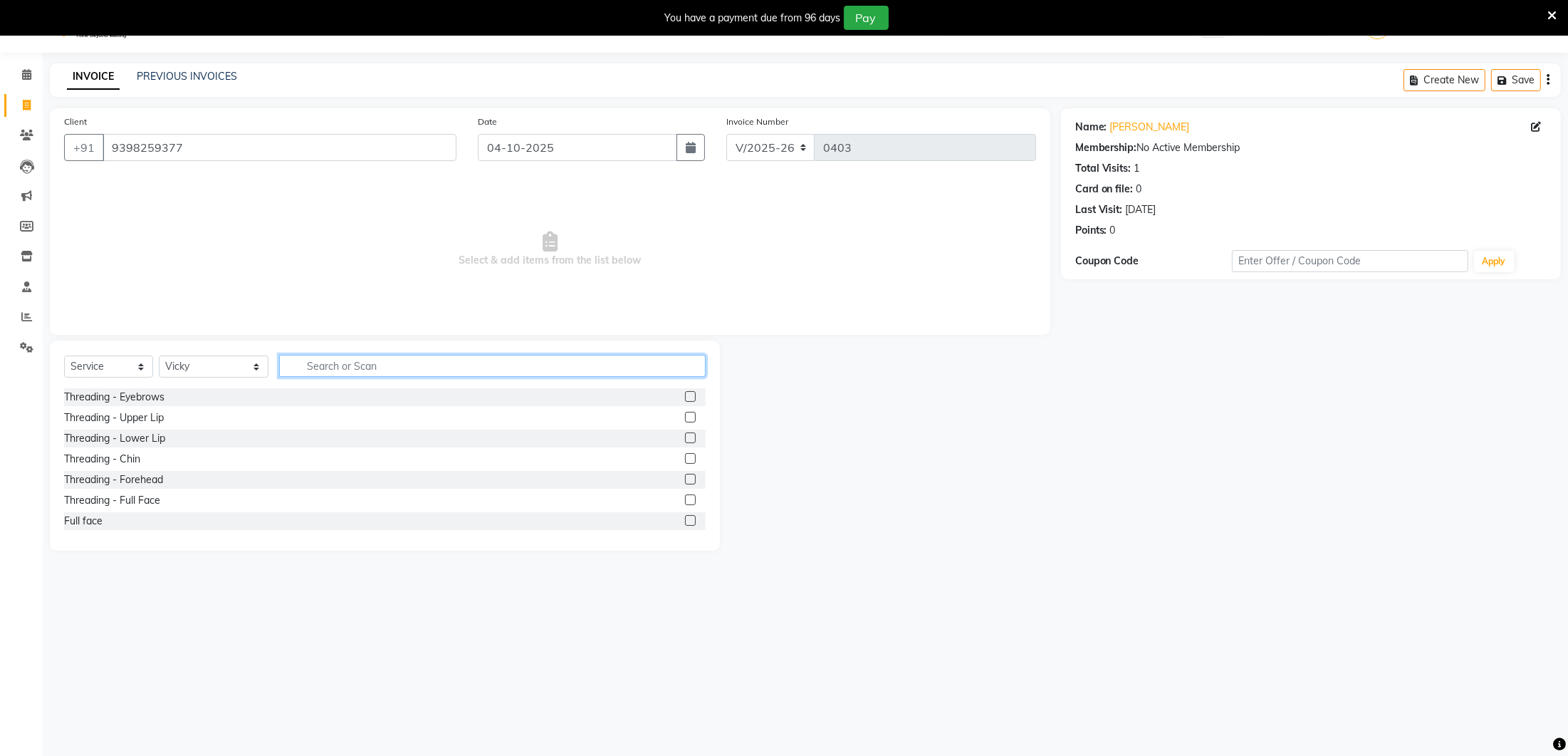
click at [313, 366] on input "text" at bounding box center [492, 366] width 427 height 22
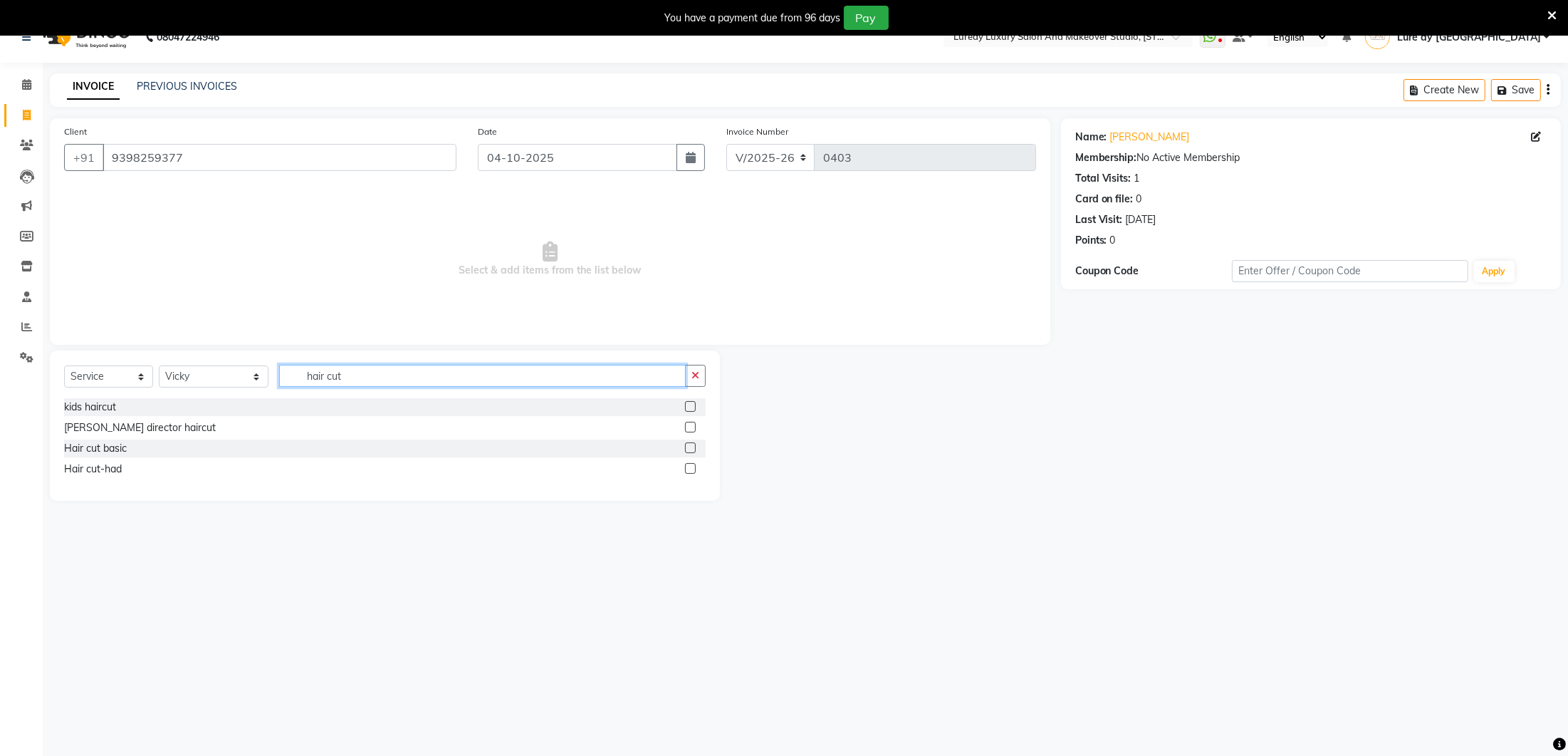
scroll to position [34, 0]
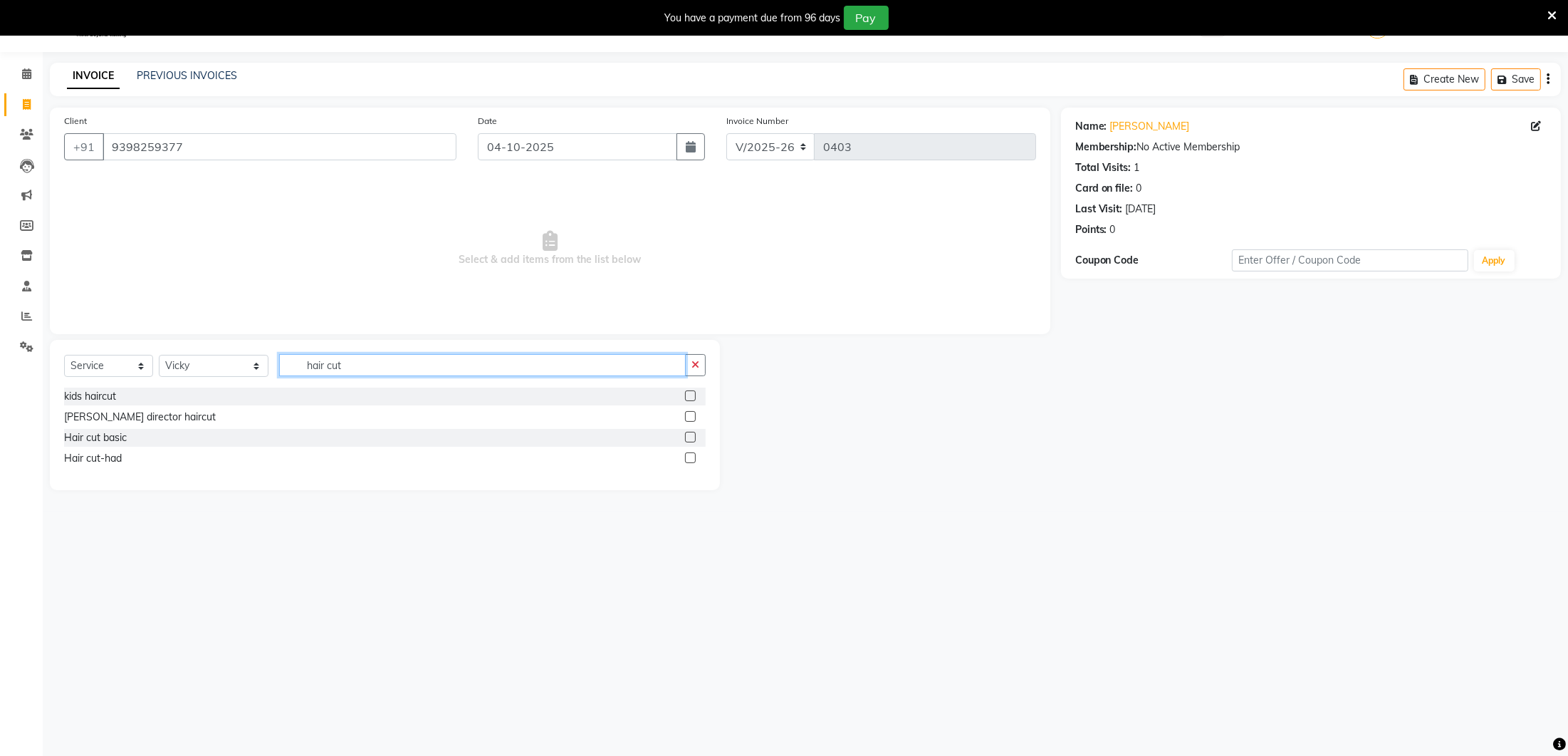
type input "hair cut"
click at [695, 429] on div at bounding box center [695, 438] width 20 height 18
click at [695, 415] on label at bounding box center [690, 416] width 11 height 11
click at [695, 415] on input "checkbox" at bounding box center [689, 417] width 9 height 9
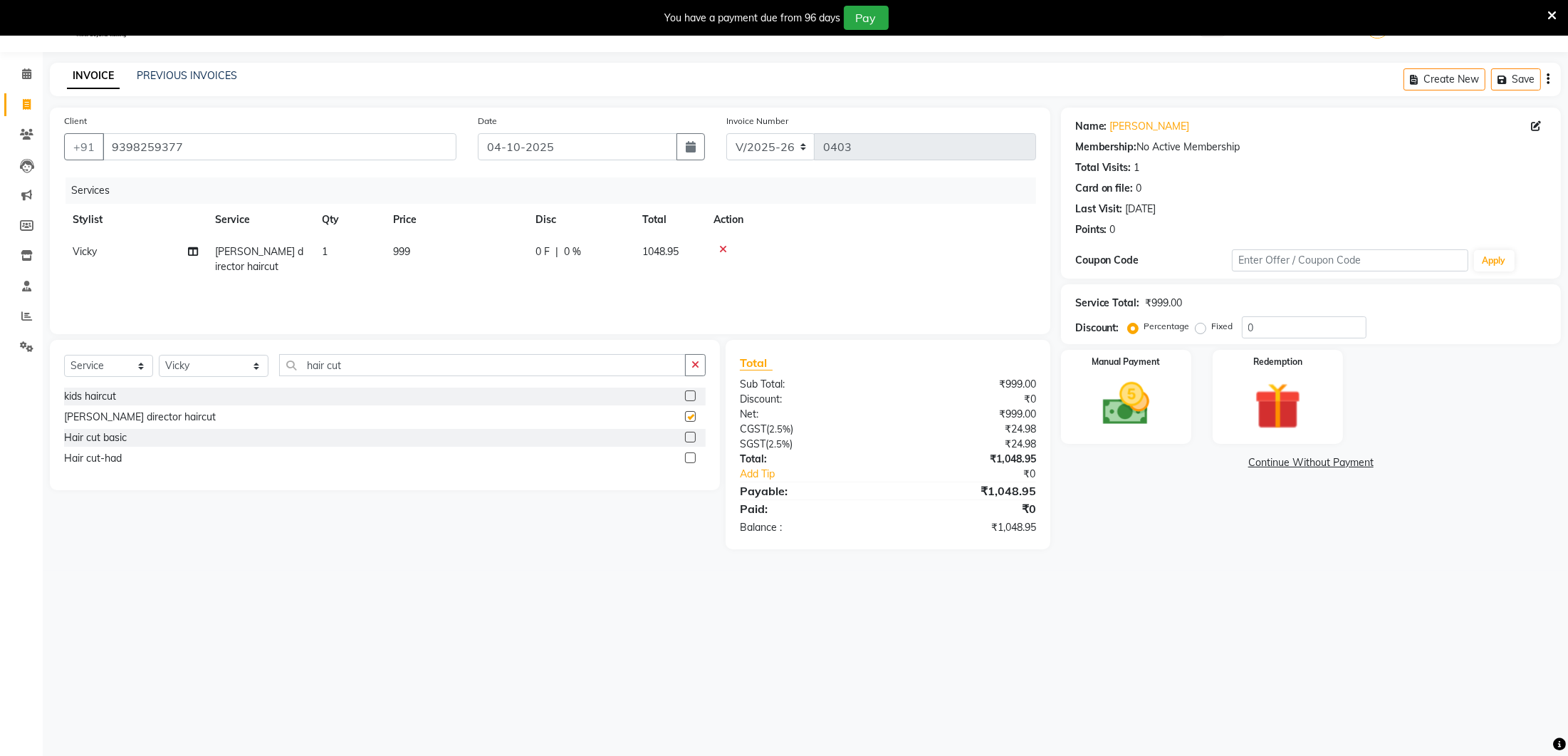
checkbox input "false"
click at [444, 278] on td "999" at bounding box center [455, 259] width 142 height 47
select select "35806"
click at [512, 256] on input "999" at bounding box center [522, 255] width 125 height 22
type input "9"
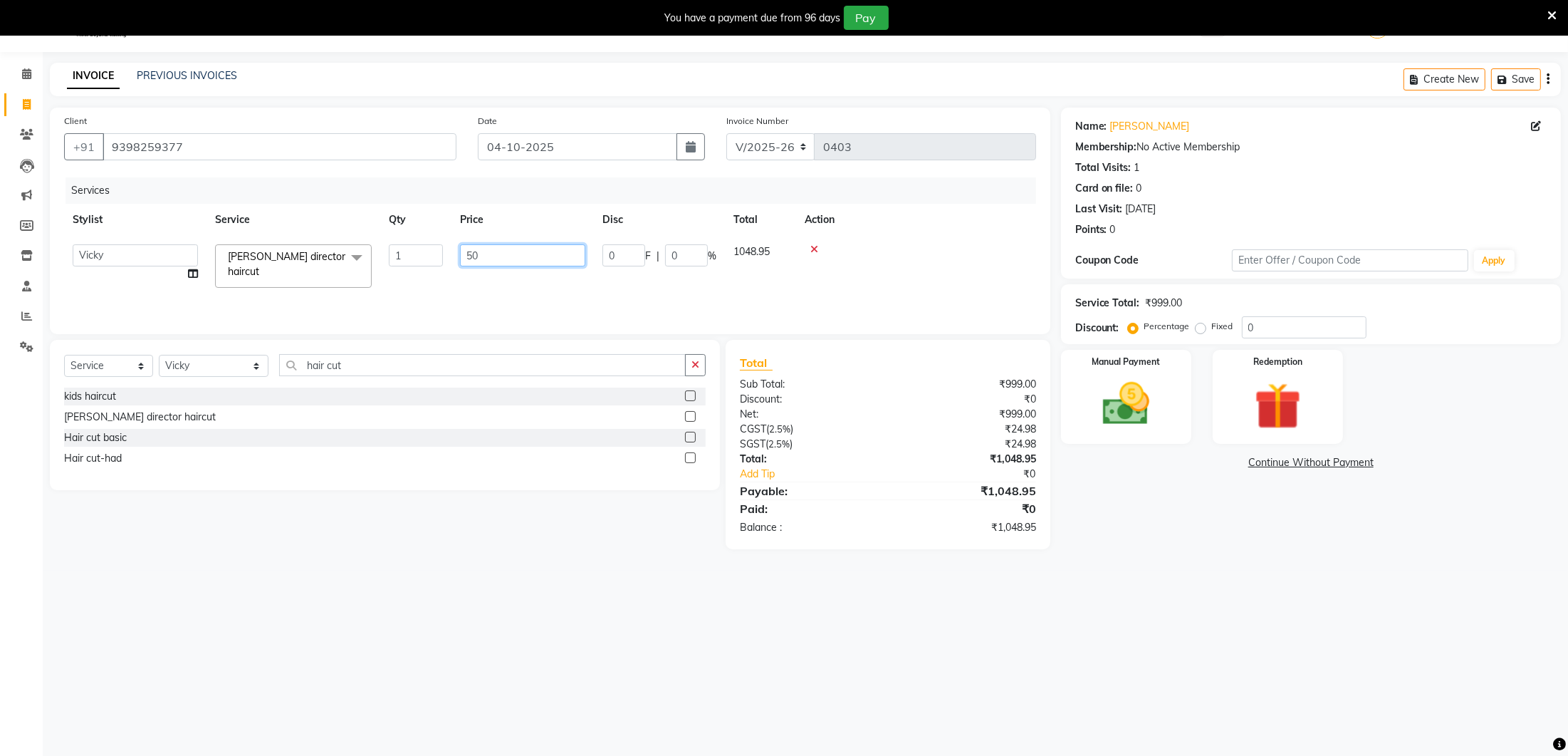
type input "500"
click at [509, 278] on td "500" at bounding box center [455, 259] width 142 height 47
select select "35806"
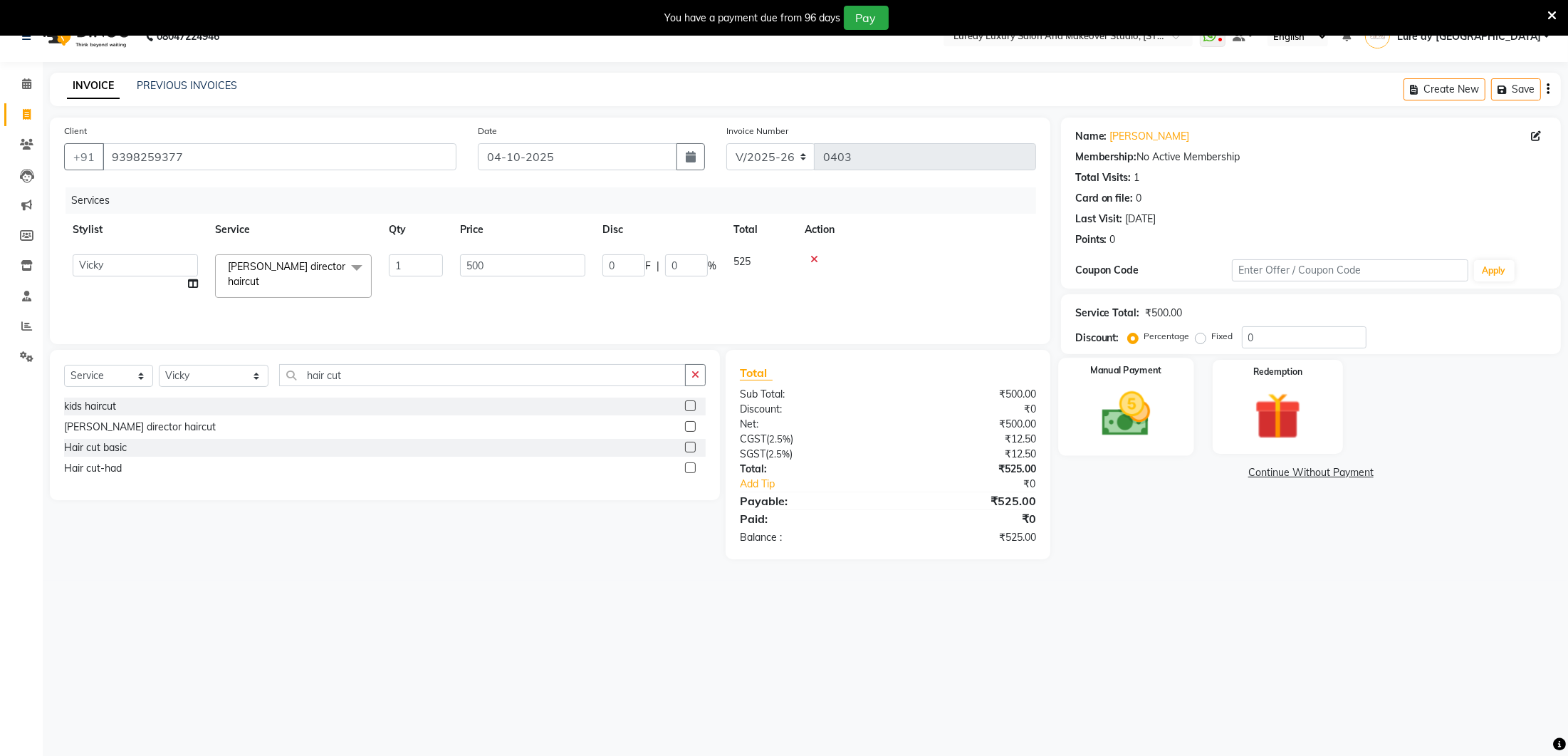
click at [1176, 402] on div "Manual Payment" at bounding box center [1126, 406] width 136 height 98
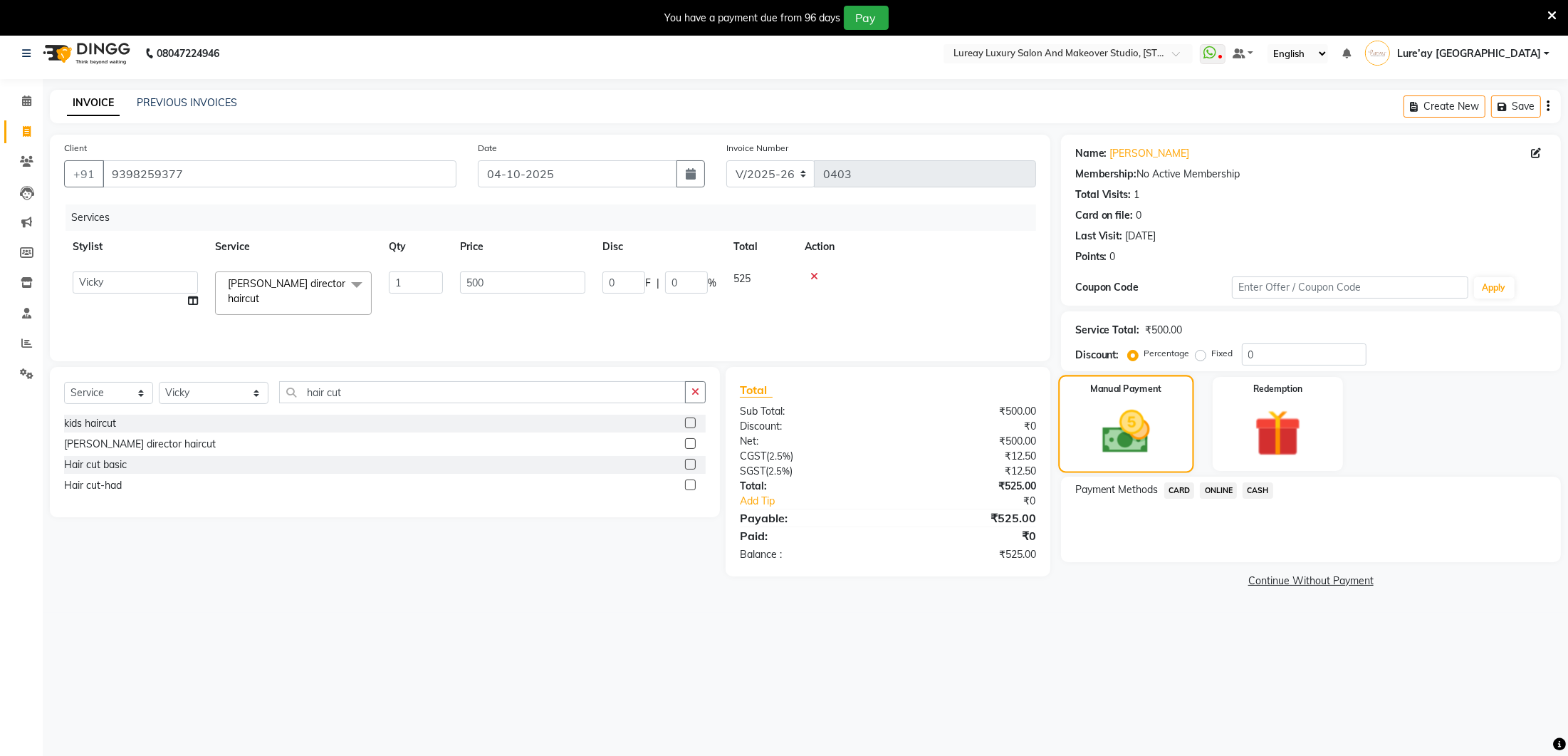
scroll to position [1, 0]
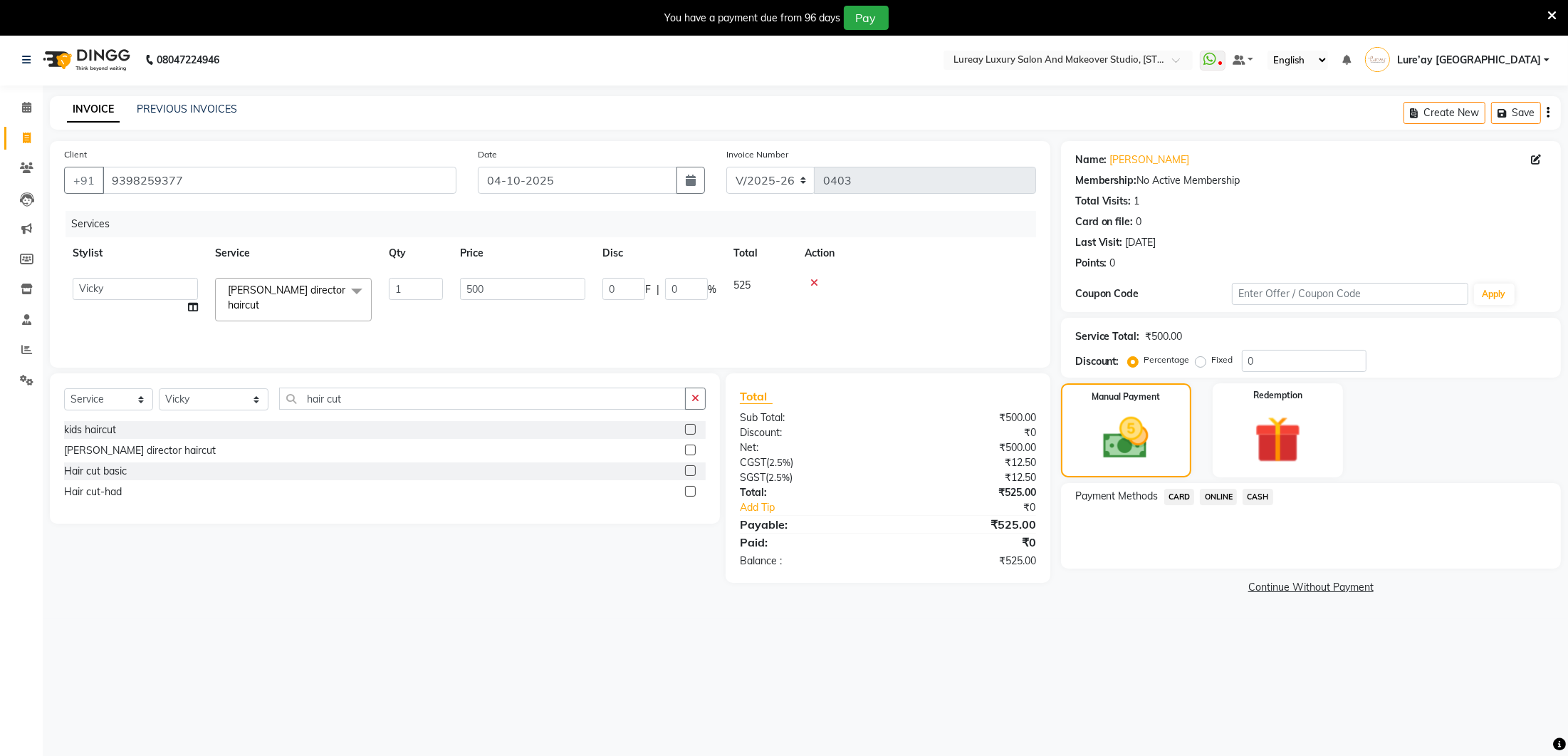
click at [1232, 496] on span "ONLINE" at bounding box center [1219, 497] width 37 height 16
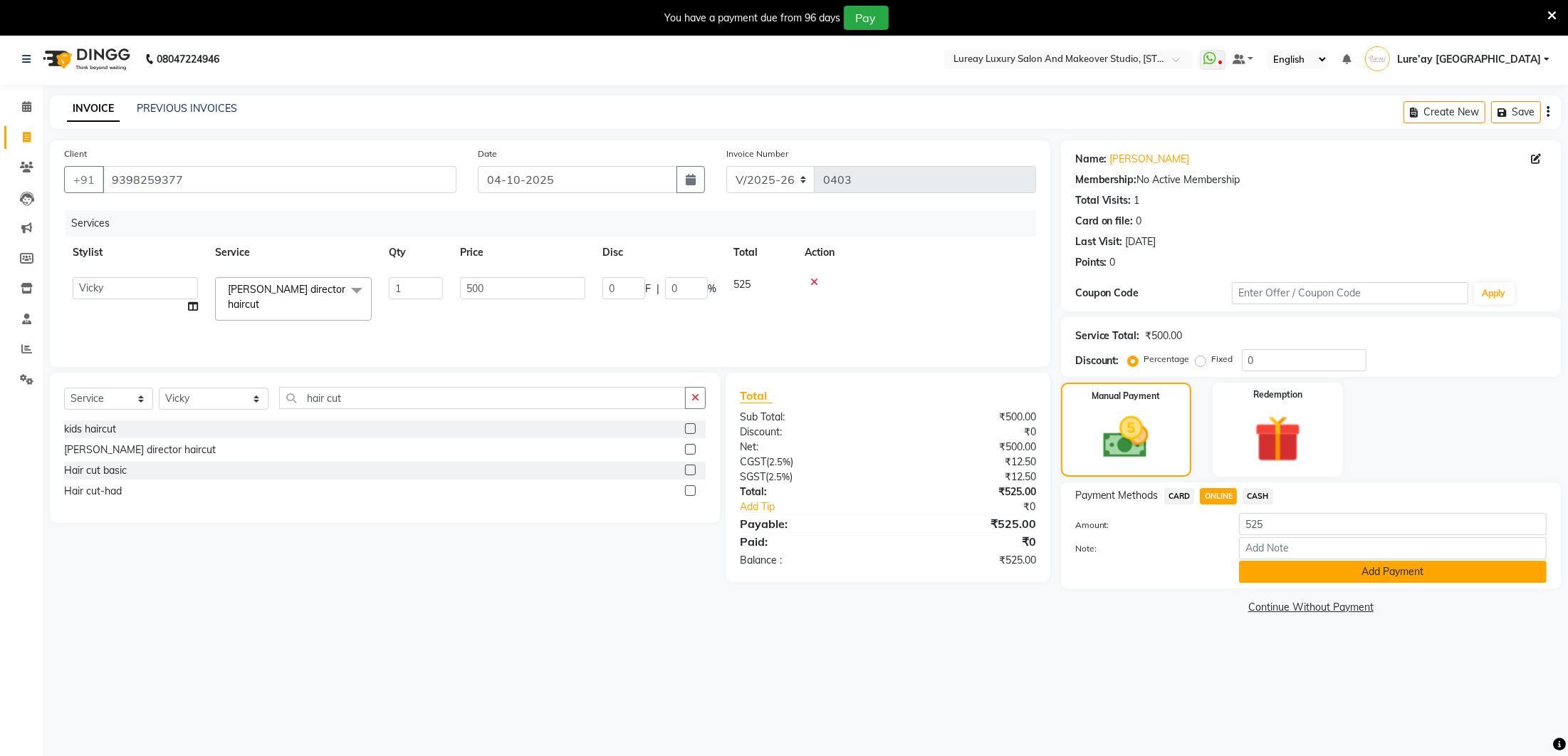
scroll to position [9, 0]
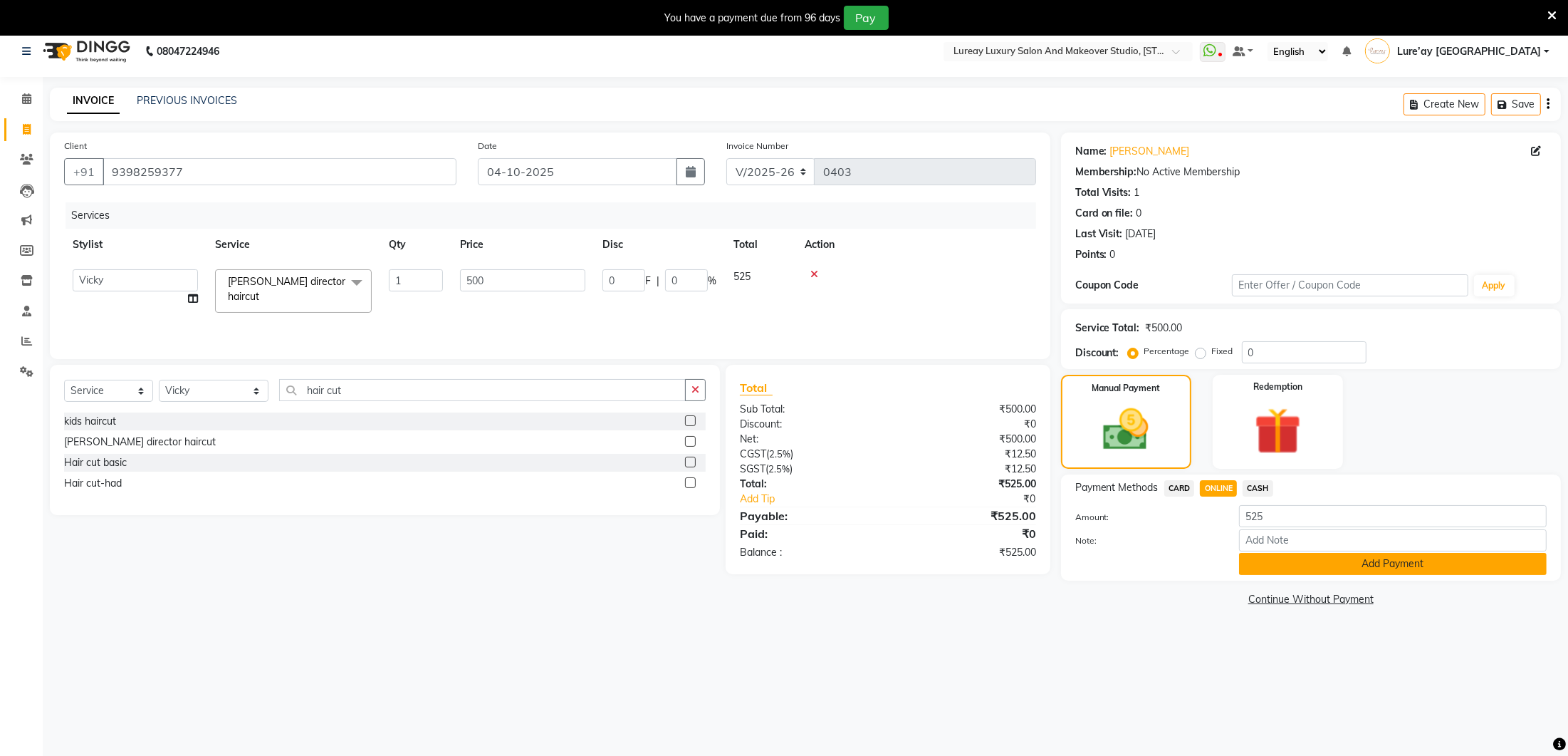
click at [1284, 563] on button "Add Payment" at bounding box center [1393, 563] width 308 height 22
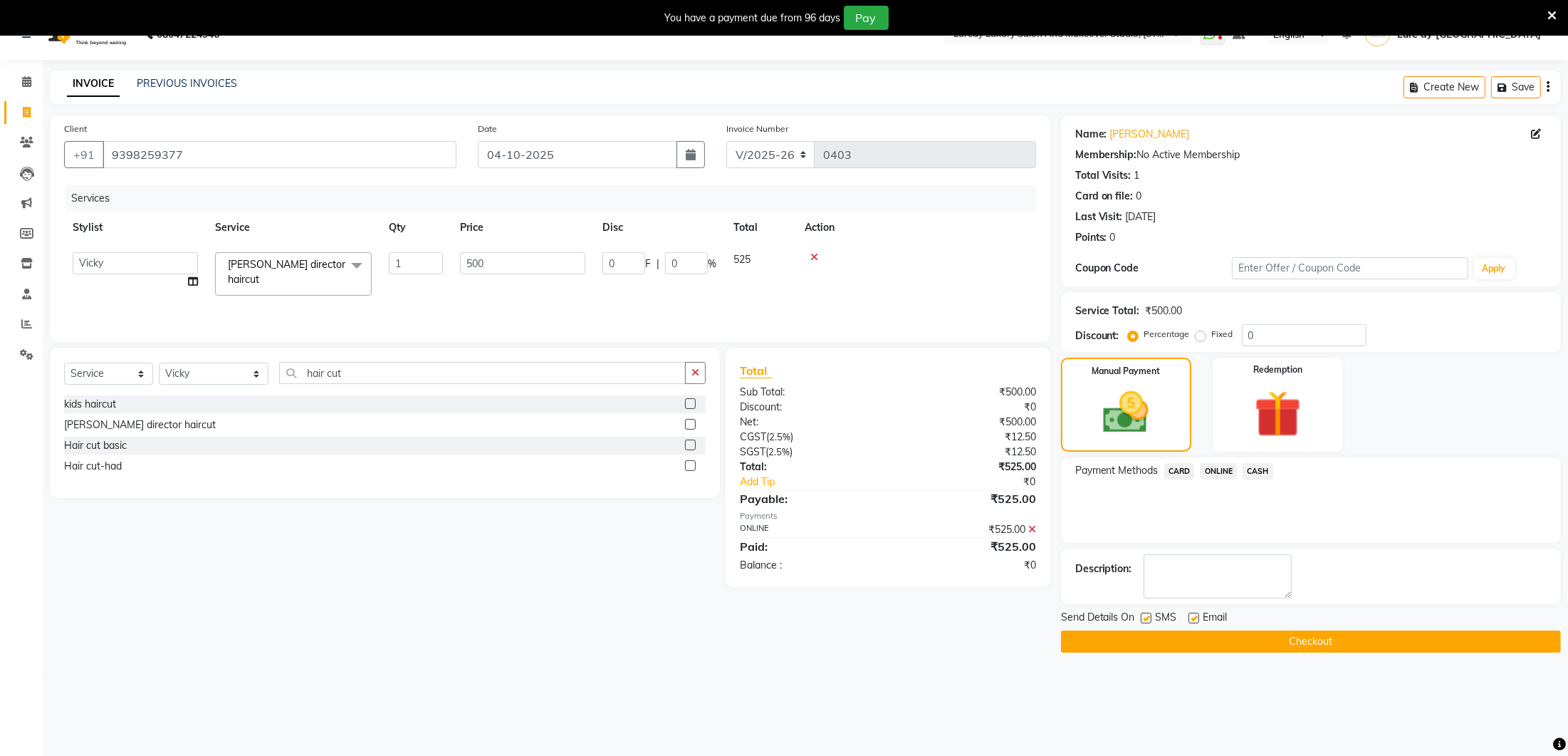
scroll to position [34, 0]
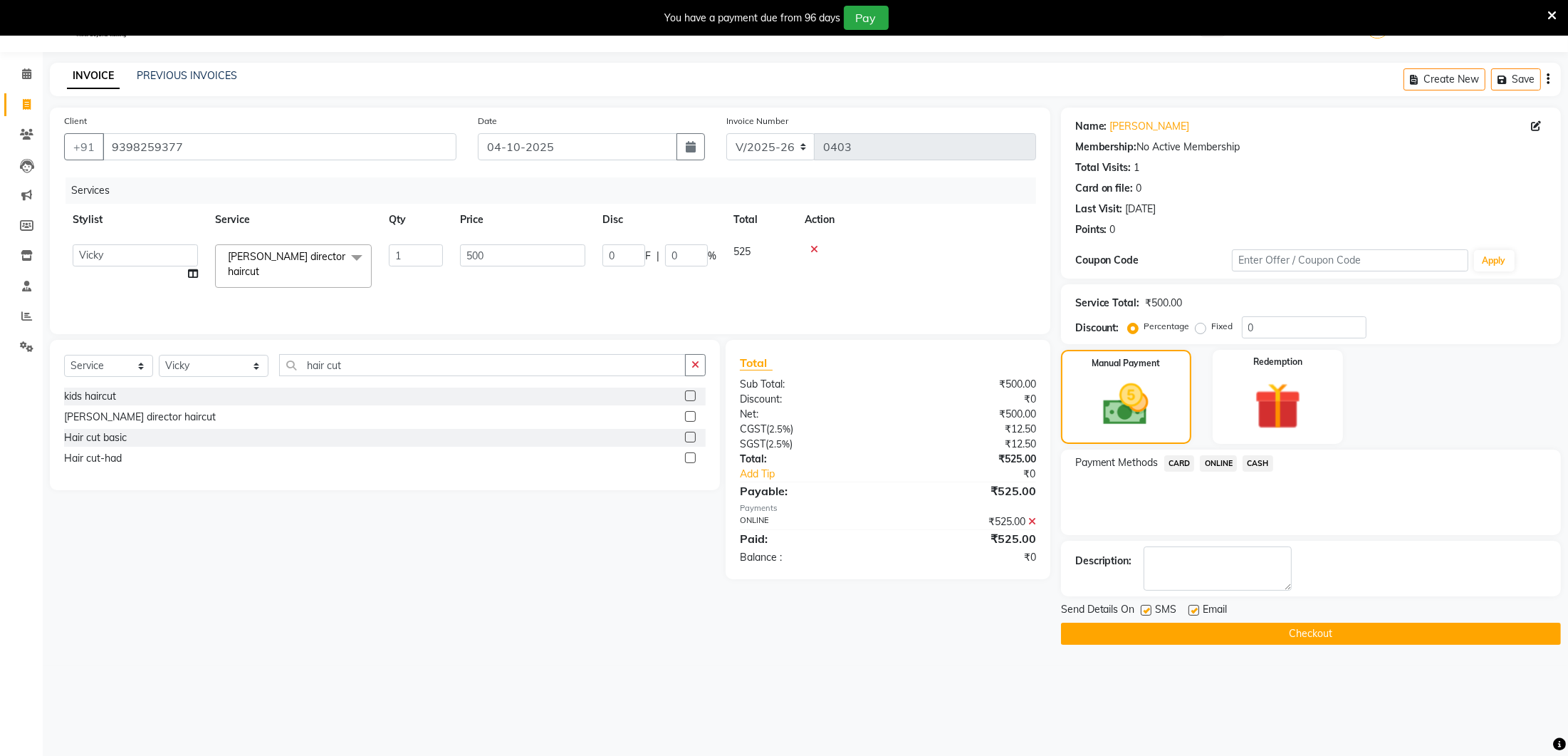
click at [1236, 624] on button "Checkout" at bounding box center [1310, 633] width 500 height 22
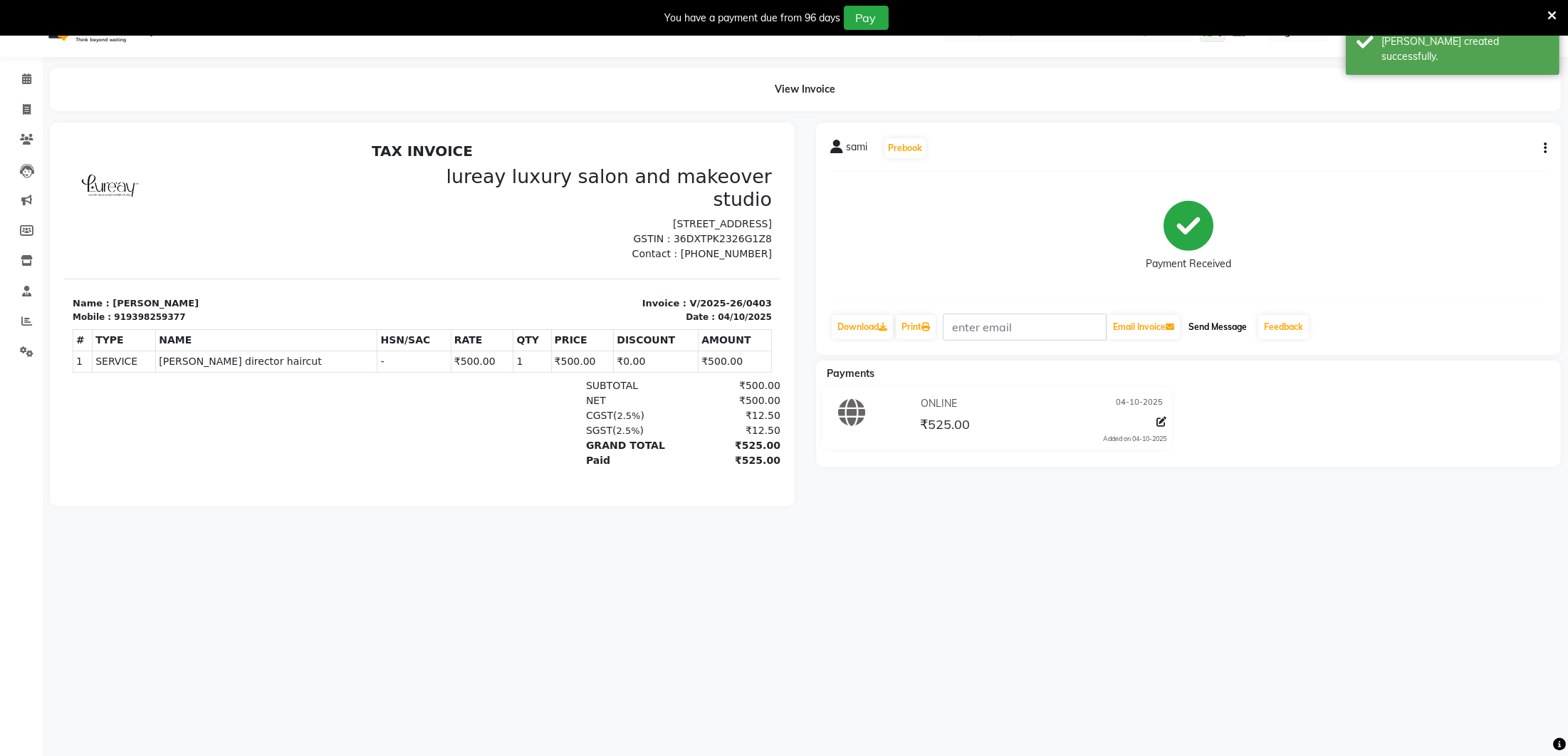
click at [1229, 325] on button "Send Message" at bounding box center [1218, 327] width 70 height 24
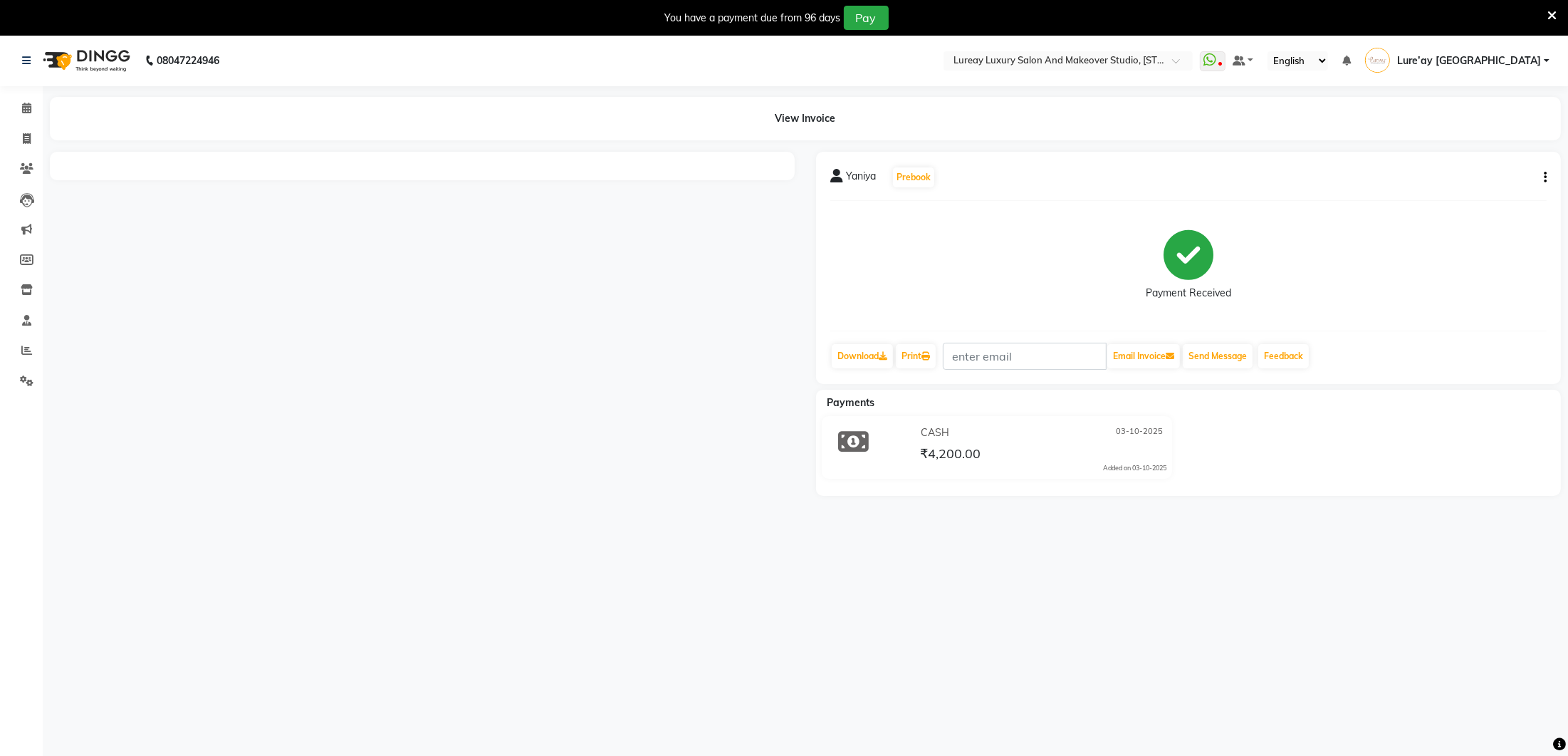
click at [734, 339] on div at bounding box center [422, 324] width 766 height 344
click at [662, 343] on div at bounding box center [422, 324] width 766 height 344
click at [22, 353] on icon at bounding box center [26, 350] width 11 height 11
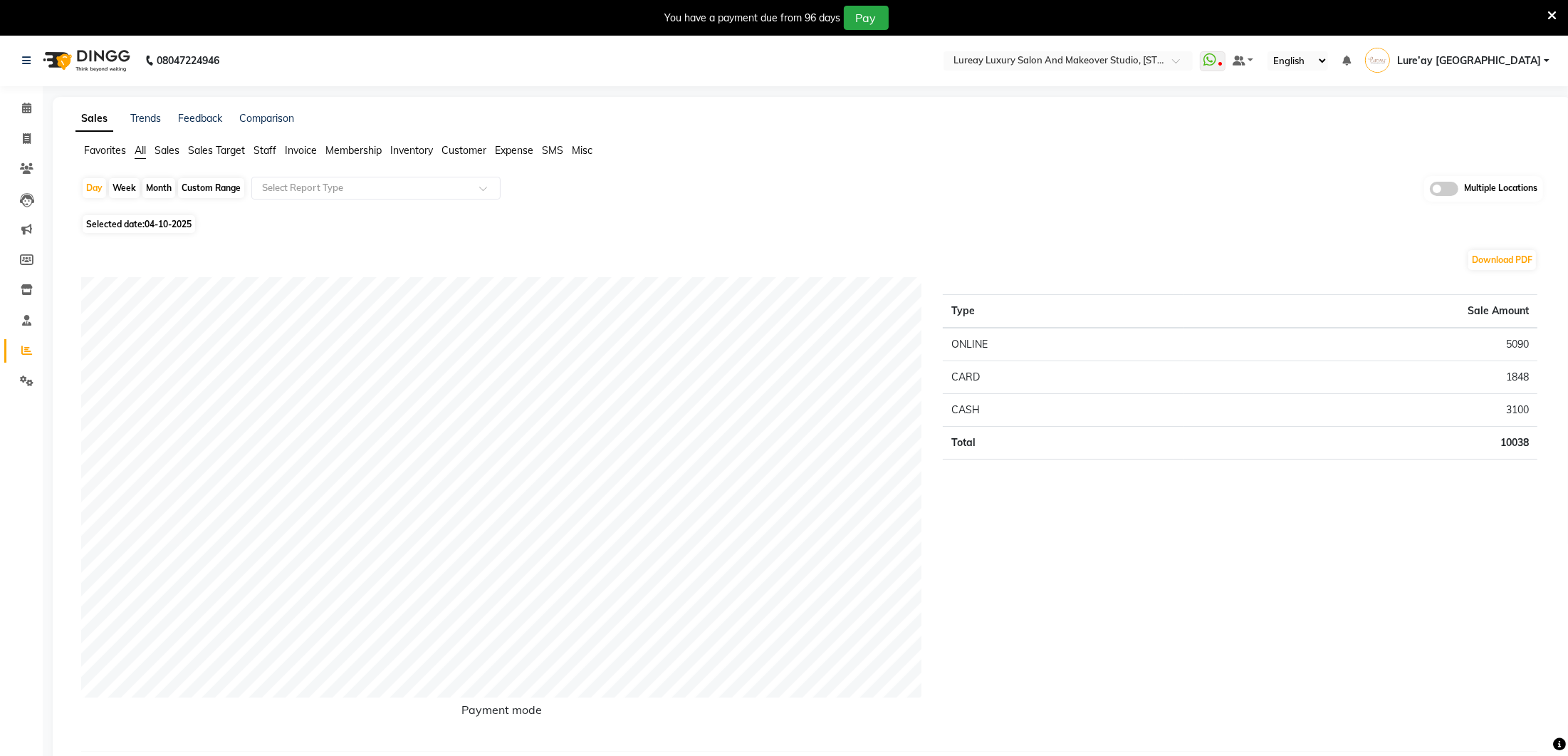
click at [194, 182] on div "Custom Range" at bounding box center [211, 188] width 67 height 20
select select "10"
select select "2025"
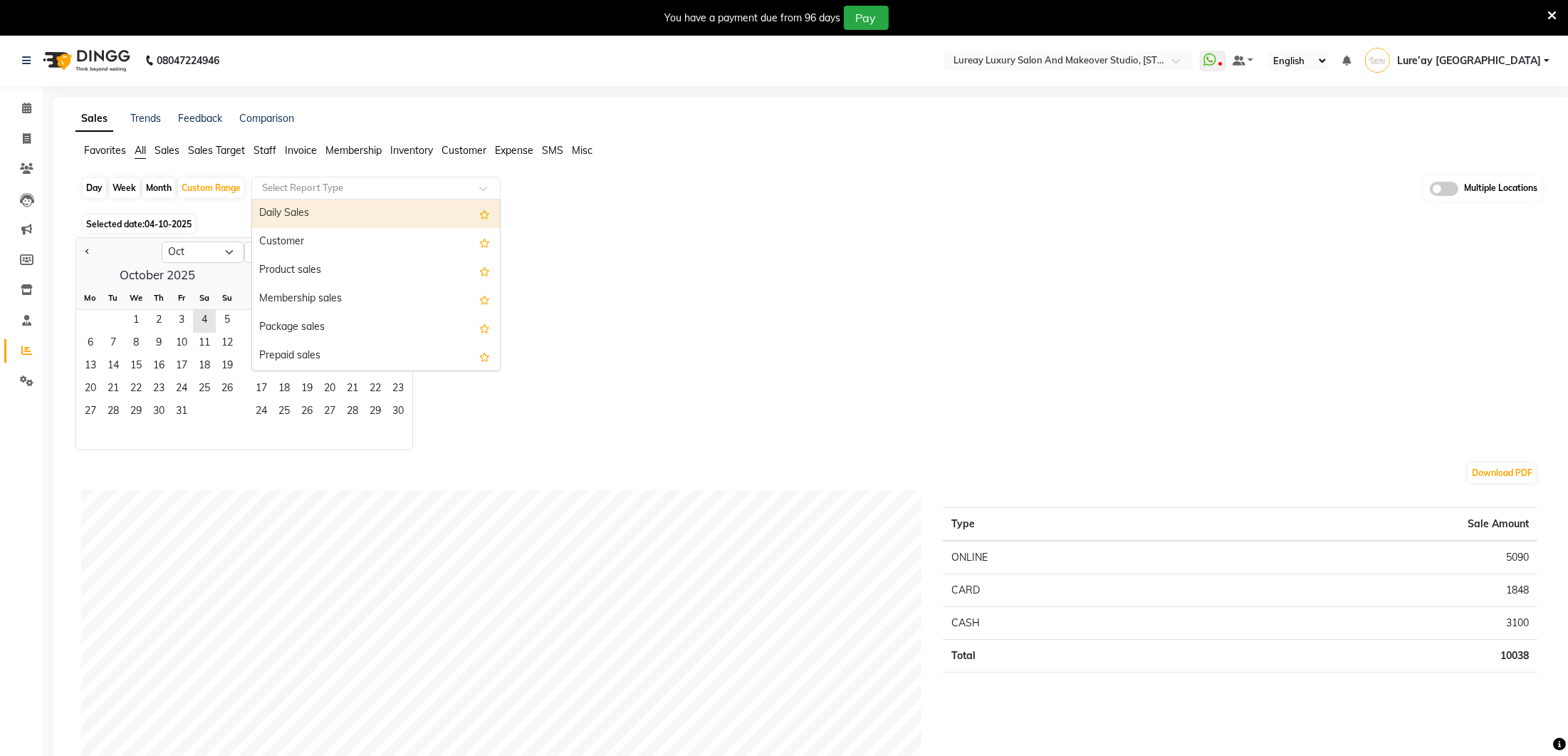
click at [285, 188] on input "text" at bounding box center [362, 189] width 205 height 15
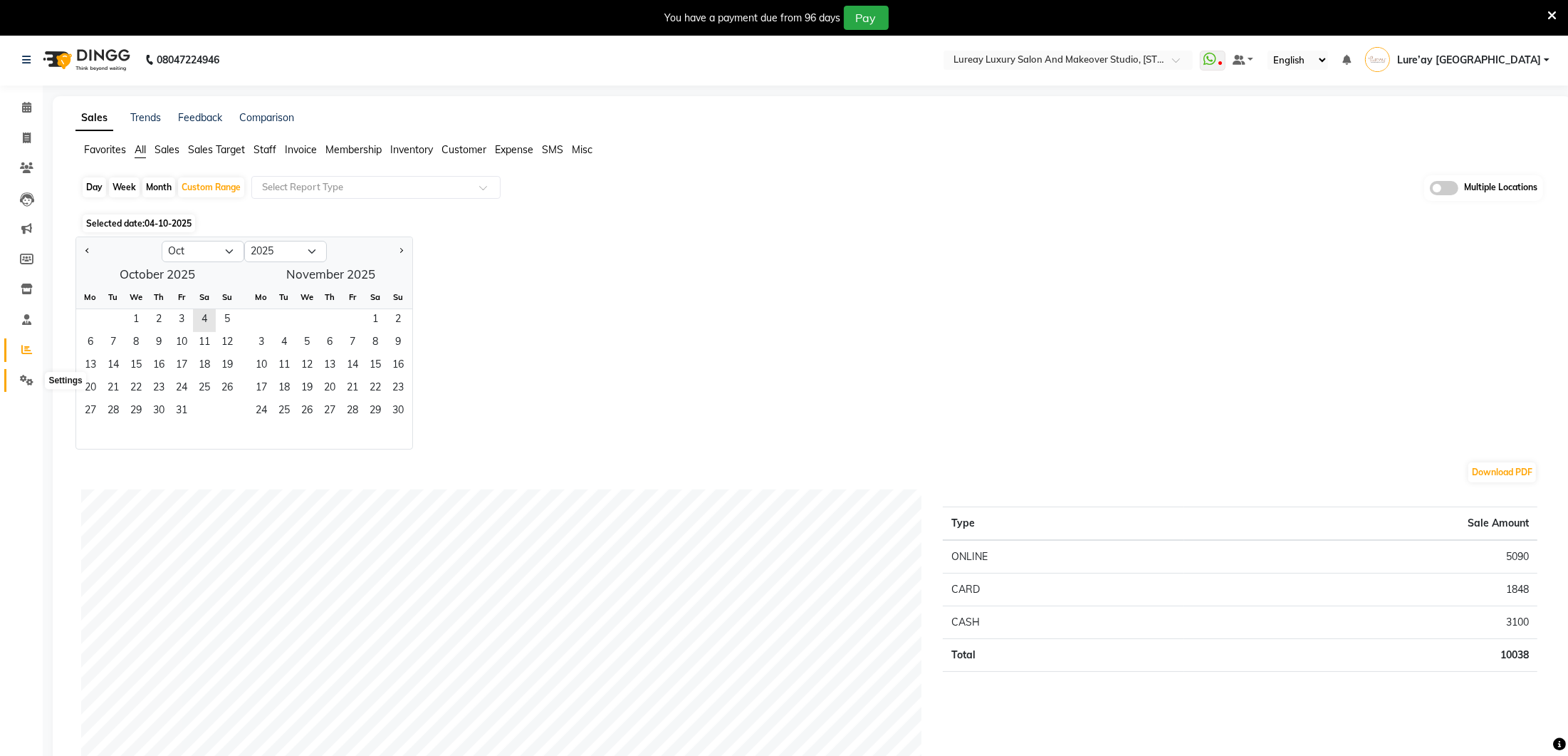
click at [20, 381] on icon at bounding box center [27, 380] width 14 height 11
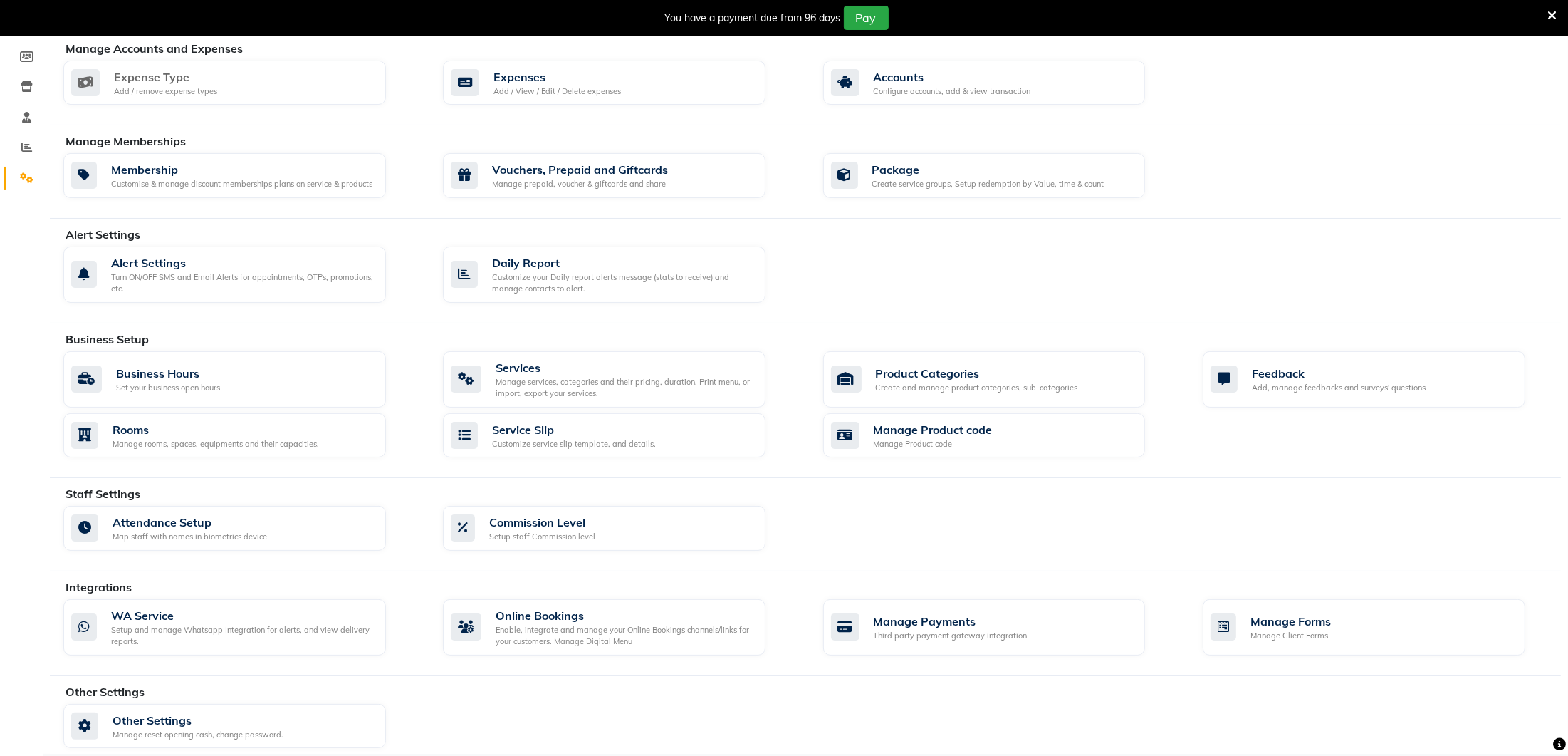
scroll to position [206, 0]
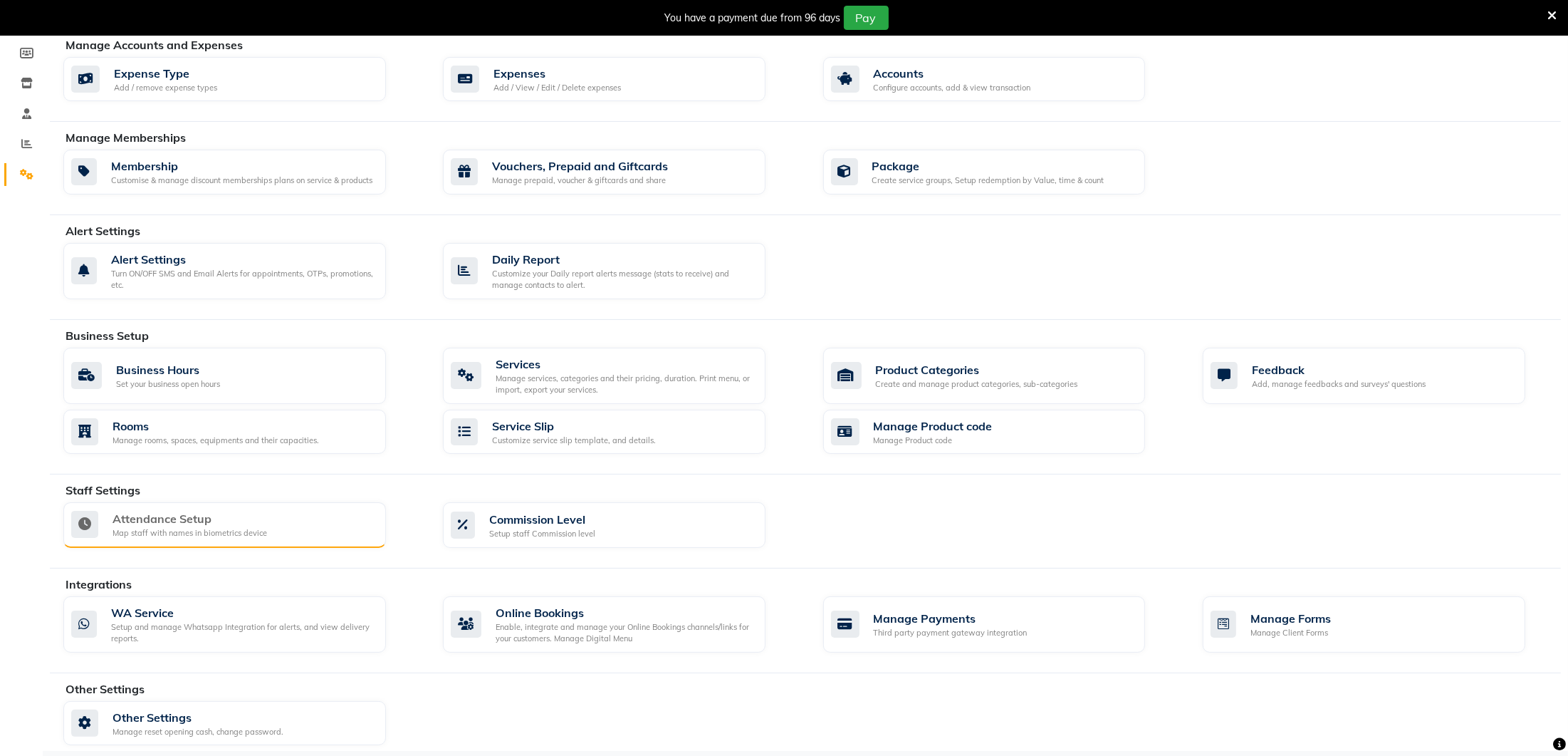
click at [246, 528] on div "Map staff with names in biometrics device" at bounding box center [189, 533] width 154 height 12
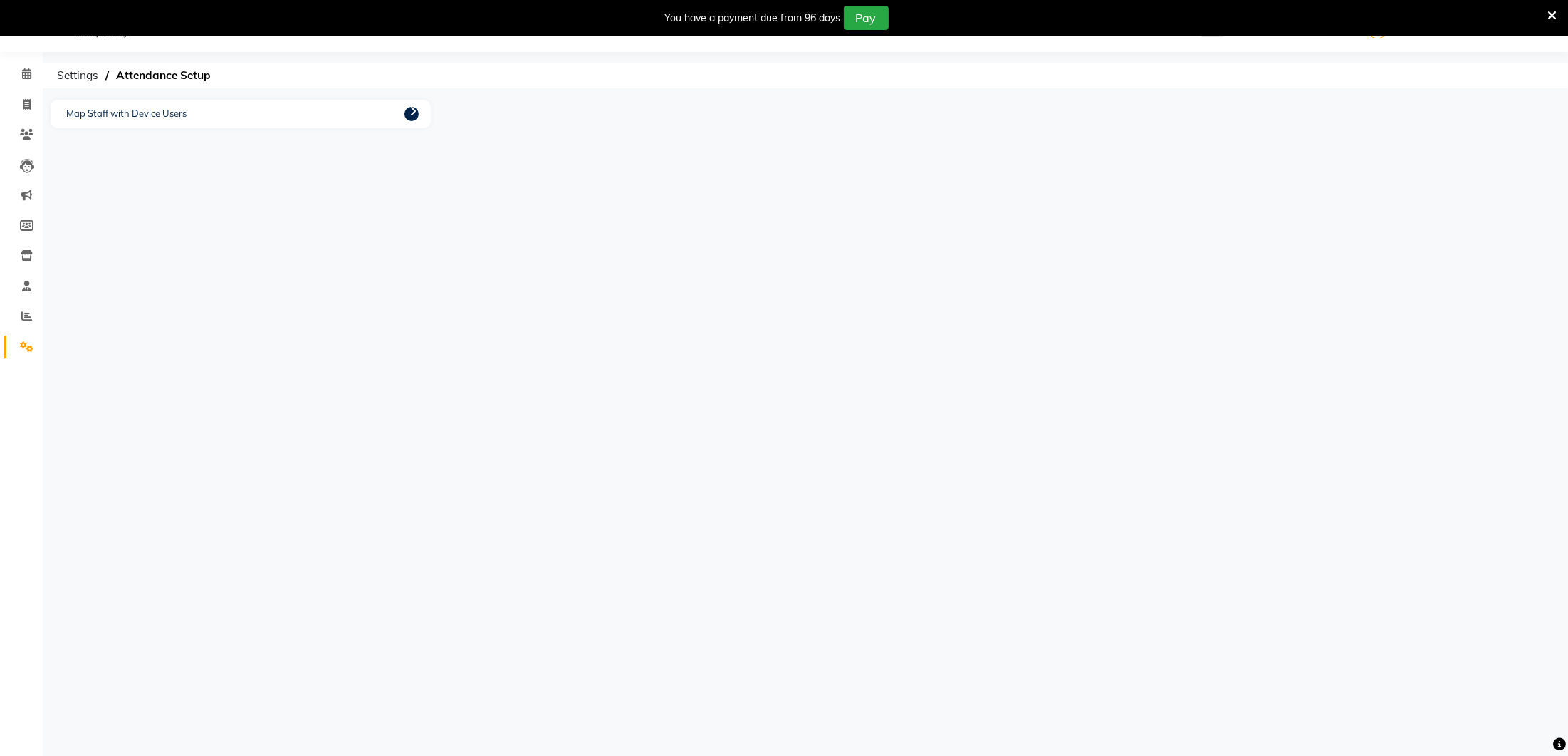
click at [414, 111] on icon at bounding box center [413, 111] width 7 height 11
click at [707, 389] on div "No Mappings" at bounding box center [784, 390] width 528 height 84
click at [24, 349] on ngb-modal-window "Perform Mapping Device Id User Id User Name No Mappings Save Close" at bounding box center [784, 378] width 1568 height 756
click at [25, 324] on ngb-modal-window "Perform Mapping Device Id User Id User Name No Mappings Save Close" at bounding box center [784, 378] width 1568 height 756
click at [32, 314] on ngb-modal-window "Perform Mapping Device Id User Id User Name No Mappings Save Close" at bounding box center [784, 378] width 1568 height 756
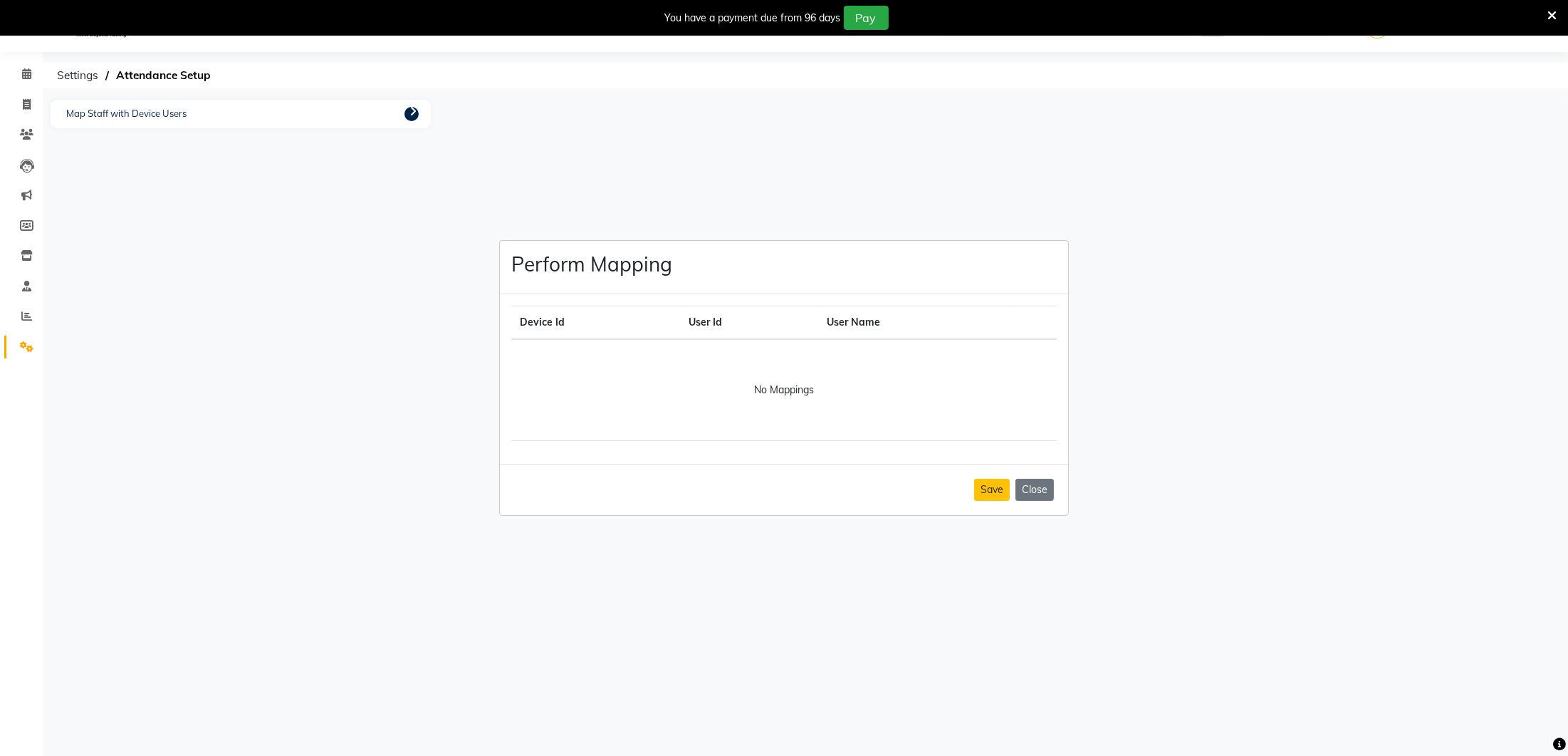
click at [30, 317] on ngb-modal-window "Perform Mapping Device Id User Id User Name No Mappings Save Close" at bounding box center [784, 378] width 1568 height 756
click at [1029, 488] on button "Close" at bounding box center [1034, 489] width 38 height 22
click at [20, 106] on span at bounding box center [27, 105] width 25 height 16
select select "4075"
select select "service"
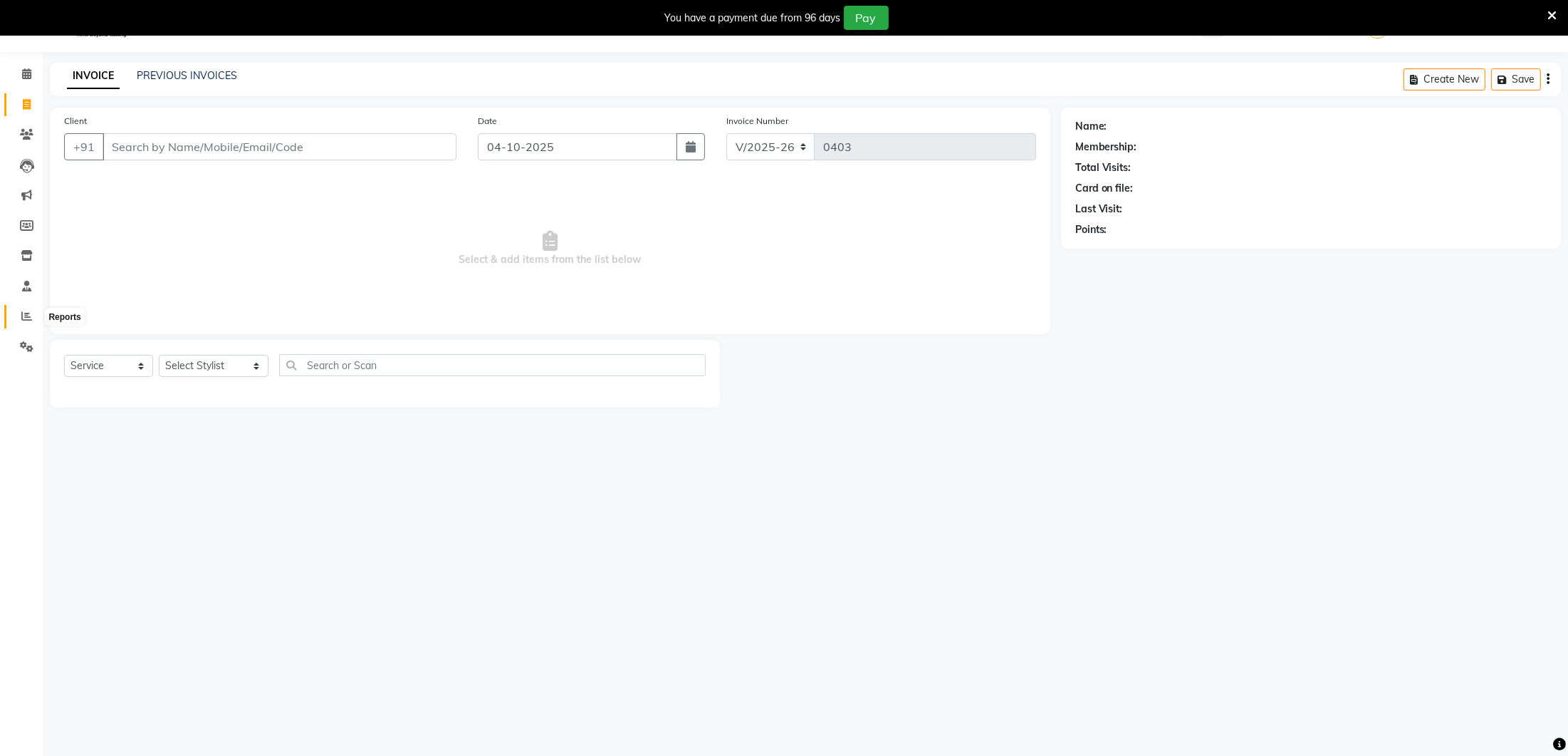
click at [33, 311] on span at bounding box center [27, 317] width 25 height 16
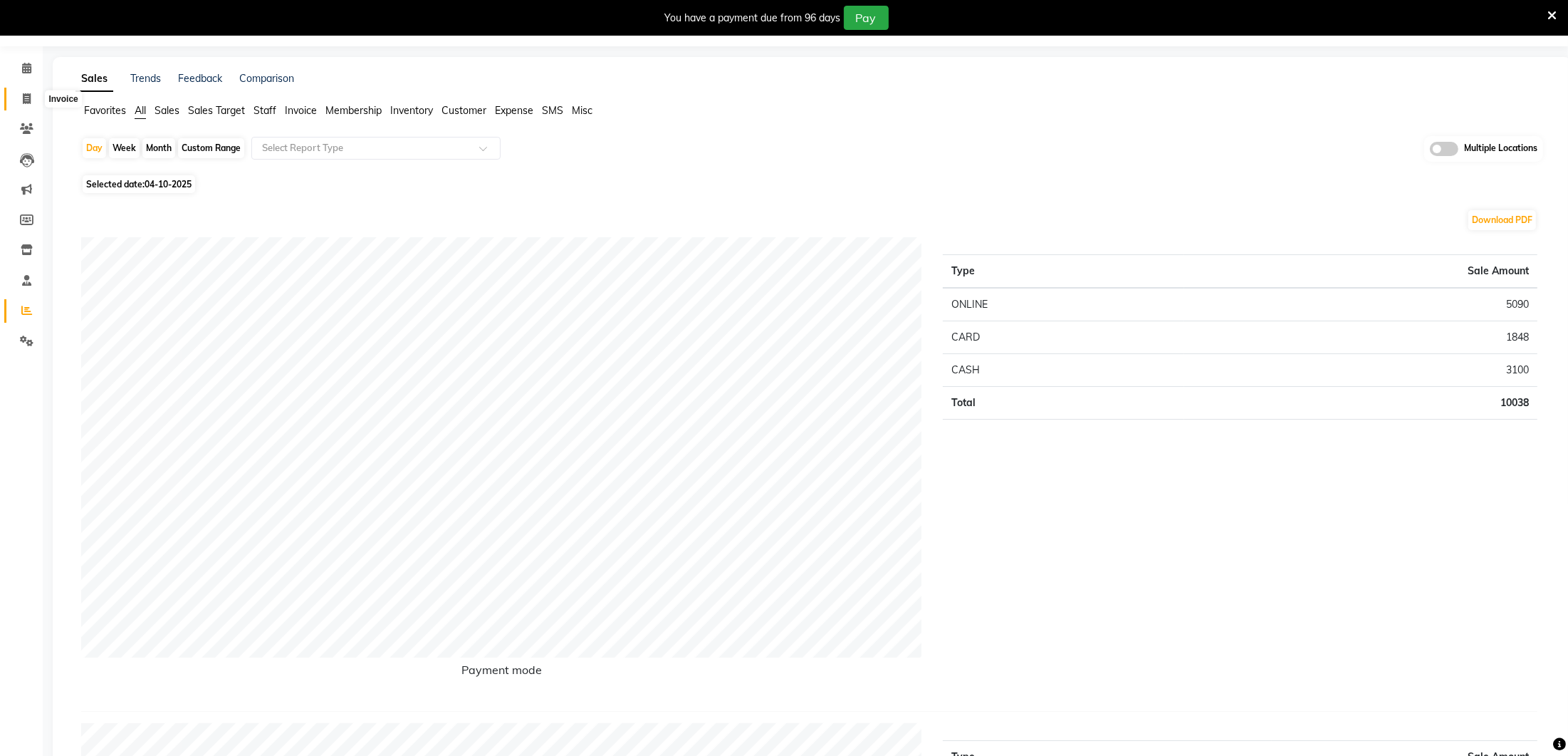
click at [29, 102] on icon at bounding box center [27, 98] width 8 height 11
select select "service"
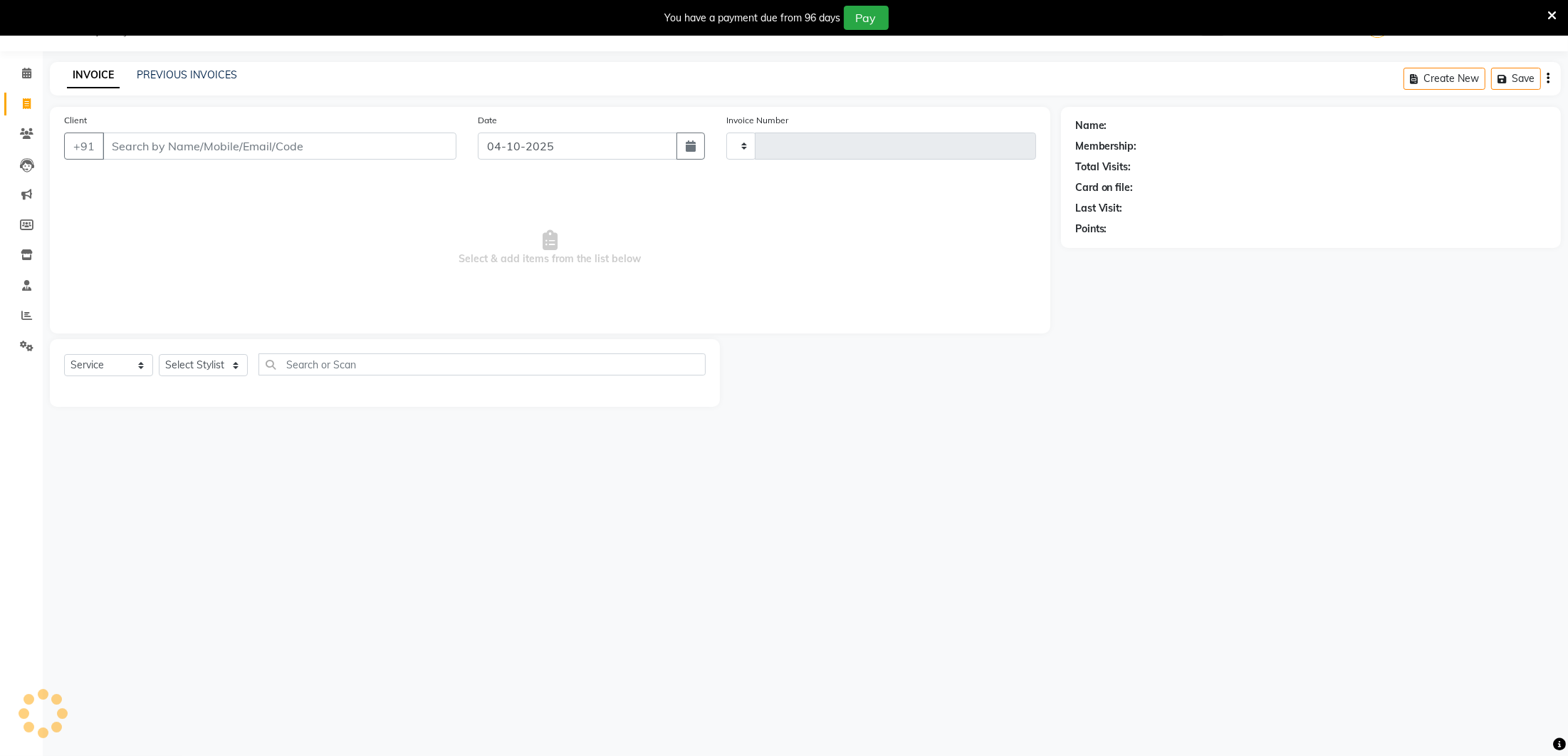
scroll to position [34, 0]
type input "0403"
select select "4075"
click at [195, 77] on link "PREVIOUS INVOICES" at bounding box center [187, 76] width 101 height 13
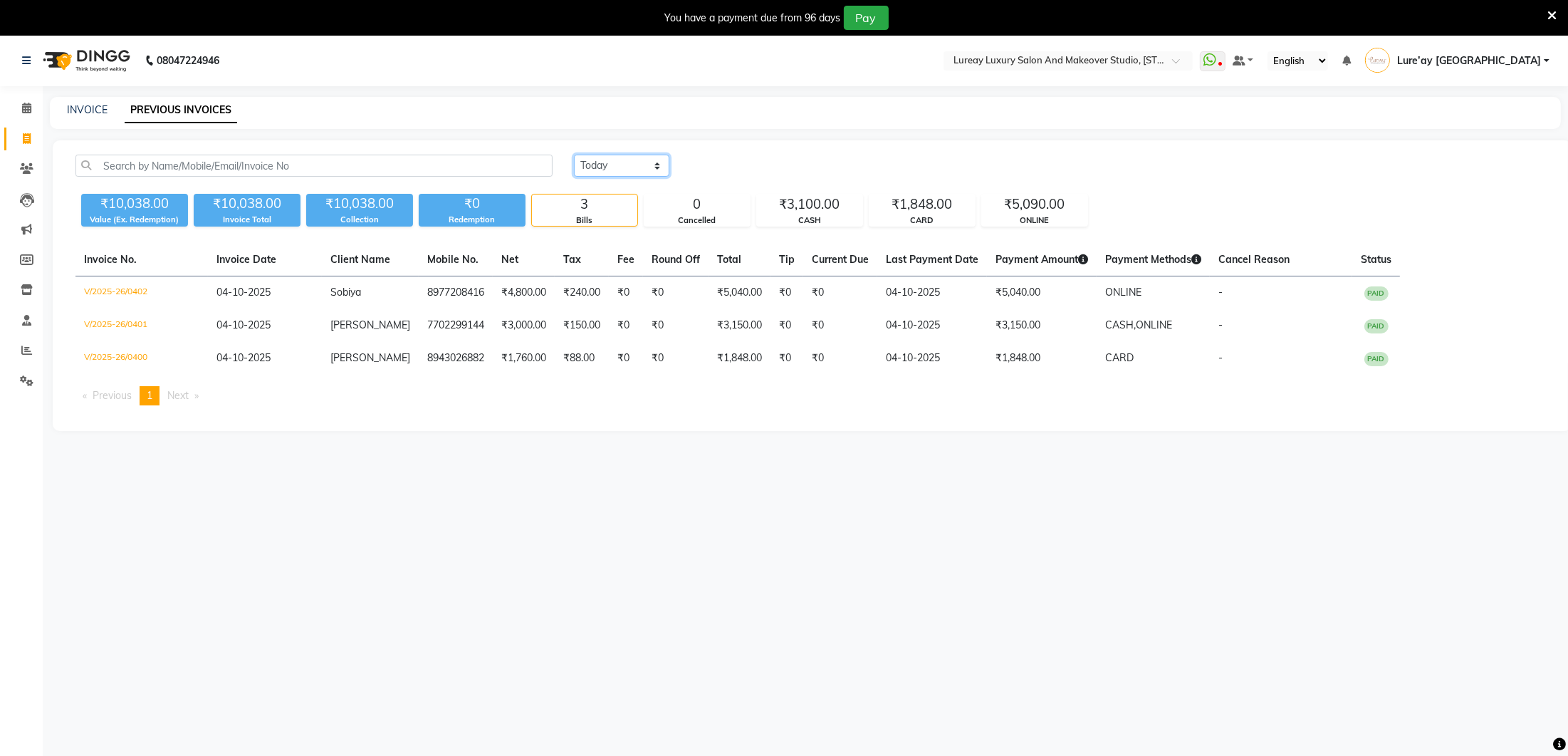
click at [628, 164] on select "[DATE] [DATE] Custom Range" at bounding box center [621, 165] width 95 height 22
select select "yesterday"
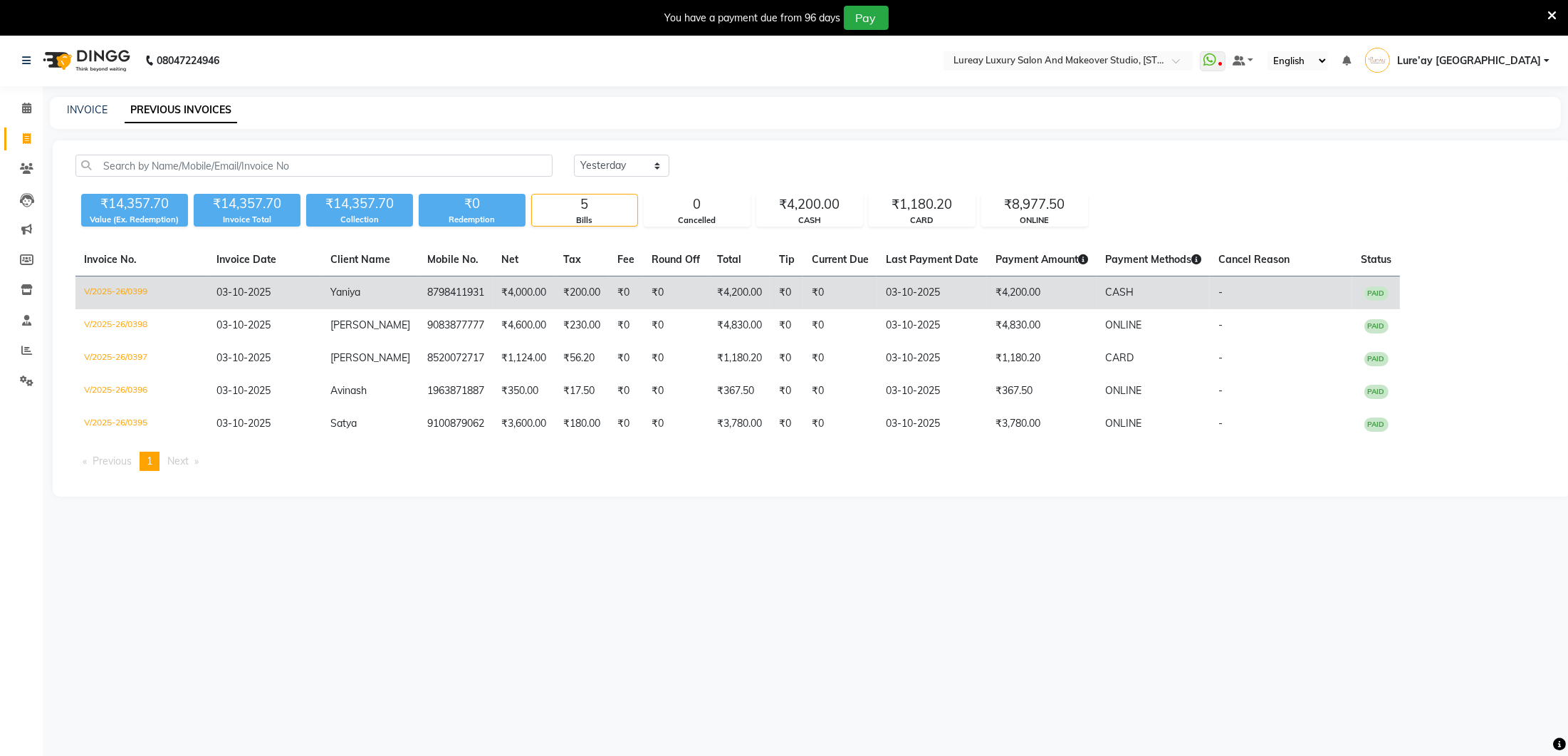
click at [557, 289] on td "₹200.00" at bounding box center [582, 293] width 54 height 33
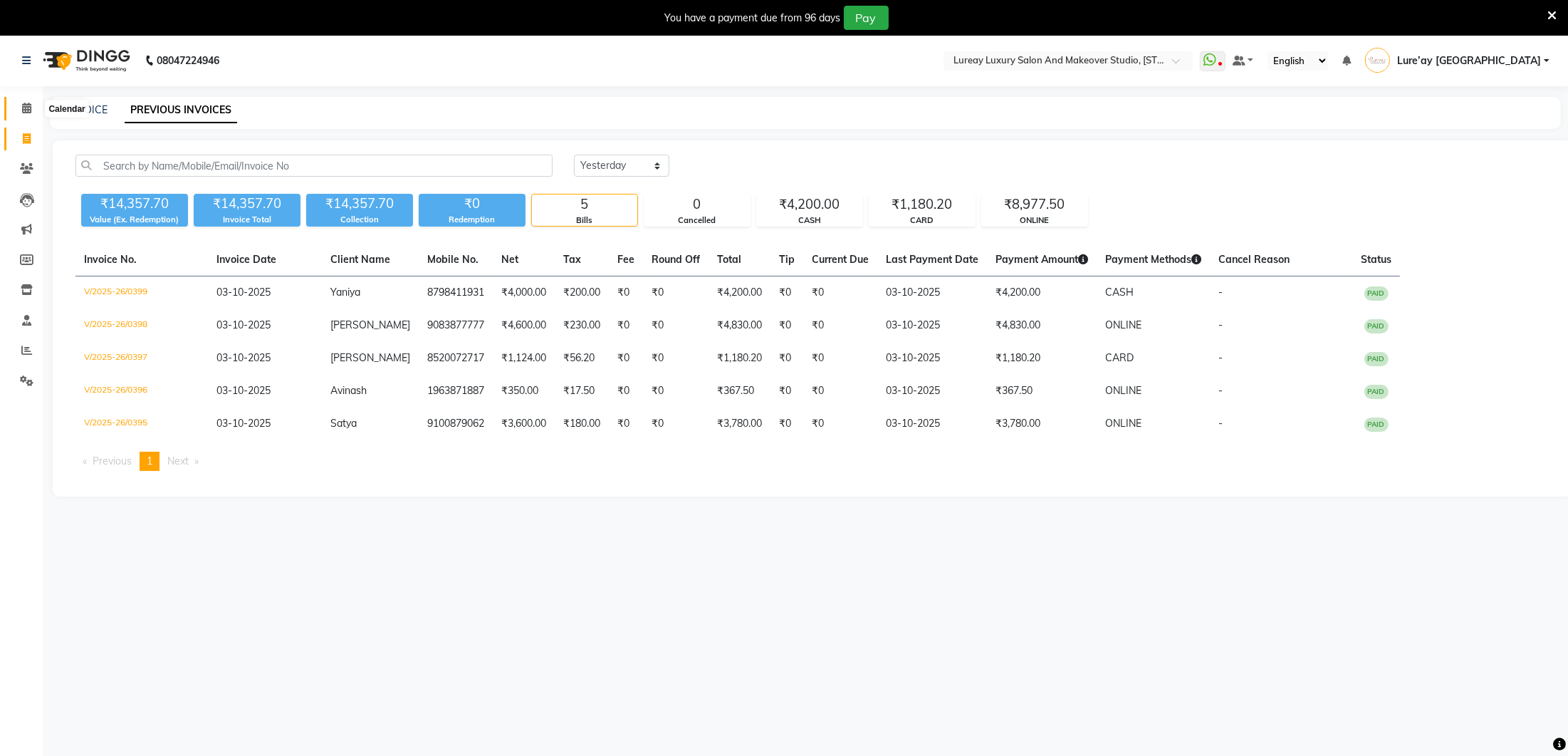
click at [29, 107] on icon at bounding box center [26, 107] width 9 height 11
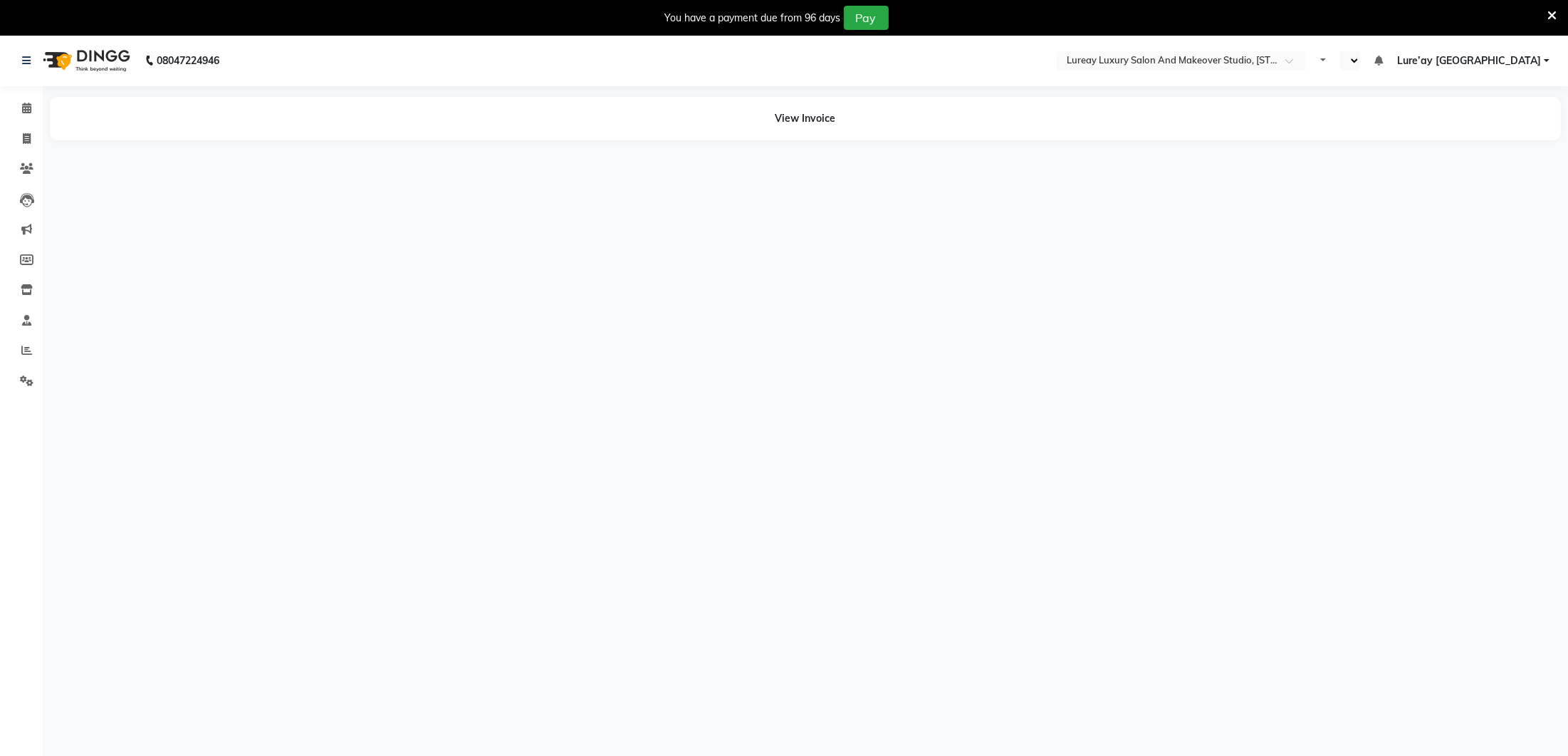
select select "en"
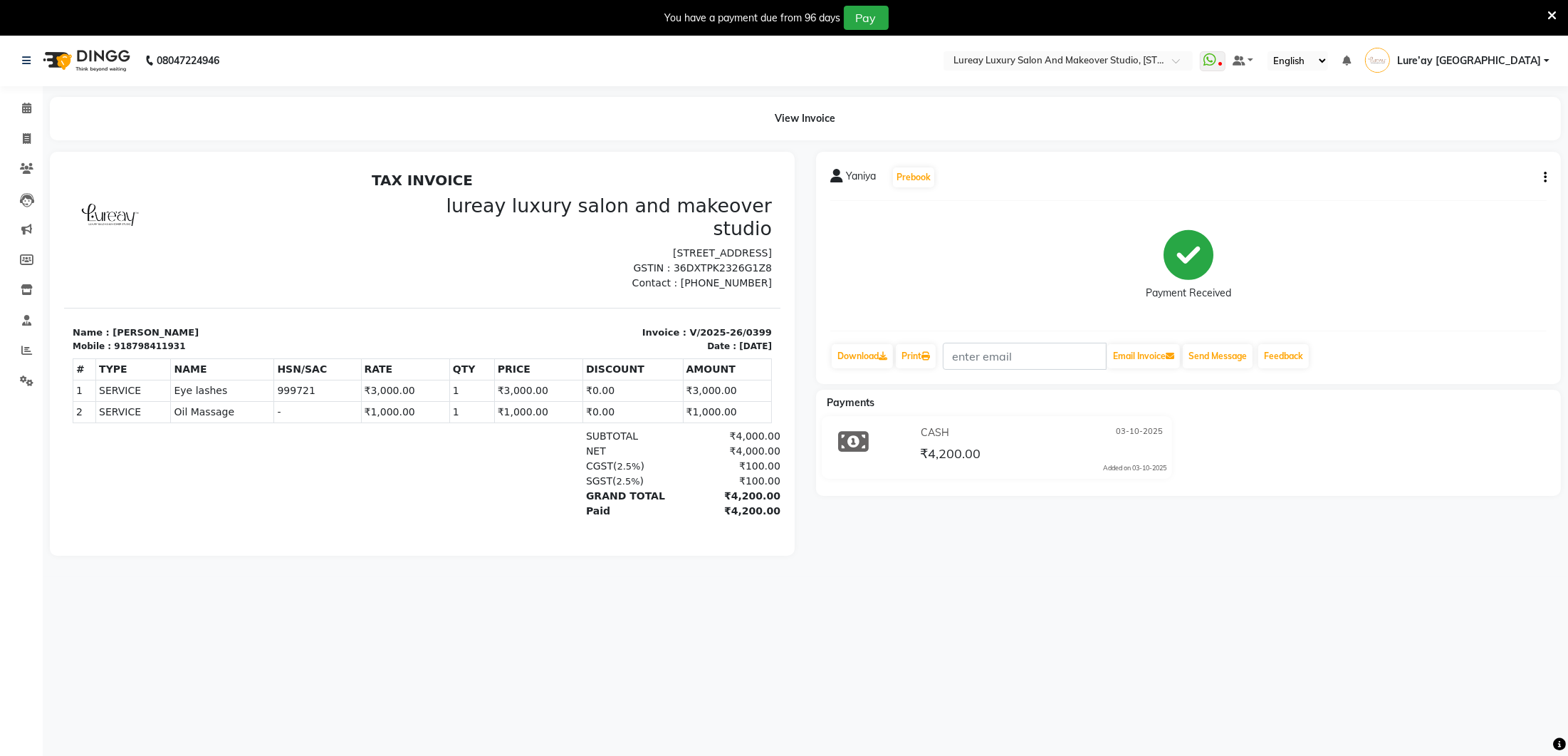
click at [128, 401] on td "SERVICE" at bounding box center [132, 411] width 75 height 21
click at [141, 401] on td "SERVICE" at bounding box center [132, 411] width 75 height 21
click at [318, 401] on td "-" at bounding box center [317, 411] width 87 height 21
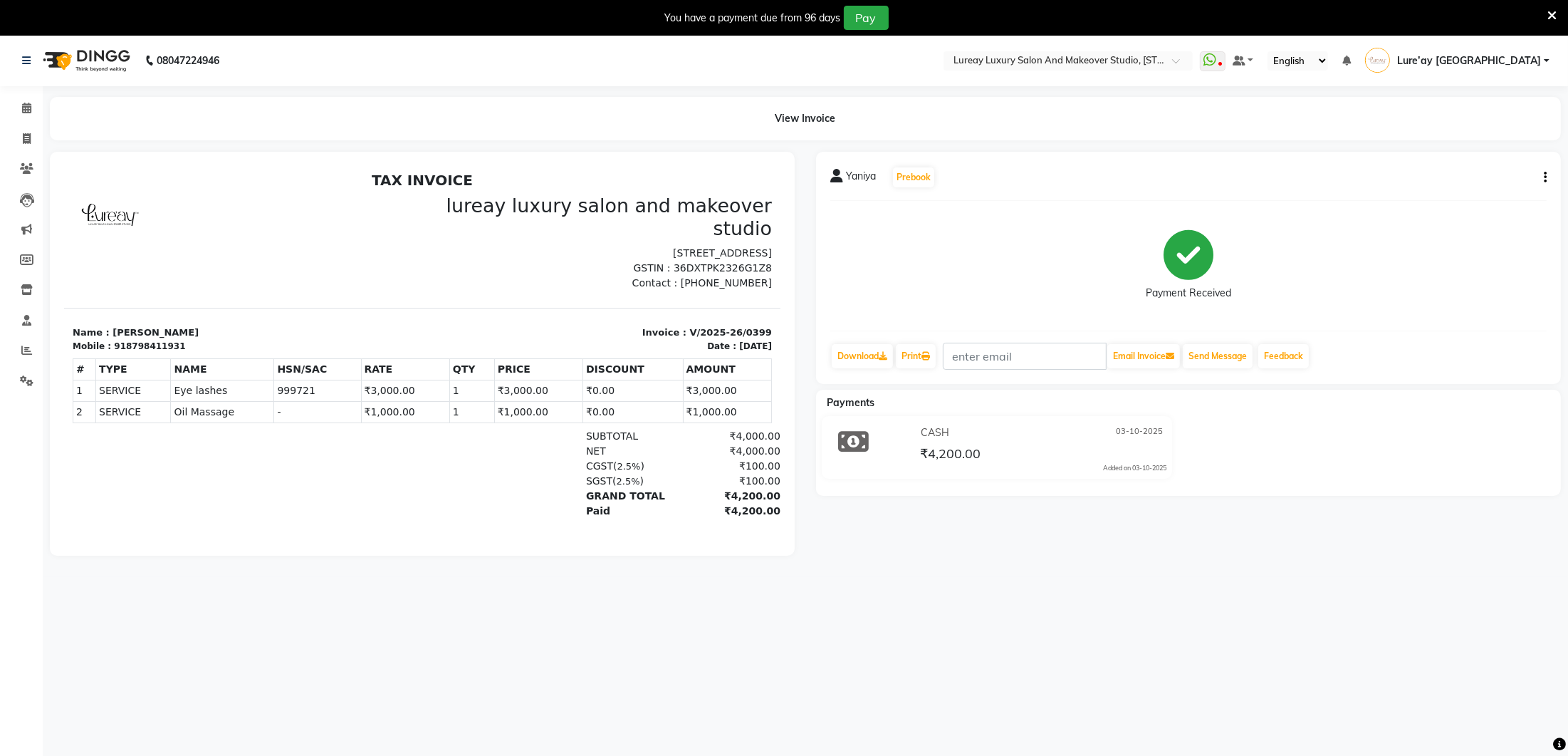
click at [355, 401] on td "-" at bounding box center [317, 411] width 87 height 21
click at [456, 401] on td "1" at bounding box center [470, 411] width 45 height 21
drag, startPoint x: 456, startPoint y: 387, endPoint x: 369, endPoint y: 401, distance: 88.1
click at [369, 401] on div "# TYPE NAME HSN/SAC RATE QTY PRICE DISCOUNT AMOUNT 1 SERVICE SERVICE 2" at bounding box center [422, 390] width 700 height 76
click at [336, 428] on div "SUBTOTAL ₹4,000.00" at bounding box center [538, 436] width 483 height 15
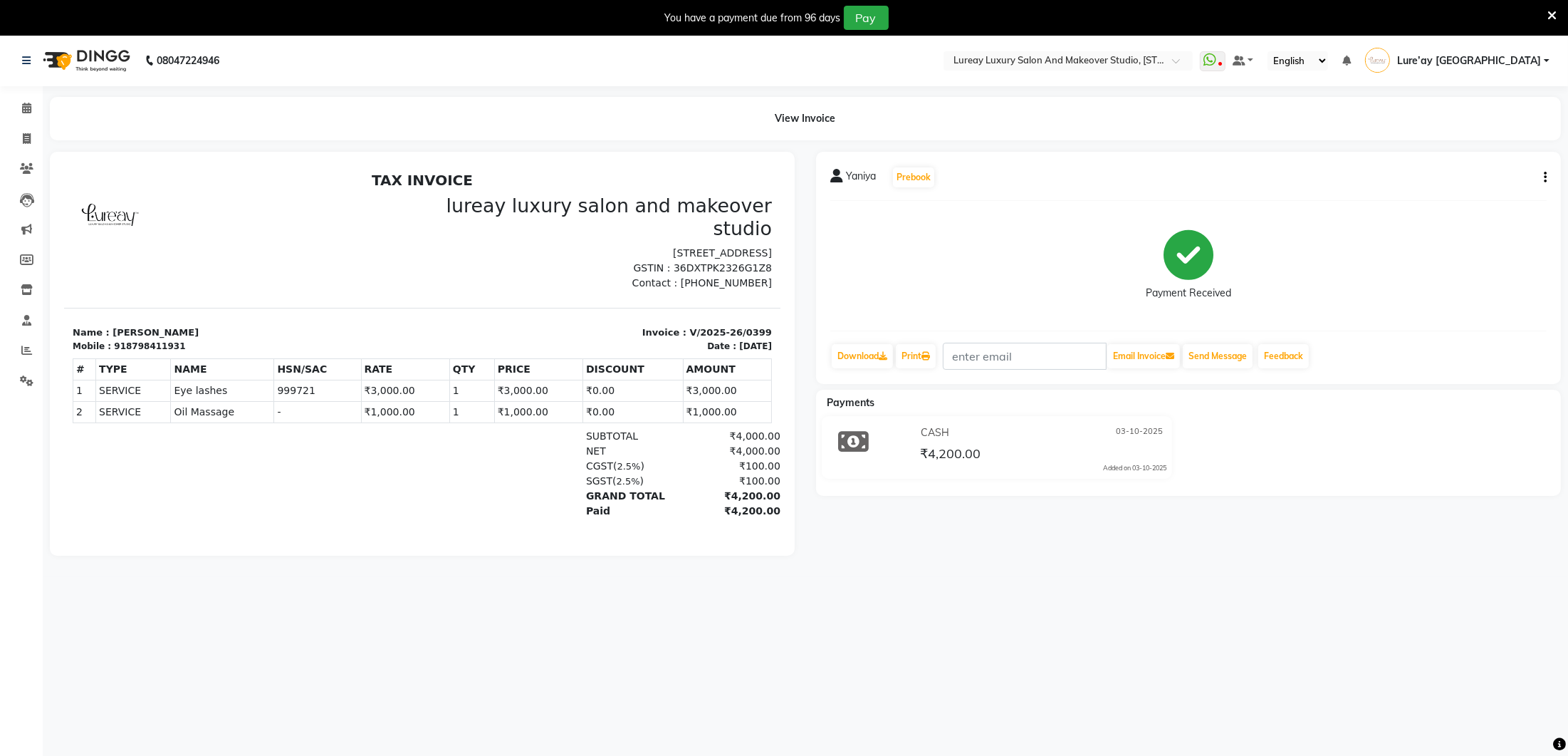
scroll to position [1, 0]
click at [30, 136] on icon at bounding box center [27, 137] width 8 height 11
select select "4075"
select select "service"
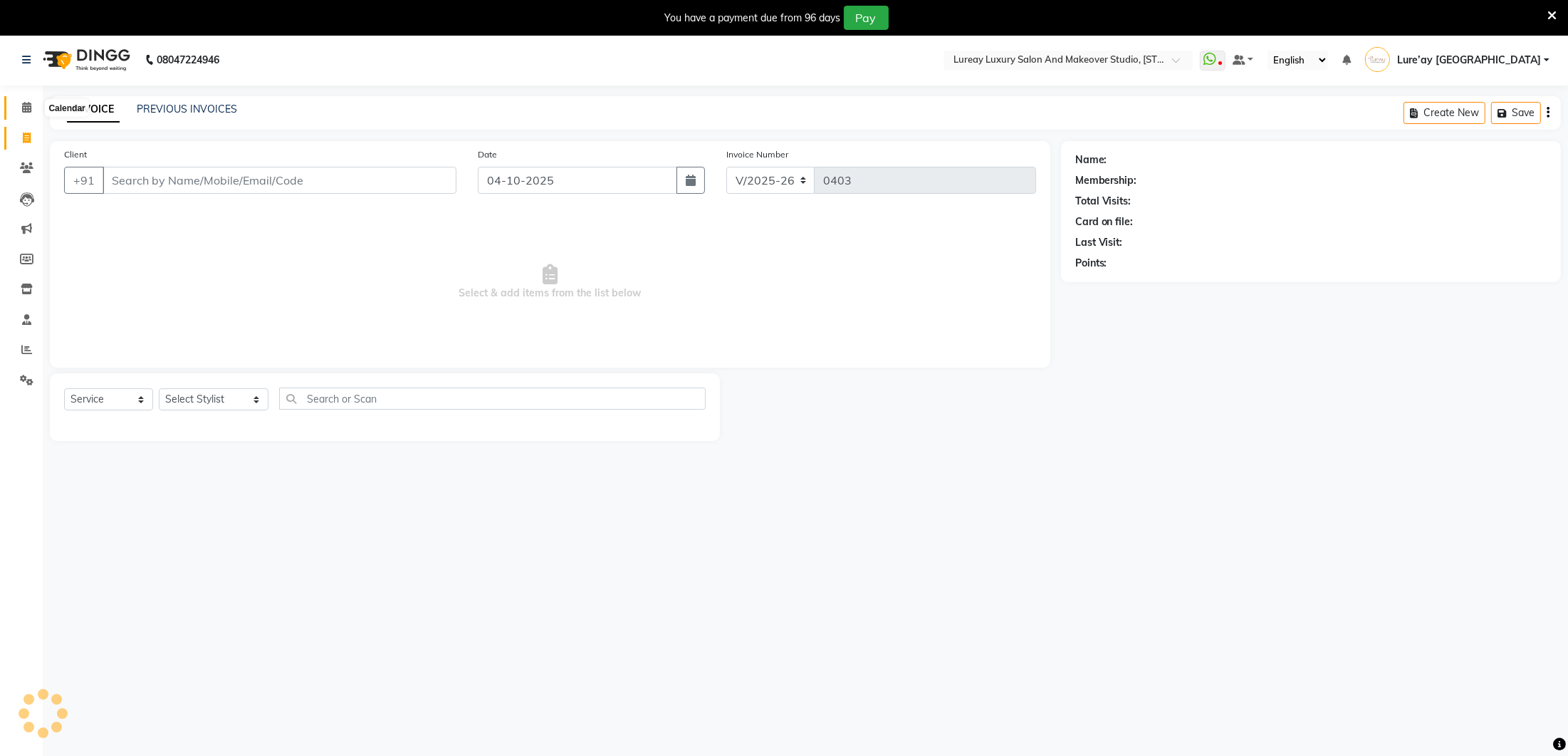
click at [23, 111] on icon at bounding box center [26, 106] width 9 height 11
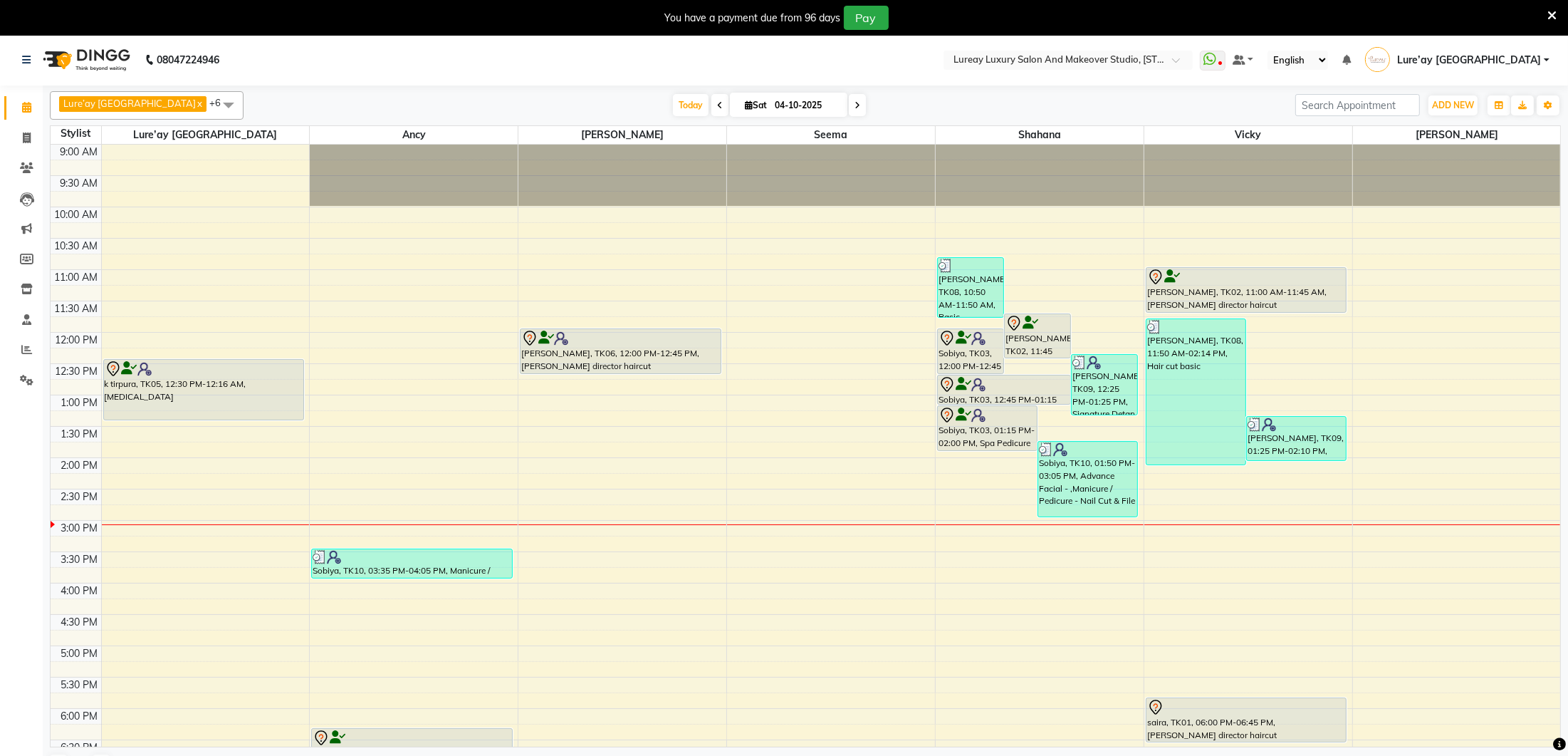
click at [712, 106] on span at bounding box center [720, 105] width 17 height 22
type input "03-10-2025"
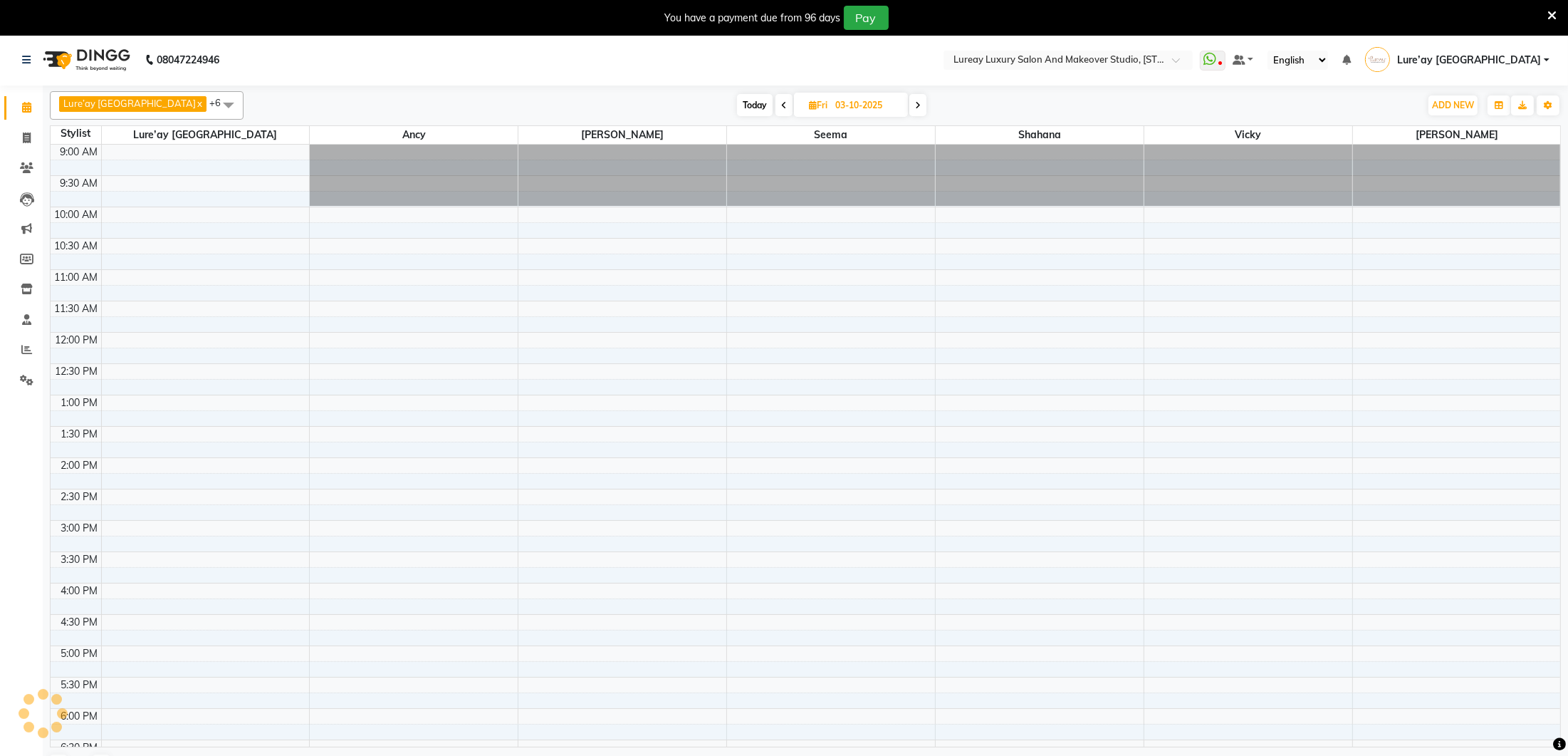
scroll to position [318, 0]
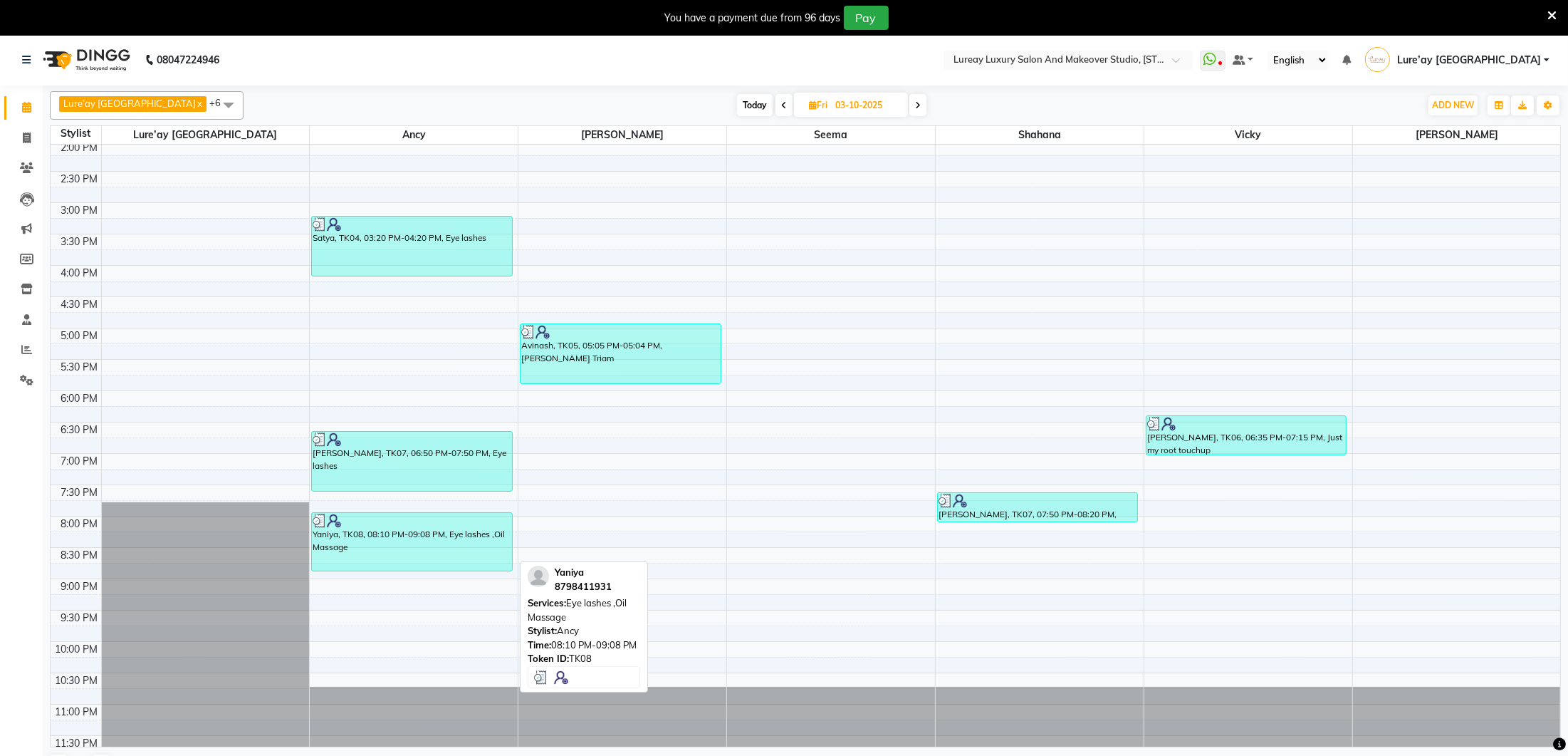
click at [453, 536] on div "Yaniya, TK08, 08:10 PM-09:08 PM, Eye lashes ,Oil Massage" at bounding box center [412, 541] width 200 height 58
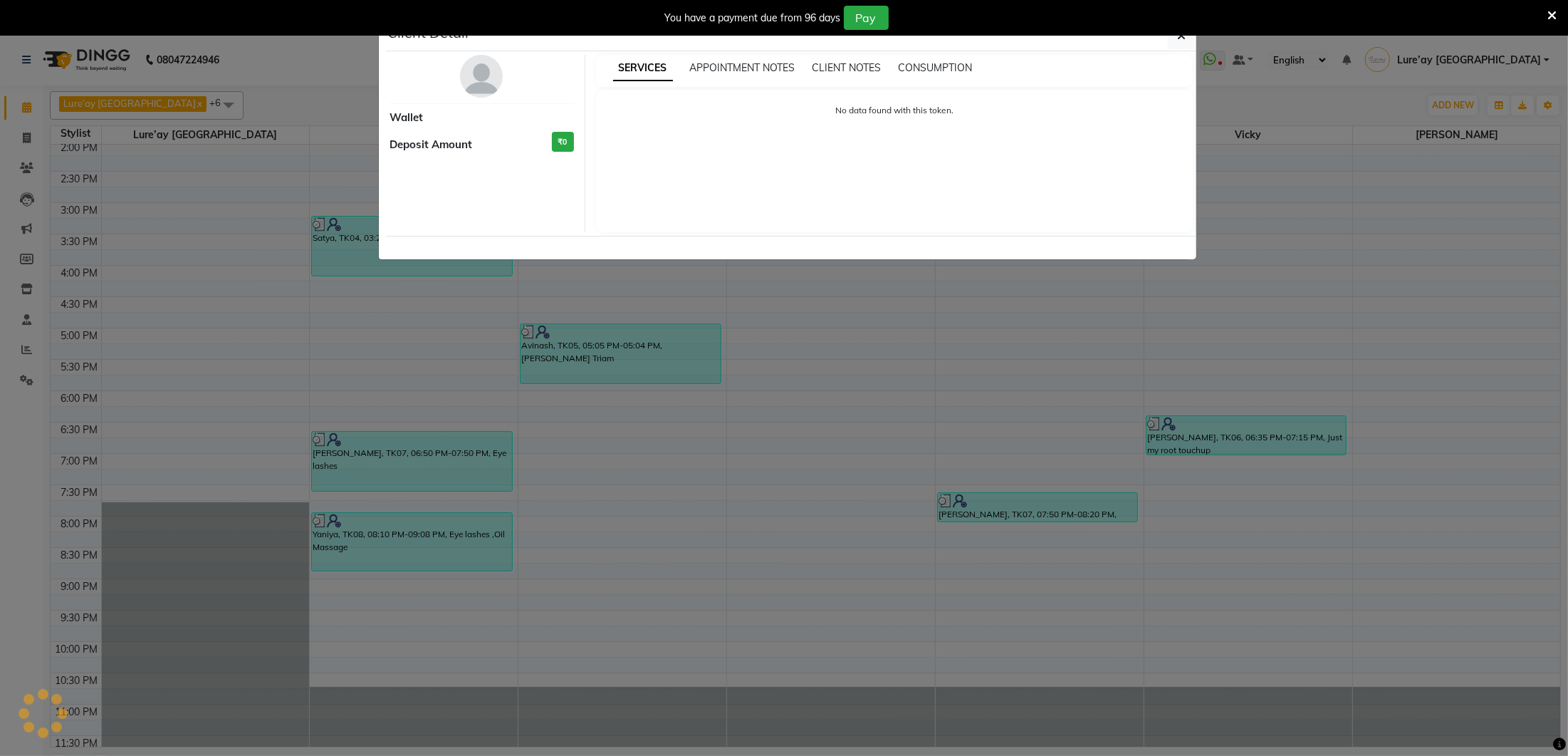
select select "3"
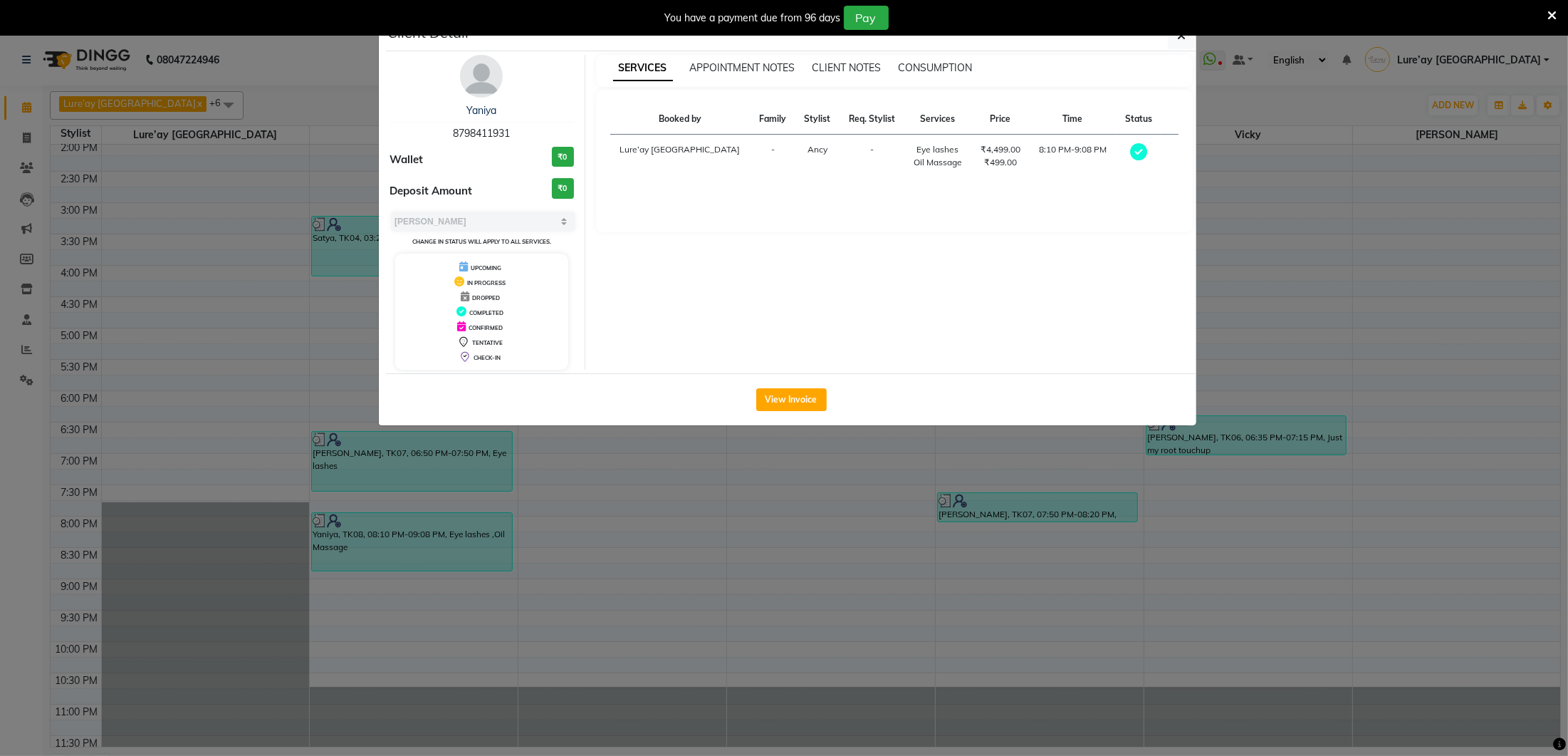
click at [808, 151] on span "Ancy" at bounding box center [817, 149] width 20 height 11
drag, startPoint x: 778, startPoint y: 149, endPoint x: 752, endPoint y: 150, distance: 26.0
click at [795, 150] on td "Ancy" at bounding box center [817, 156] width 44 height 43
click at [774, 392] on button "View Invoice" at bounding box center [791, 400] width 71 height 23
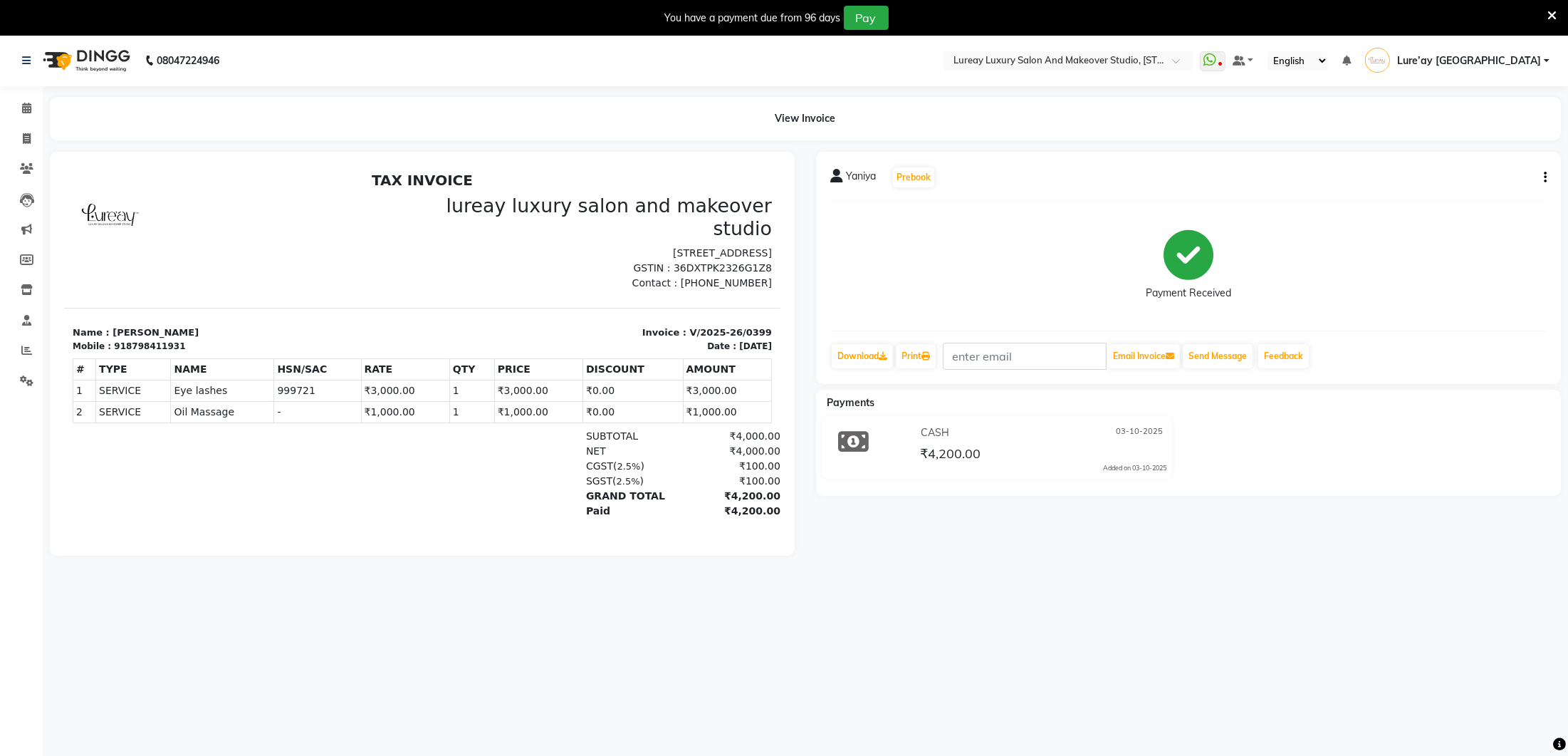
click at [197, 379] on td "SERVICE Eye lashes" at bounding box center [221, 389] width 103 height 21
click at [28, 146] on span at bounding box center [27, 139] width 25 height 16
select select "4075"
select select "service"
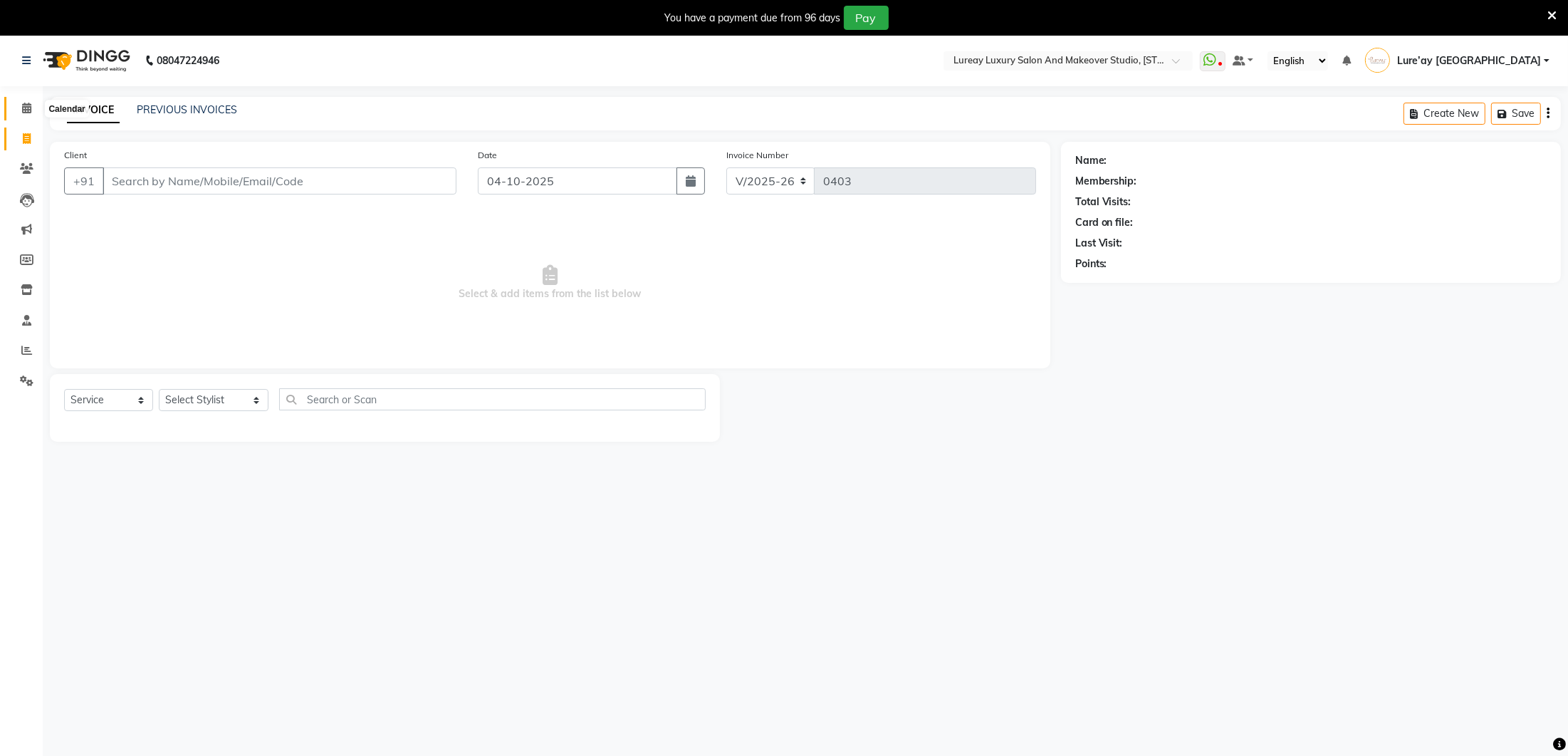
click at [26, 103] on icon at bounding box center [26, 107] width 9 height 11
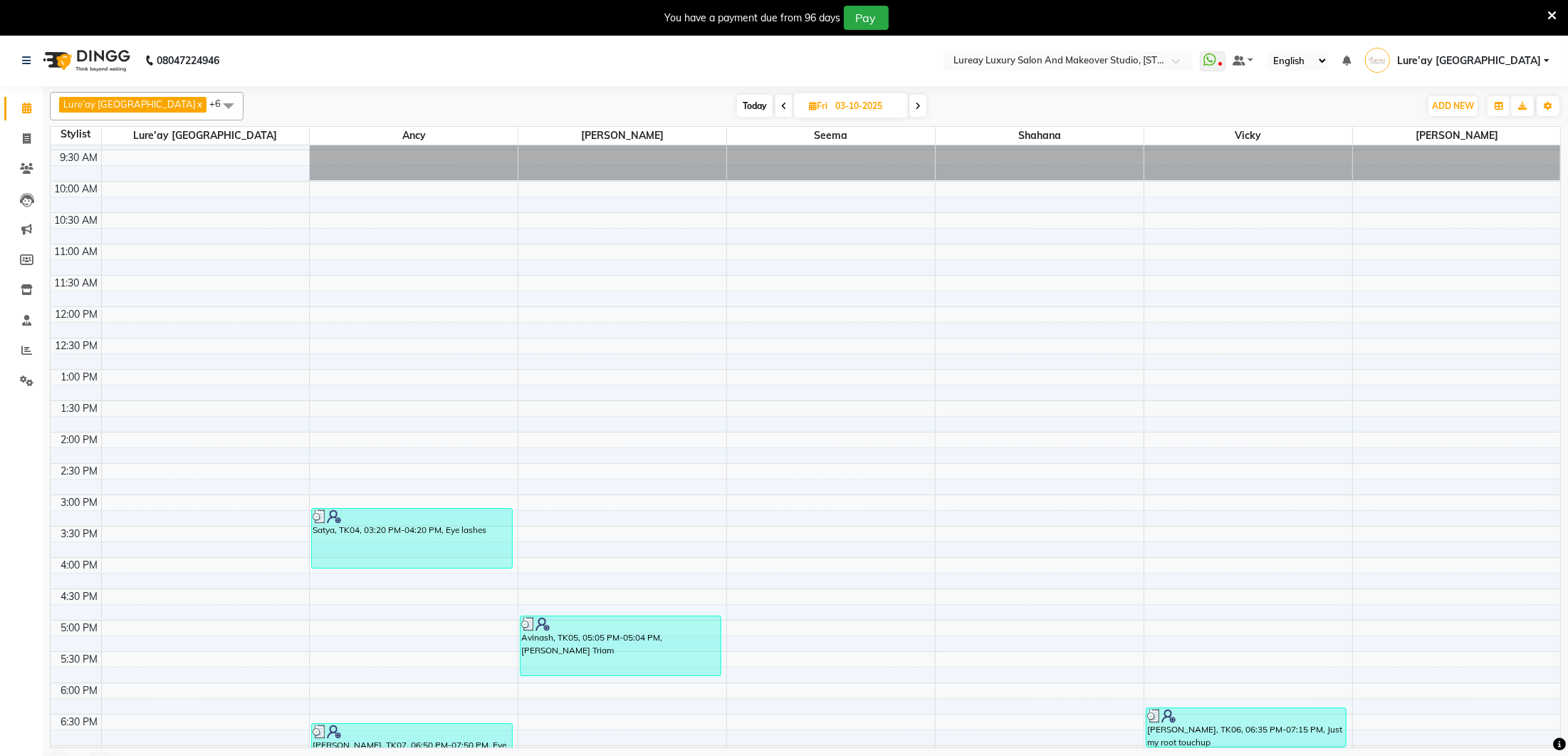
scroll to position [33, 0]
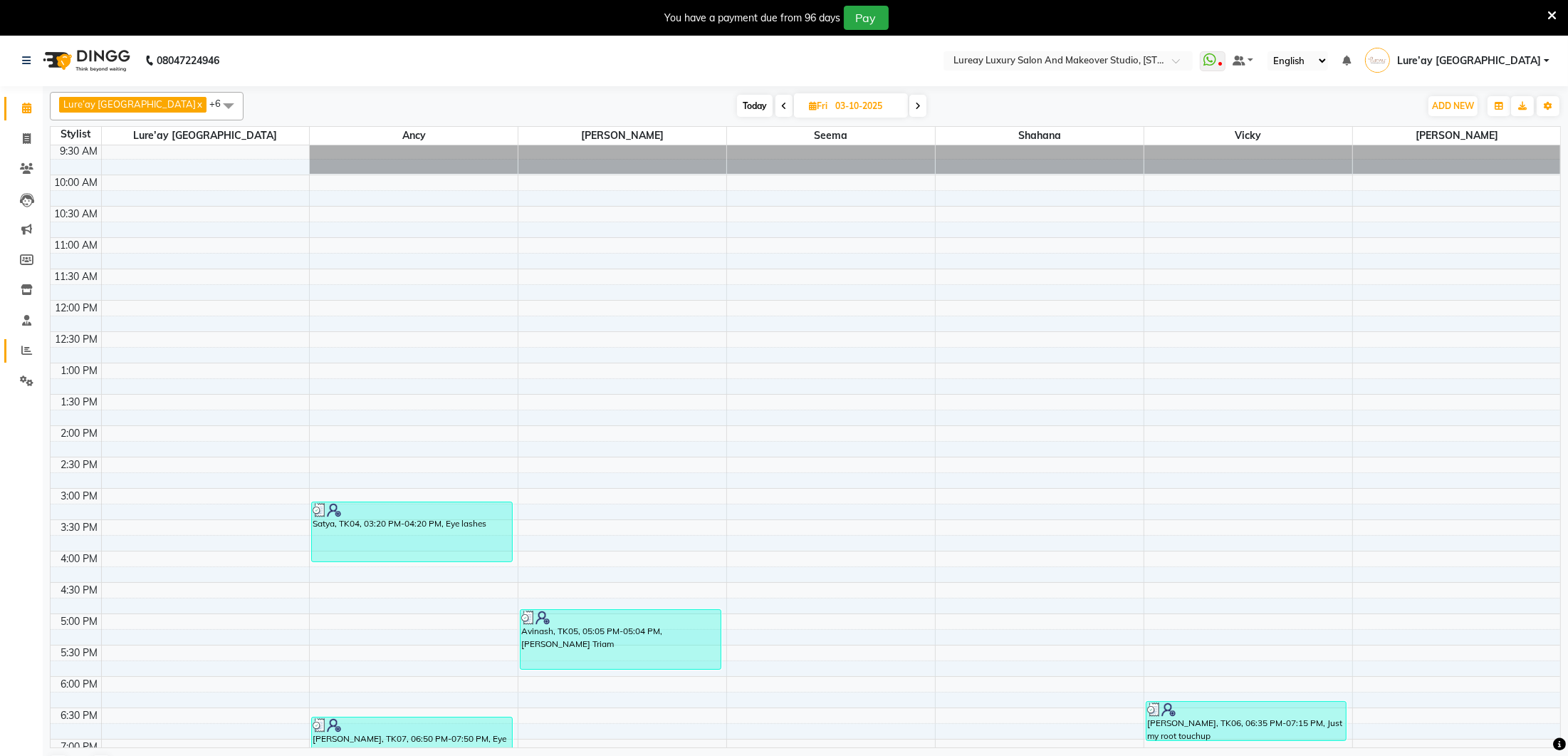
click at [24, 341] on link "Reports" at bounding box center [21, 350] width 34 height 24
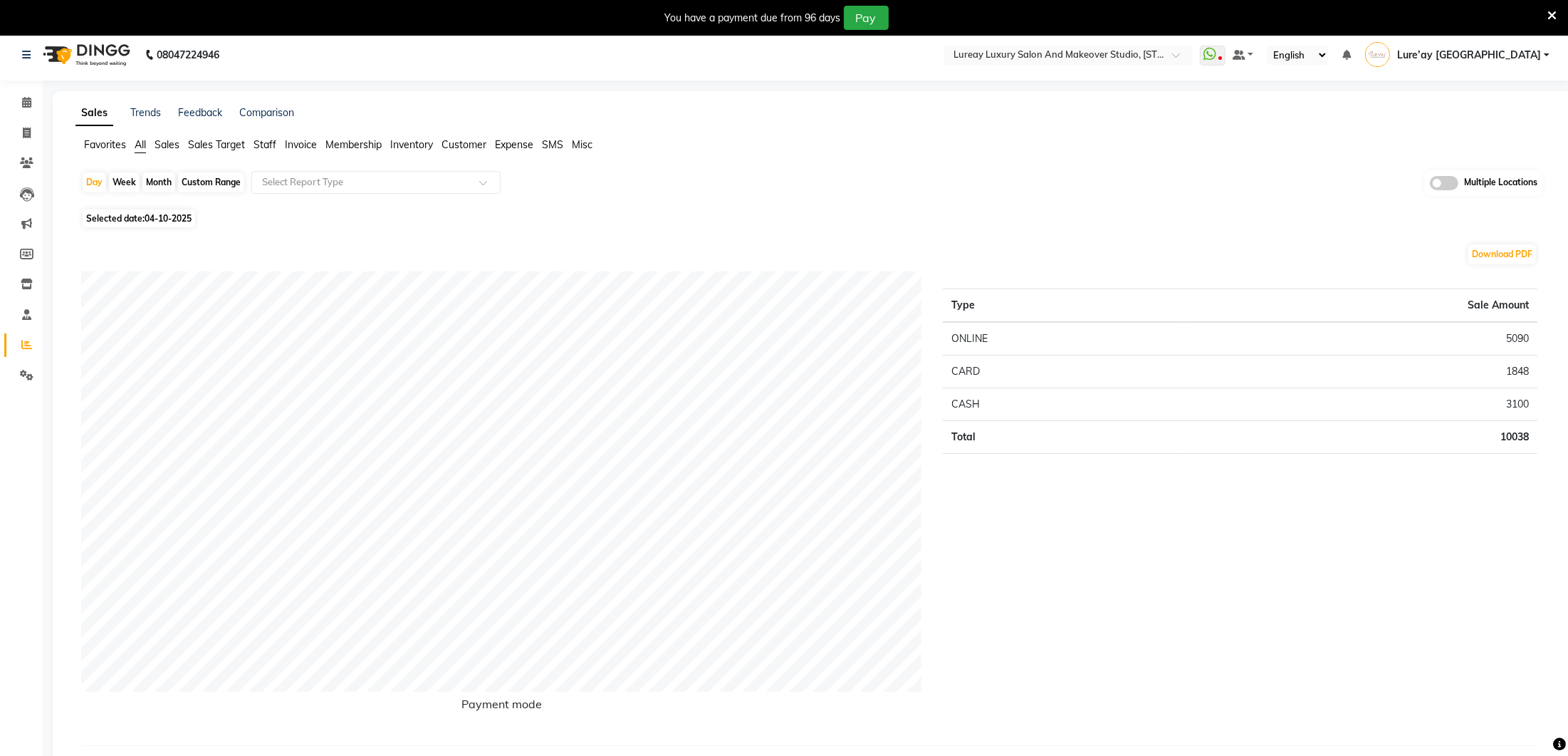
scroll to position [5, 0]
click at [28, 101] on icon at bounding box center [26, 102] width 9 height 11
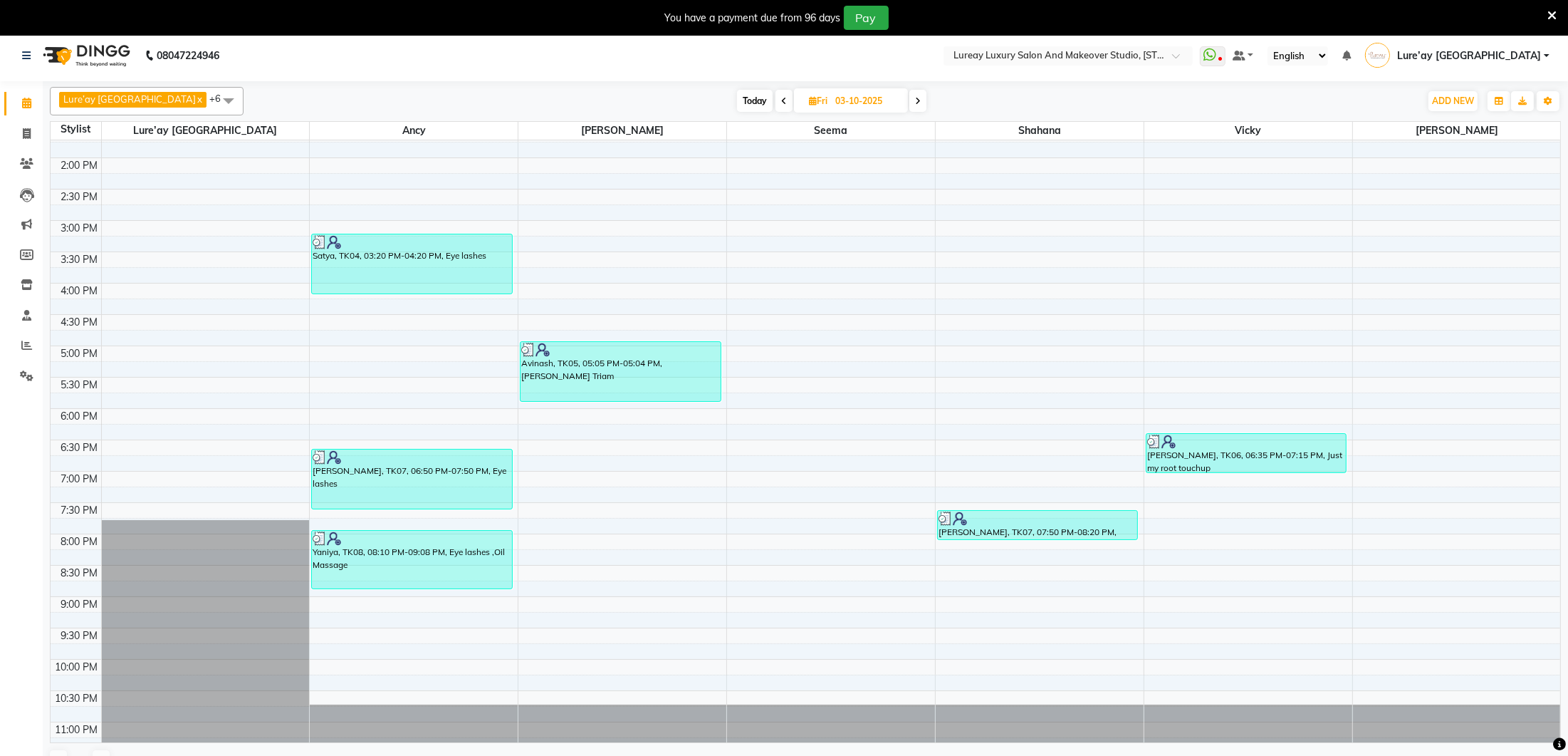
scroll to position [318, 0]
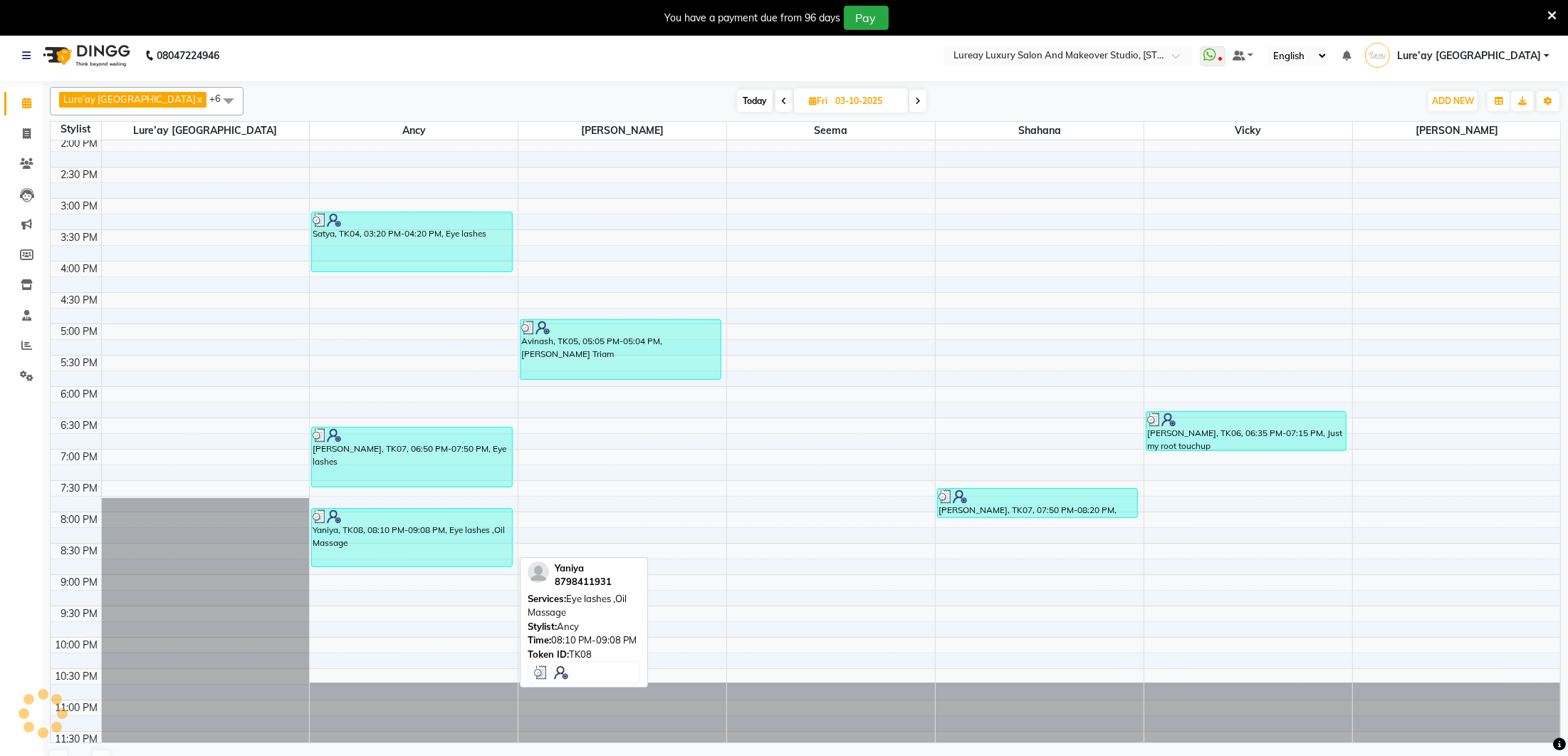
click at [407, 545] on div "Yaniya, TK08, 08:10 PM-09:08 PM, Eye lashes ,Oil Massage" at bounding box center [412, 537] width 200 height 58
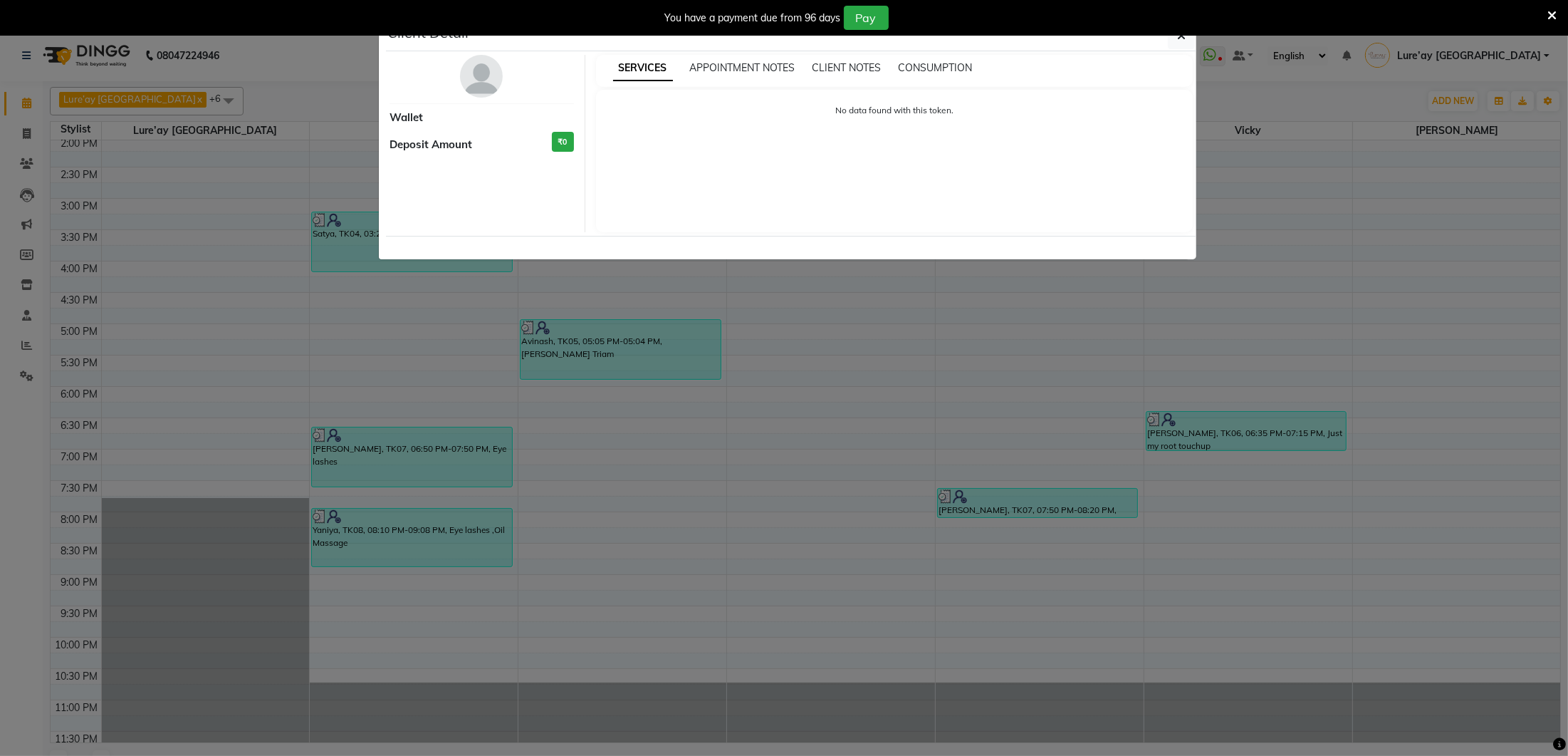
select select "3"
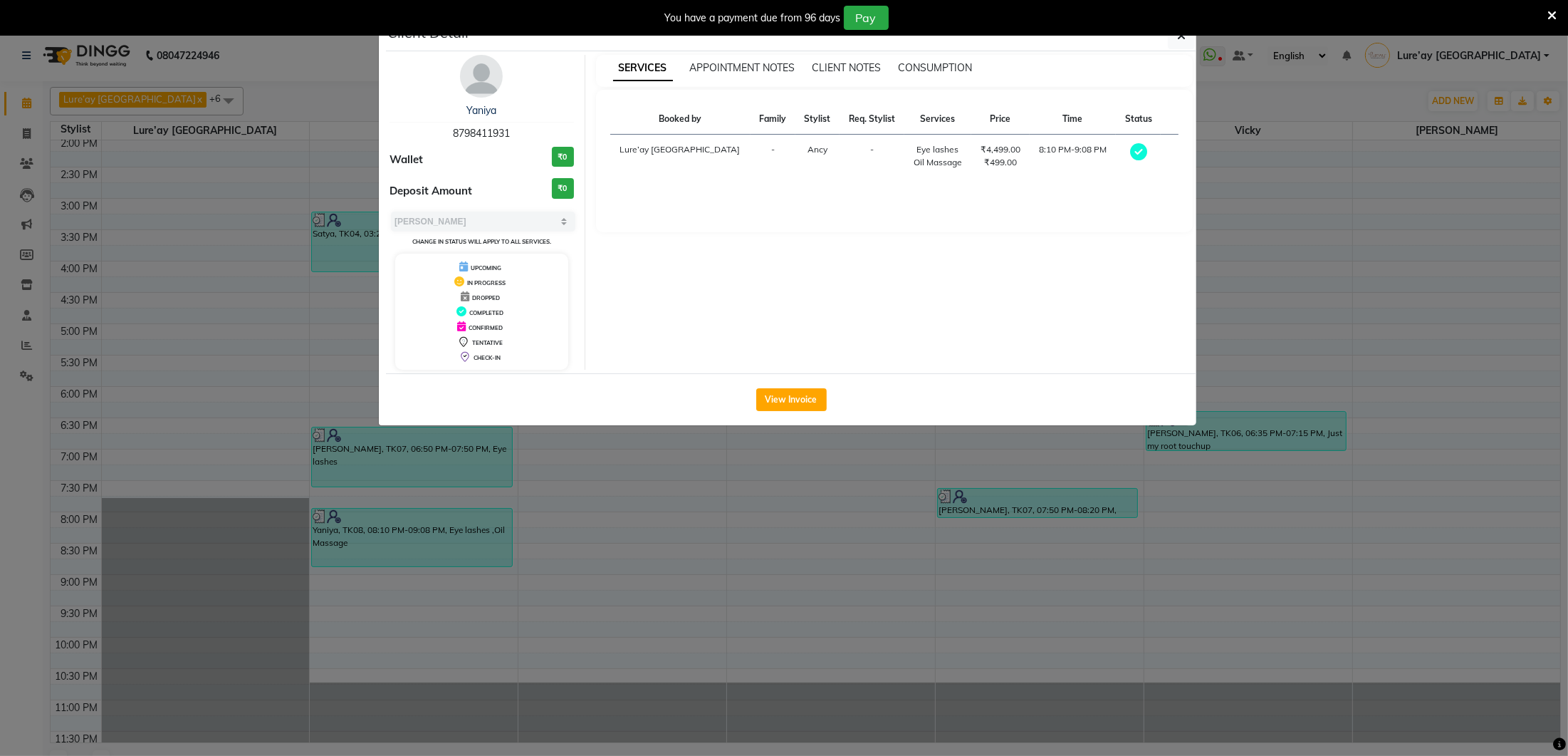
click at [655, 617] on ngb-modal-window "Client Detail Yaniya 8798411931 Wallet ₹0 Deposit Amount ₹0 Select MARK DONE UP…" at bounding box center [784, 378] width 1568 height 756
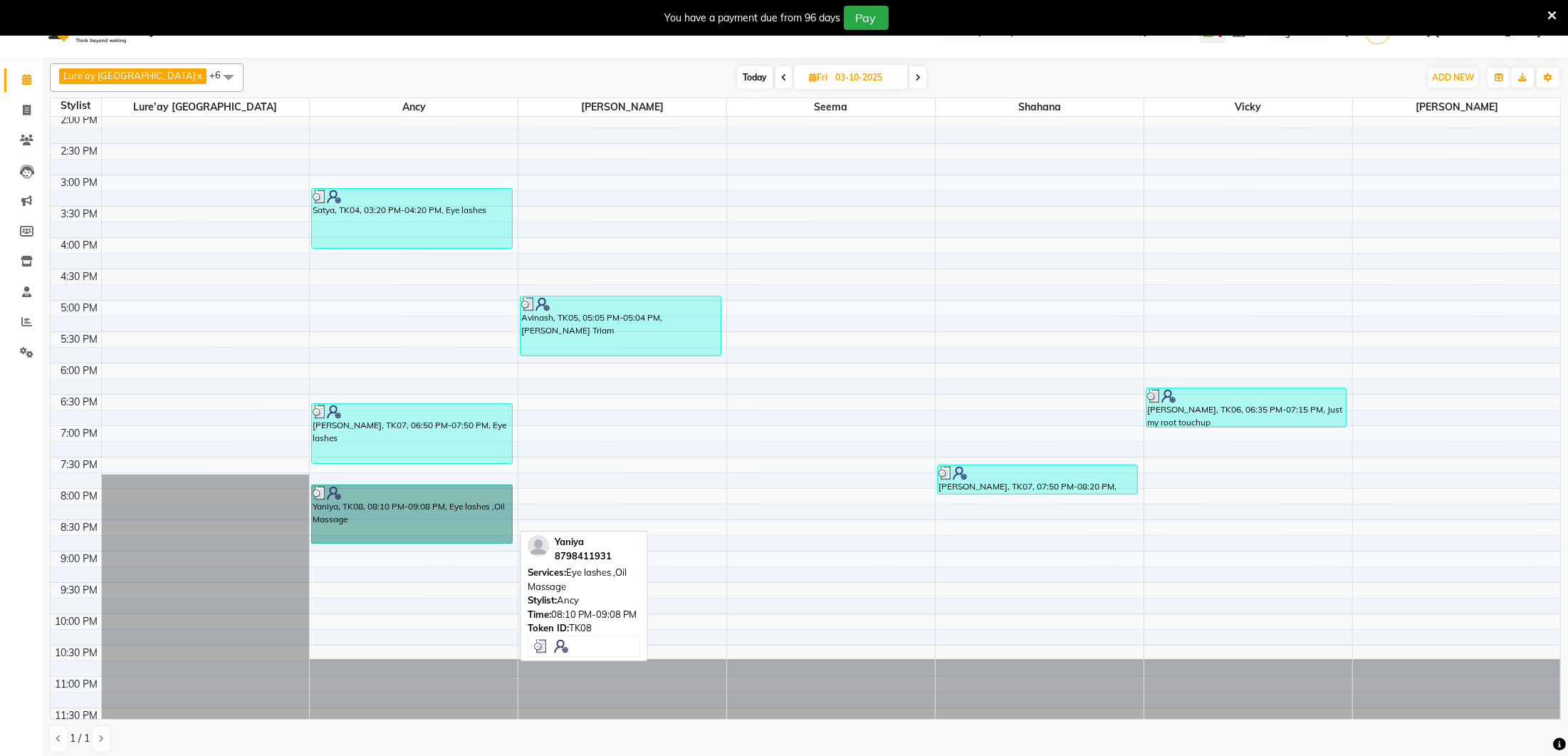
scroll to position [34, 0]
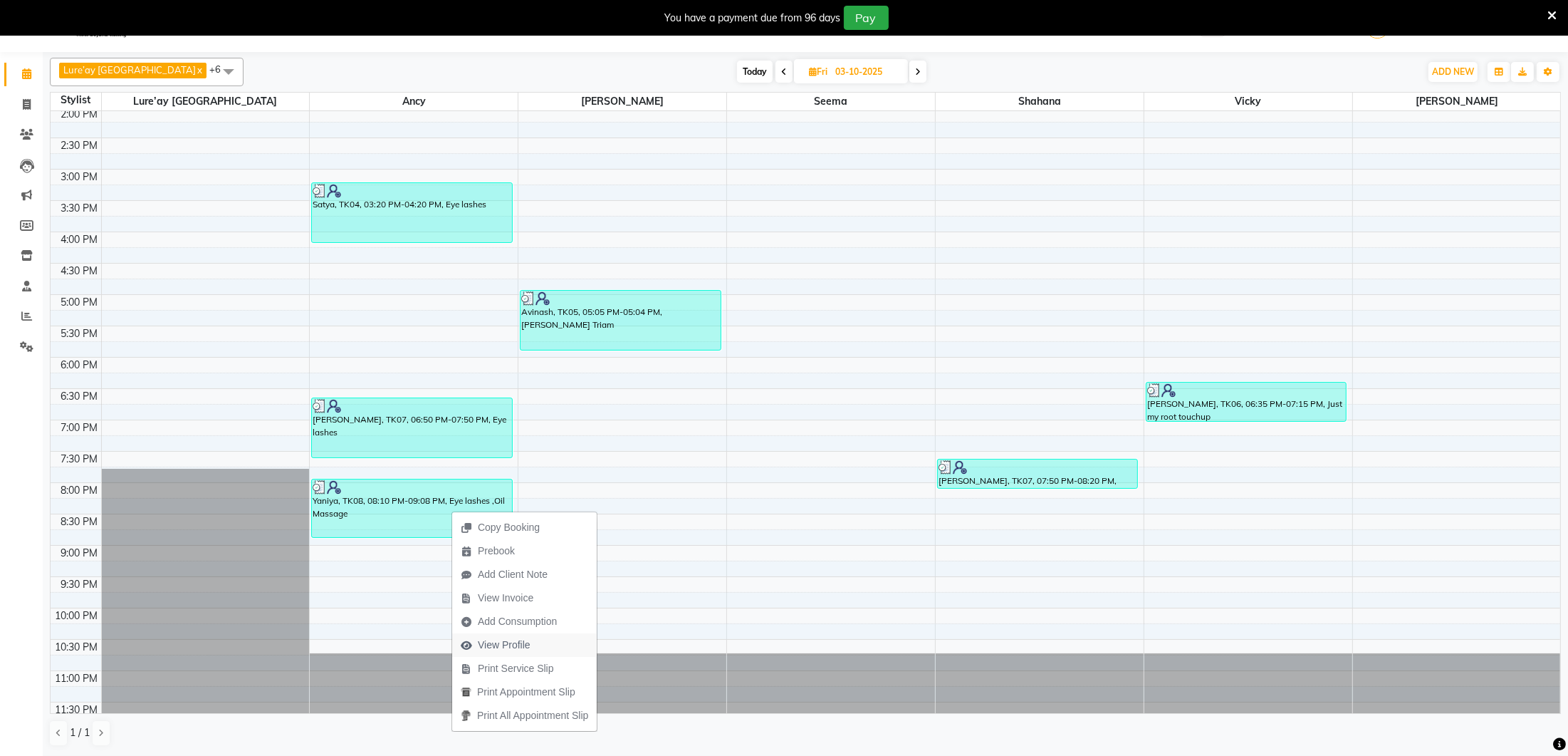
click at [470, 644] on icon "button" at bounding box center [466, 645] width 11 height 10
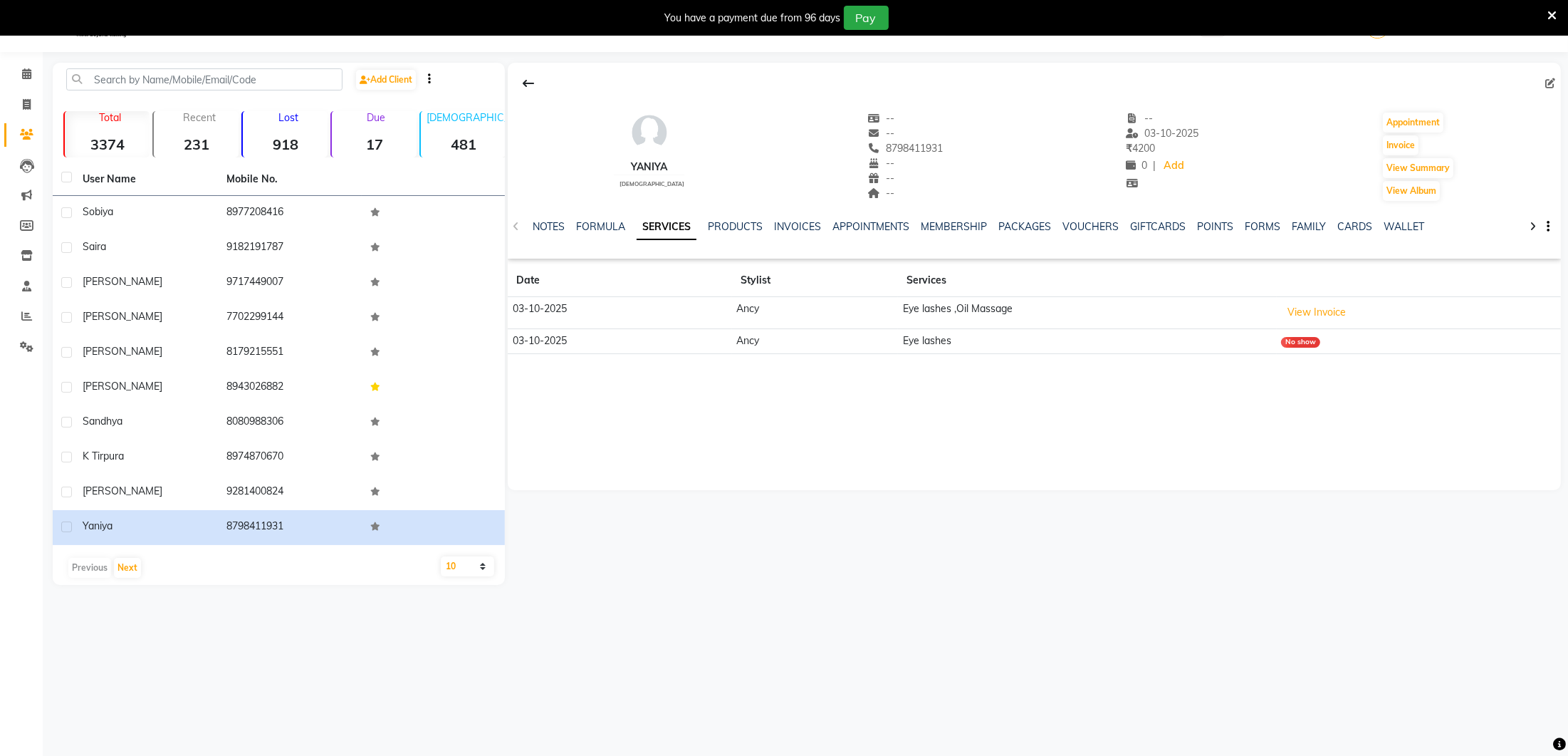
click at [470, 644] on div "08047224946 Select Location × Lureay Luxury Salon And Makeover Studio, Banjarah…" at bounding box center [784, 379] width 1568 height 756
click at [539, 650] on div "08047224946 Select Location × Lureay Luxury Salon And Makeover Studio, Banjarah…" at bounding box center [784, 379] width 1568 height 756
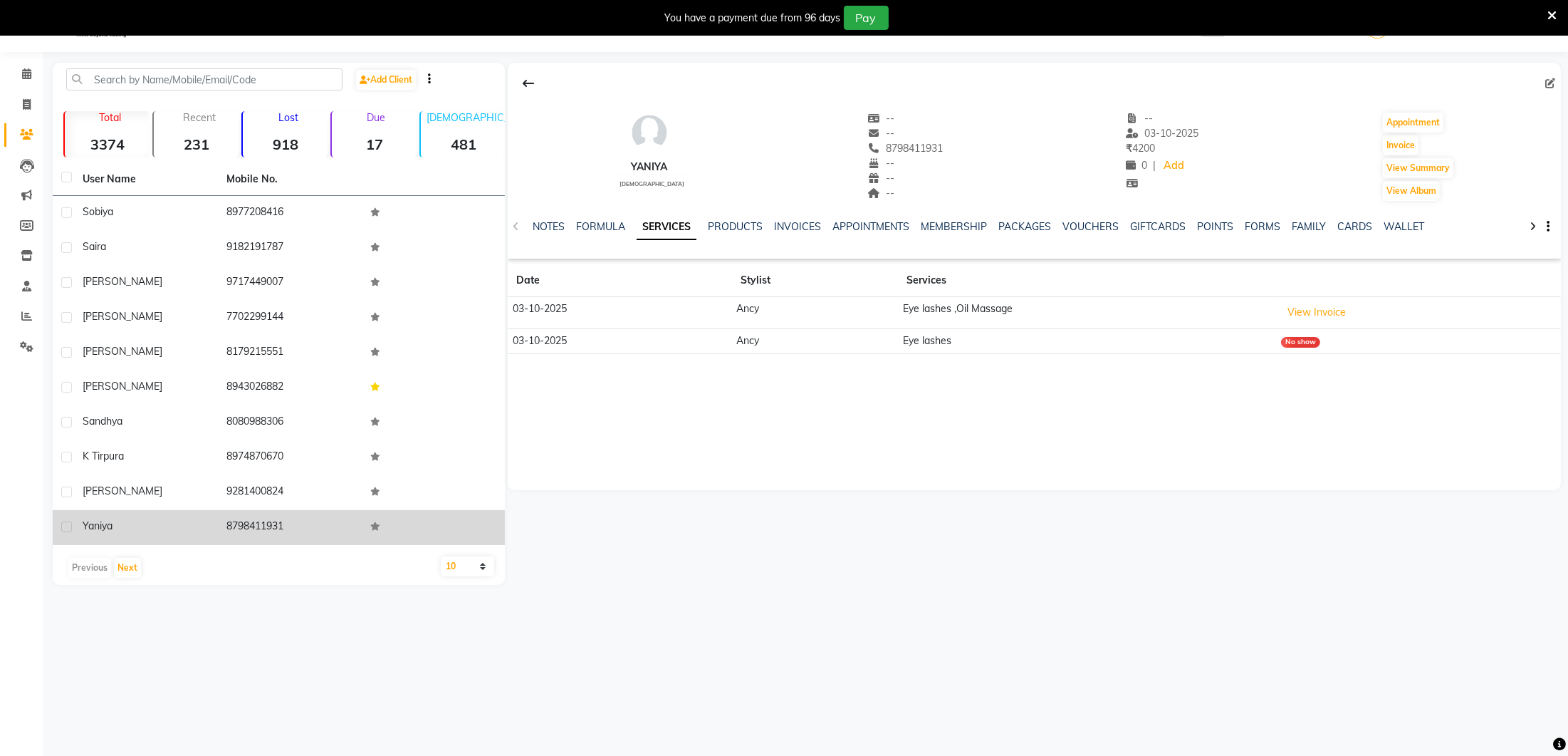
click at [408, 524] on td at bounding box center [433, 528] width 144 height 35
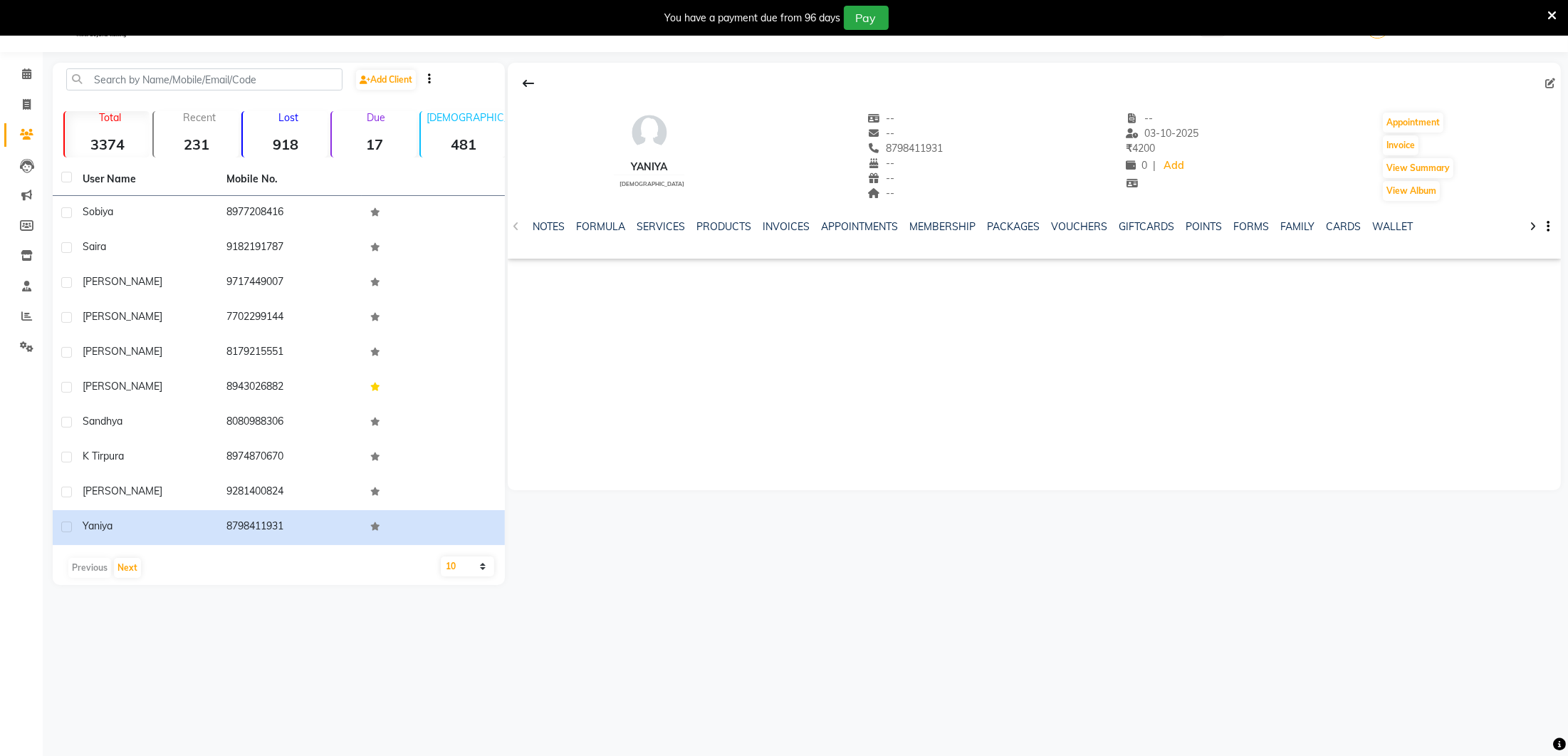
click at [788, 239] on div "NOTES FORMULA SERVICES PRODUCTS INVOICES APPOINTMENTS MEMBERSHIP PACKAGES VOUCH…" at bounding box center [1017, 232] width 969 height 26
click at [1416, 168] on button "View Summary" at bounding box center [1418, 168] width 71 height 20
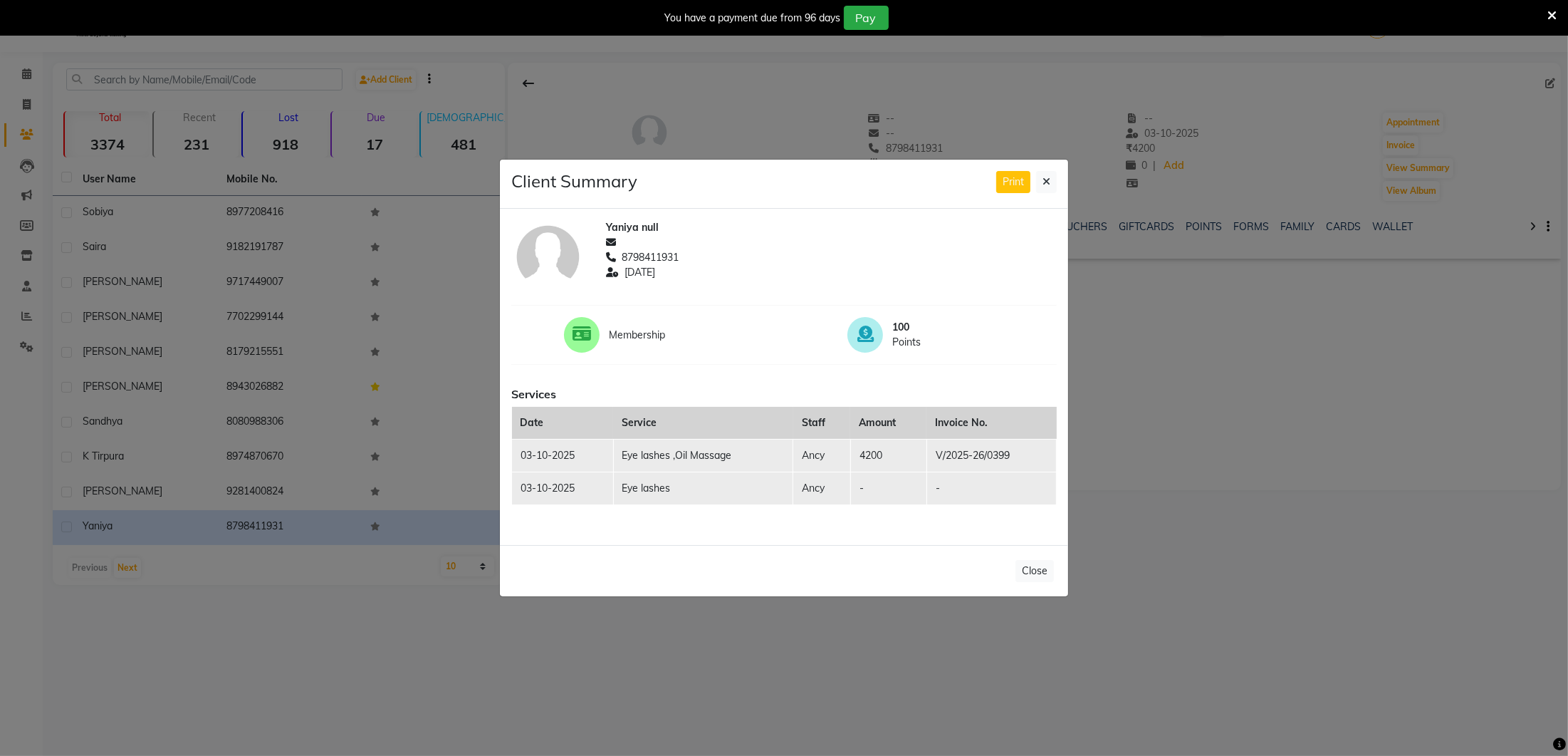
click at [822, 448] on td "Ancy" at bounding box center [821, 456] width 57 height 33
click at [817, 458] on td "Ancy" at bounding box center [821, 456] width 57 height 33
click at [834, 454] on td "Ancy" at bounding box center [821, 456] width 57 height 33
click at [825, 486] on td "Ancy" at bounding box center [821, 489] width 57 height 33
click at [822, 458] on td "Ancy" at bounding box center [821, 456] width 57 height 33
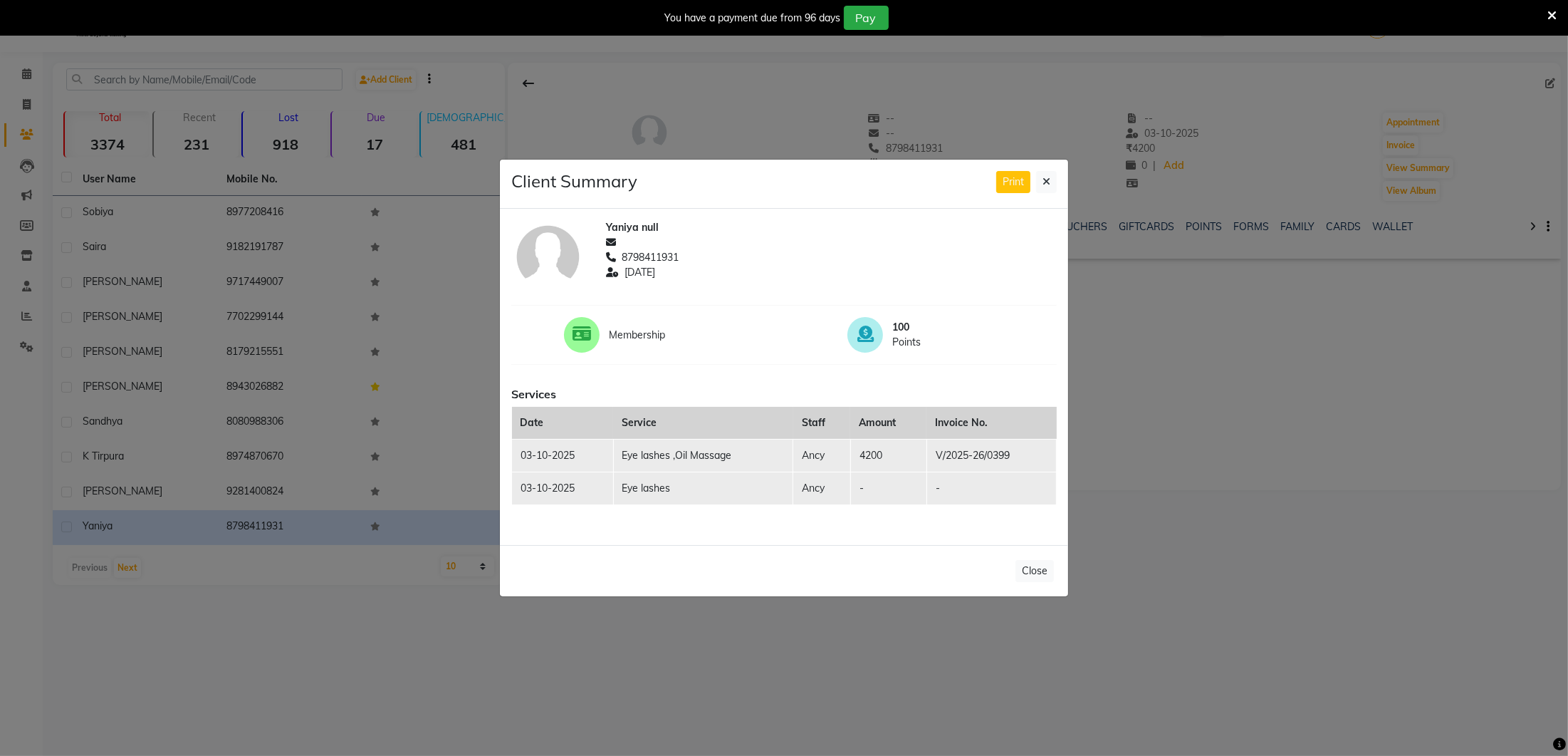
click at [822, 458] on td "Ancy" at bounding box center [821, 456] width 57 height 33
drag, startPoint x: 828, startPoint y: 453, endPoint x: 793, endPoint y: 454, distance: 35.0
click at [793, 454] on td "Ancy" at bounding box center [821, 456] width 57 height 33
click at [1047, 179] on icon at bounding box center [1046, 181] width 8 height 10
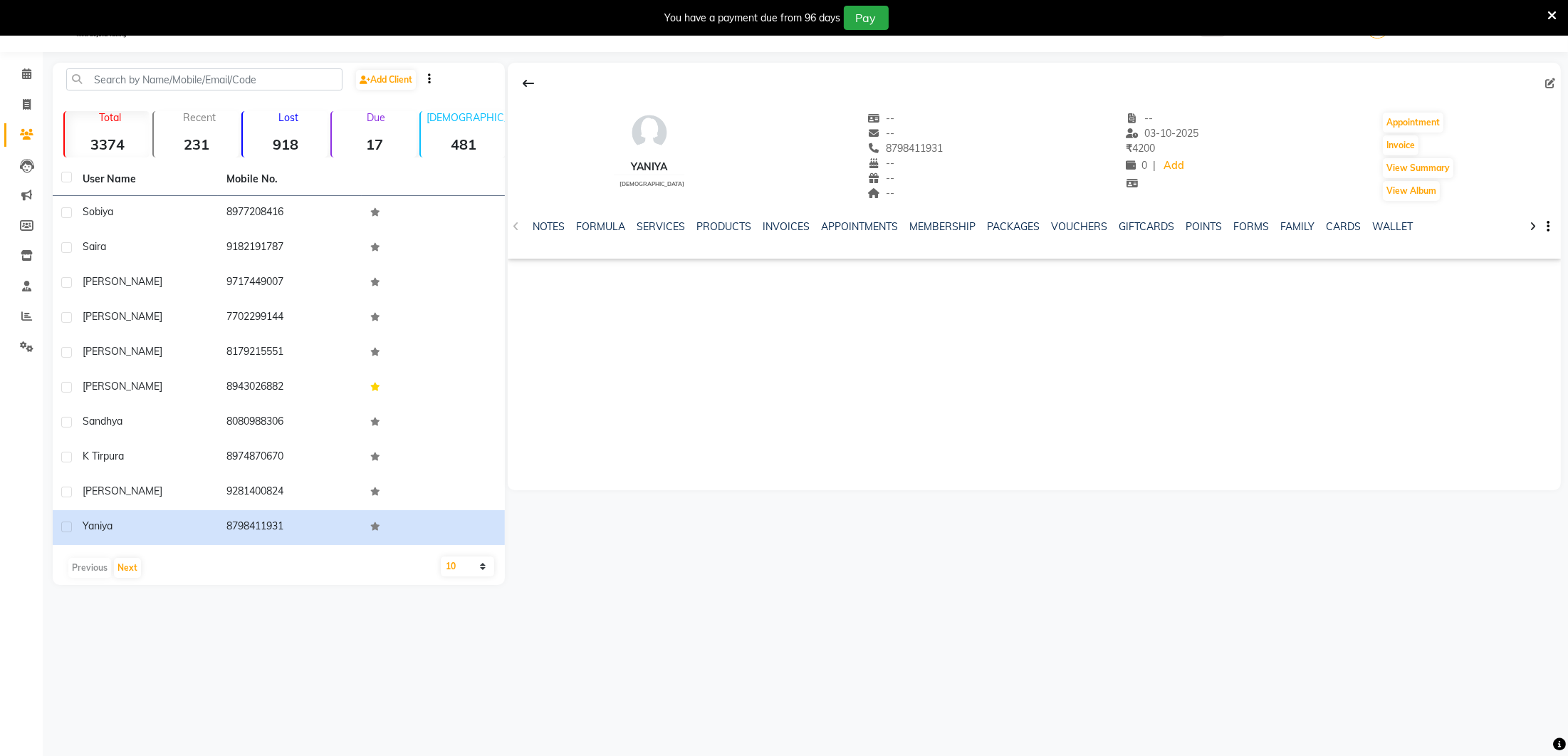
click at [1531, 222] on icon at bounding box center [1533, 227] width 6 height 10
click at [1549, 224] on div "NOTES FORMULA SERVICES PRODUCTS INVOICES APPOINTMENTS MEMBERSHIP PACKAGES VOUCH…" at bounding box center [1034, 227] width 1053 height 49
click at [1548, 228] on icon "button" at bounding box center [1549, 227] width 3 height 1
click at [1508, 162] on div "Yaniya female -- -- 8798411931 -- -- -- -- 03-10-2025 ₹ 4200 0 | Add Appointmen…" at bounding box center [1034, 150] width 1053 height 106
click at [1410, 121] on button "Appointment" at bounding box center [1413, 122] width 61 height 20
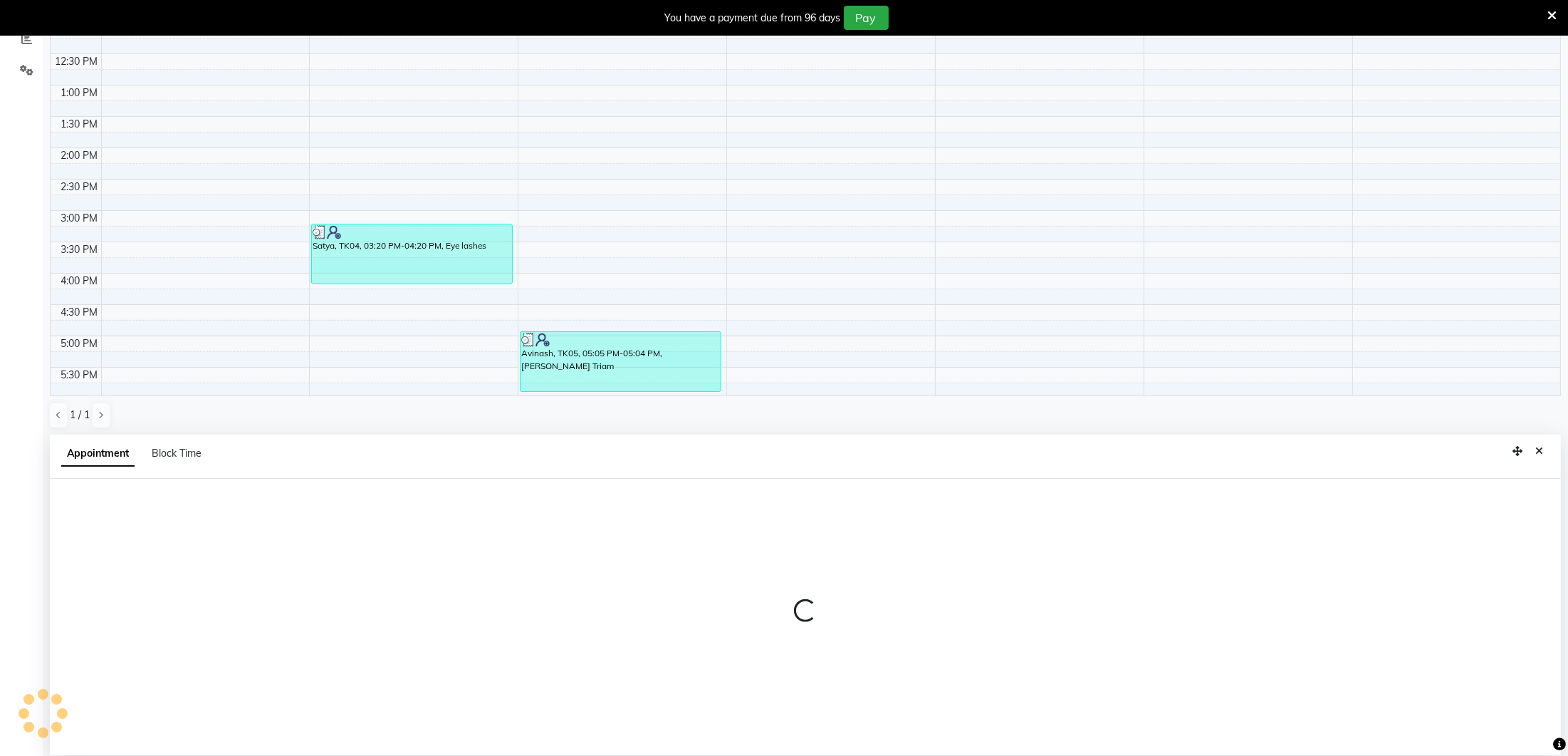
scroll to position [311, 0]
type input "04-10-2025"
select select "600"
select select "tentative"
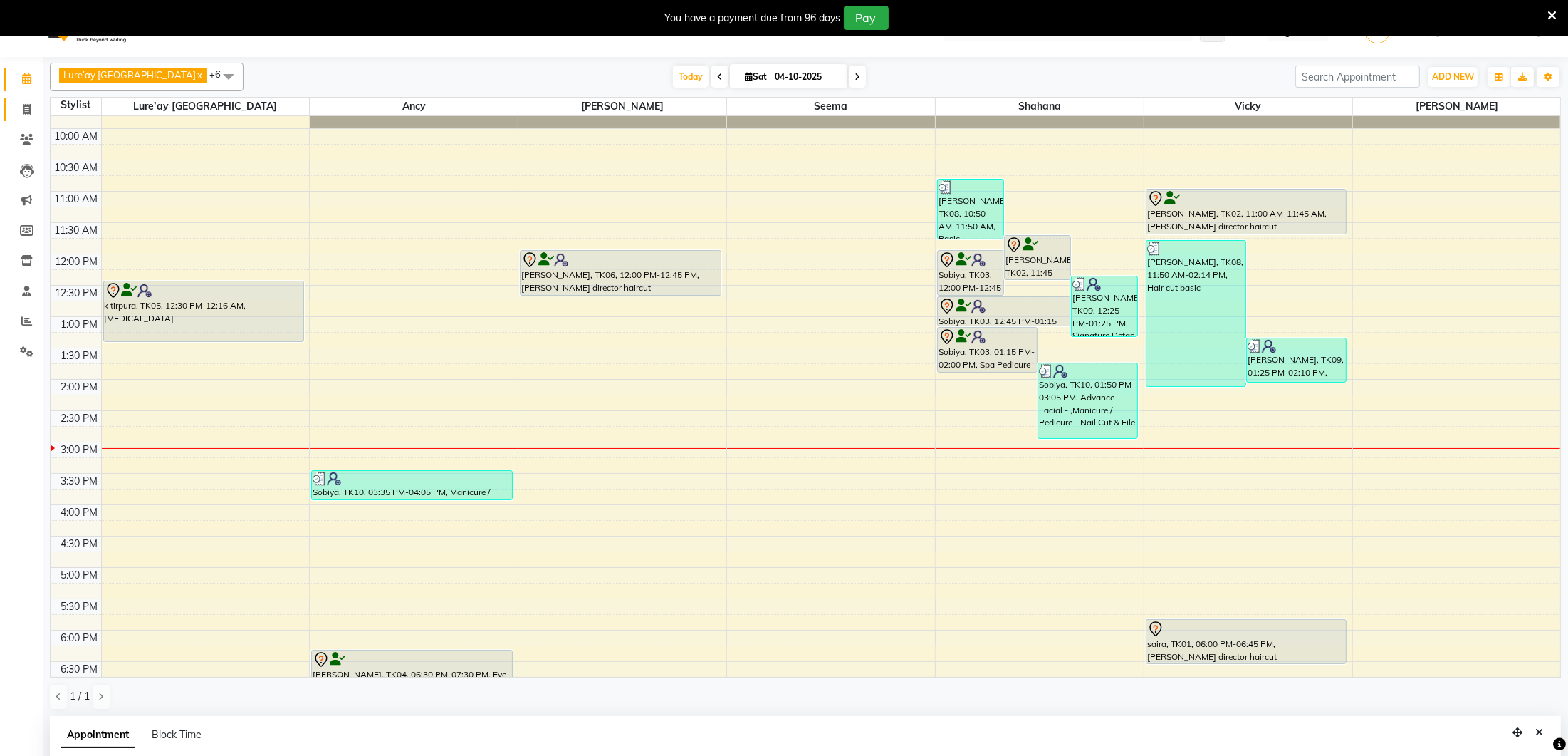
scroll to position [33, 0]
